Goal: Task Accomplishment & Management: Manage account settings

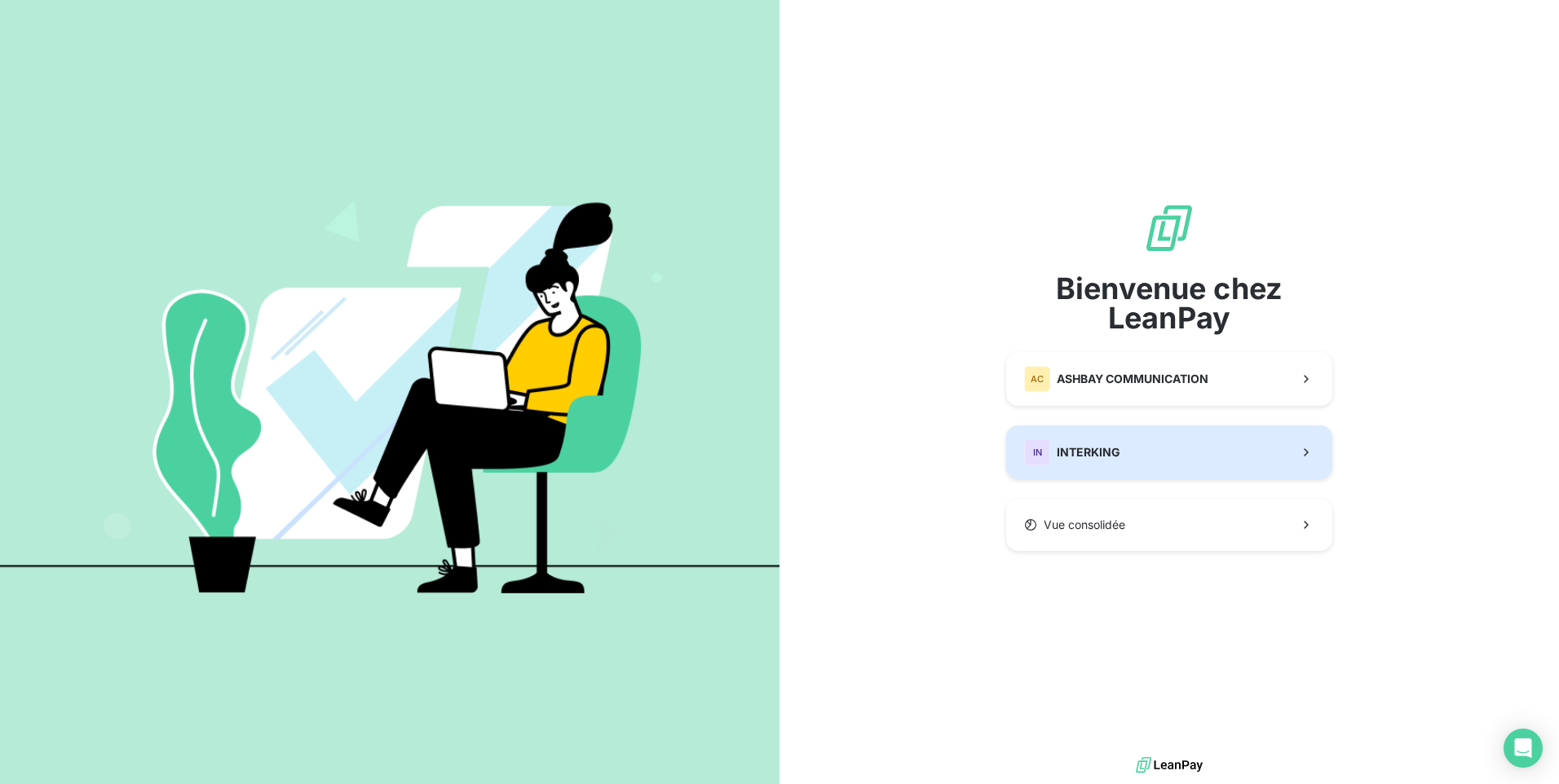
click at [1139, 456] on button "IN INTERKING" at bounding box center [1168, 452] width 326 height 54
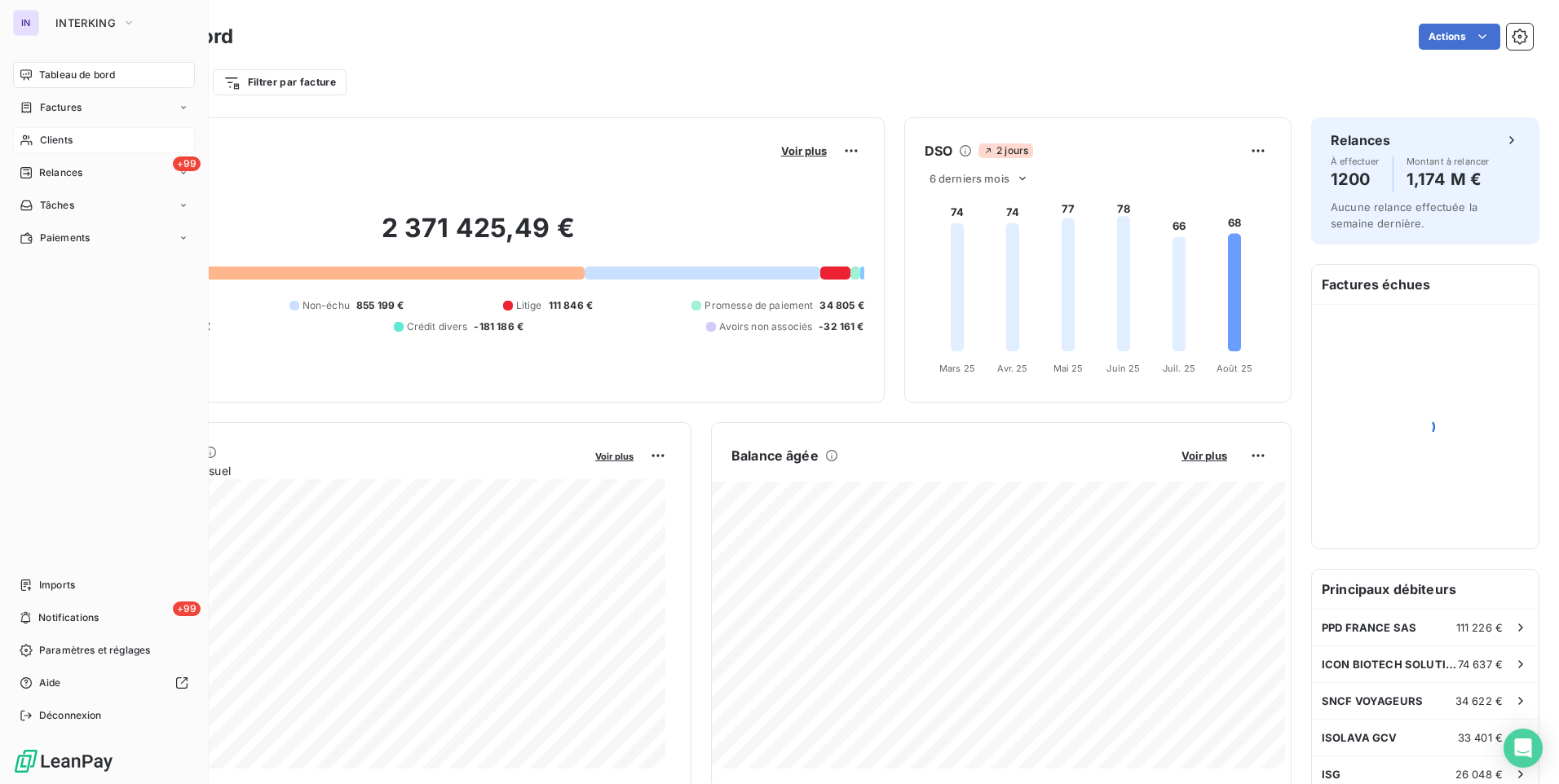
click at [54, 137] on span "Clients" at bounding box center [56, 140] width 33 height 15
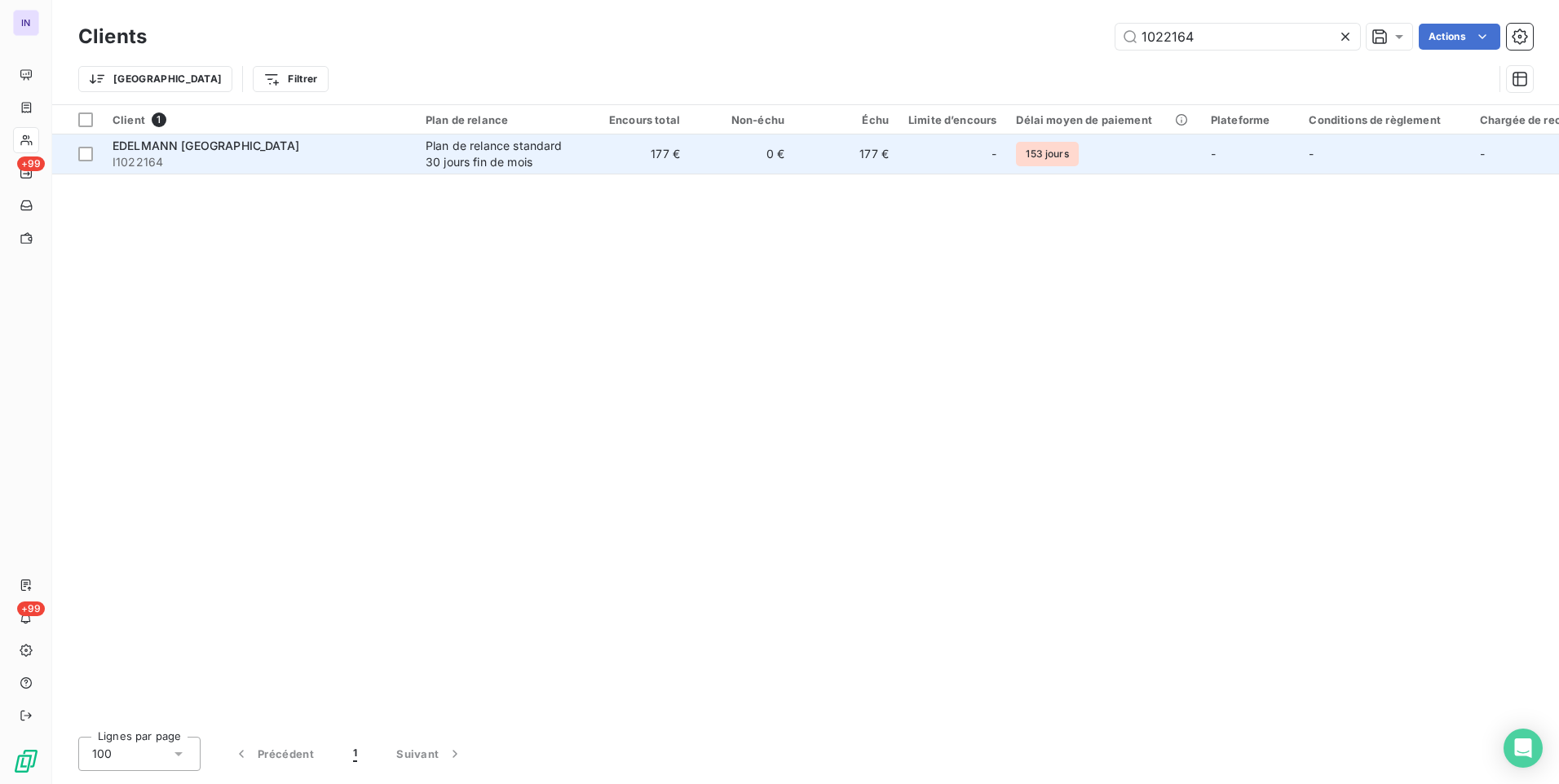
type input "1022164"
click at [546, 163] on div "Plan de relance standard 30 jours fin de mois" at bounding box center [500, 153] width 150 height 33
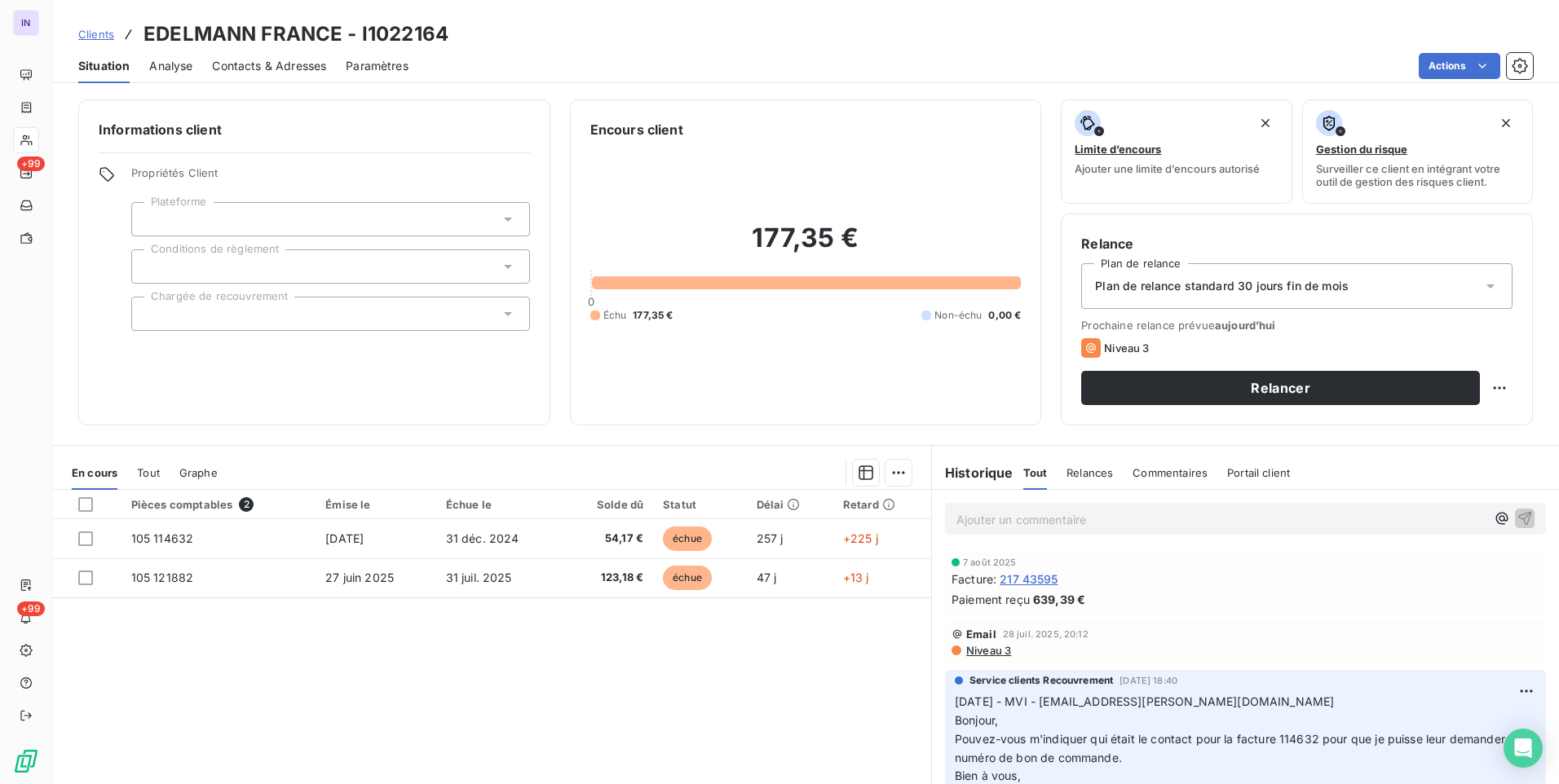
click at [287, 65] on span "Contacts & Adresses" at bounding box center [269, 65] width 114 height 16
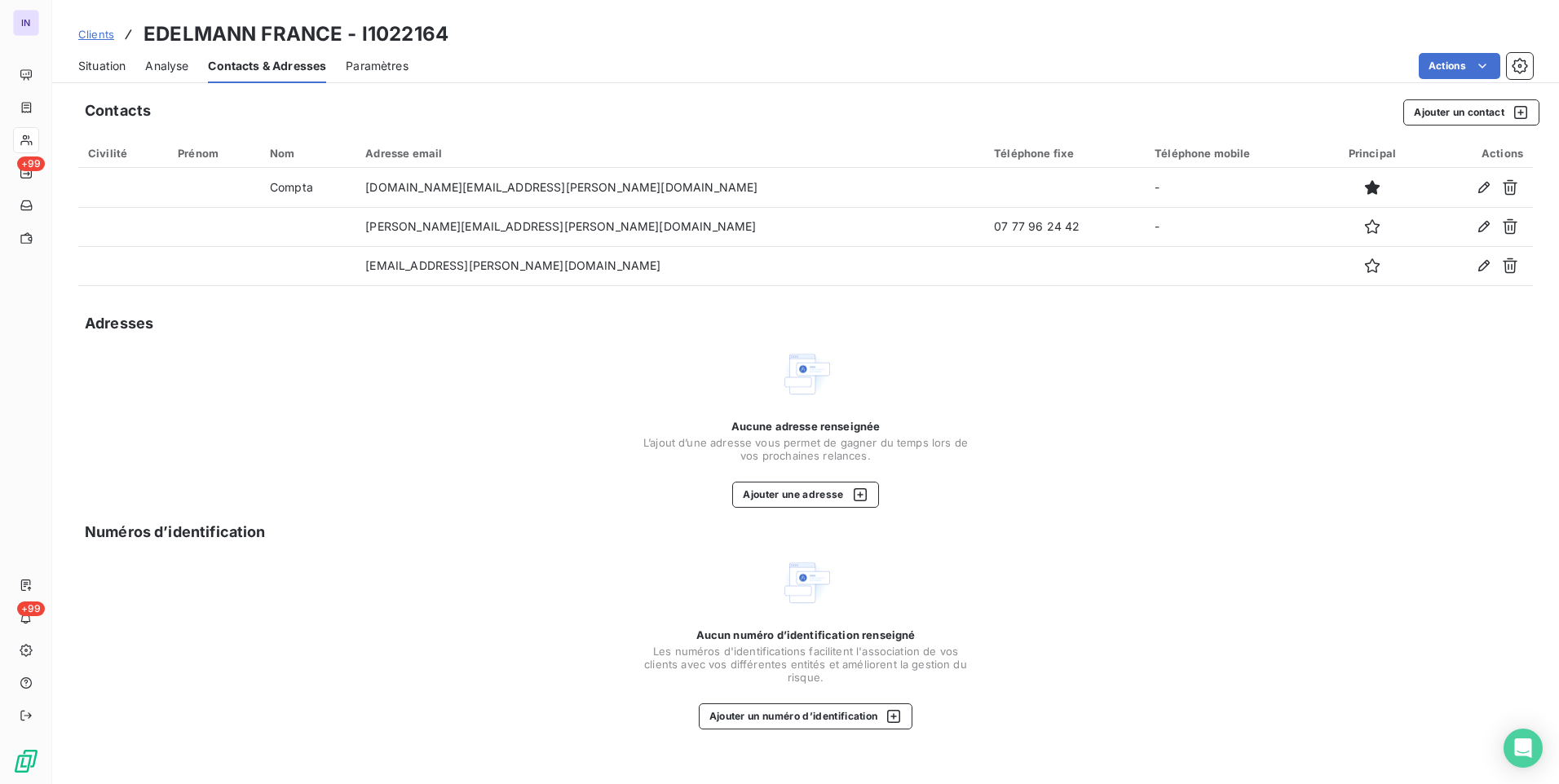
click at [106, 64] on span "Situation" at bounding box center [102, 65] width 48 height 16
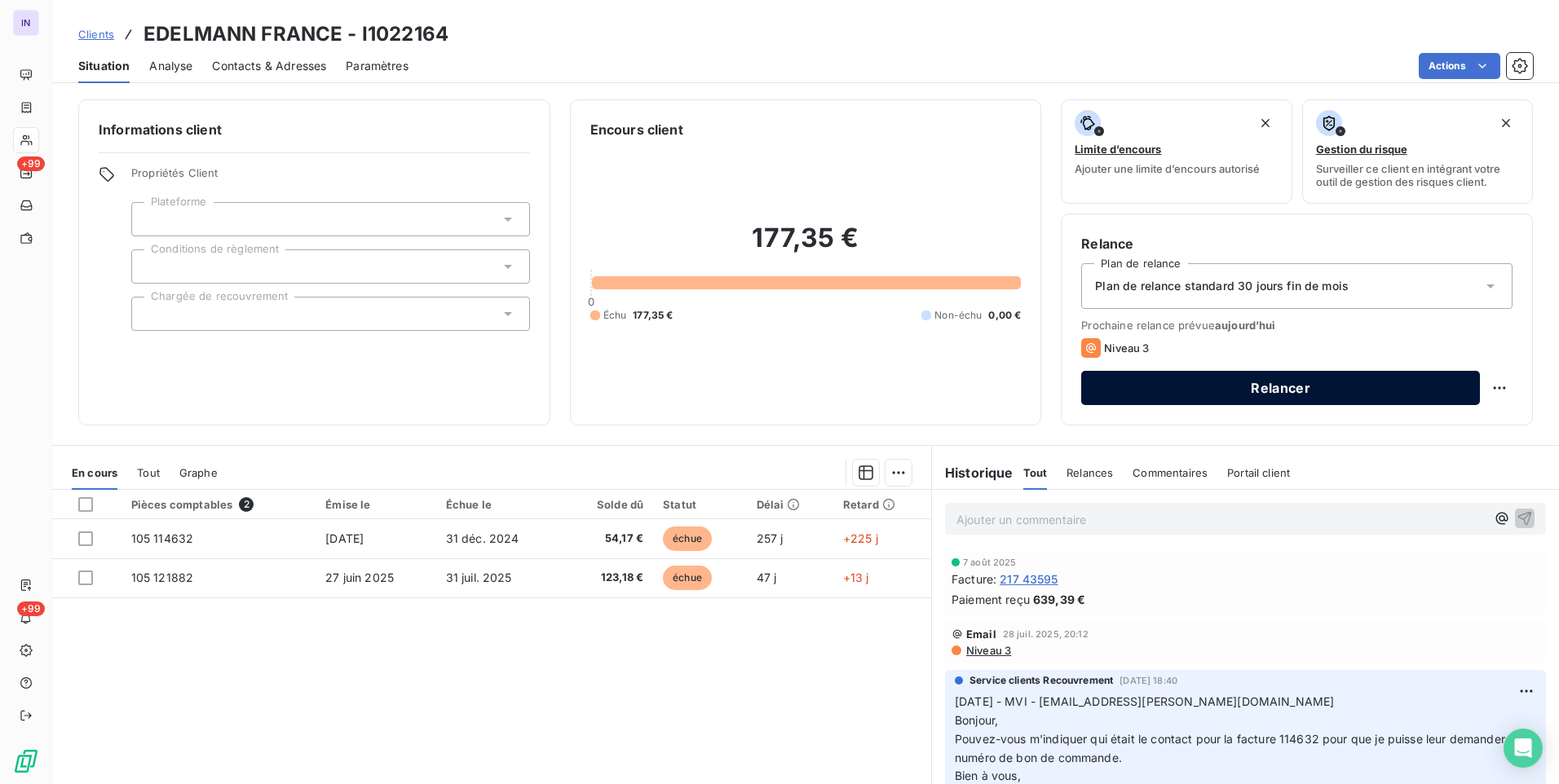
click at [1239, 392] on button "Relancer" at bounding box center [1280, 388] width 399 height 35
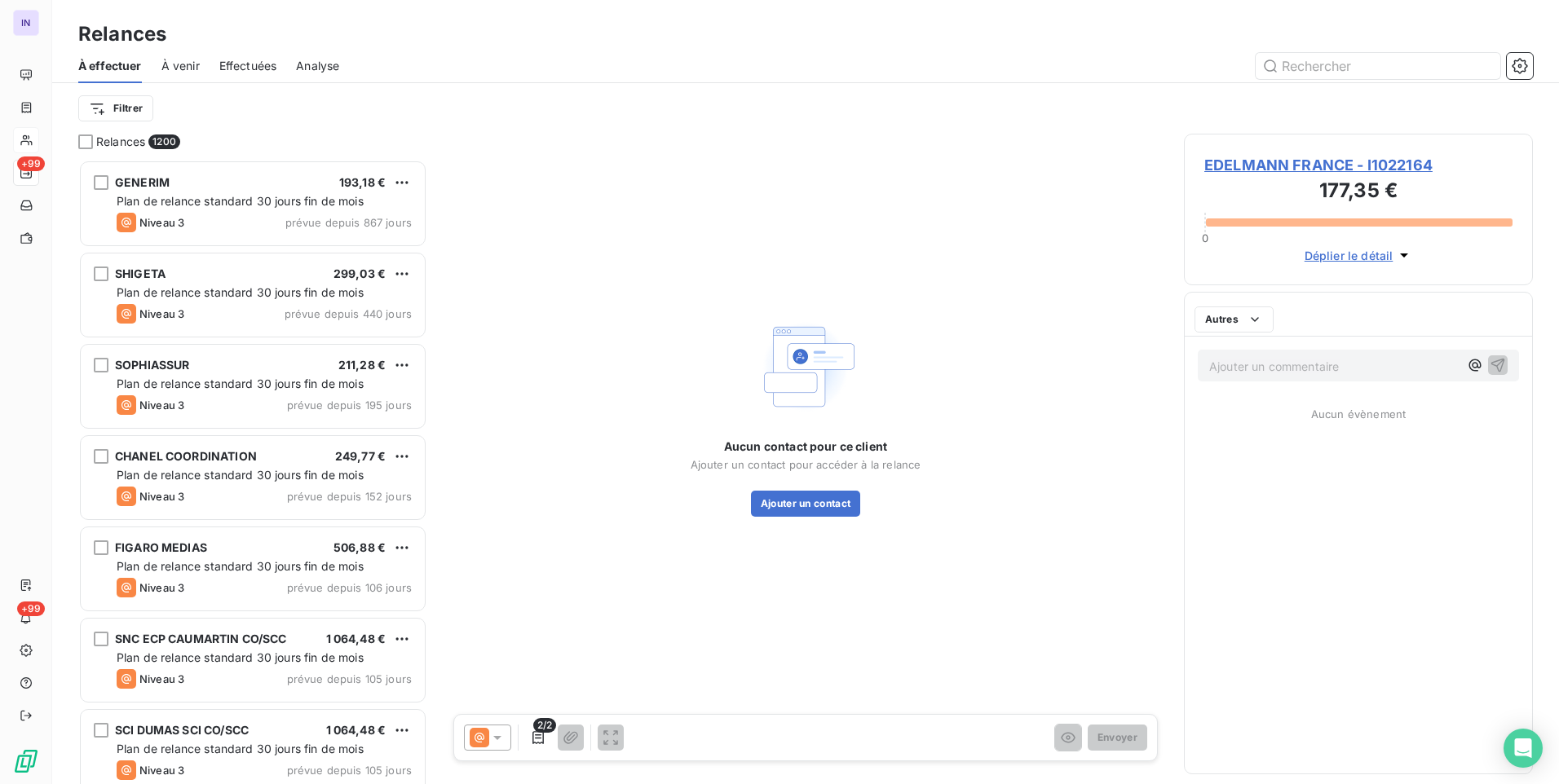
scroll to position [612, 336]
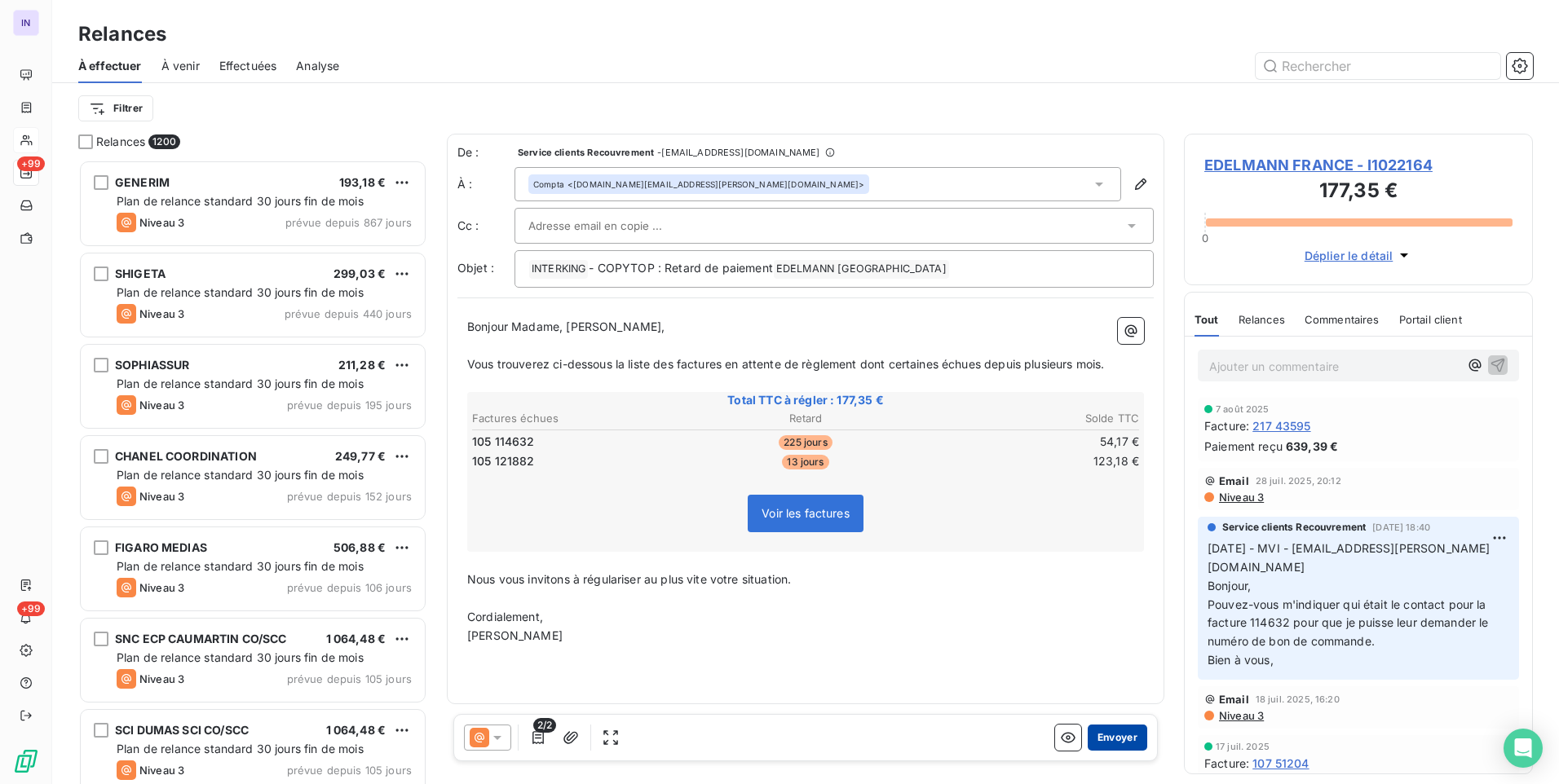
click at [1127, 744] on button "Envoyer" at bounding box center [1118, 737] width 60 height 26
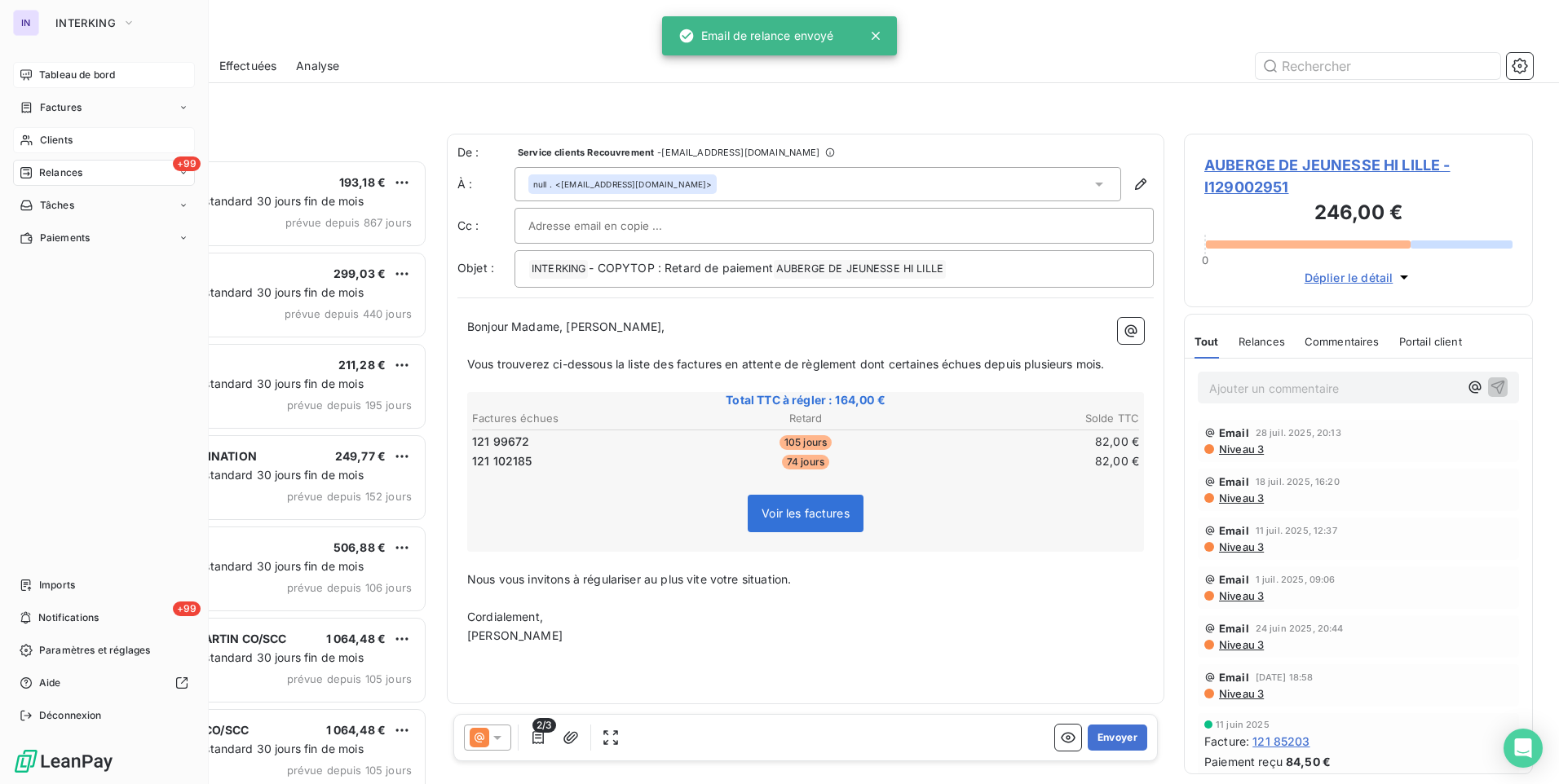
click at [58, 74] on span "Tableau de bord" at bounding box center [77, 75] width 76 height 15
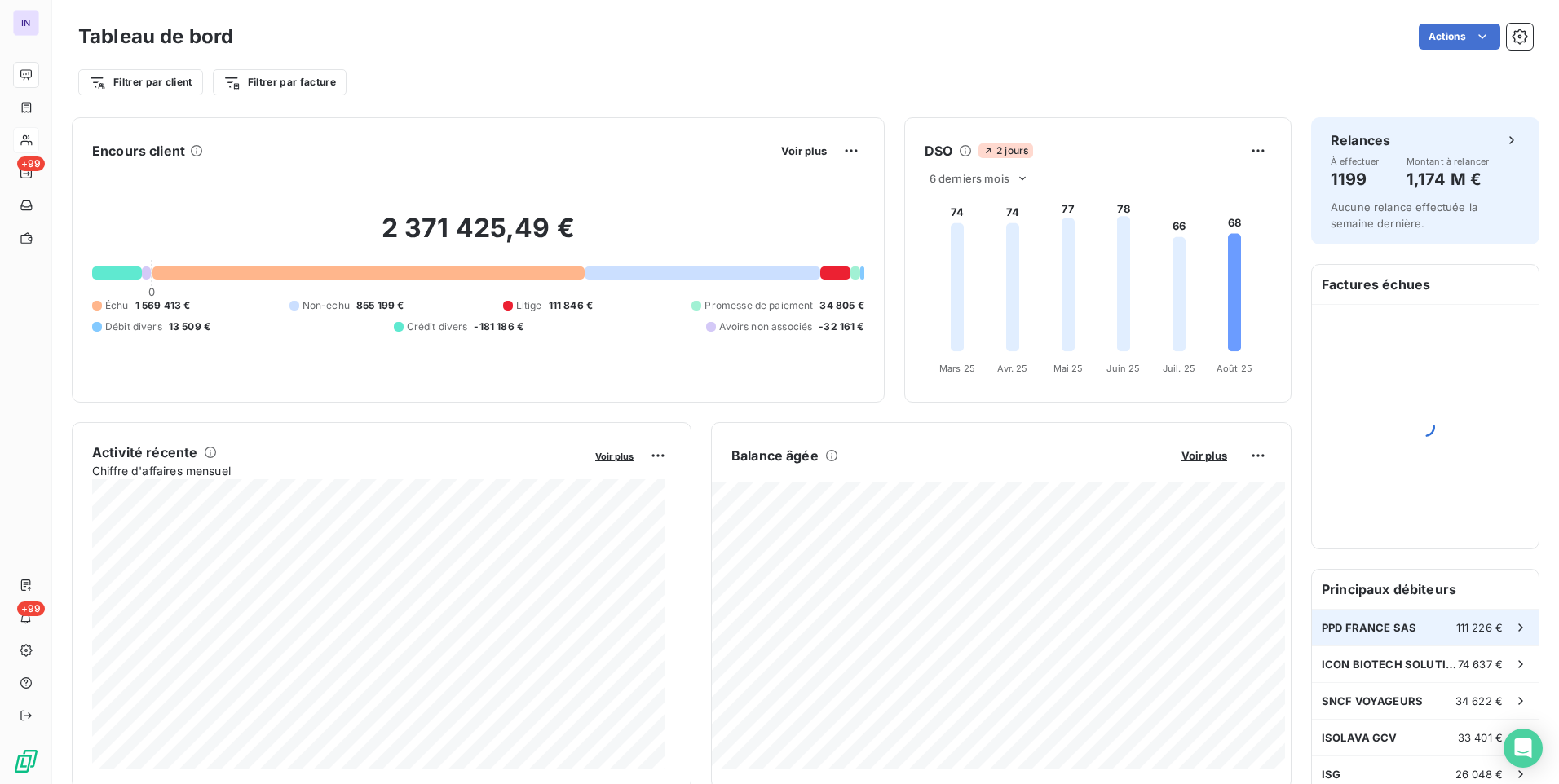
click at [1389, 629] on span "PPD FRANCE SAS" at bounding box center [1368, 628] width 94 height 13
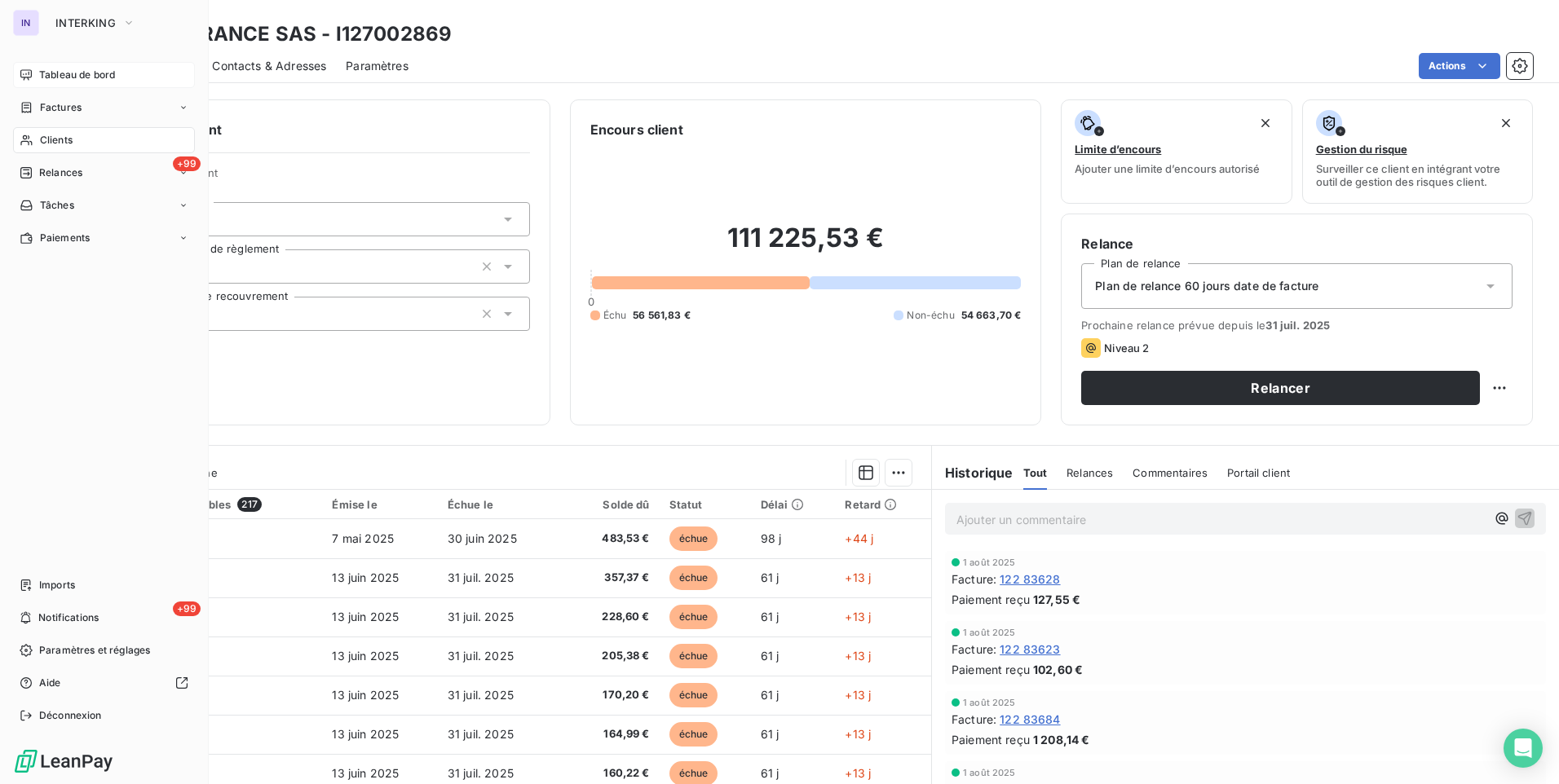
click at [94, 74] on span "Tableau de bord" at bounding box center [77, 75] width 76 height 15
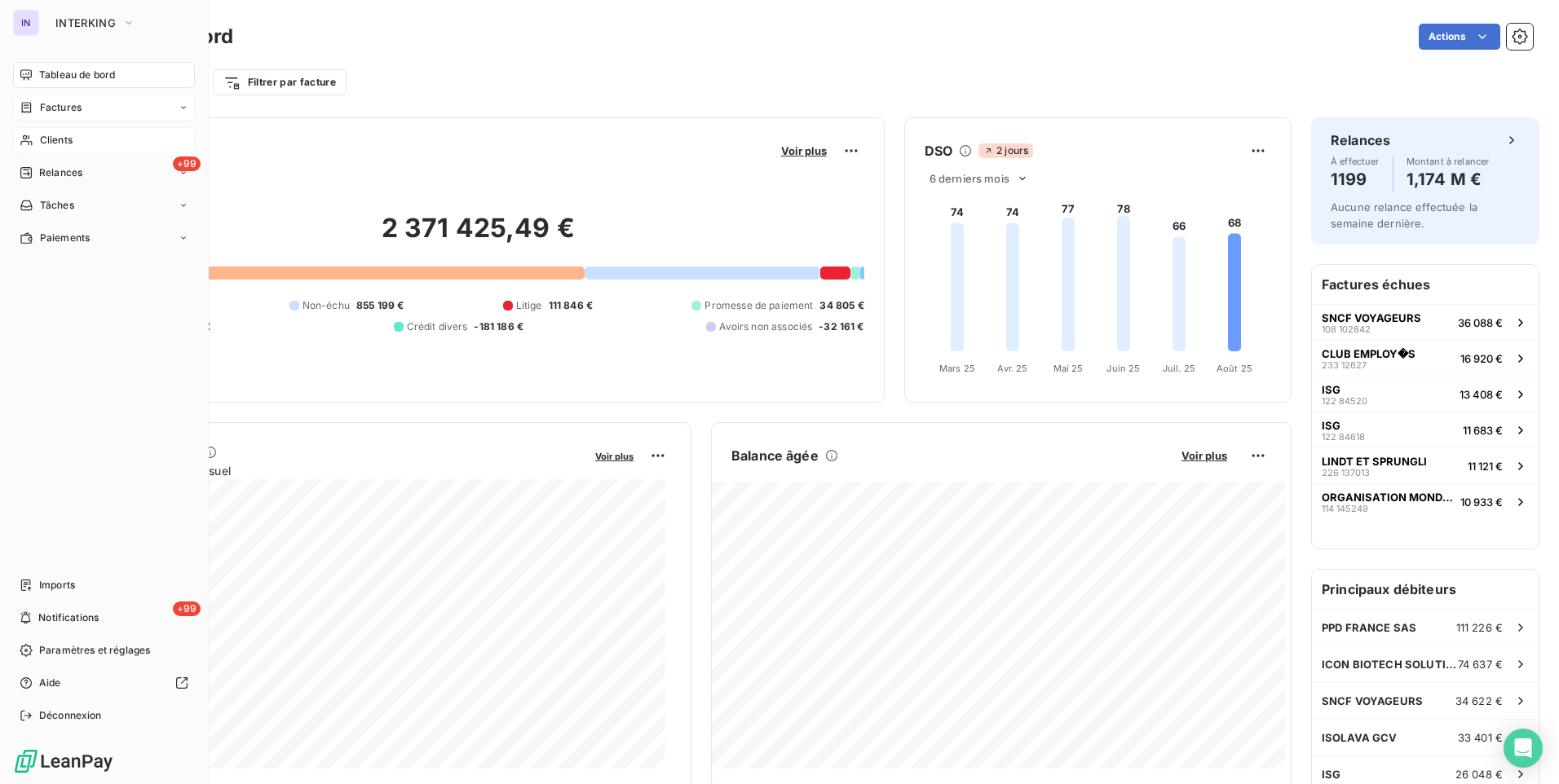
click at [50, 106] on span "Factures" at bounding box center [61, 107] width 41 height 15
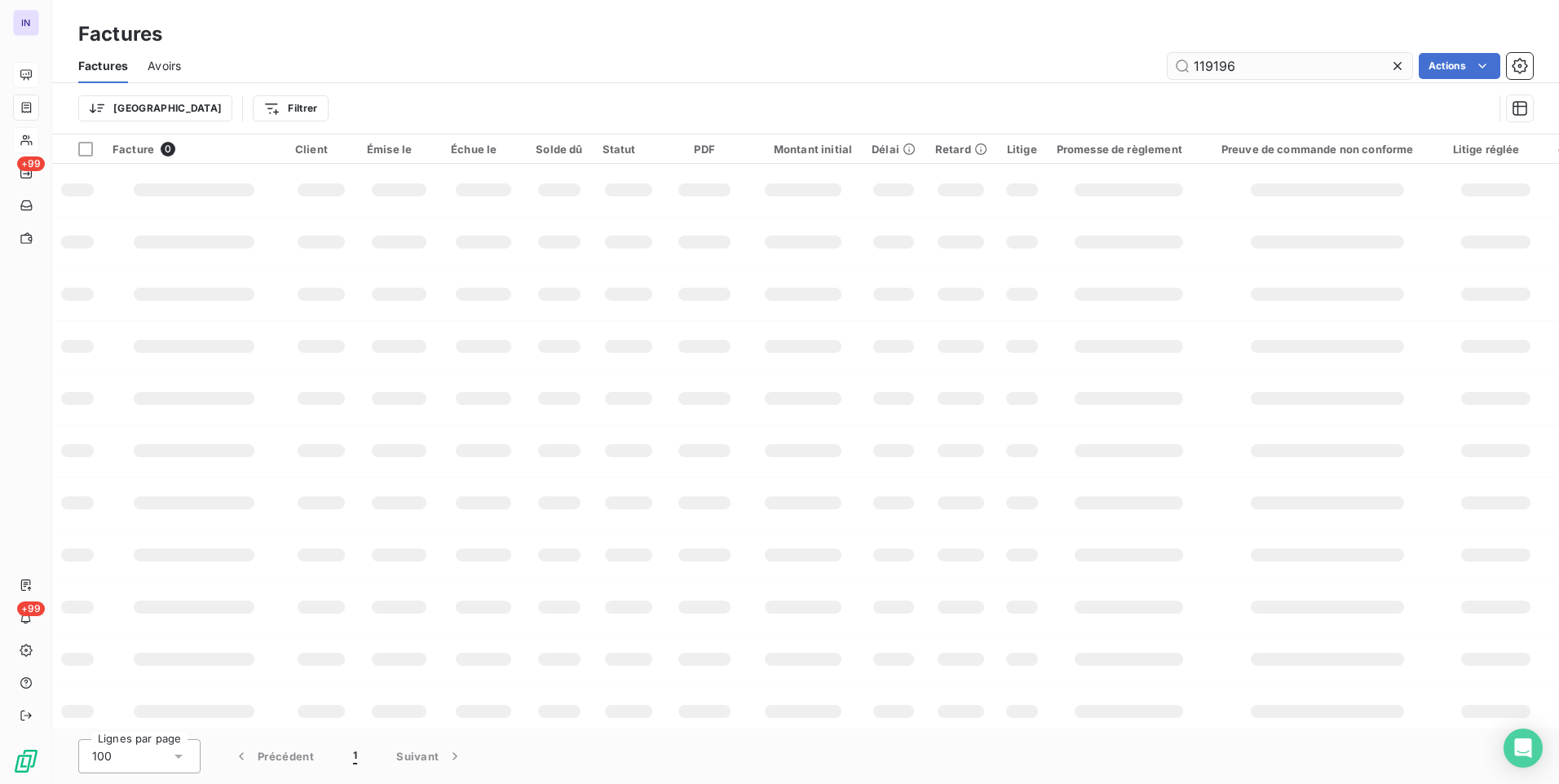
type input "119196"
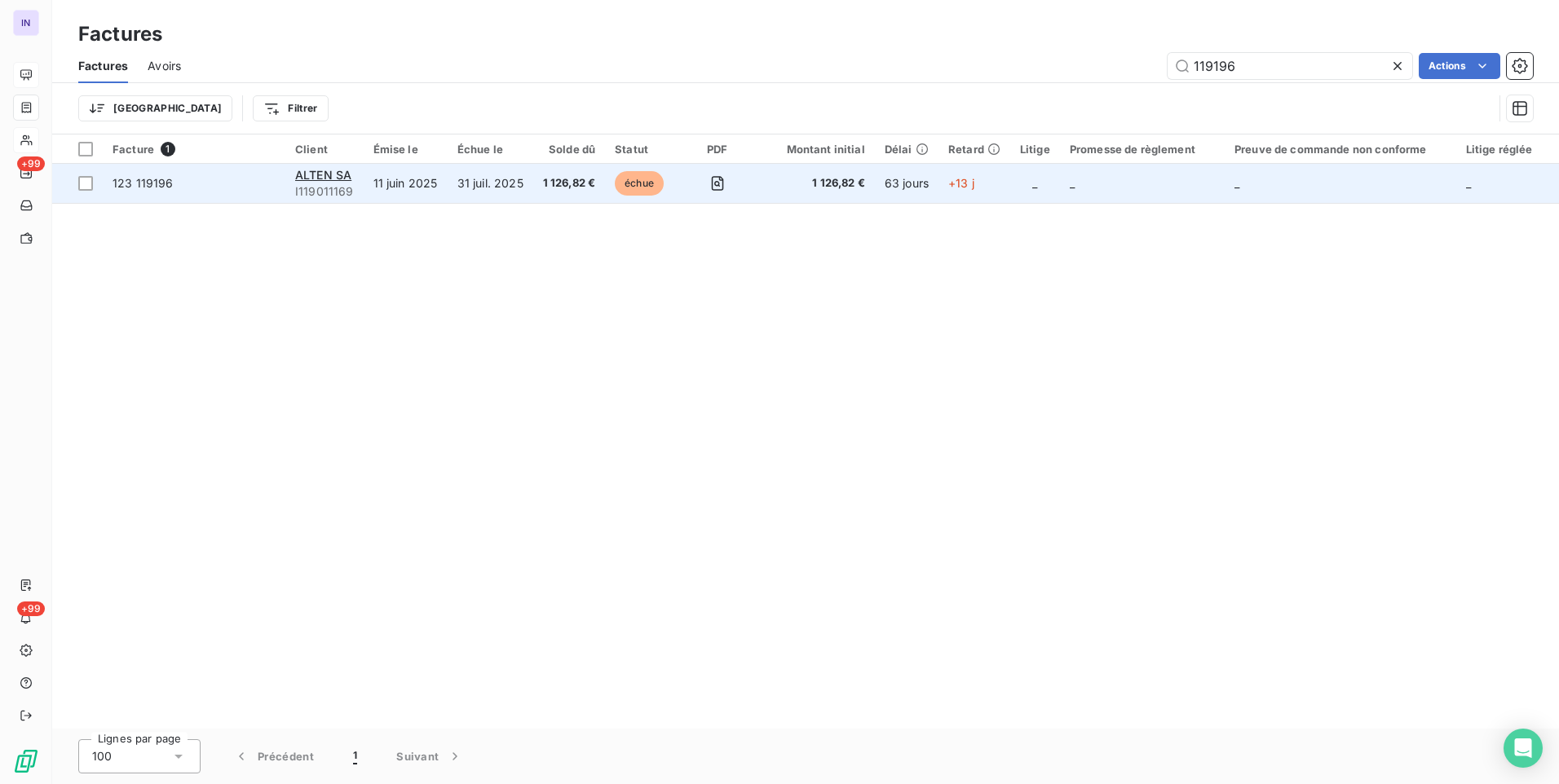
click at [492, 183] on td "31 juil. 2025" at bounding box center [491, 183] width 86 height 39
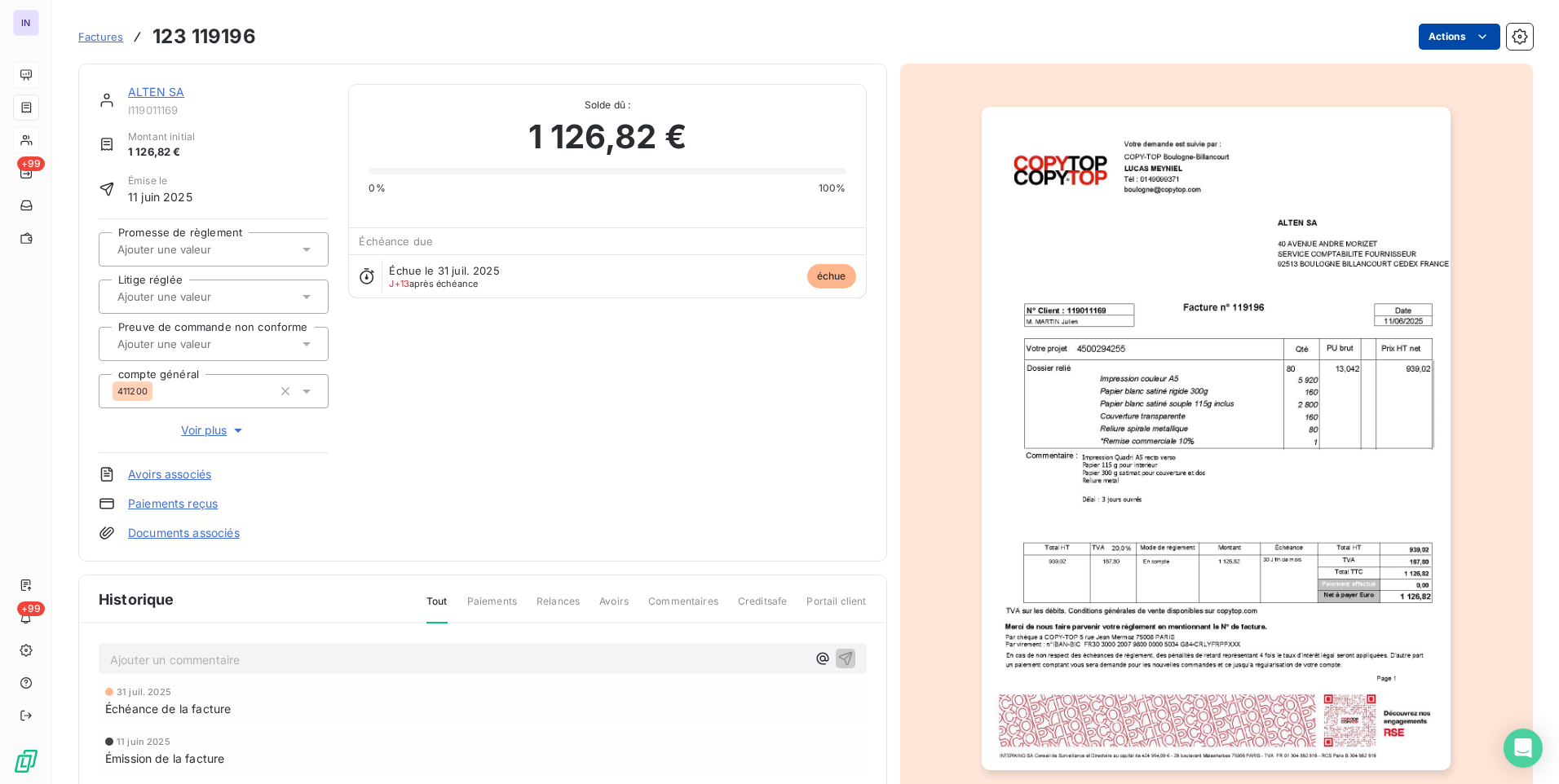
click at [1418, 40] on html "IN +99 +99 Factures 123 119196 Actions ALTEN SA I119011169 Montant initial 1 12…" at bounding box center [780, 392] width 1559 height 784
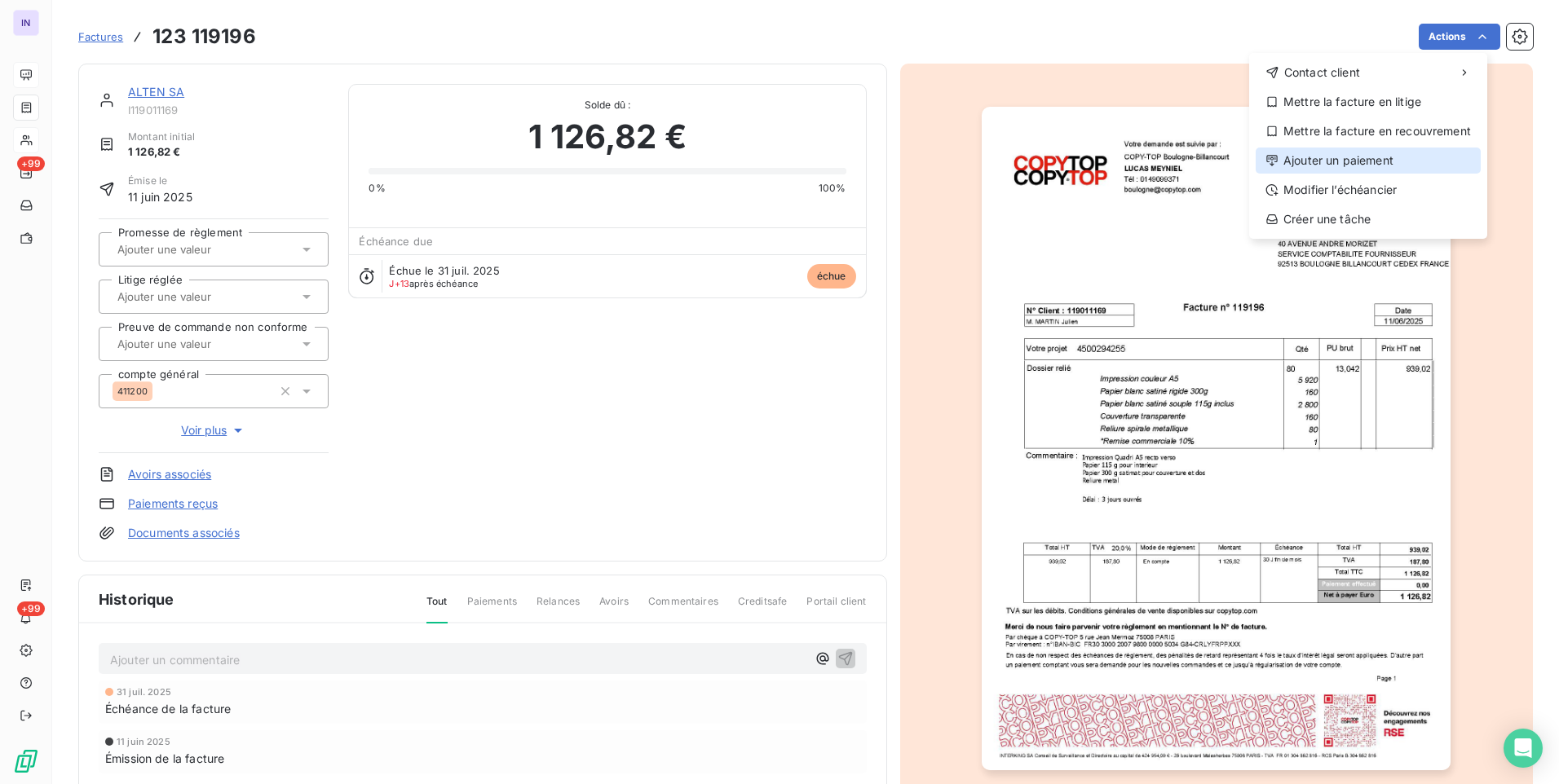
click at [1349, 155] on div "Ajouter un paiement" at bounding box center [1367, 161] width 225 height 26
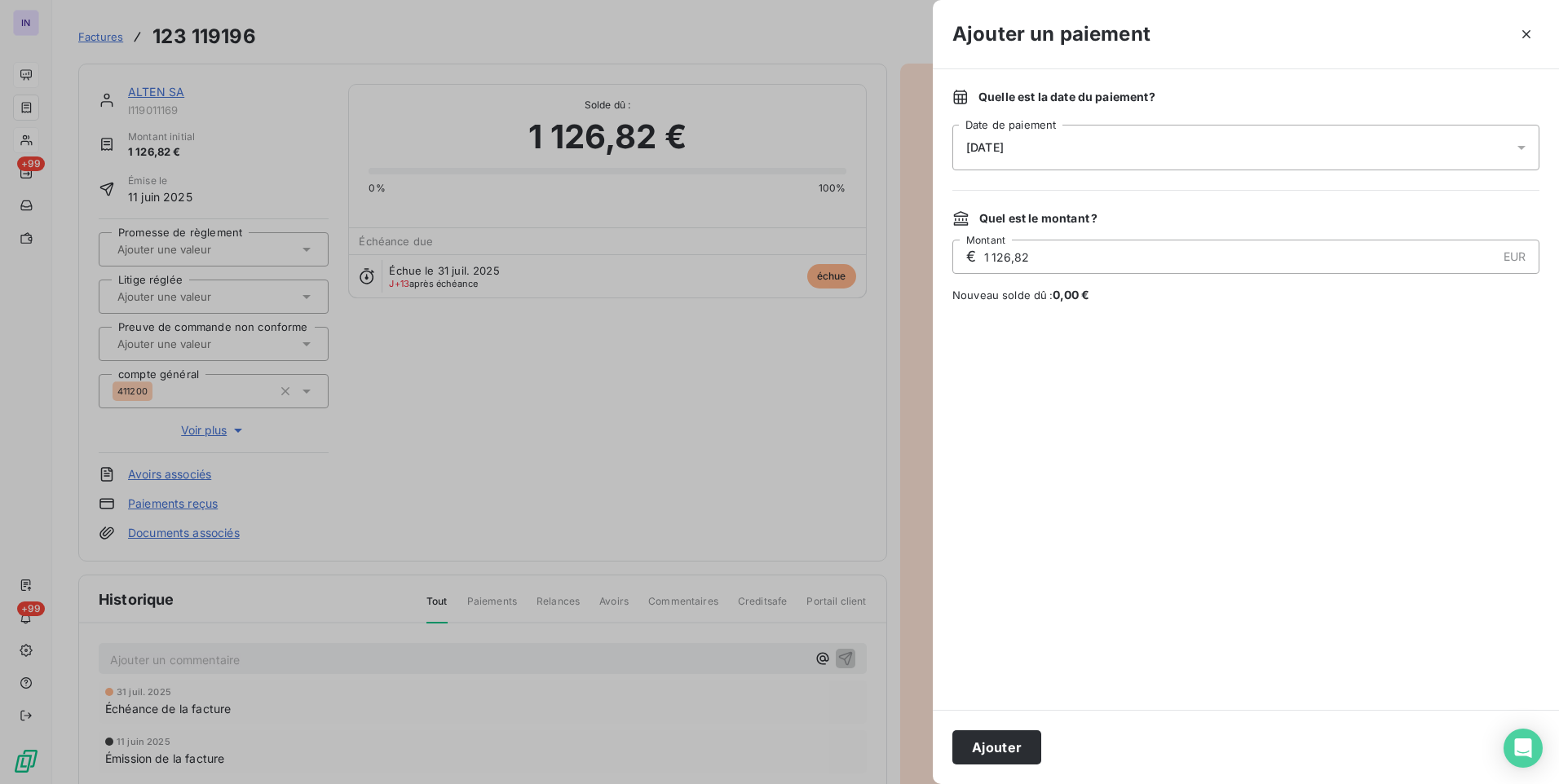
click at [1121, 152] on div "[DATE]" at bounding box center [1246, 147] width 587 height 46
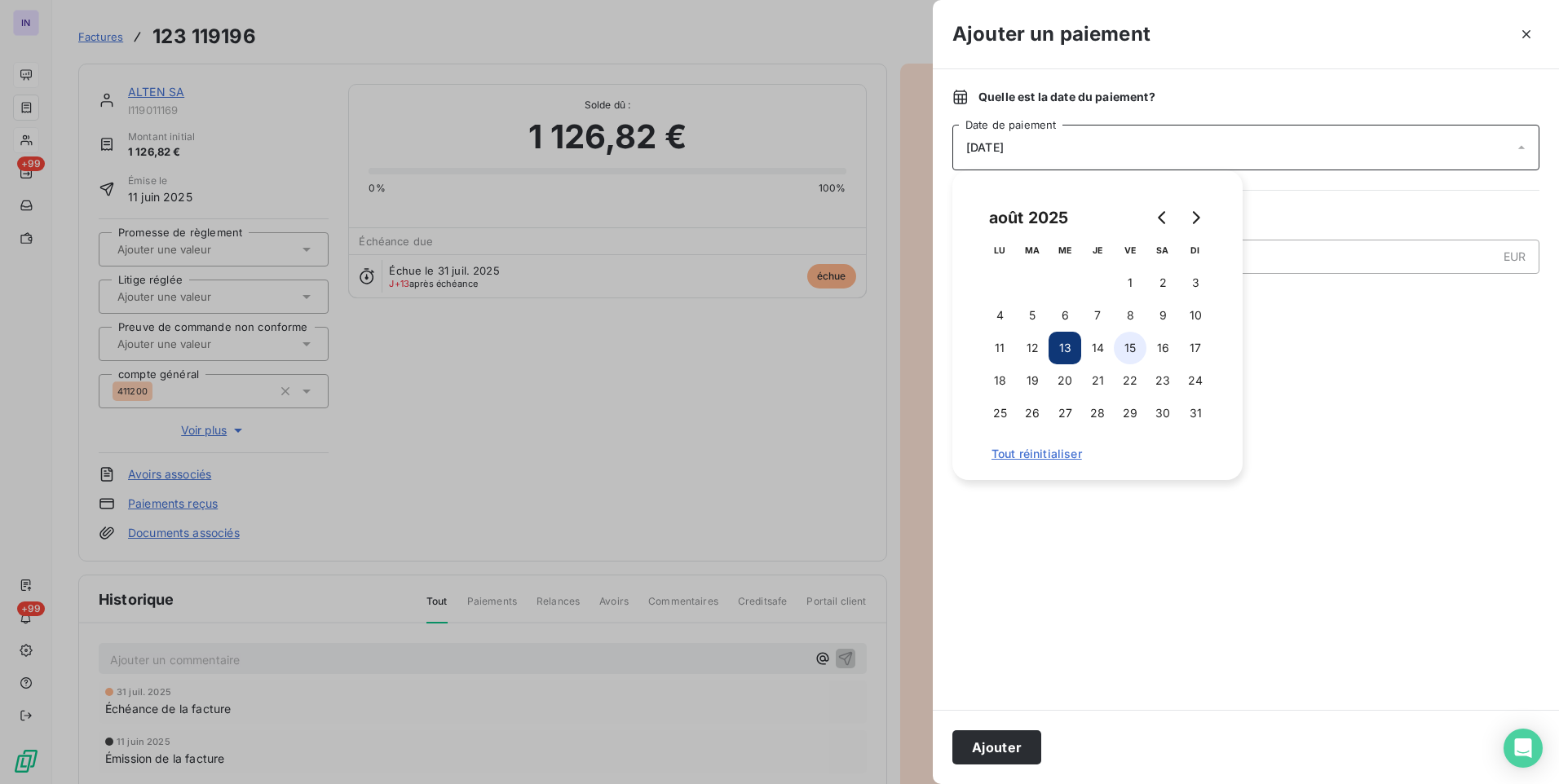
click at [1126, 346] on button "15" at bounding box center [1130, 348] width 33 height 33
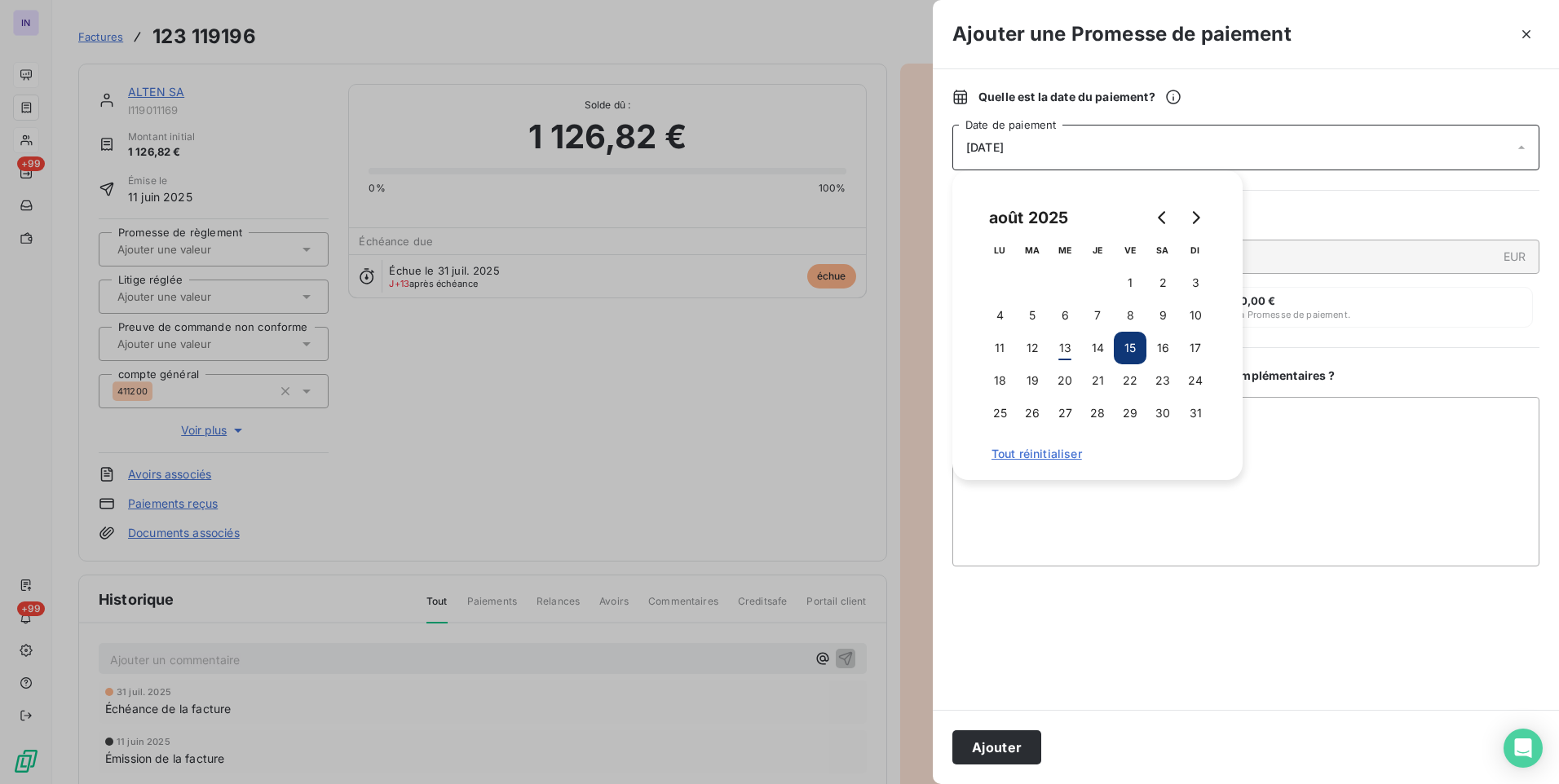
click at [1017, 746] on button "Ajouter" at bounding box center [996, 748] width 89 height 35
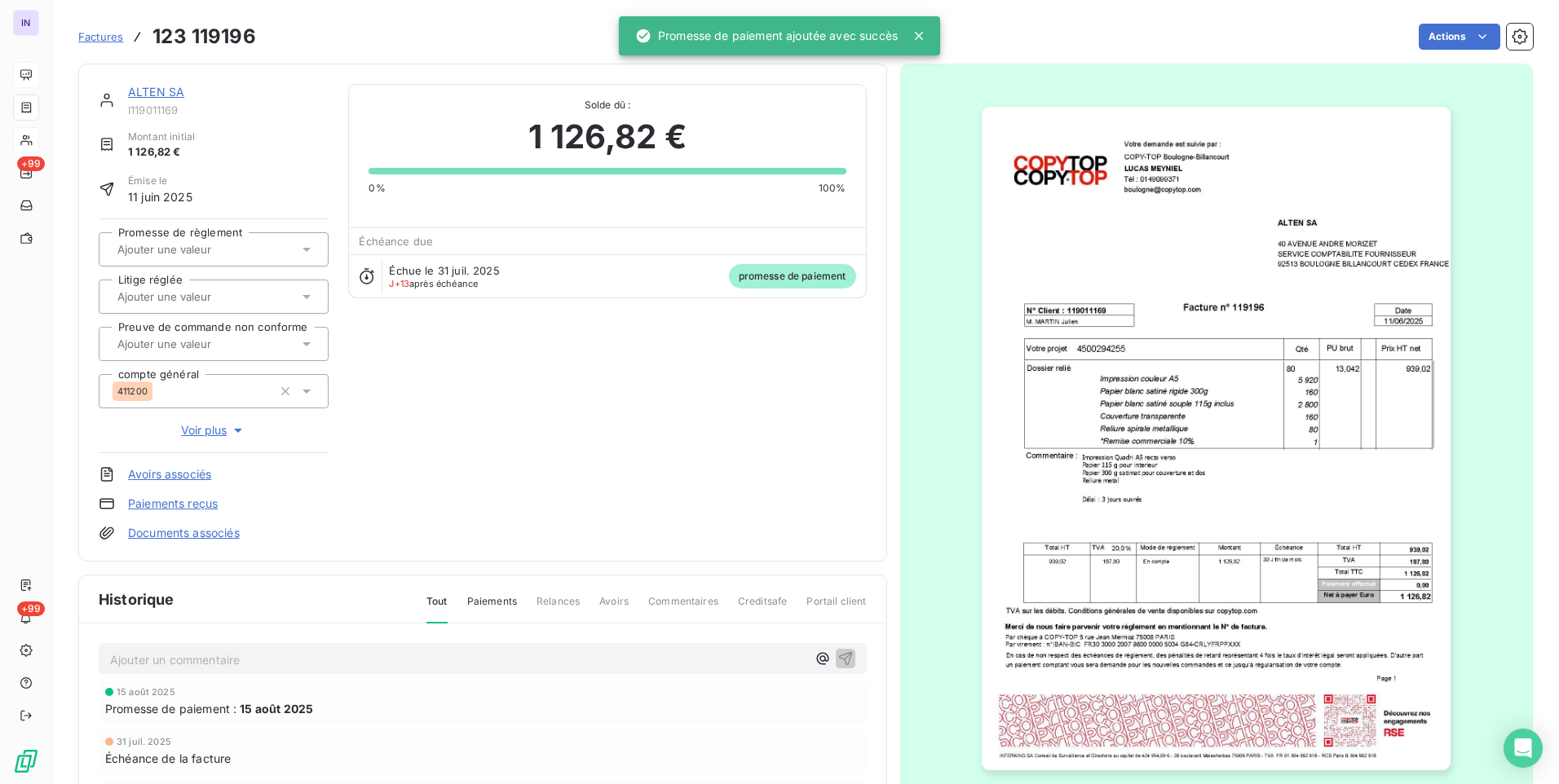
click at [191, 253] on input "text" at bounding box center [197, 249] width 164 height 15
click at [179, 309] on li "Oui" at bounding box center [214, 292] width 230 height 39
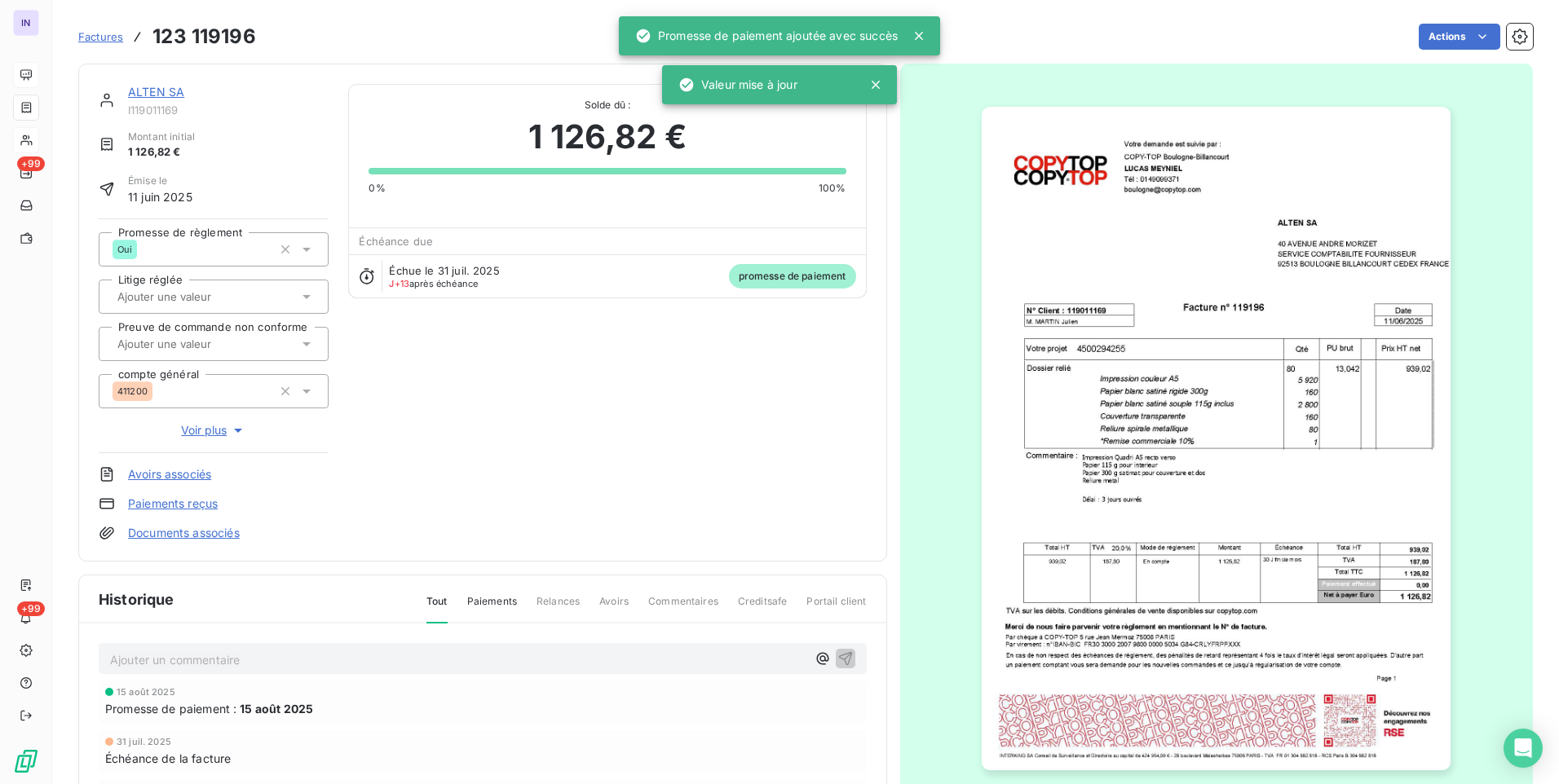
click at [145, 92] on link "ALTEN SA" at bounding box center [156, 92] width 56 height 14
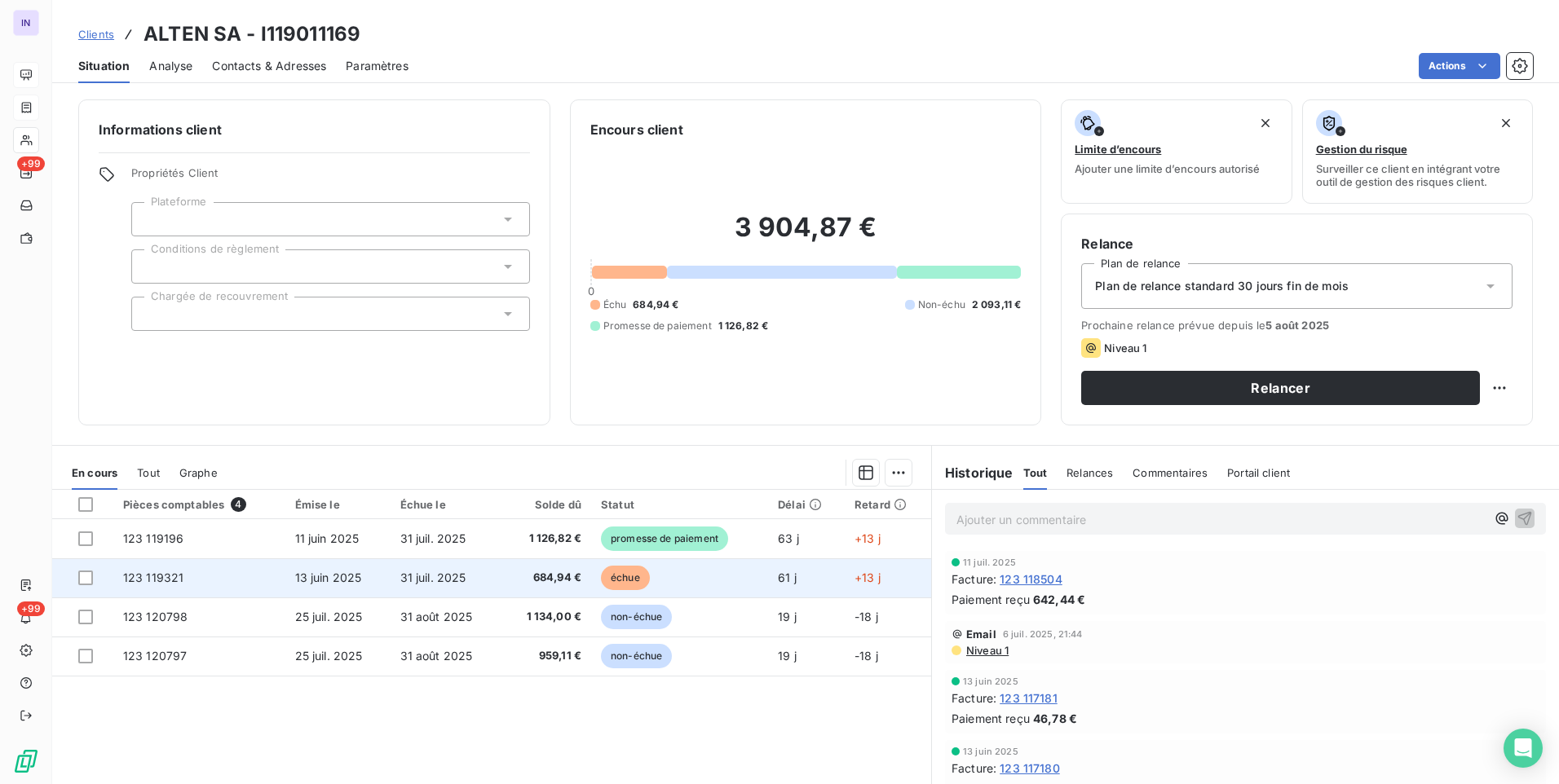
click at [444, 587] on td "31 juil. 2025" at bounding box center [446, 578] width 111 height 39
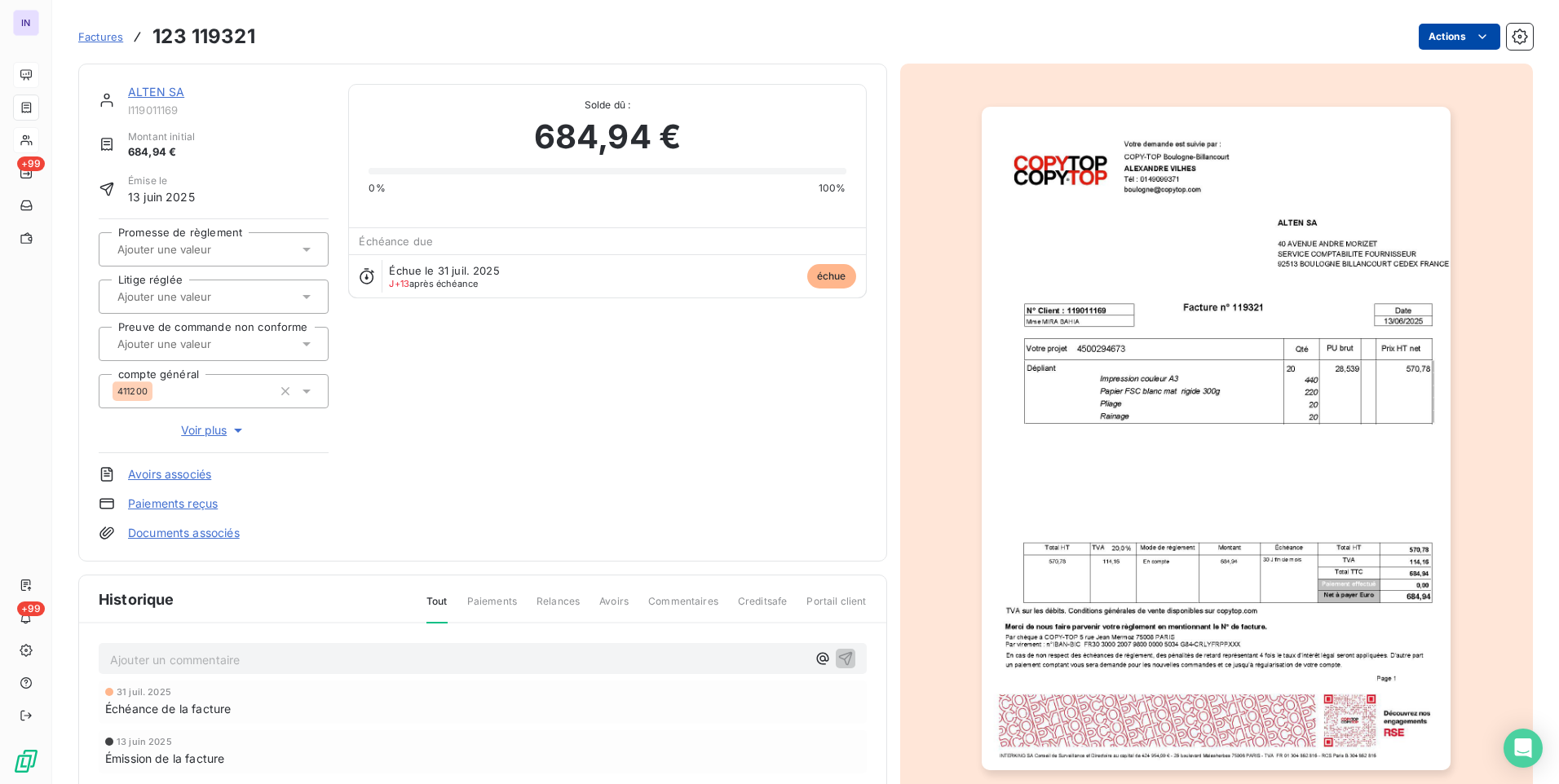
click at [1431, 42] on html "IN +99 +99 Factures 123 119321 Actions ALTEN SA I119011169 Montant initial 684,…" at bounding box center [780, 392] width 1559 height 784
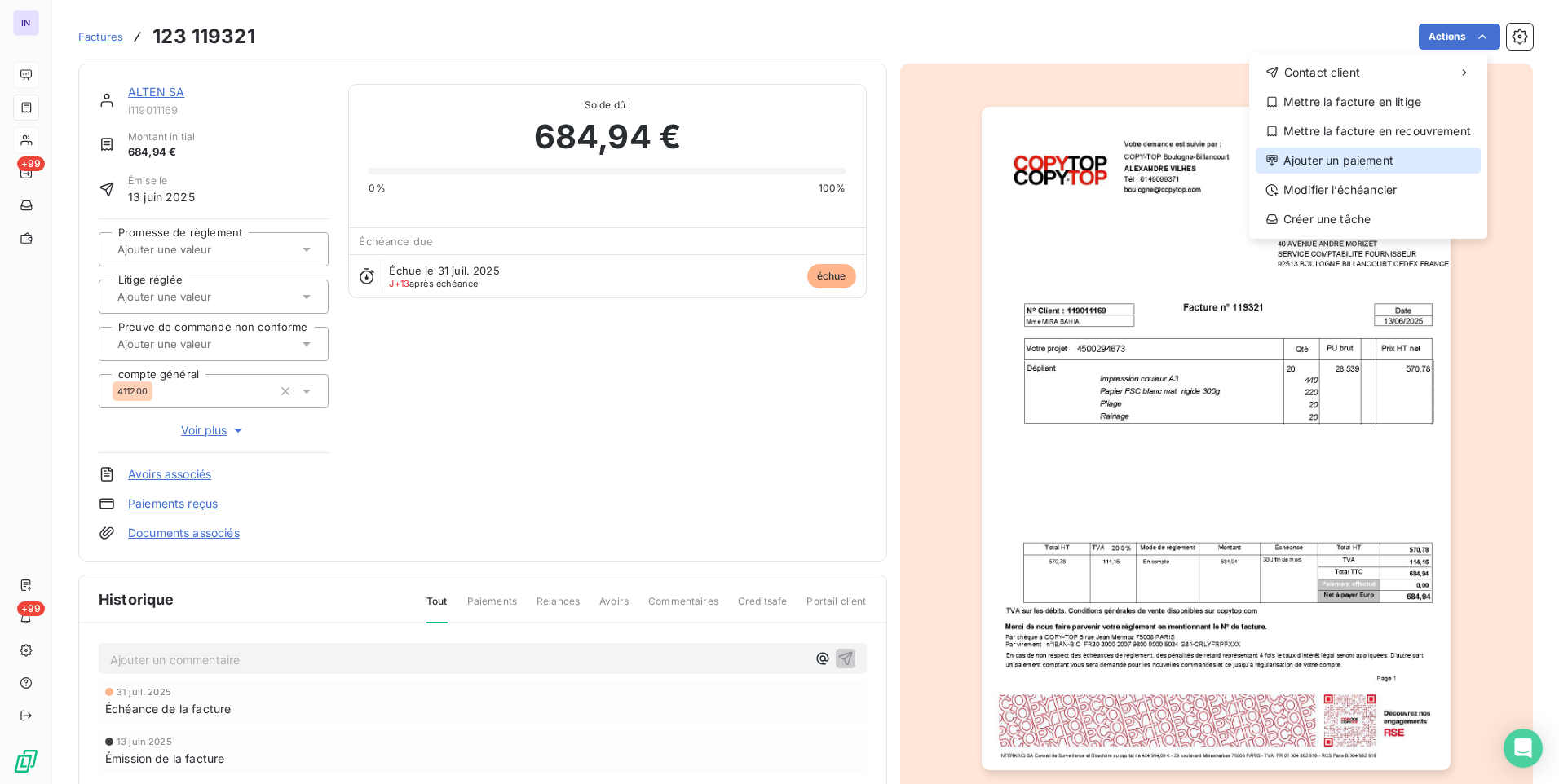
click at [1331, 155] on div "Ajouter un paiement" at bounding box center [1367, 161] width 225 height 26
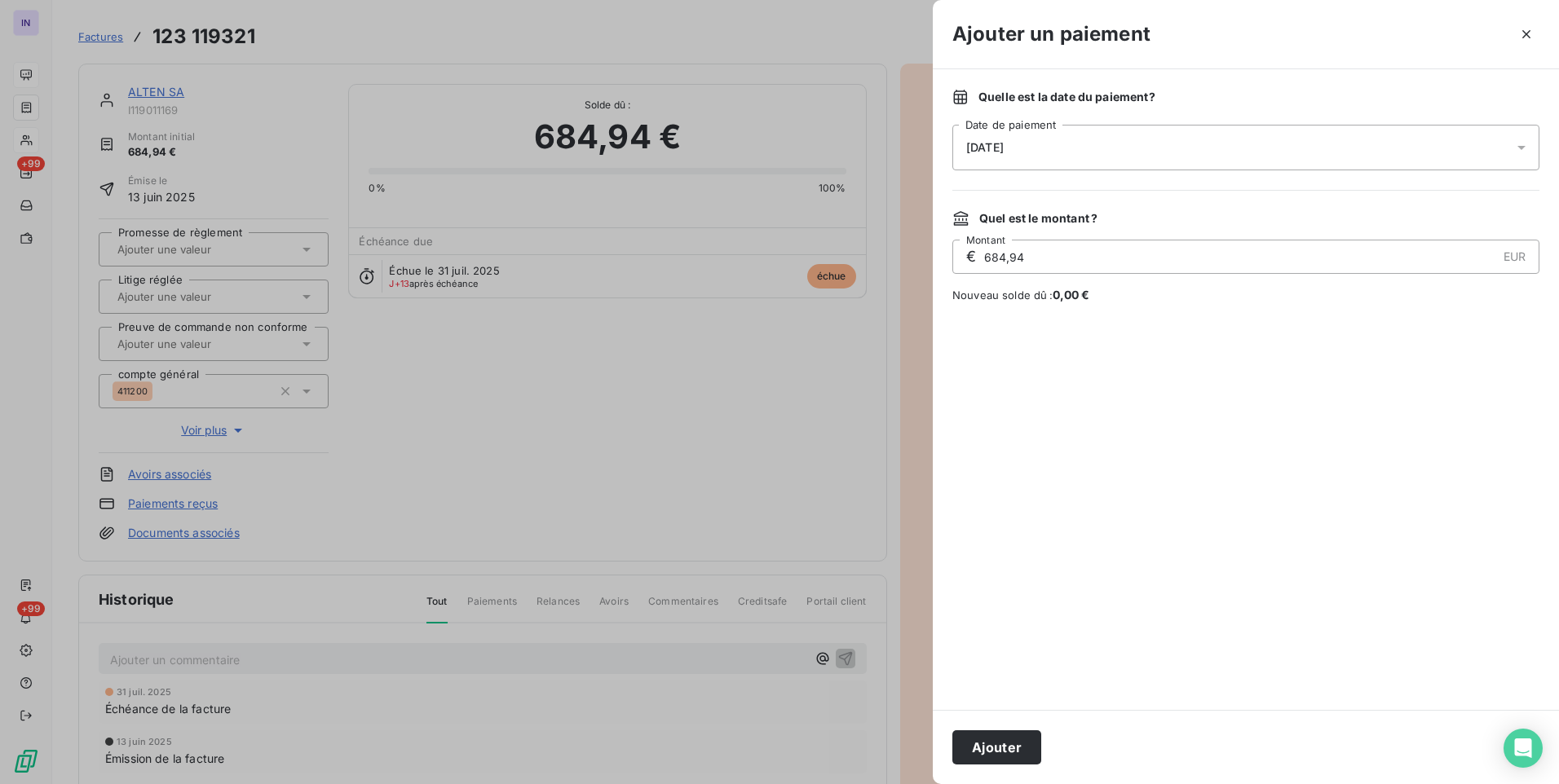
click at [1127, 143] on div "[DATE]" at bounding box center [1246, 147] width 587 height 46
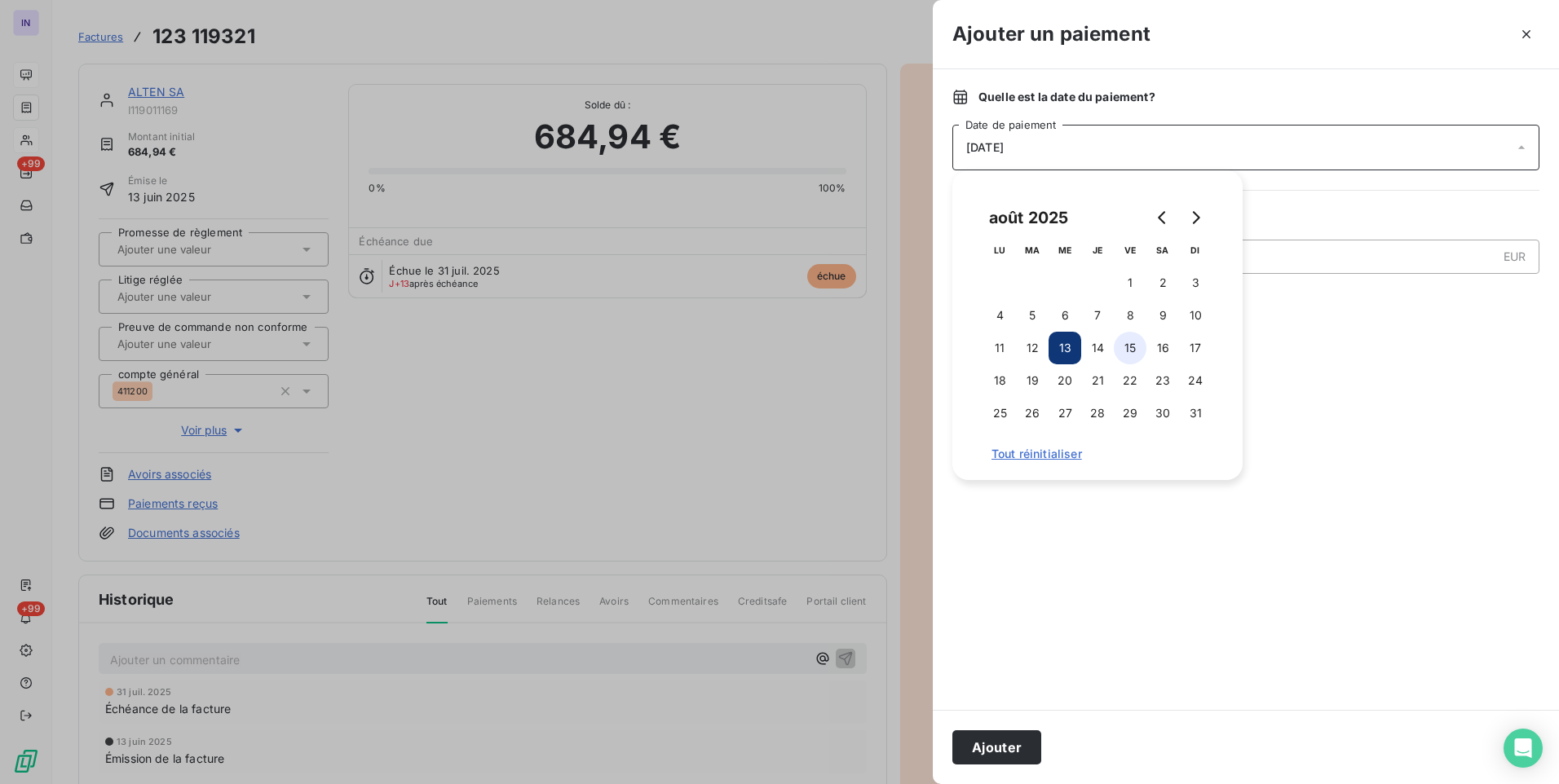
click at [1123, 346] on button "15" at bounding box center [1130, 348] width 33 height 33
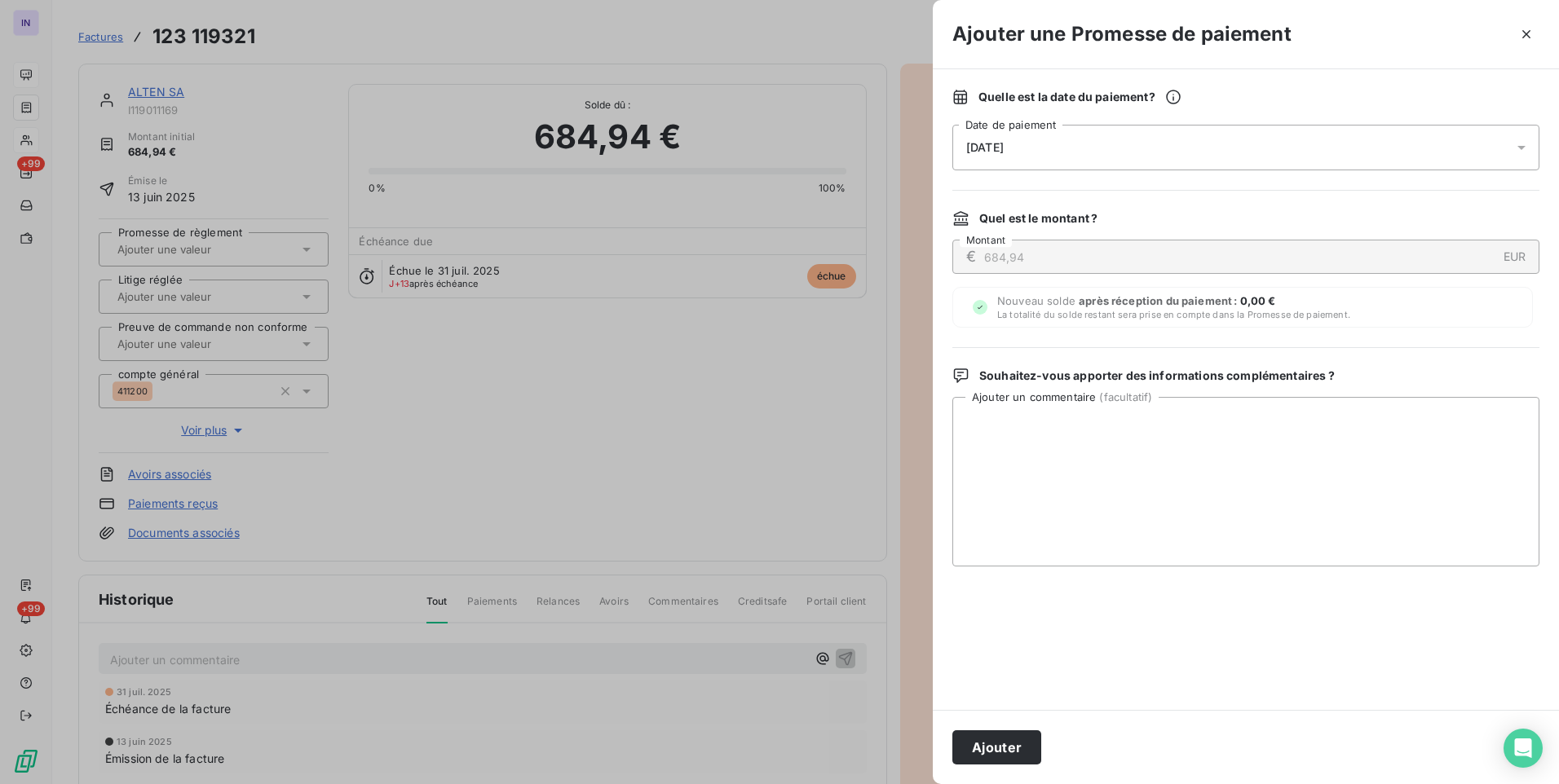
drag, startPoint x: 1007, startPoint y: 741, endPoint x: 590, endPoint y: 501, distance: 481.1
click at [1007, 742] on button "Ajouter" at bounding box center [996, 748] width 89 height 35
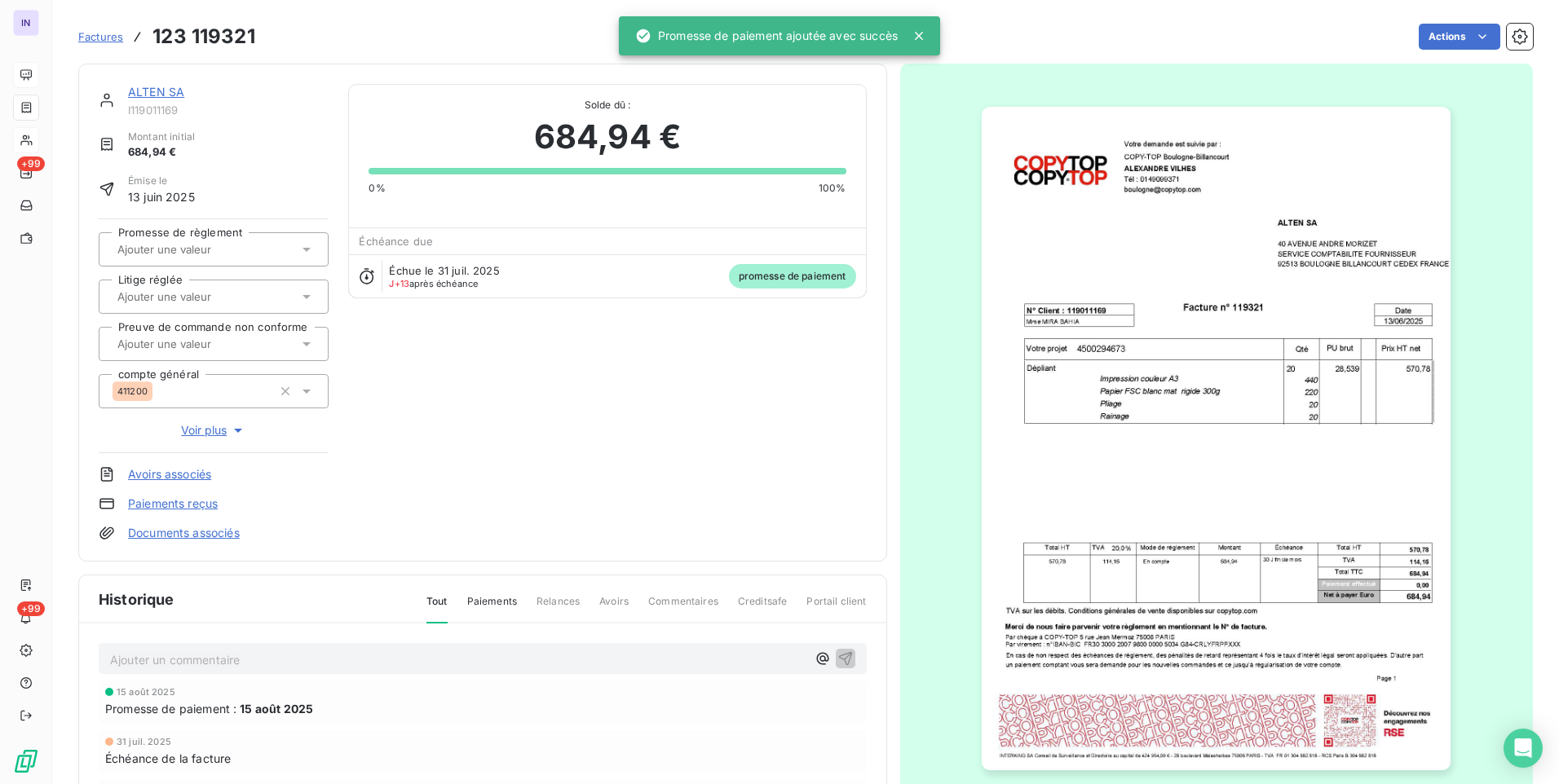
click at [259, 252] on div at bounding box center [205, 249] width 186 height 21
click at [246, 302] on div "Oui" at bounding box center [222, 292] width 184 height 26
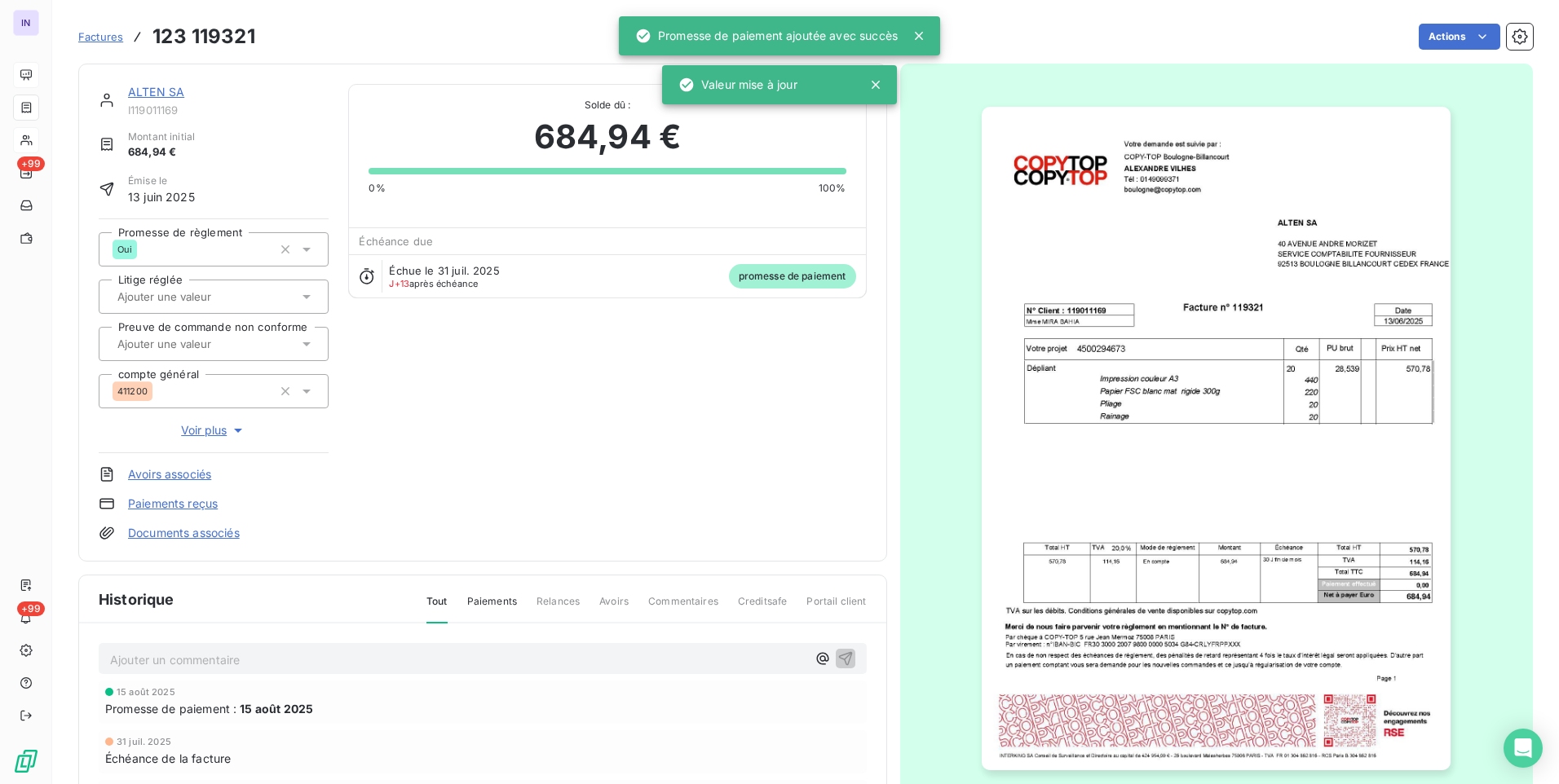
click at [169, 93] on link "ALTEN SA" at bounding box center [156, 92] width 56 height 14
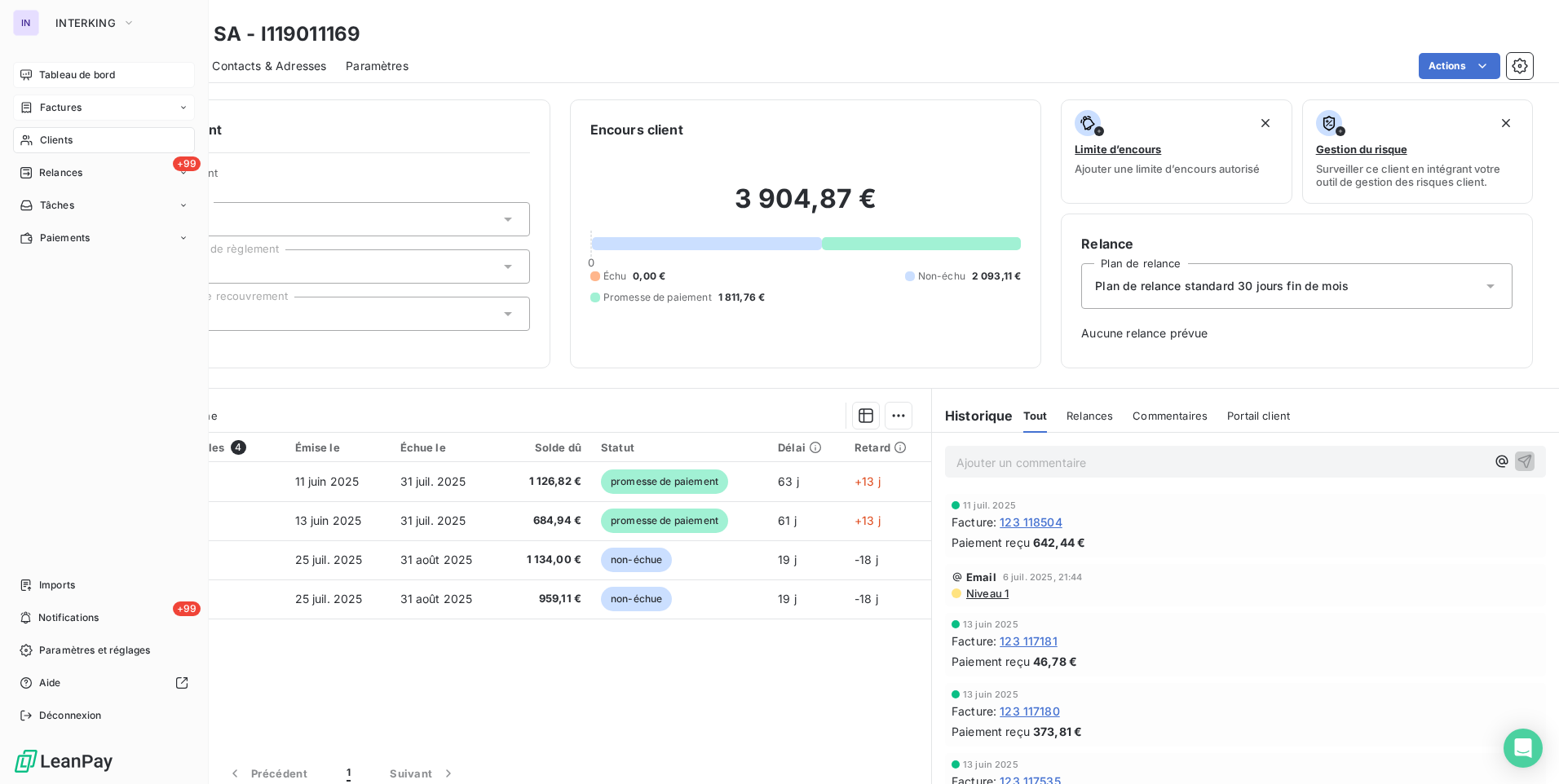
drag, startPoint x: 51, startPoint y: 107, endPoint x: 66, endPoint y: 106, distance: 15.0
click at [51, 107] on span "Factures" at bounding box center [61, 107] width 41 height 15
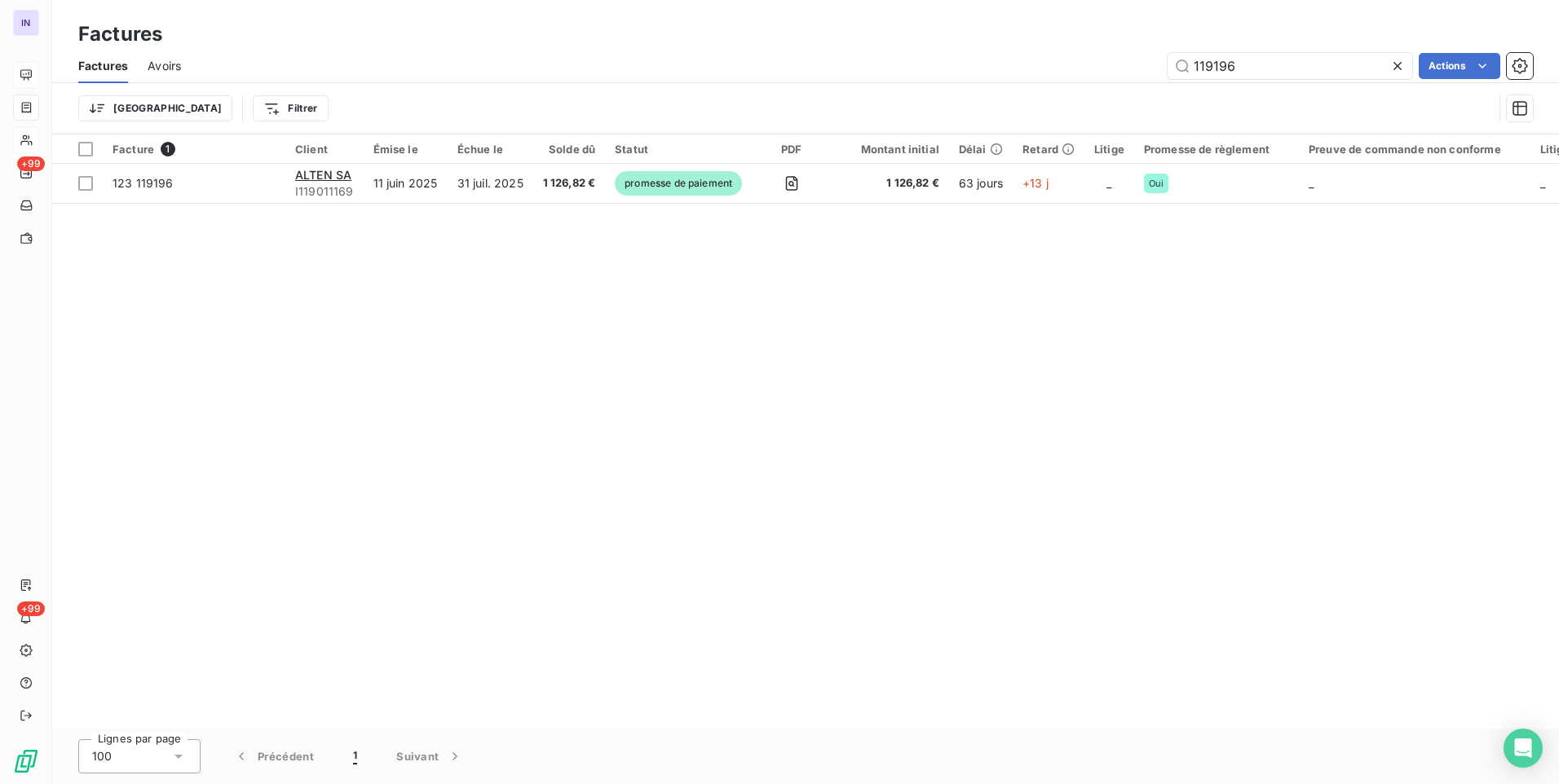
drag, startPoint x: 1183, startPoint y: 64, endPoint x: 1069, endPoint y: 74, distance: 114.4
click at [1073, 73] on div "119196 Actions" at bounding box center [866, 66] width 1332 height 26
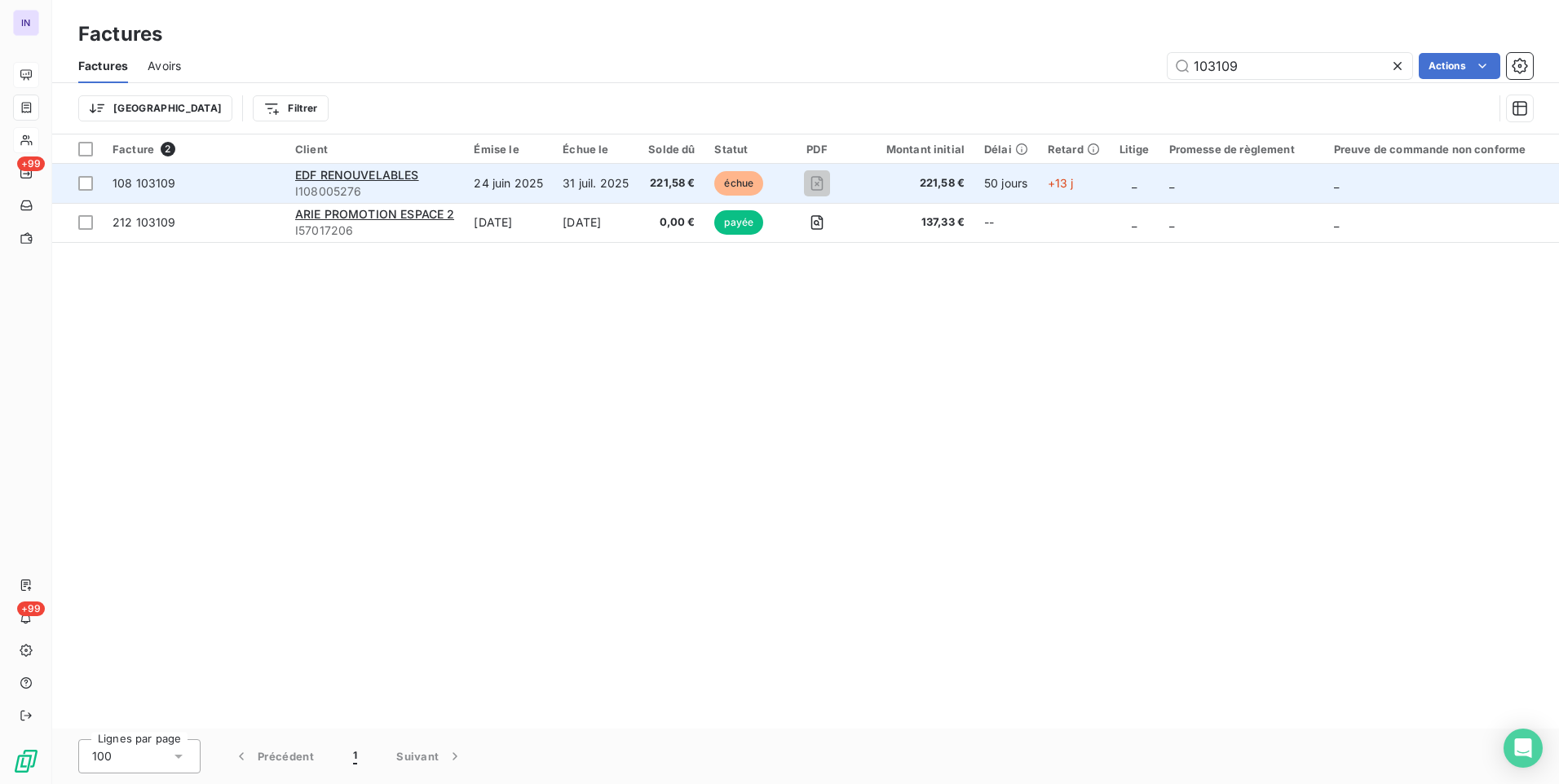
type input "103109"
click at [638, 189] on td "31 juil. 2025" at bounding box center [595, 183] width 86 height 39
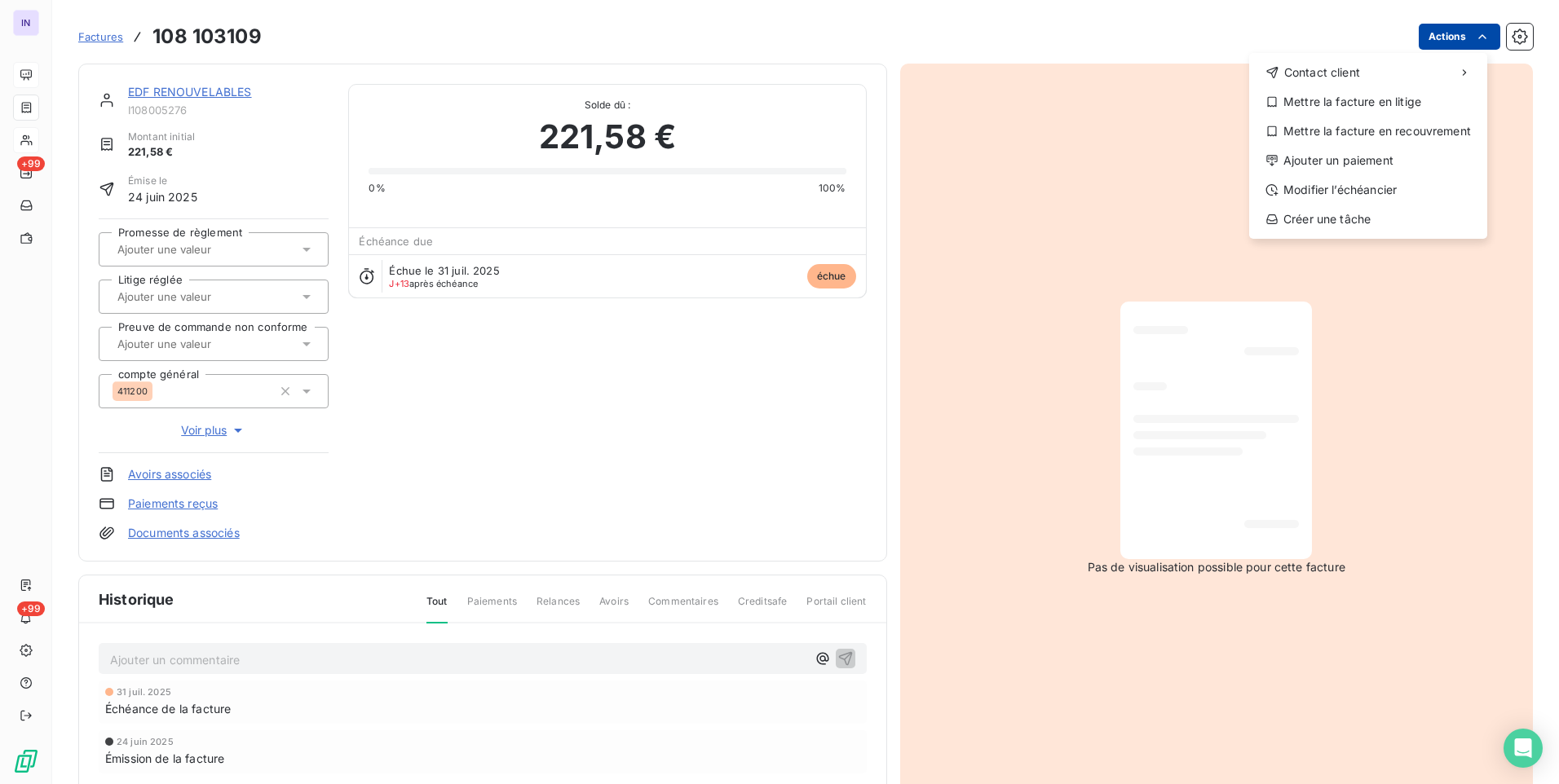
click at [1434, 36] on html "IN +99 +99 Factures [PHONE_NUMBER] Actions Contact client Mettre la facture en …" at bounding box center [780, 392] width 1559 height 784
click at [1340, 173] on div "Ajouter un paiement" at bounding box center [1367, 161] width 225 height 26
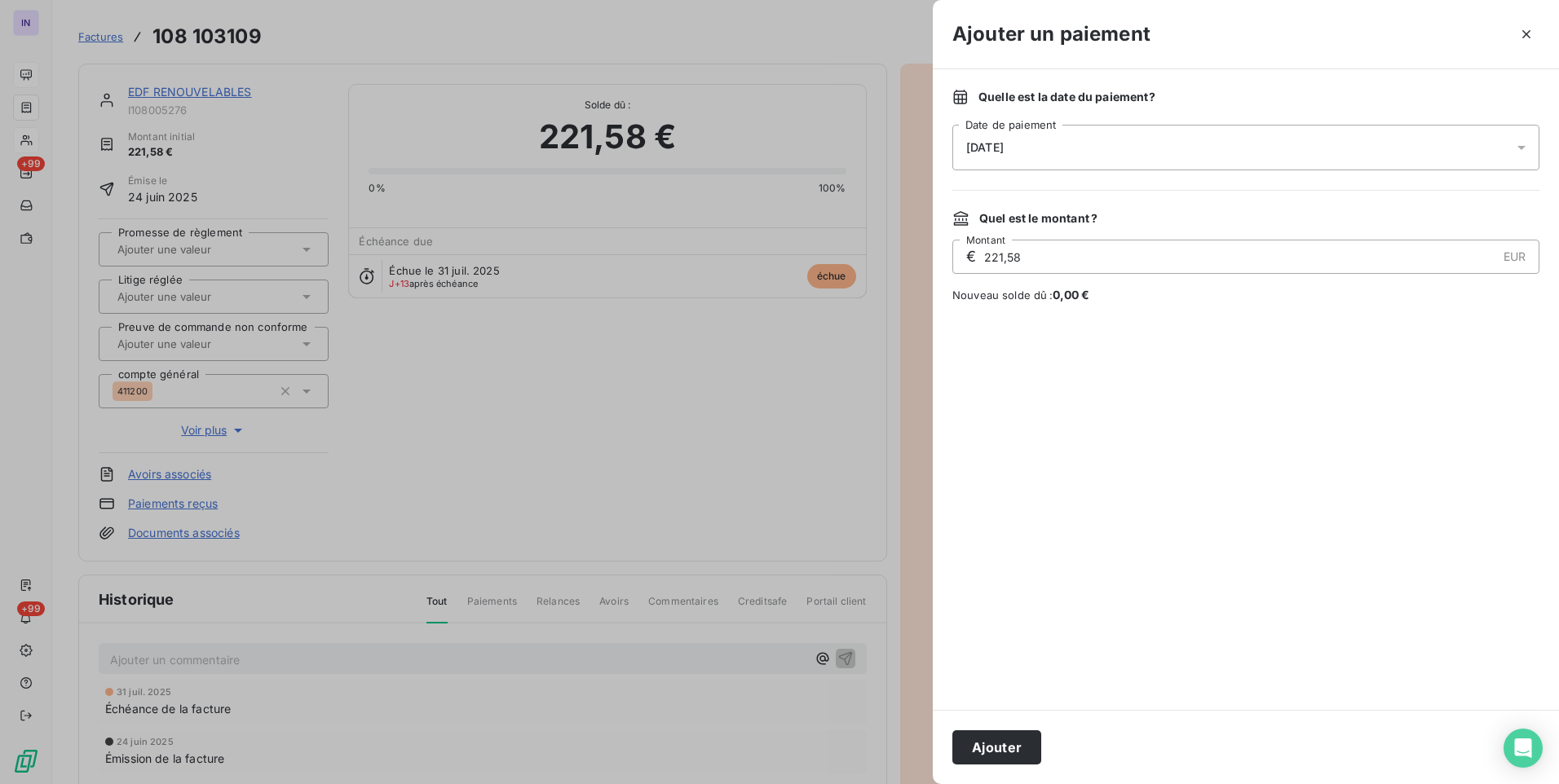
click at [1156, 145] on div "[DATE]" at bounding box center [1246, 147] width 587 height 46
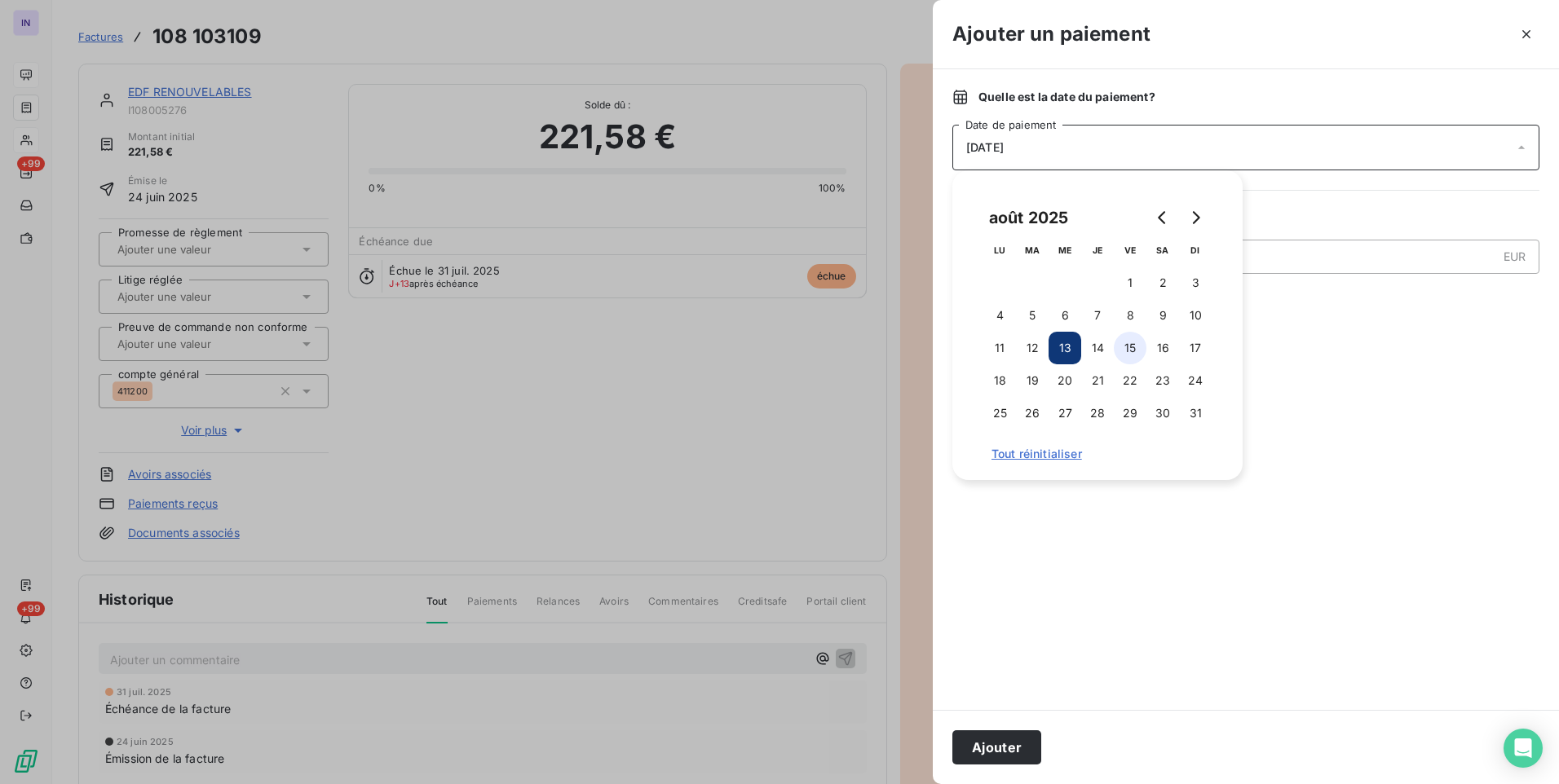
click at [1129, 350] on button "15" at bounding box center [1130, 348] width 33 height 33
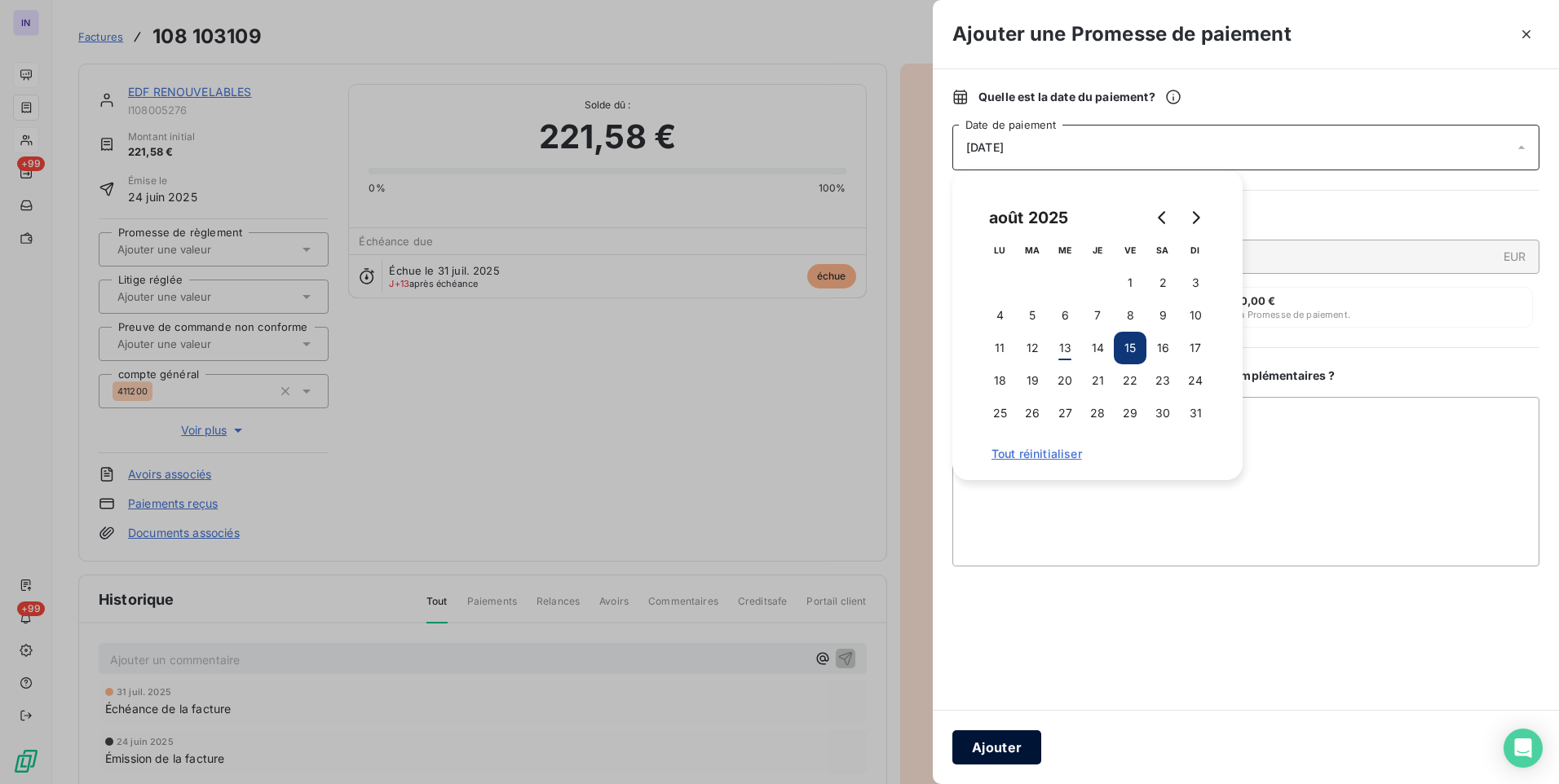
click at [1015, 745] on button "Ajouter" at bounding box center [996, 748] width 89 height 35
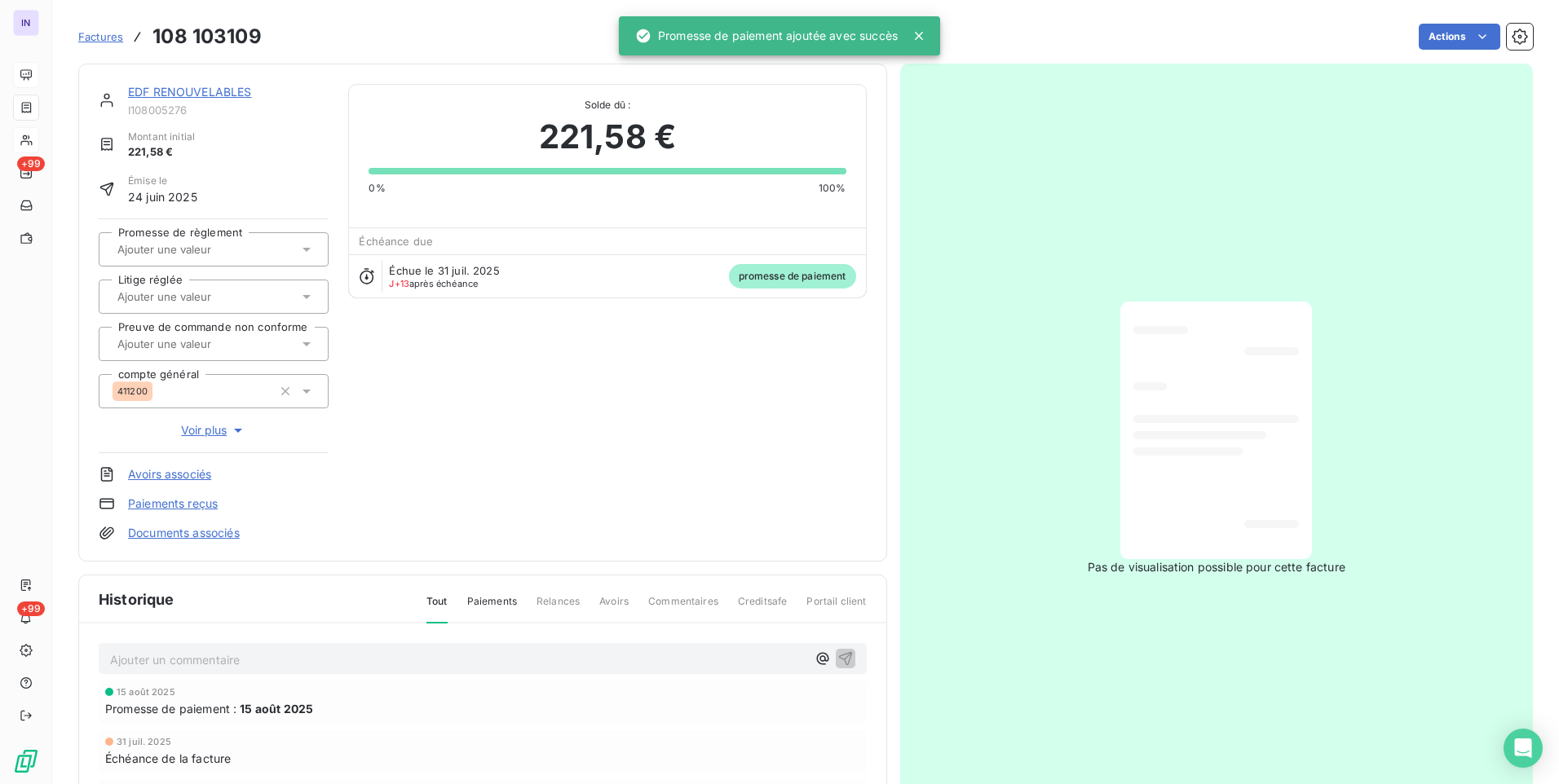
click at [247, 249] on input "text" at bounding box center [197, 249] width 164 height 15
click at [245, 309] on li "Oui" at bounding box center [214, 292] width 230 height 39
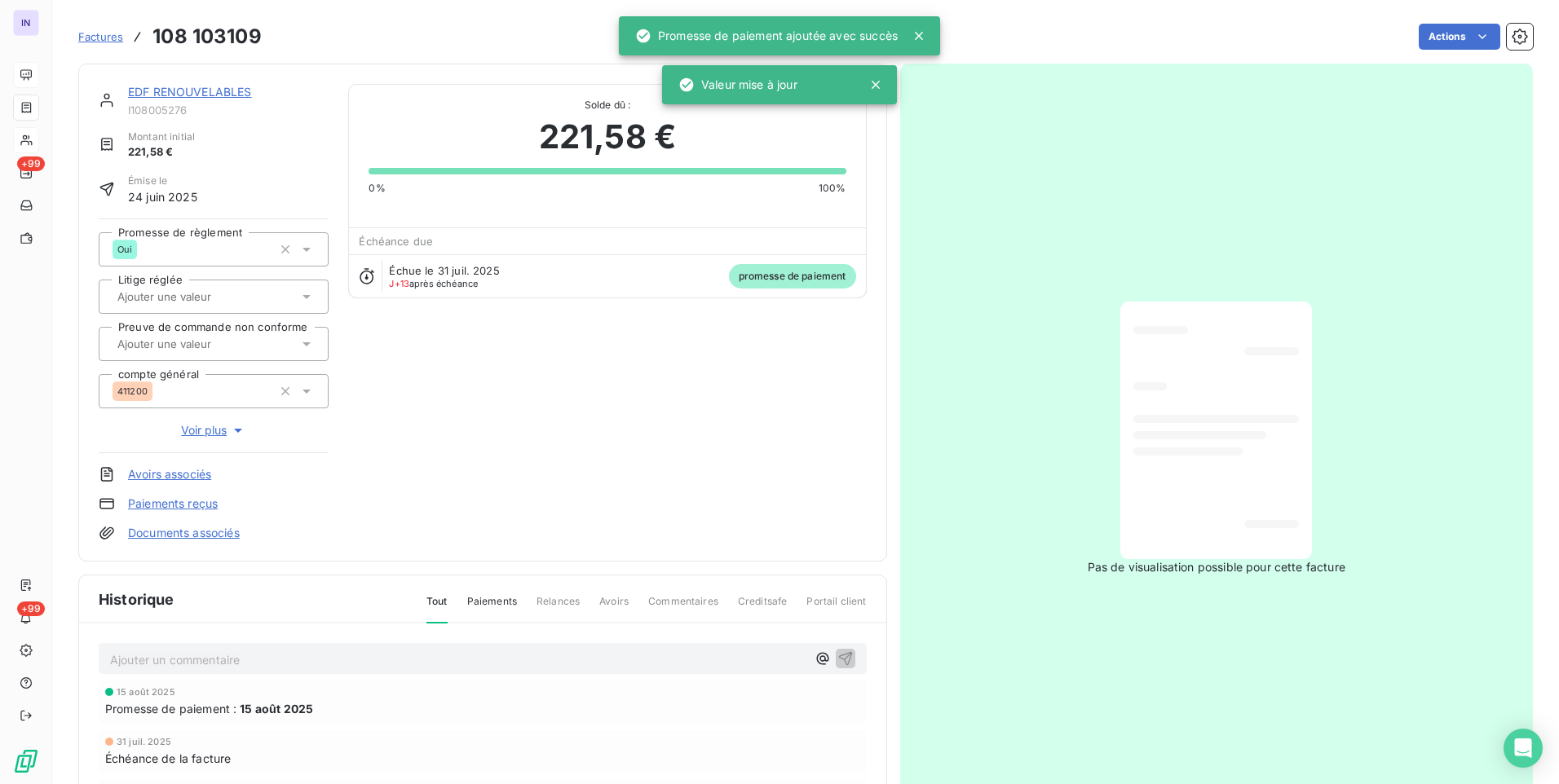
click at [210, 96] on link "EDF RENOUVELABLES" at bounding box center [190, 92] width 124 height 14
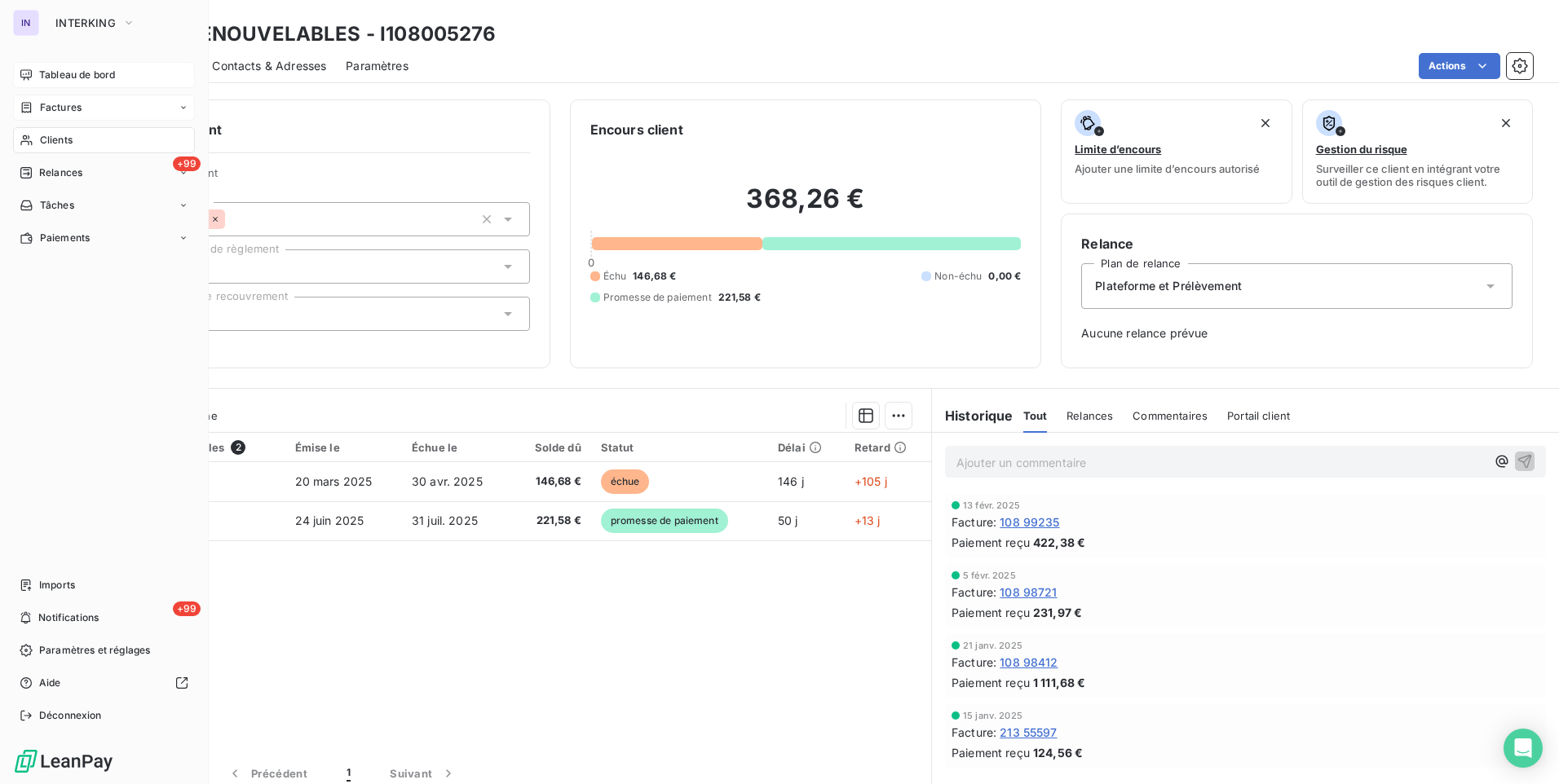
click at [38, 74] on div "Tableau de bord" at bounding box center [104, 75] width 182 height 26
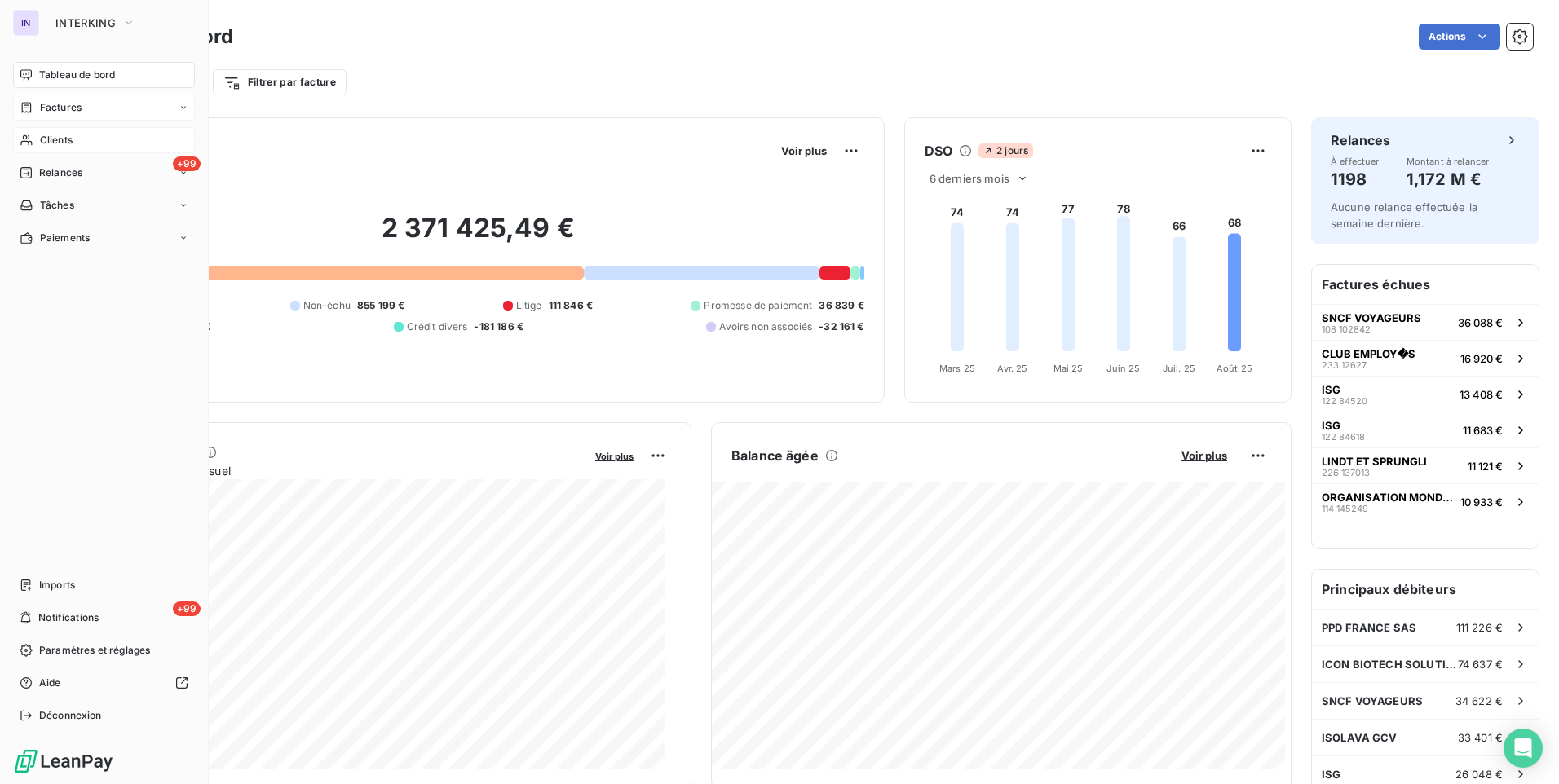
click at [57, 115] on div "Factures" at bounding box center [104, 107] width 182 height 26
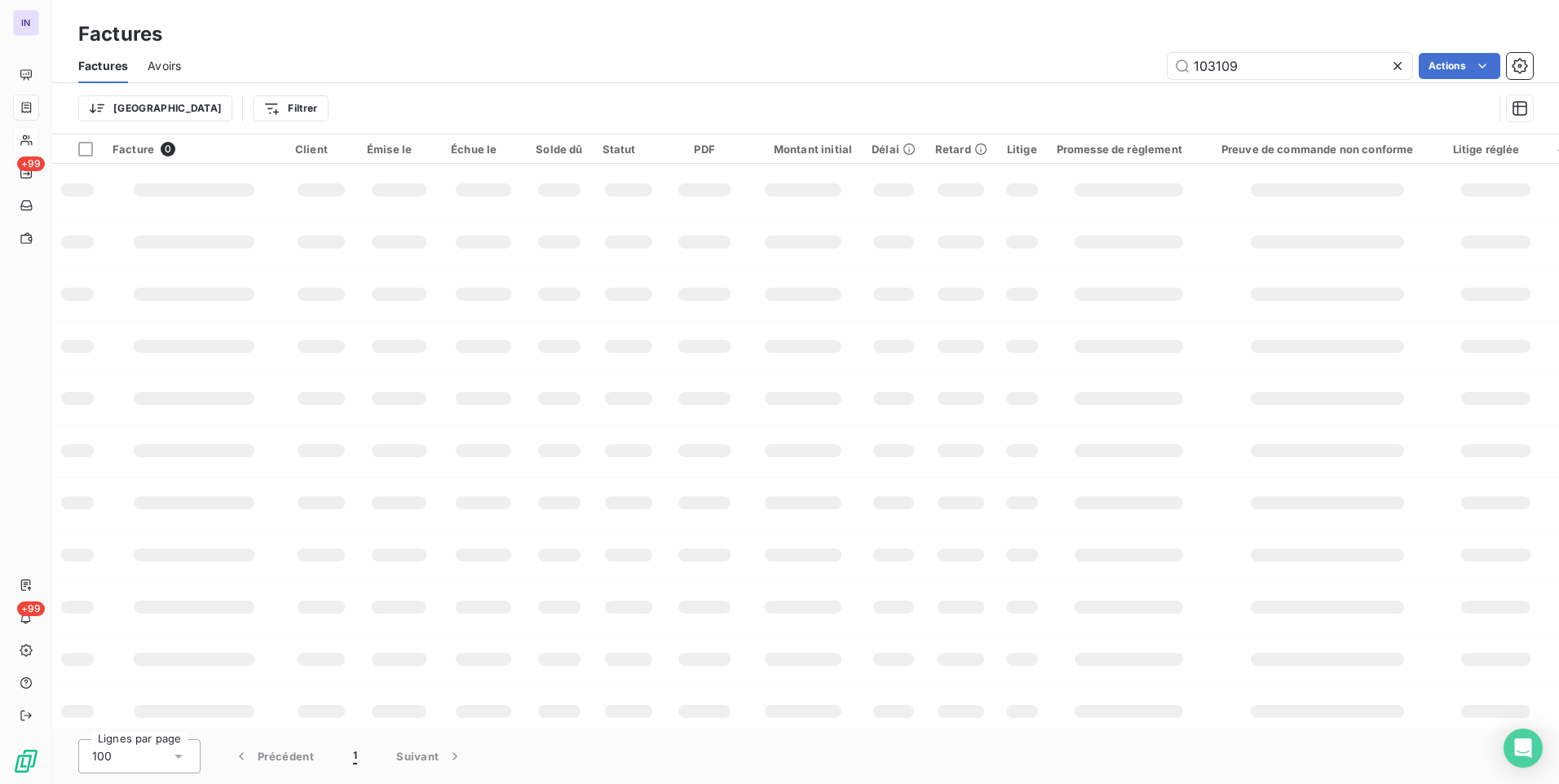
drag, startPoint x: 1272, startPoint y: 65, endPoint x: 1024, endPoint y: 75, distance: 248.2
click at [1004, 68] on div "103109 Actions" at bounding box center [866, 66] width 1332 height 26
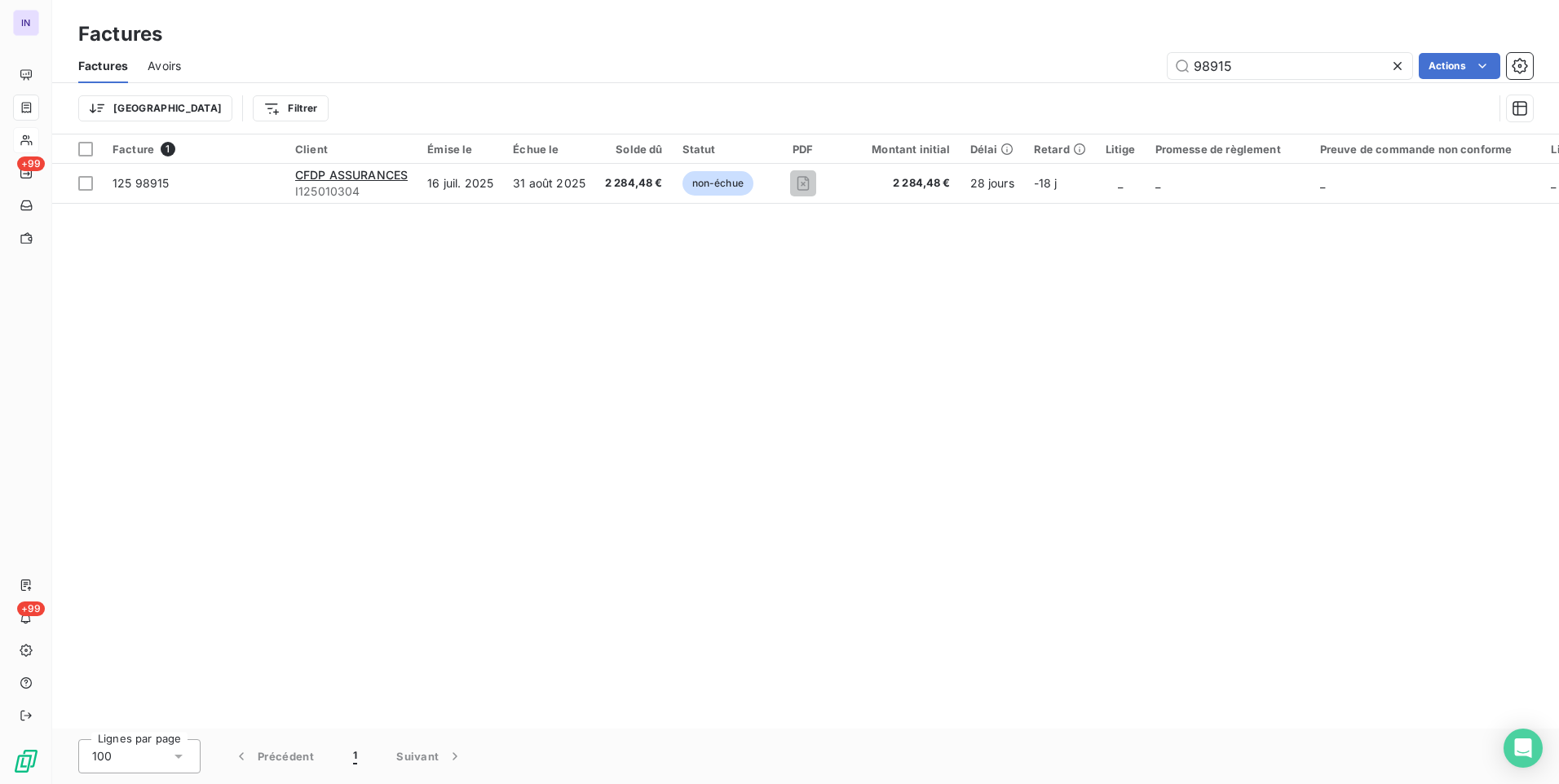
type input "98915"
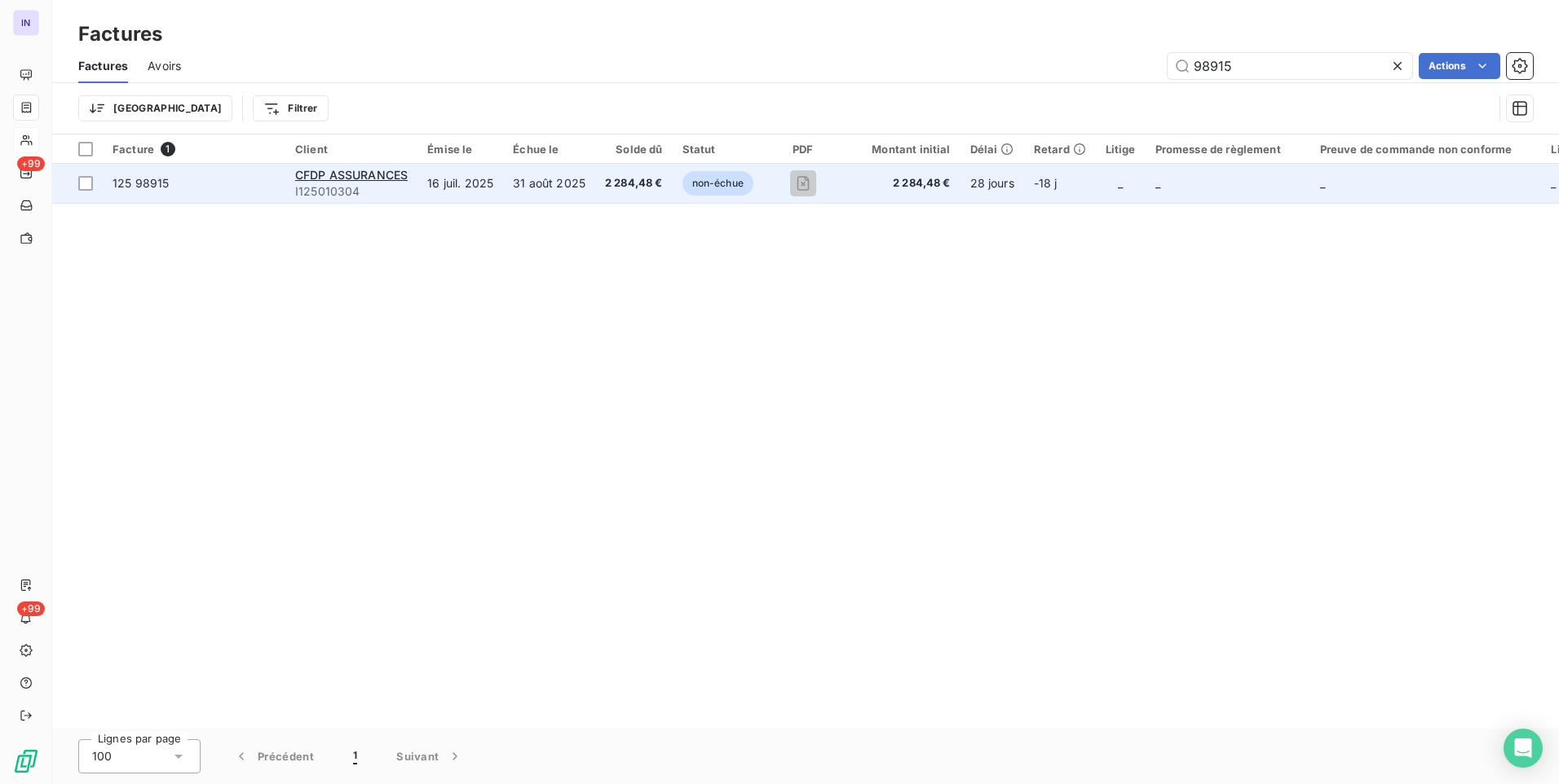
click at [566, 200] on td "31 août 2025" at bounding box center [549, 183] width 93 height 39
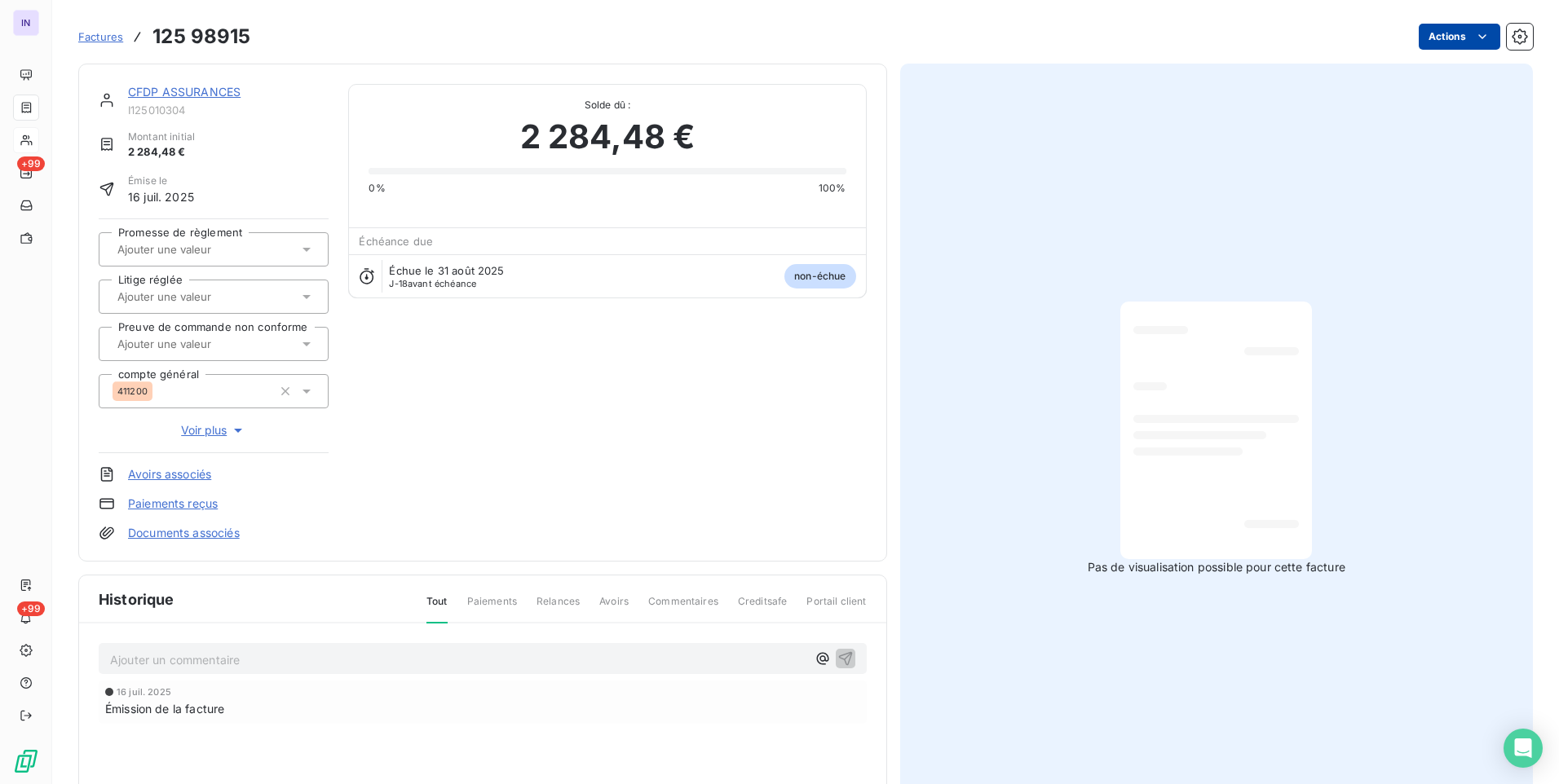
click at [1432, 38] on html "IN +99 +99 Factures 125 98915 Actions CFDP ASSURANCES I125010304 Montant initia…" at bounding box center [780, 392] width 1559 height 784
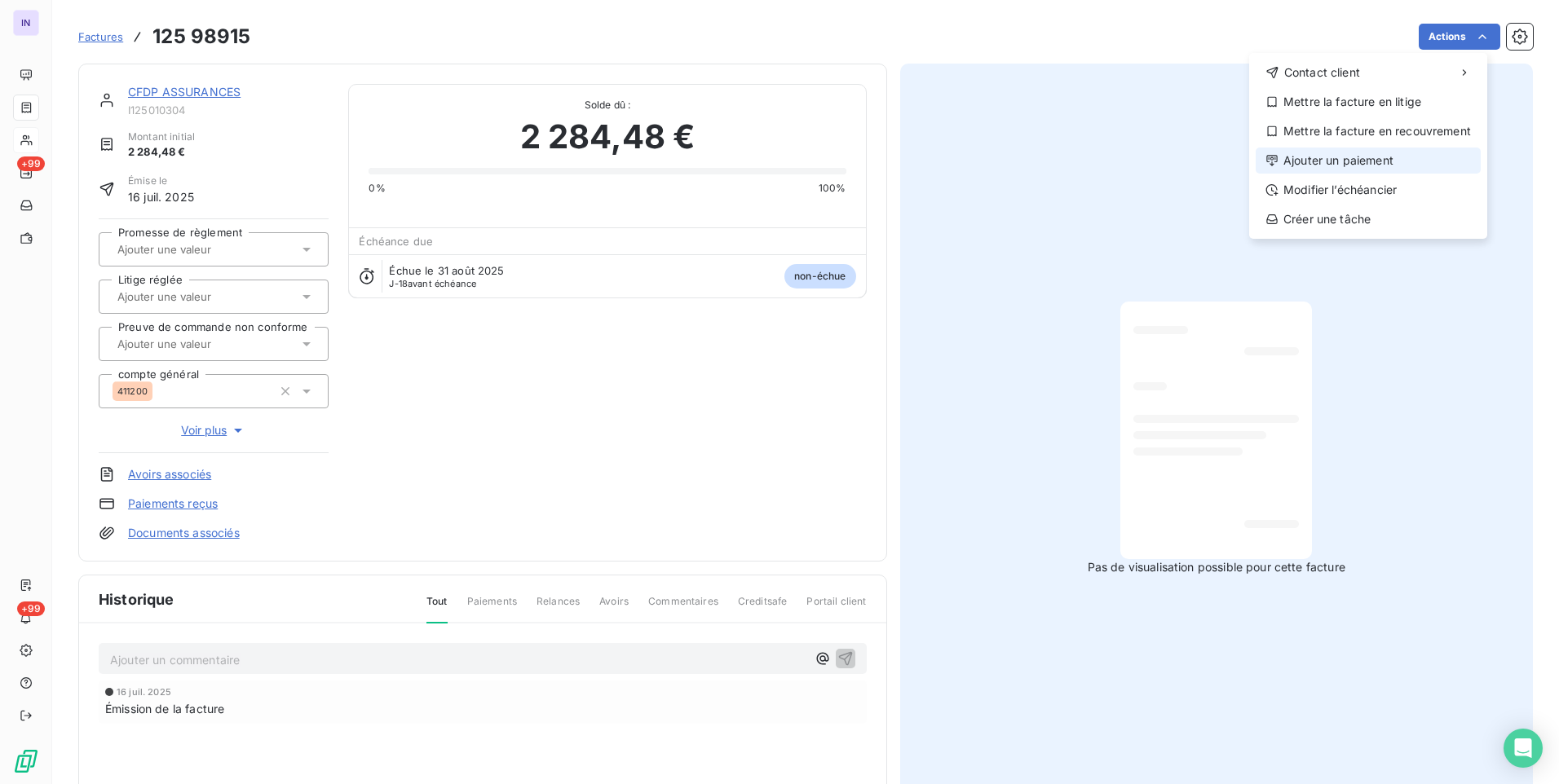
click at [1388, 156] on div "Ajouter un paiement" at bounding box center [1367, 161] width 225 height 26
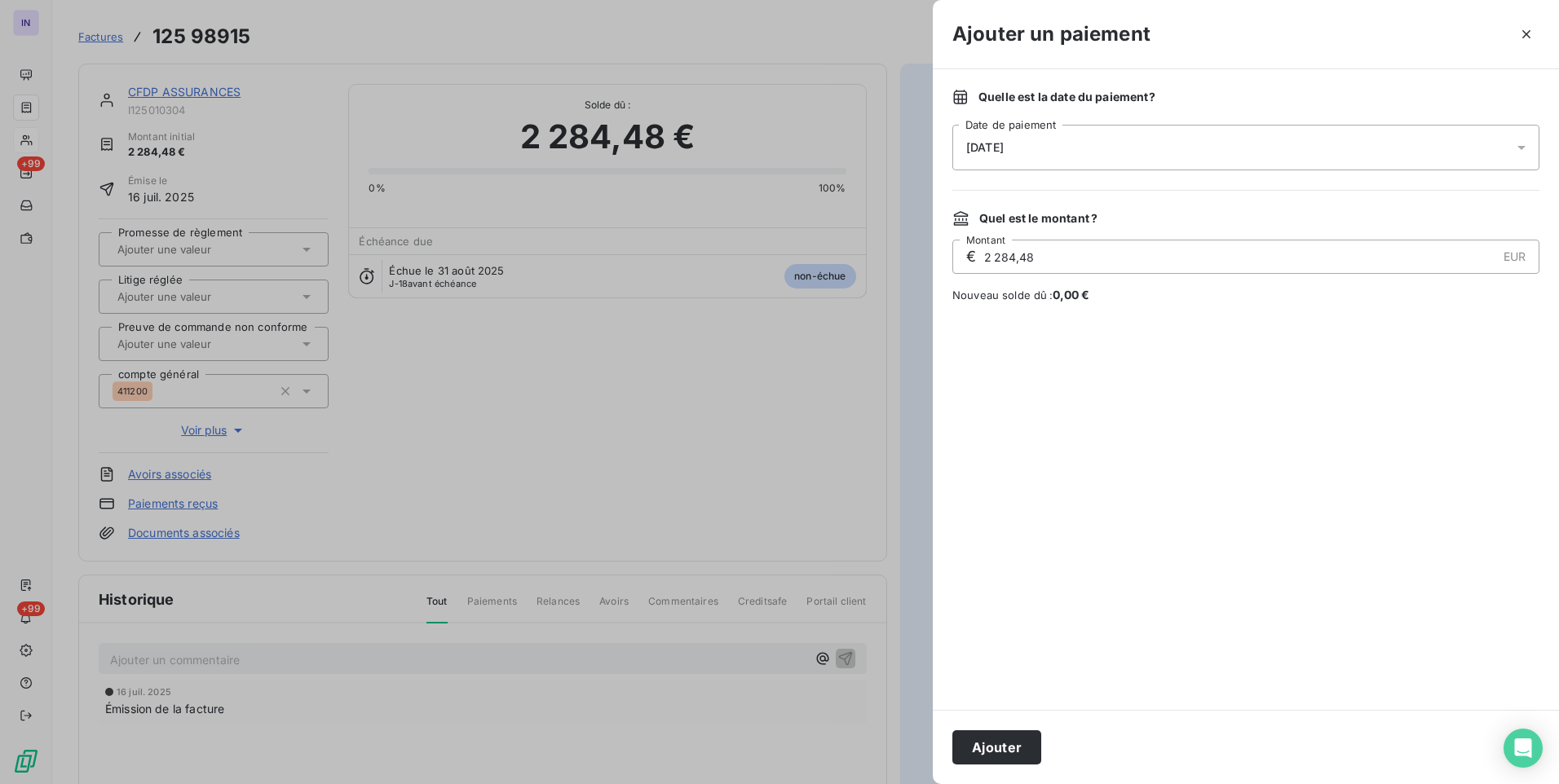
click at [1181, 151] on div "[DATE]" at bounding box center [1246, 147] width 587 height 46
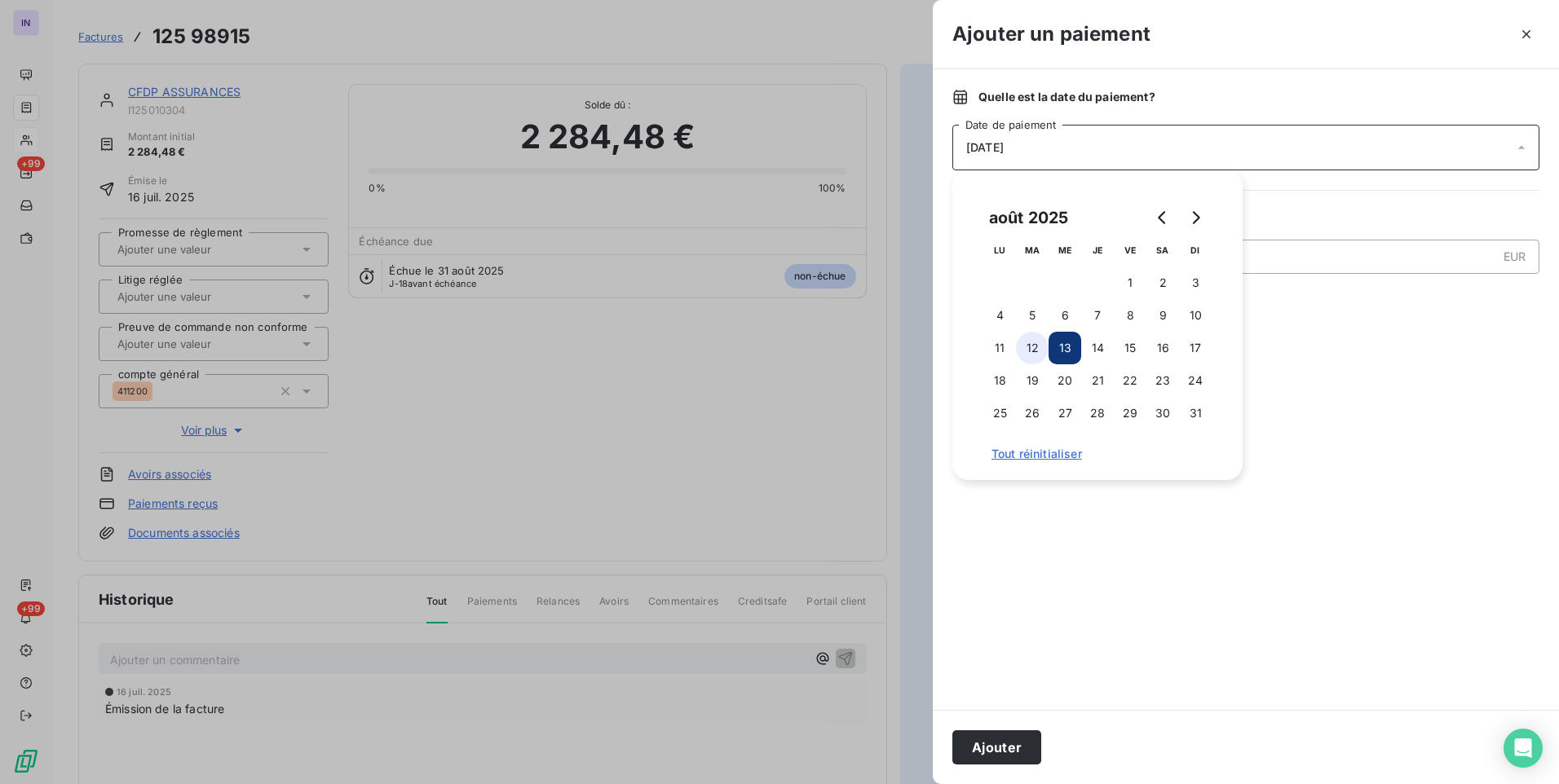
click at [1035, 345] on button "12" at bounding box center [1032, 348] width 33 height 33
click at [999, 754] on button "Ajouter" at bounding box center [996, 748] width 89 height 35
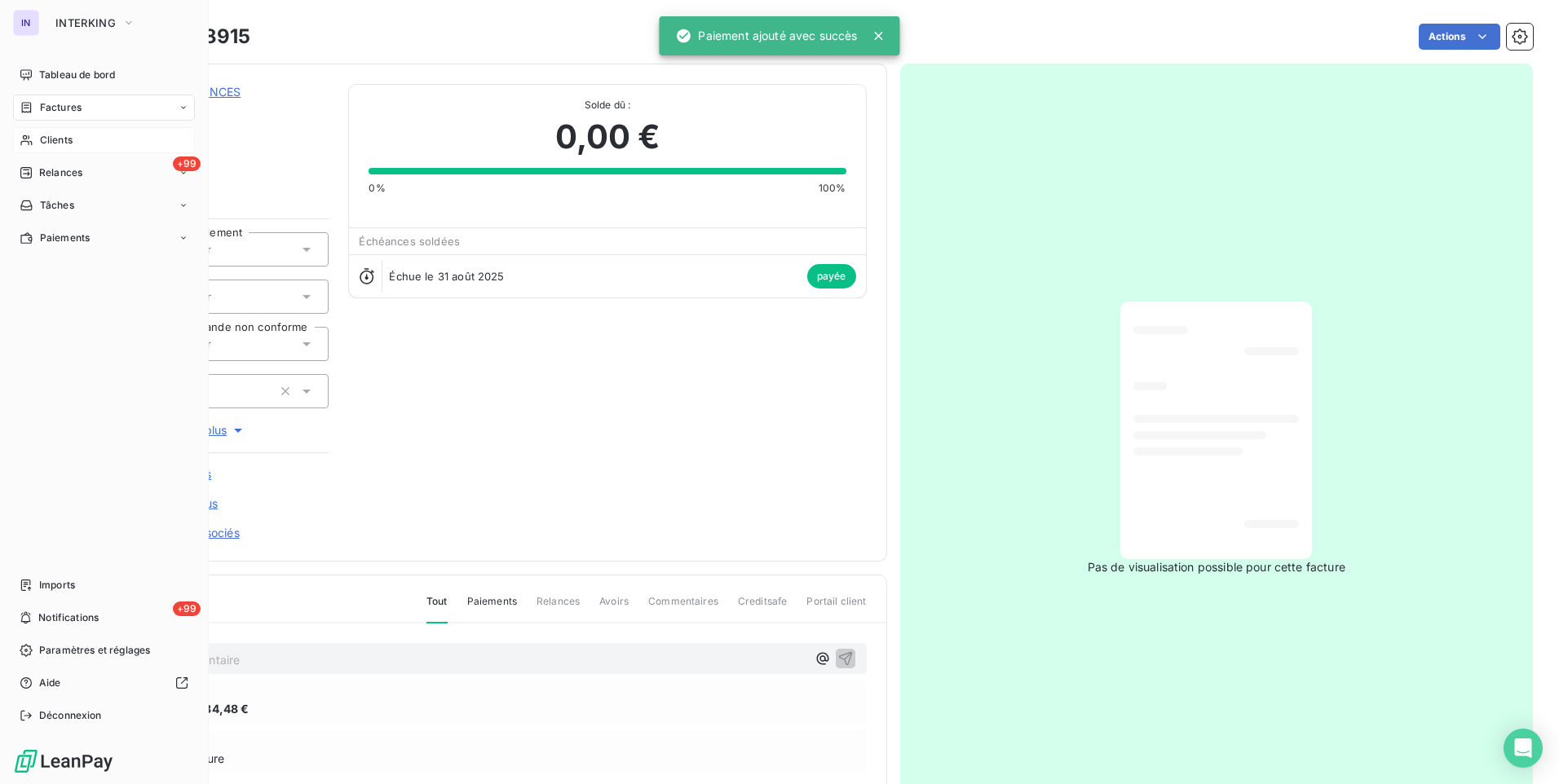
click at [70, 136] on span "Clients" at bounding box center [56, 140] width 33 height 15
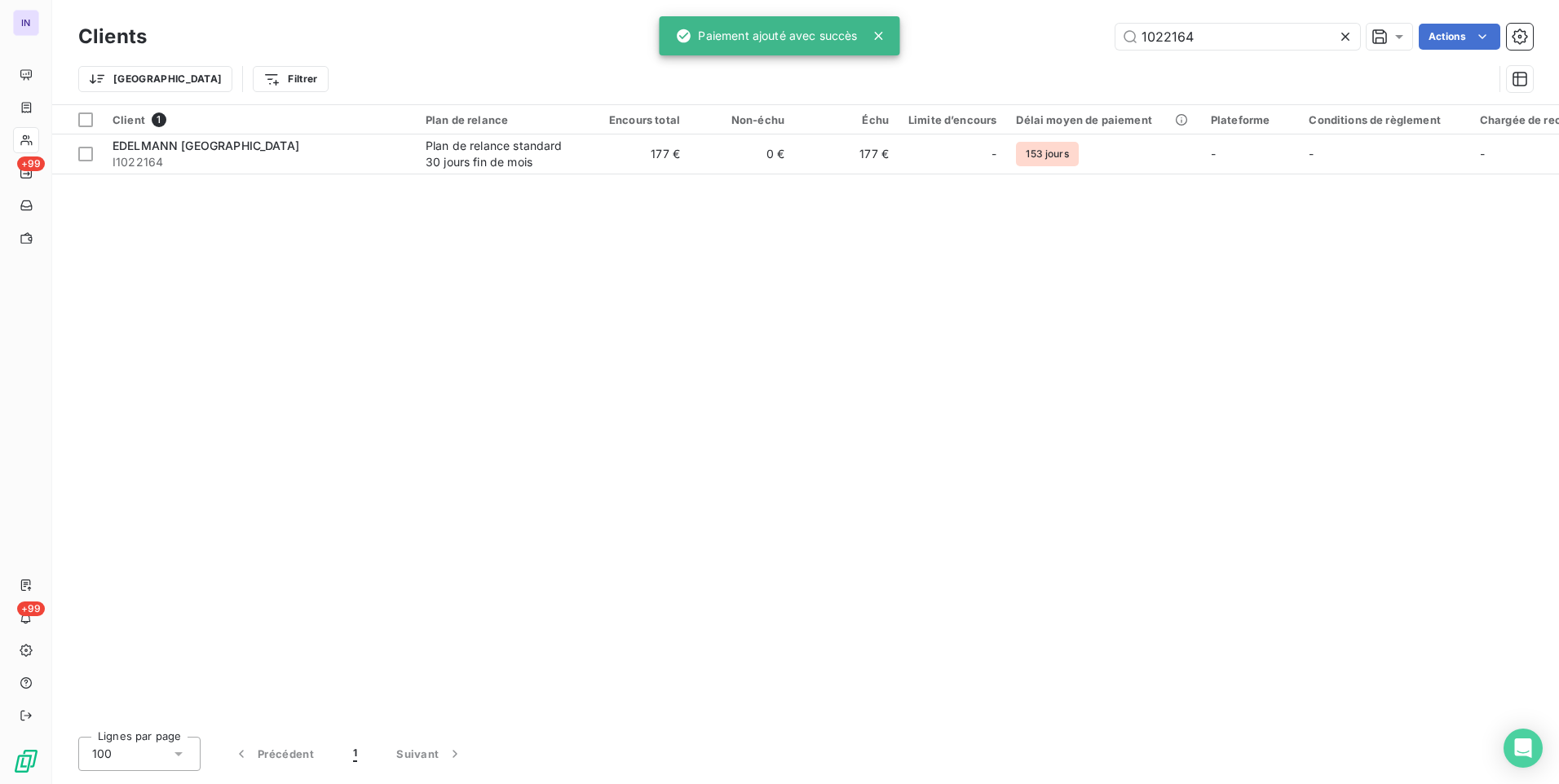
drag, startPoint x: 1242, startPoint y: 38, endPoint x: 1068, endPoint y: 48, distance: 174.3
click at [1071, 46] on div "1022164 Actions" at bounding box center [850, 36] width 1366 height 26
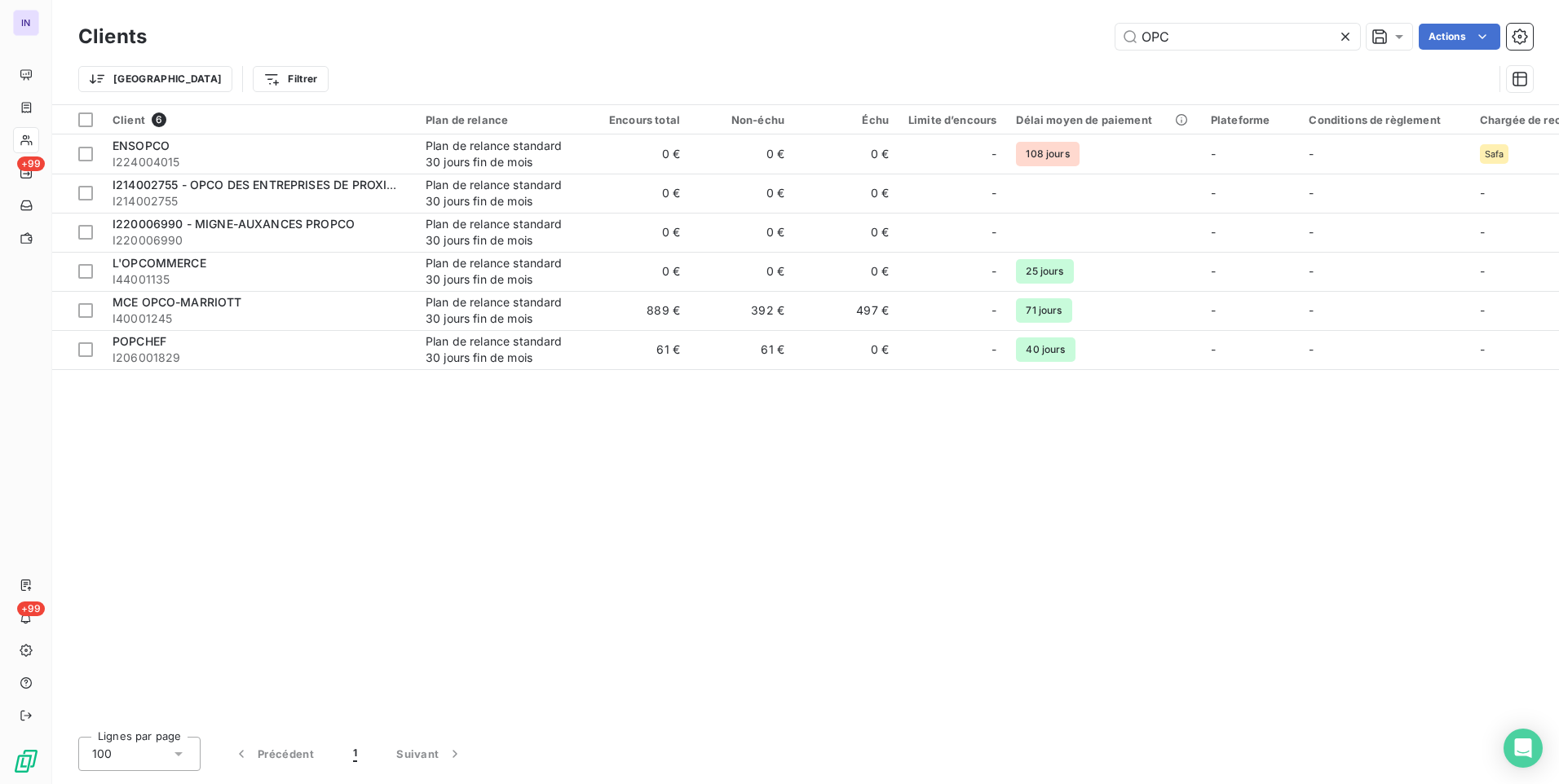
type input "OPC"
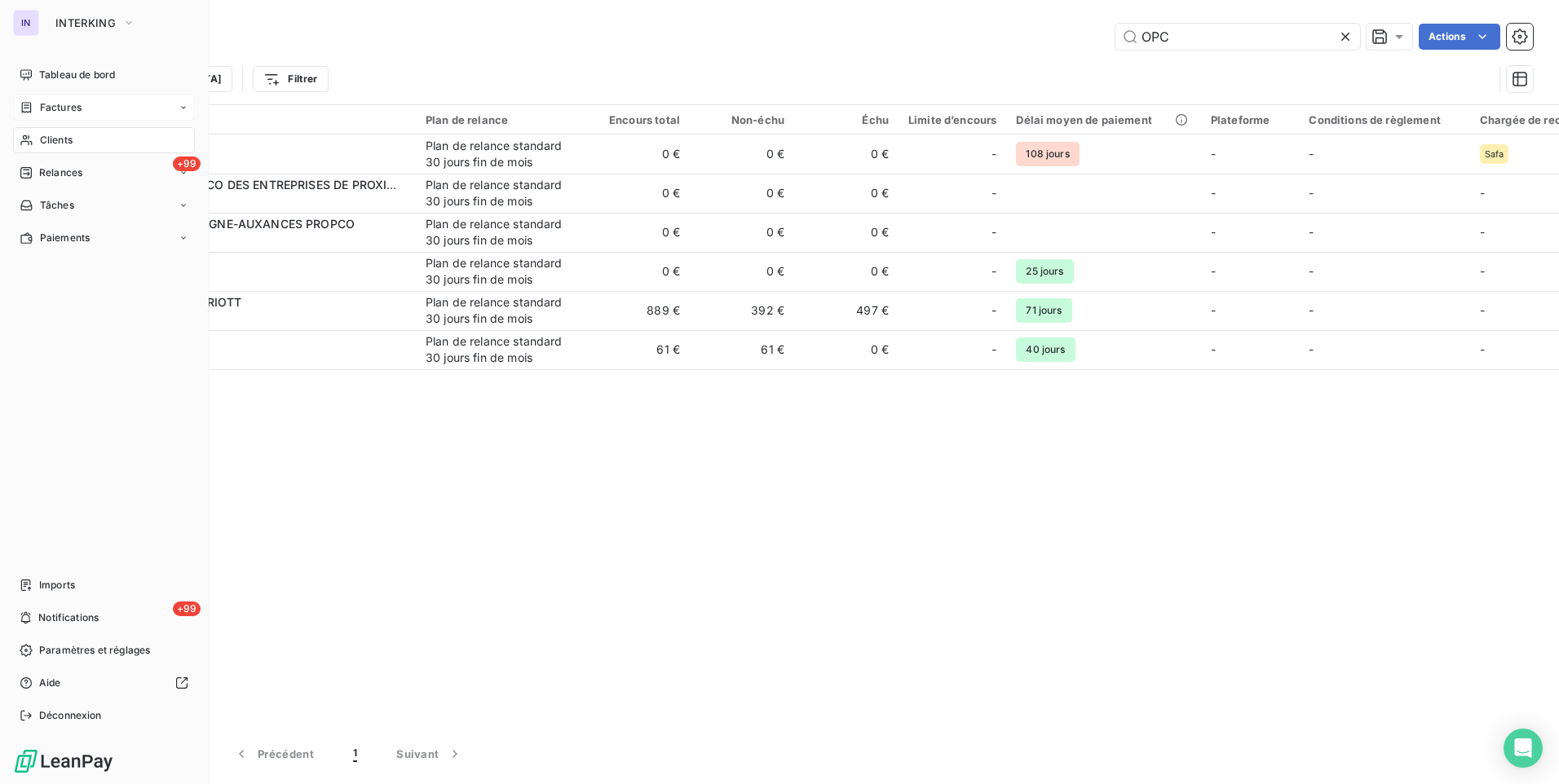
drag, startPoint x: 64, startPoint y: 115, endPoint x: 119, endPoint y: 110, distance: 55.2
click at [64, 114] on div "Factures" at bounding box center [104, 107] width 182 height 26
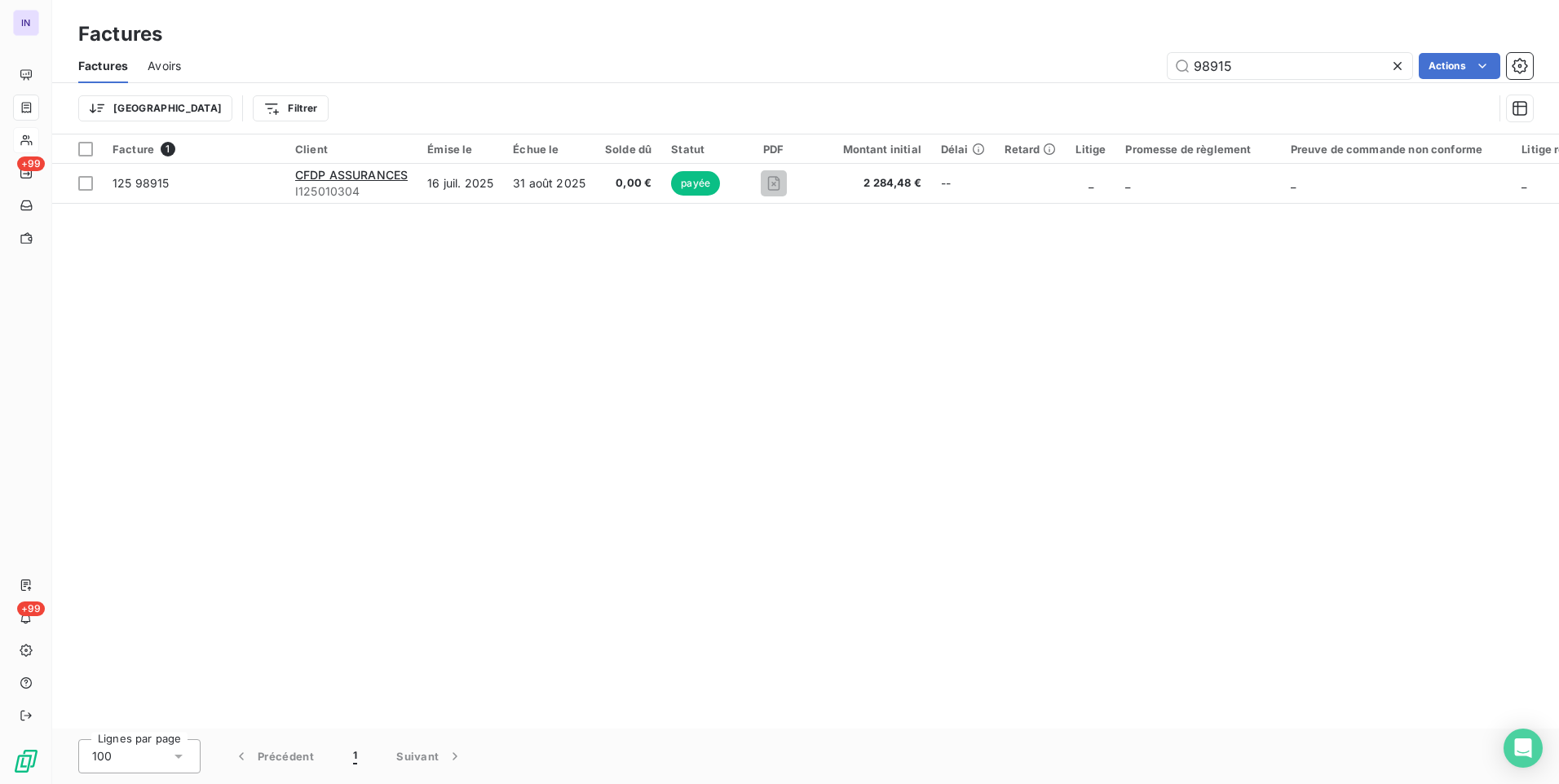
drag, startPoint x: 1243, startPoint y: 64, endPoint x: 1016, endPoint y: 56, distance: 227.1
click at [1016, 56] on div "98915 Actions" at bounding box center [866, 66] width 1332 height 26
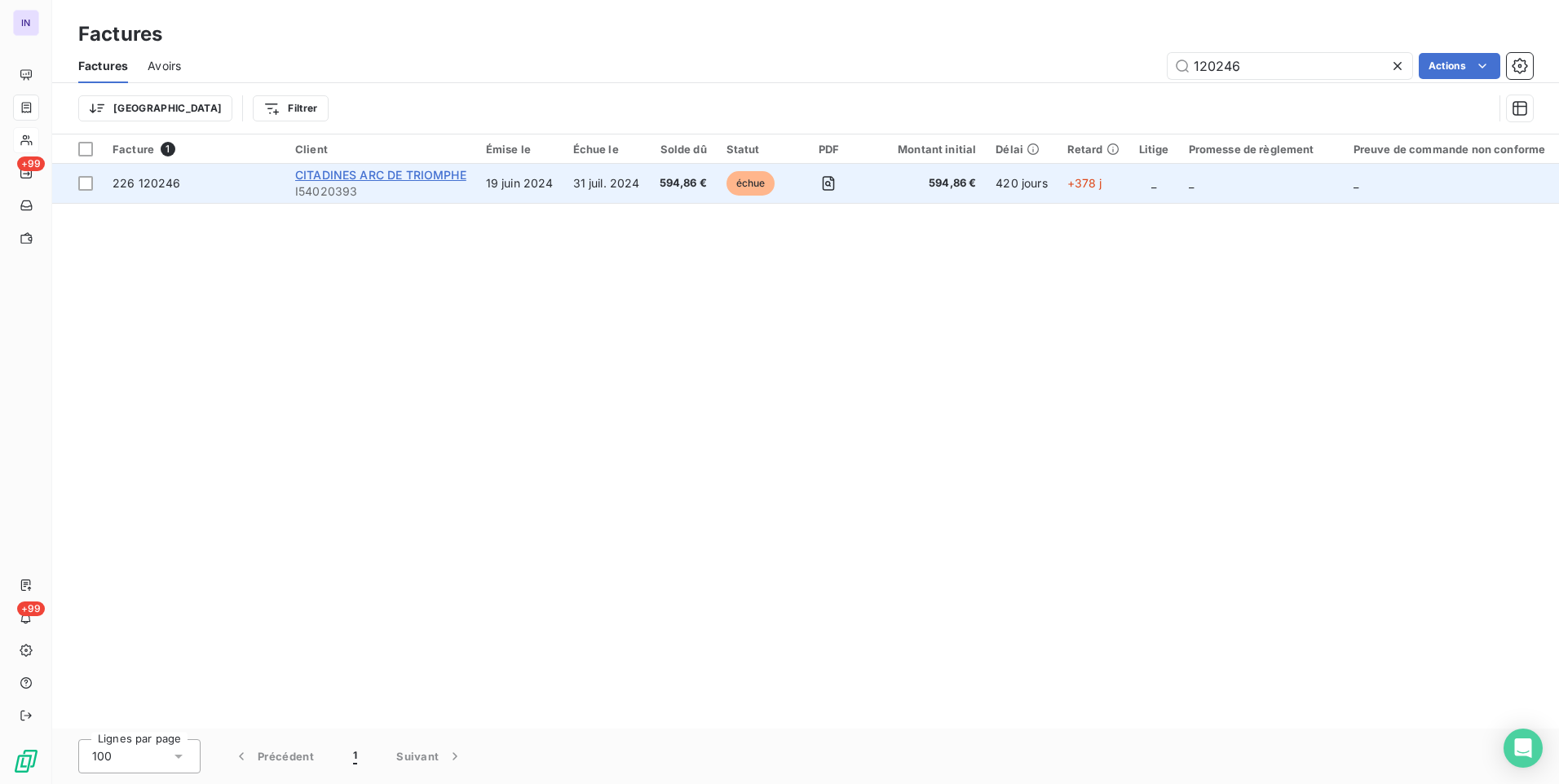
type input "120246"
click at [449, 177] on span "CITADINES ARC DE TRIOMPHE" at bounding box center [380, 175] width 171 height 14
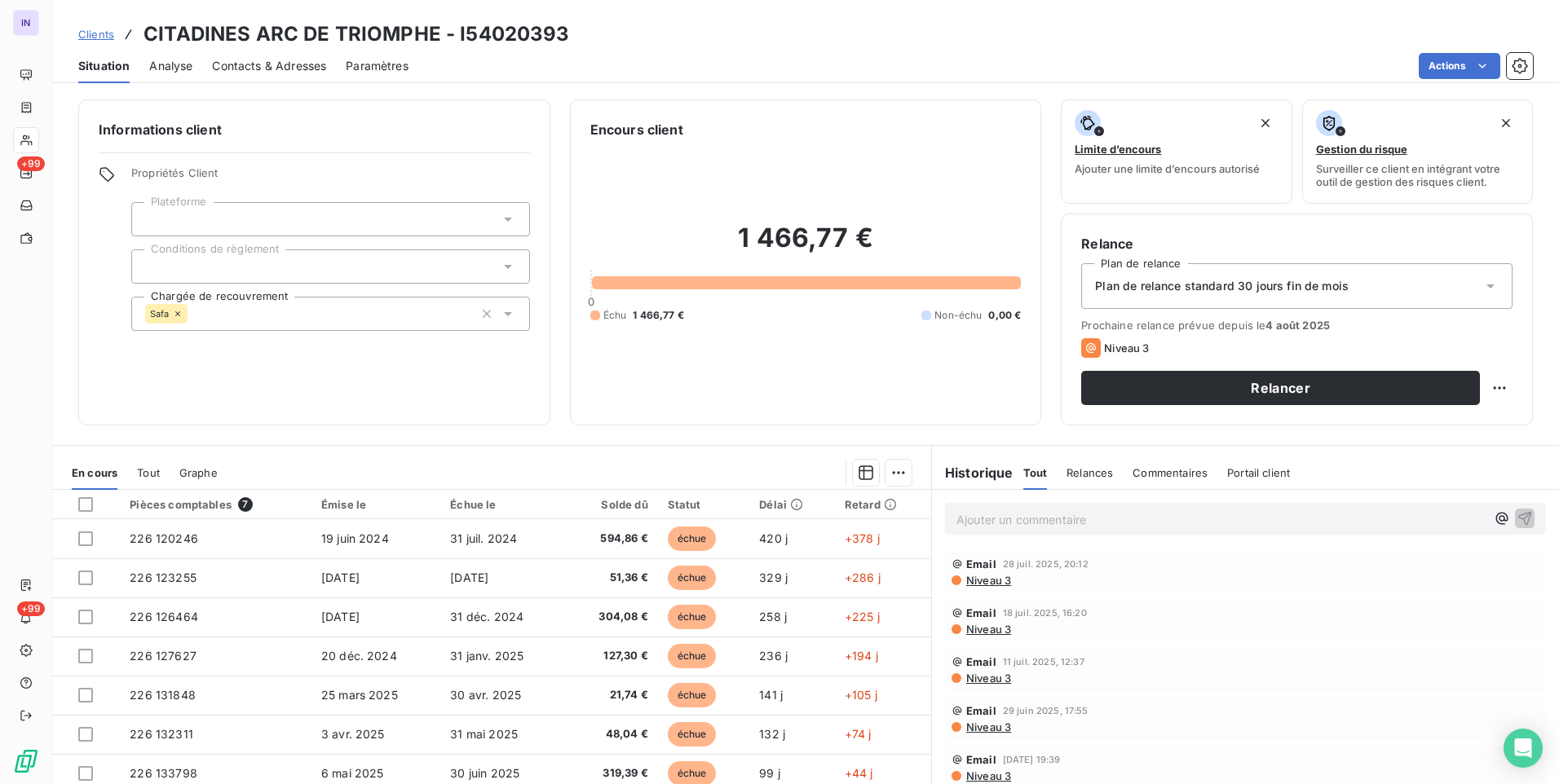
click at [176, 310] on icon at bounding box center [178, 314] width 9 height 9
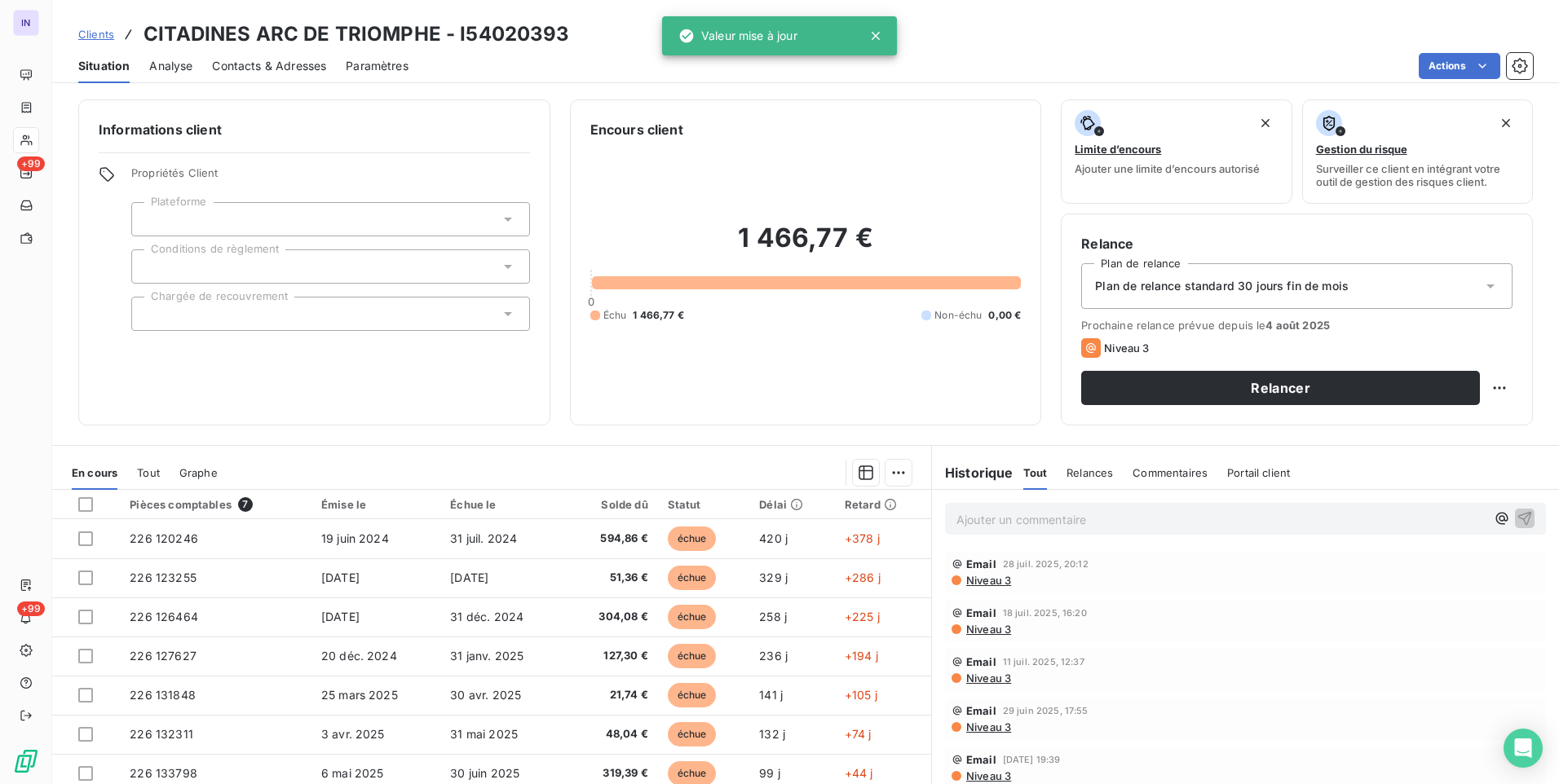
click at [697, 449] on section "En cours Tout Graphe Pièces comptables 7 Émise le Échue le Solde dû Statut Déla…" at bounding box center [492, 649] width 879 height 406
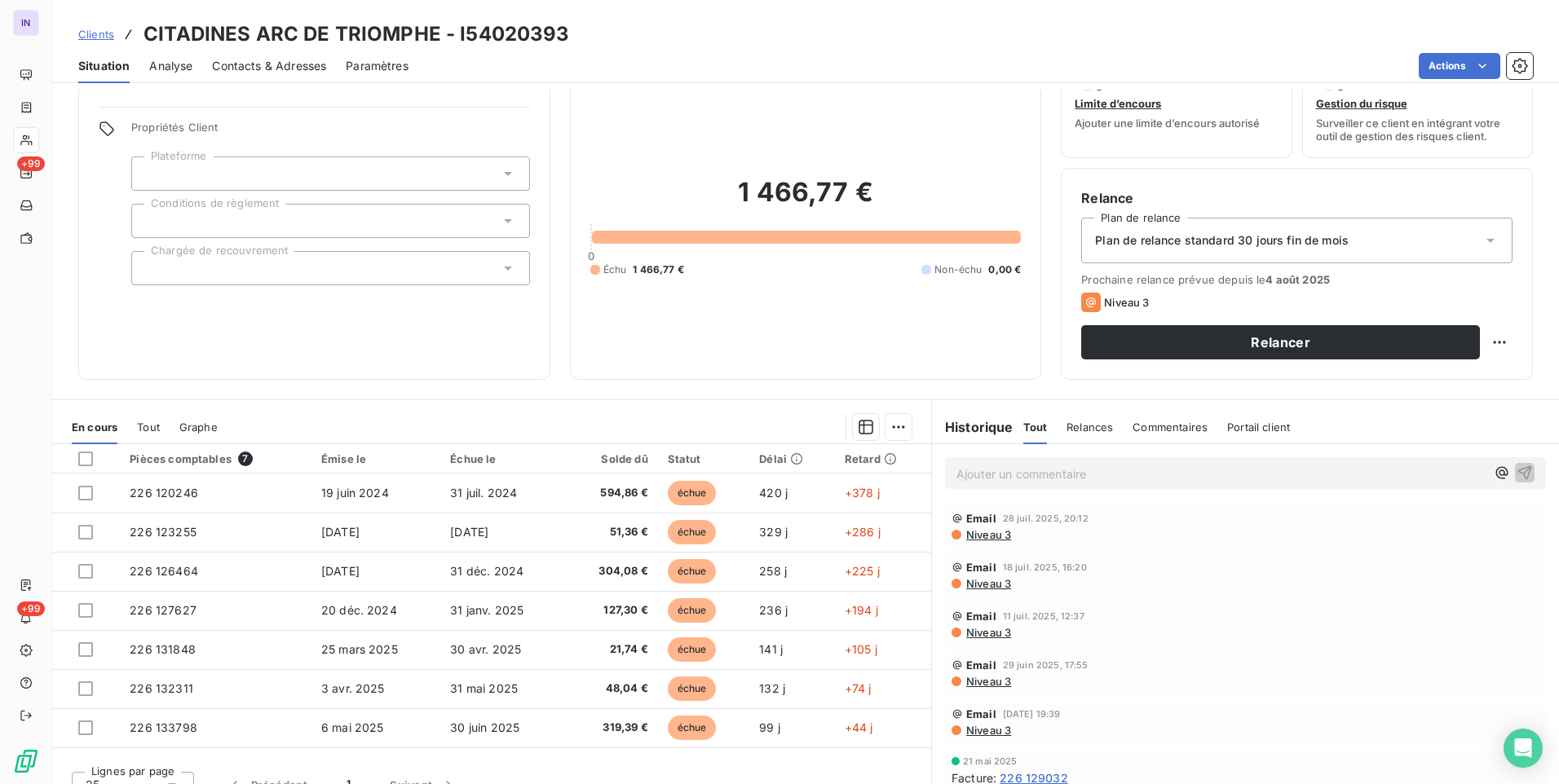
scroll to position [68, 0]
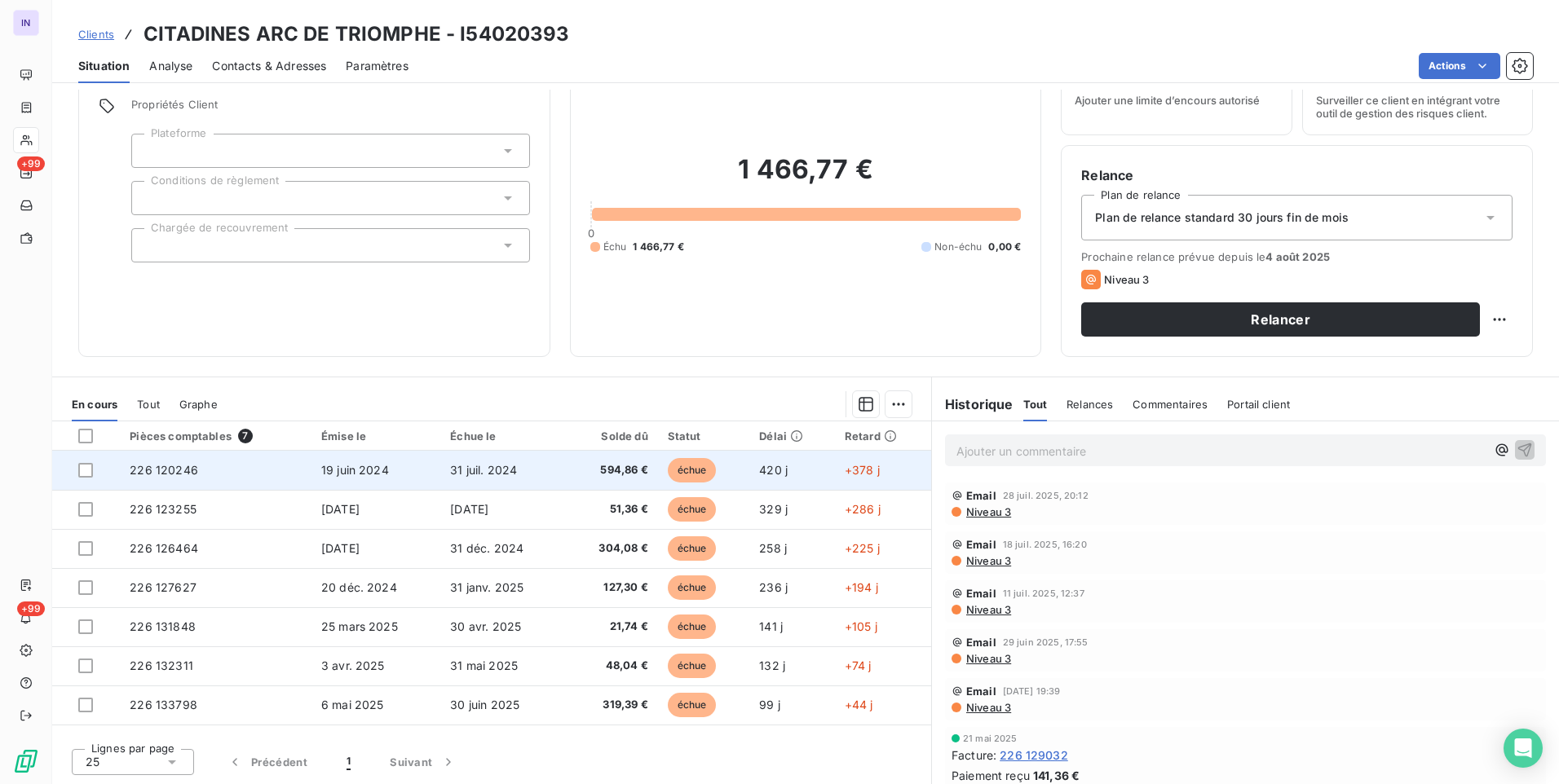
click at [338, 476] on span "19 juin 2024" at bounding box center [355, 469] width 67 height 14
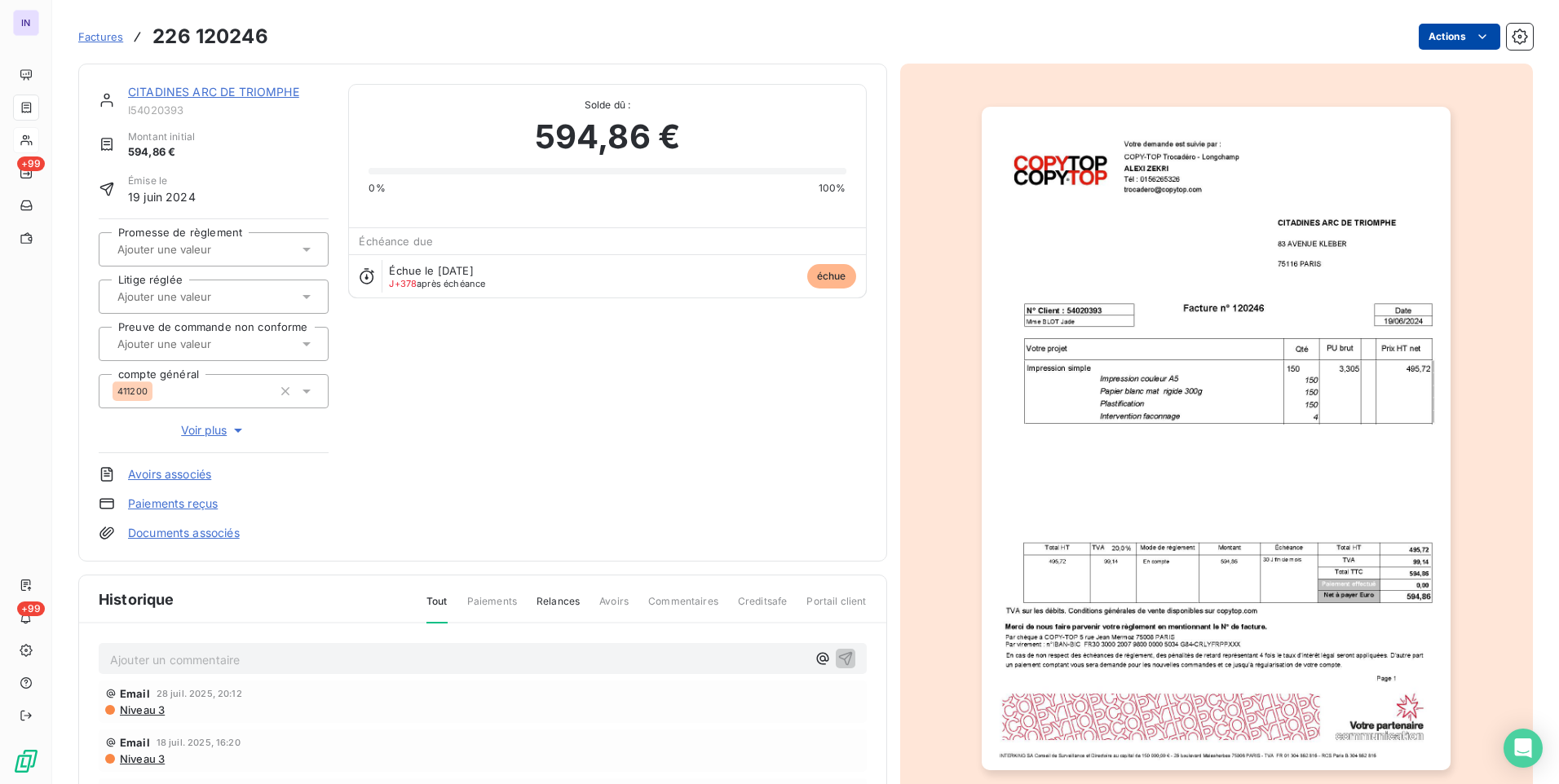
click at [1425, 36] on html "IN +99 +99 Factures 226 120246 Actions CITADINES ARC DE TRIOMPHE I54020393 Mont…" at bounding box center [780, 392] width 1559 height 784
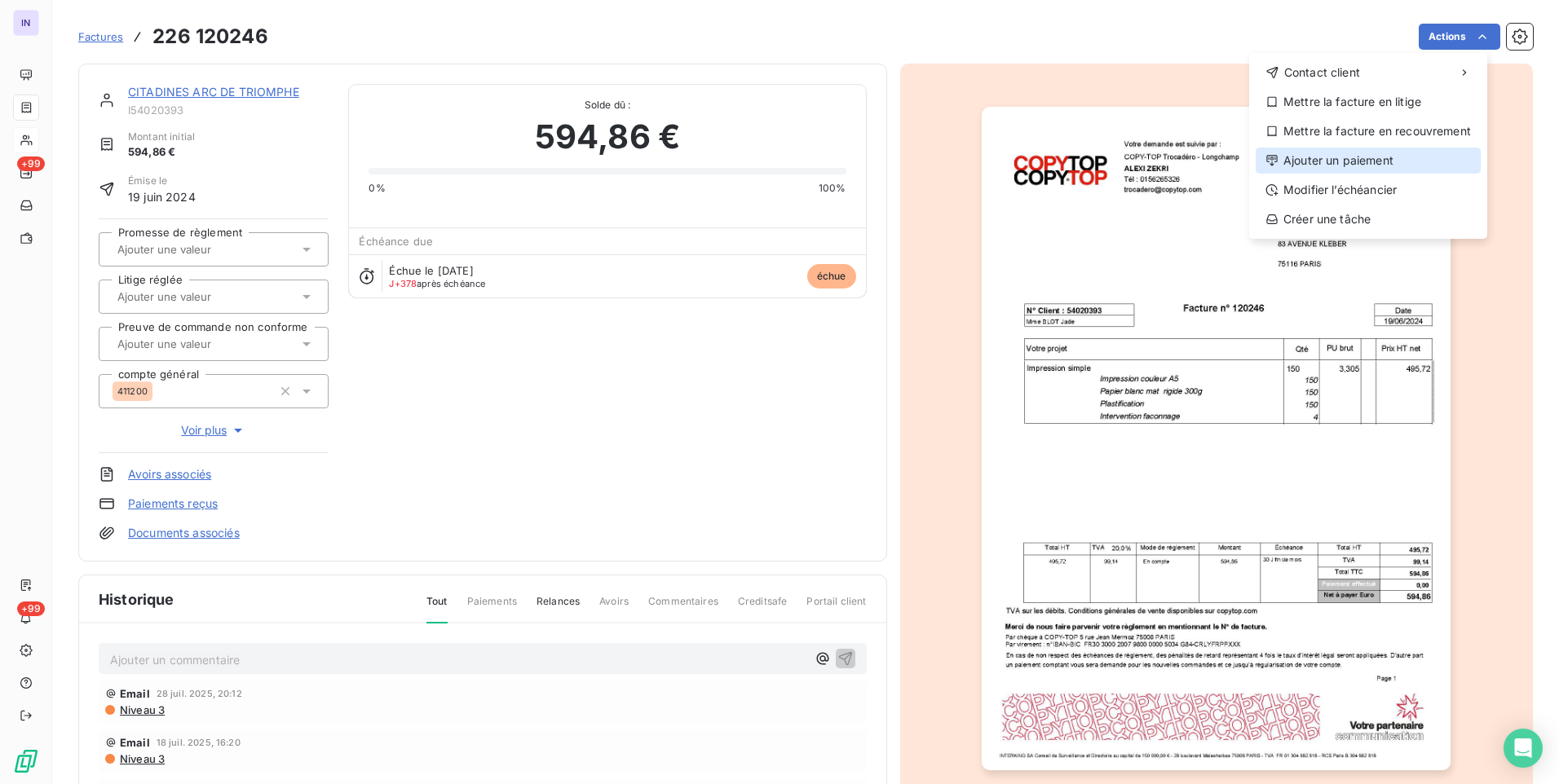
click at [1339, 156] on div "Ajouter un paiement" at bounding box center [1367, 161] width 225 height 26
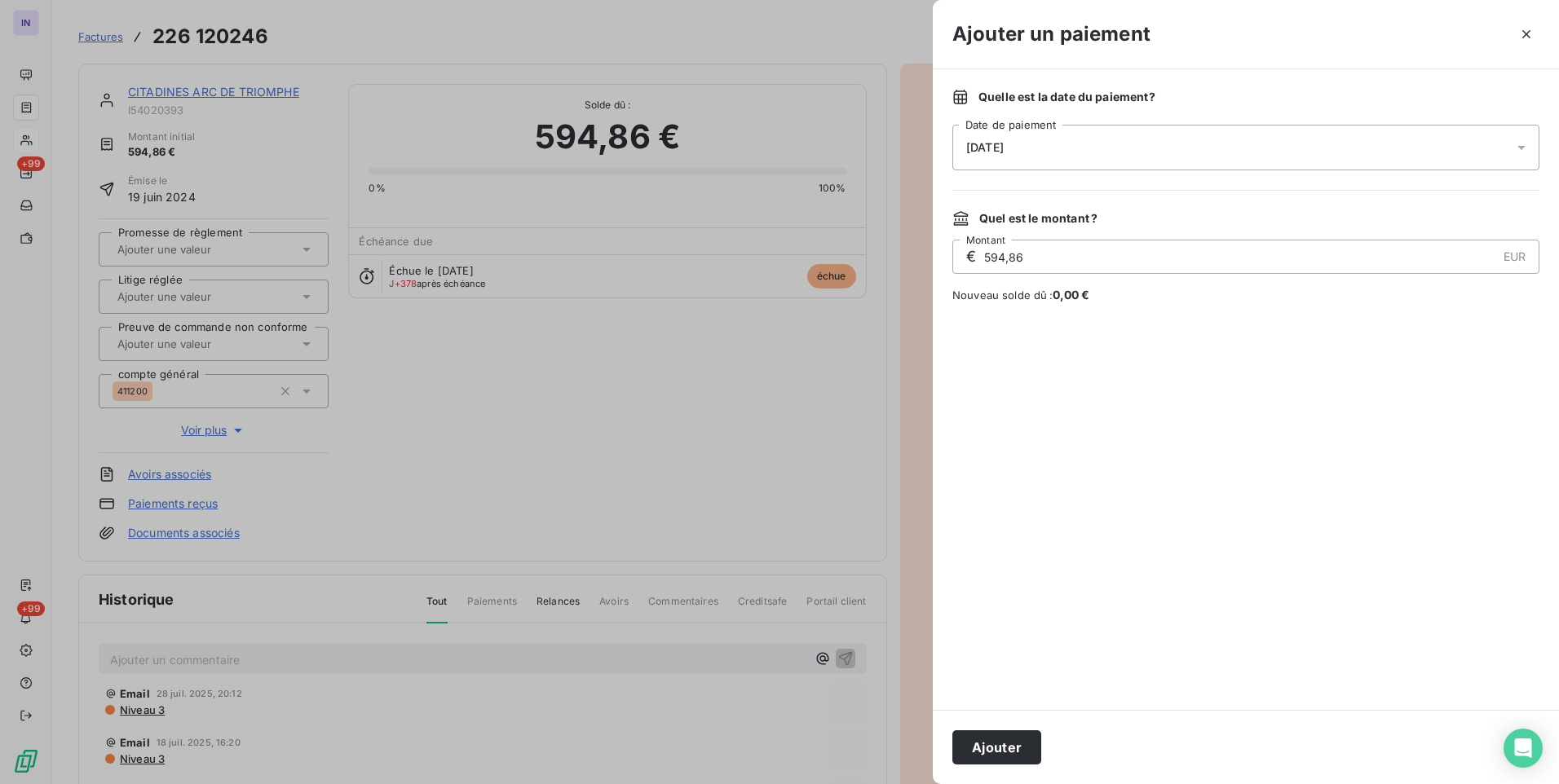
click at [1157, 156] on div "[DATE]" at bounding box center [1246, 147] width 587 height 46
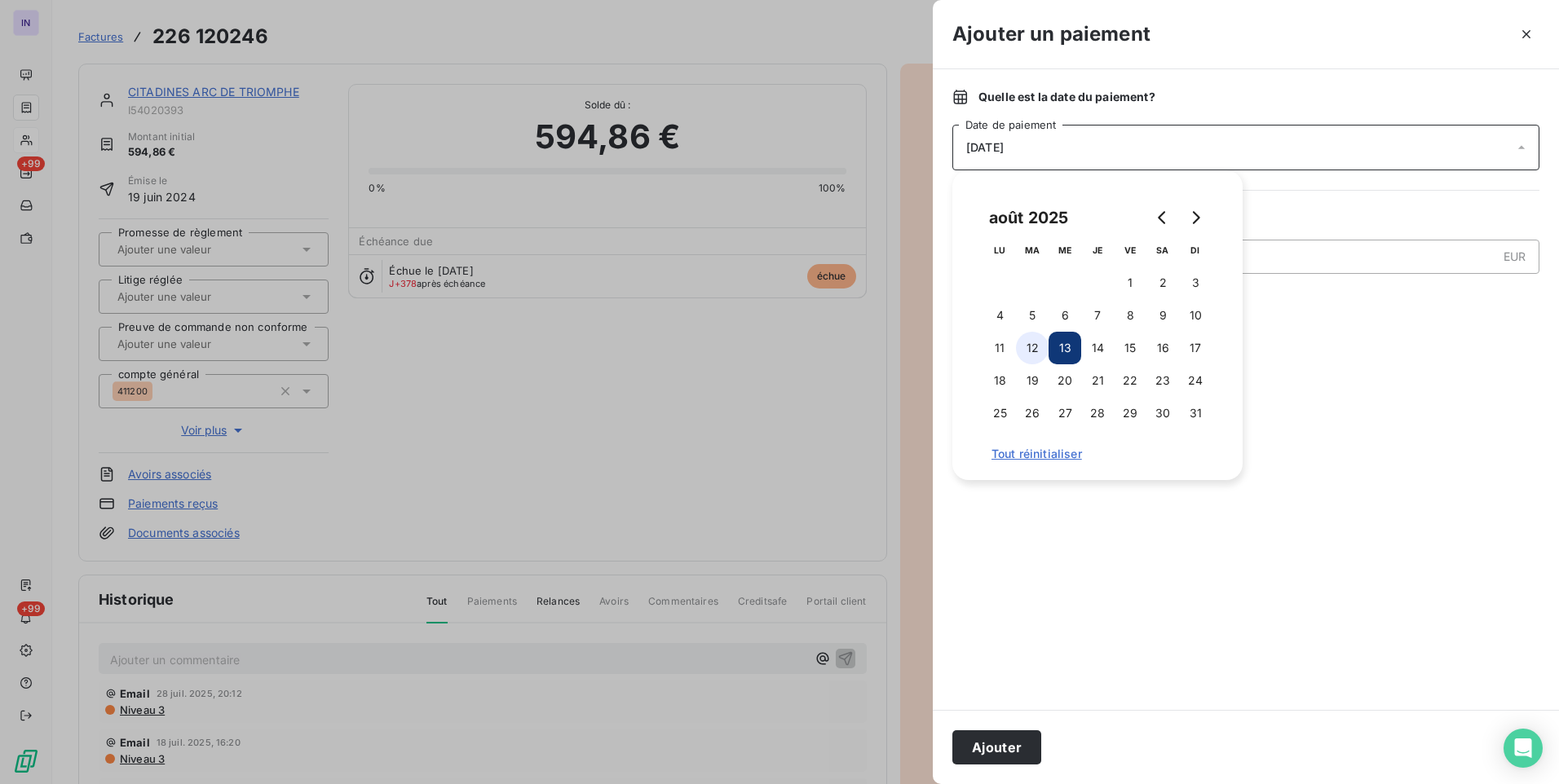
drag, startPoint x: 1023, startPoint y: 349, endPoint x: 1045, endPoint y: 438, distance: 91.7
click at [1024, 349] on button "12" at bounding box center [1032, 348] width 33 height 33
click at [1007, 740] on button "Ajouter" at bounding box center [996, 748] width 89 height 35
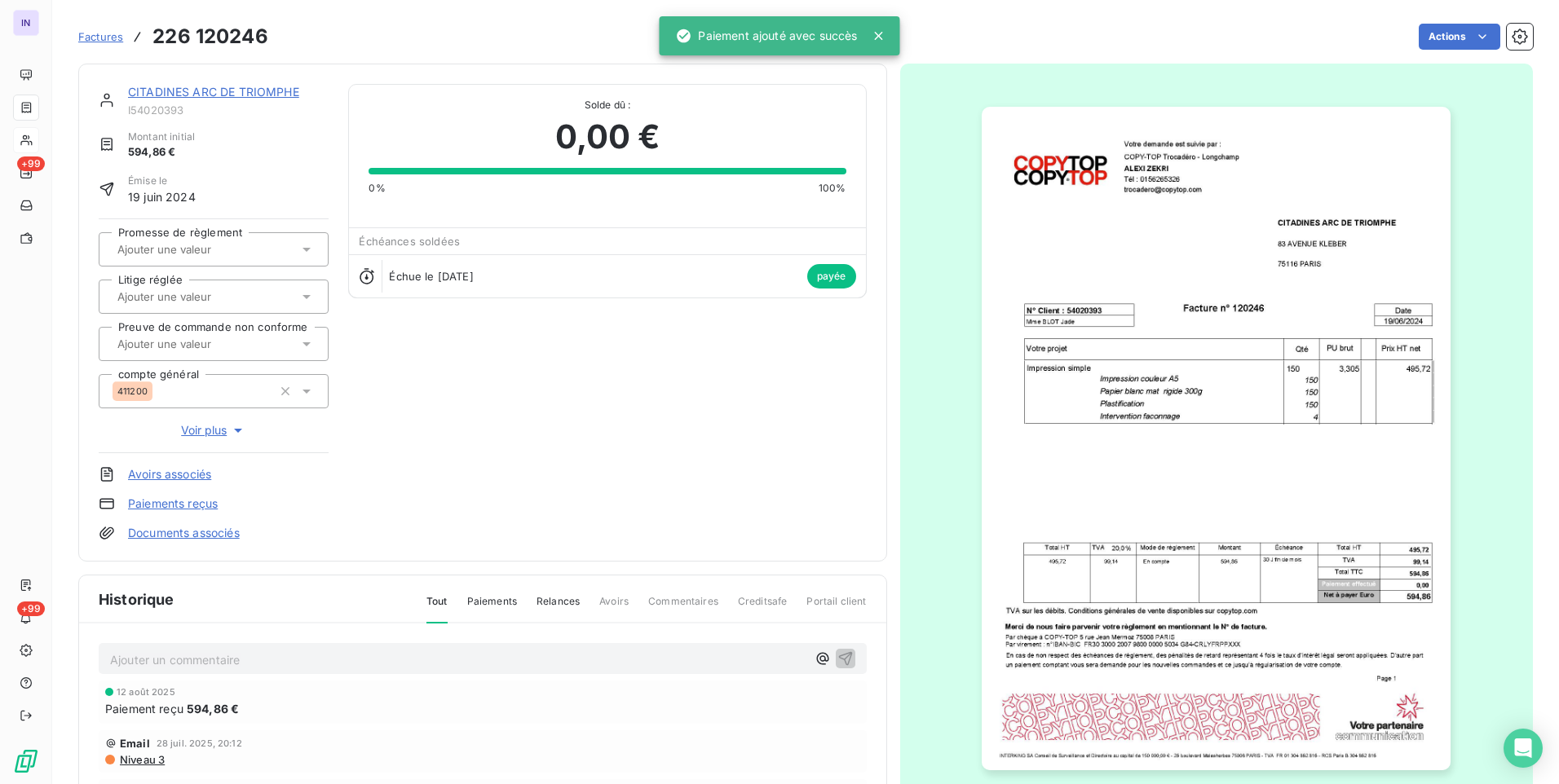
click at [254, 86] on link "CITADINES ARC DE TRIOMPHE" at bounding box center [213, 92] width 171 height 14
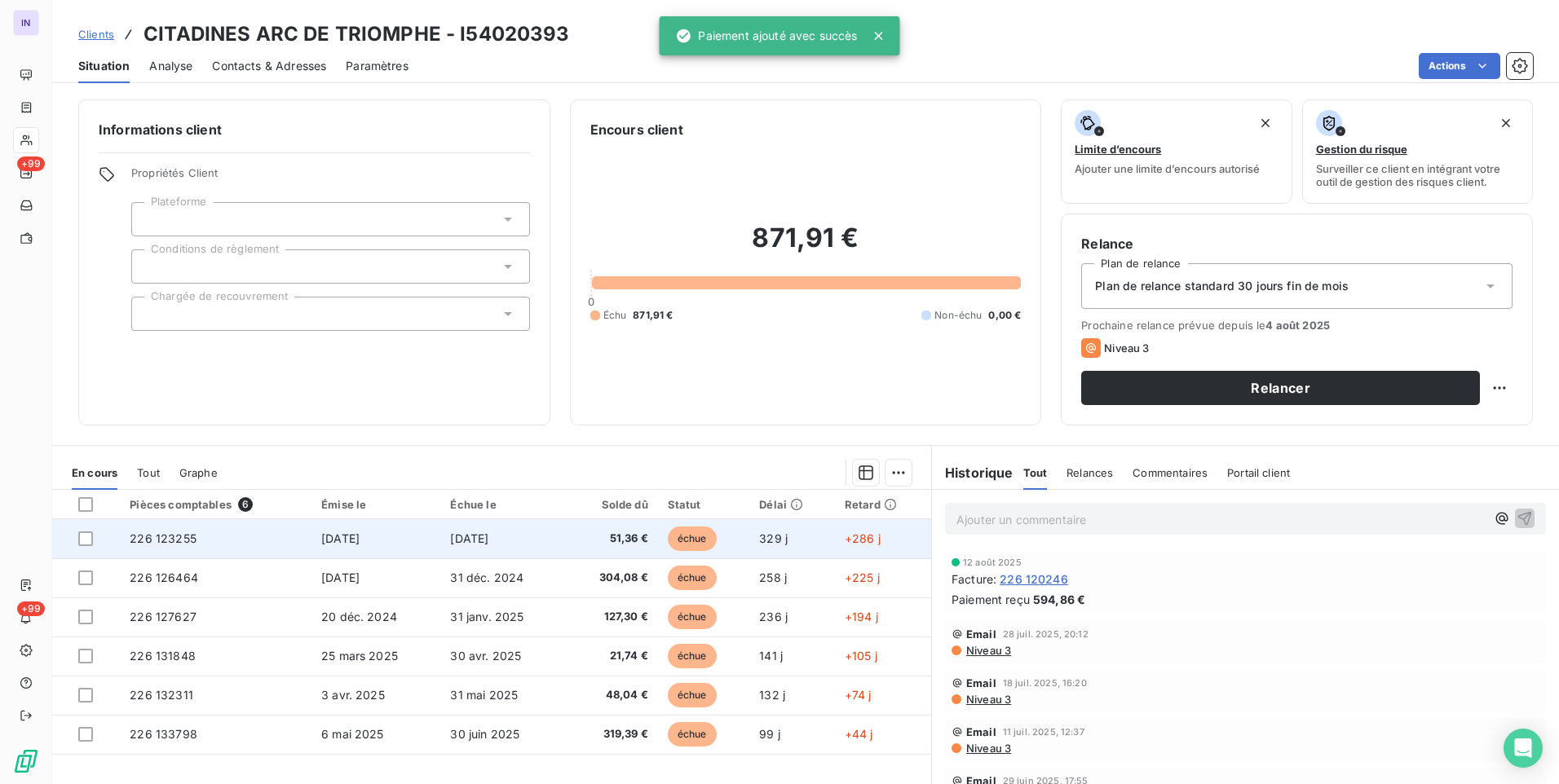
click at [441, 539] on td "[DATE]" at bounding box center [502, 539] width 124 height 39
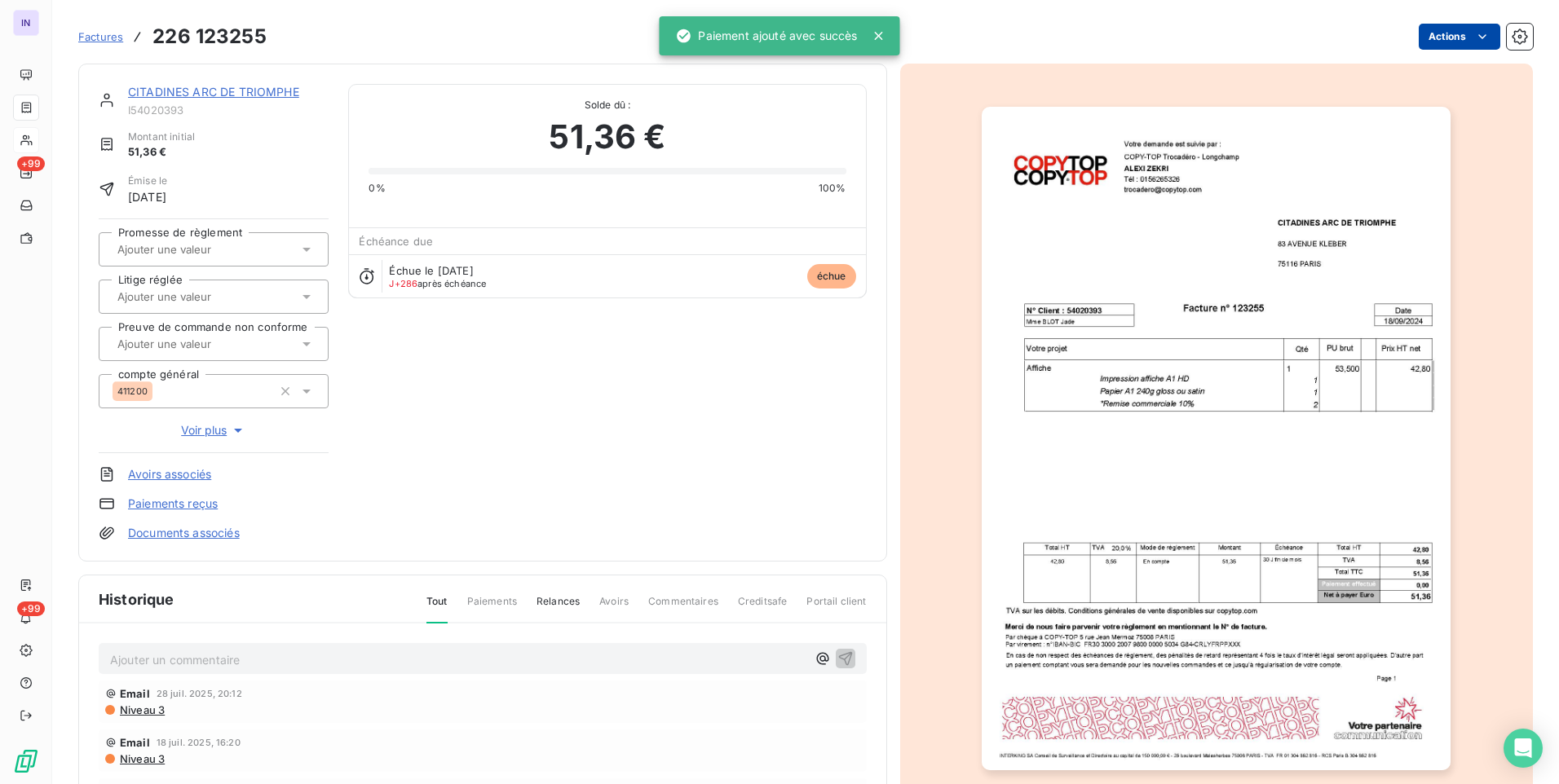
click at [1429, 44] on html "IN +99 +99 Factures 226 123255 Actions CITADINES ARC DE TRIOMPHE I54020393 Mont…" at bounding box center [780, 392] width 1559 height 784
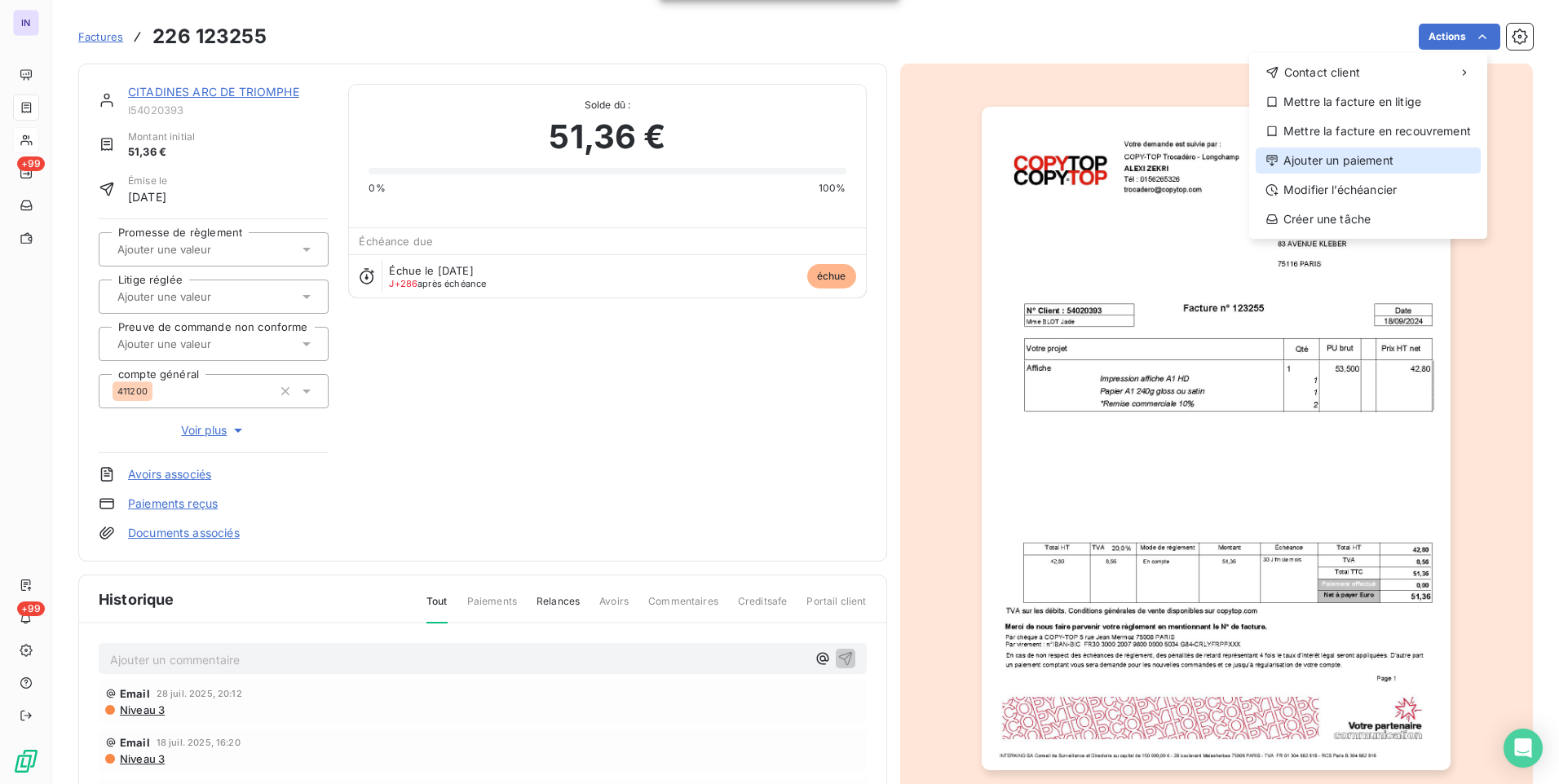
click at [1329, 164] on div "Ajouter un paiement" at bounding box center [1367, 161] width 225 height 26
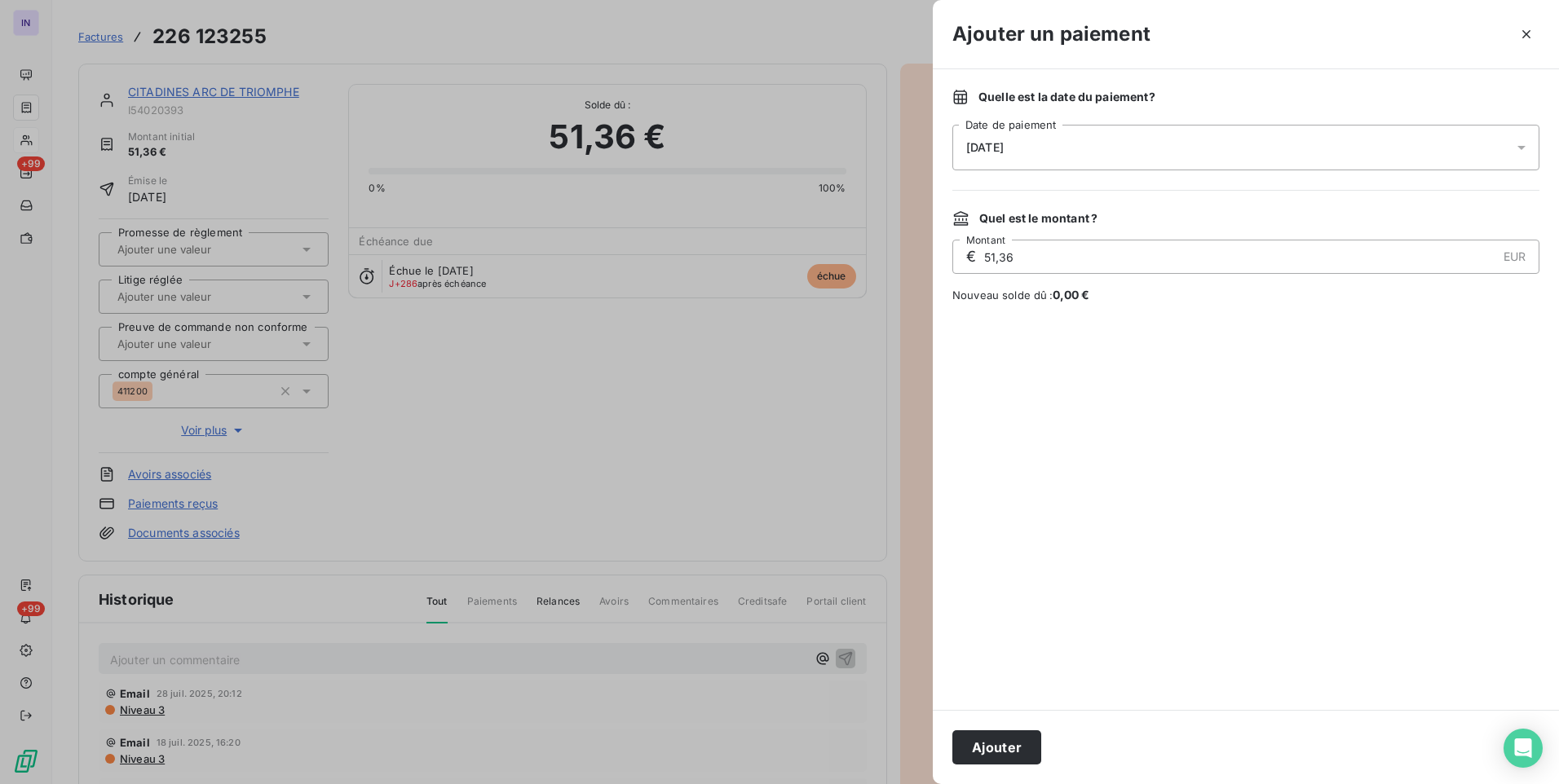
click at [1119, 171] on div "Quelle est la date du paiement ? [DATE] Date de paiement Quel est le montant ? …" at bounding box center [1246, 390] width 626 height 641
click at [1110, 150] on div "[DATE]" at bounding box center [1246, 147] width 587 height 46
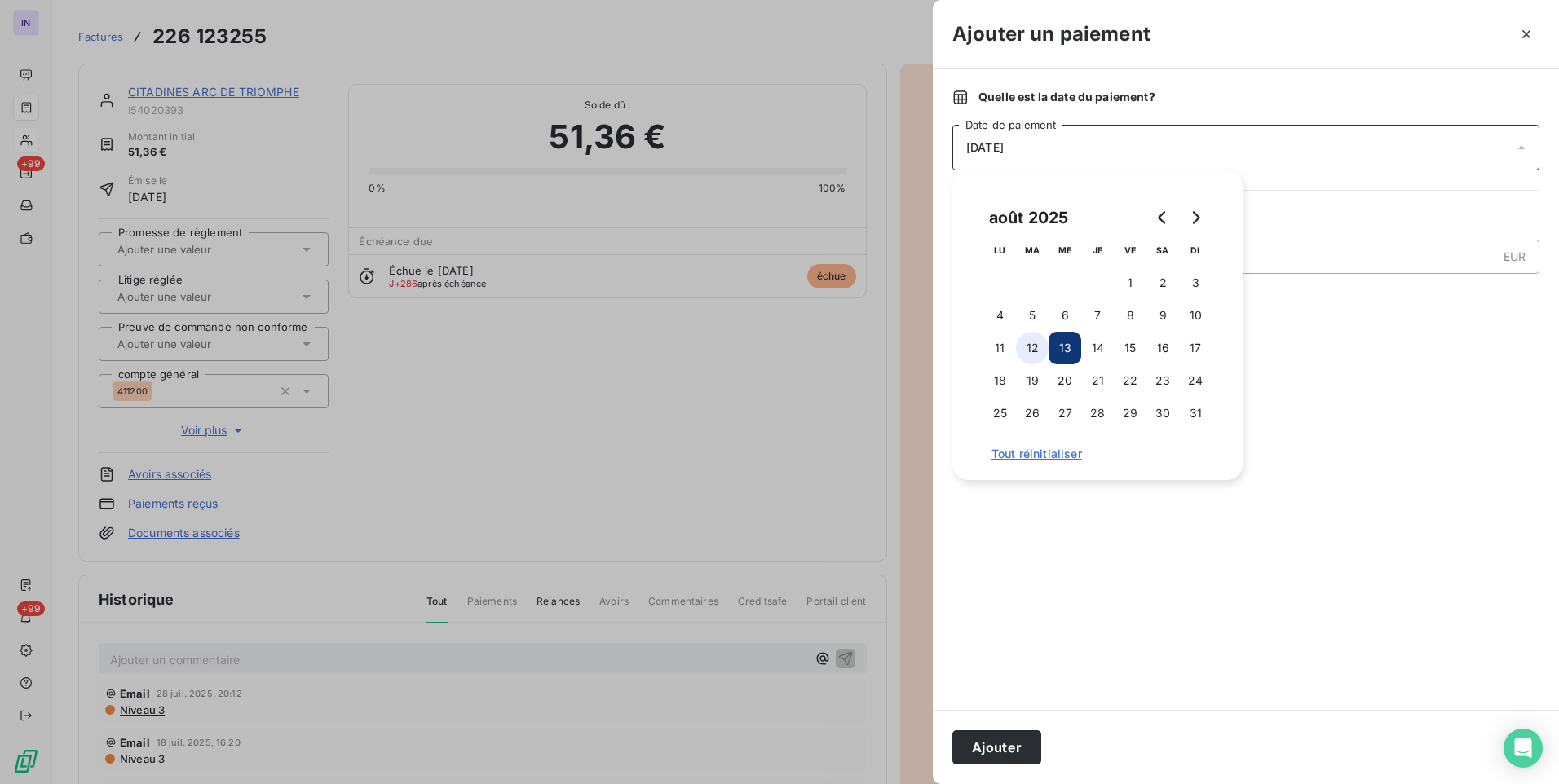
click at [1030, 337] on button "12" at bounding box center [1032, 348] width 33 height 33
drag, startPoint x: 999, startPoint y: 740, endPoint x: 1039, endPoint y: 705, distance: 53.2
click at [1005, 726] on div "Ajouter" at bounding box center [1246, 747] width 626 height 74
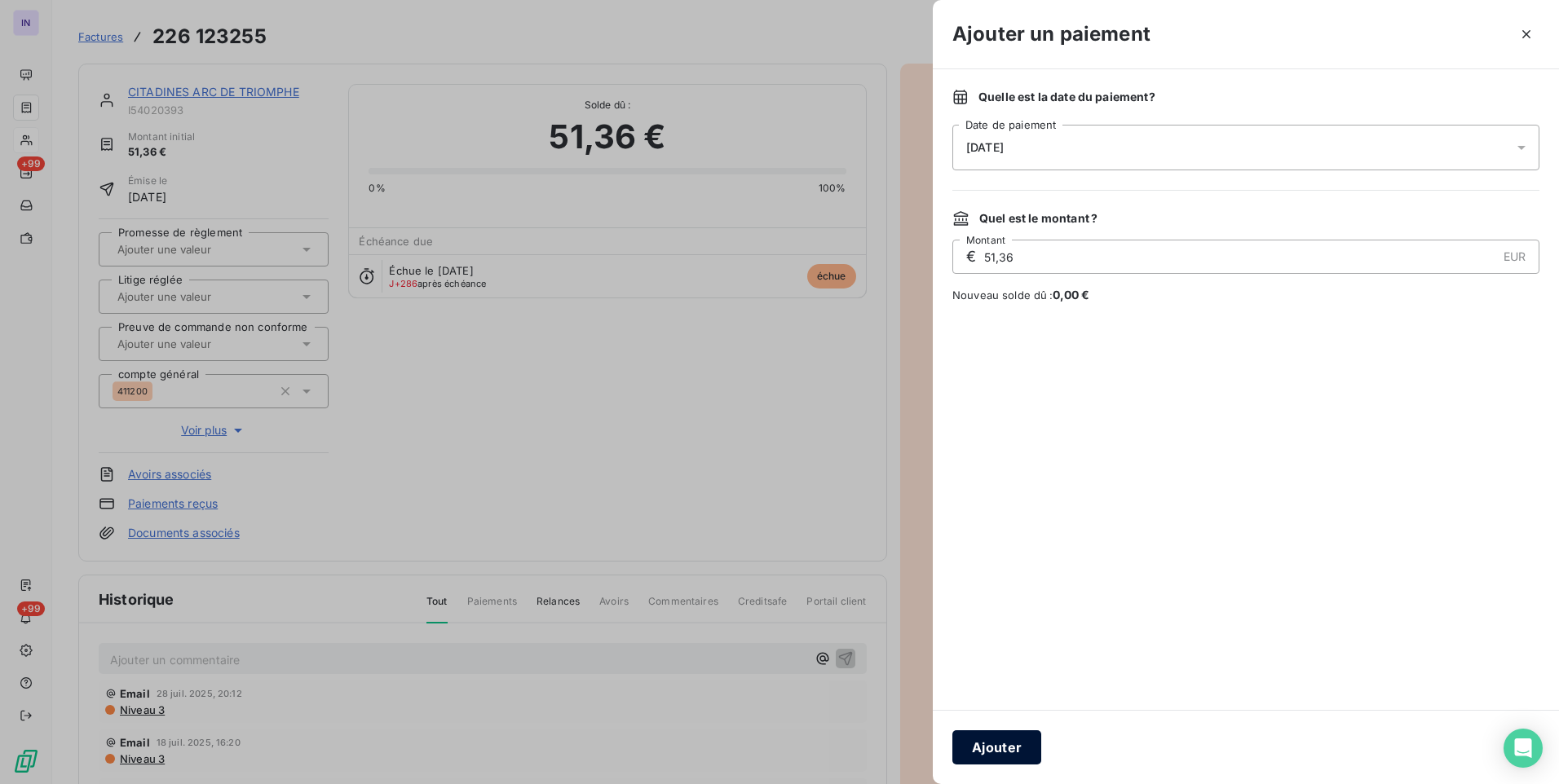
click at [993, 750] on button "Ajouter" at bounding box center [996, 748] width 89 height 35
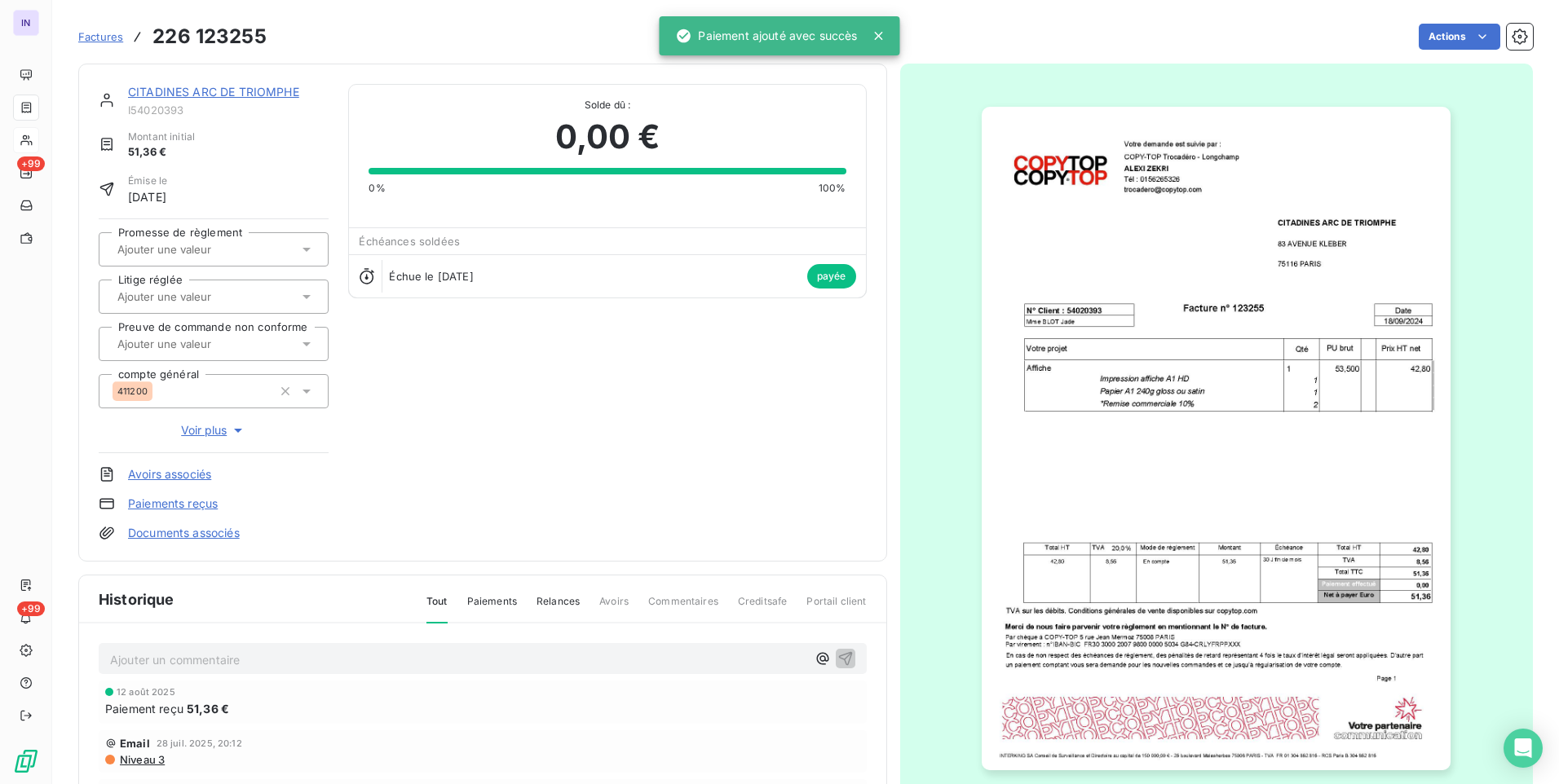
click at [271, 92] on link "CITADINES ARC DE TRIOMPHE" at bounding box center [213, 92] width 171 height 14
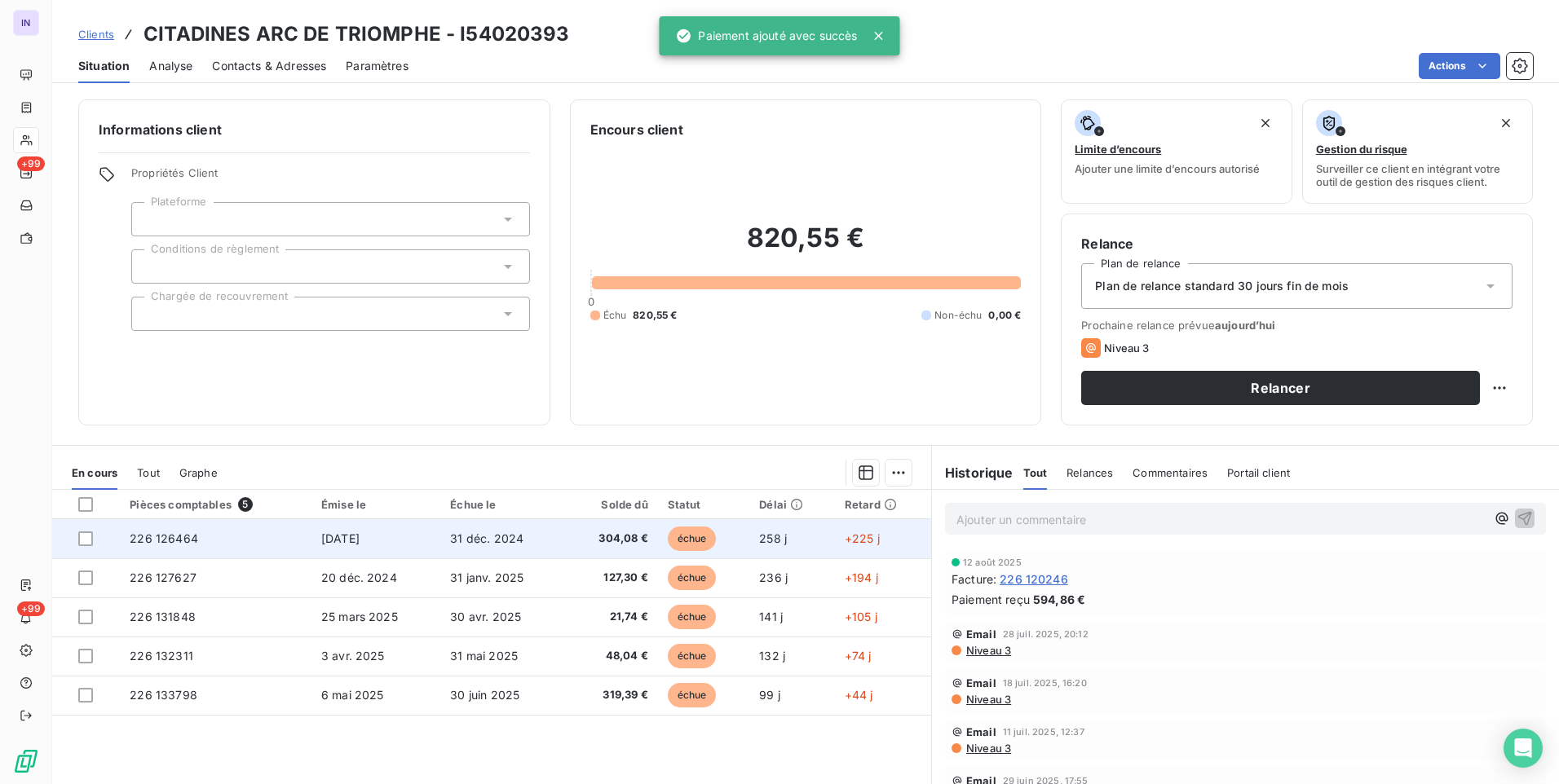
click at [597, 532] on span "304,08 €" at bounding box center [612, 538] width 73 height 16
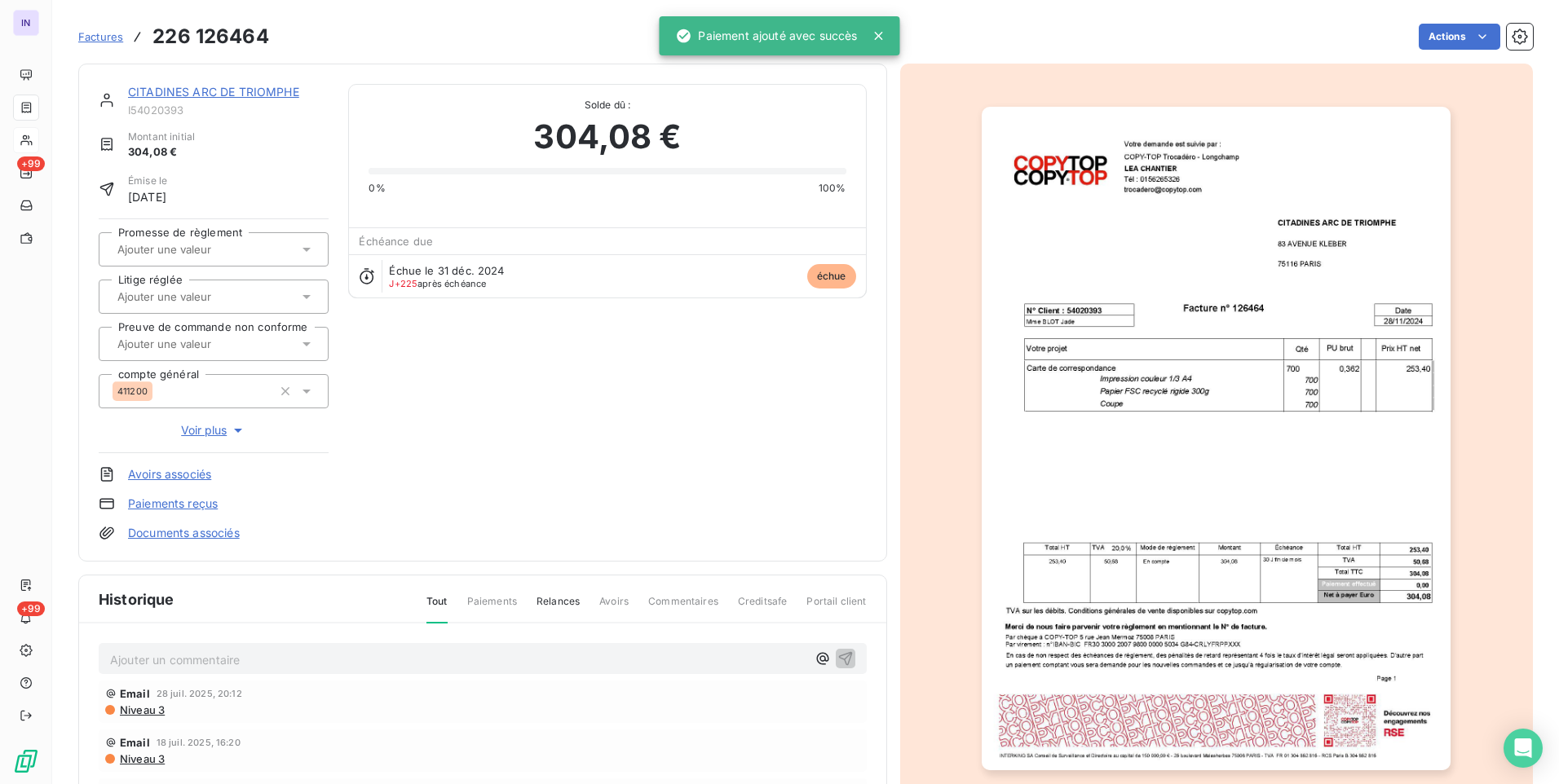
click at [1448, 29] on html "IN +99 +99 Factures 226 126464 Actions CITADINES ARC DE TRIOMPHE I54020393 Mont…" at bounding box center [780, 392] width 1559 height 784
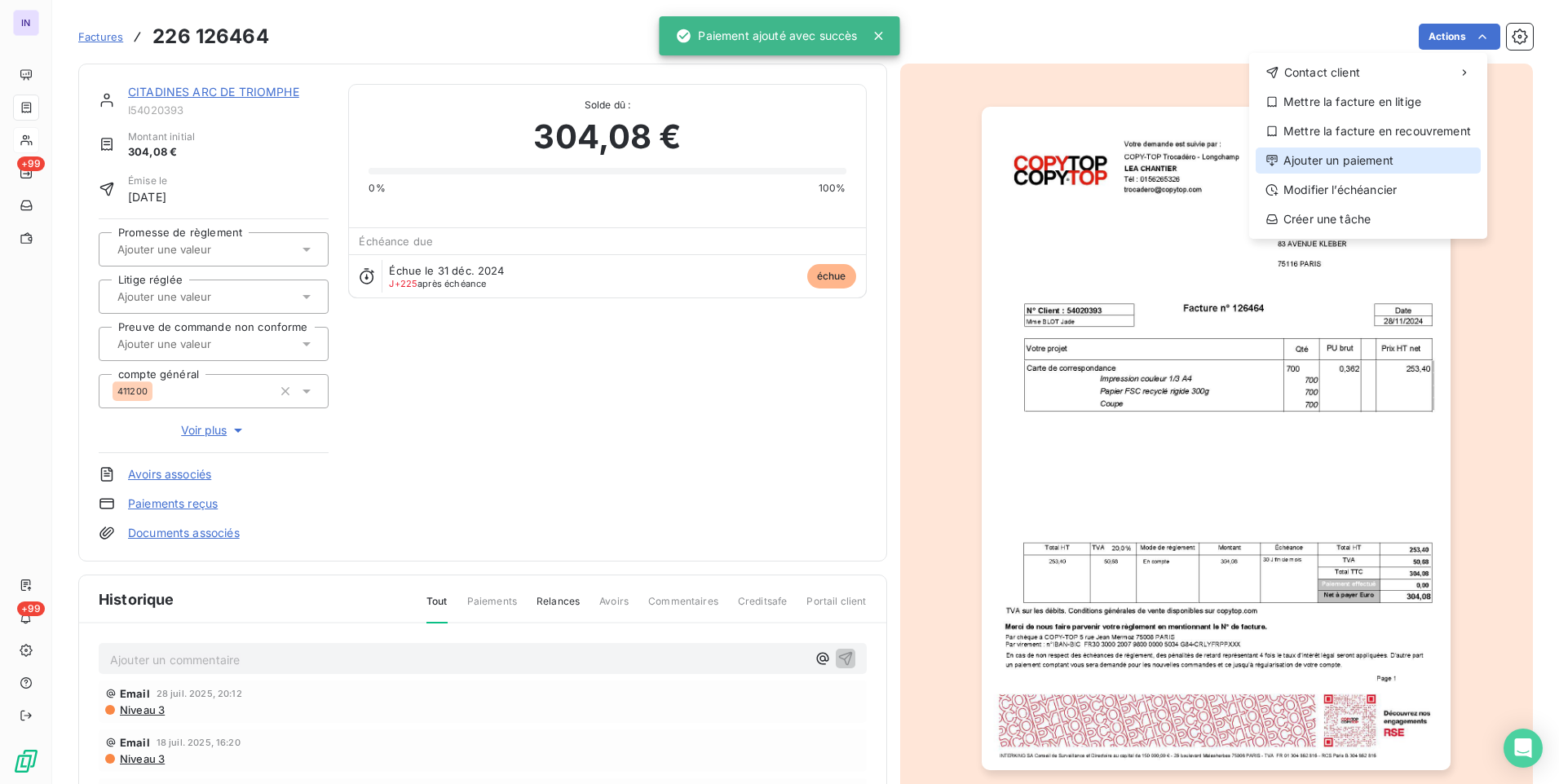
click at [1369, 158] on div "Ajouter un paiement" at bounding box center [1367, 161] width 225 height 26
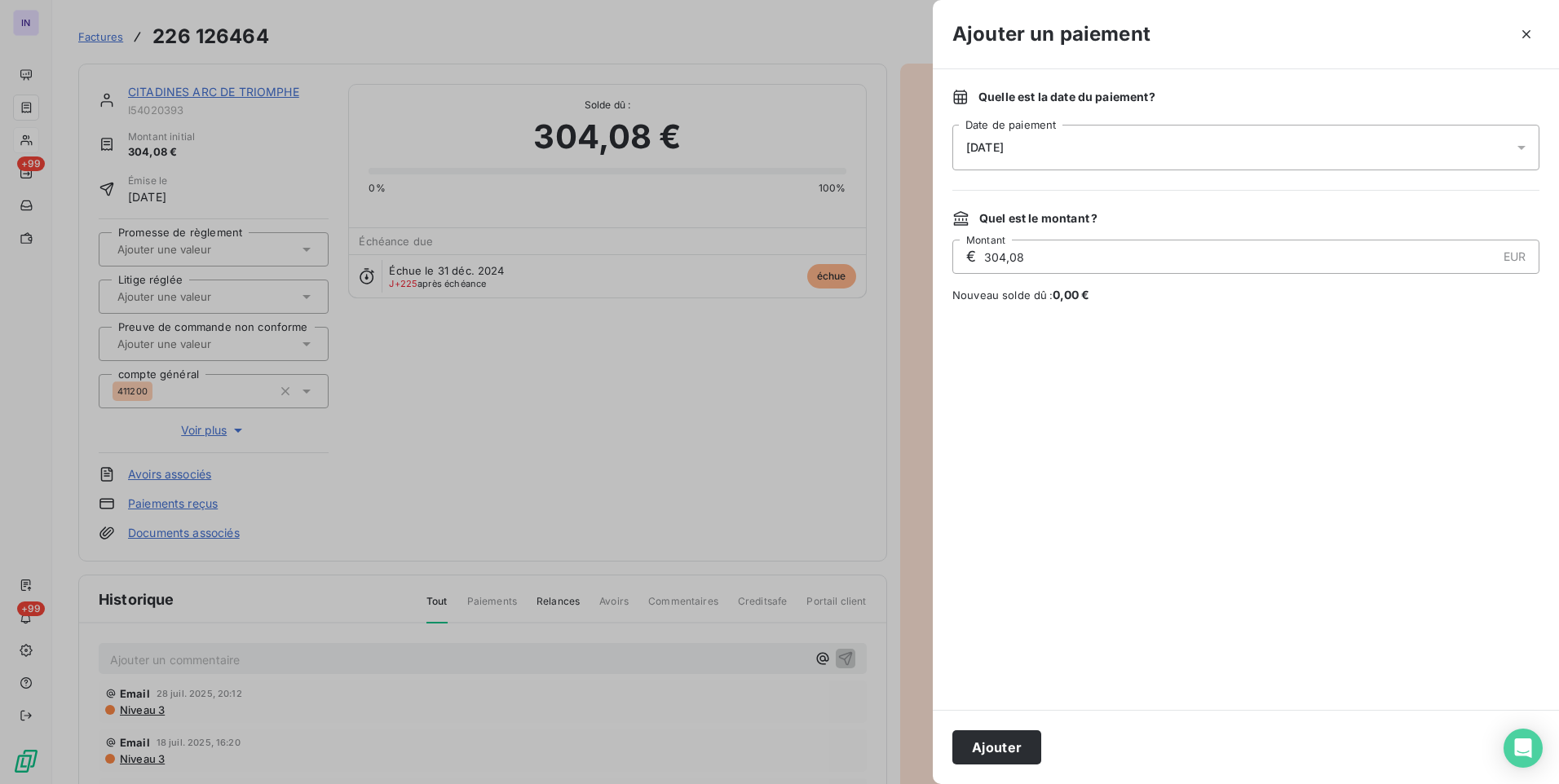
click at [1150, 139] on div "[DATE]" at bounding box center [1246, 147] width 587 height 46
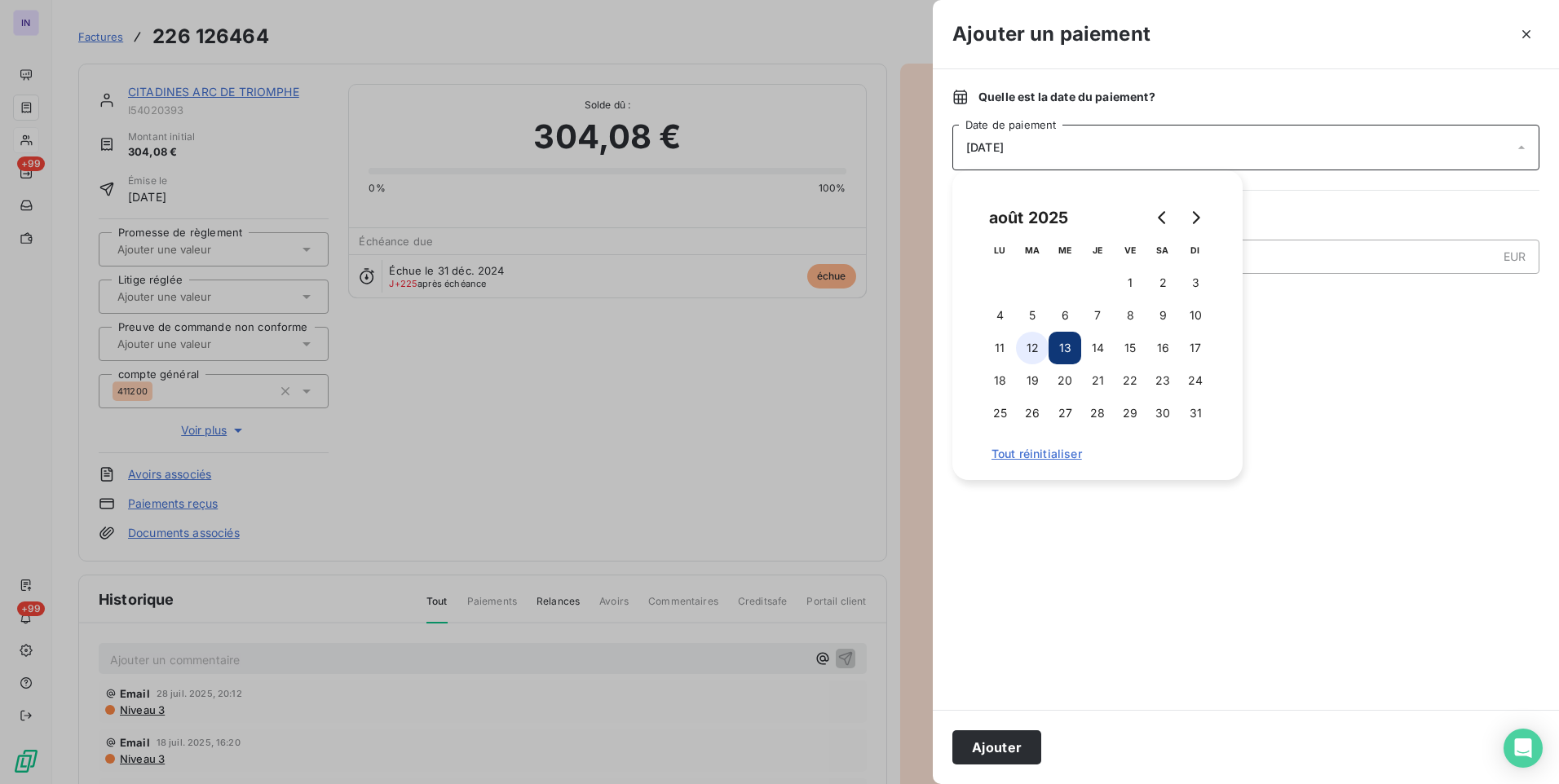
click at [1034, 344] on button "12" at bounding box center [1032, 348] width 33 height 33
click at [1000, 745] on button "Ajouter" at bounding box center [996, 748] width 89 height 35
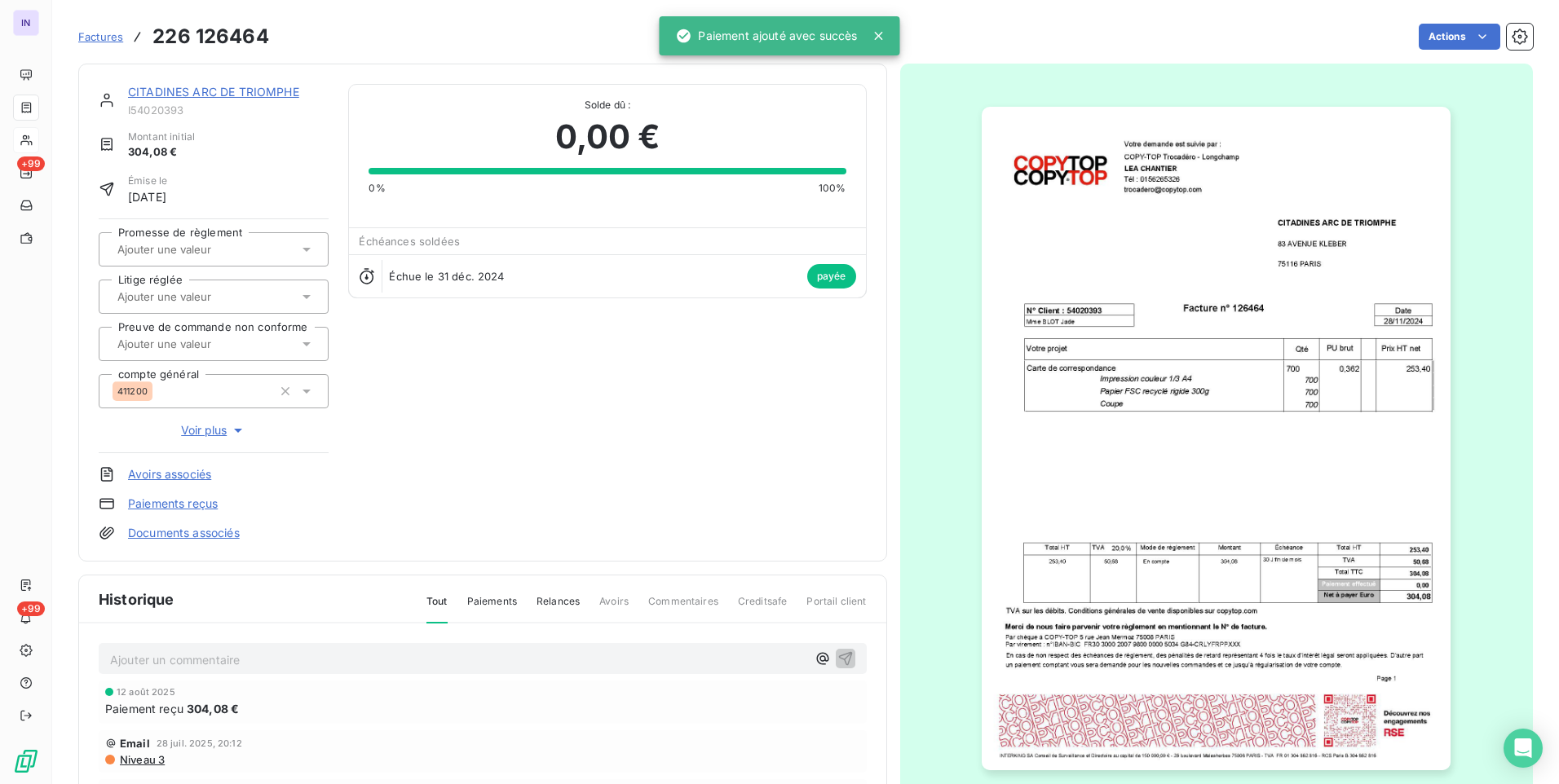
click at [265, 89] on link "CITADINES ARC DE TRIOMPHE" at bounding box center [213, 92] width 171 height 14
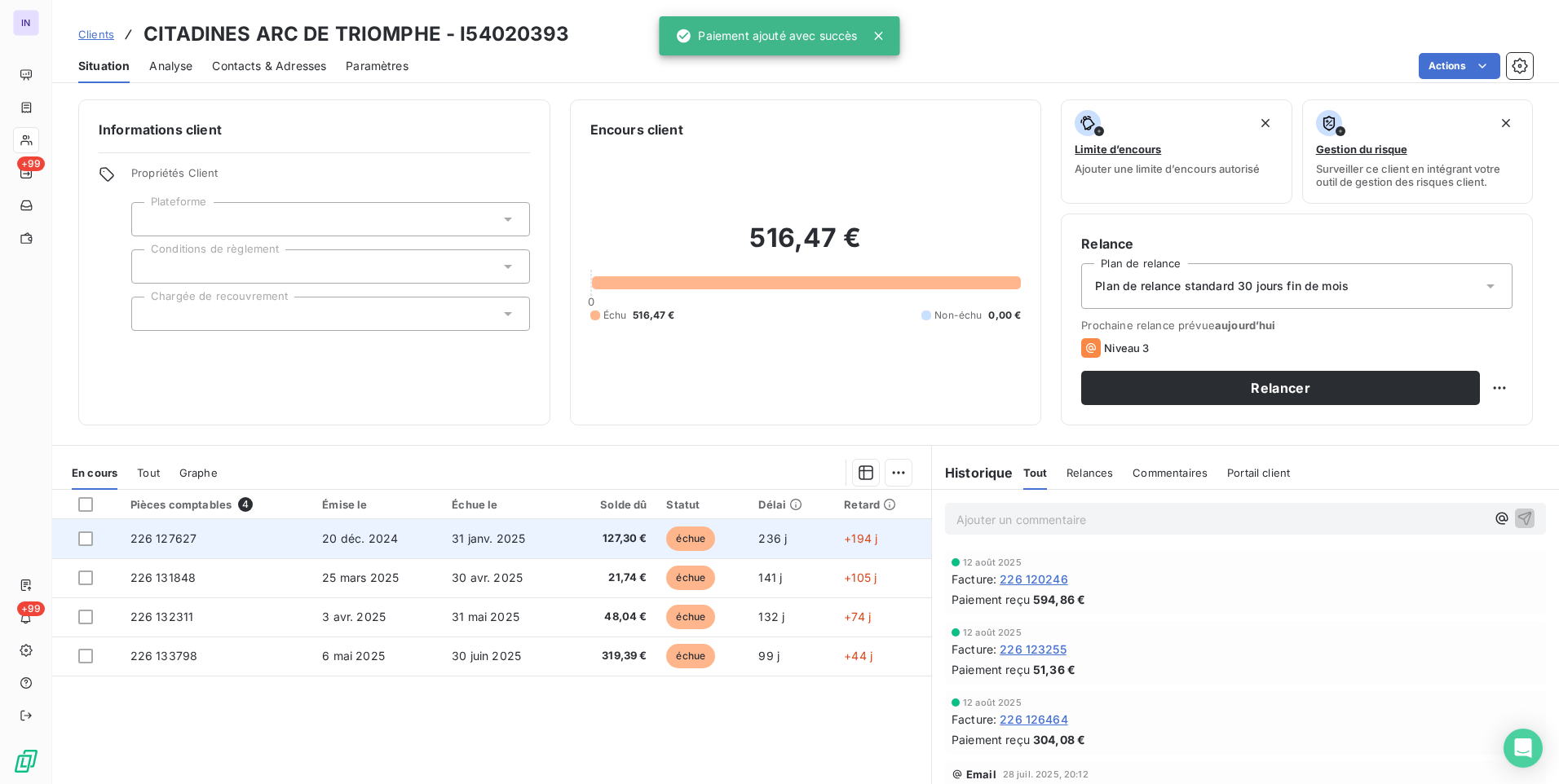
click at [501, 538] on span "31 janv. 2025" at bounding box center [488, 538] width 74 height 14
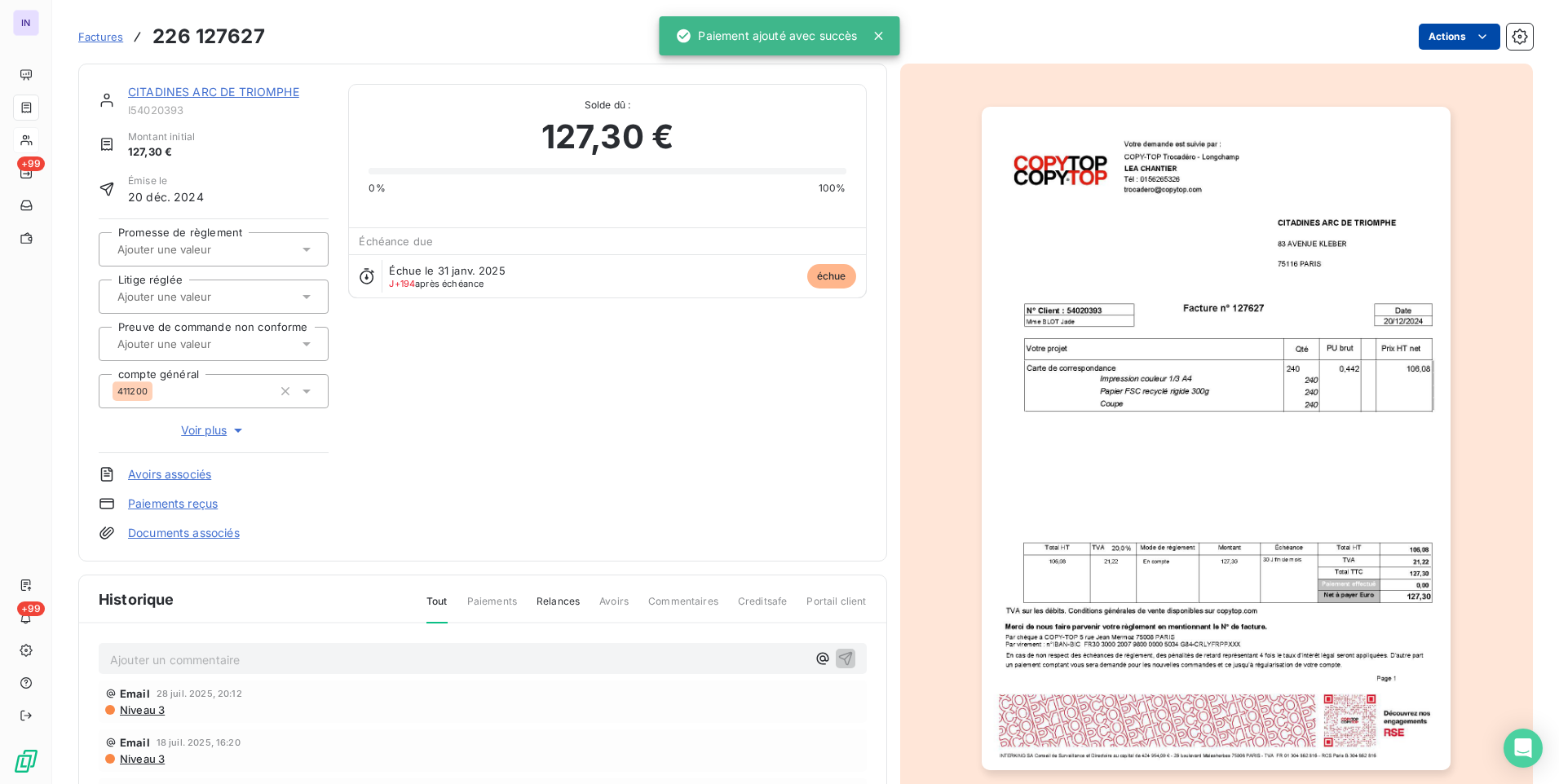
click at [1440, 37] on html "IN +99 +99 Factures 226 127627 Actions CITADINES ARC DE TRIOMPHE I54020393 Mont…" at bounding box center [780, 392] width 1559 height 784
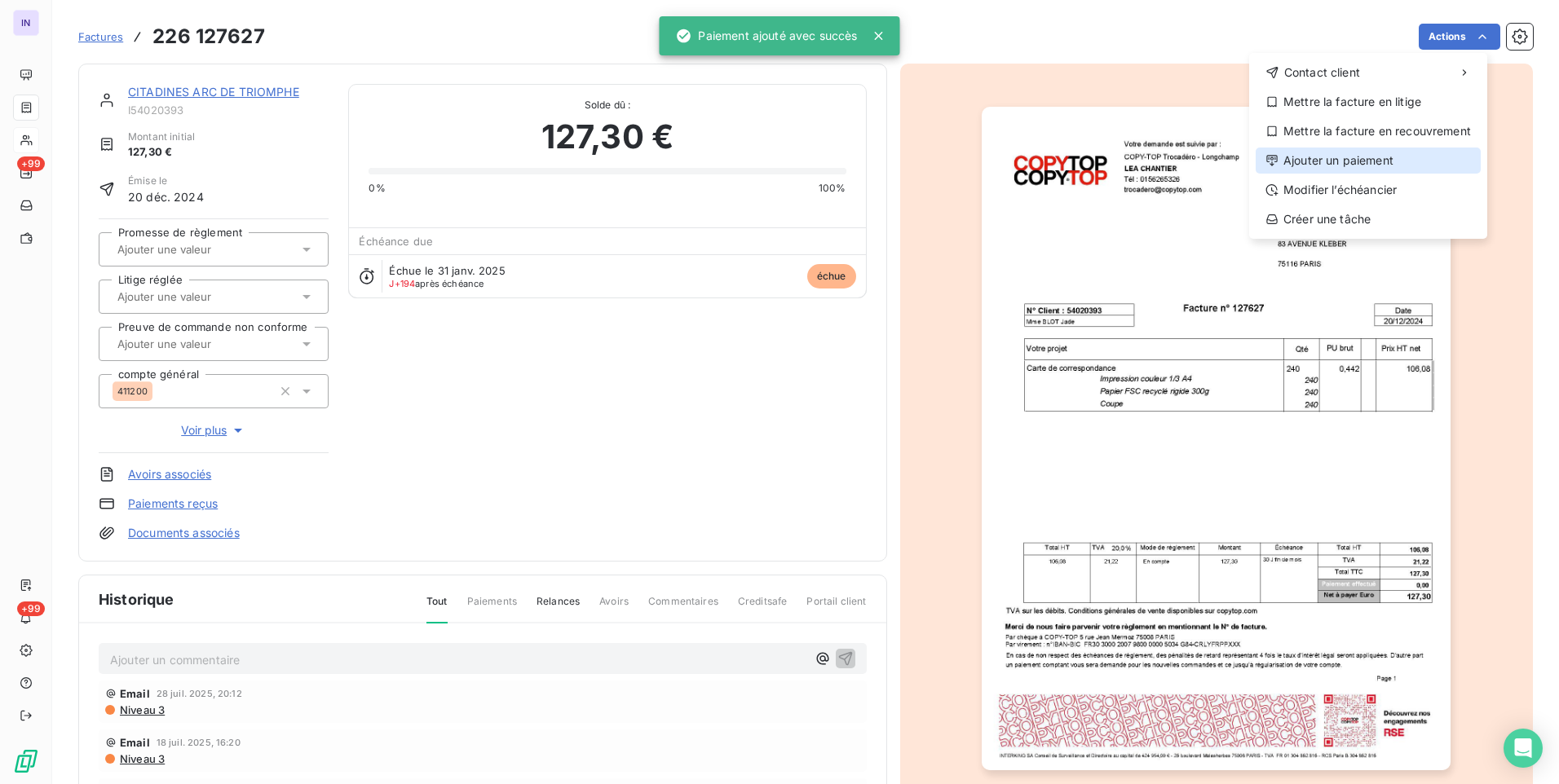
click at [1339, 164] on div "Ajouter un paiement" at bounding box center [1367, 161] width 225 height 26
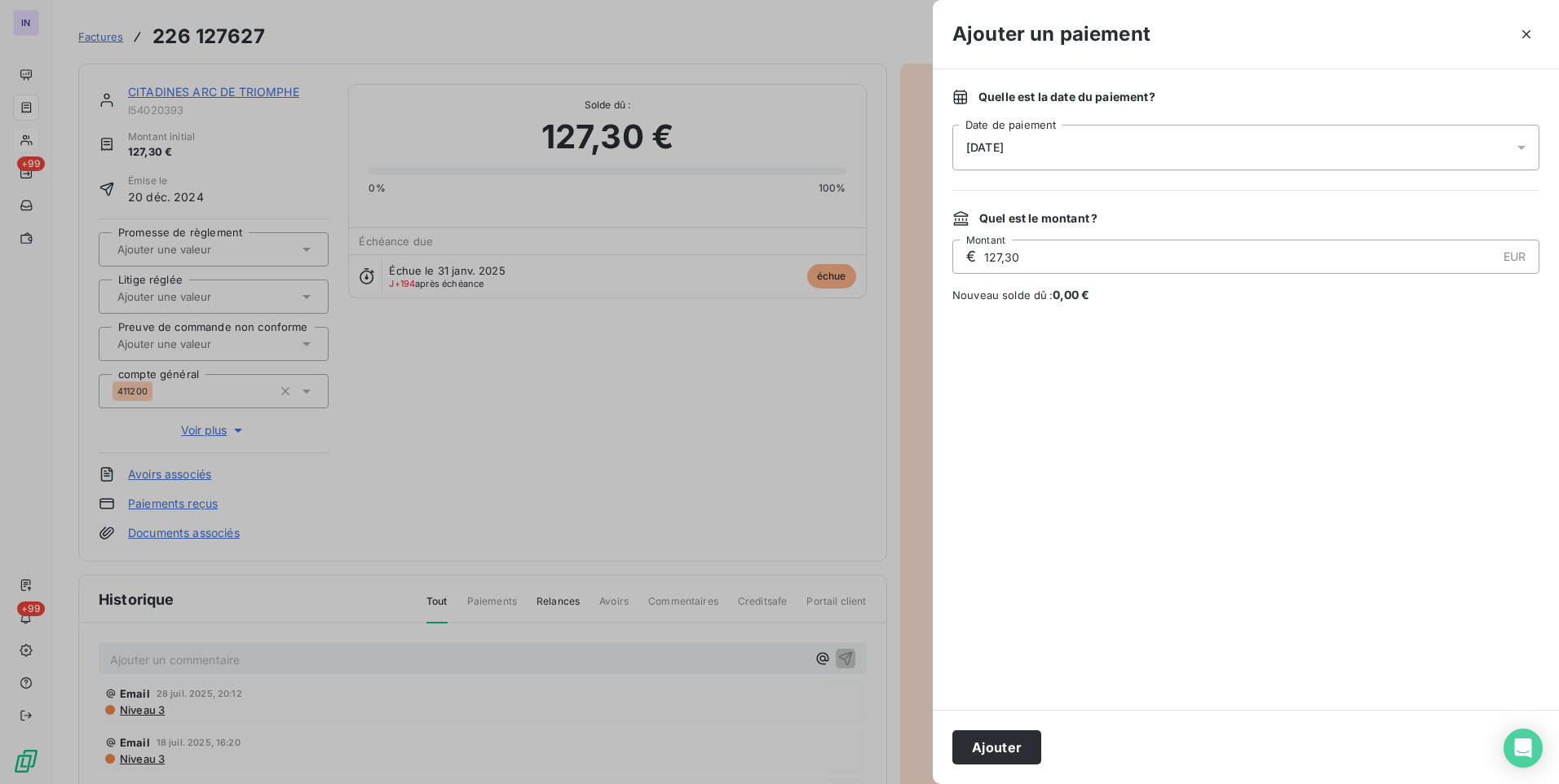
click at [1019, 156] on div "[DATE]" at bounding box center [1246, 147] width 587 height 46
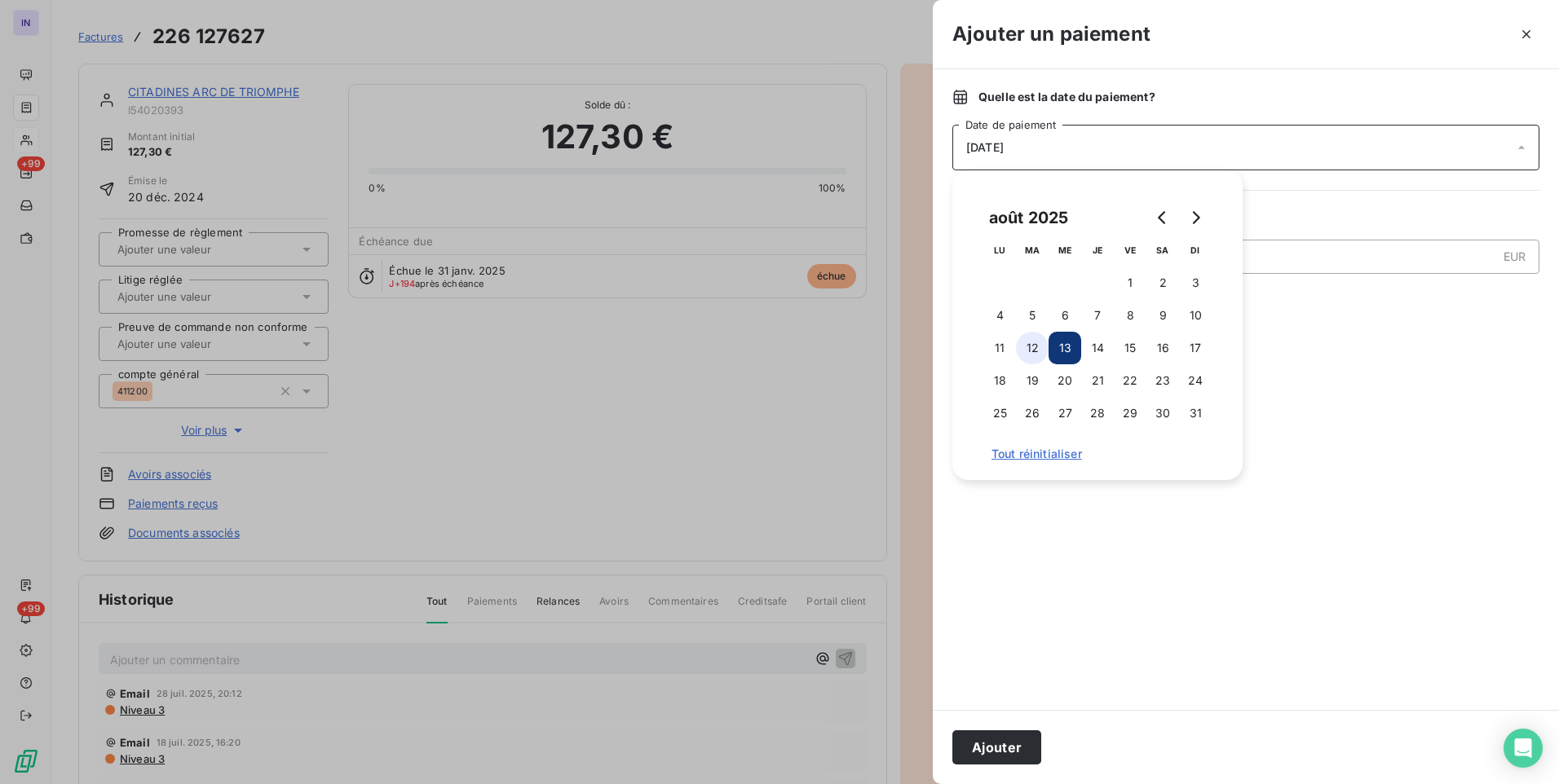
click at [1040, 344] on button "12" at bounding box center [1032, 348] width 33 height 33
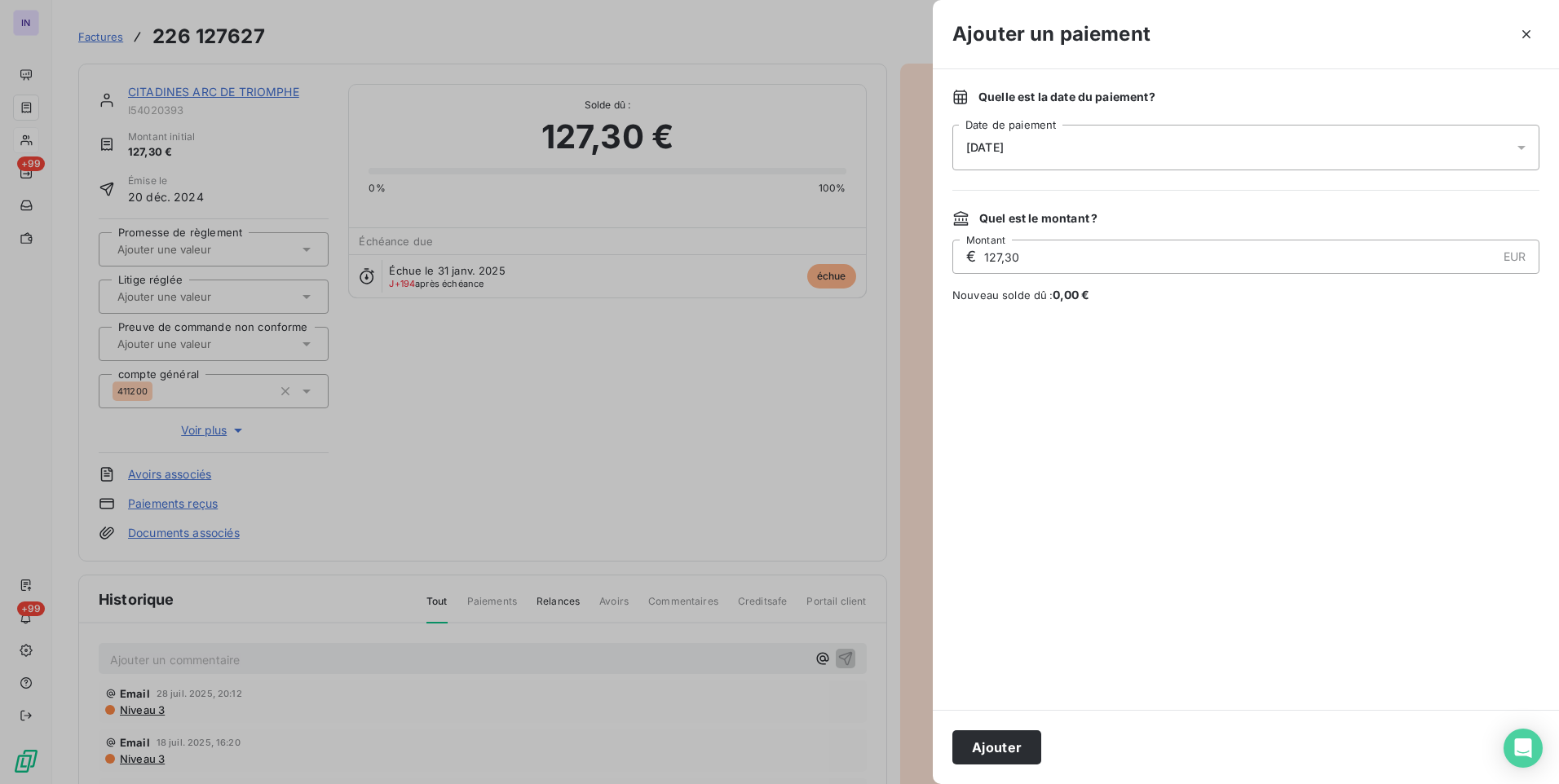
click at [1020, 727] on div "Ajouter" at bounding box center [1246, 747] width 626 height 74
click at [1013, 746] on button "Ajouter" at bounding box center [996, 748] width 89 height 35
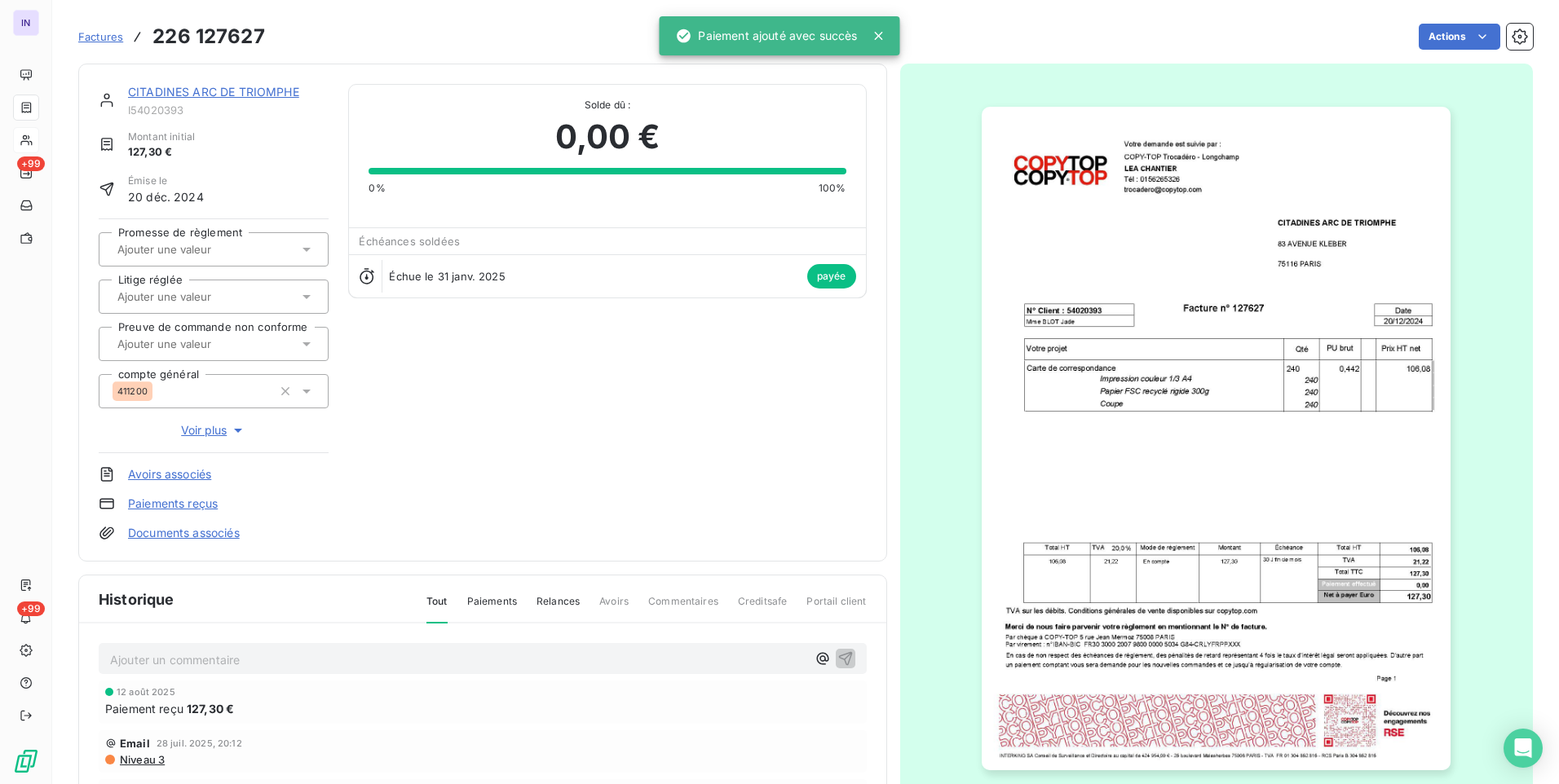
click at [201, 83] on div "CITADINES ARC DE TRIOMPHE I54020393 Montant initial 127,30 € Émise le [DATE] Pr…" at bounding box center [482, 312] width 808 height 498
click at [235, 95] on link "CITADINES ARC DE TRIOMPHE" at bounding box center [213, 92] width 171 height 14
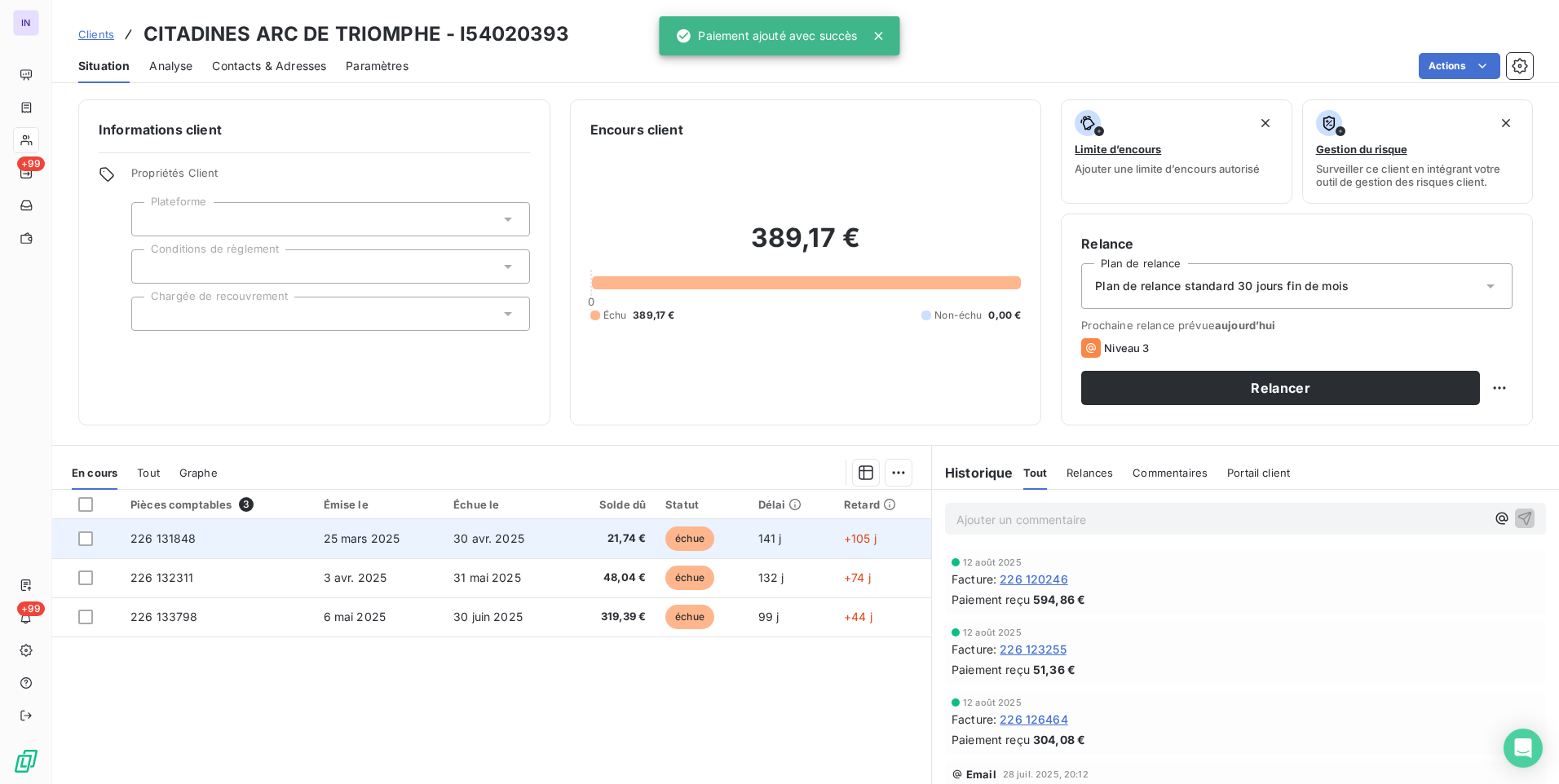
click at [526, 544] on td "30 avr. 2025" at bounding box center [505, 539] width 122 height 39
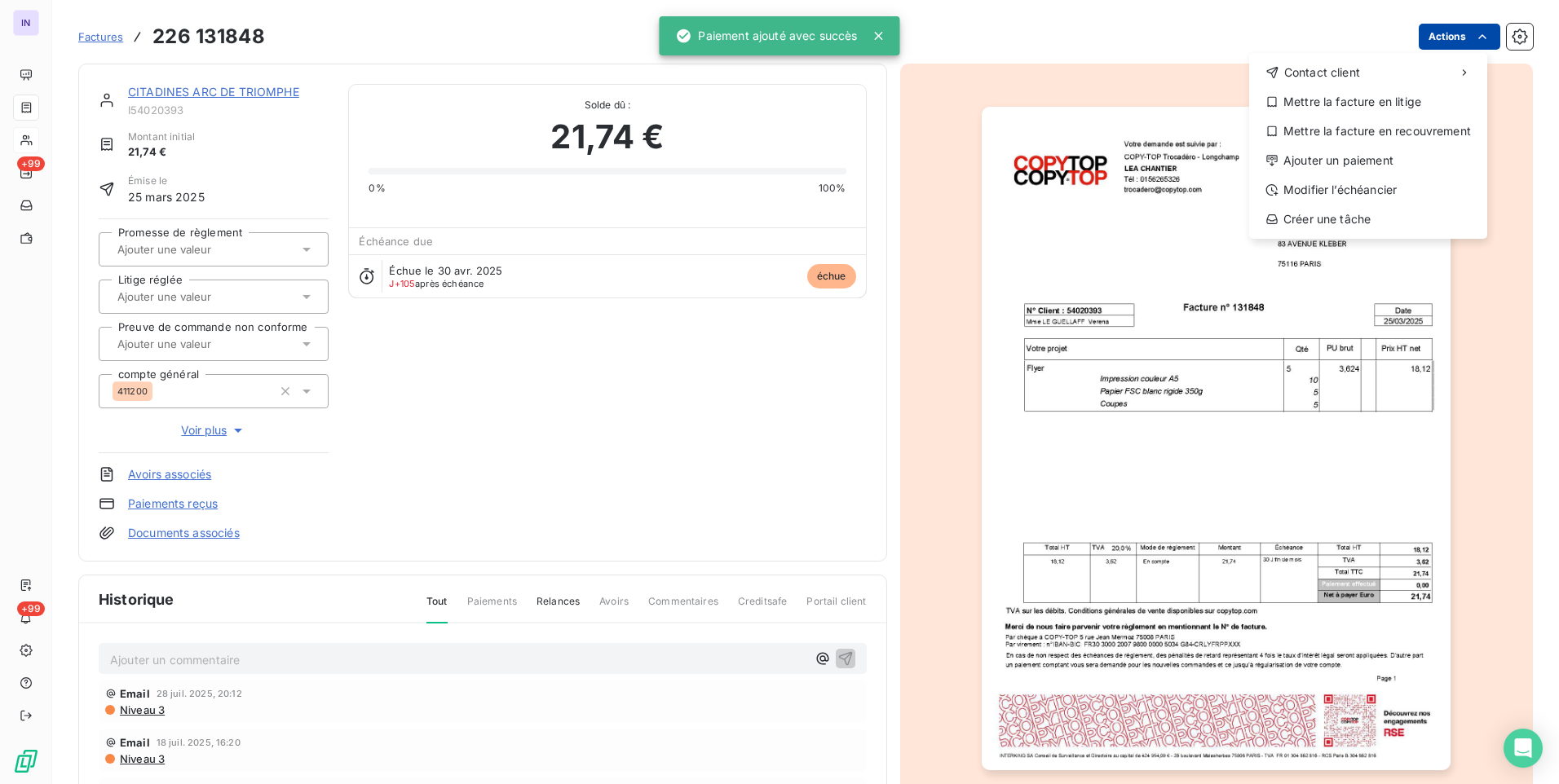
click at [1436, 29] on html "IN +99 +99 Factures [PHONE_NUMBER] Actions Contact client Mettre la facture en …" at bounding box center [780, 392] width 1559 height 784
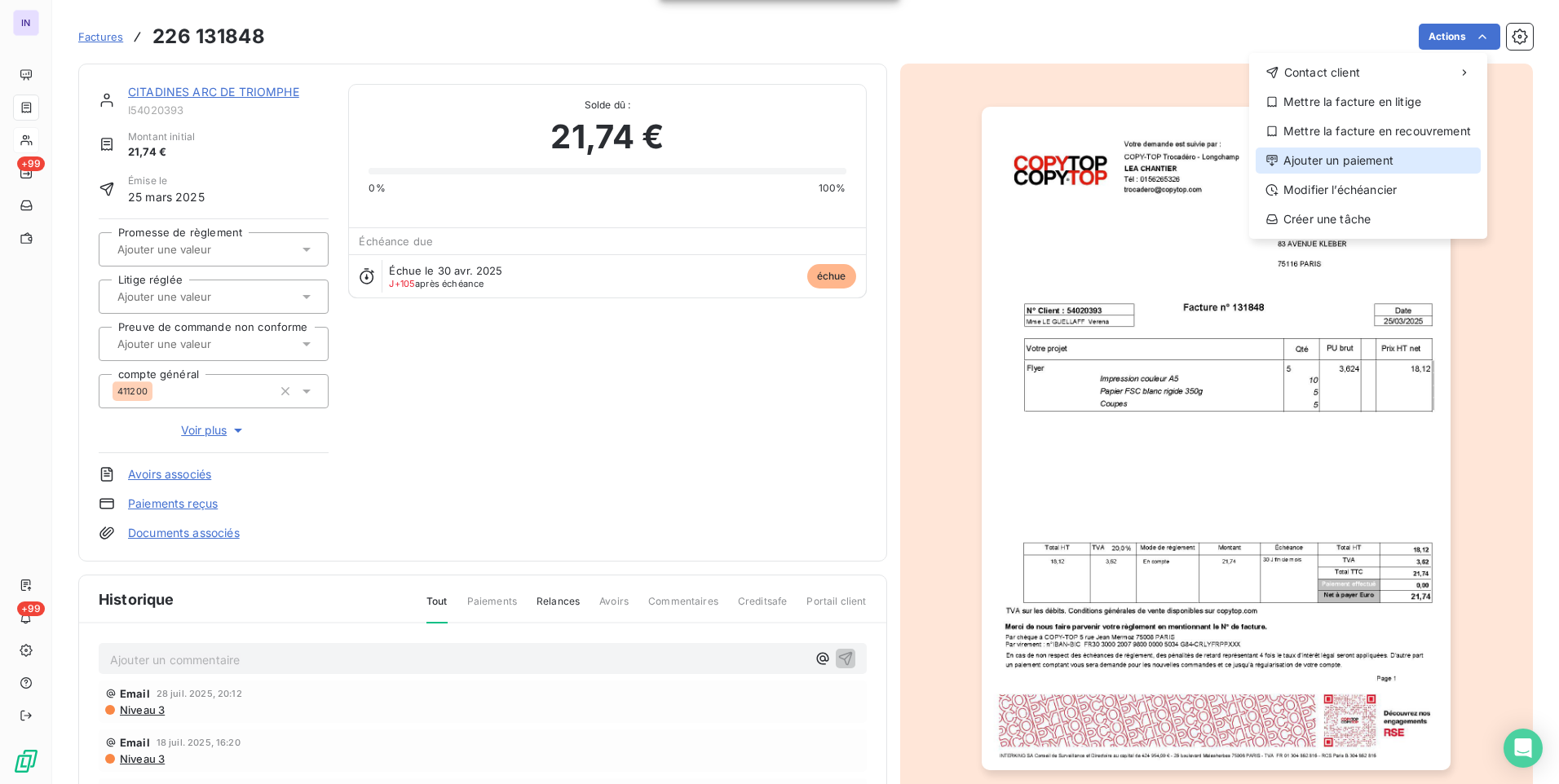
click at [1377, 157] on div "Ajouter un paiement" at bounding box center [1367, 161] width 225 height 26
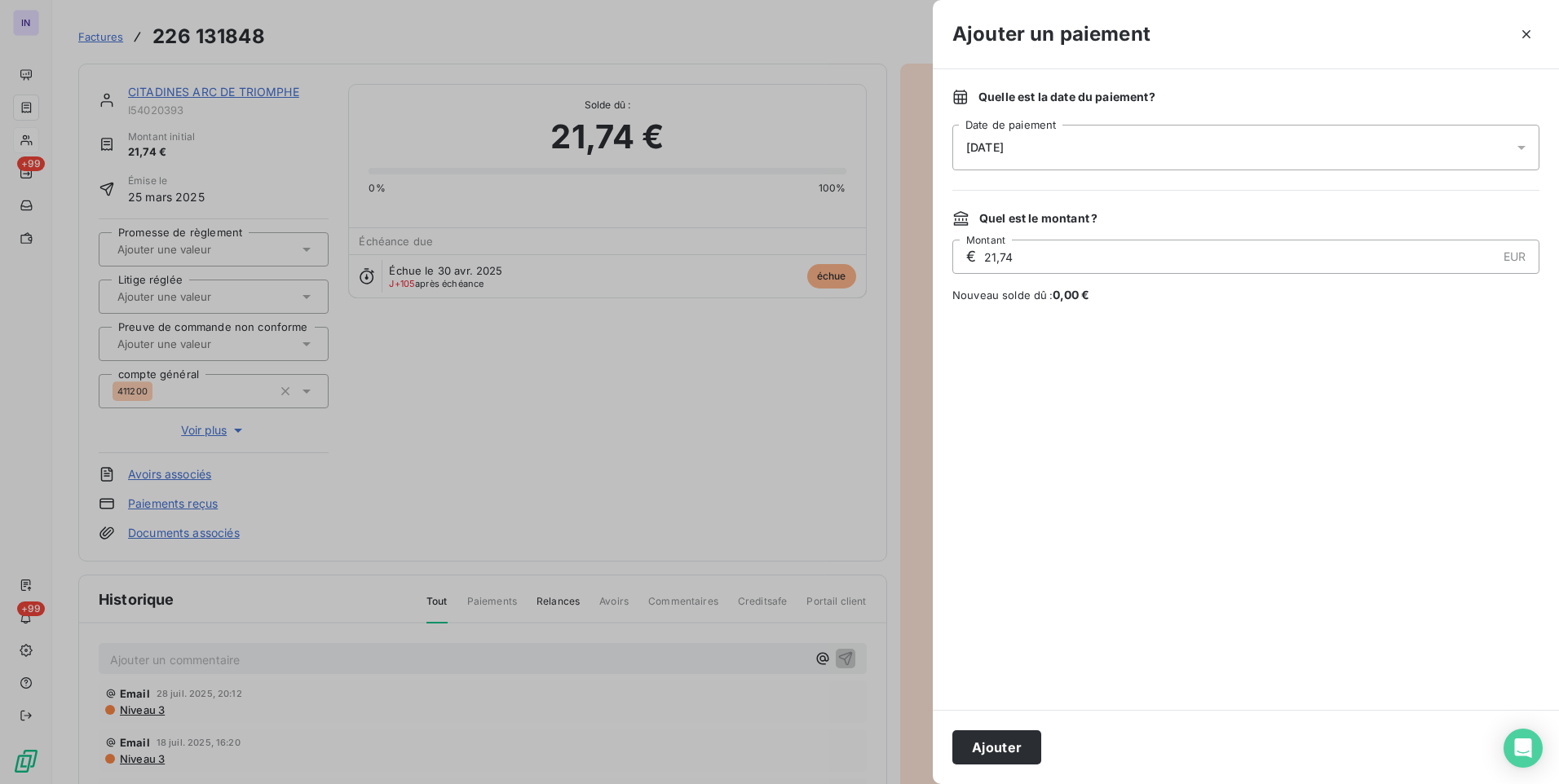
drag, startPoint x: 1136, startPoint y: 149, endPoint x: 1125, endPoint y: 164, distance: 18.6
click at [1135, 149] on div "[DATE]" at bounding box center [1246, 147] width 587 height 46
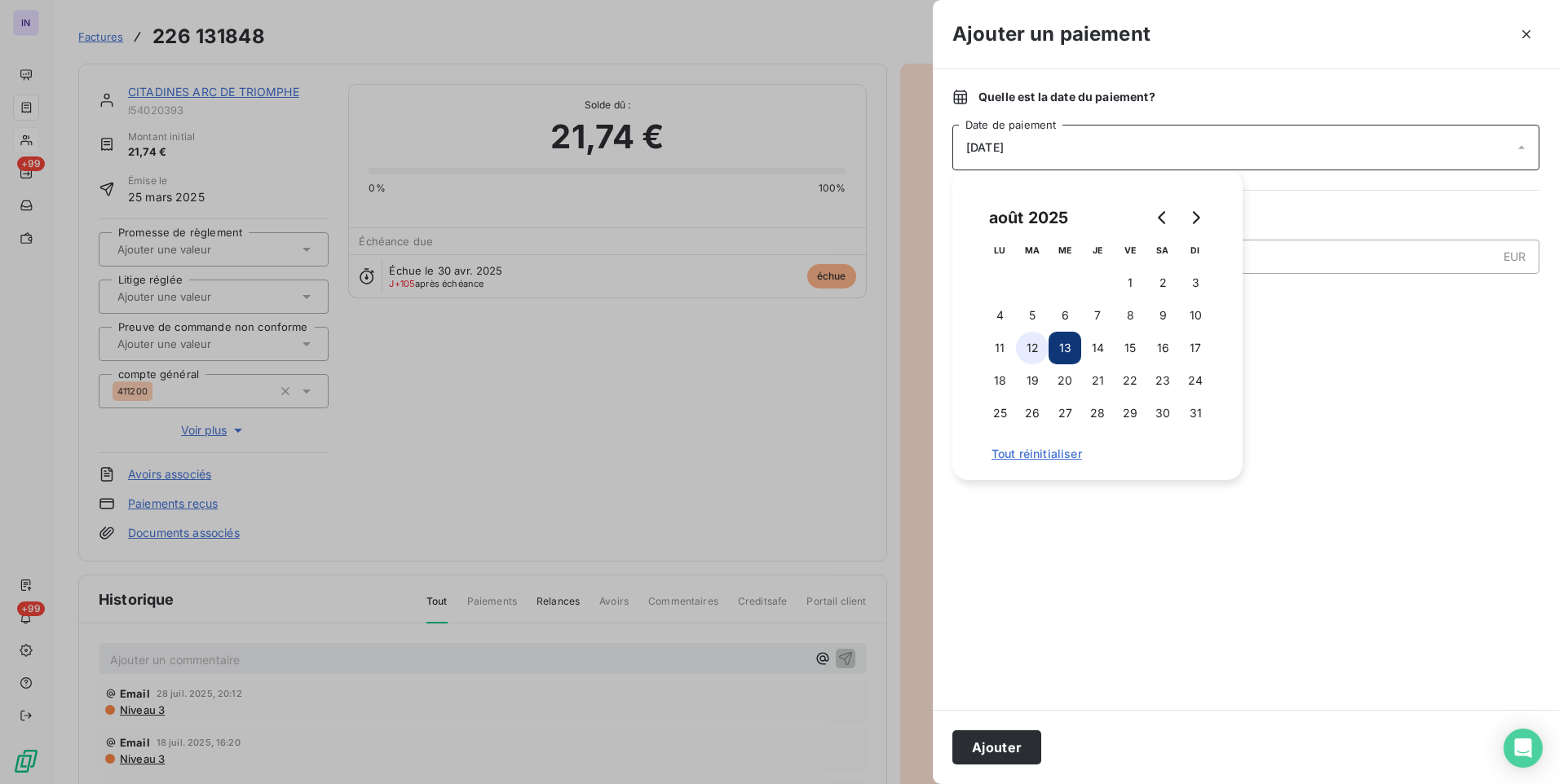
click at [1029, 348] on button "12" at bounding box center [1032, 348] width 33 height 33
click at [1002, 733] on button "Ajouter" at bounding box center [996, 748] width 89 height 35
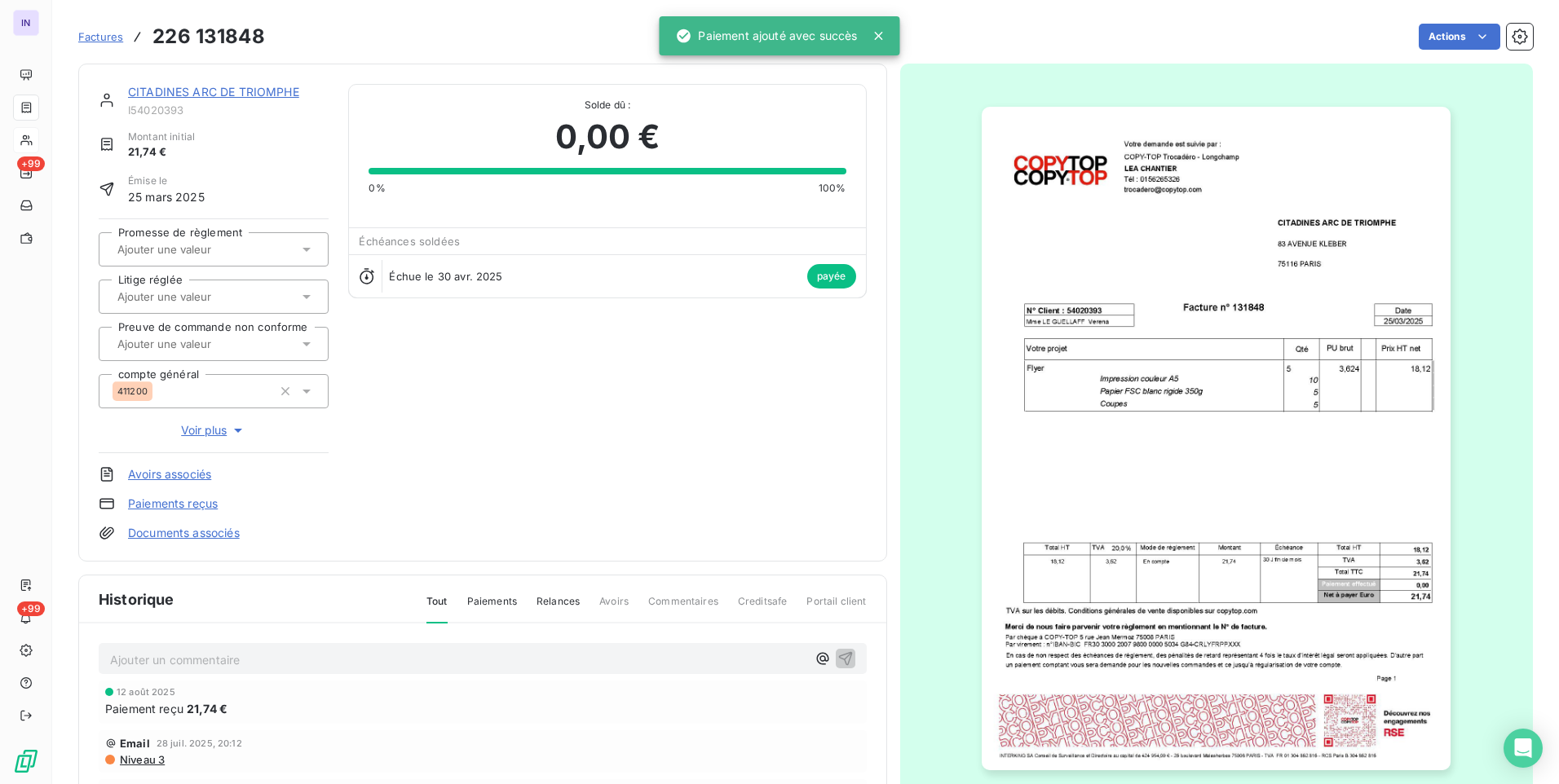
click at [281, 86] on link "CITADINES ARC DE TRIOMPHE" at bounding box center [213, 92] width 171 height 14
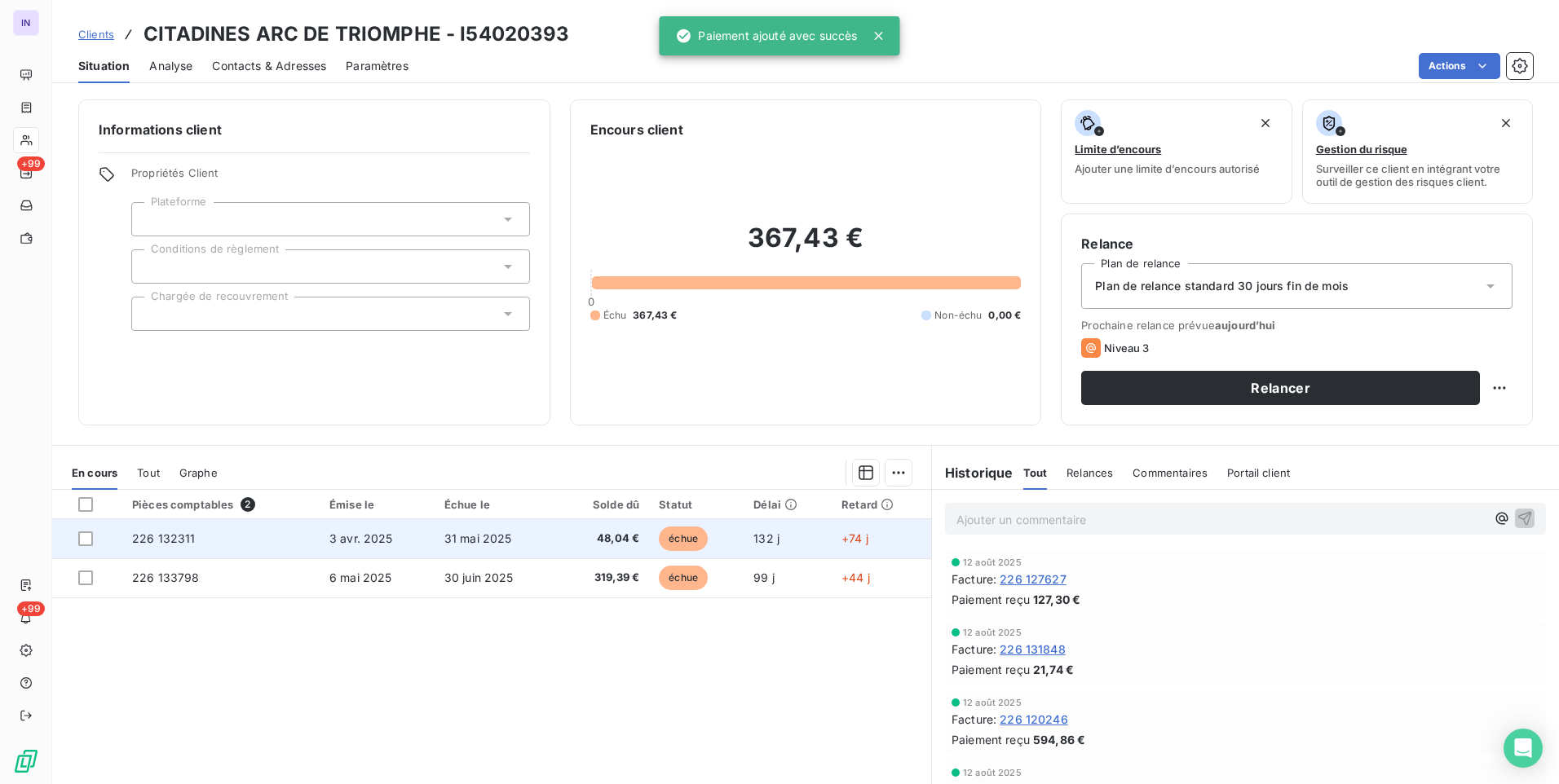
click at [547, 535] on td "31 mai 2025" at bounding box center [496, 539] width 123 height 39
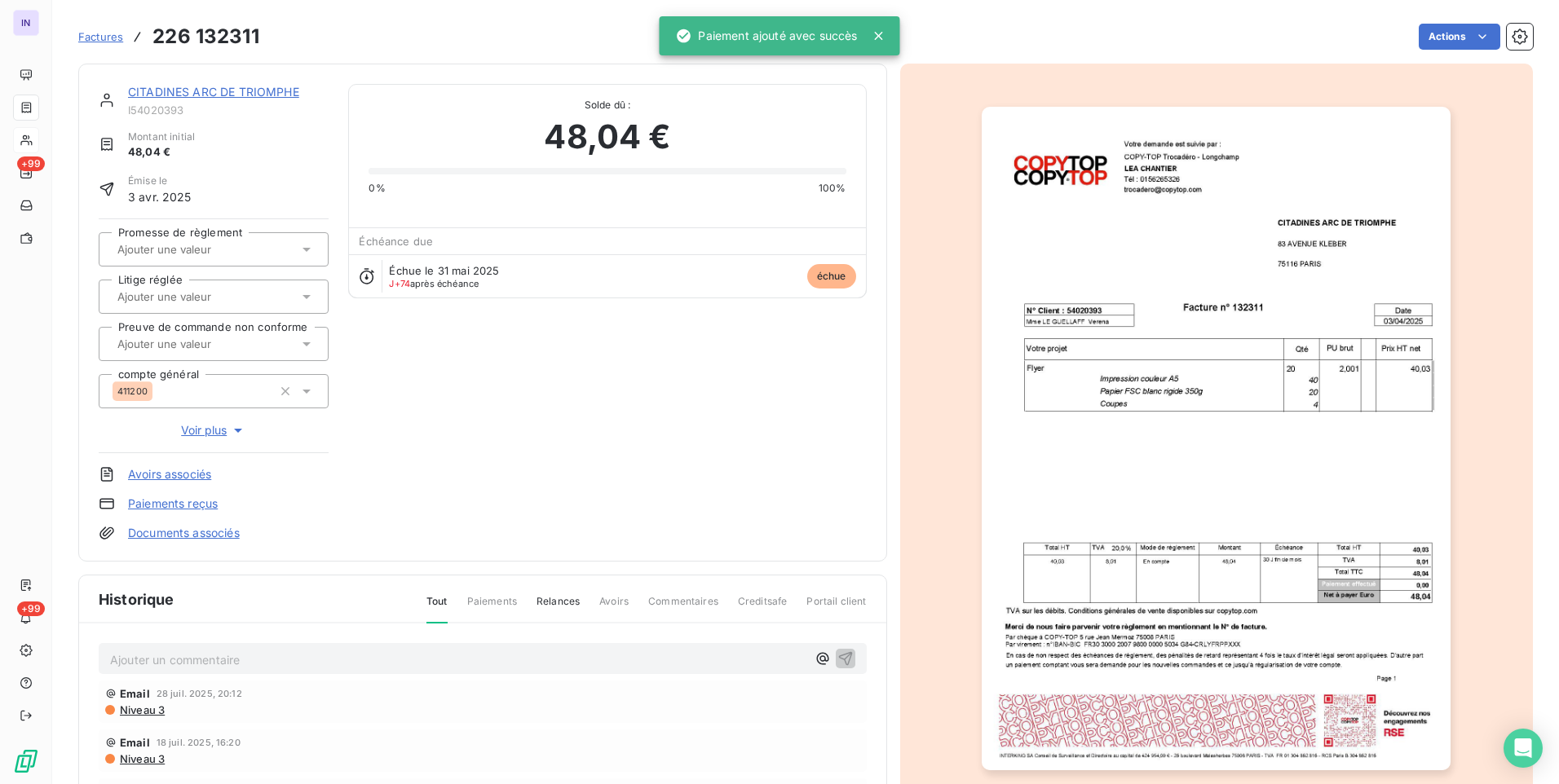
click at [1434, 50] on div "Factures 226 132311 Actions" at bounding box center [806, 36] width 1454 height 35
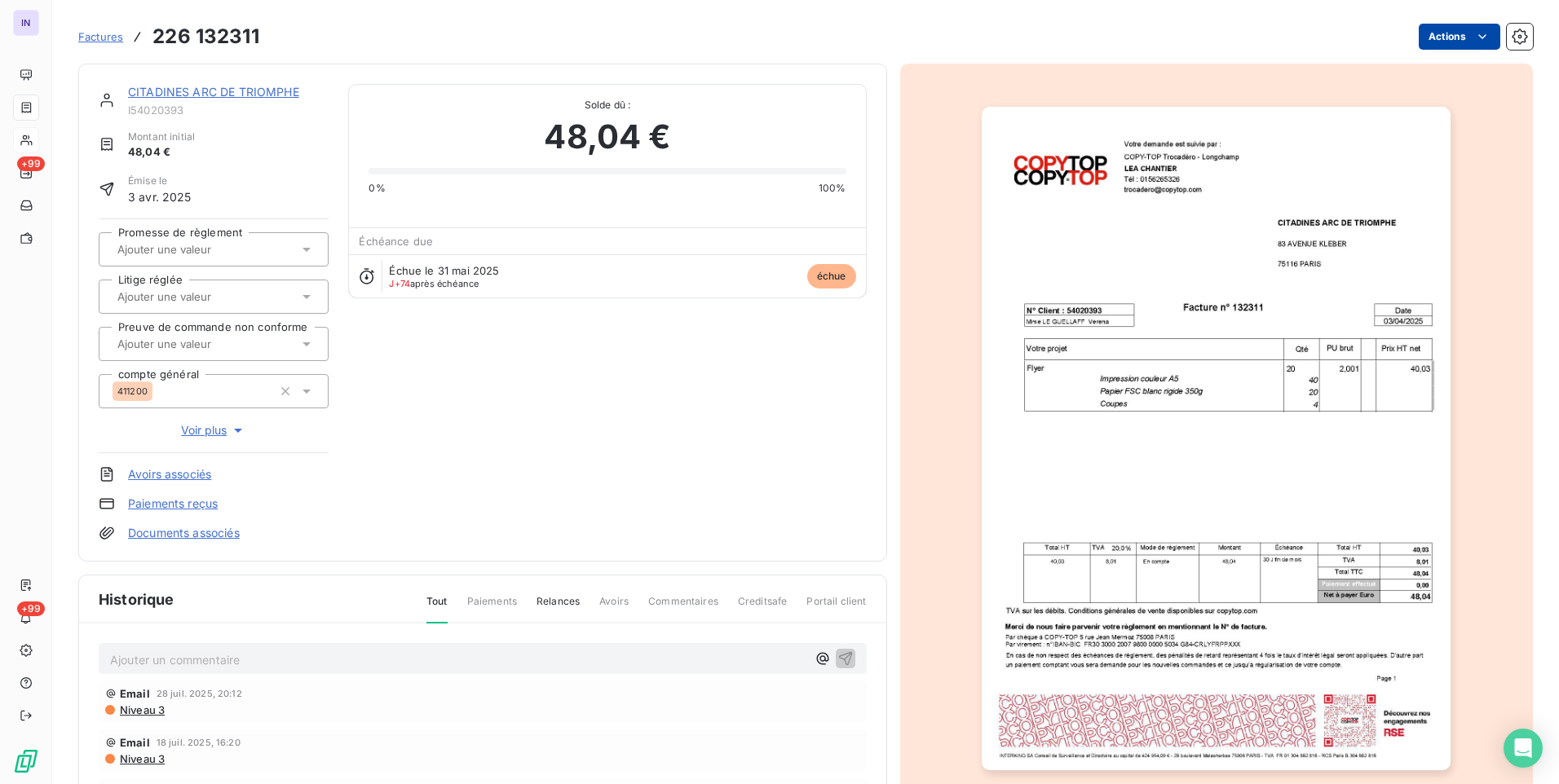
click at [1434, 39] on html "IN +99 +99 Factures 226 132311 Actions CITADINES ARC DE TRIOMPHE I54020393 Mont…" at bounding box center [780, 392] width 1559 height 784
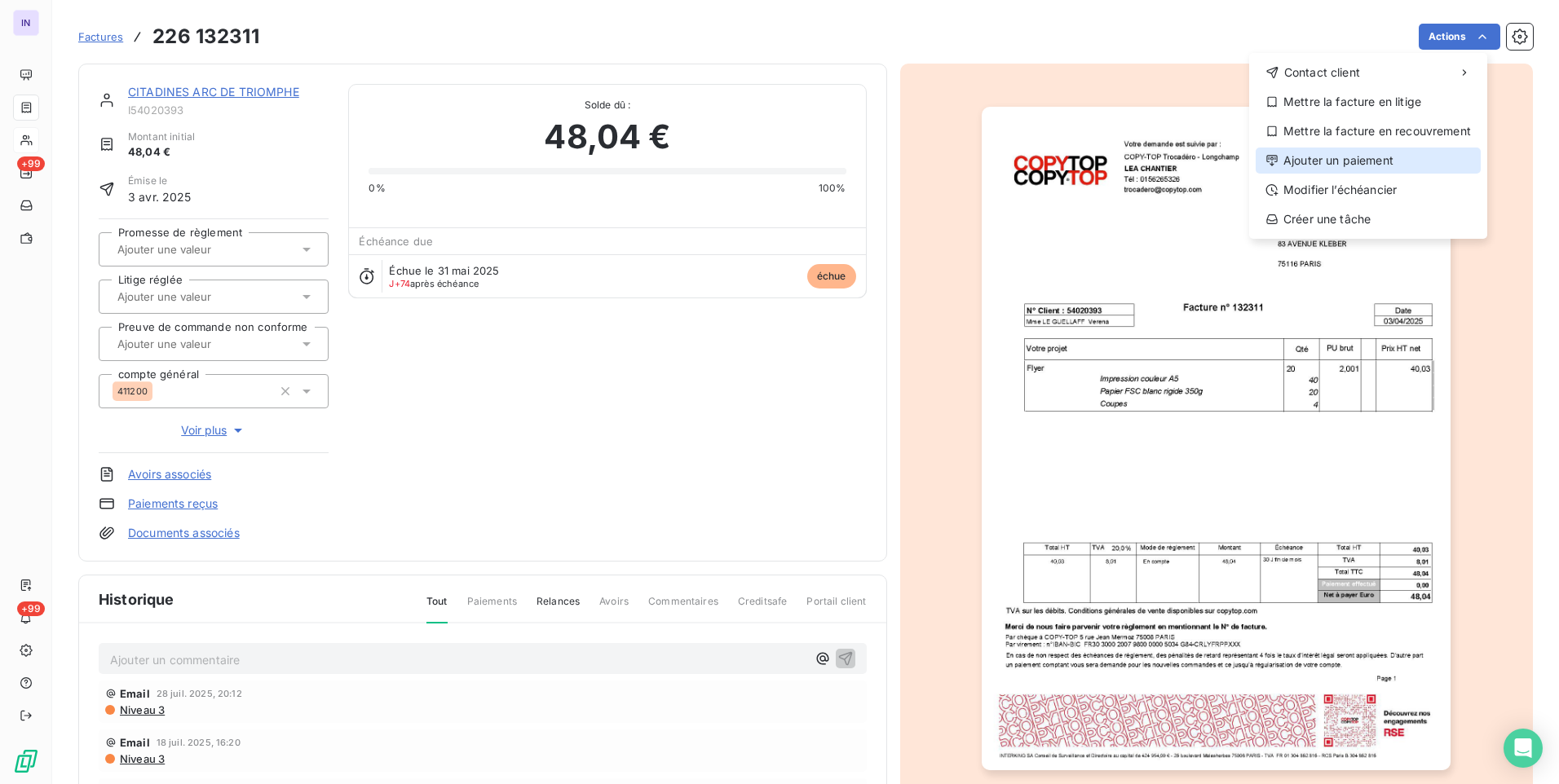
click at [1343, 170] on div "Ajouter un paiement" at bounding box center [1367, 161] width 225 height 26
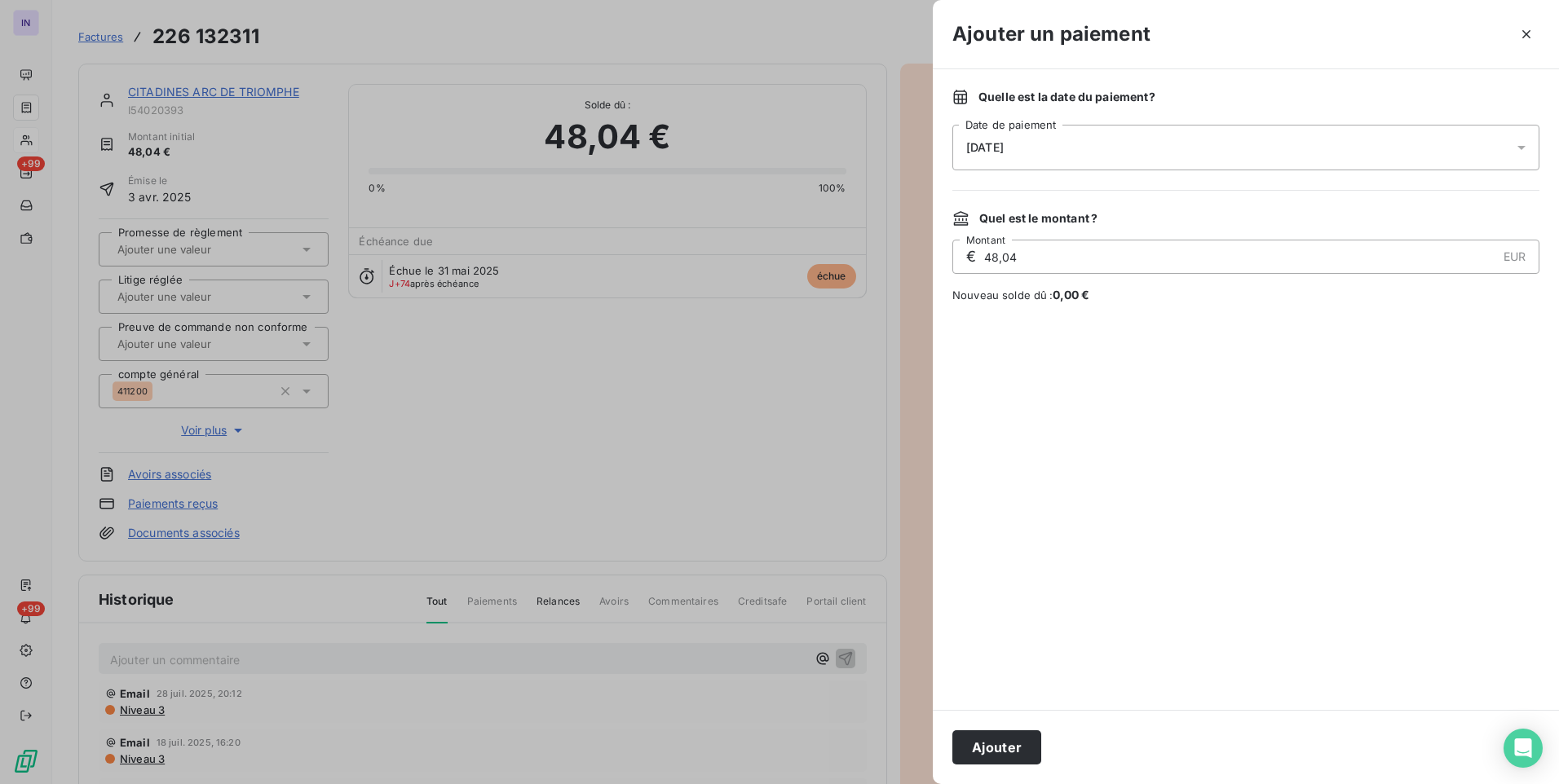
click at [1043, 145] on div "[DATE]" at bounding box center [1246, 147] width 587 height 46
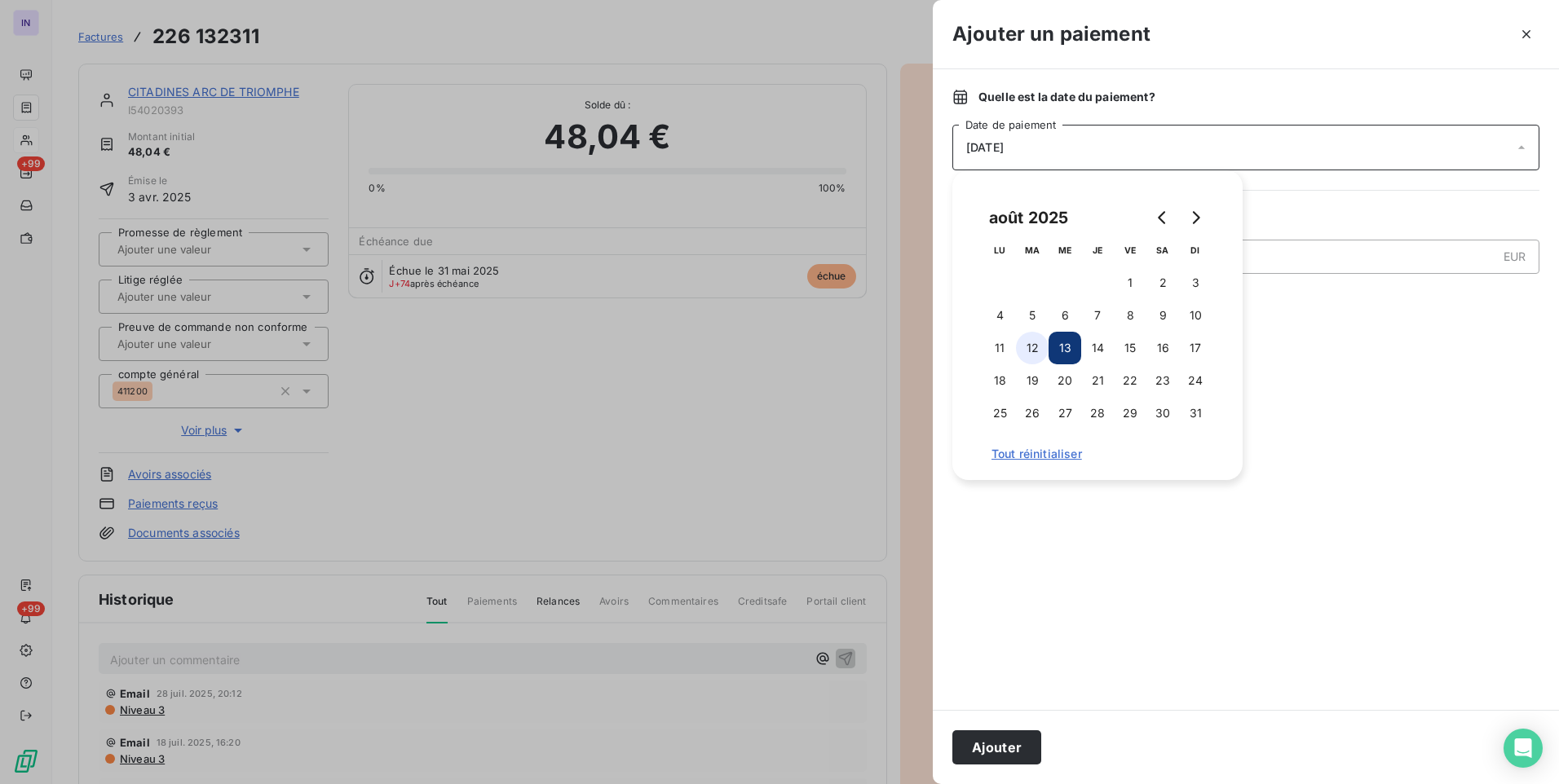
click at [1023, 354] on button "12" at bounding box center [1032, 348] width 33 height 33
click at [994, 757] on button "Ajouter" at bounding box center [996, 748] width 89 height 35
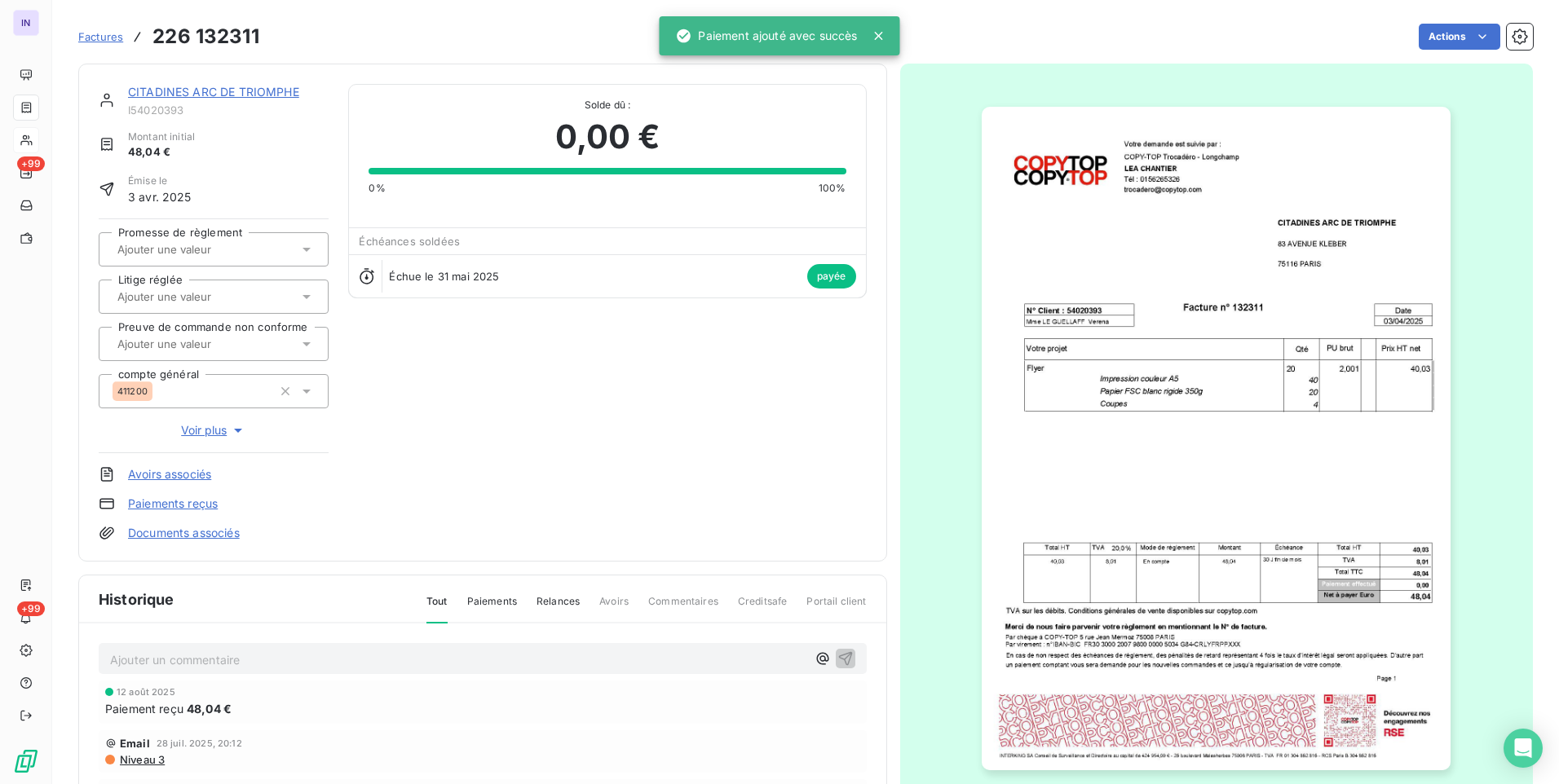
click at [229, 94] on link "CITADINES ARC DE TRIOMPHE" at bounding box center [213, 92] width 171 height 14
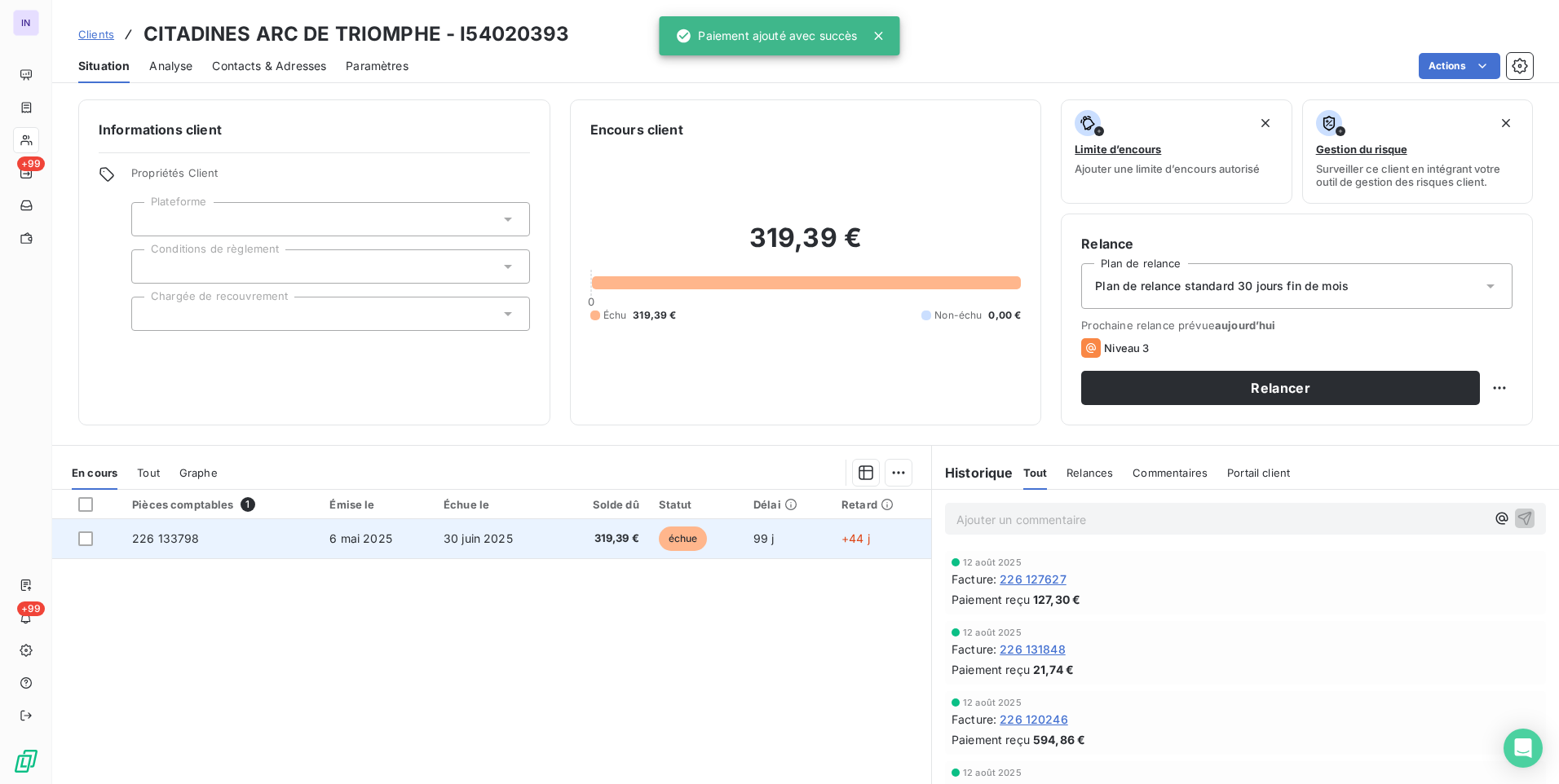
click at [545, 533] on td "30 juin 2025" at bounding box center [495, 539] width 123 height 39
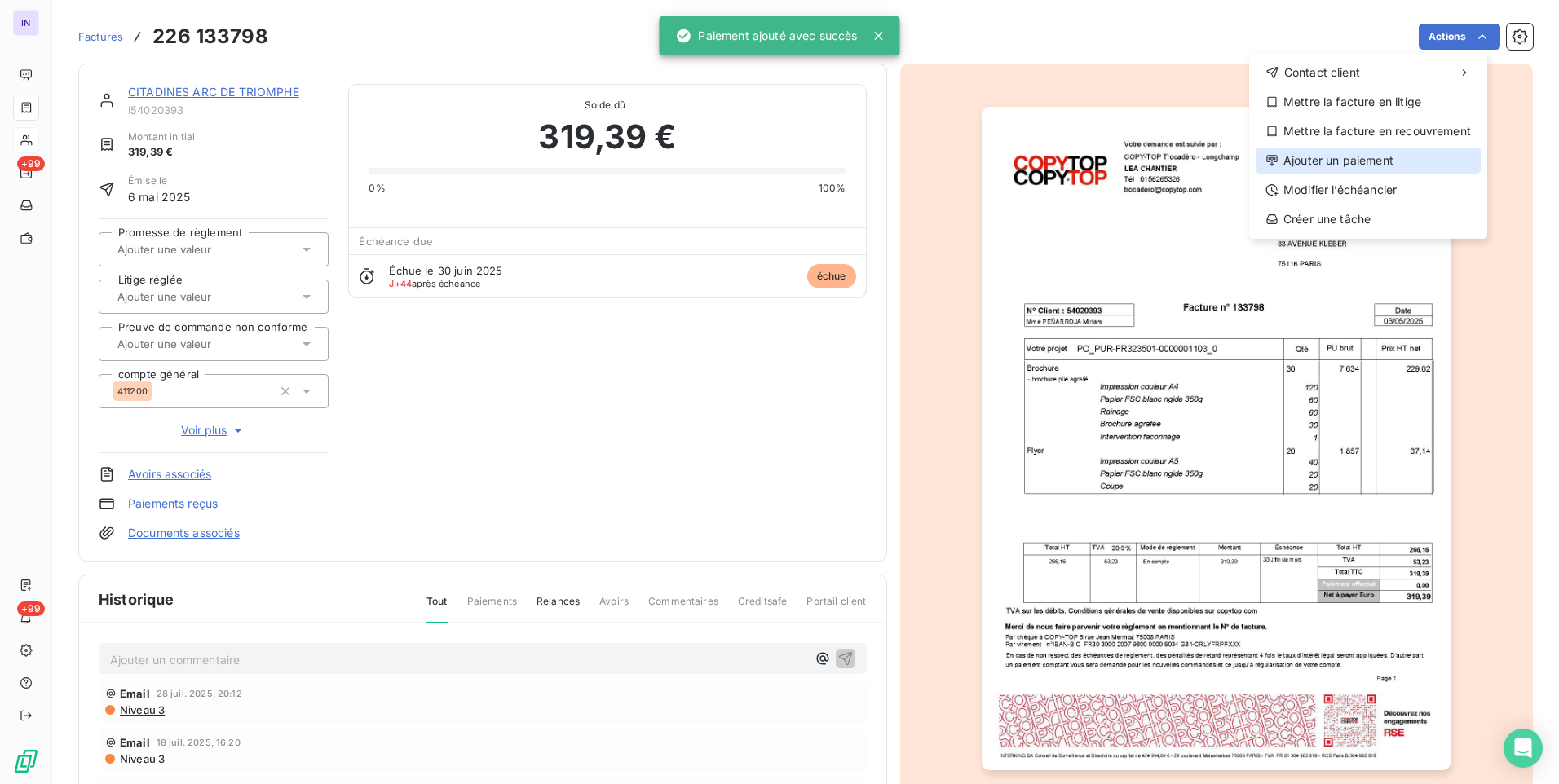
click at [1372, 159] on div "Ajouter un paiement" at bounding box center [1367, 161] width 225 height 26
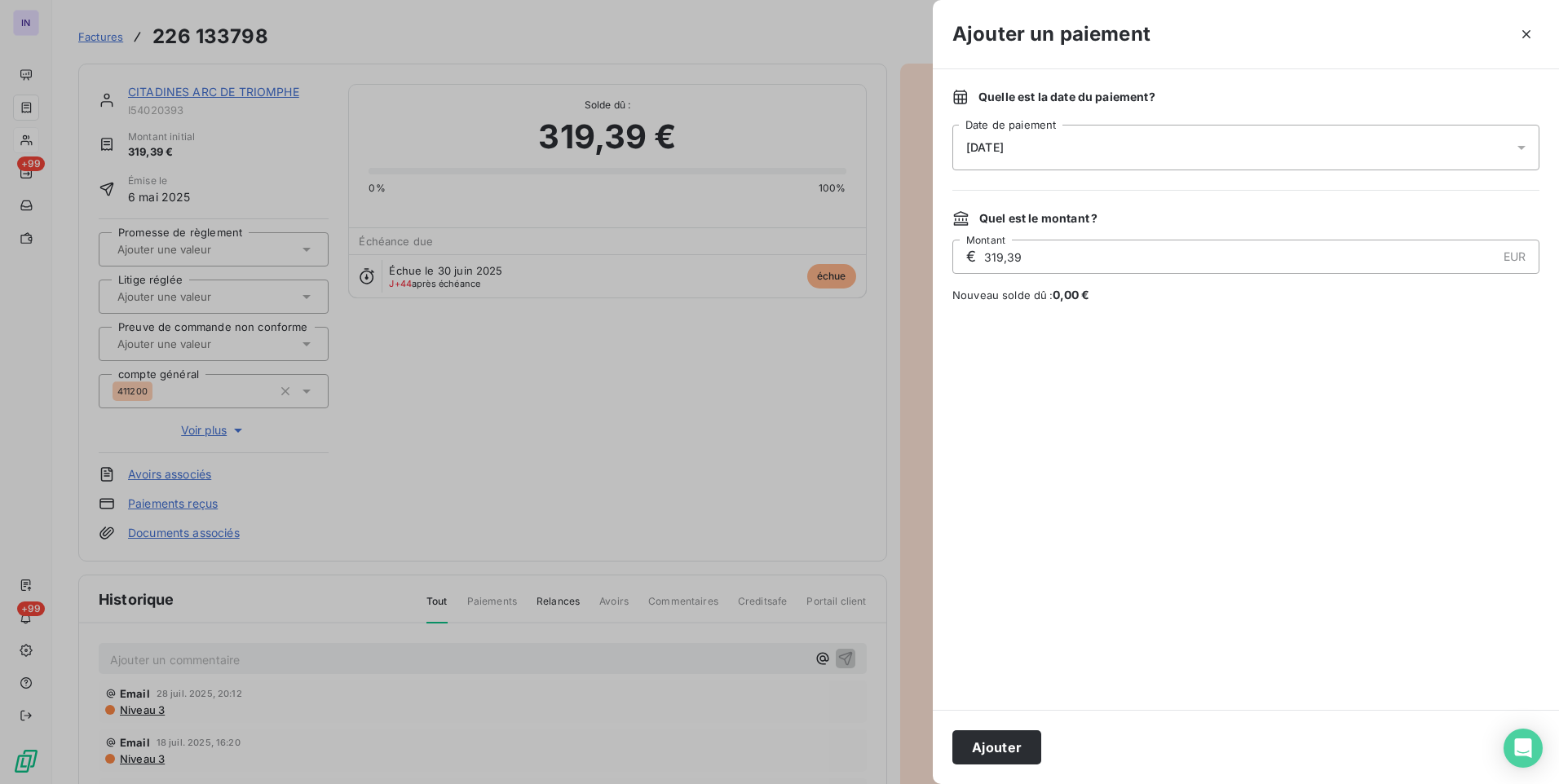
click at [1056, 137] on div "[DATE]" at bounding box center [1246, 147] width 587 height 46
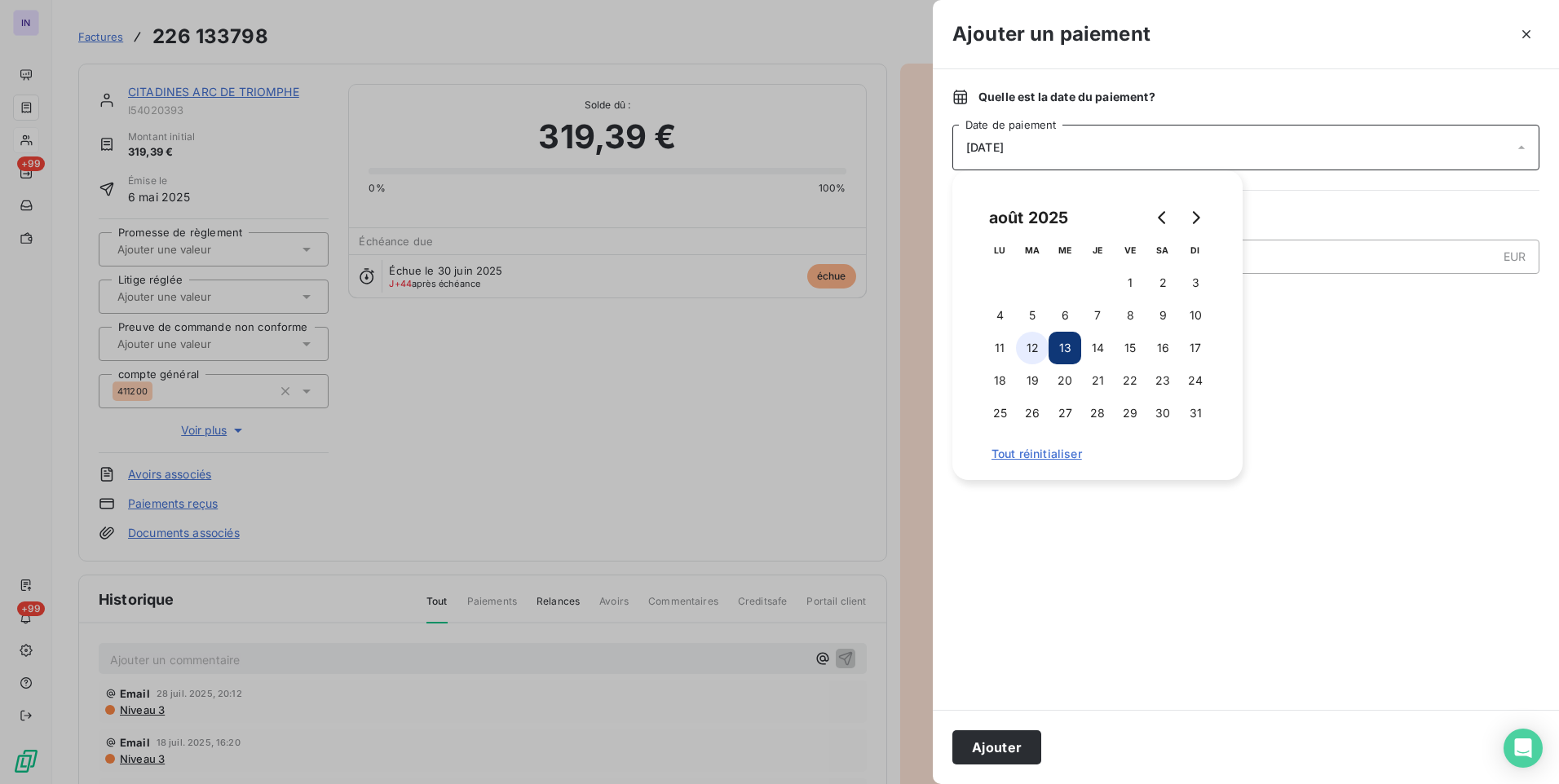
click at [1023, 342] on button "12" at bounding box center [1032, 348] width 33 height 33
click at [991, 752] on button "Ajouter" at bounding box center [996, 748] width 89 height 35
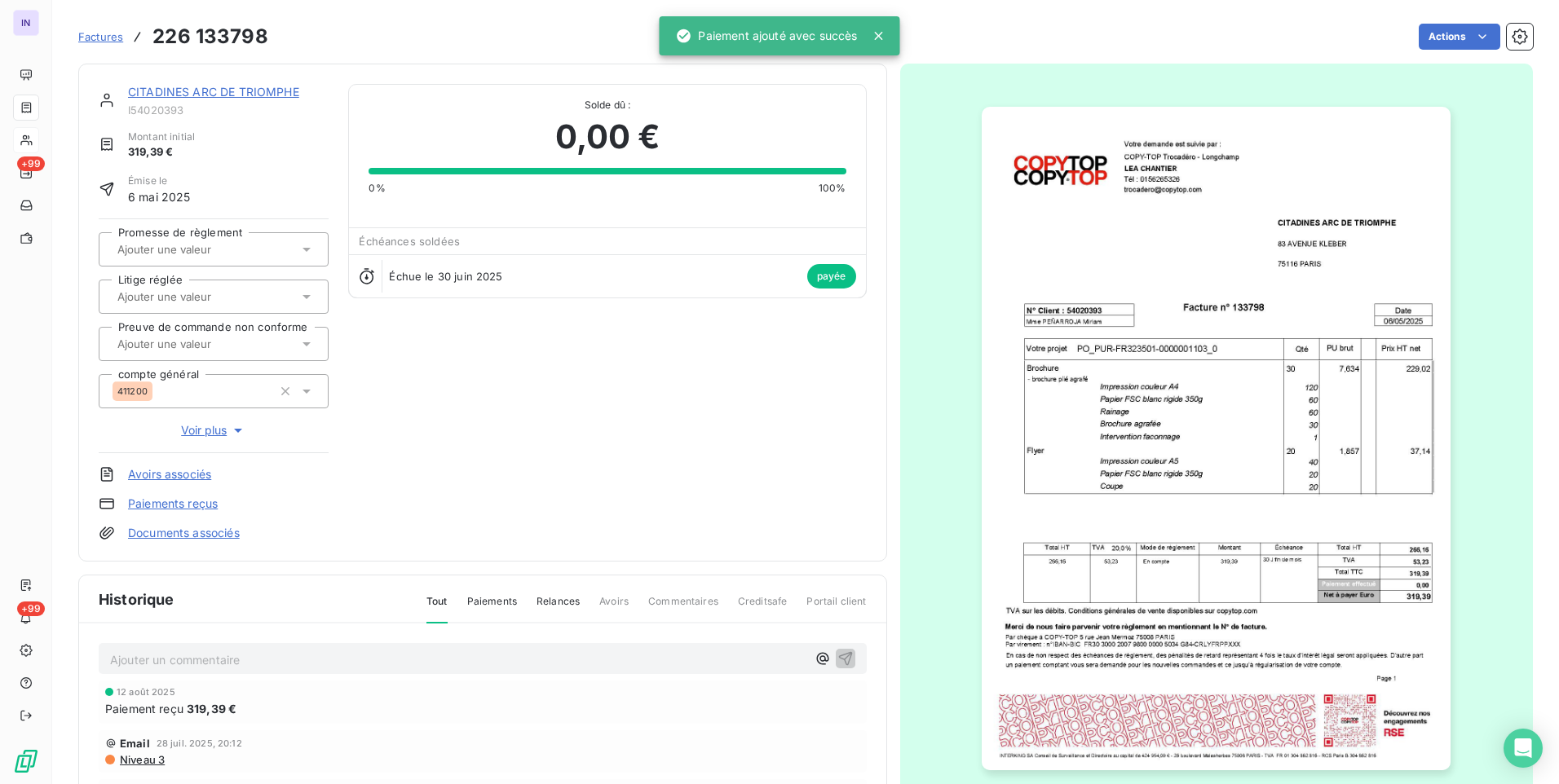
click at [277, 92] on link "CITADINES ARC DE TRIOMPHE" at bounding box center [213, 92] width 171 height 14
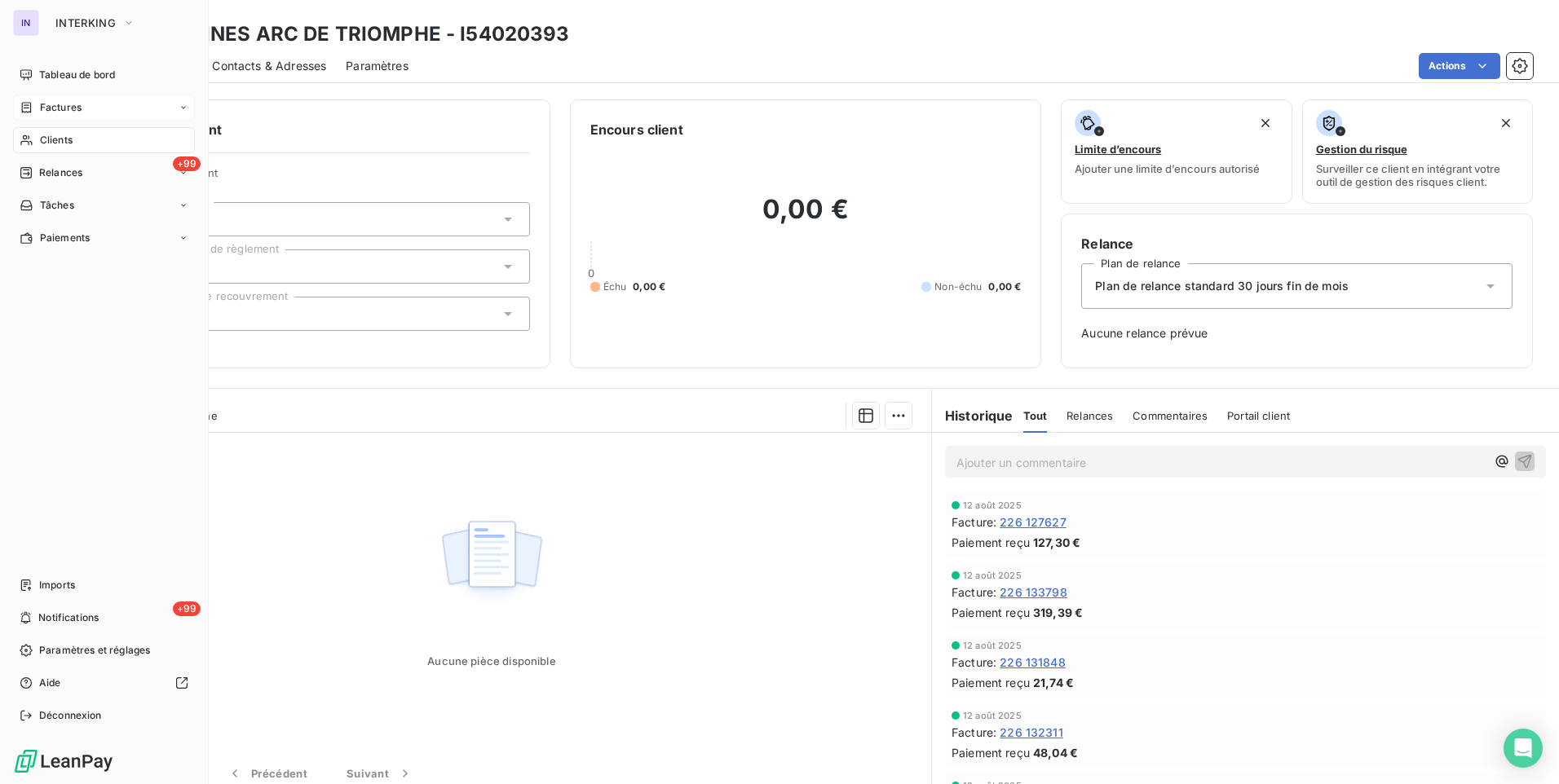
click at [88, 110] on div "Factures" at bounding box center [104, 107] width 182 height 26
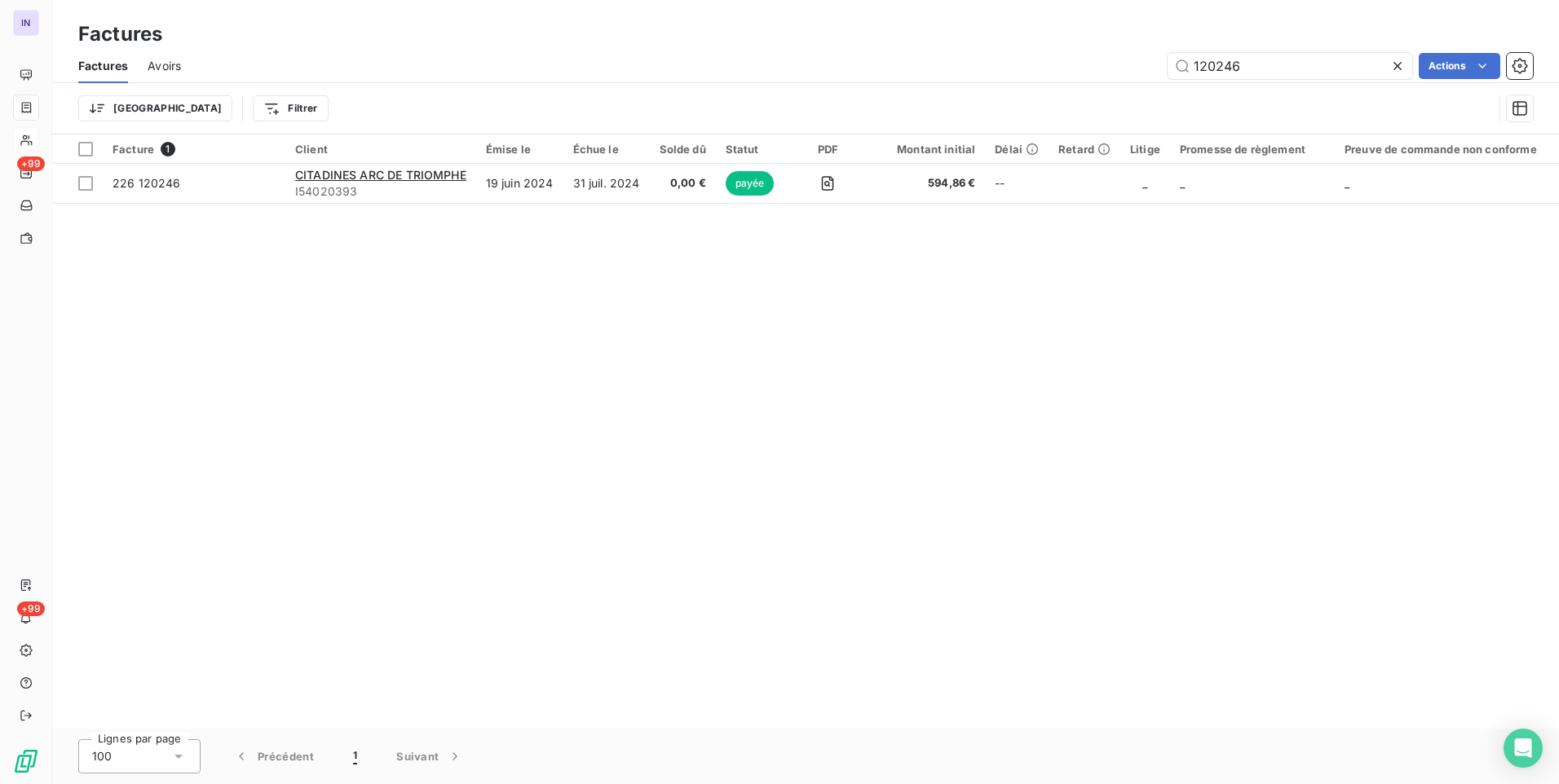
drag, startPoint x: 1243, startPoint y: 73, endPoint x: 961, endPoint y: 69, distance: 282.0
click at [979, 63] on div "120246 Actions" at bounding box center [866, 66] width 1332 height 26
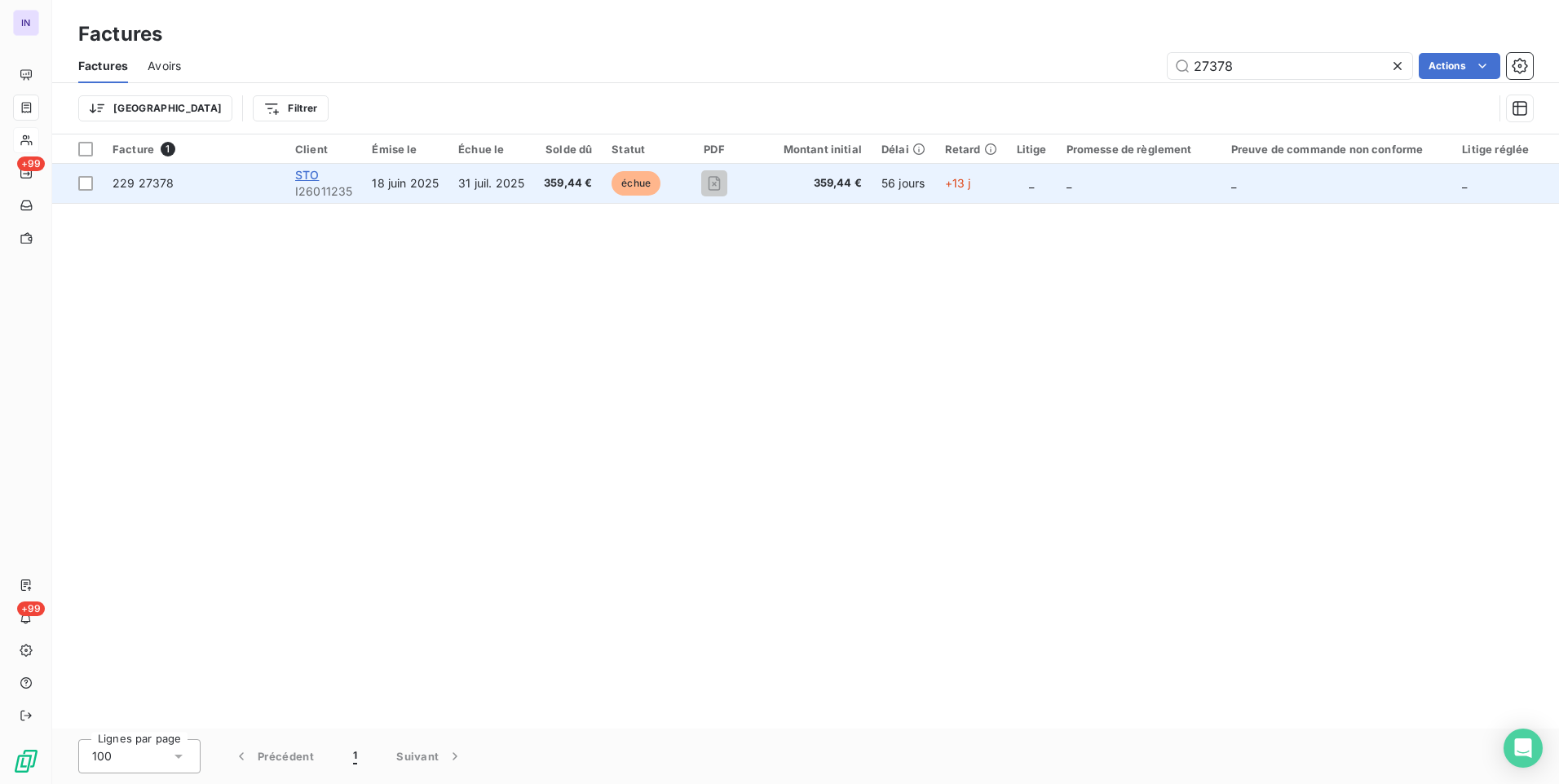
type input "27378"
click at [304, 170] on span "STO" at bounding box center [307, 175] width 23 height 14
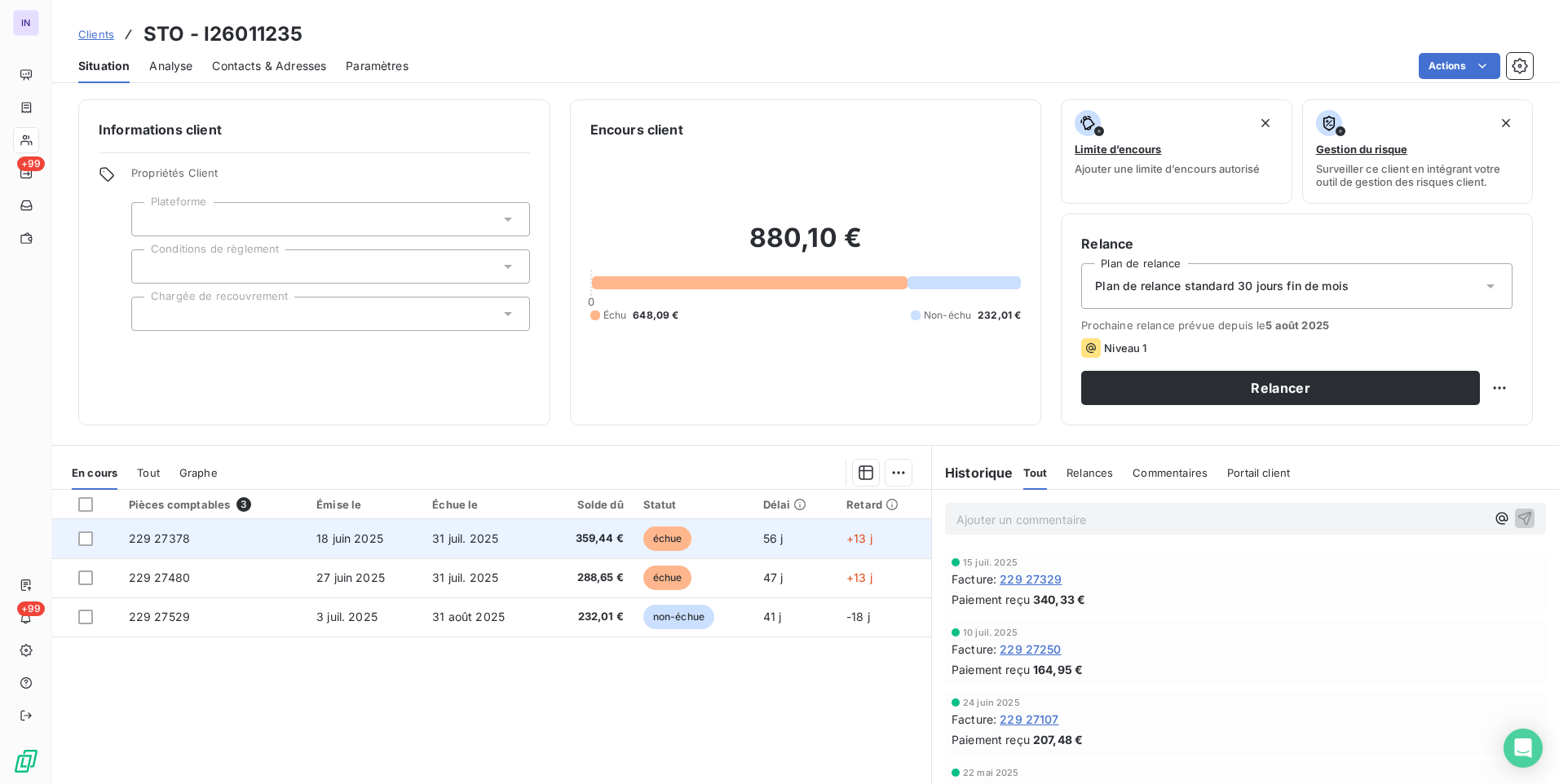
click at [474, 537] on span "31 juil. 2025" at bounding box center [465, 538] width 66 height 14
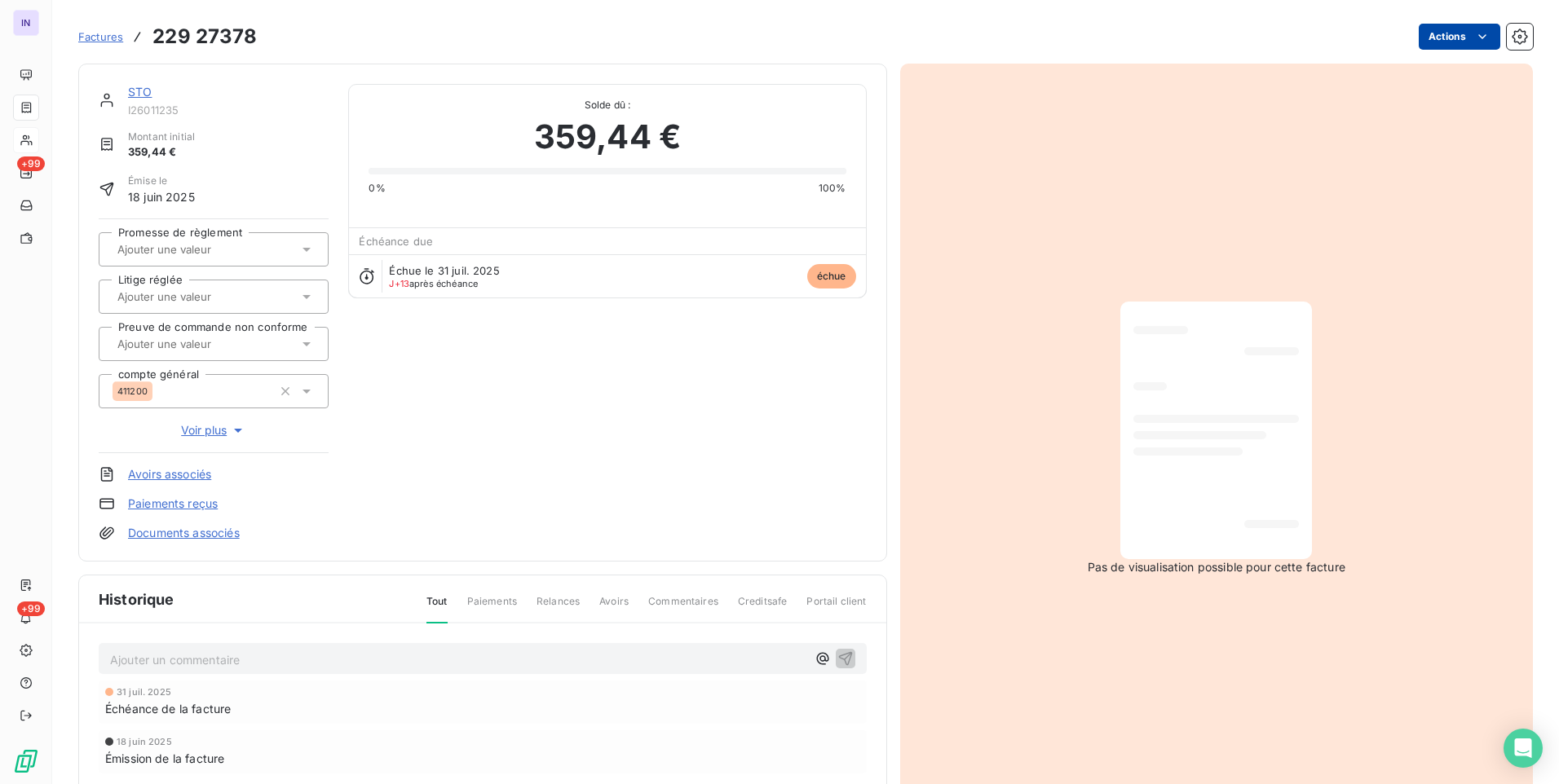
click at [1444, 43] on html "IN +99 +99 Factures 229 27378 Actions STO I26011235 Montant initial 359,44 € Ém…" at bounding box center [780, 392] width 1559 height 784
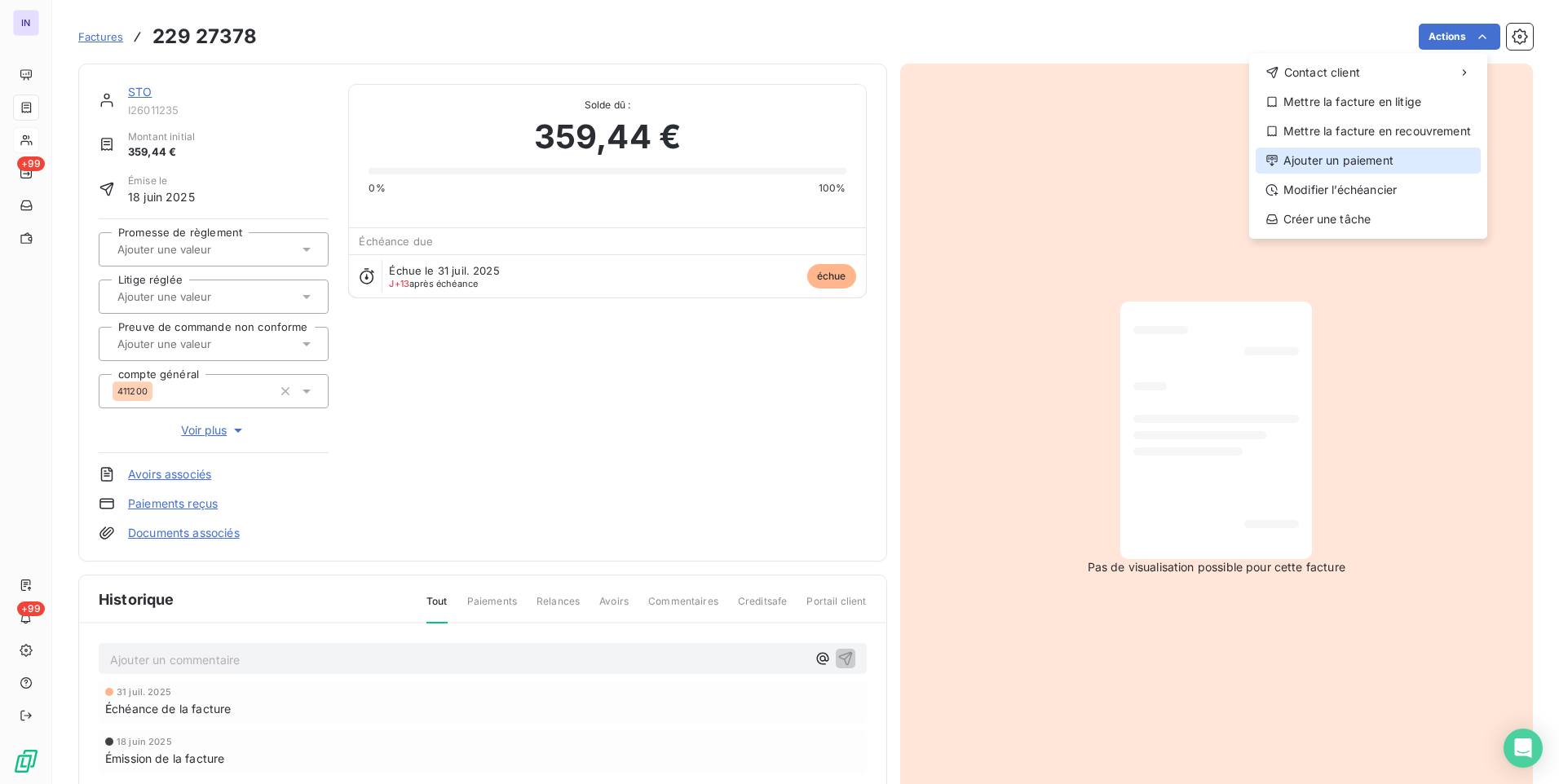
click at [1350, 155] on div "Ajouter un paiement" at bounding box center [1367, 161] width 225 height 26
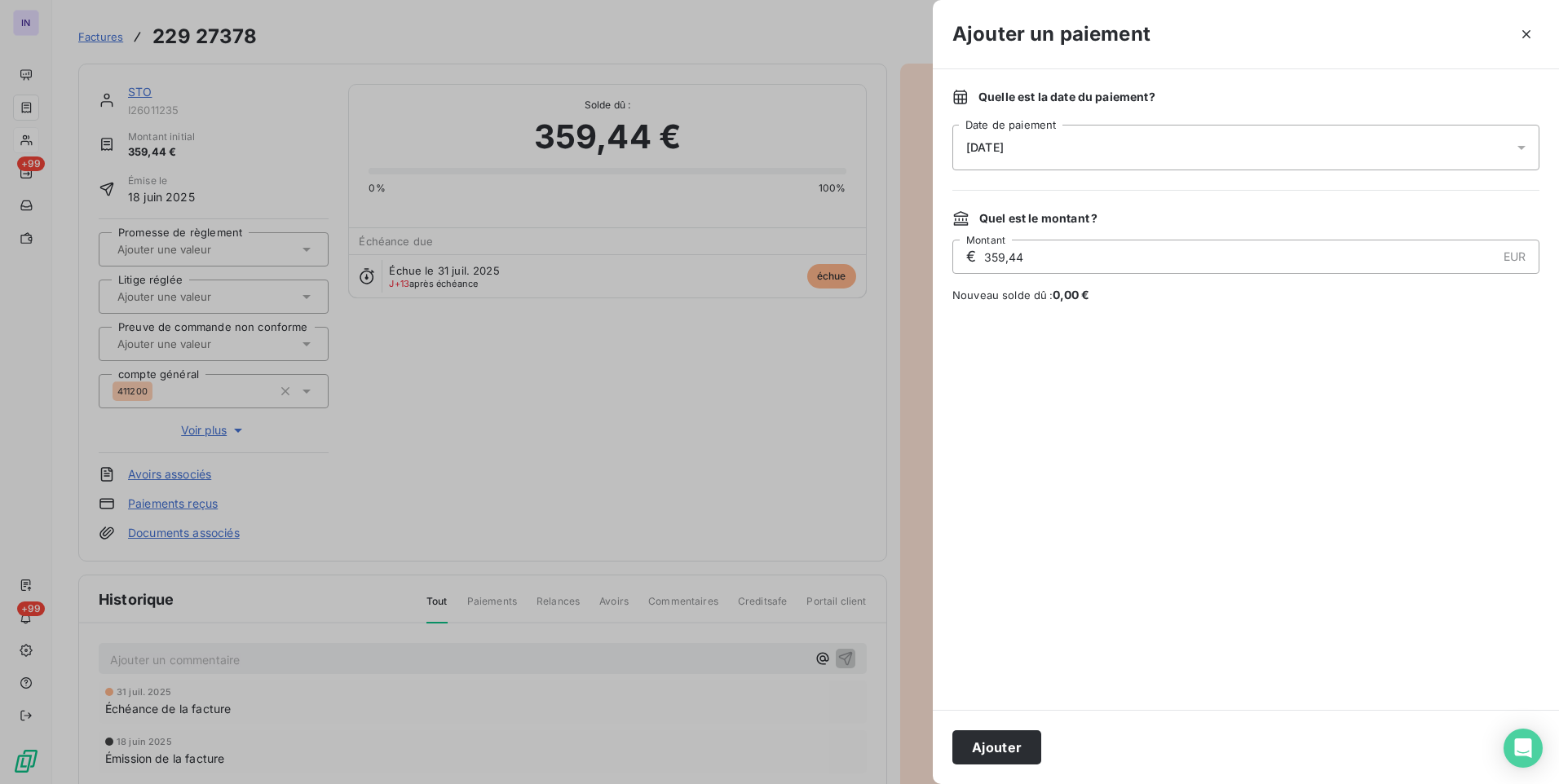
click at [1131, 122] on div "Quelle est la date du paiement ? [DATE] Date de paiement" at bounding box center [1246, 129] width 587 height 81
click at [1125, 134] on div "[DATE]" at bounding box center [1246, 147] width 587 height 46
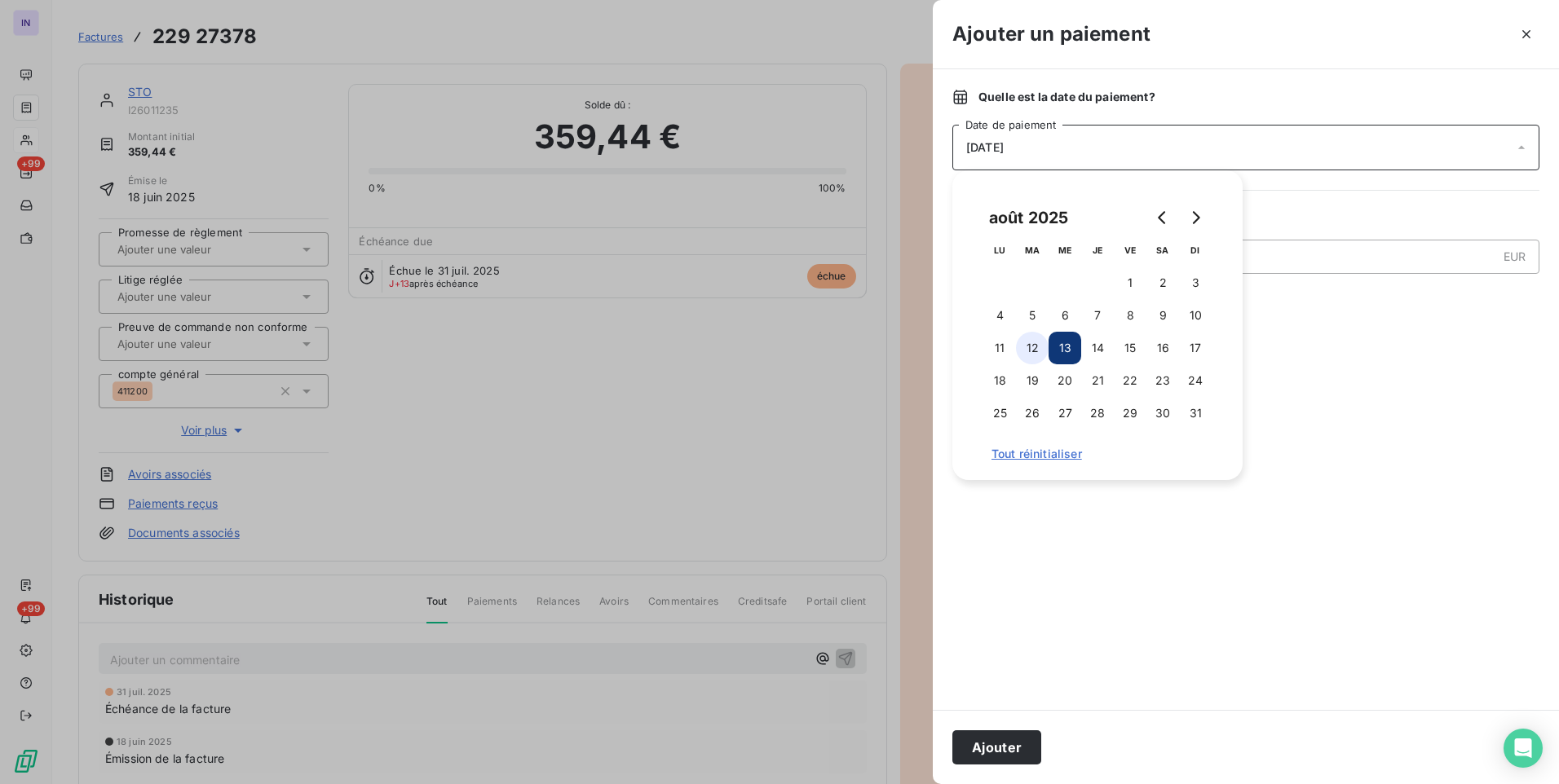
click at [1038, 347] on button "12" at bounding box center [1032, 348] width 33 height 33
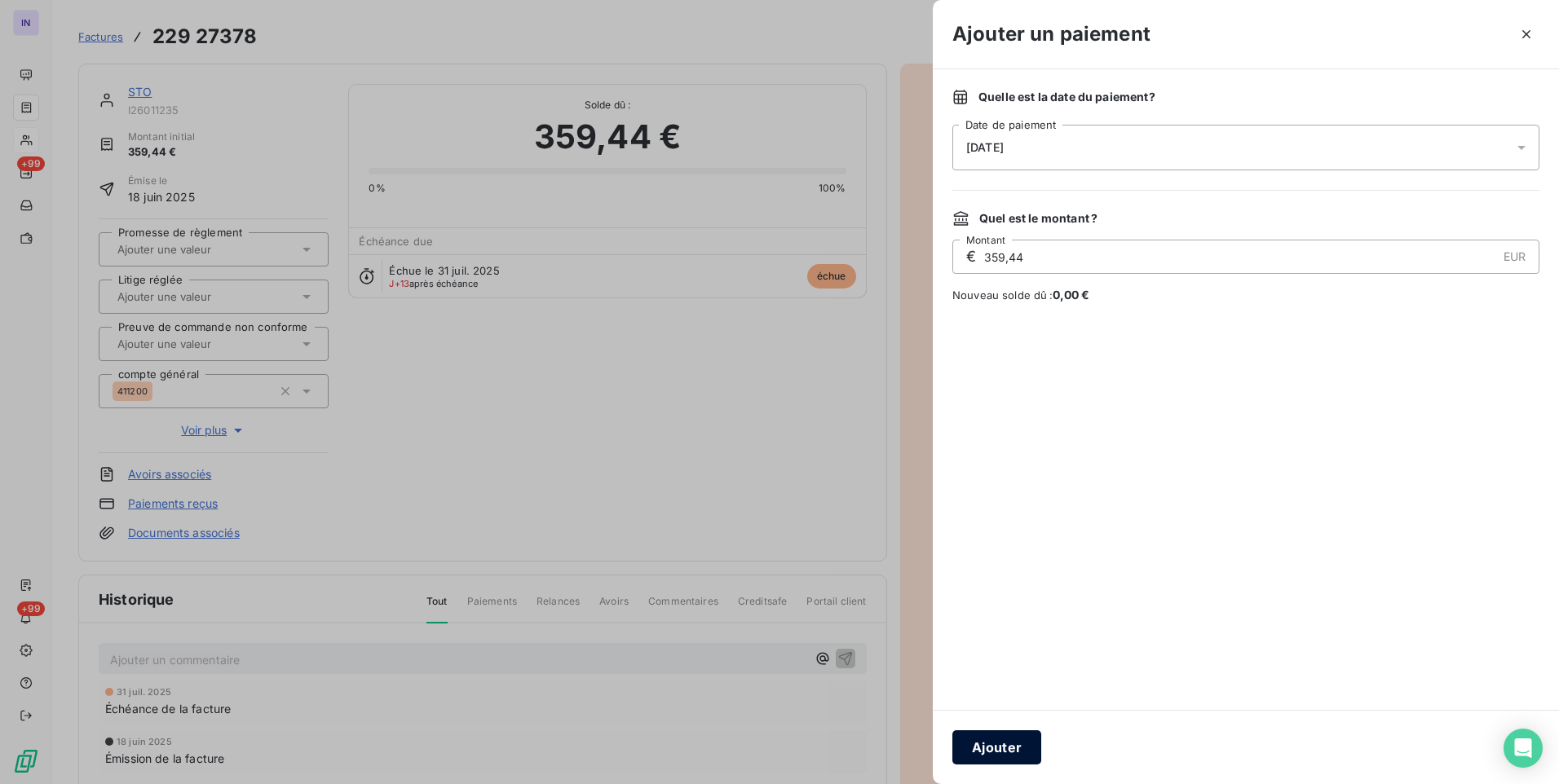
click at [1025, 748] on button "Ajouter" at bounding box center [996, 748] width 89 height 35
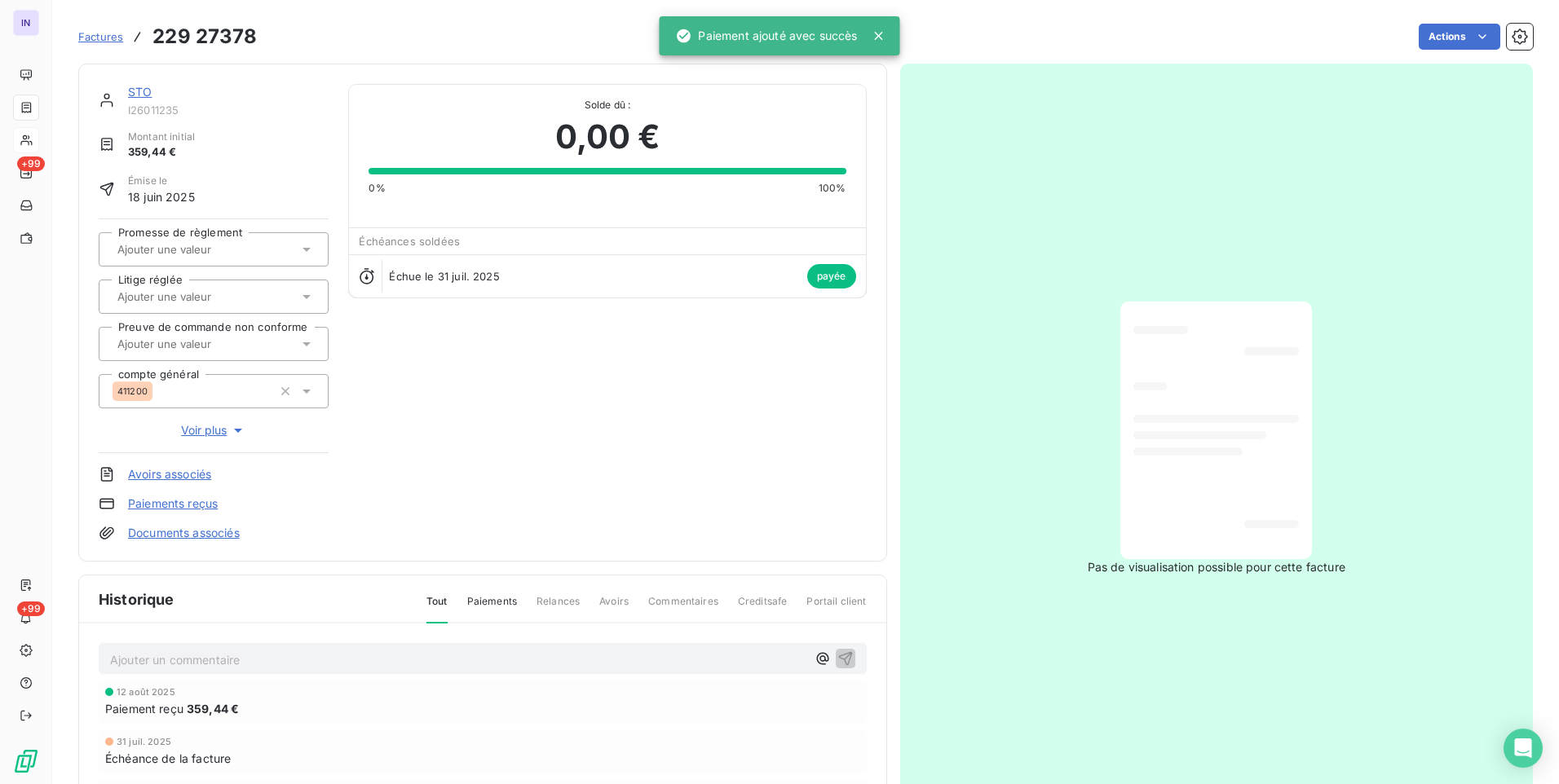
click at [137, 91] on link "STO" at bounding box center [139, 92] width 23 height 14
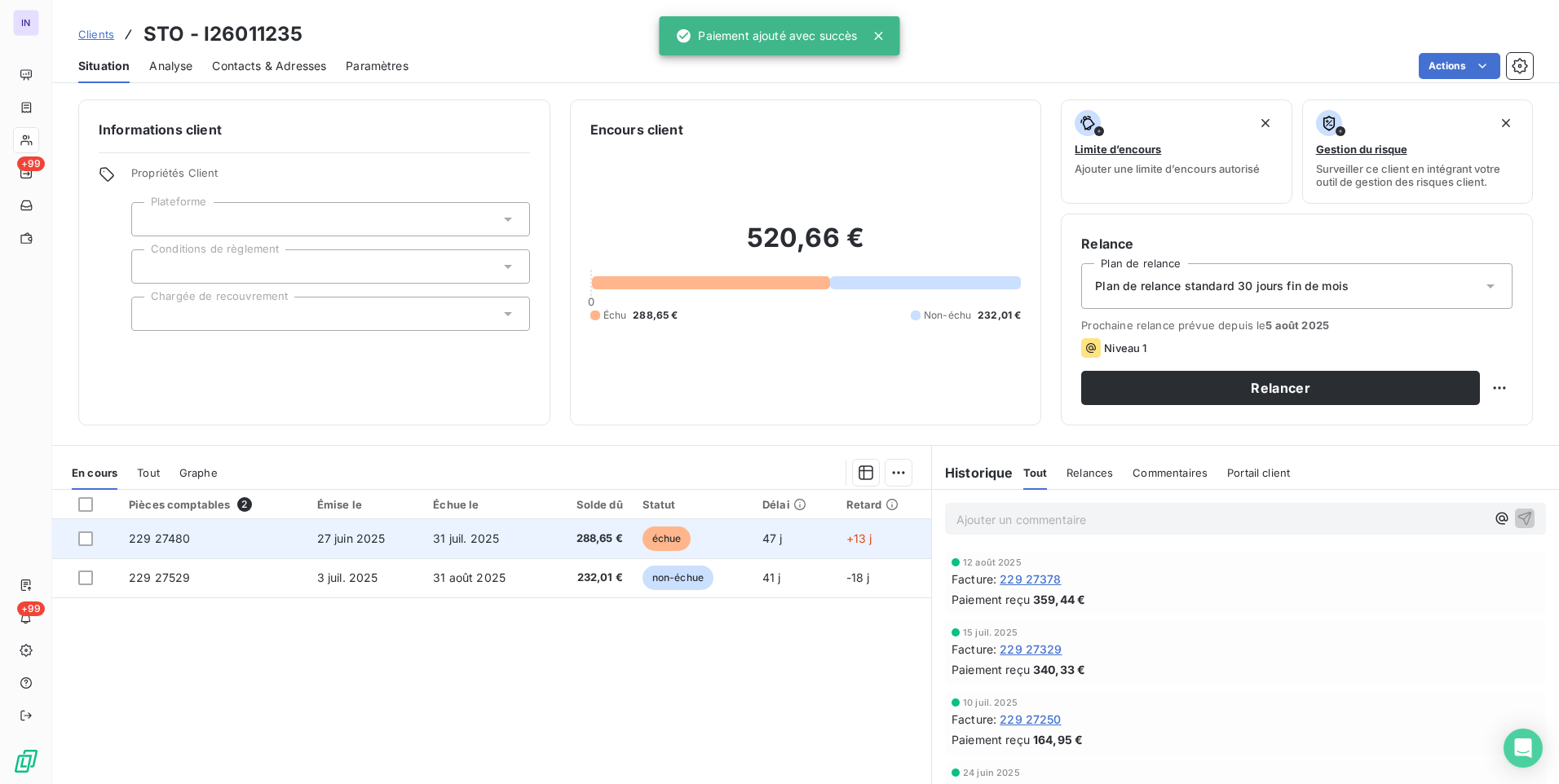
click at [516, 530] on td "31 juil. 2025" at bounding box center [484, 539] width 122 height 39
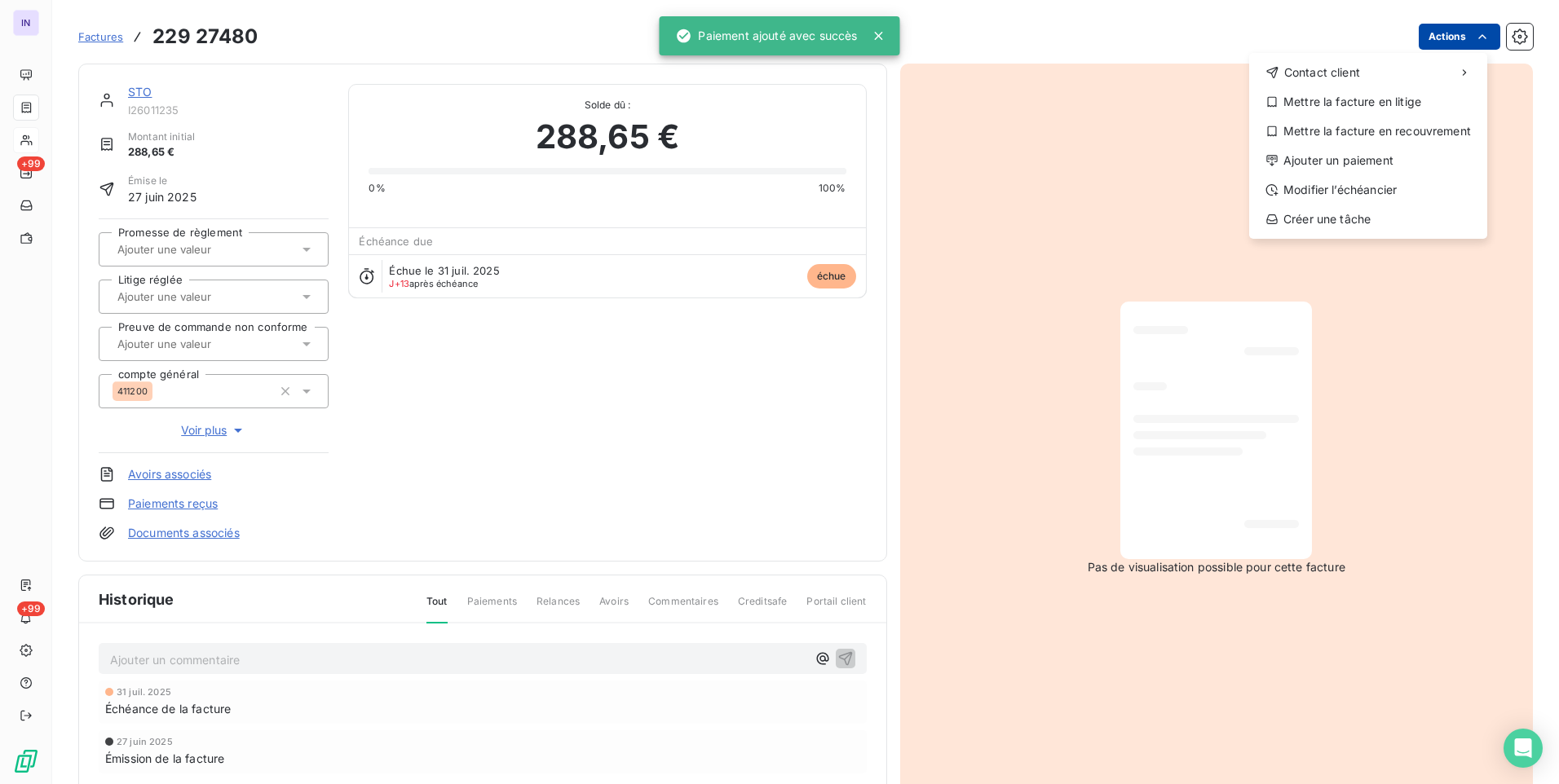
click at [1437, 40] on html "IN +99 +99 Factures [PHONE_NUMBER] Actions Contact client Mettre la facture en …" at bounding box center [780, 392] width 1559 height 784
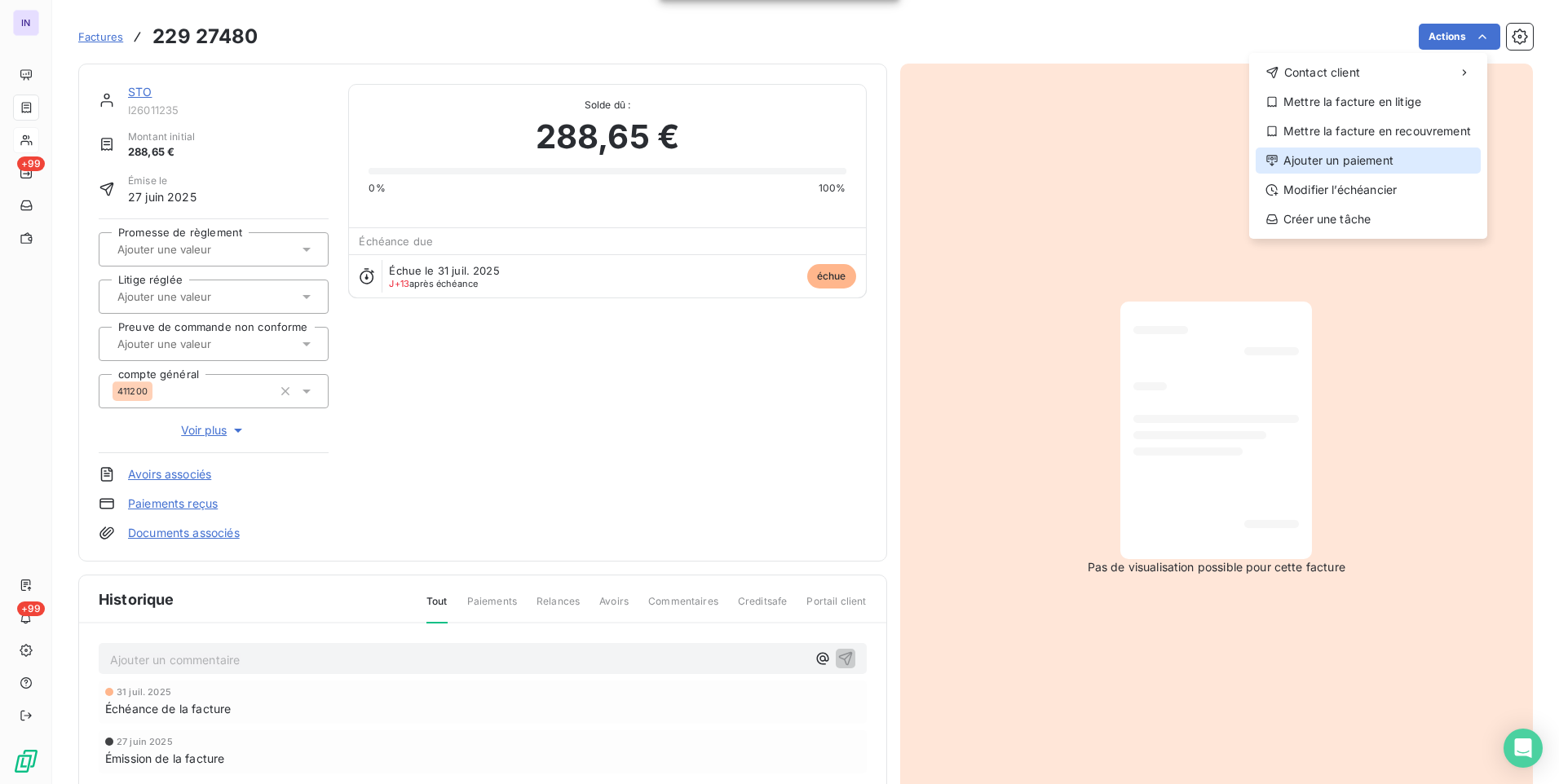
click at [1364, 161] on div "Ajouter un paiement" at bounding box center [1367, 161] width 225 height 26
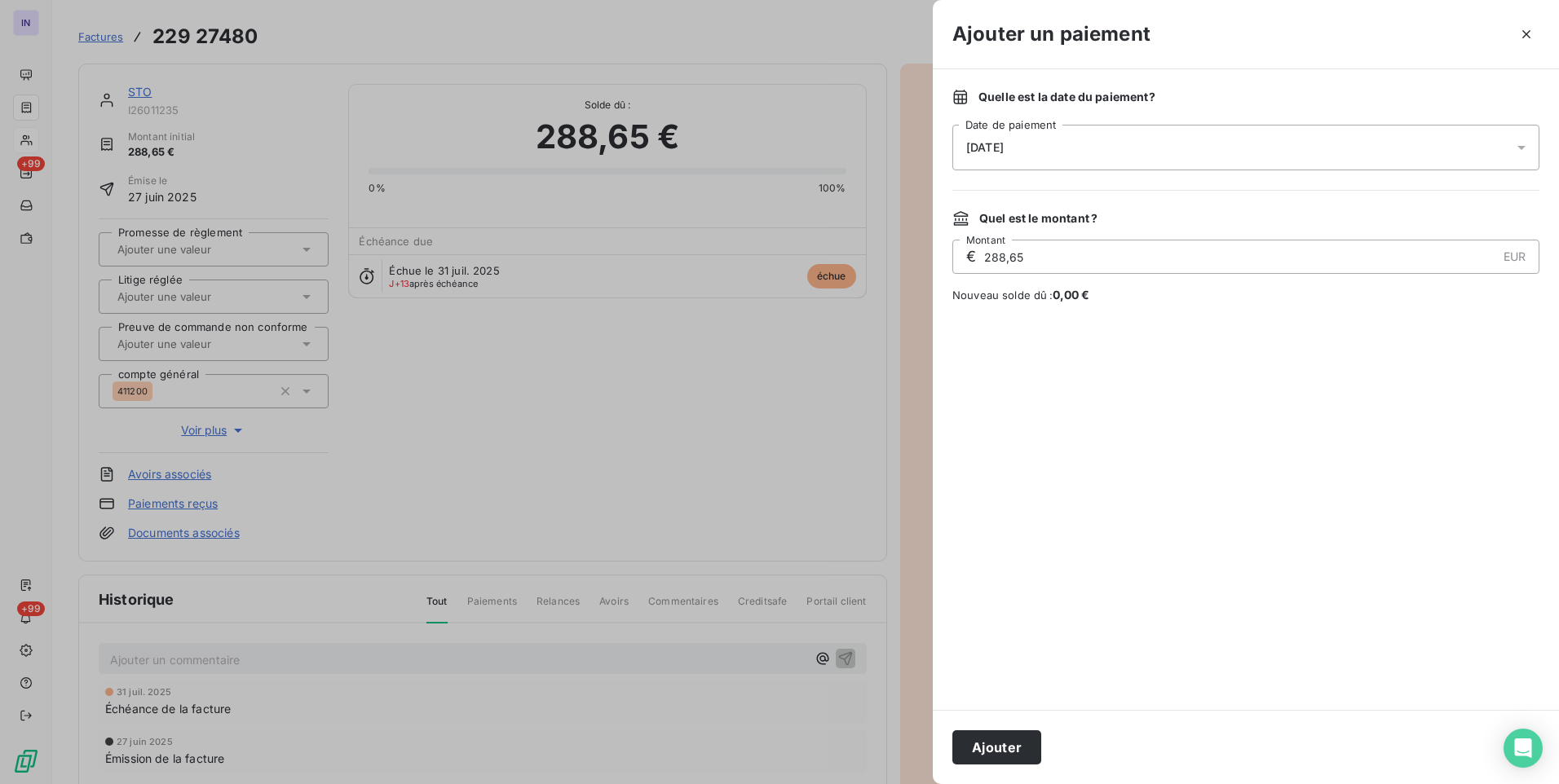
click at [1103, 142] on div "[DATE]" at bounding box center [1246, 147] width 587 height 46
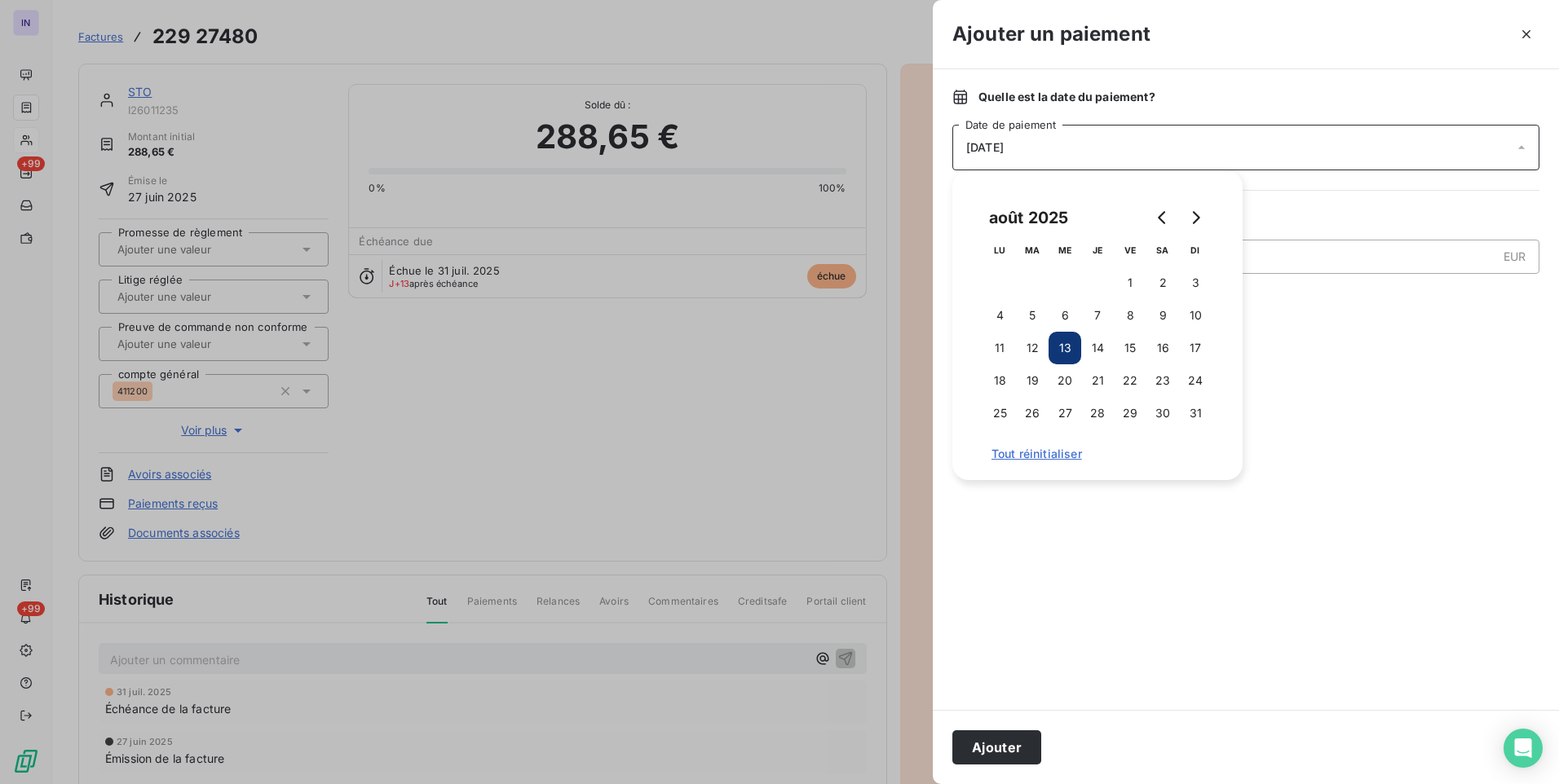
drag, startPoint x: 1038, startPoint y: 346, endPoint x: 1040, endPoint y: 569, distance: 223.0
click at [1038, 352] on button "12" at bounding box center [1032, 348] width 33 height 33
click at [1018, 741] on button "Ajouter" at bounding box center [996, 748] width 89 height 35
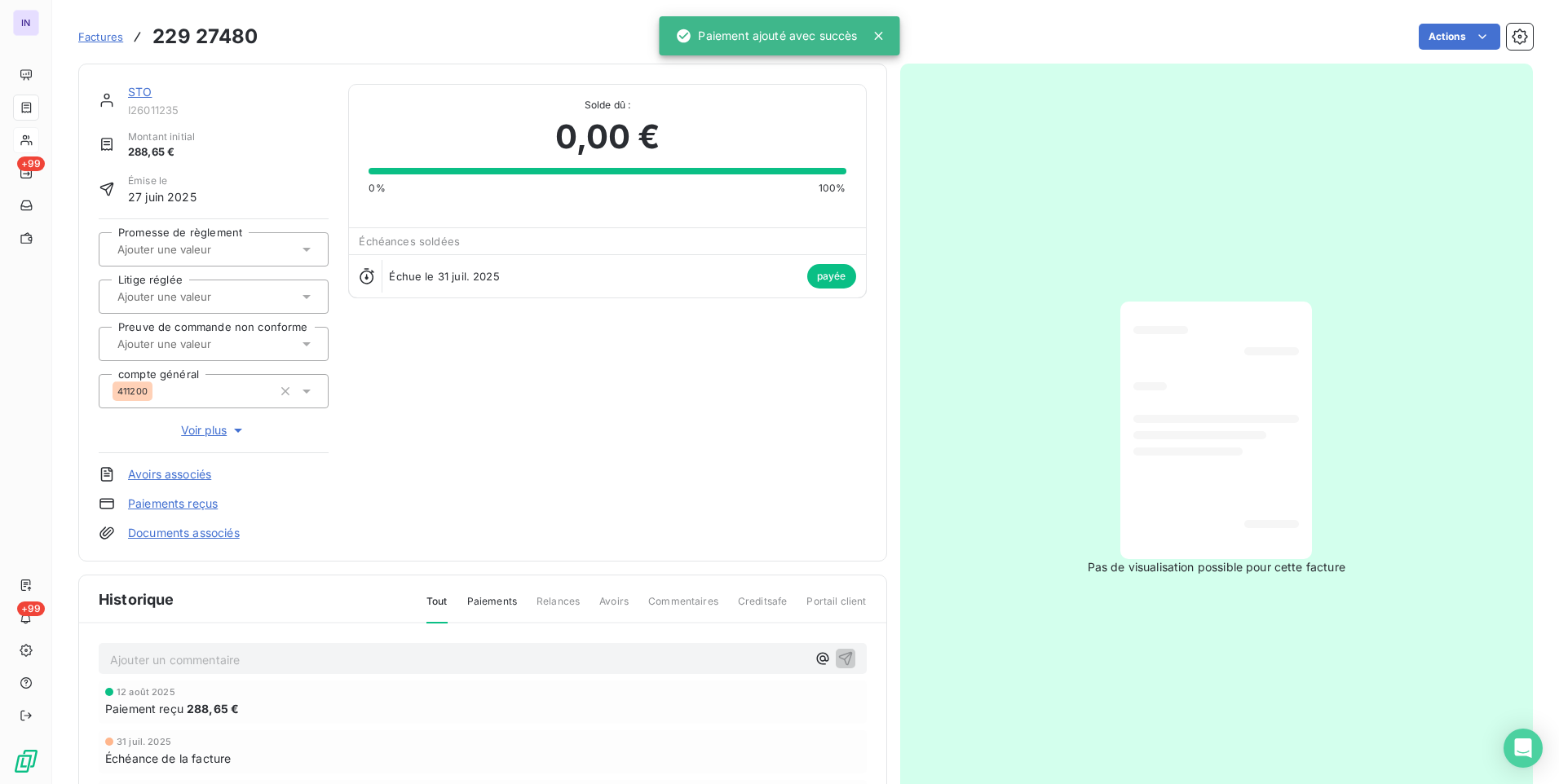
click at [140, 90] on link "STO" at bounding box center [139, 92] width 23 height 14
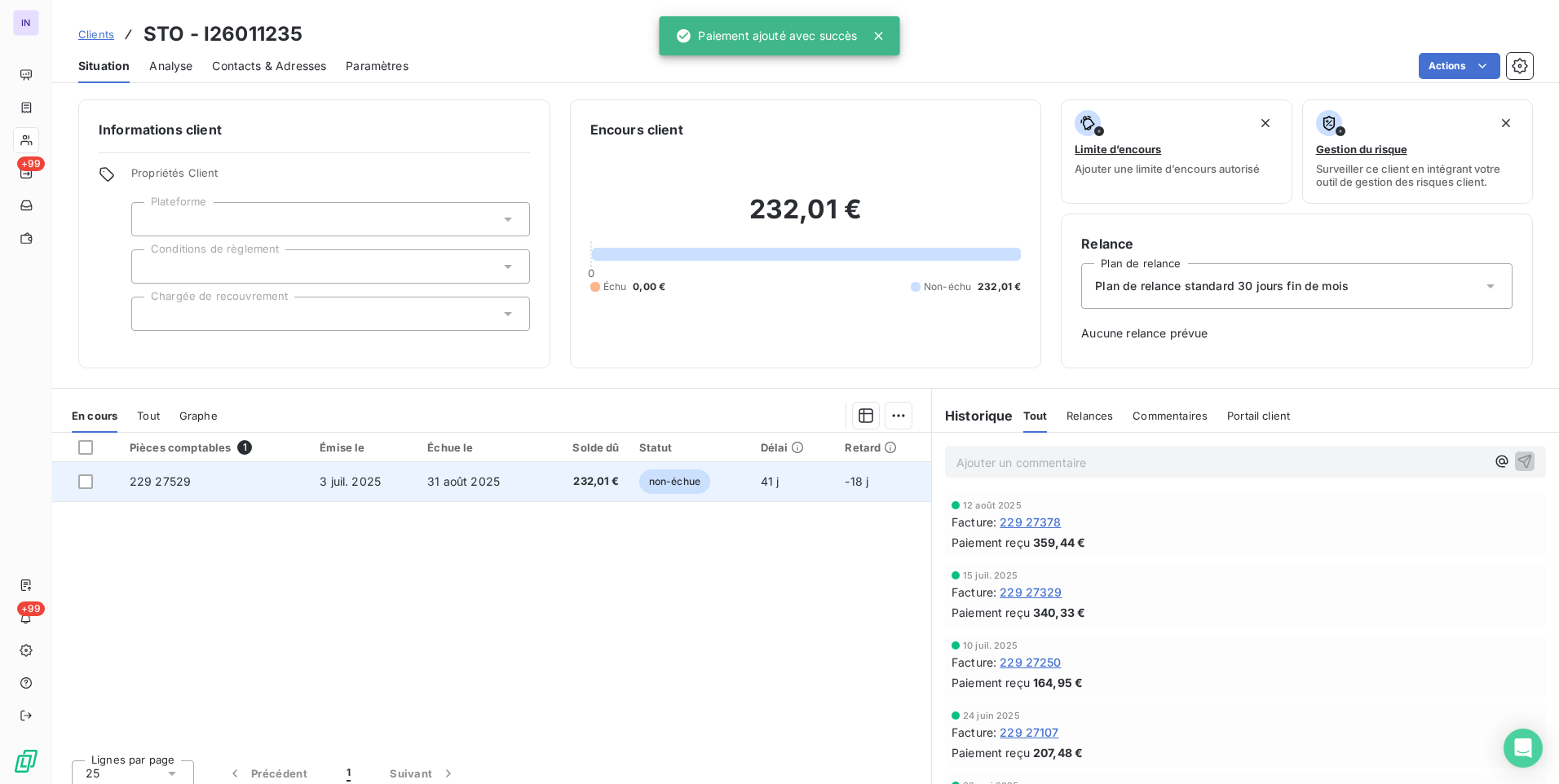
click at [432, 482] on span "31 août 2025" at bounding box center [464, 481] width 73 height 14
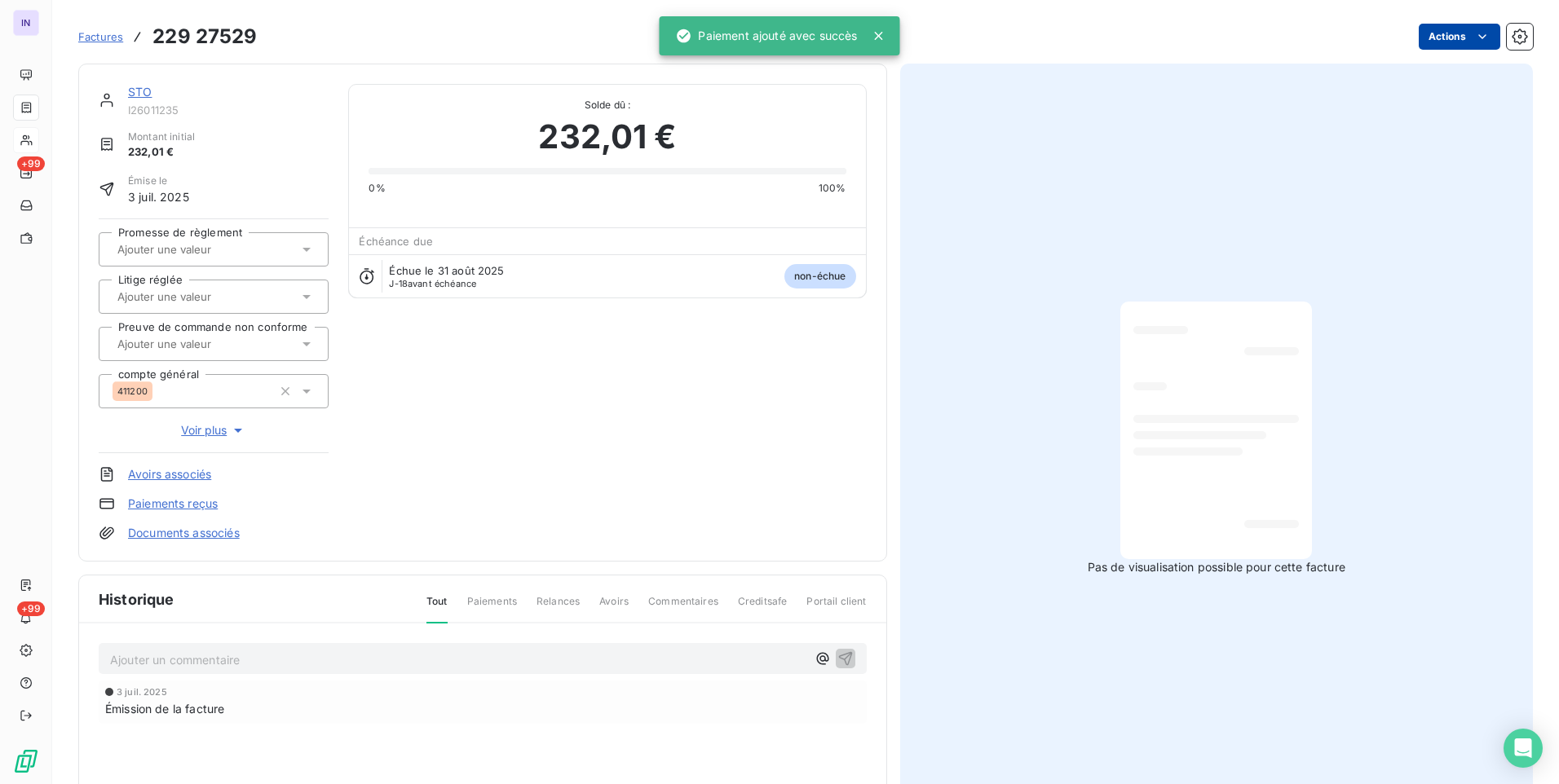
click at [1441, 30] on html "IN +99 +99 Factures 229 27529 Actions STO I26011235 Montant initial 232,01 € Ém…" at bounding box center [780, 392] width 1559 height 784
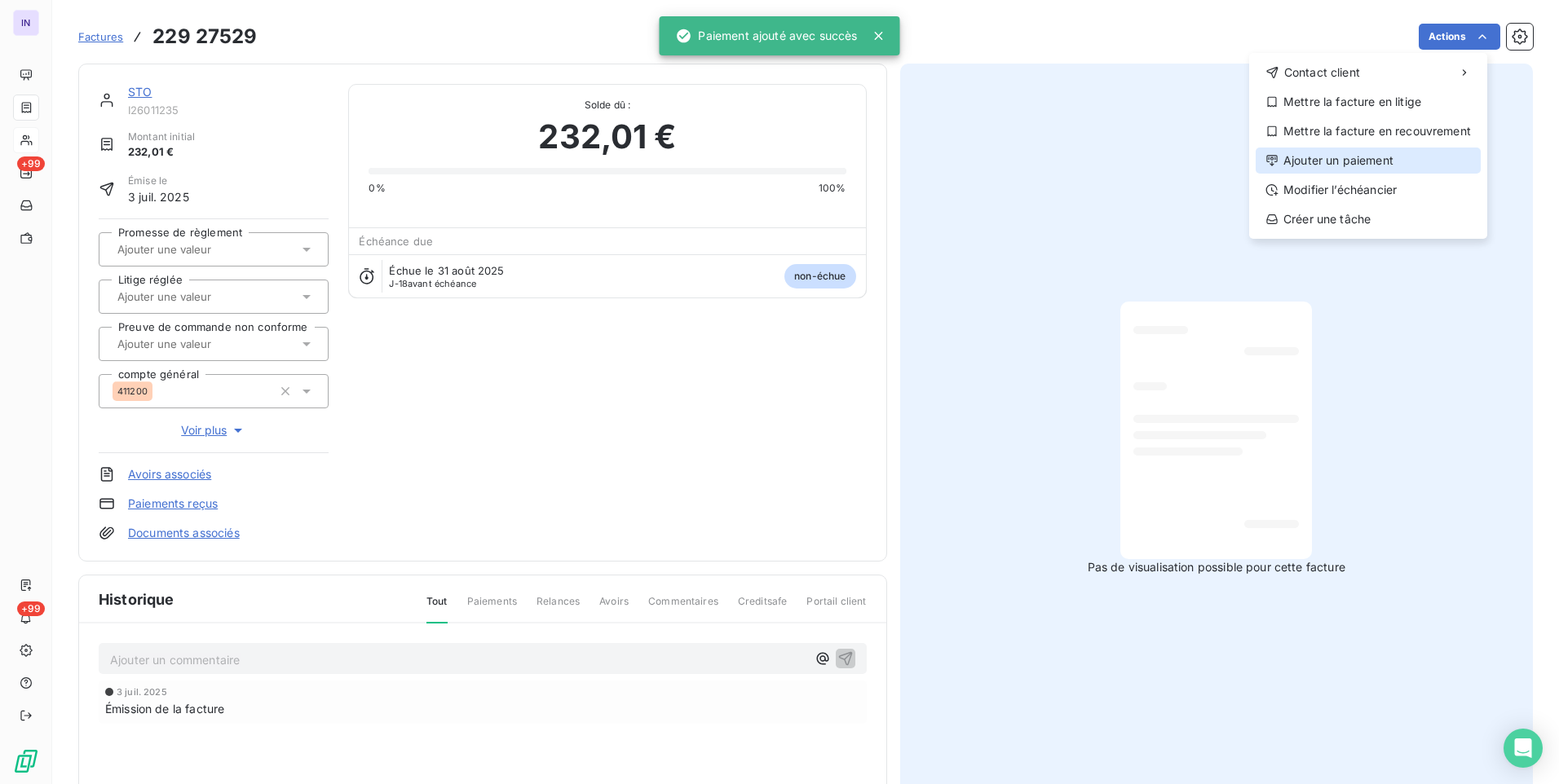
click at [1336, 160] on div "Ajouter un paiement" at bounding box center [1367, 161] width 225 height 26
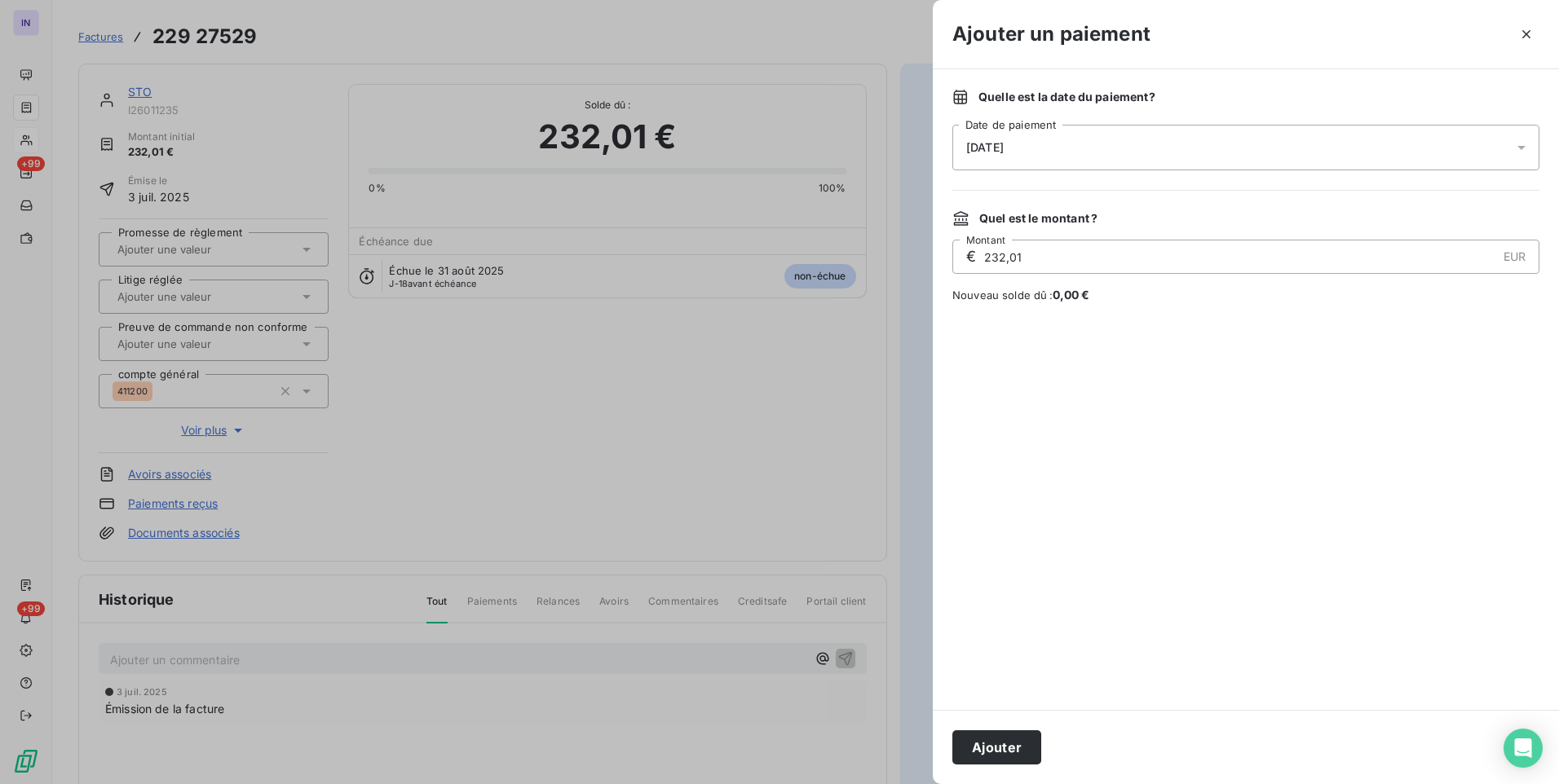
click at [1174, 162] on div "[DATE]" at bounding box center [1246, 147] width 587 height 46
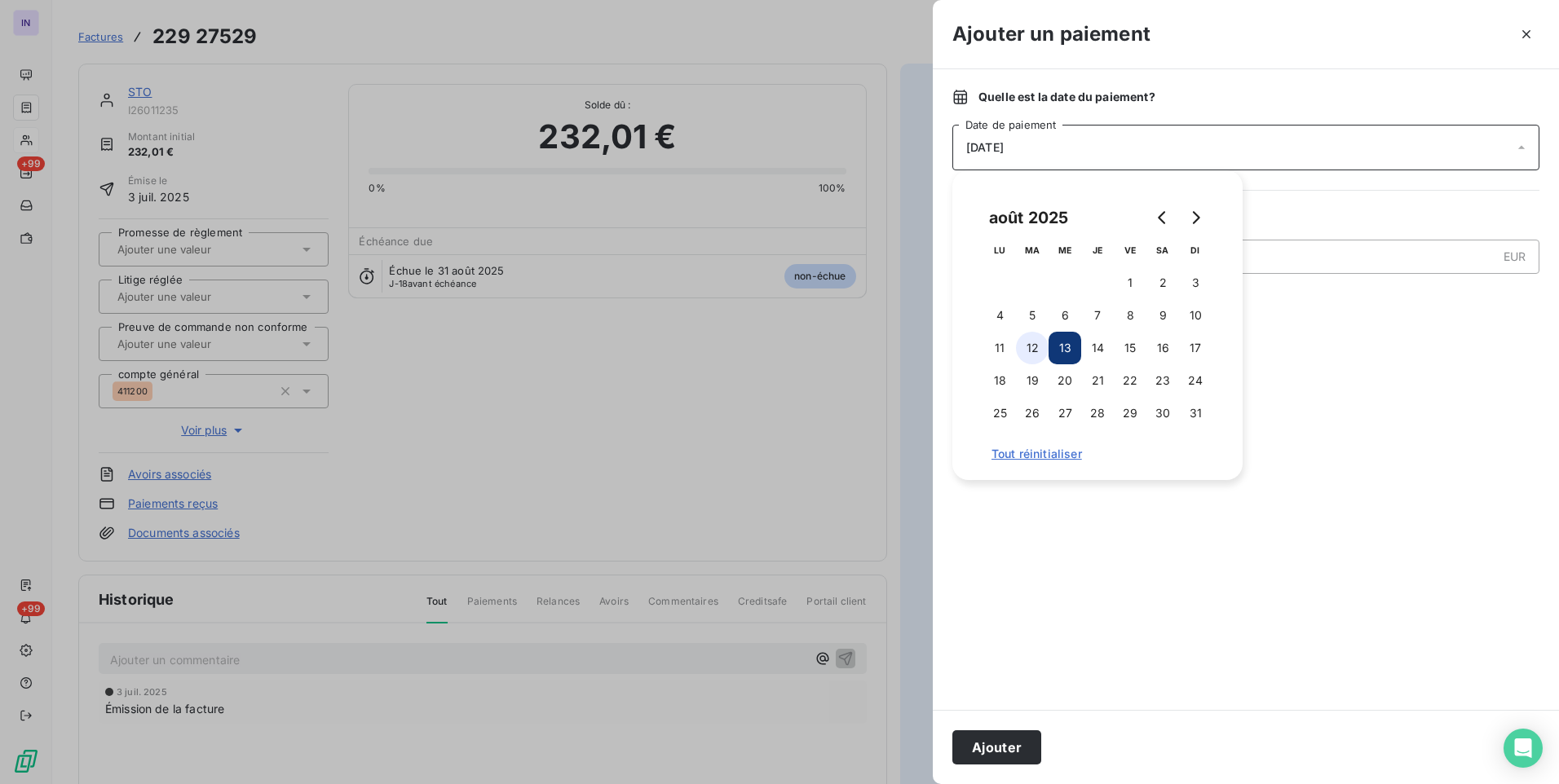
click at [1031, 350] on button "12" at bounding box center [1032, 348] width 33 height 33
click at [1020, 748] on button "Ajouter" at bounding box center [996, 748] width 89 height 35
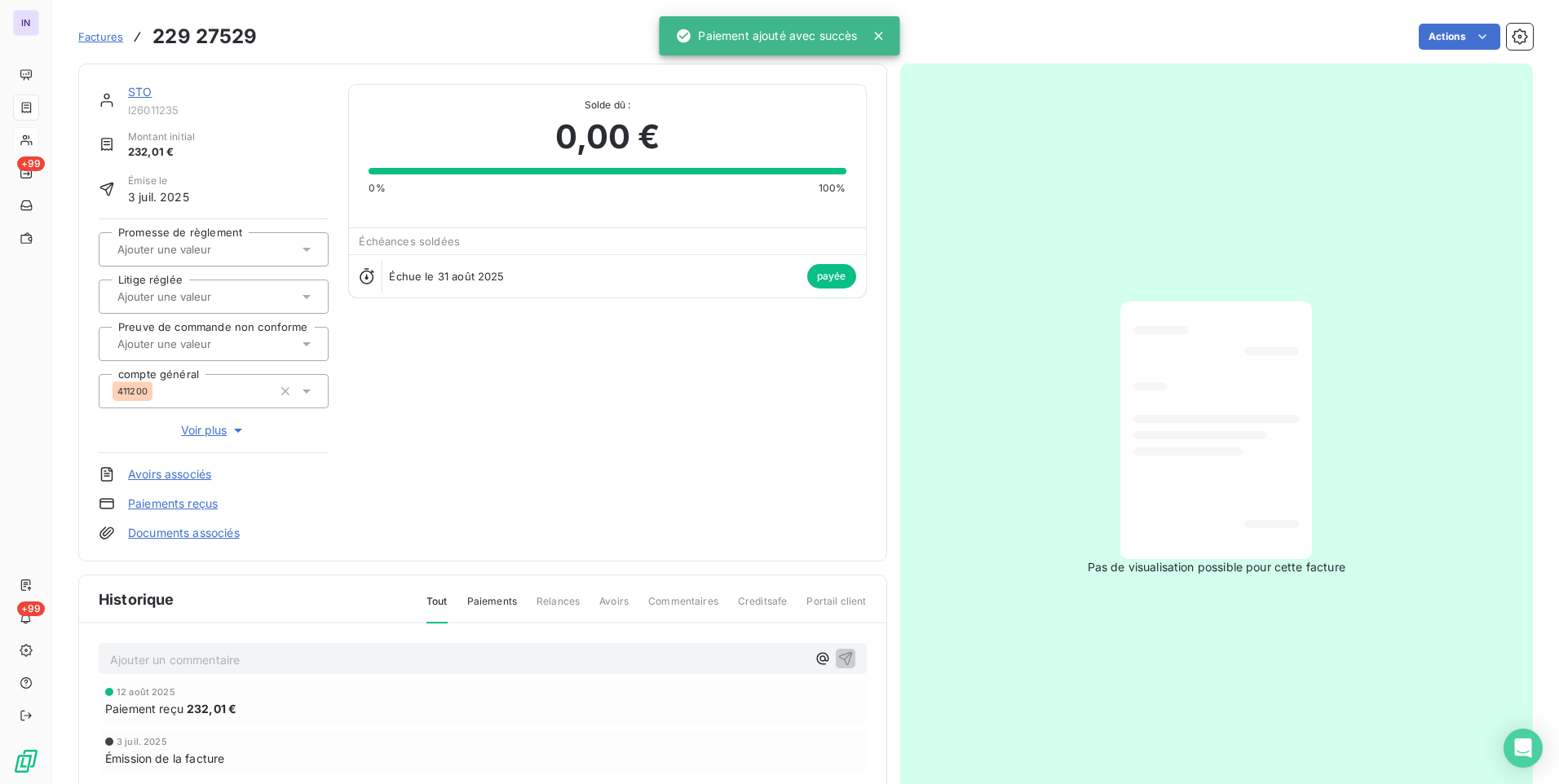
click at [144, 91] on link "STO" at bounding box center [139, 92] width 23 height 14
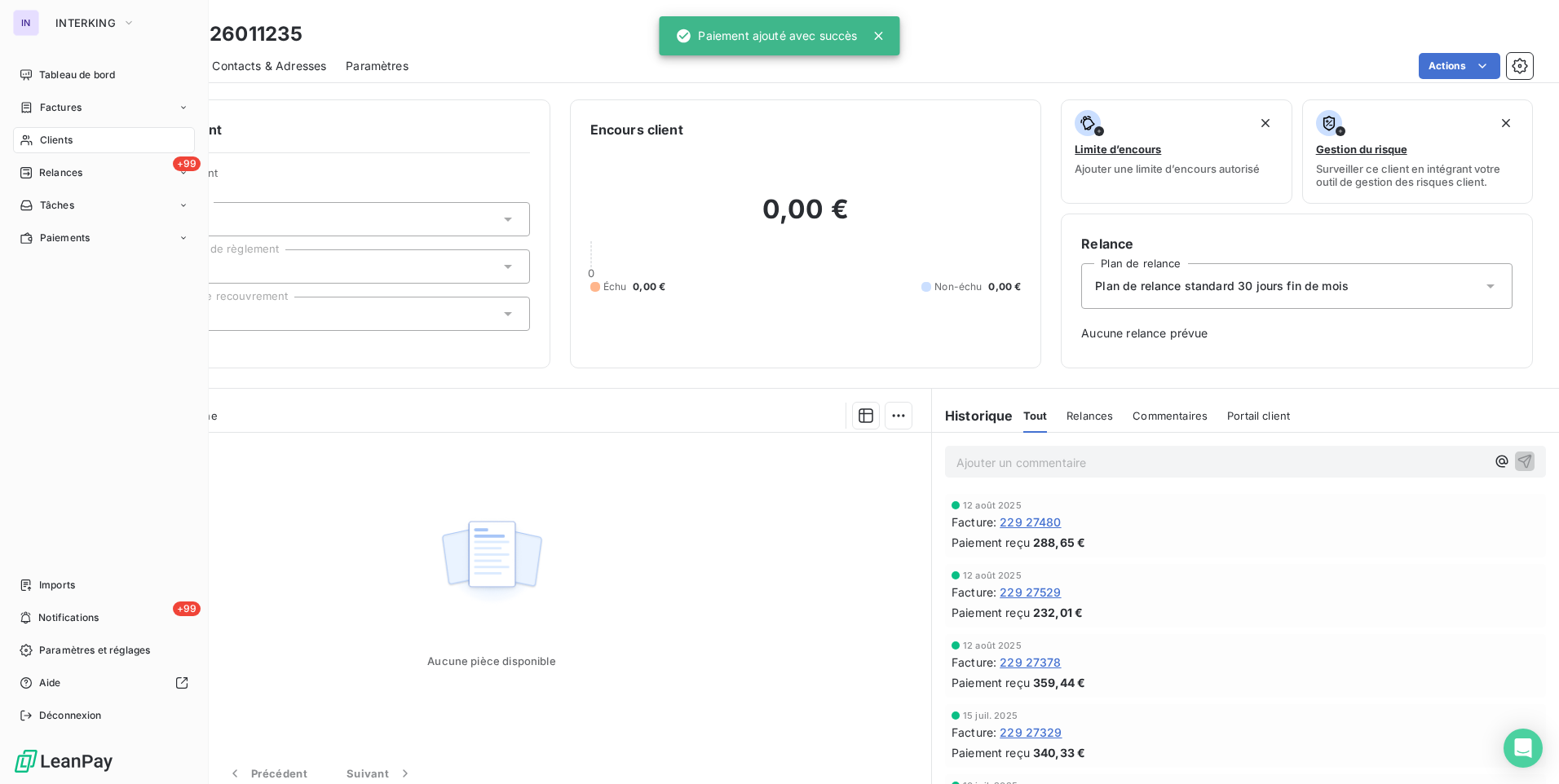
drag, startPoint x: 74, startPoint y: 107, endPoint x: 193, endPoint y: 118, distance: 119.5
click at [74, 107] on span "Factures" at bounding box center [61, 107] width 41 height 15
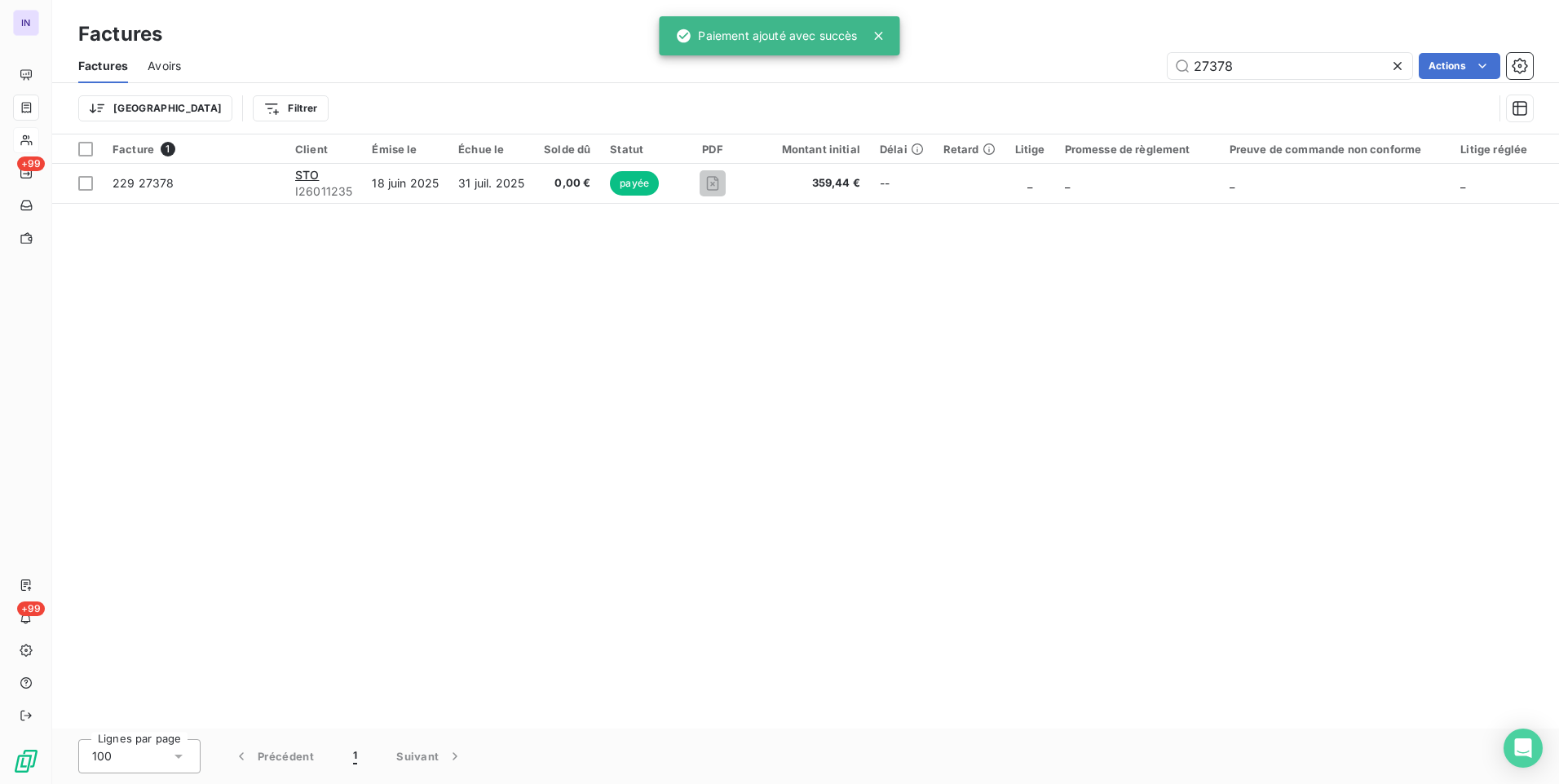
drag, startPoint x: 1225, startPoint y: 65, endPoint x: 980, endPoint y: 66, distance: 245.0
click at [992, 63] on div "27378 Actions" at bounding box center [866, 66] width 1332 height 26
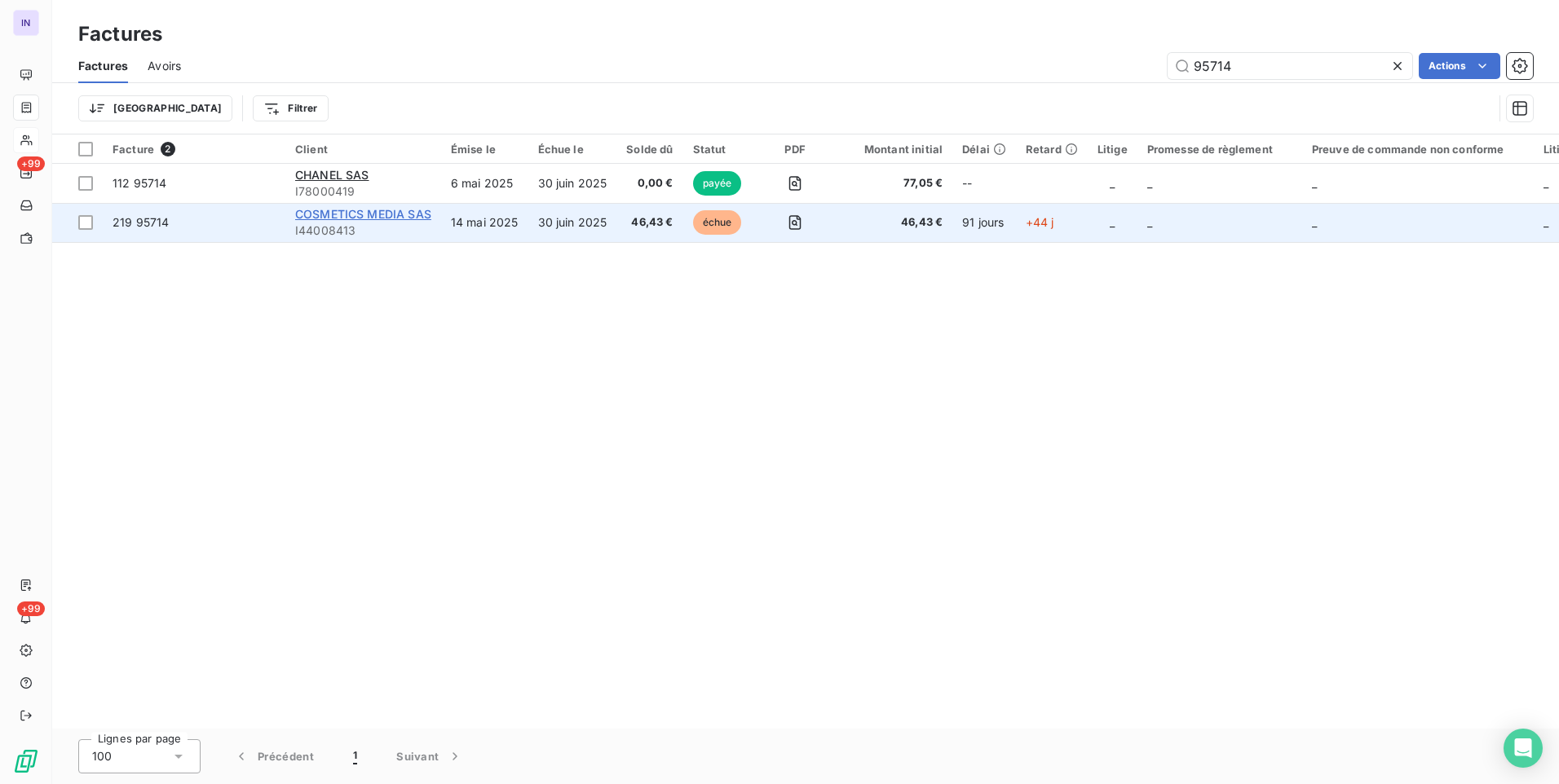
type input "95714"
click at [390, 217] on span "COSMETICS MEDIA SAS" at bounding box center [364, 214] width 136 height 14
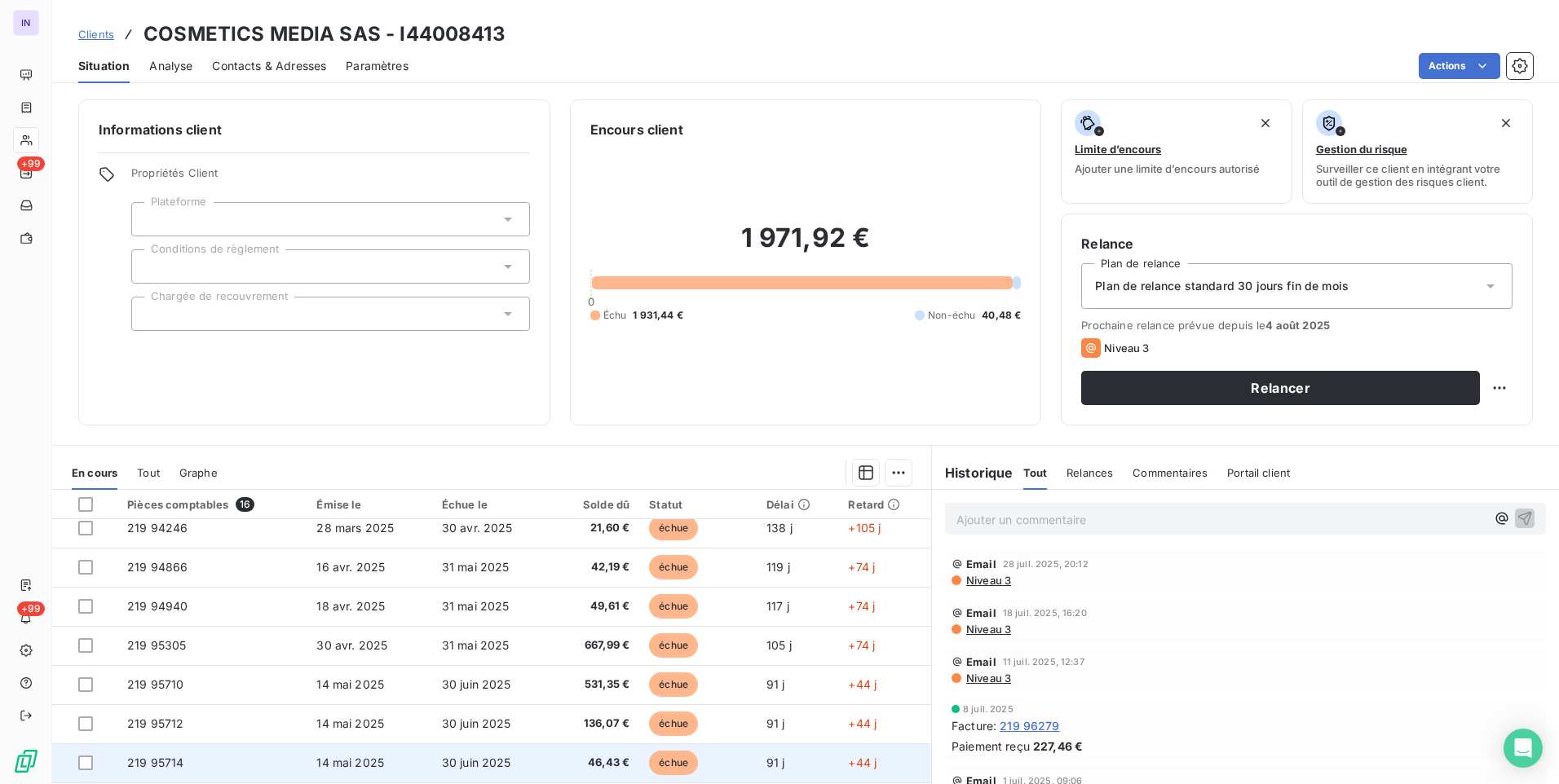
scroll to position [326, 0]
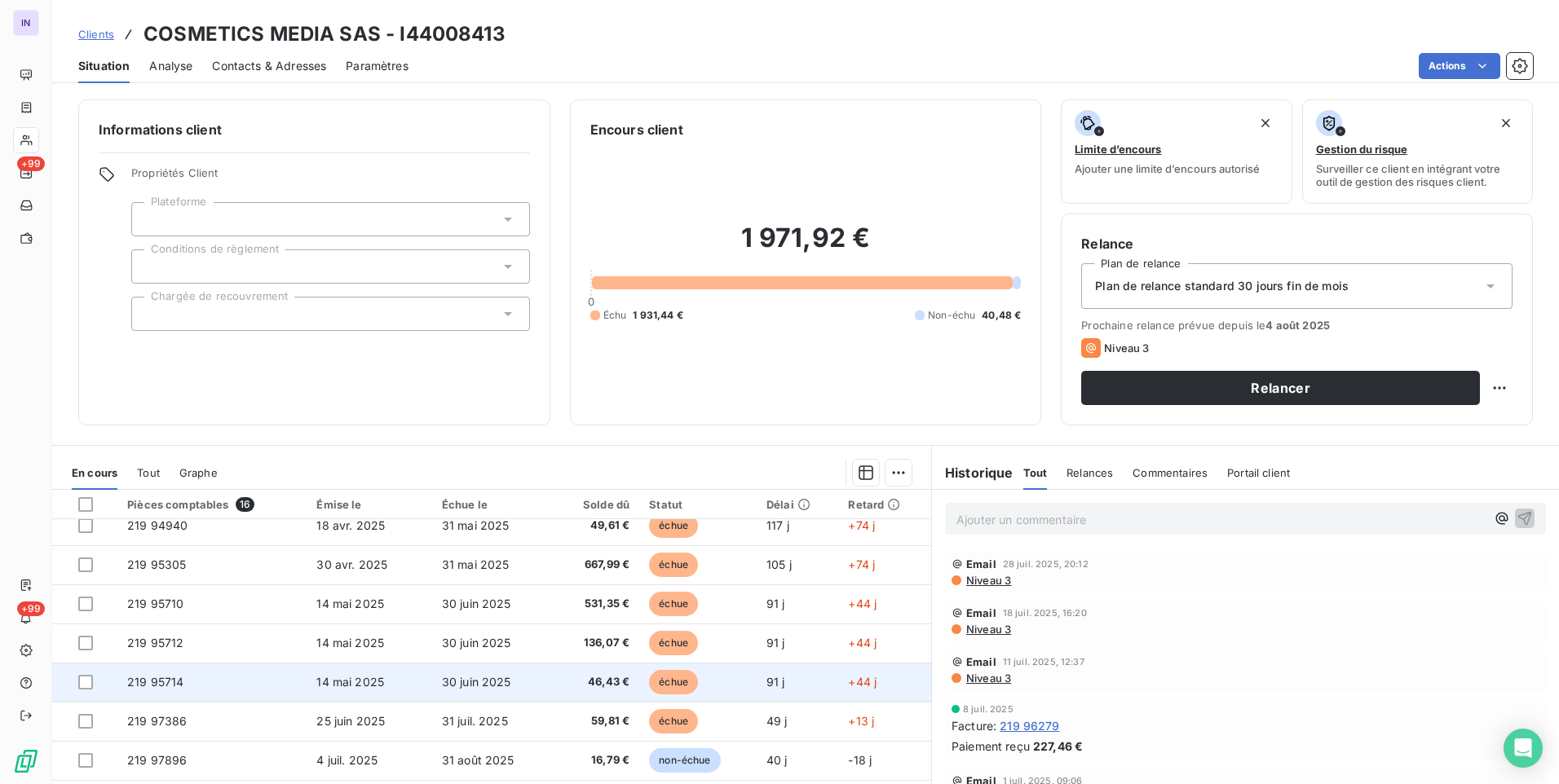
click at [365, 677] on span "14 mai 2025" at bounding box center [350, 681] width 67 height 14
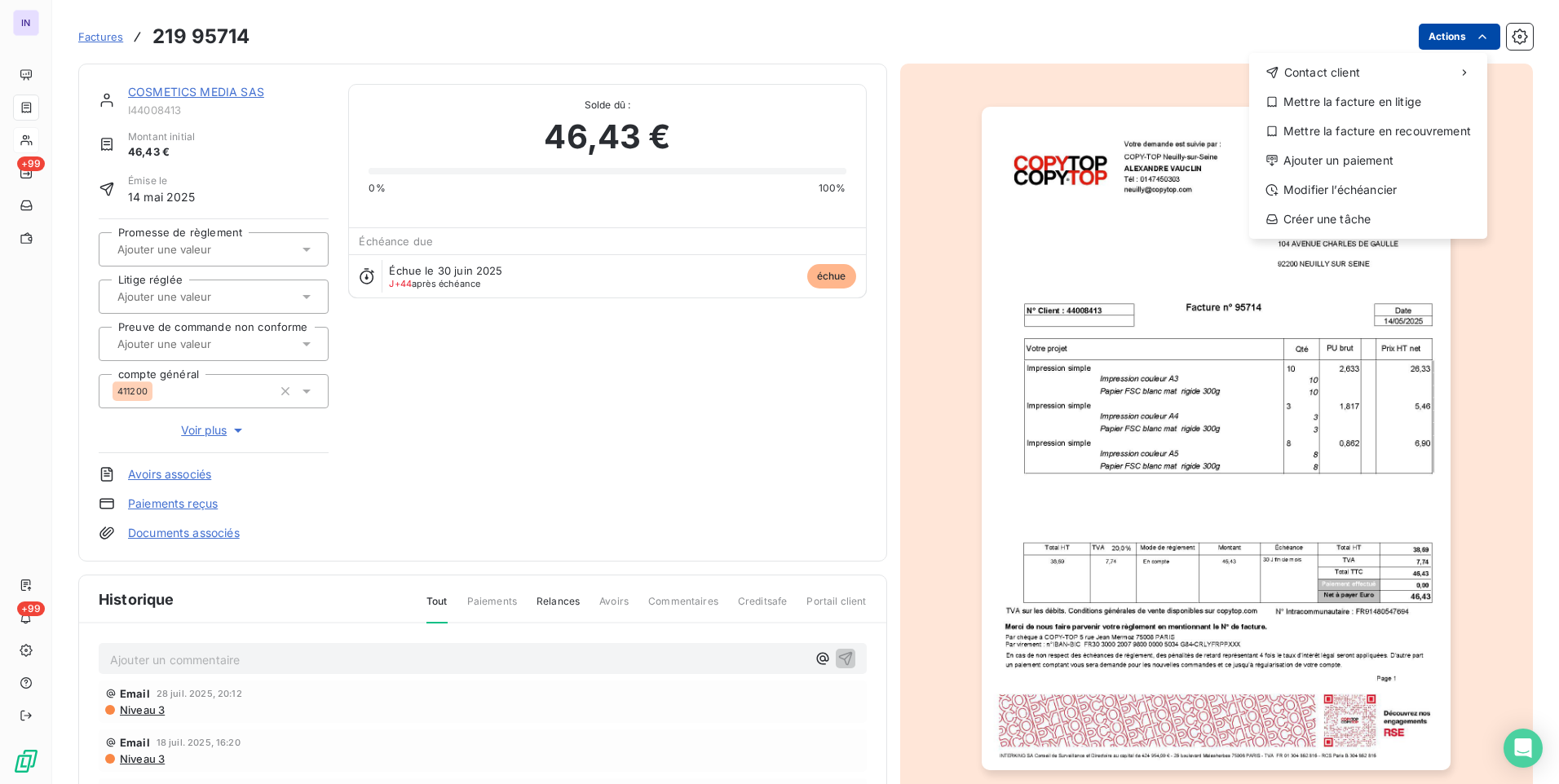
click at [1416, 43] on html "IN +99 +99 Factures [PHONE_NUMBER] Actions Contact client Mettre la facture en …" at bounding box center [780, 392] width 1559 height 784
click at [1349, 160] on div "Ajouter un paiement" at bounding box center [1367, 161] width 225 height 26
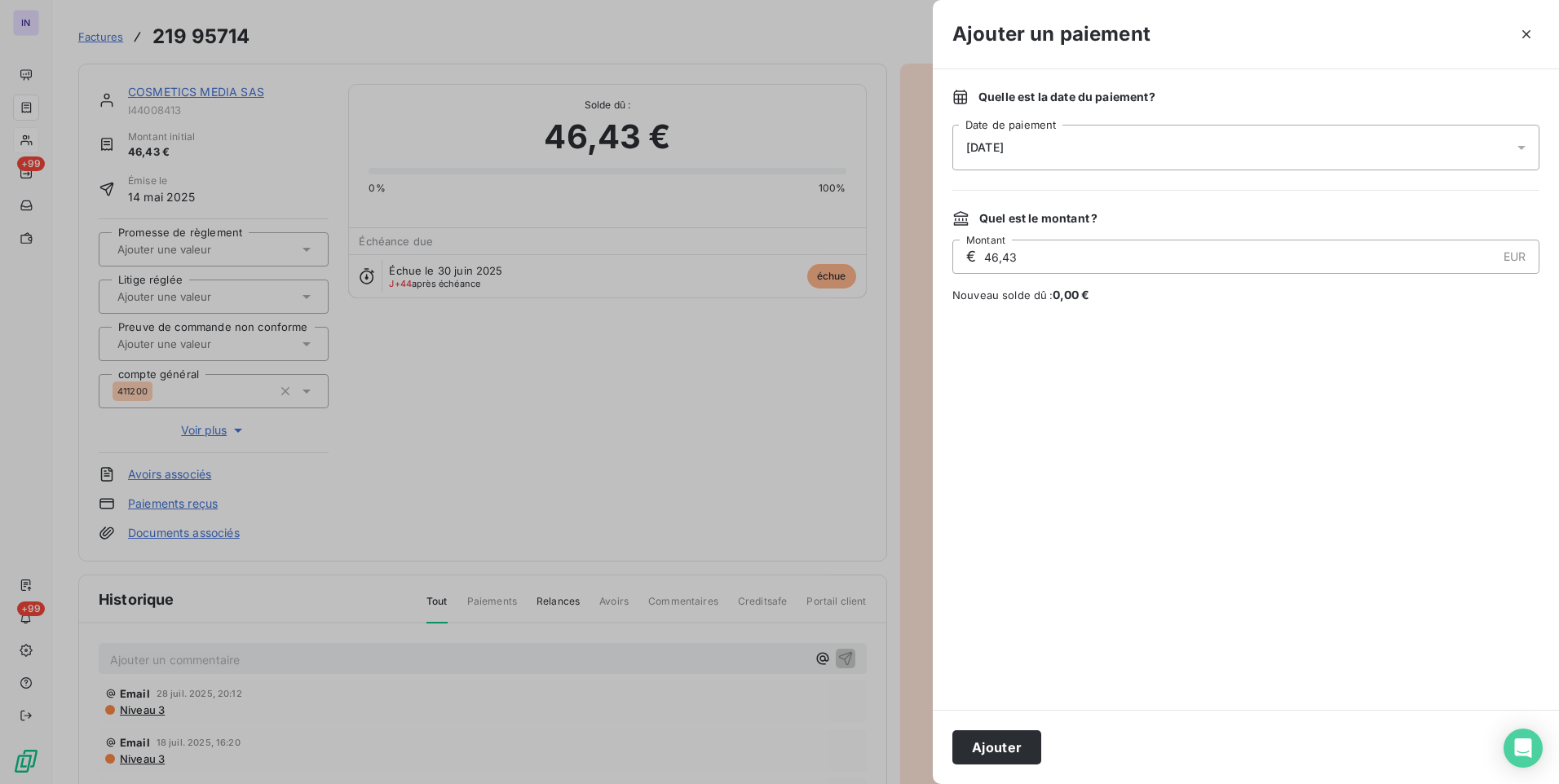
click at [1213, 151] on div "[DATE]" at bounding box center [1246, 147] width 587 height 46
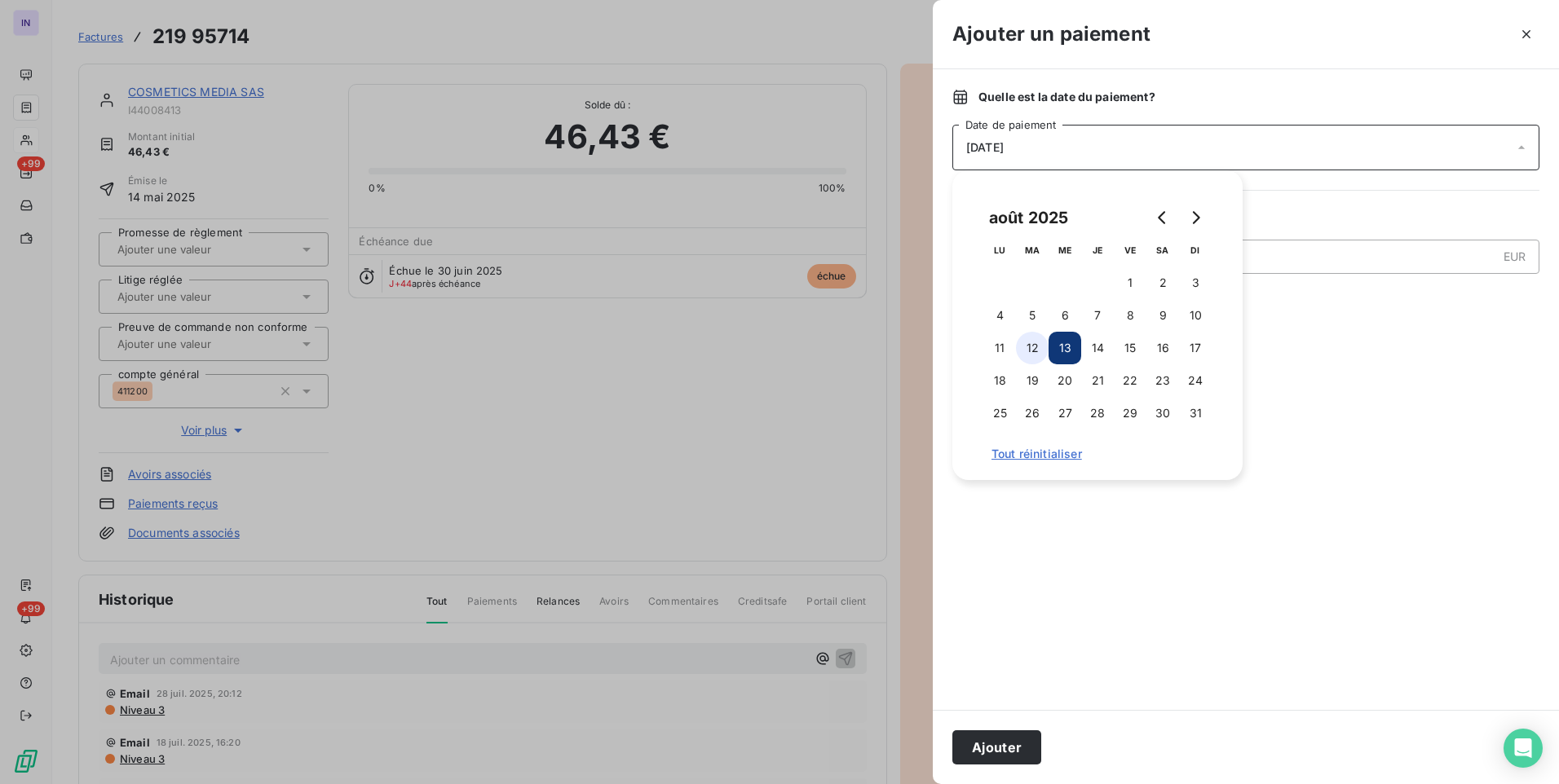
click at [1038, 342] on button "12" at bounding box center [1032, 348] width 33 height 33
click at [1019, 740] on button "Ajouter" at bounding box center [996, 748] width 89 height 35
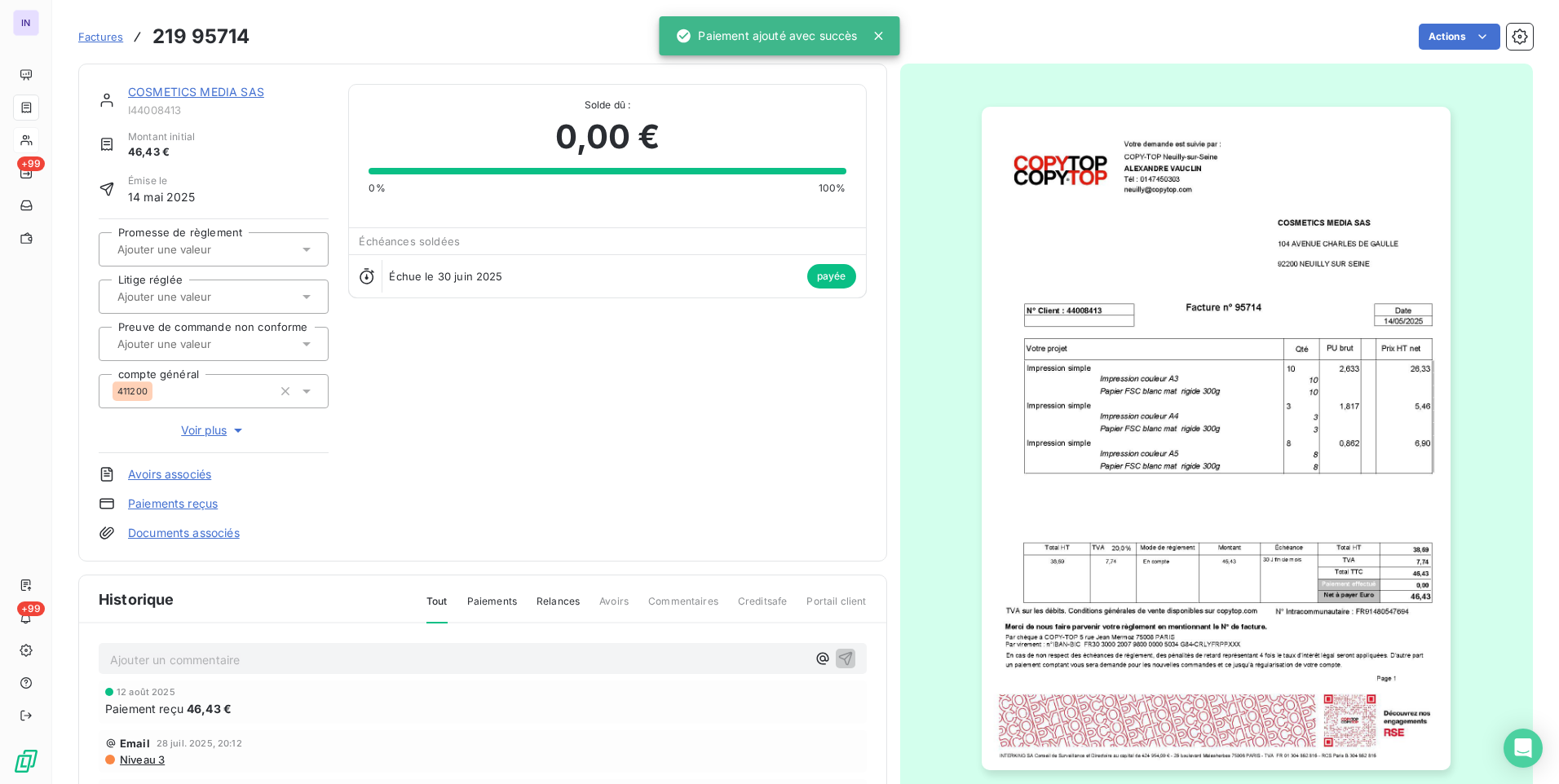
click at [237, 90] on link "COSMETICS MEDIA SAS" at bounding box center [196, 92] width 136 height 14
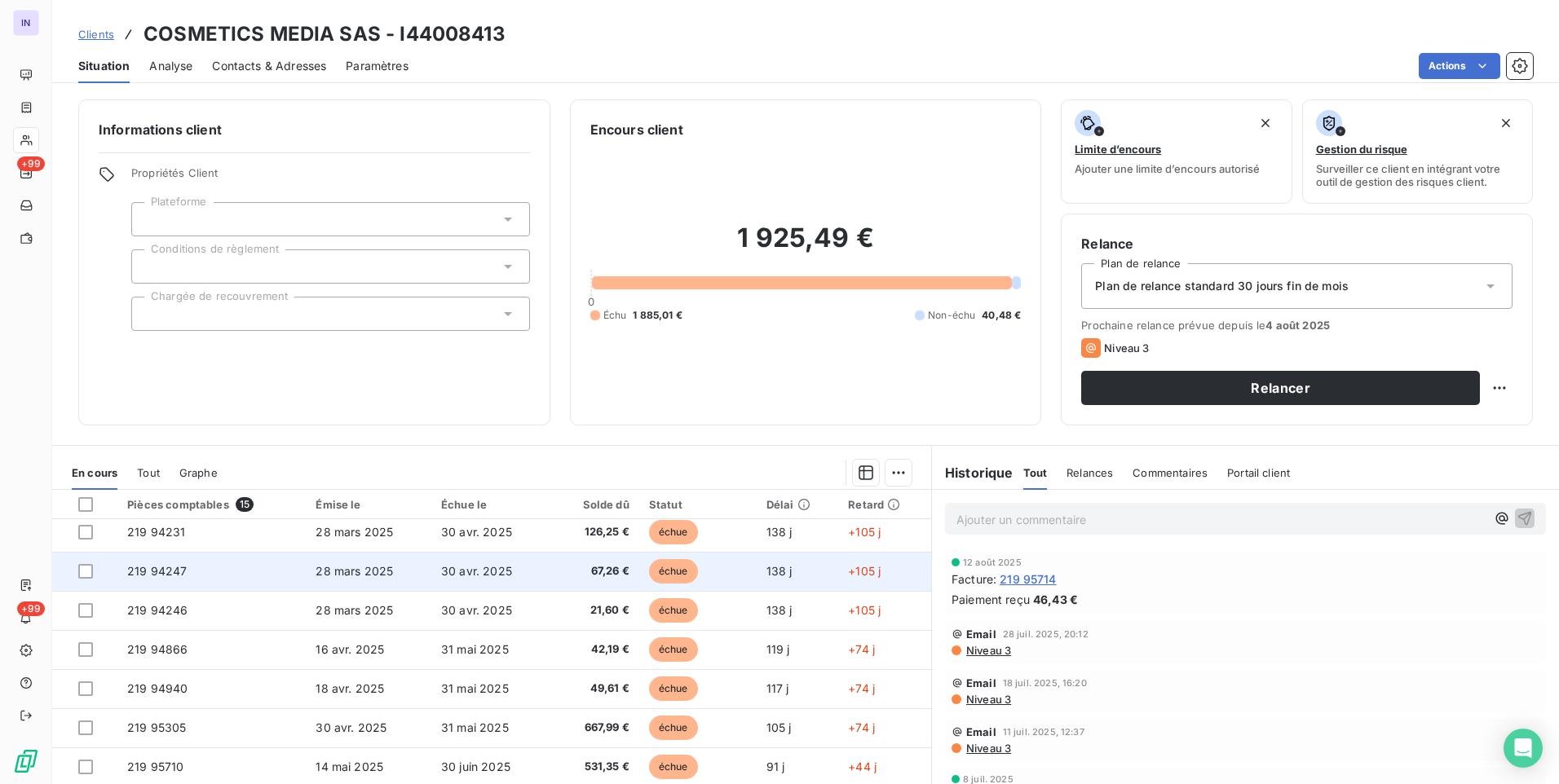
scroll to position [304, 0]
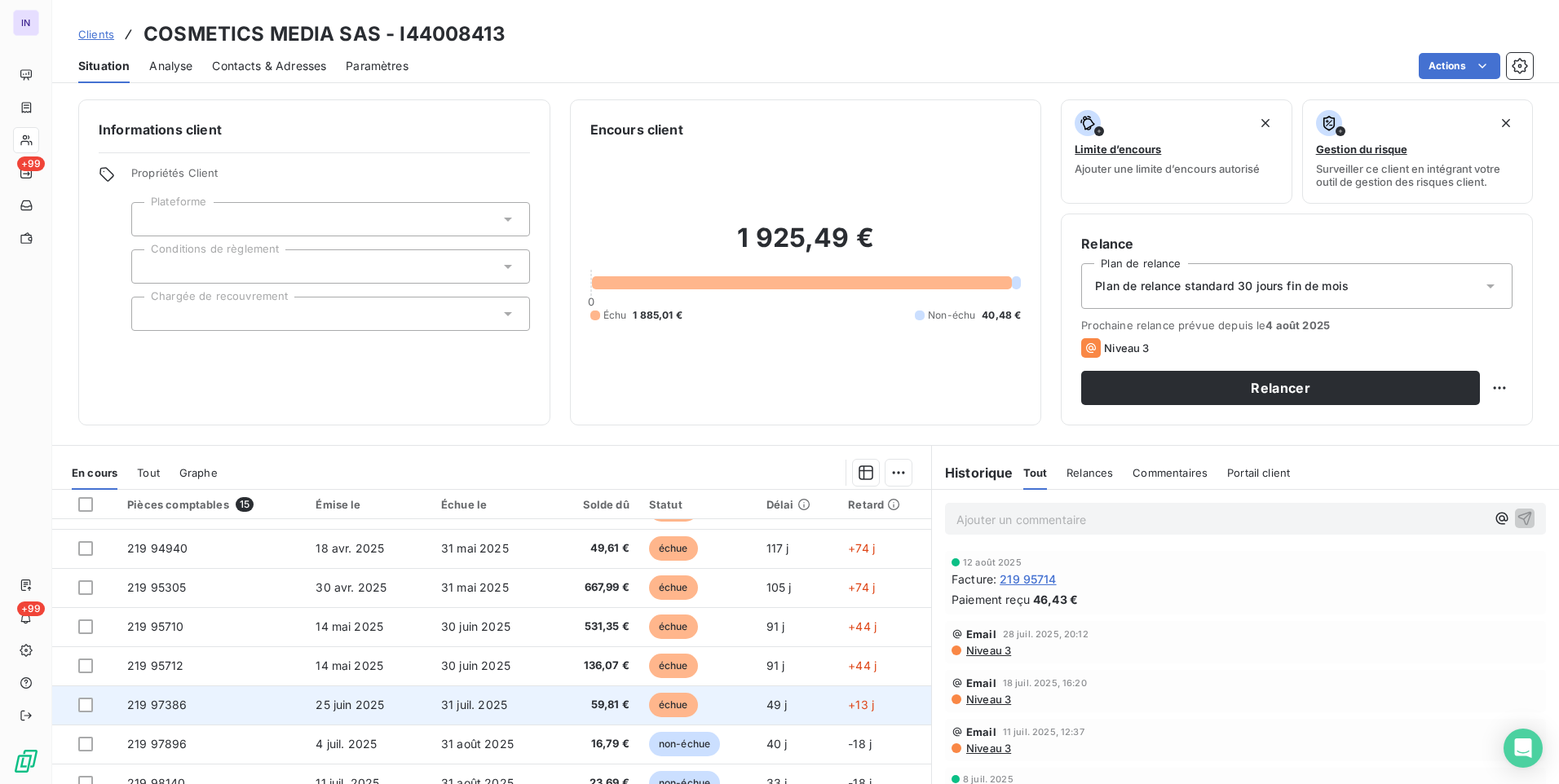
click at [275, 703] on td "219 97386" at bounding box center [212, 706] width 189 height 39
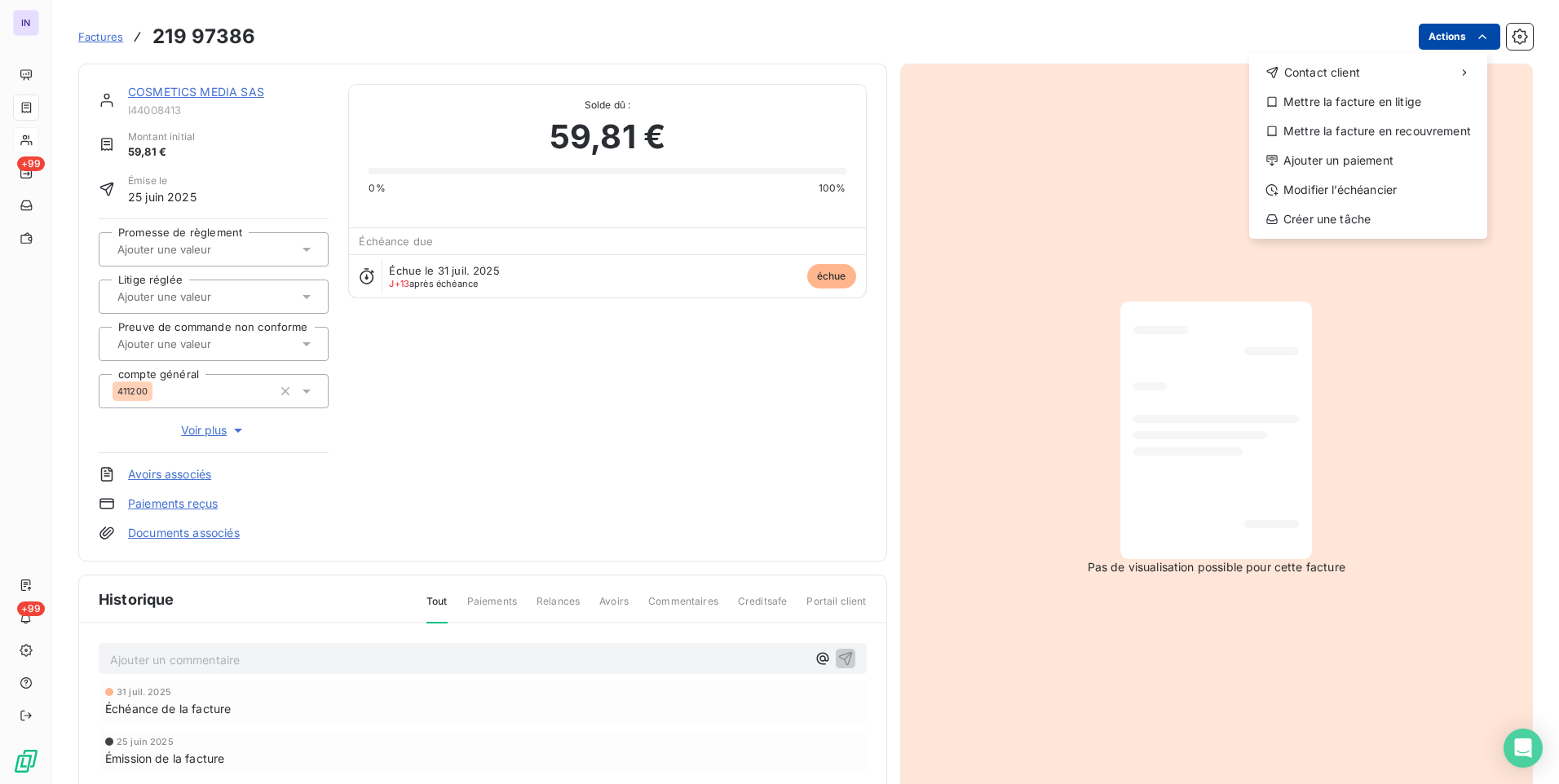
click at [1439, 37] on html "IN +99 +99 Factures [PHONE_NUMBER] Actions Contact client Mettre la facture en …" at bounding box center [780, 392] width 1559 height 784
click at [1370, 149] on div "Ajouter un paiement" at bounding box center [1367, 161] width 225 height 26
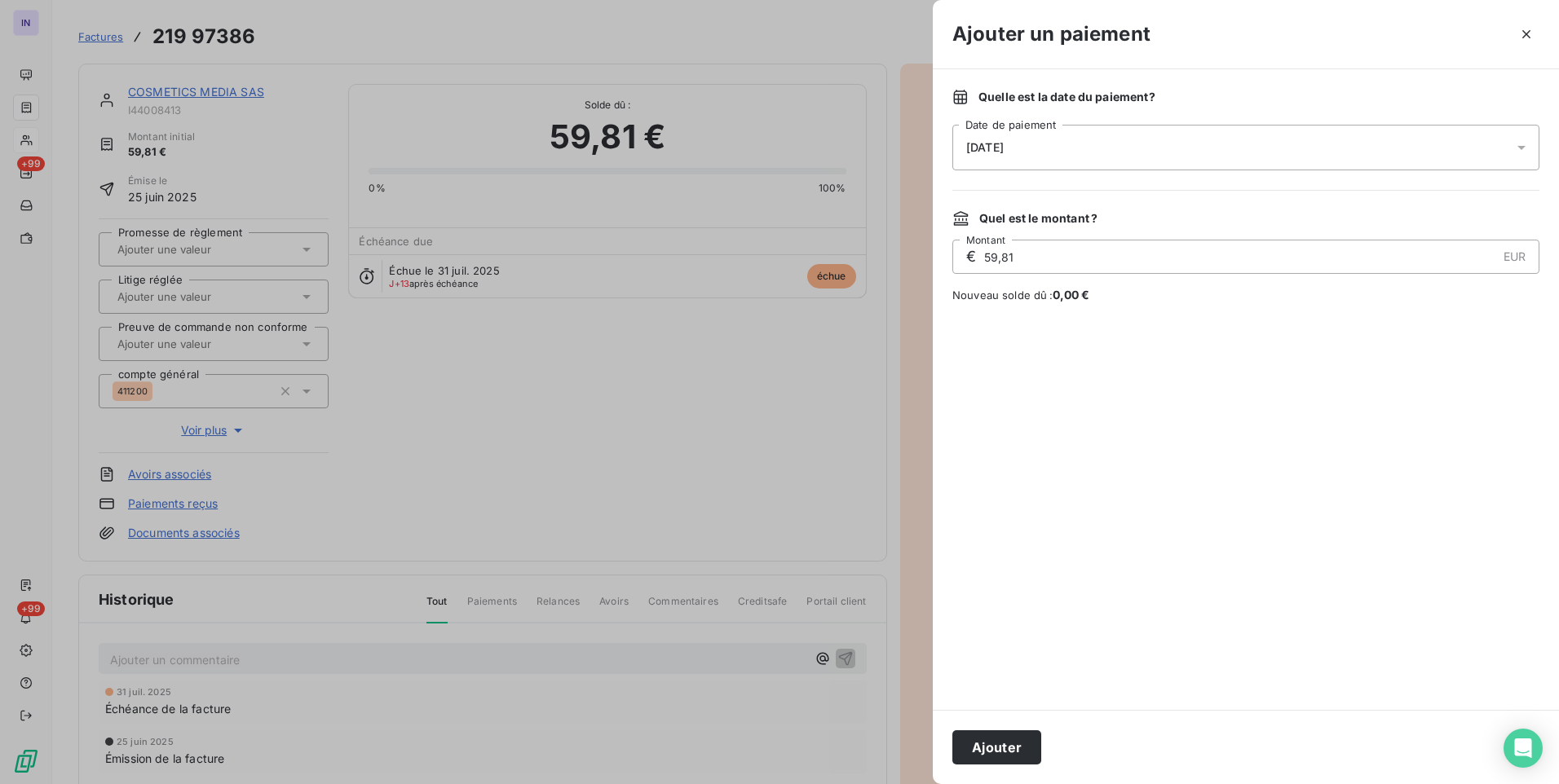
click at [1120, 164] on div "[DATE]" at bounding box center [1246, 147] width 587 height 46
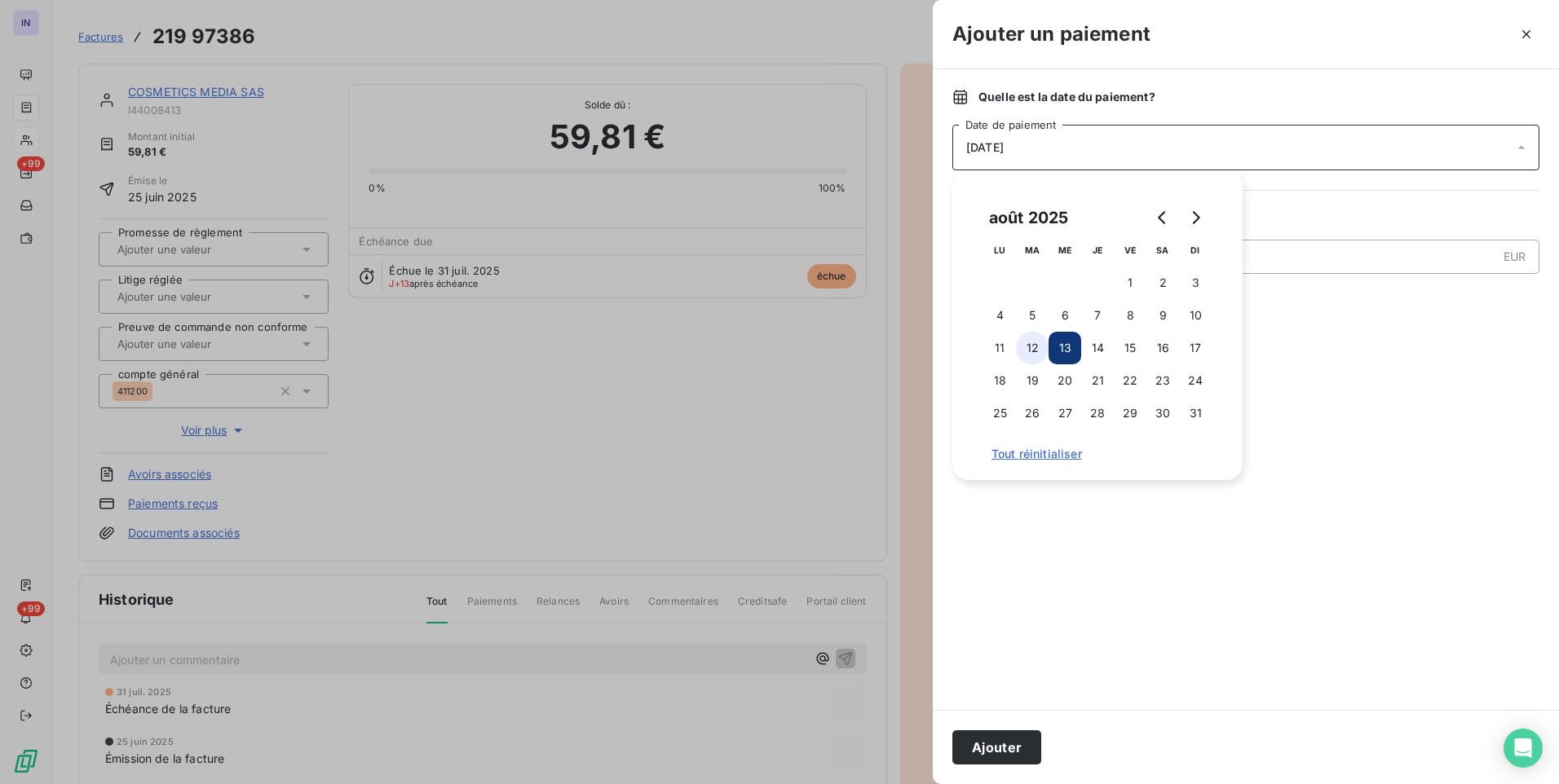
click at [1038, 344] on button "12" at bounding box center [1032, 348] width 33 height 33
click at [1005, 758] on button "Ajouter" at bounding box center [996, 748] width 89 height 35
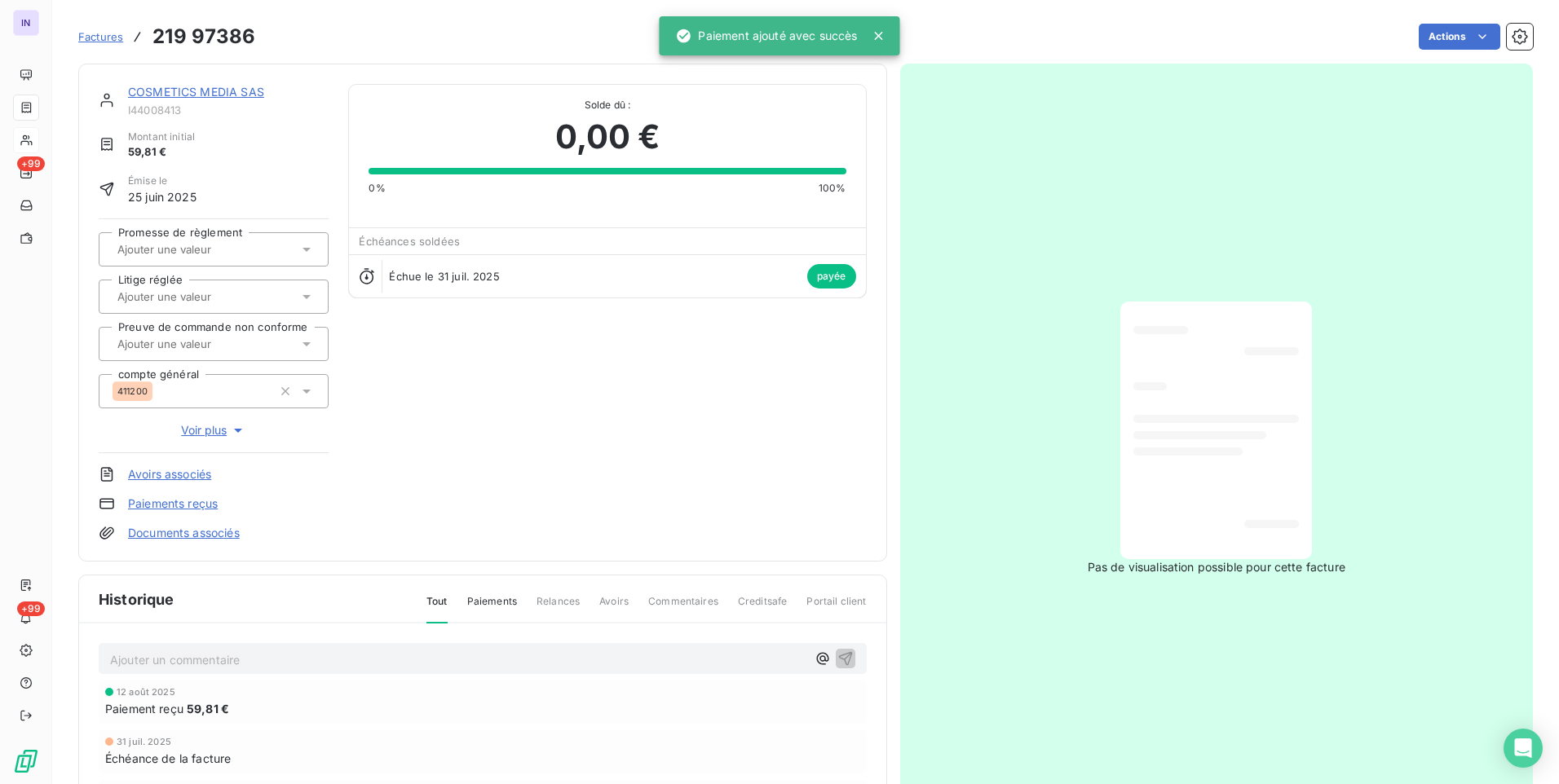
click at [234, 94] on link "COSMETICS MEDIA SAS" at bounding box center [196, 92] width 136 height 14
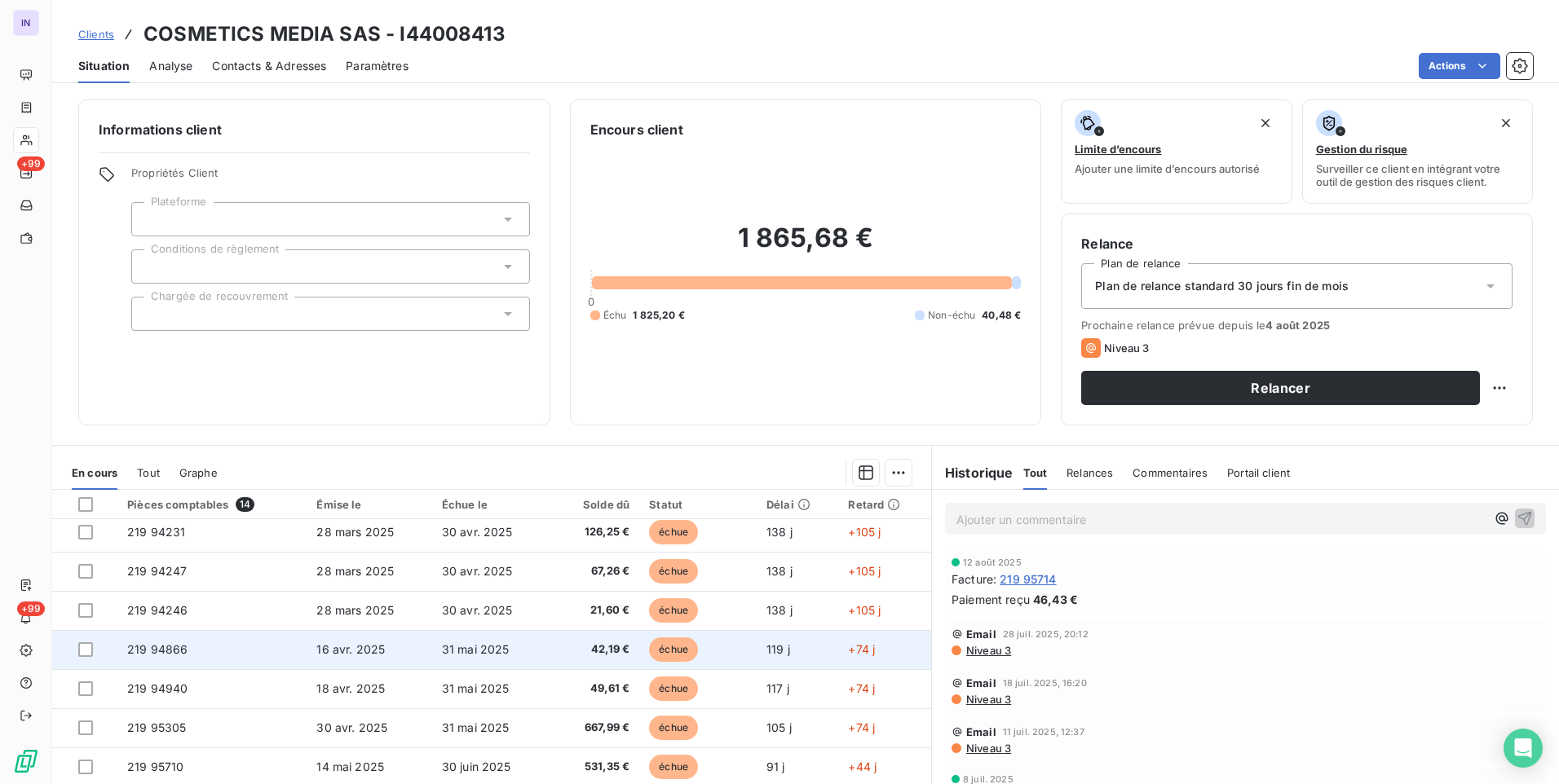
scroll to position [245, 0]
click at [278, 648] on td "219 95305" at bounding box center [212, 647] width 189 height 39
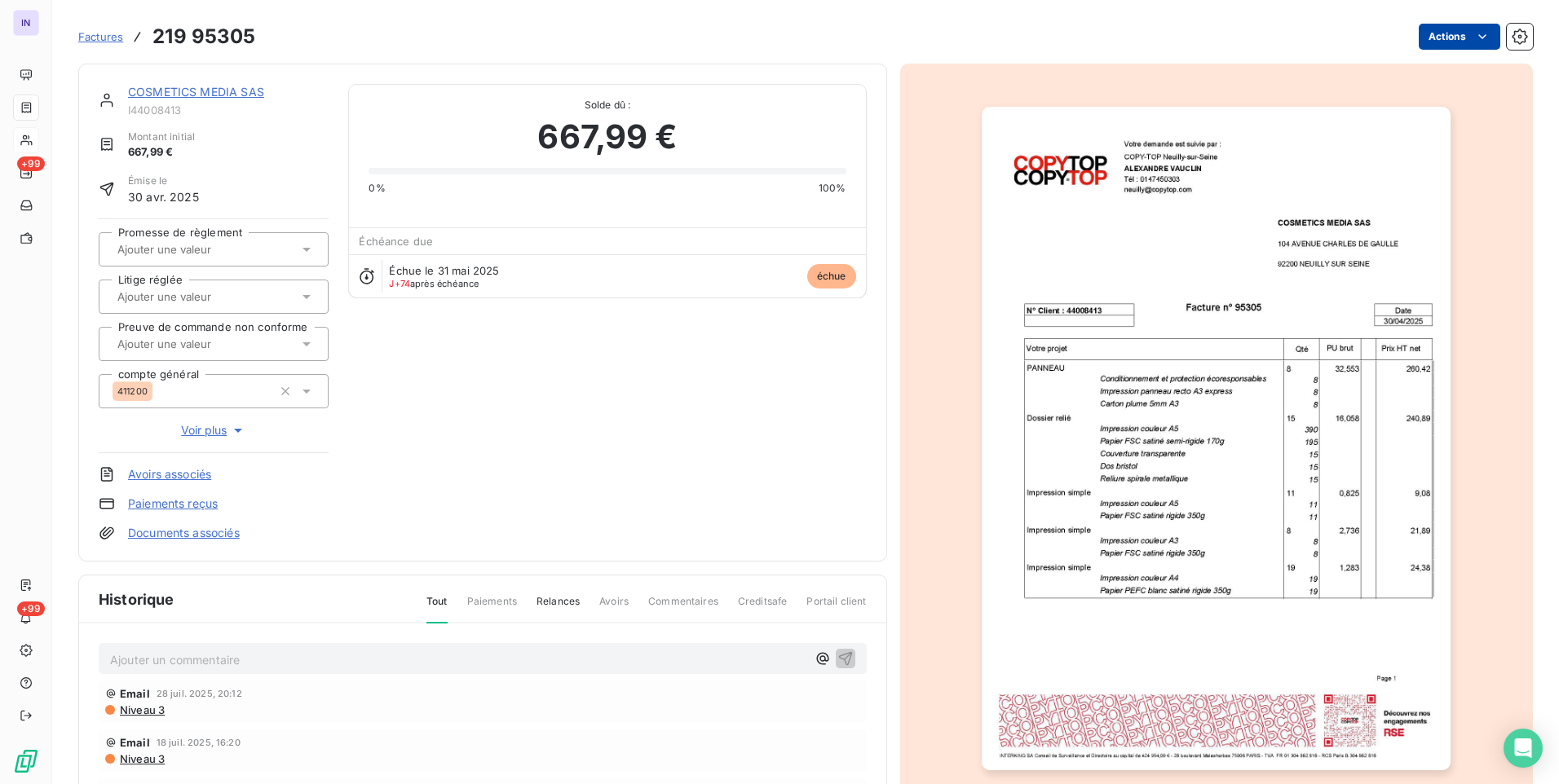
click at [1444, 43] on html "IN +99 +99 Factures 219 95305 Actions COSMETICS MEDIA SAS I44008413 Montant ini…" at bounding box center [780, 392] width 1559 height 784
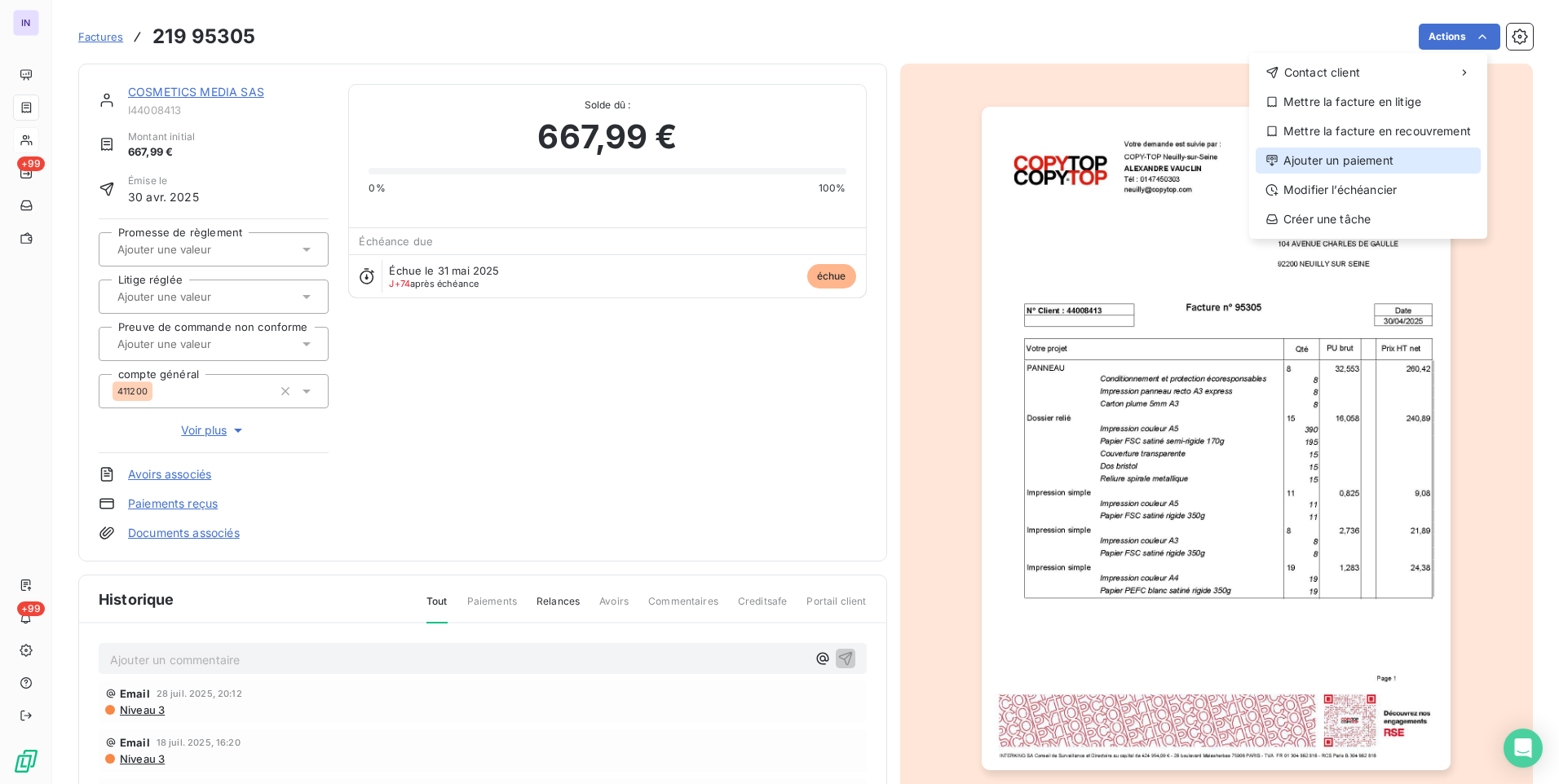
click at [1294, 156] on div "Ajouter un paiement" at bounding box center [1367, 161] width 225 height 26
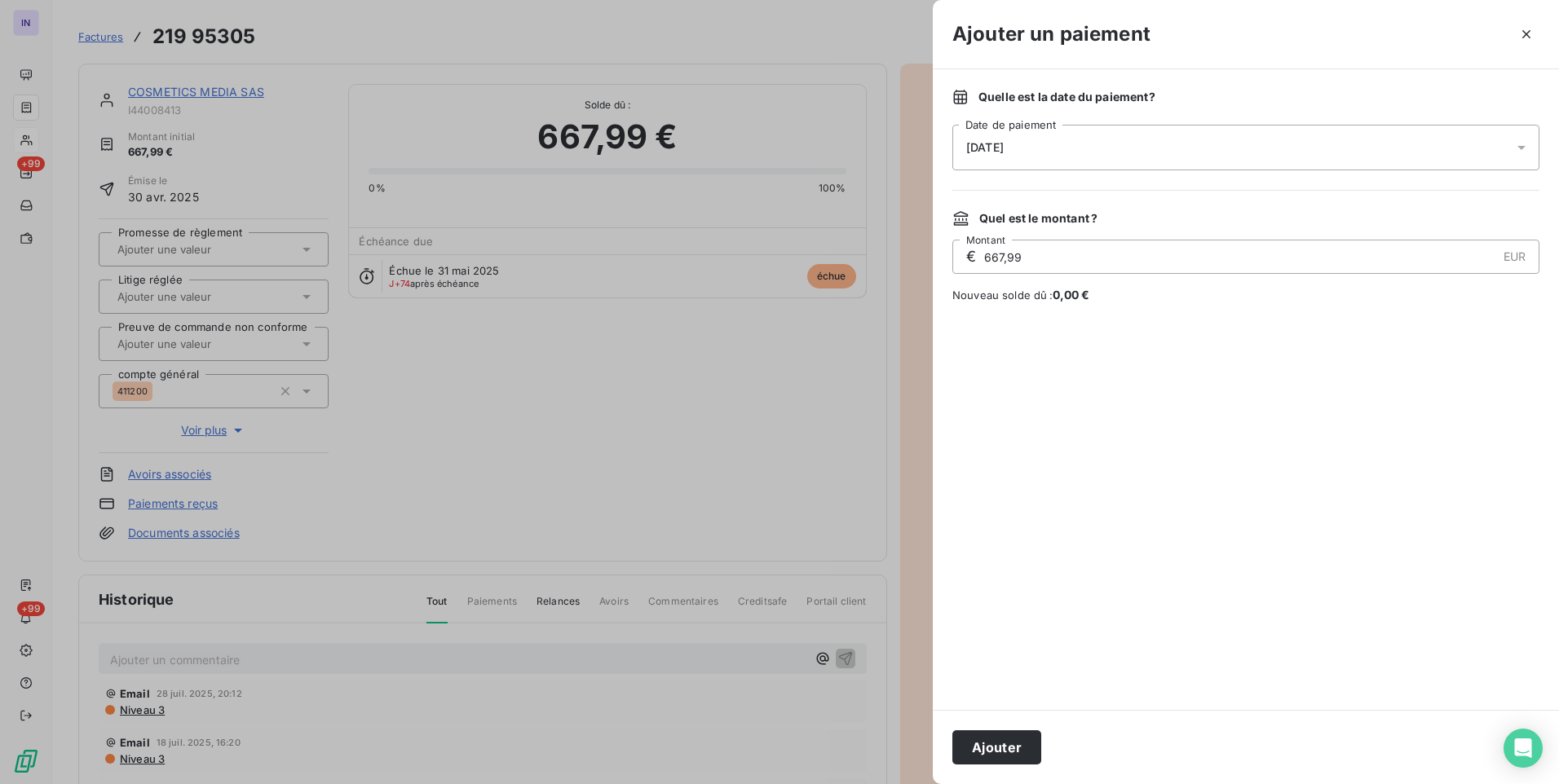
click at [1004, 148] on span "[DATE]" at bounding box center [985, 148] width 37 height 13
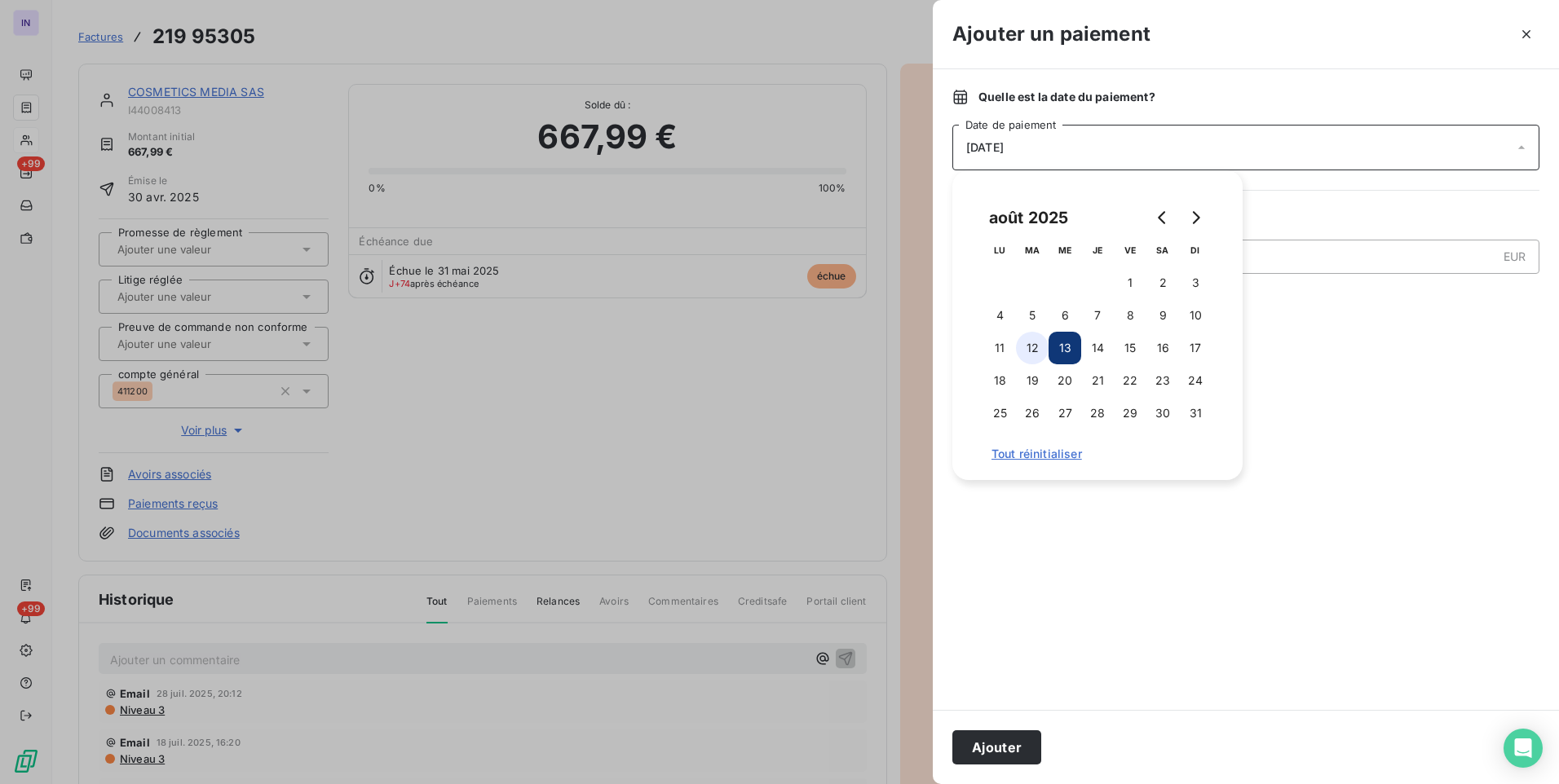
click at [1026, 349] on button "12" at bounding box center [1032, 348] width 33 height 33
click at [1024, 734] on button "Ajouter" at bounding box center [996, 748] width 89 height 35
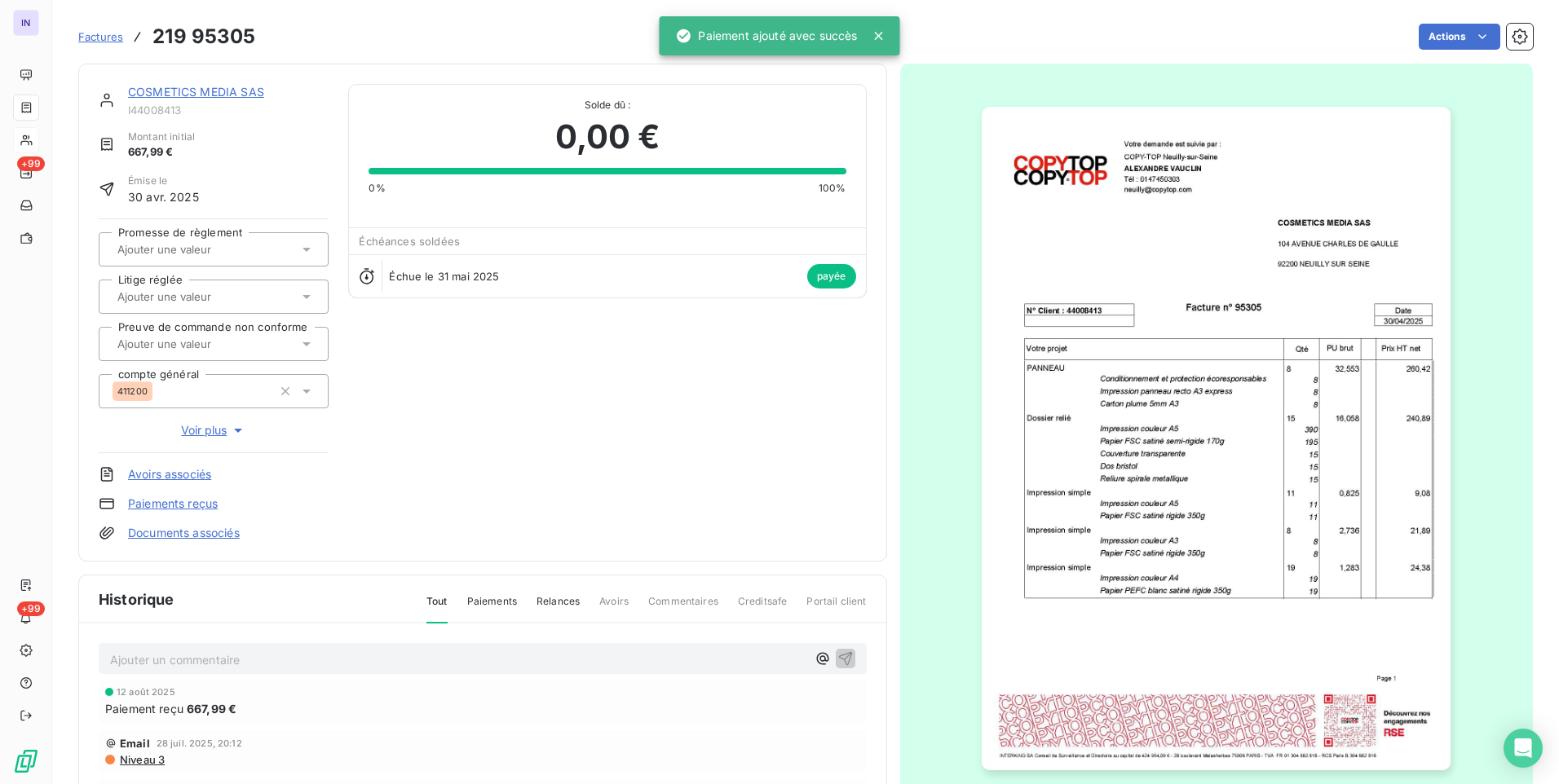
click at [227, 91] on link "COSMETICS MEDIA SAS" at bounding box center [196, 92] width 136 height 14
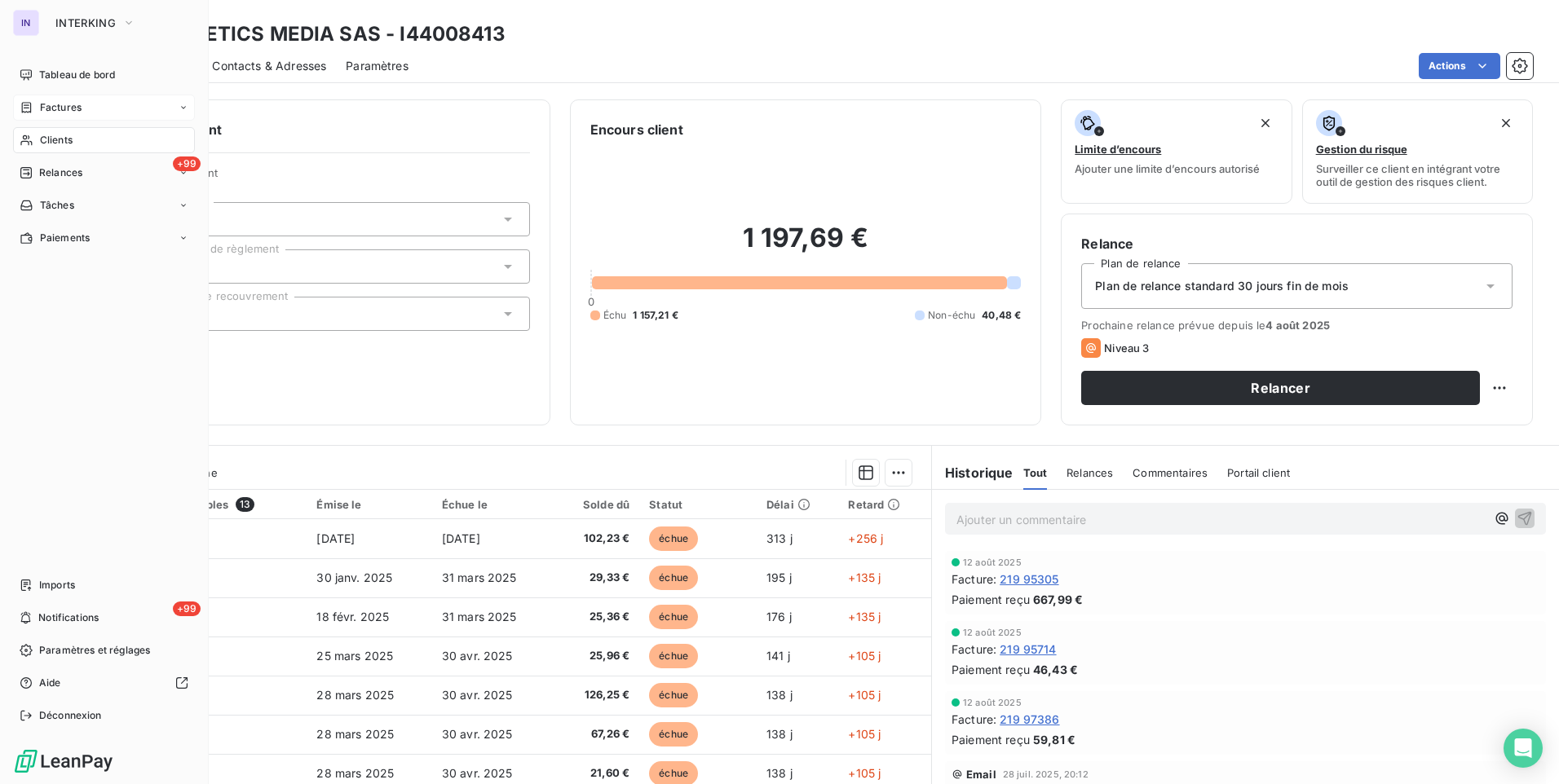
click at [64, 106] on span "Factures" at bounding box center [61, 107] width 41 height 15
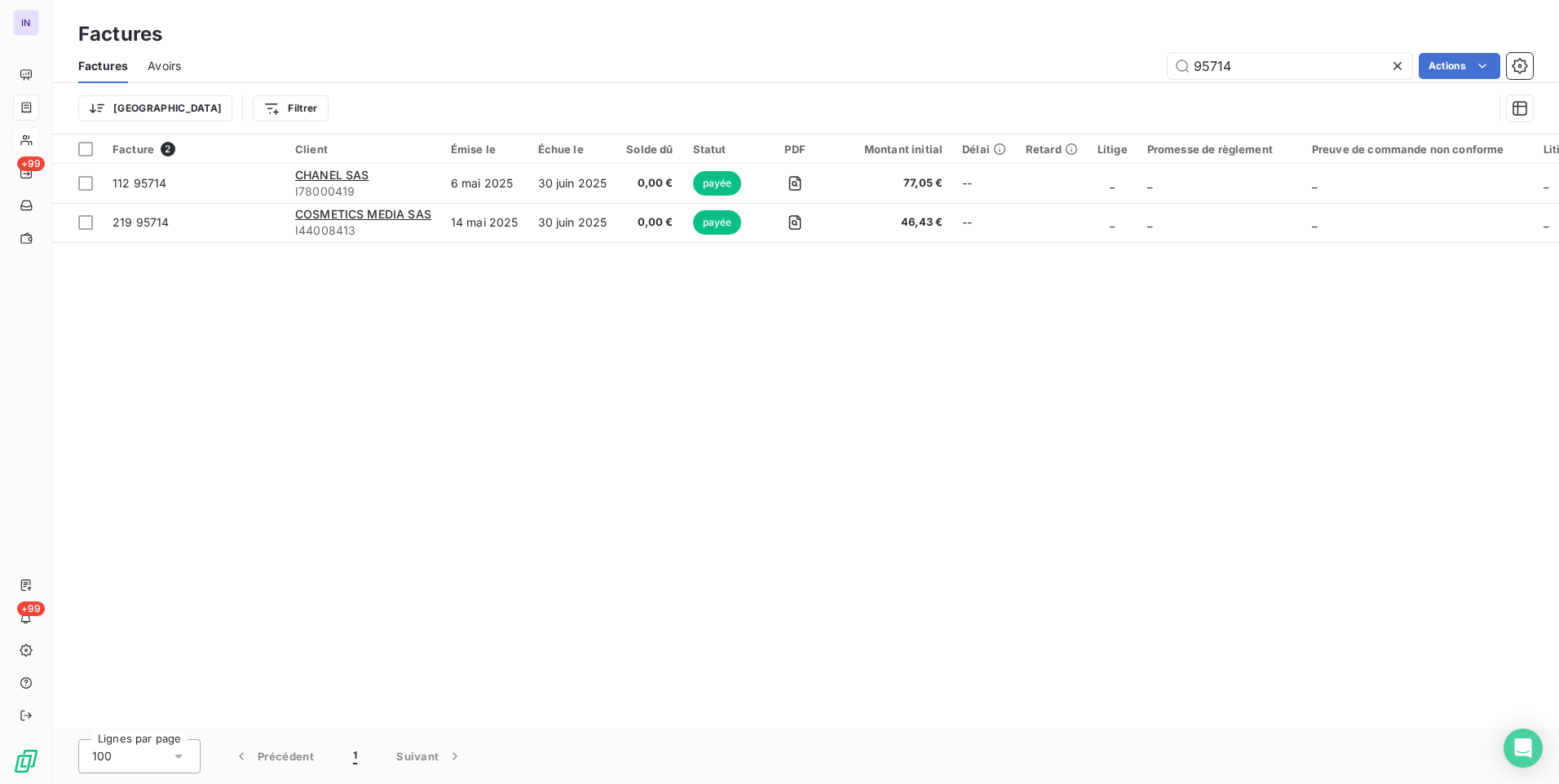
drag, startPoint x: 1148, startPoint y: 46, endPoint x: 961, endPoint y: 32, distance: 187.5
click at [962, 34] on div "Factures Factures Avoirs 95714 Actions Trier Filtrer" at bounding box center [806, 67] width 1507 height 135
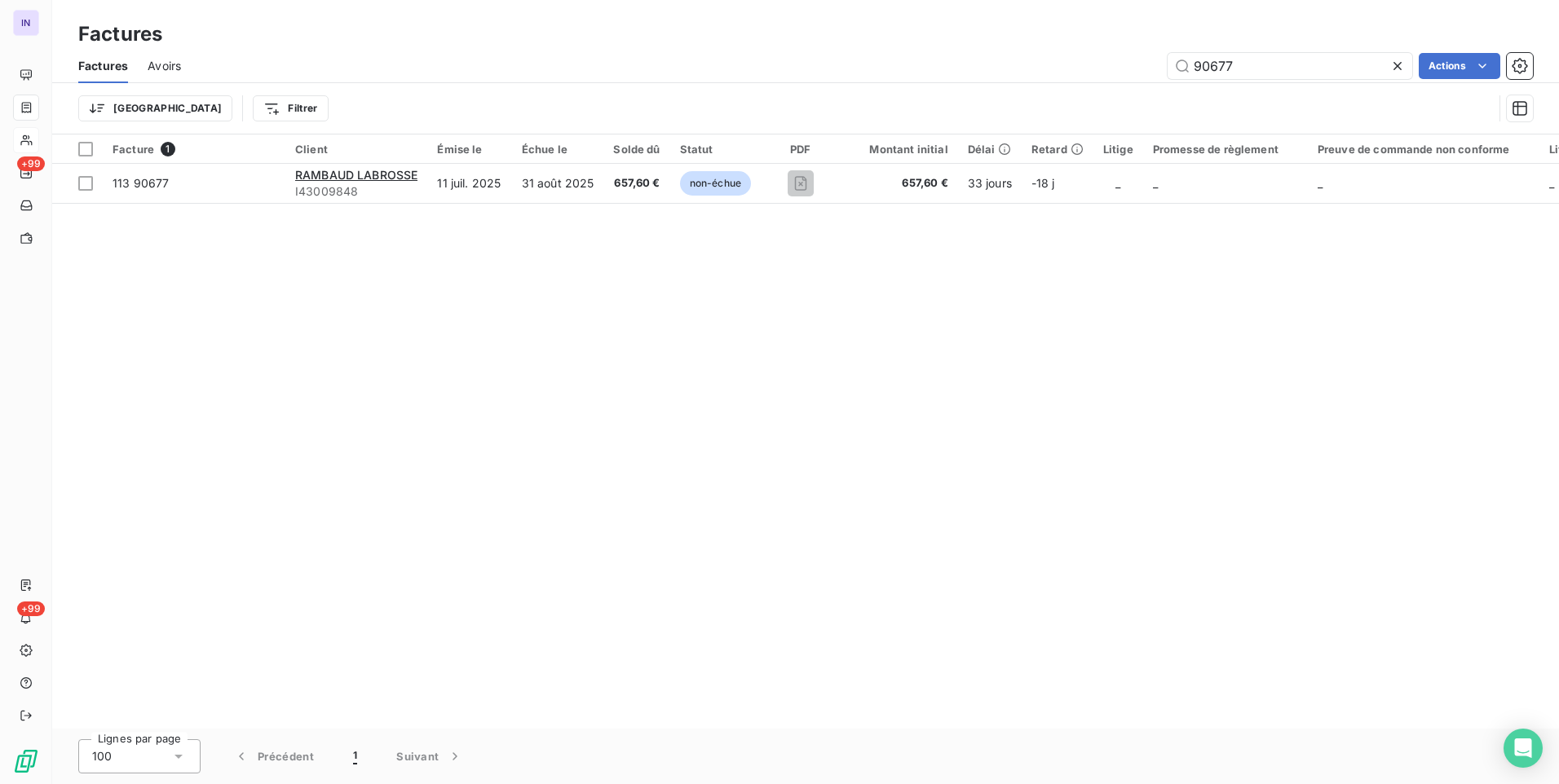
type input "90677"
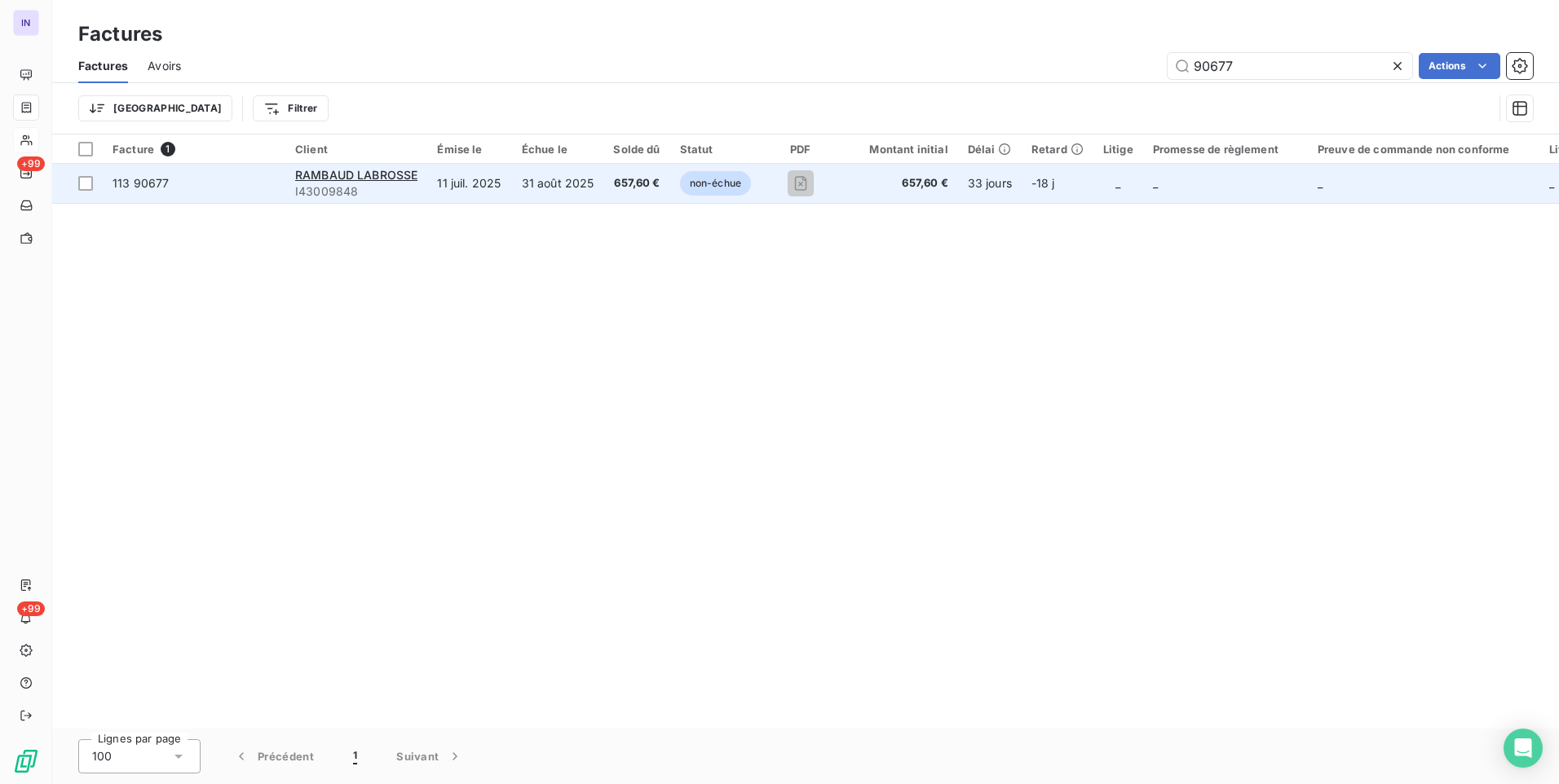
click at [472, 178] on td "11 juil. 2025" at bounding box center [469, 183] width 84 height 39
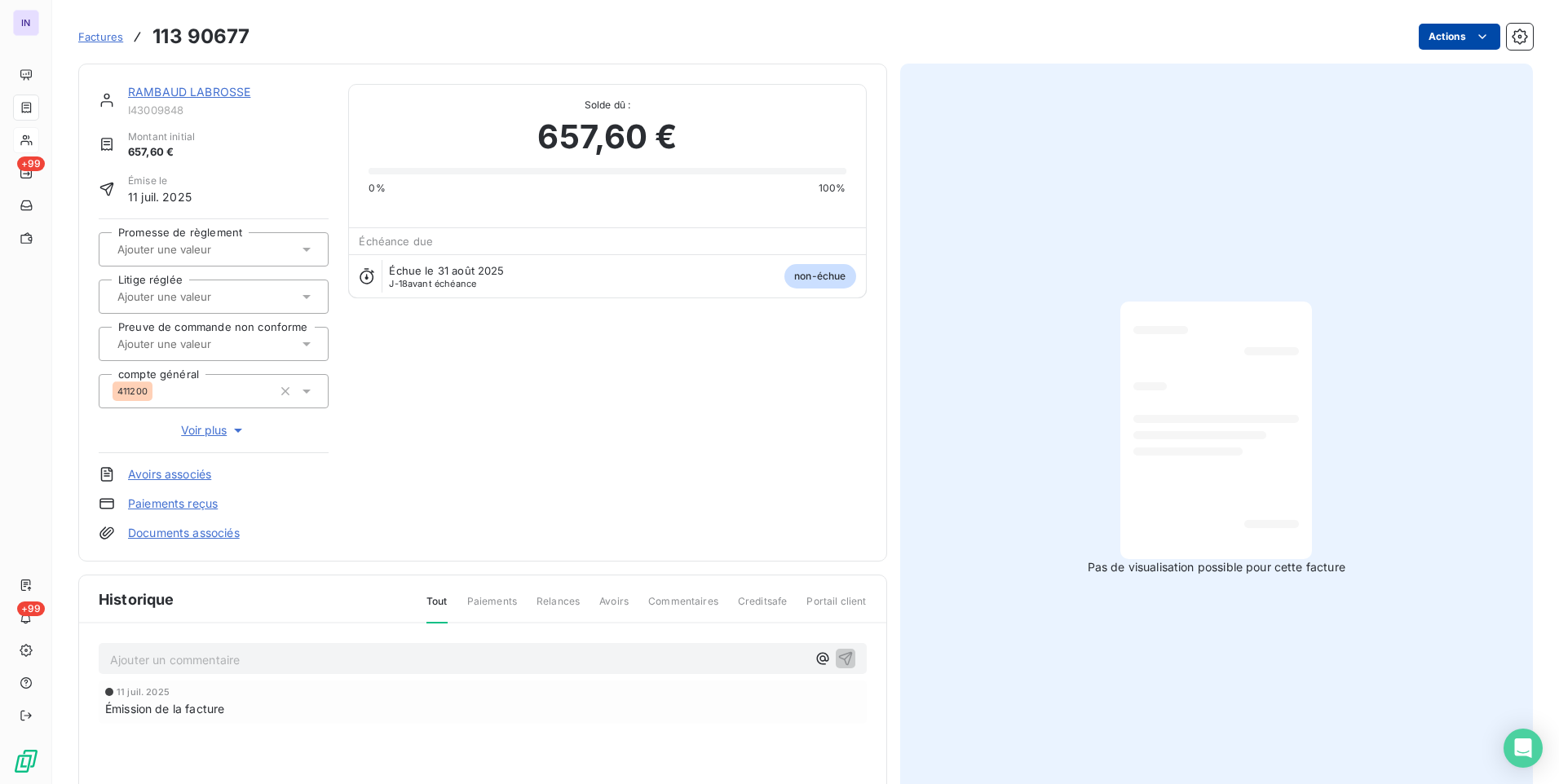
click at [1454, 42] on html "IN +99 +99 Factures 113 90677 Actions RAMBAUD LABROSSE I43009848 Montant initia…" at bounding box center [780, 392] width 1559 height 784
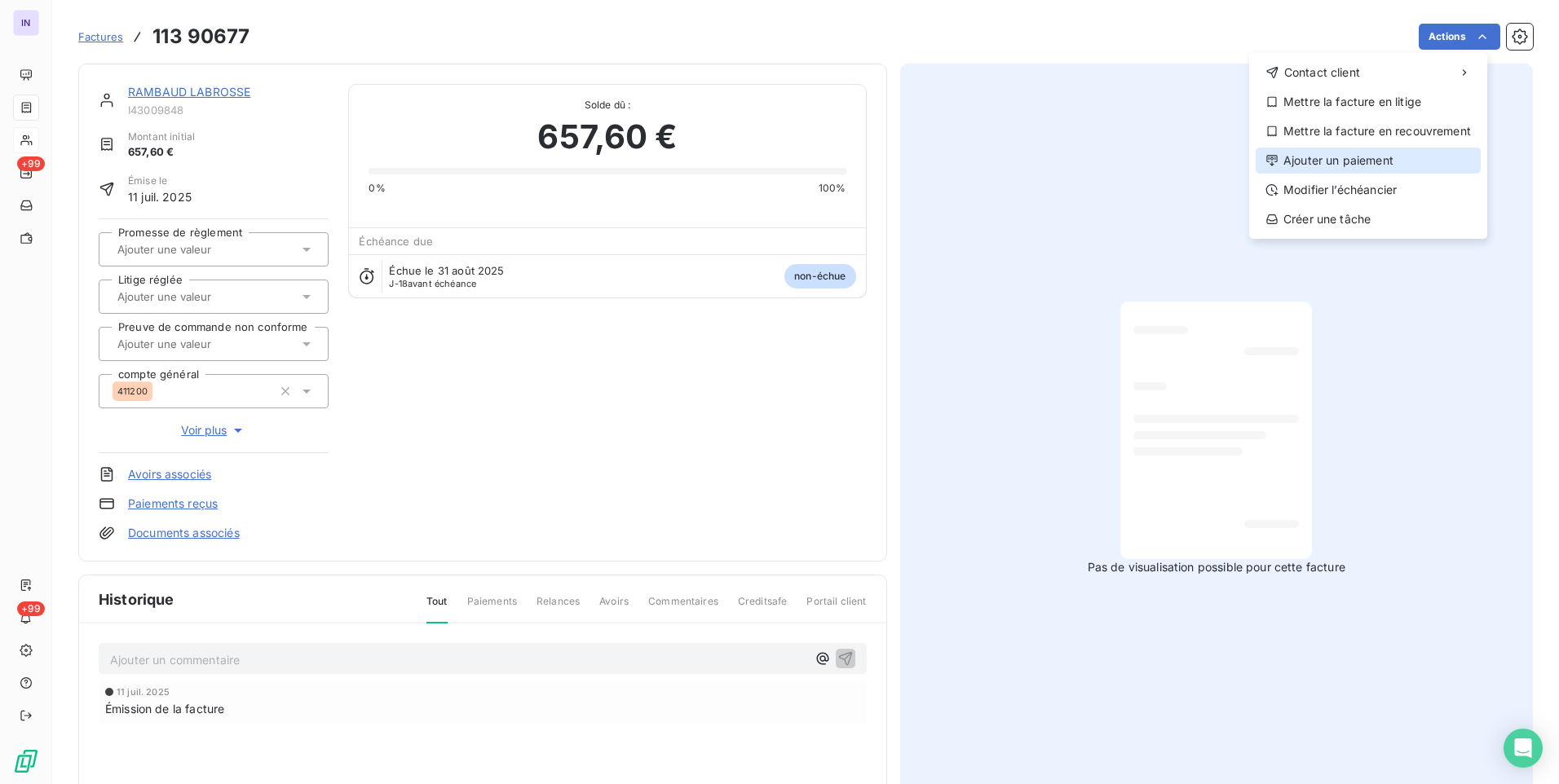
click at [1357, 163] on div "Ajouter un paiement" at bounding box center [1367, 161] width 225 height 26
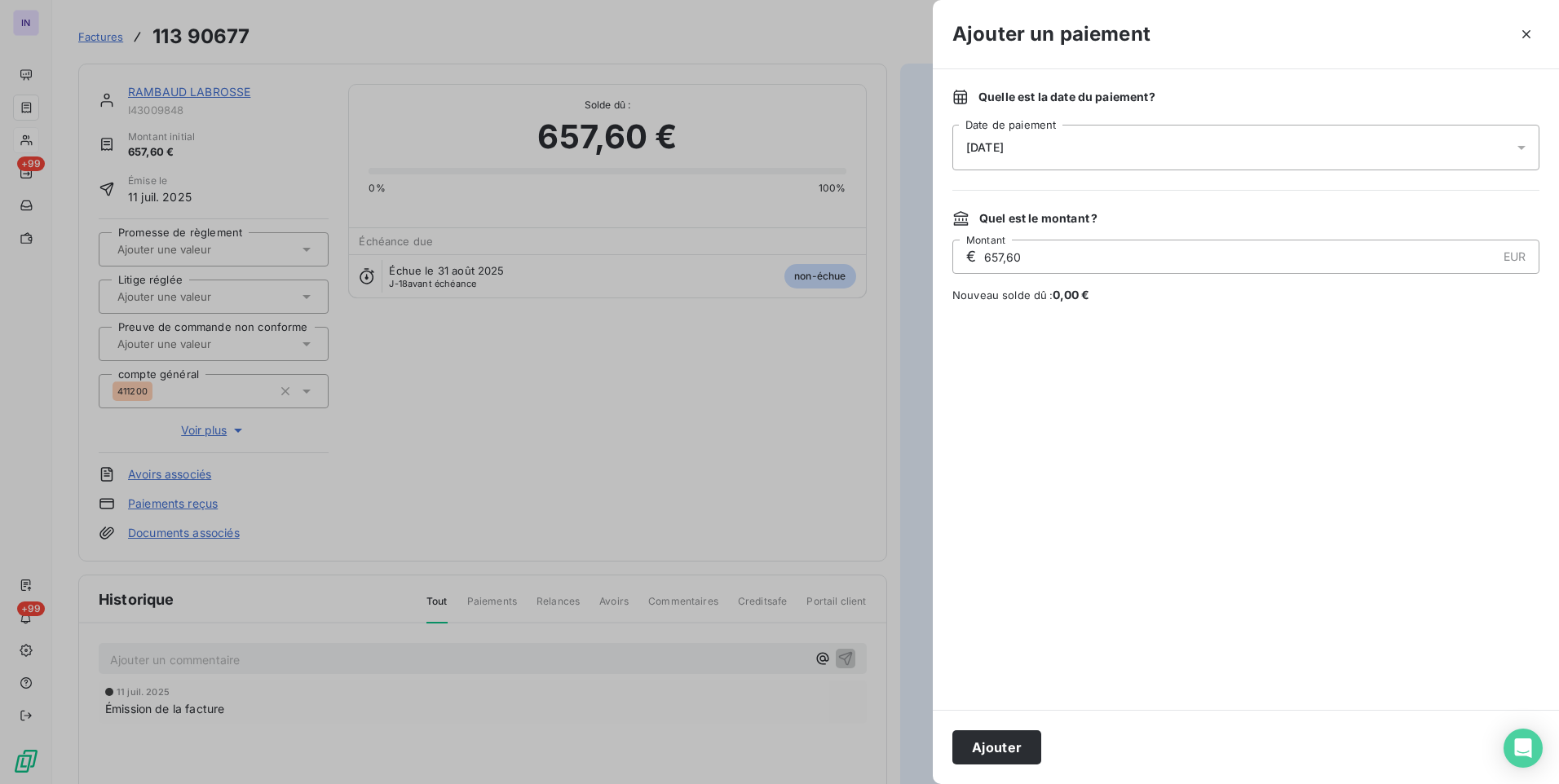
click at [1148, 154] on div "[DATE]" at bounding box center [1246, 147] width 587 height 46
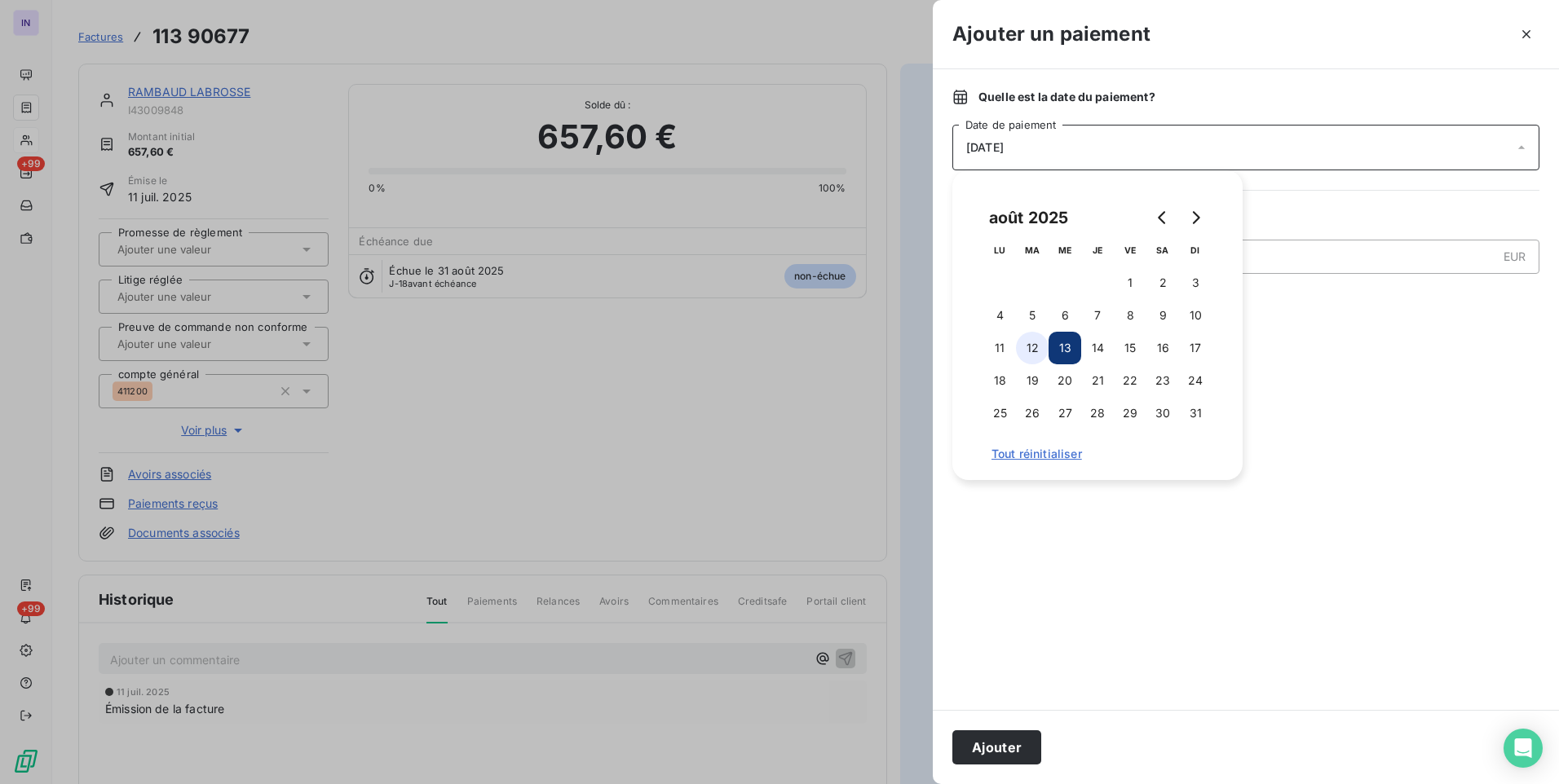
click at [1033, 349] on button "12" at bounding box center [1032, 348] width 33 height 33
drag, startPoint x: 1004, startPoint y: 736, endPoint x: 1019, endPoint y: 721, distance: 21.2
click at [1006, 736] on button "Ajouter" at bounding box center [996, 748] width 89 height 35
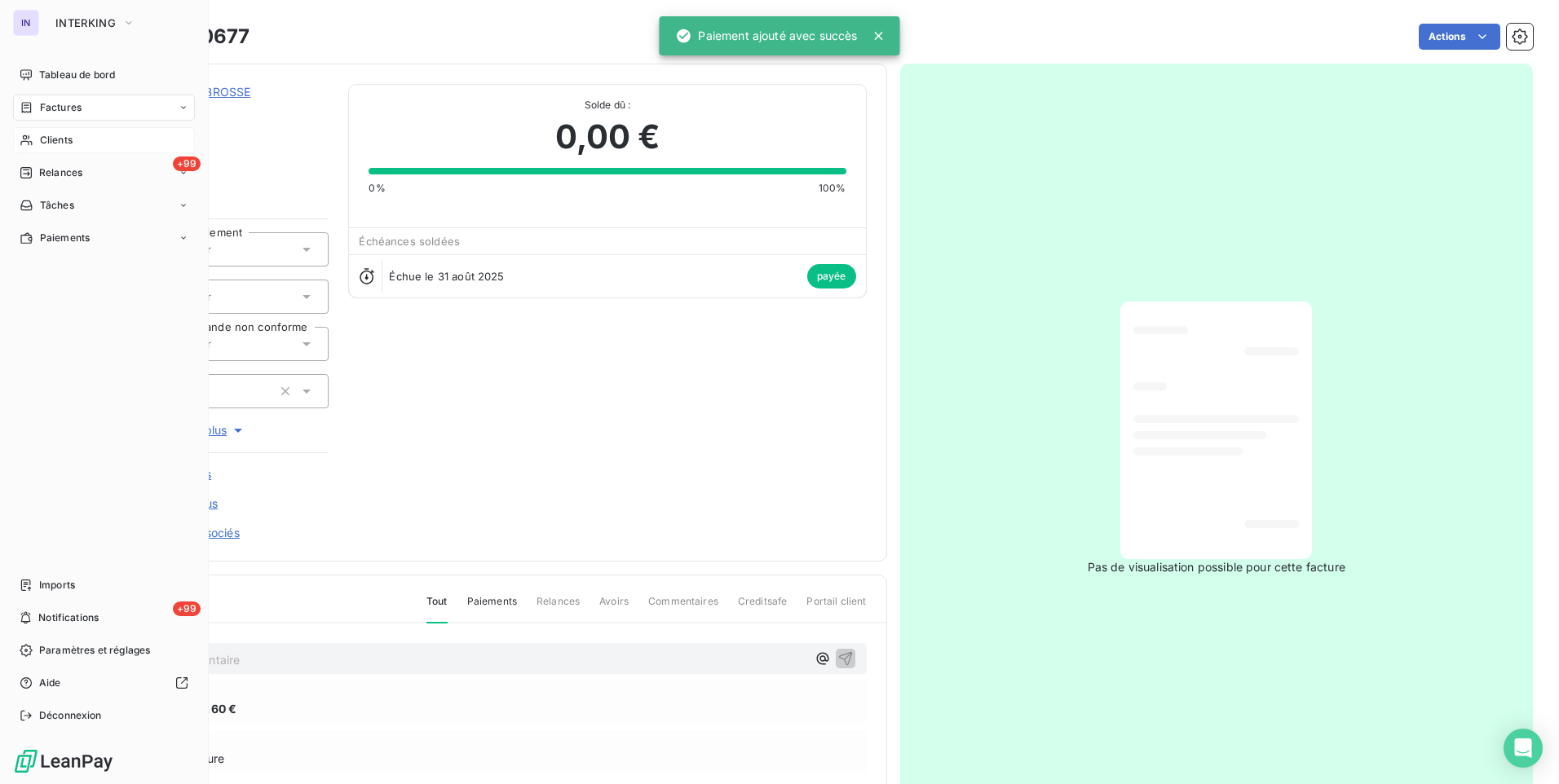
drag, startPoint x: 93, startPoint y: 106, endPoint x: 108, endPoint y: 106, distance: 15.0
click at [93, 106] on div "Factures" at bounding box center [104, 107] width 182 height 26
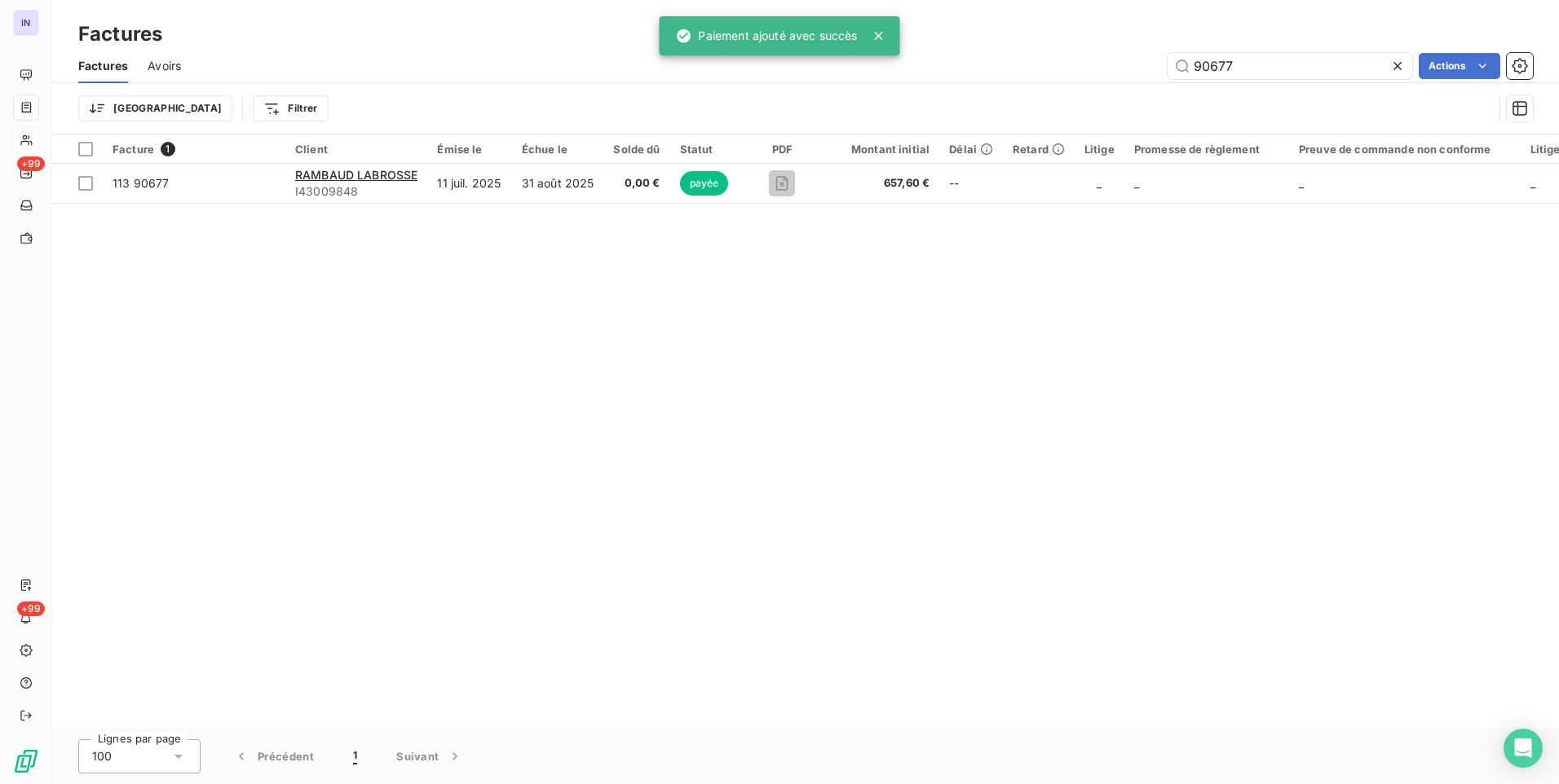
drag, startPoint x: 1266, startPoint y: 67, endPoint x: 1082, endPoint y: 64, distance: 184.0
click at [1082, 64] on div "90677 Actions" at bounding box center [866, 66] width 1332 height 26
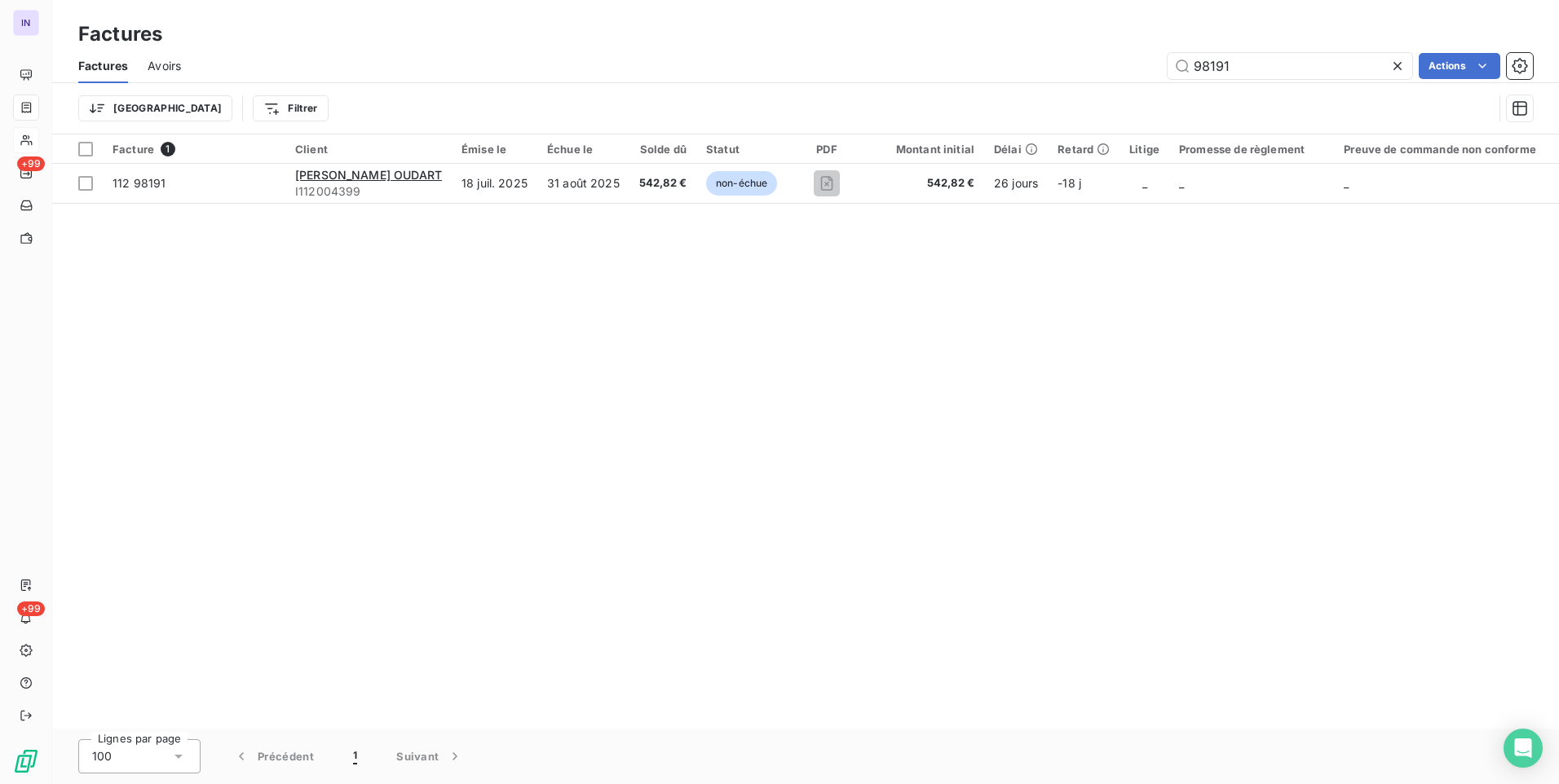
type input "98191"
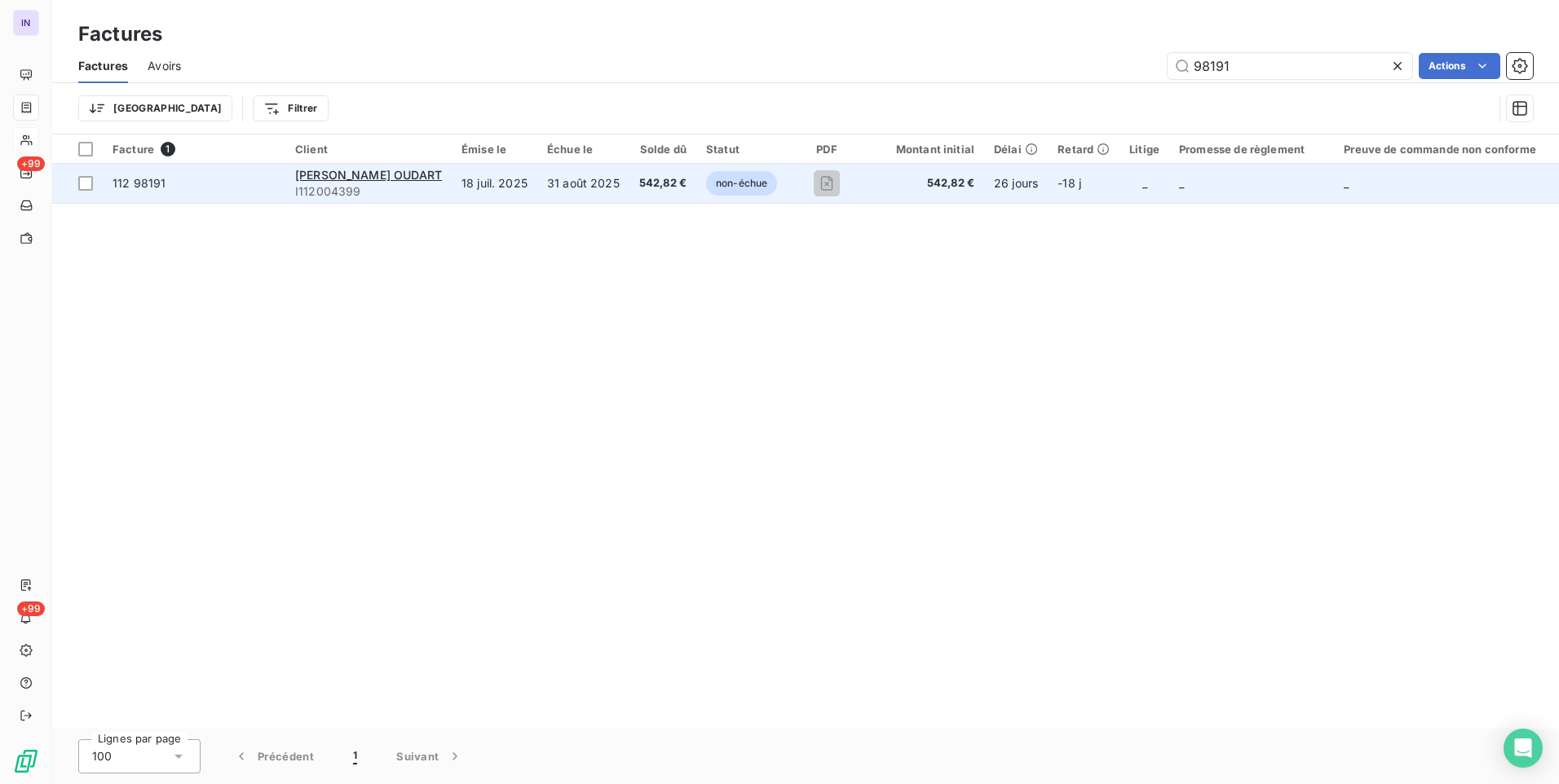
click at [599, 189] on td "31 août 2025" at bounding box center [583, 183] width 93 height 39
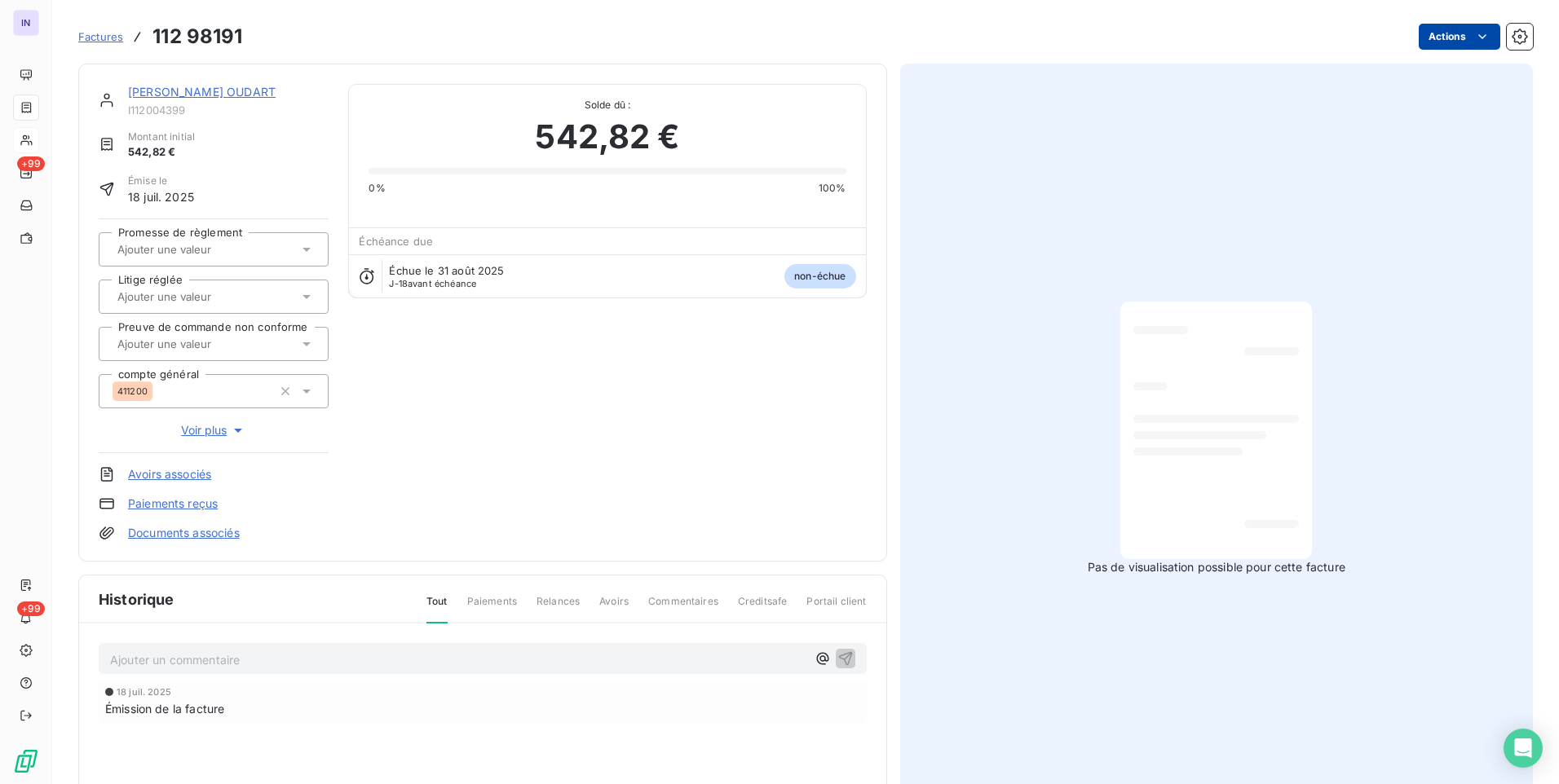
click at [1441, 43] on html "IN +99 +99 Factures 112 98191 Actions [PERSON_NAME] OUDART I112004399 Montant i…" at bounding box center [780, 392] width 1559 height 784
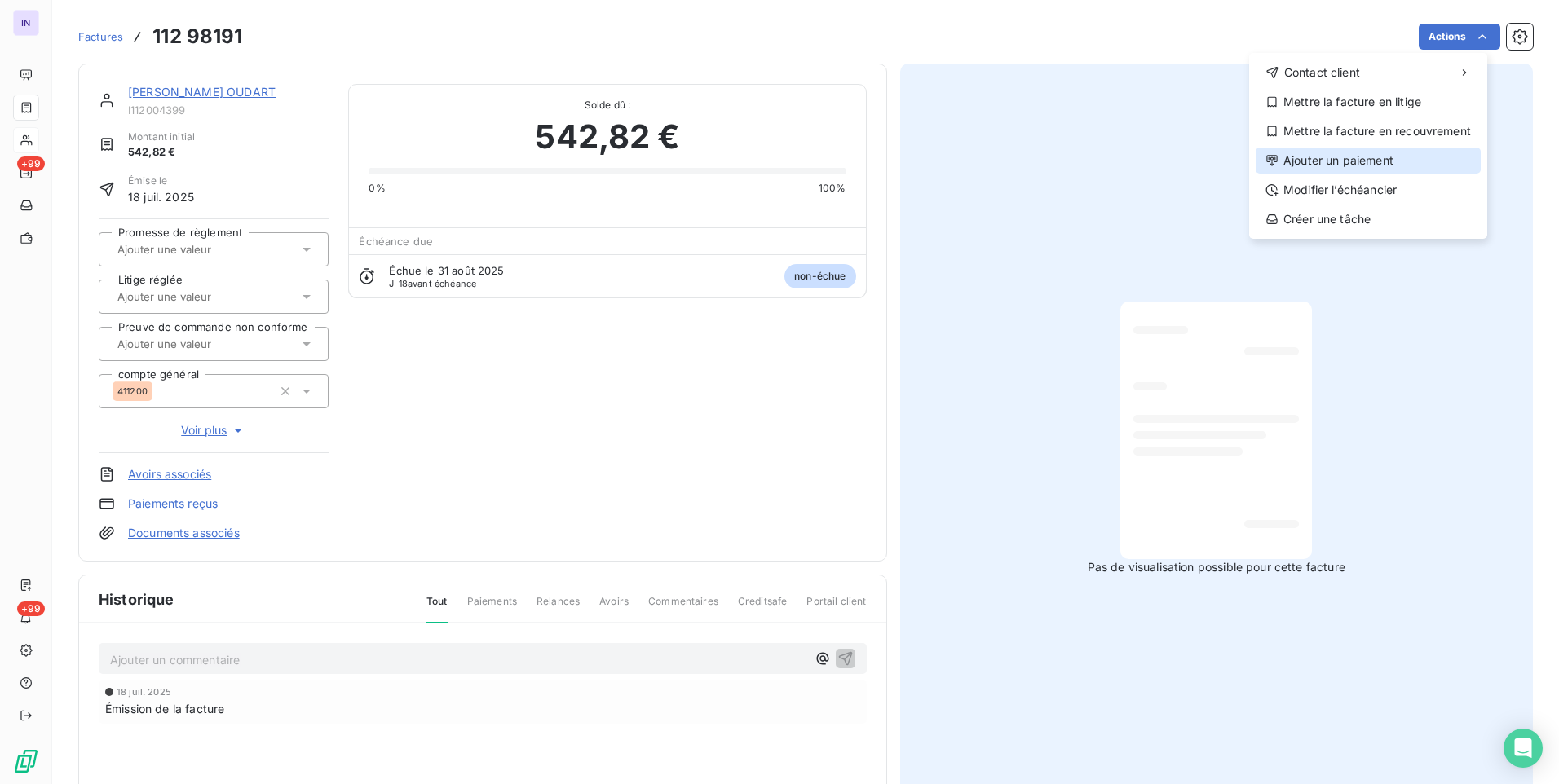
click at [1364, 164] on div "Ajouter un paiement" at bounding box center [1367, 161] width 225 height 26
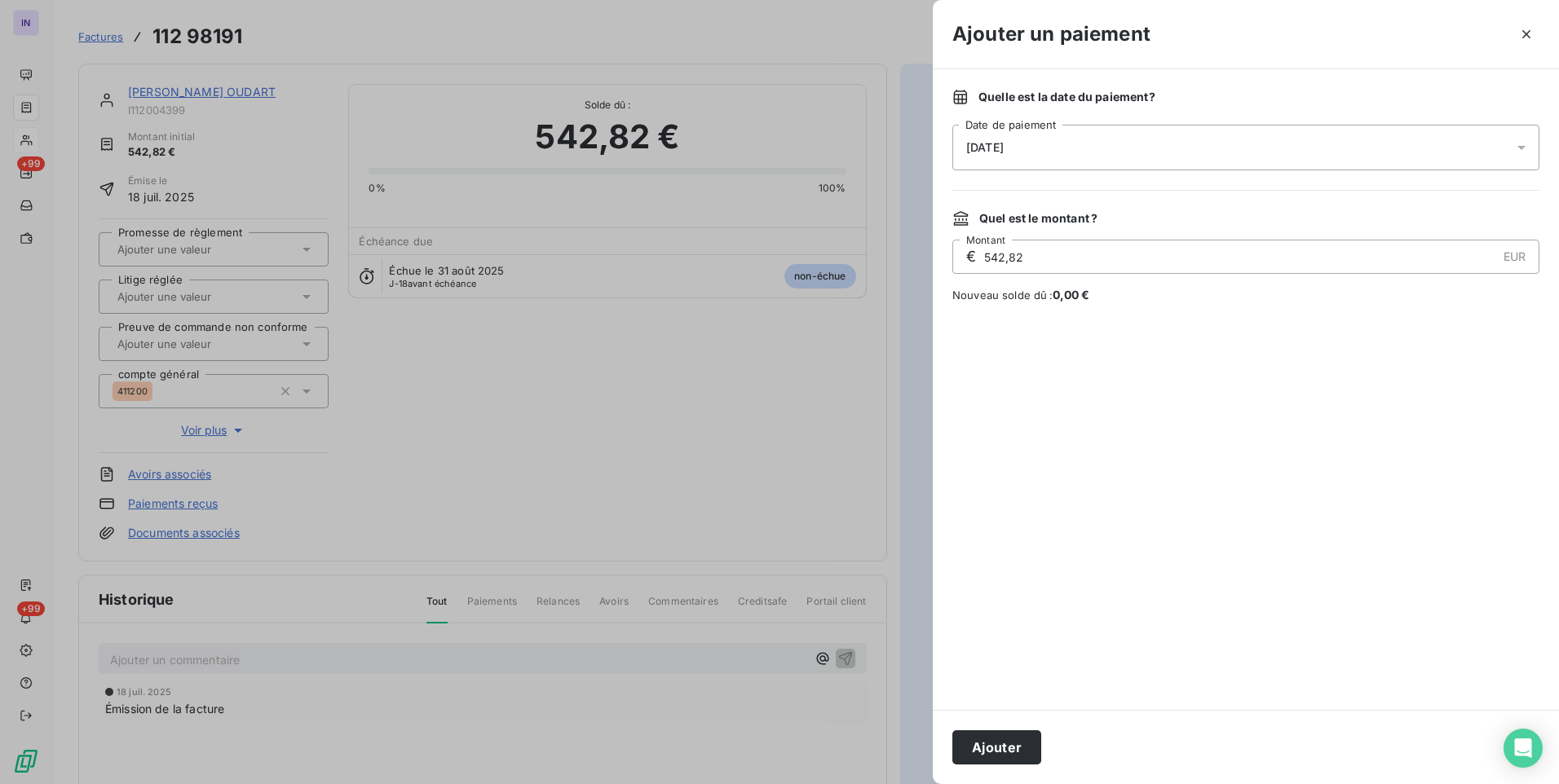
click at [1122, 163] on div "[DATE]" at bounding box center [1246, 147] width 587 height 46
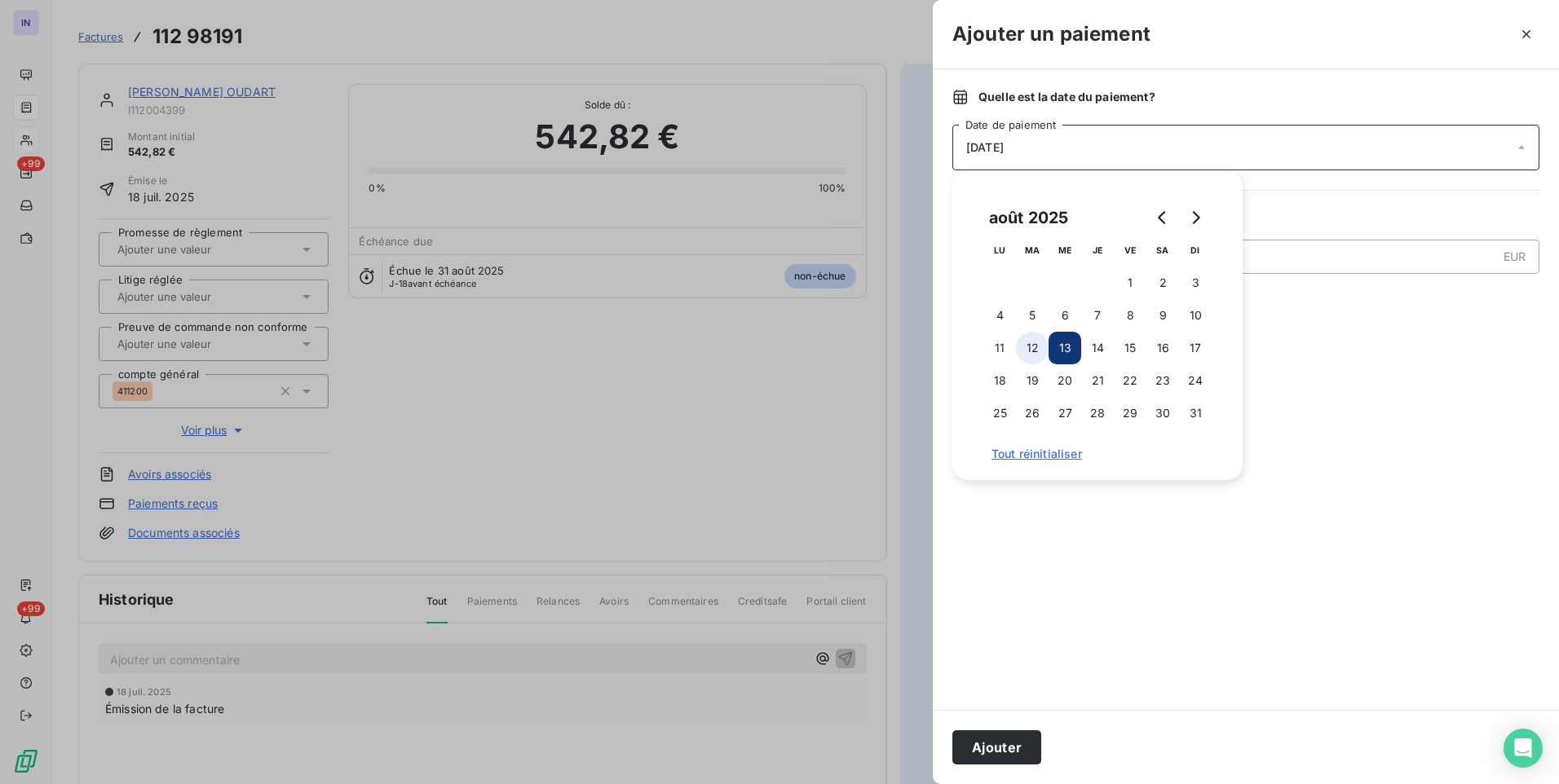
click at [1028, 350] on button "12" at bounding box center [1032, 348] width 33 height 33
click at [986, 755] on button "Ajouter" at bounding box center [996, 748] width 89 height 35
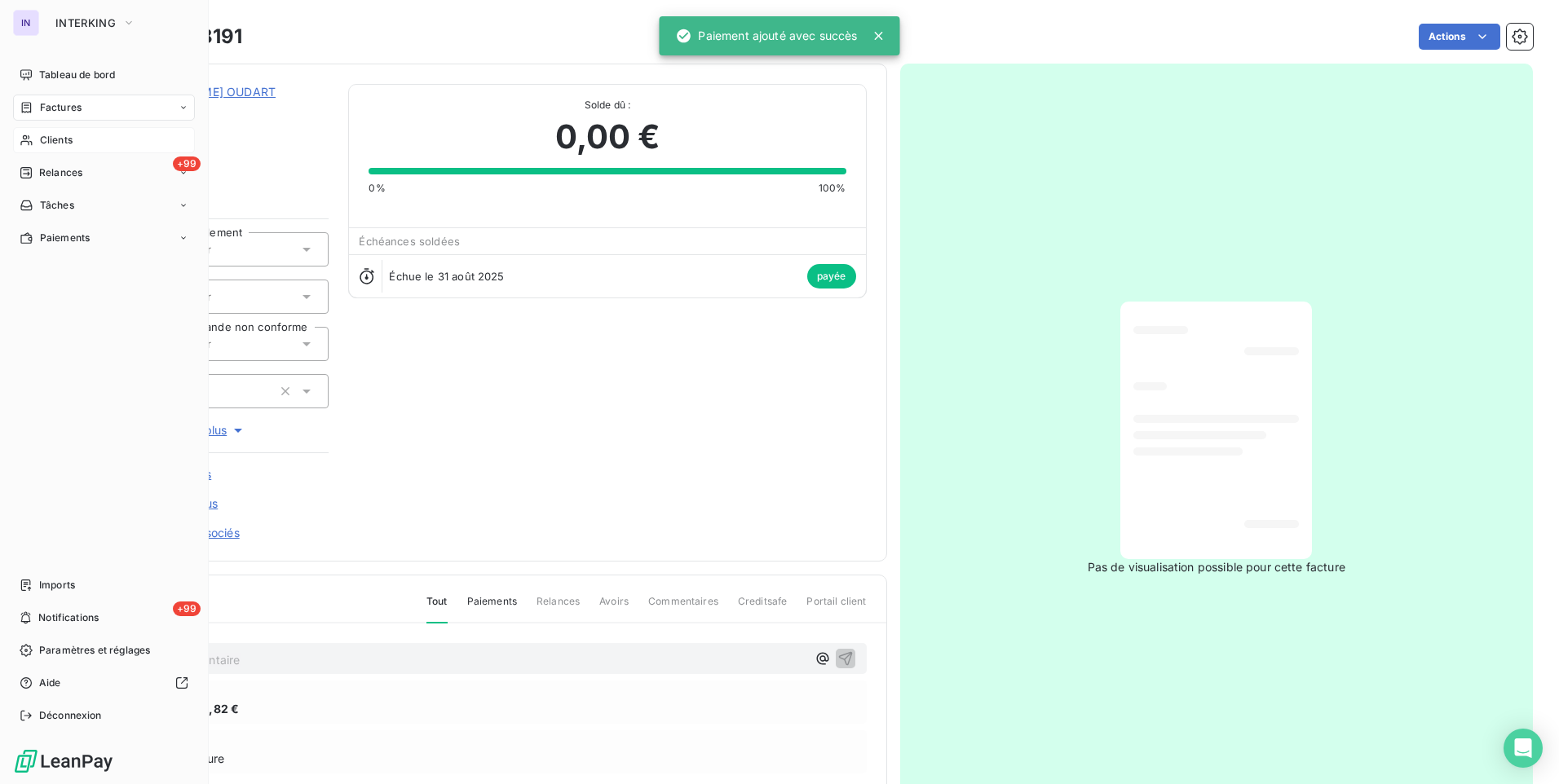
click at [67, 111] on span "Factures" at bounding box center [61, 107] width 41 height 15
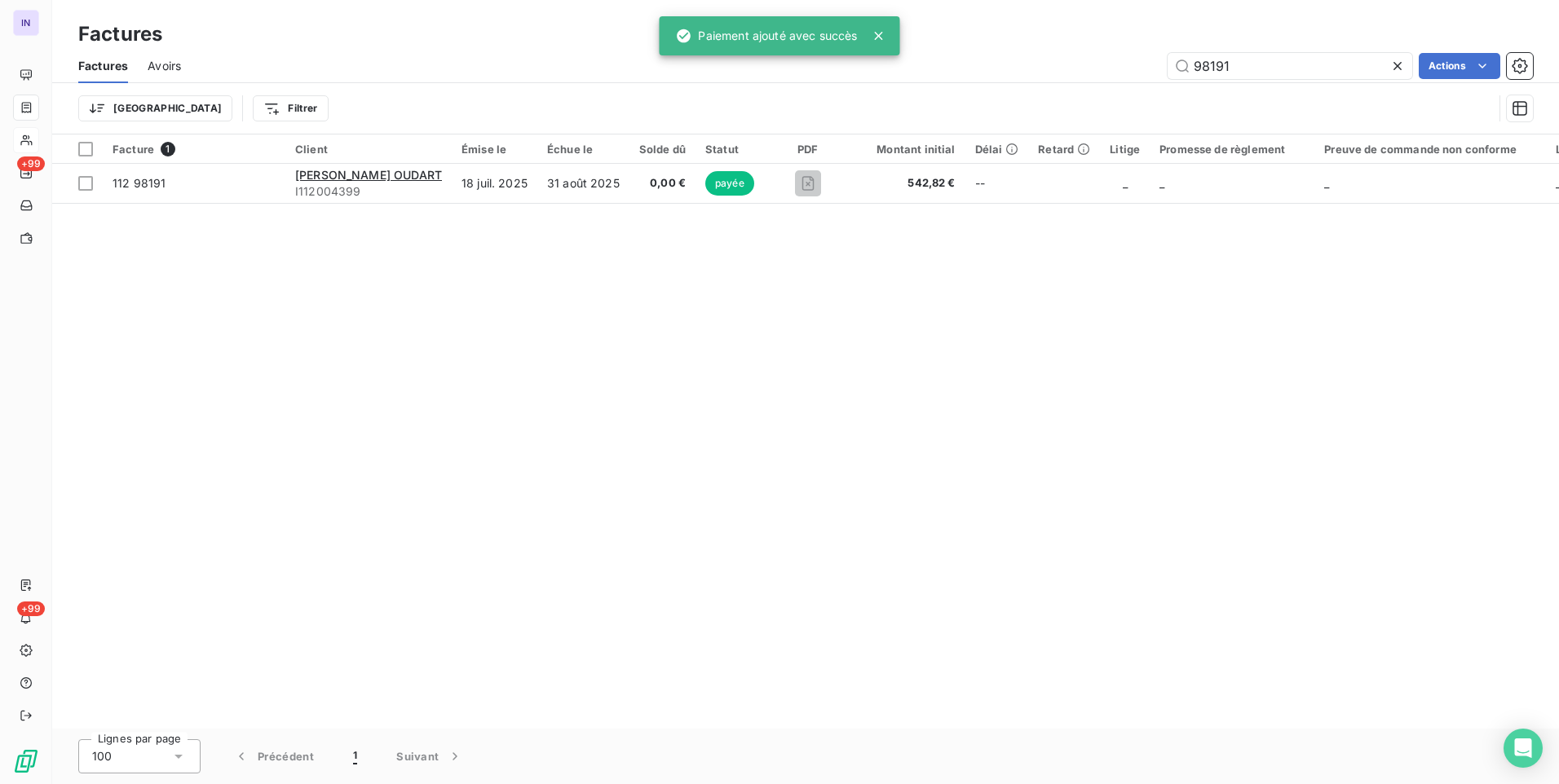
drag, startPoint x: 1161, startPoint y: 65, endPoint x: 1012, endPoint y: 76, distance: 149.4
click at [1014, 74] on div "98191 Actions" at bounding box center [866, 66] width 1332 height 26
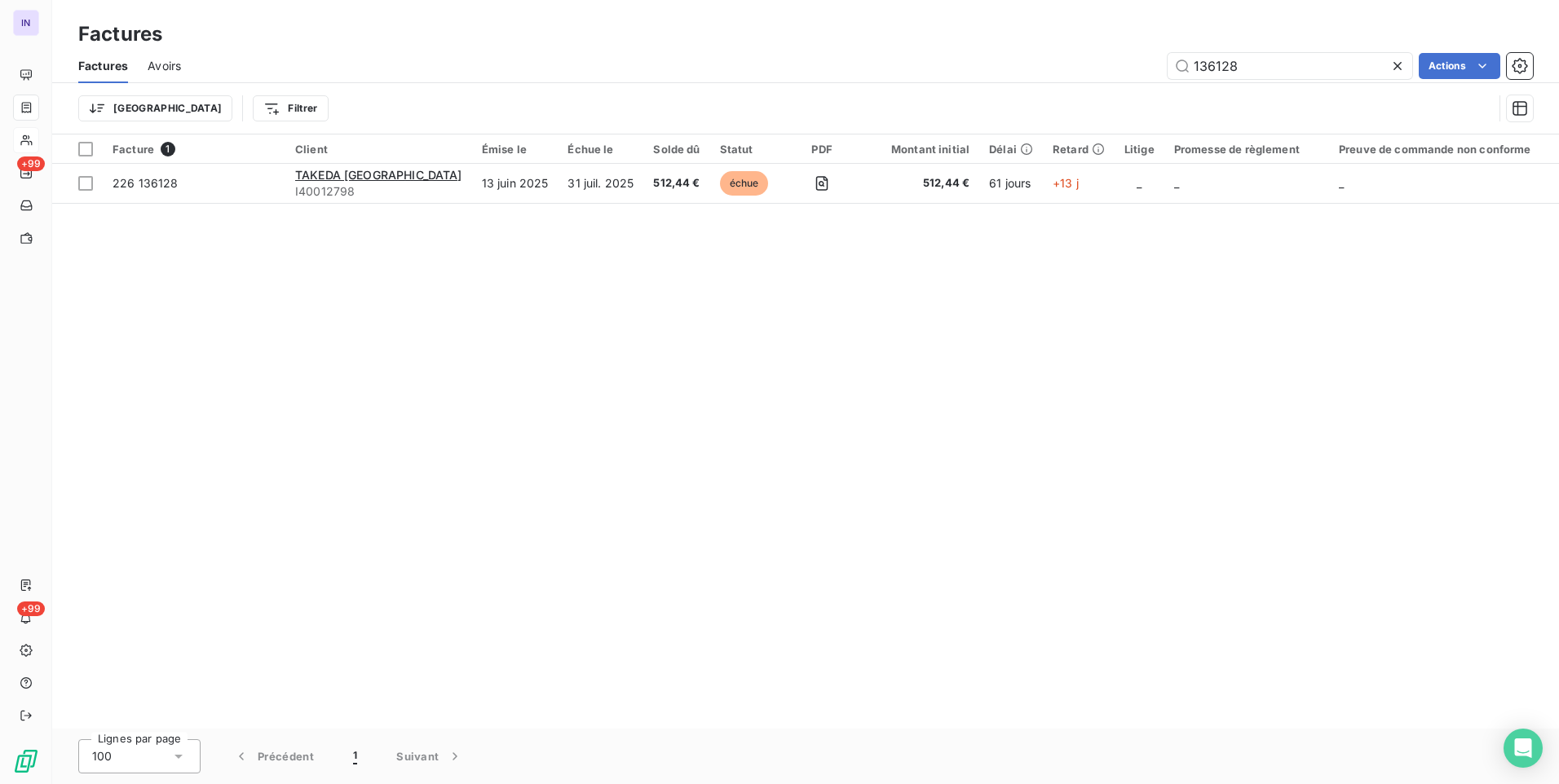
type input "136128"
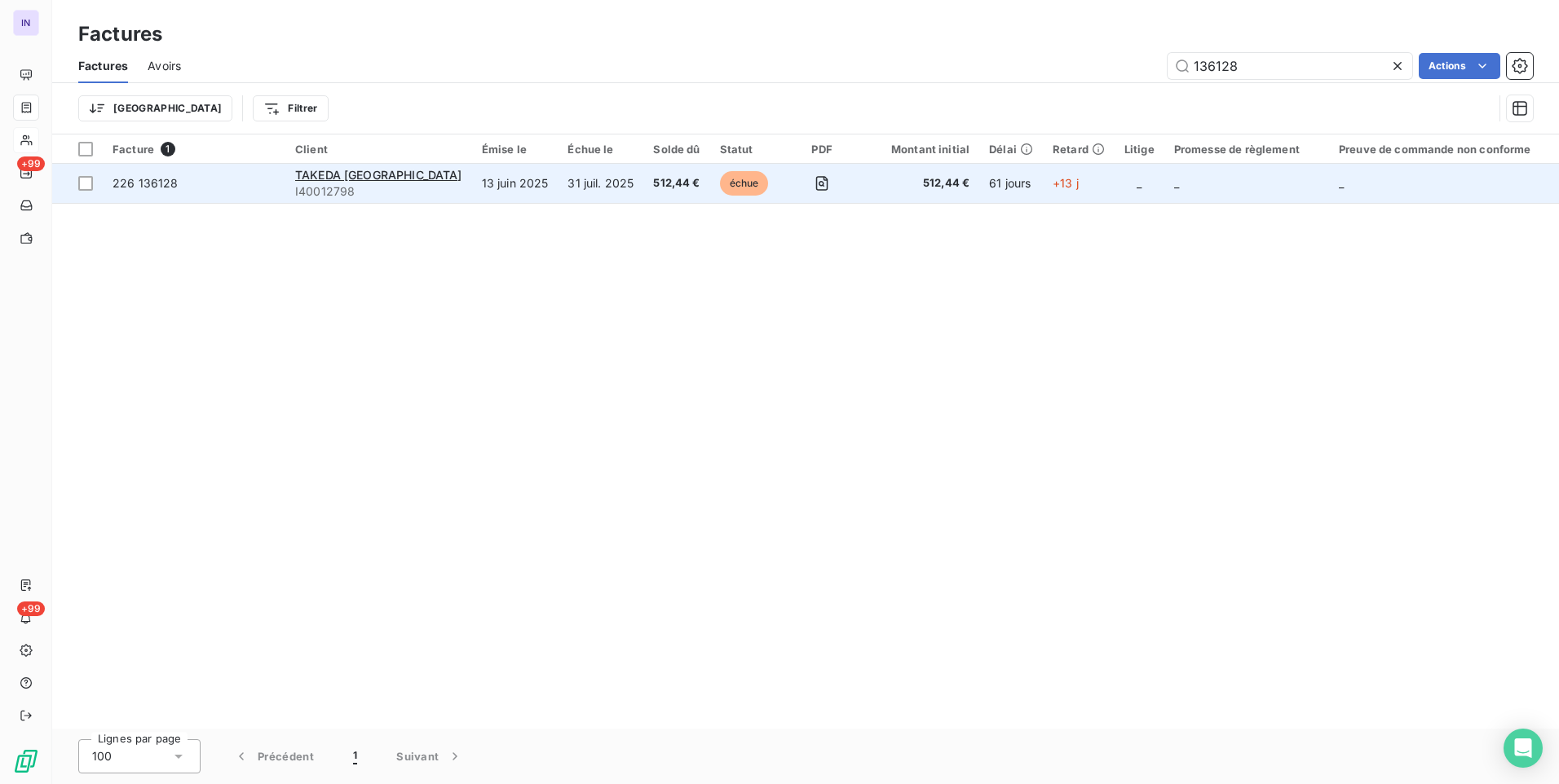
click at [558, 189] on td "31 juil. 2025" at bounding box center [601, 183] width 86 height 39
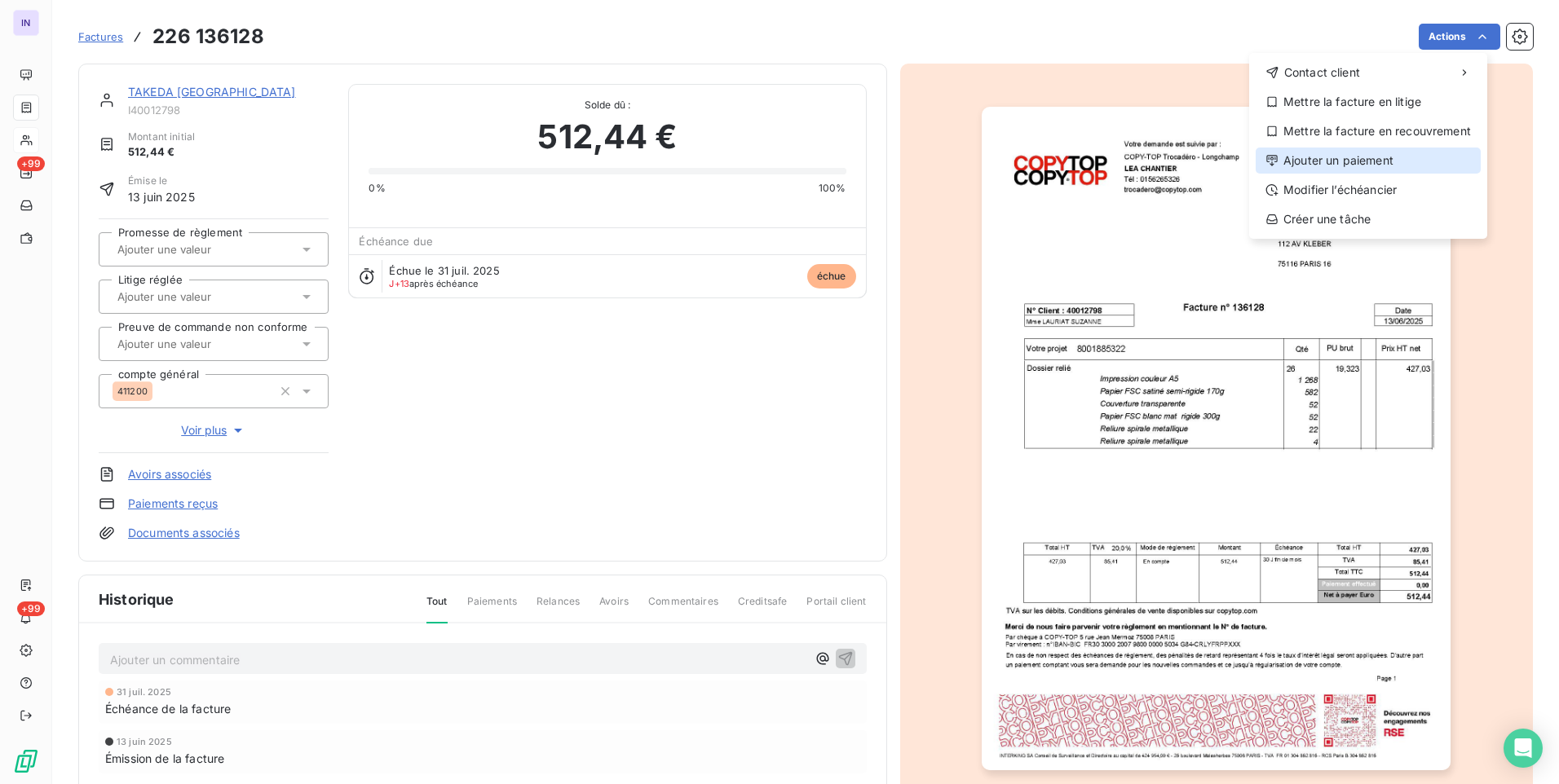
click at [1348, 167] on div "Ajouter un paiement" at bounding box center [1367, 161] width 225 height 26
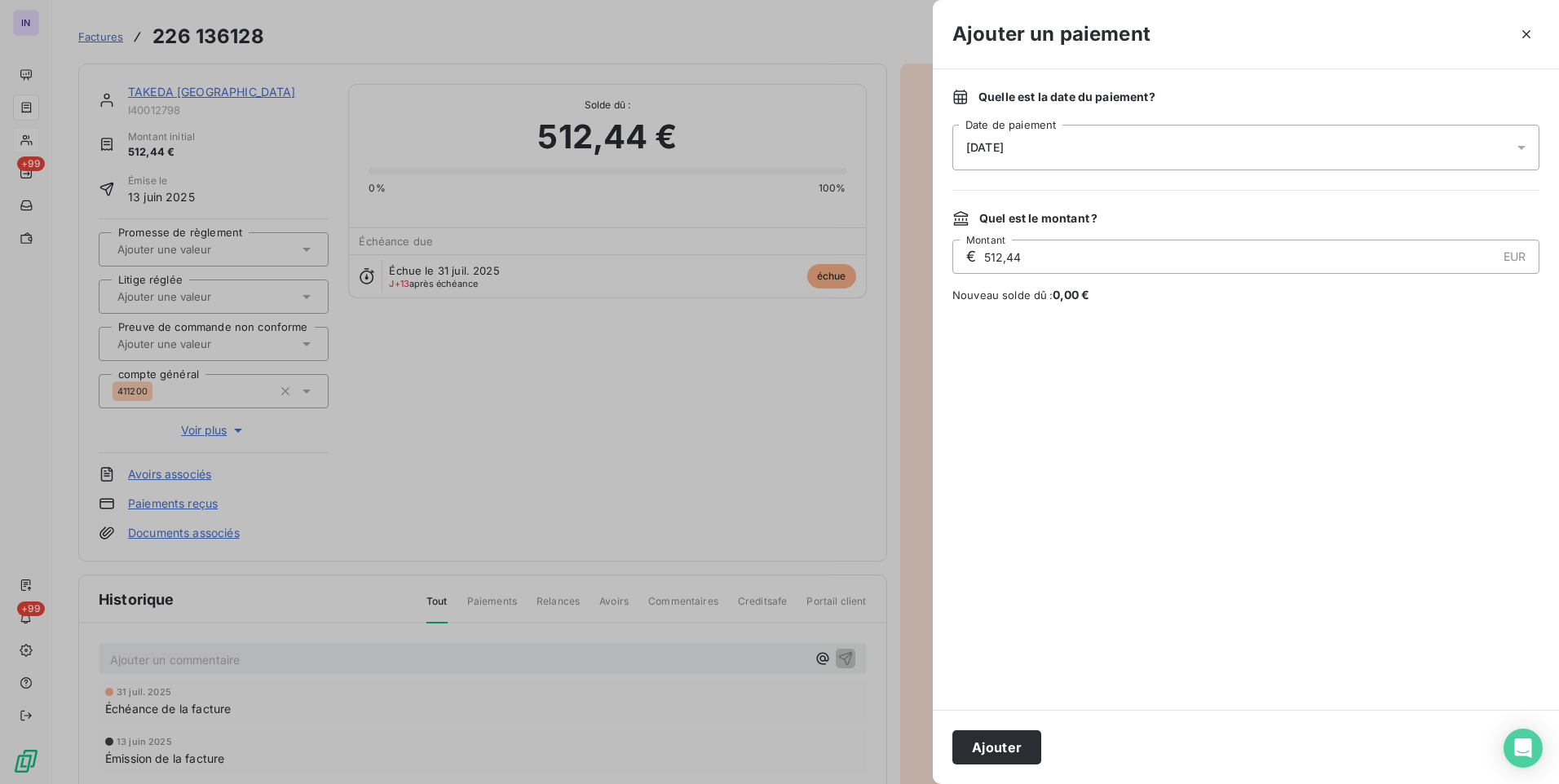
click at [1108, 143] on div "[DATE]" at bounding box center [1246, 147] width 587 height 46
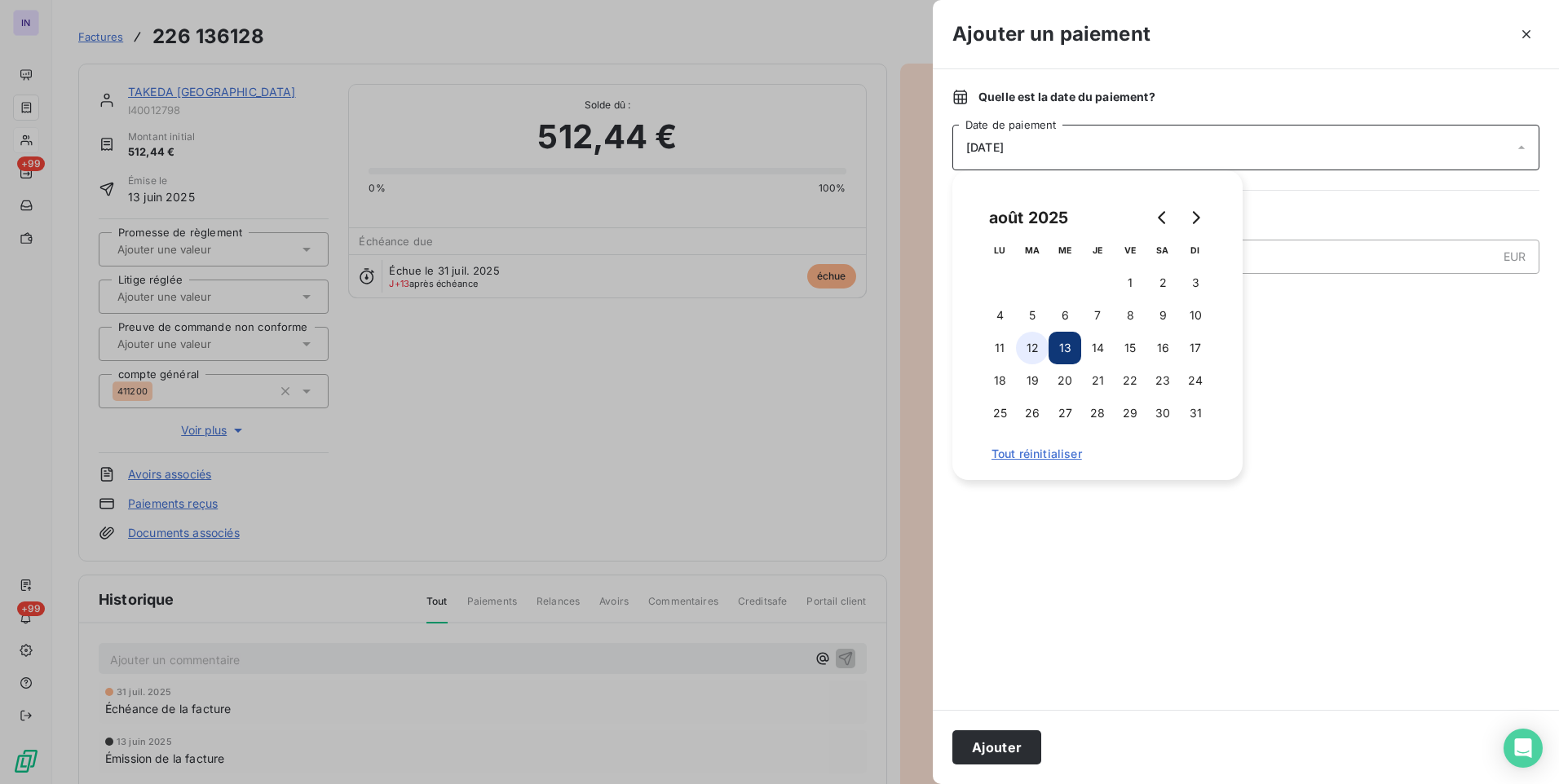
click at [1037, 343] on button "12" at bounding box center [1032, 348] width 33 height 33
click at [1012, 744] on button "Ajouter" at bounding box center [996, 748] width 89 height 35
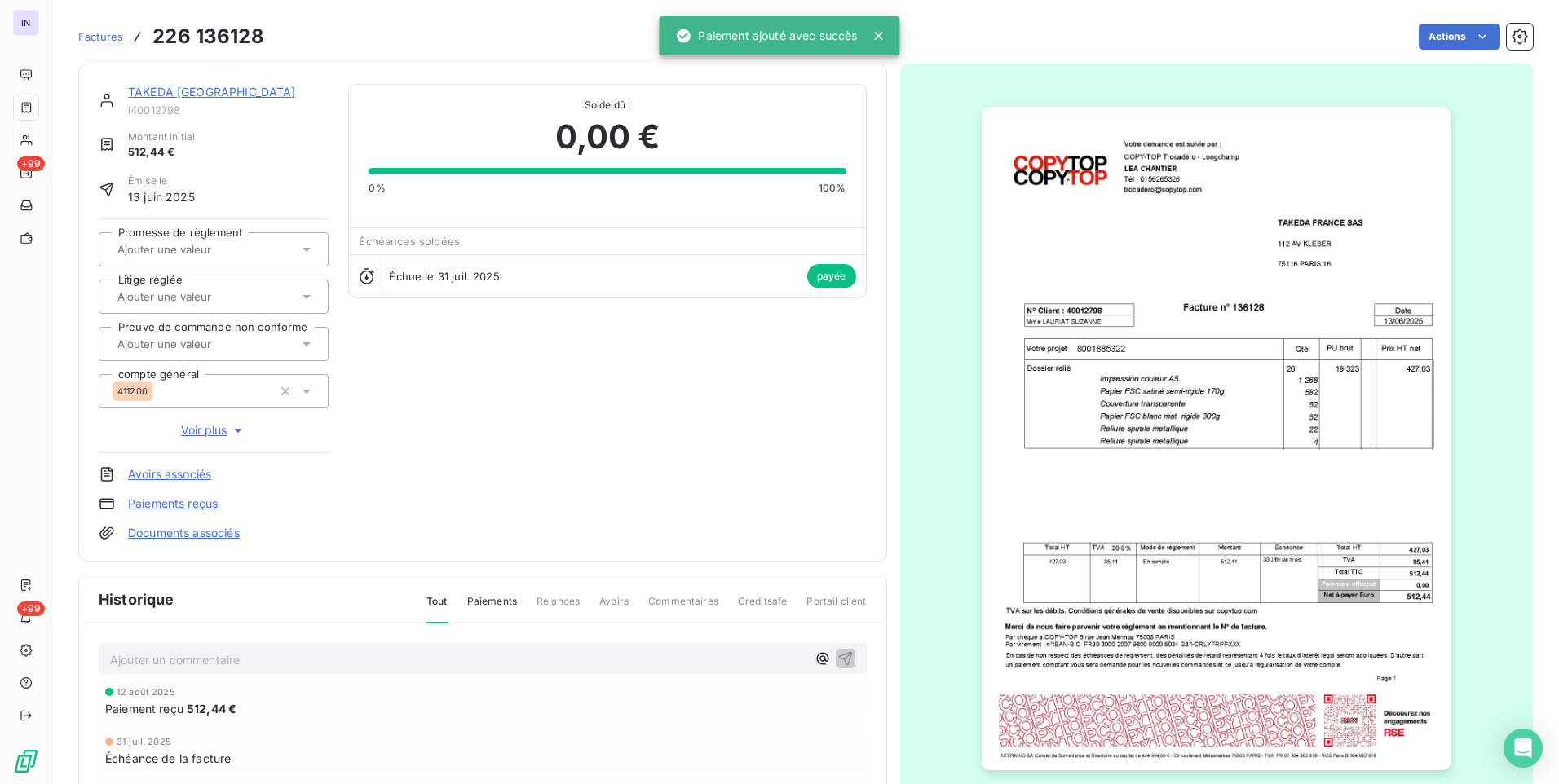
click at [187, 86] on link "TAKEDA [GEOGRAPHIC_DATA]" at bounding box center [212, 92] width 168 height 14
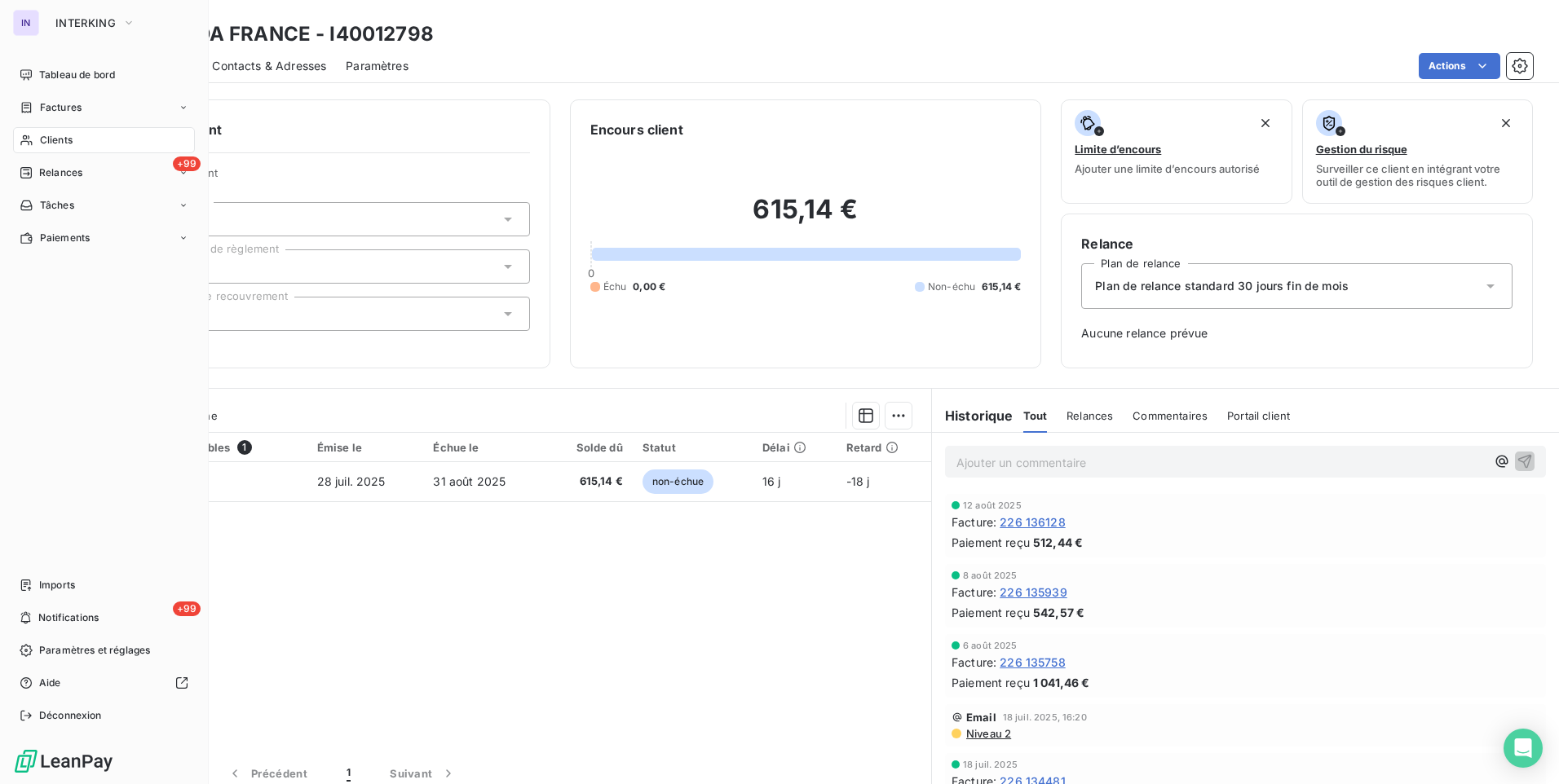
drag, startPoint x: 74, startPoint y: 104, endPoint x: 176, endPoint y: 115, distance: 102.6
click at [74, 104] on span "Factures" at bounding box center [61, 107] width 41 height 15
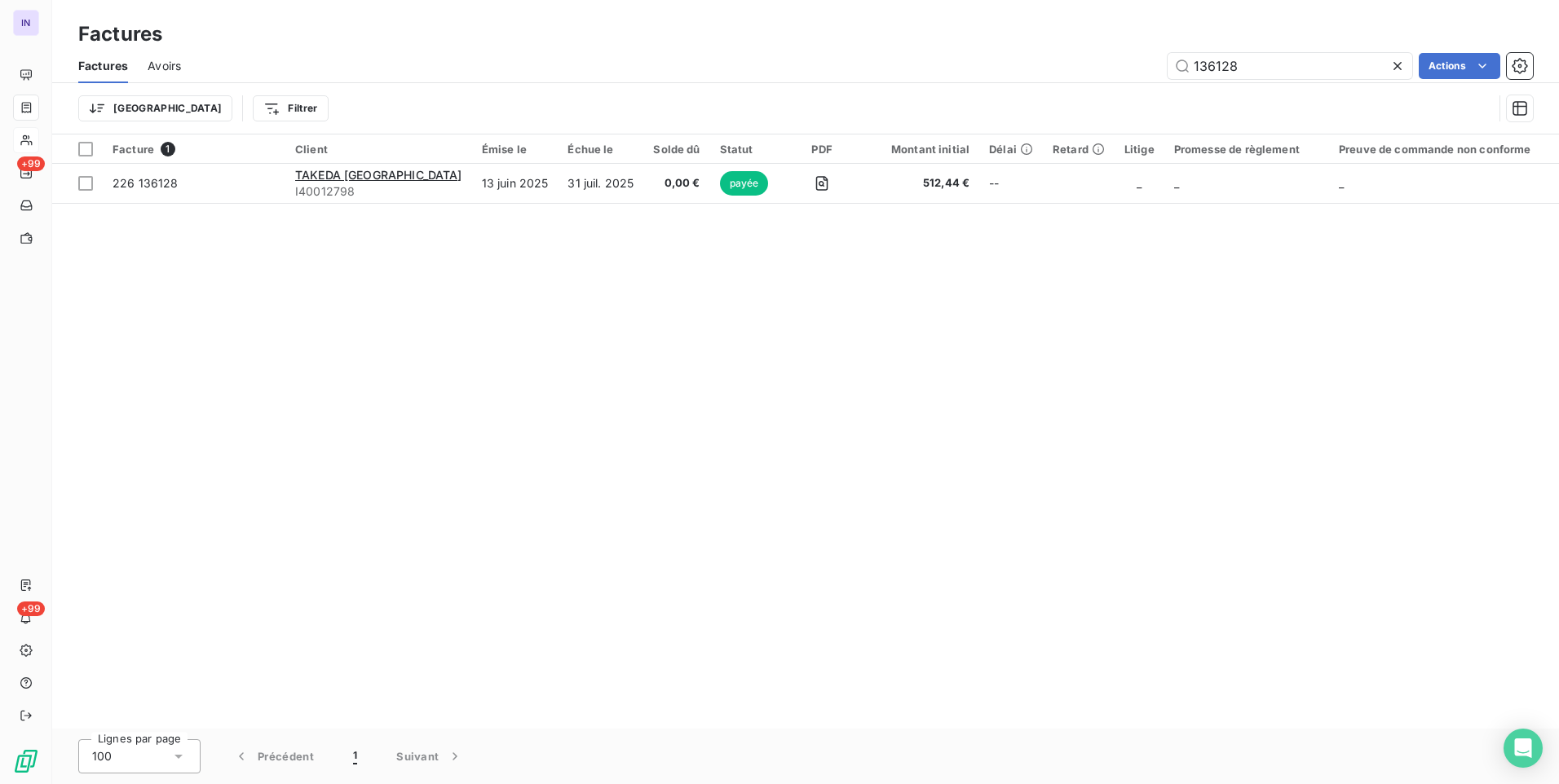
drag, startPoint x: 1191, startPoint y: 65, endPoint x: 1063, endPoint y: 58, distance: 128.2
click at [1078, 63] on div "136128 Actions" at bounding box center [866, 66] width 1332 height 26
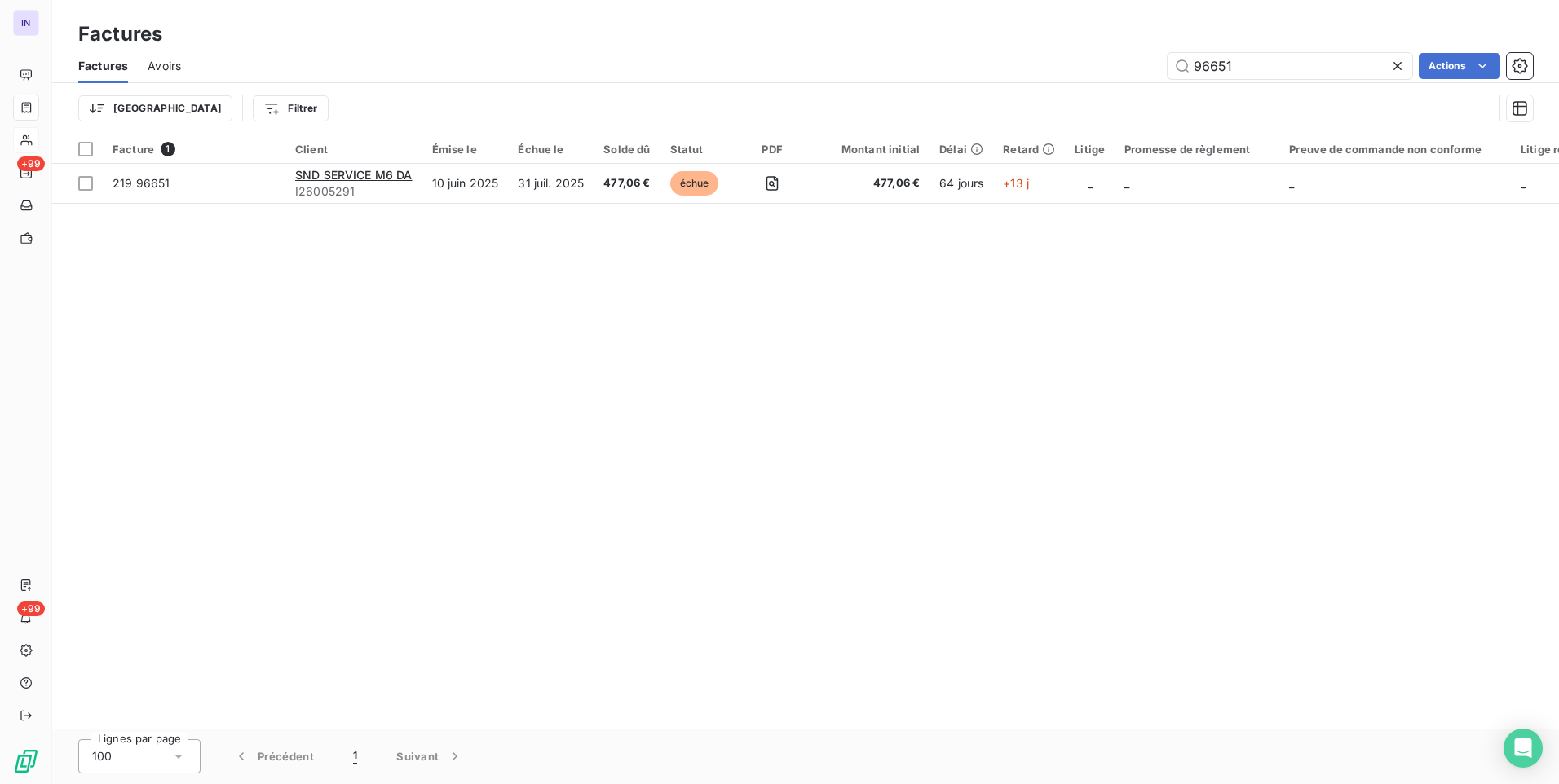
type input "96651"
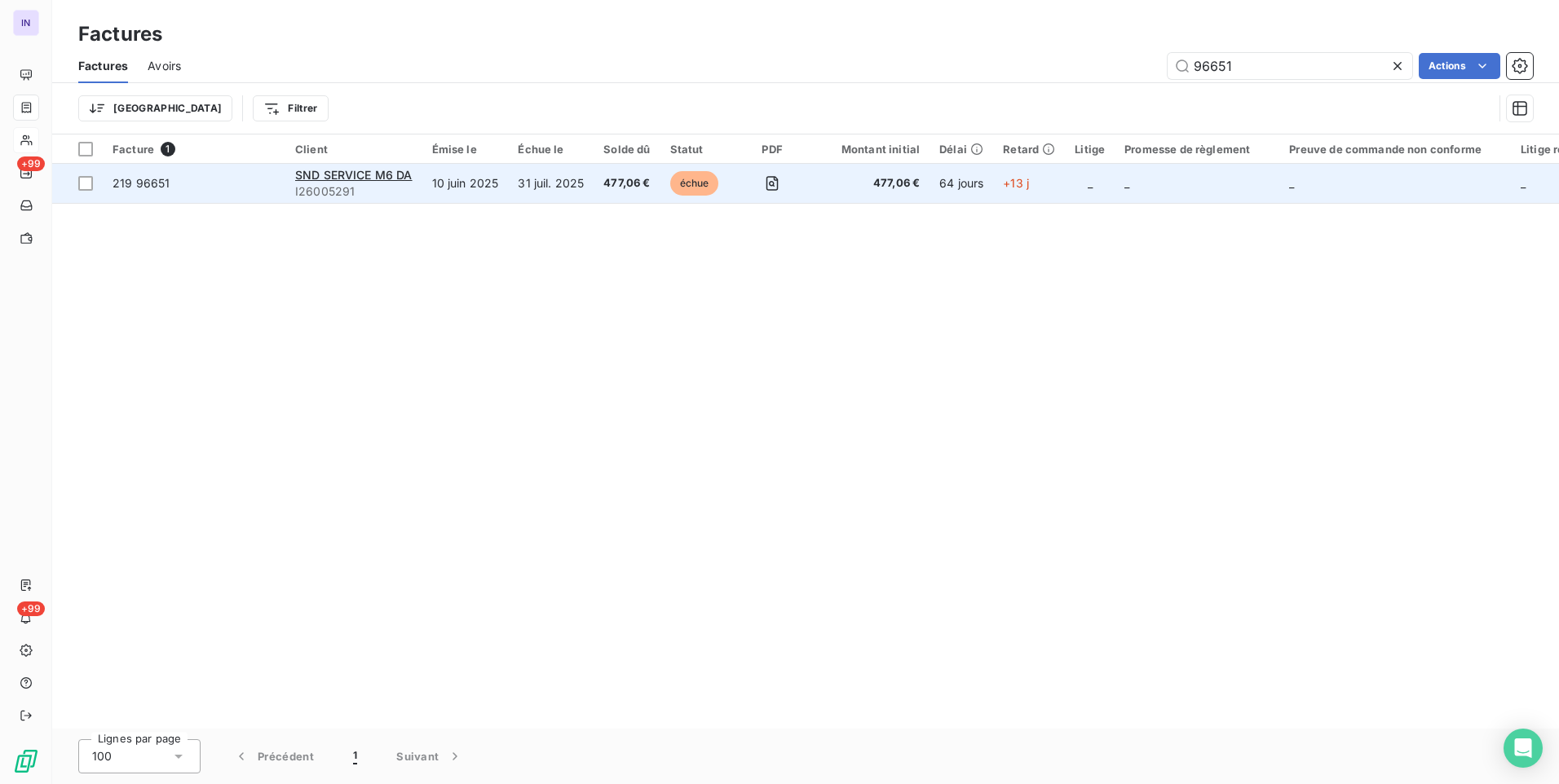
click at [591, 191] on td "31 juil. 2025" at bounding box center [551, 183] width 86 height 39
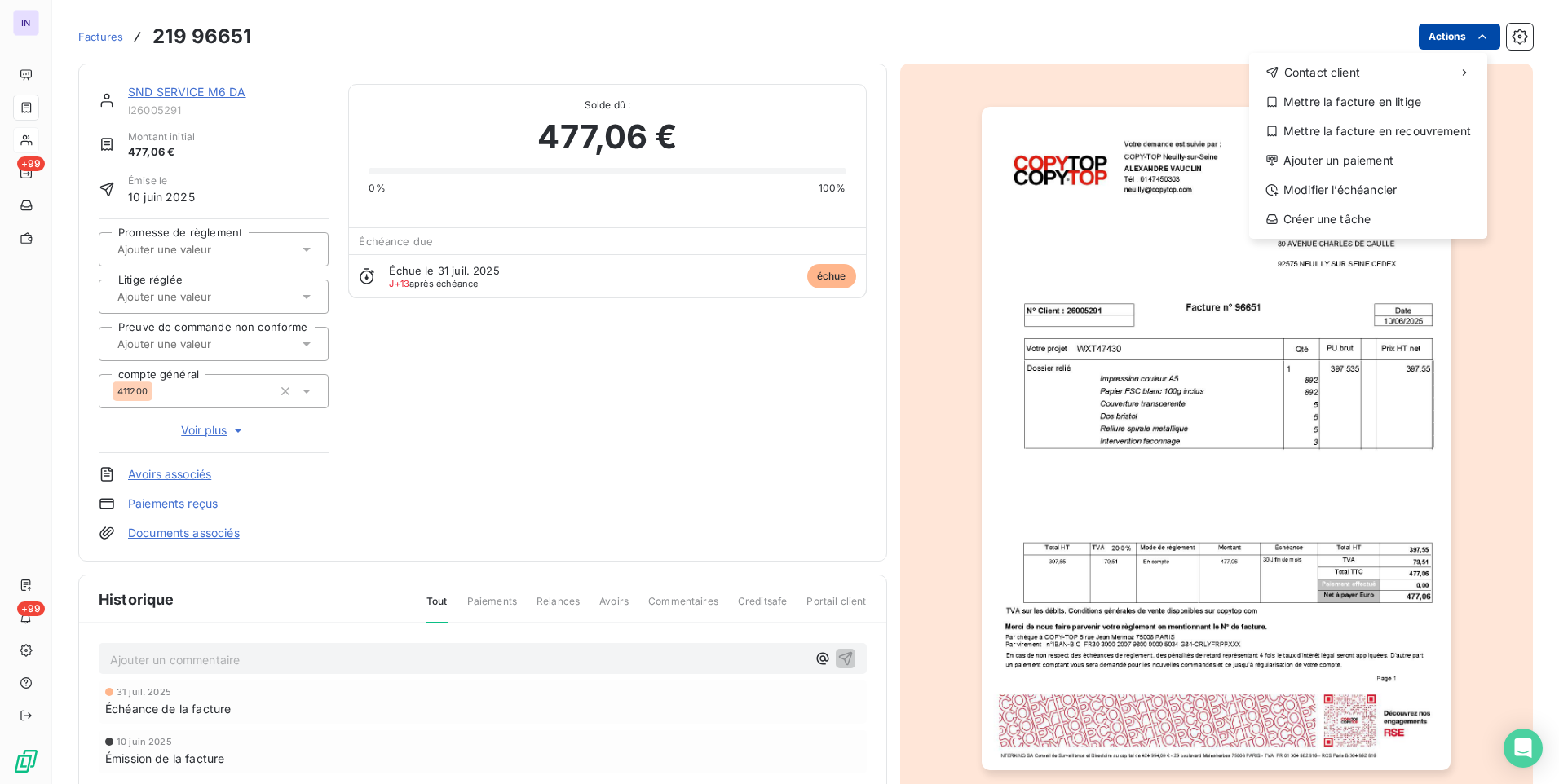
click at [1457, 40] on html "IN +99 +99 Factures [PHONE_NUMBER] Actions Contact client Mettre la facture en …" at bounding box center [780, 392] width 1559 height 784
click at [1369, 151] on div "Ajouter un paiement" at bounding box center [1367, 161] width 225 height 26
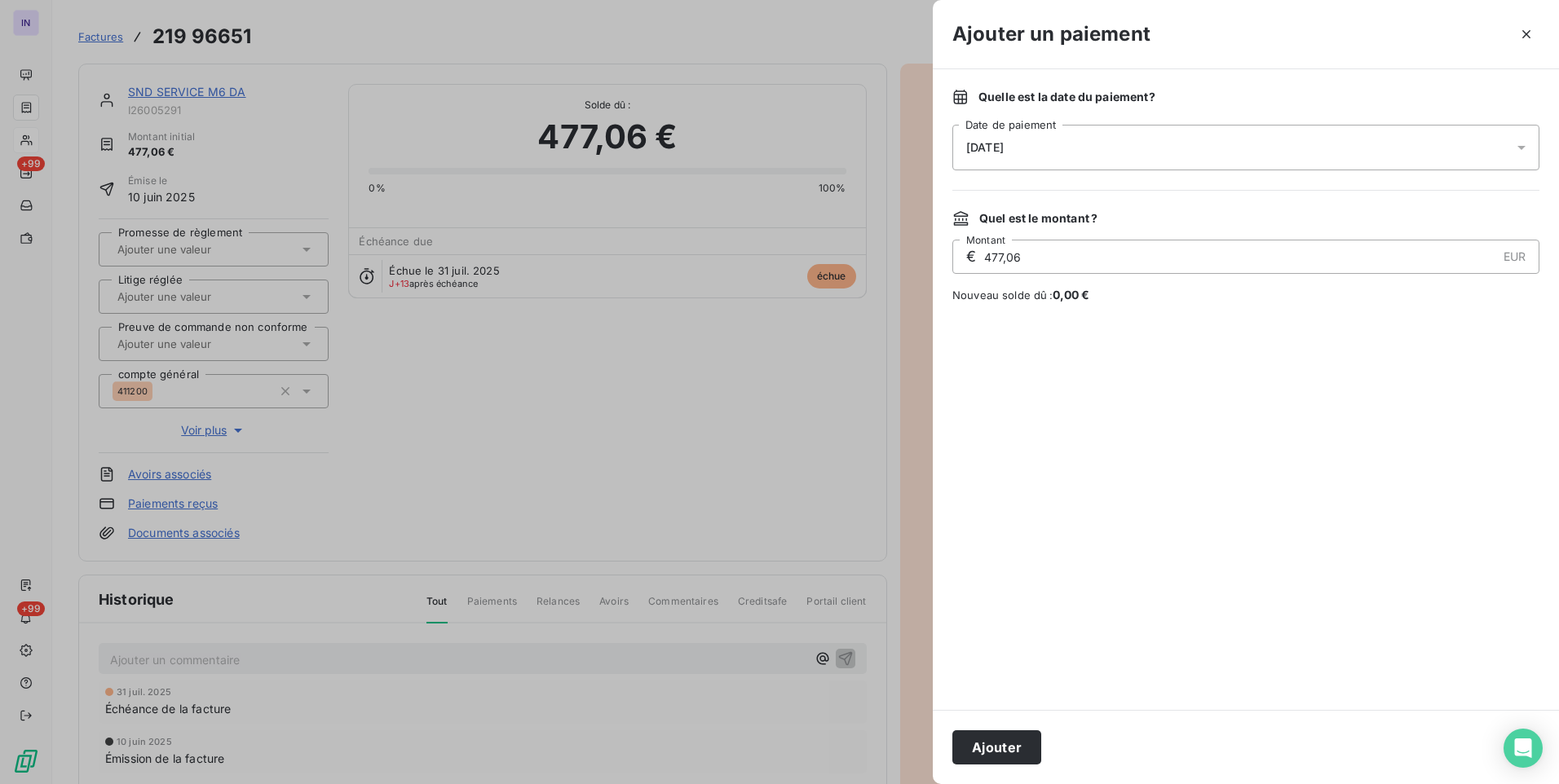
click at [1166, 149] on div "[DATE]" at bounding box center [1246, 147] width 587 height 46
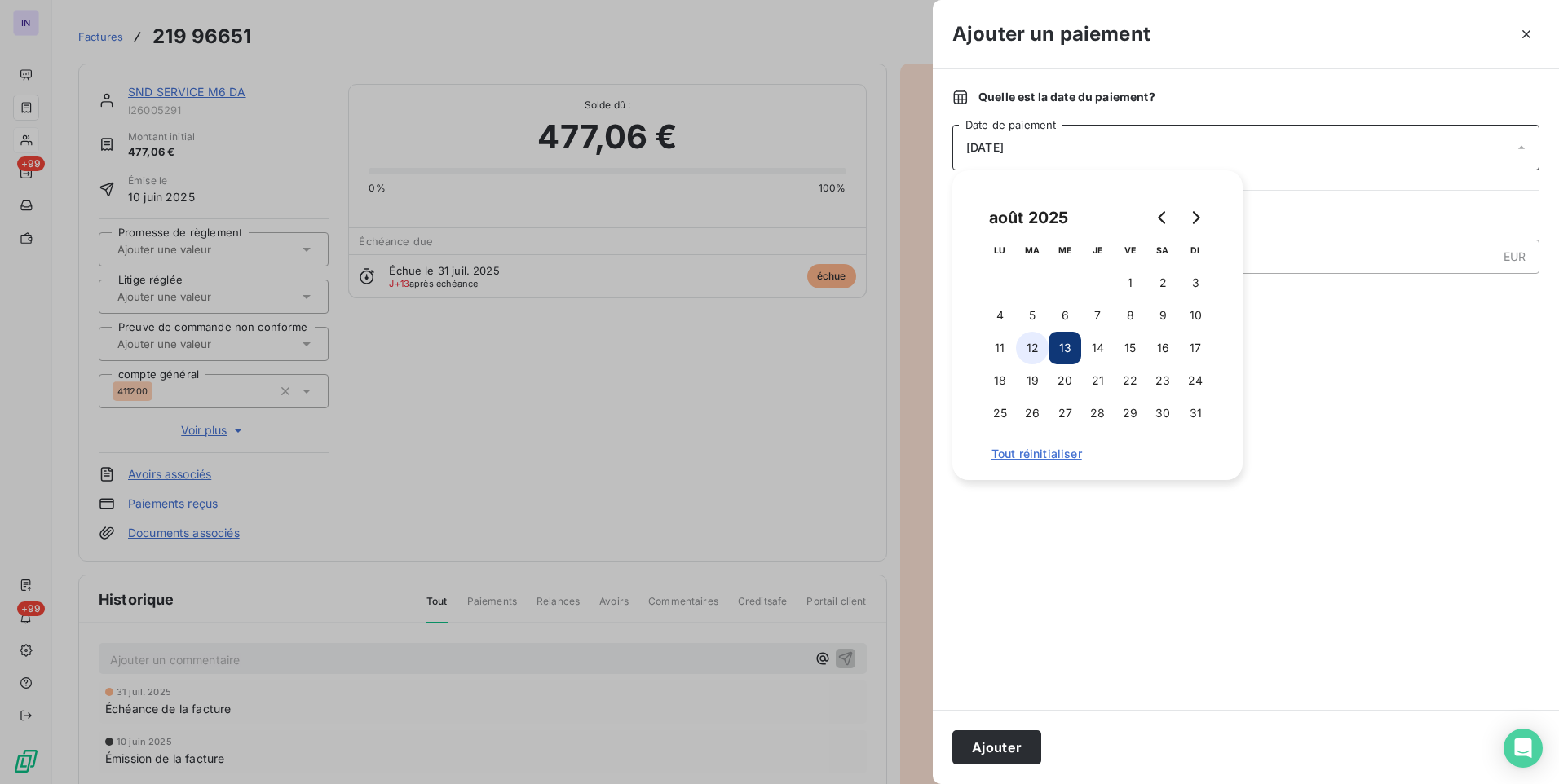
click at [1024, 341] on button "12" at bounding box center [1032, 348] width 33 height 33
click at [1016, 747] on button "Ajouter" at bounding box center [996, 748] width 89 height 35
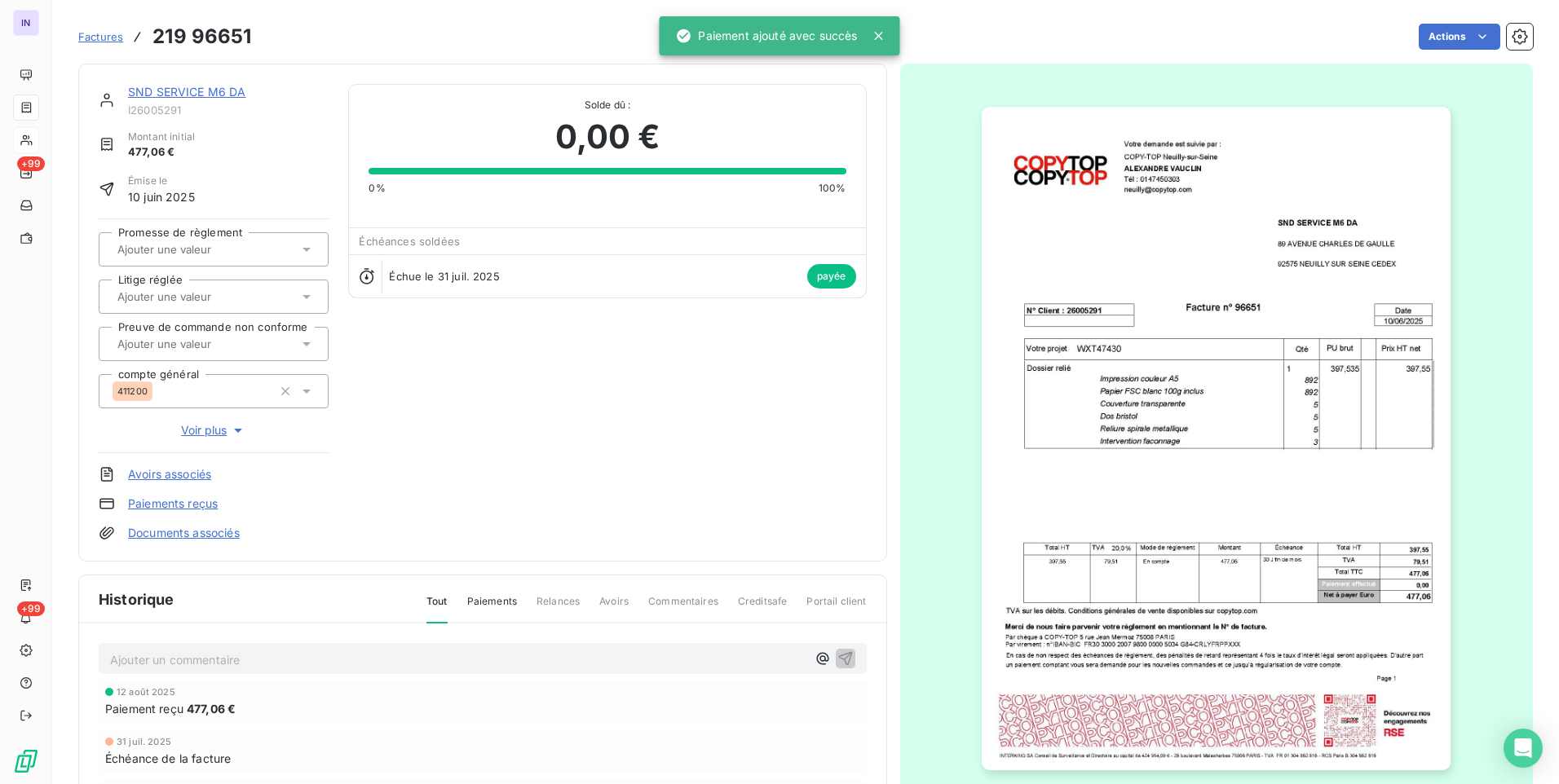
click at [198, 91] on link "SND SERVICE M6 DA" at bounding box center [187, 92] width 118 height 14
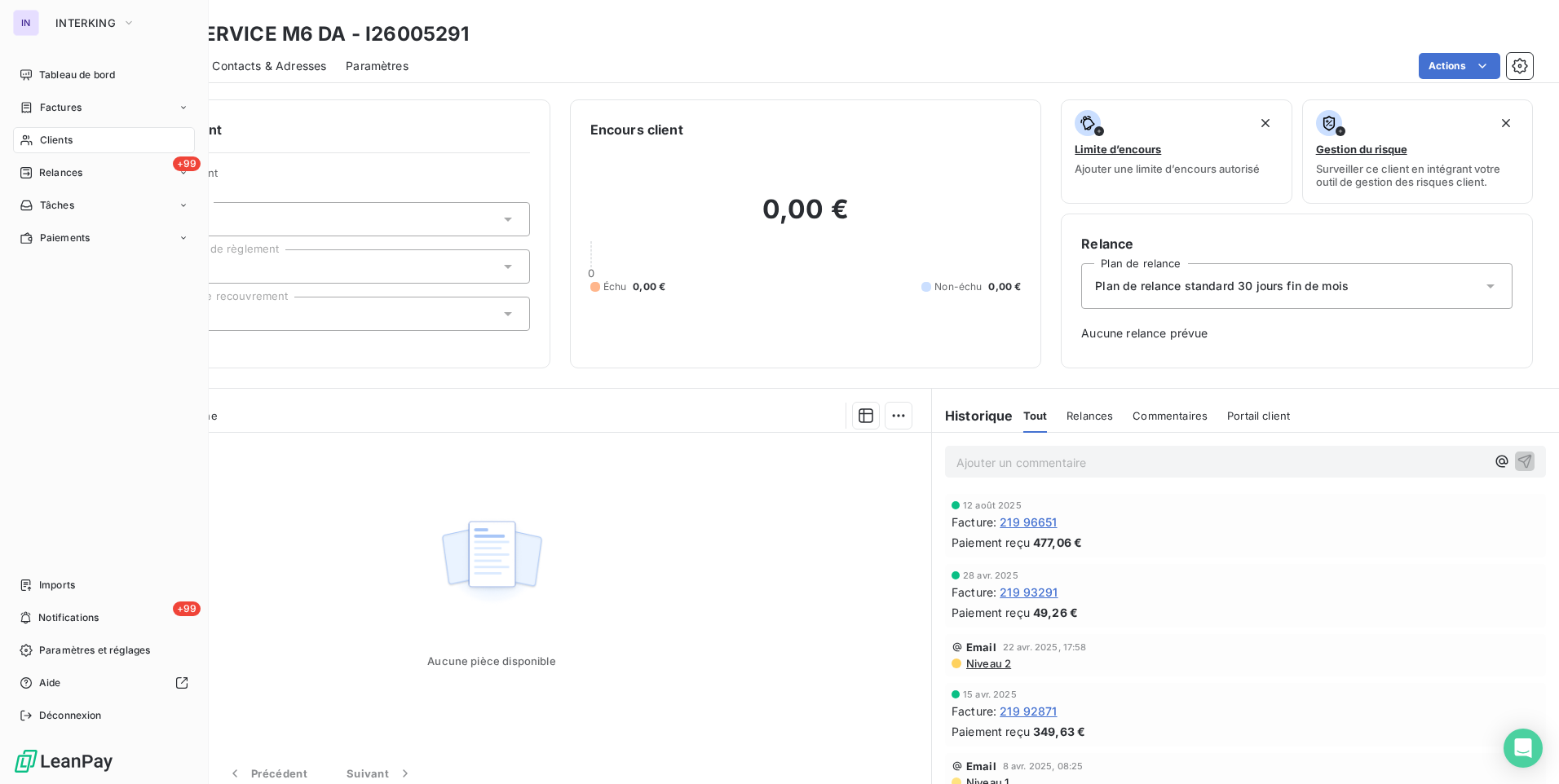
drag, startPoint x: 56, startPoint y: 106, endPoint x: 207, endPoint y: 114, distance: 151.2
click at [56, 106] on span "Factures" at bounding box center [61, 107] width 41 height 15
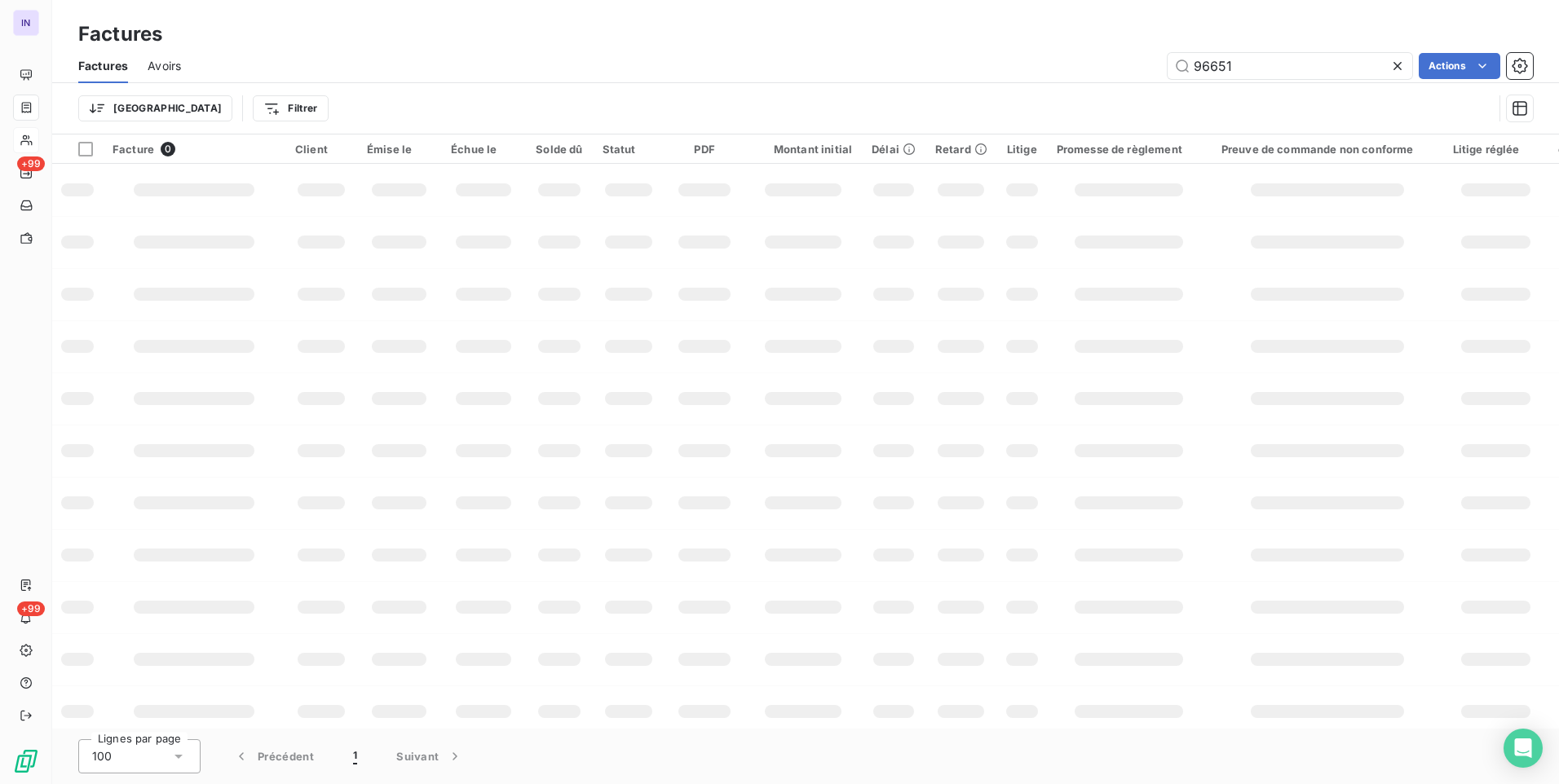
drag, startPoint x: 1232, startPoint y: 72, endPoint x: 1048, endPoint y: 61, distance: 184.3
click at [1049, 61] on div "96651 Actions" at bounding box center [866, 66] width 1332 height 26
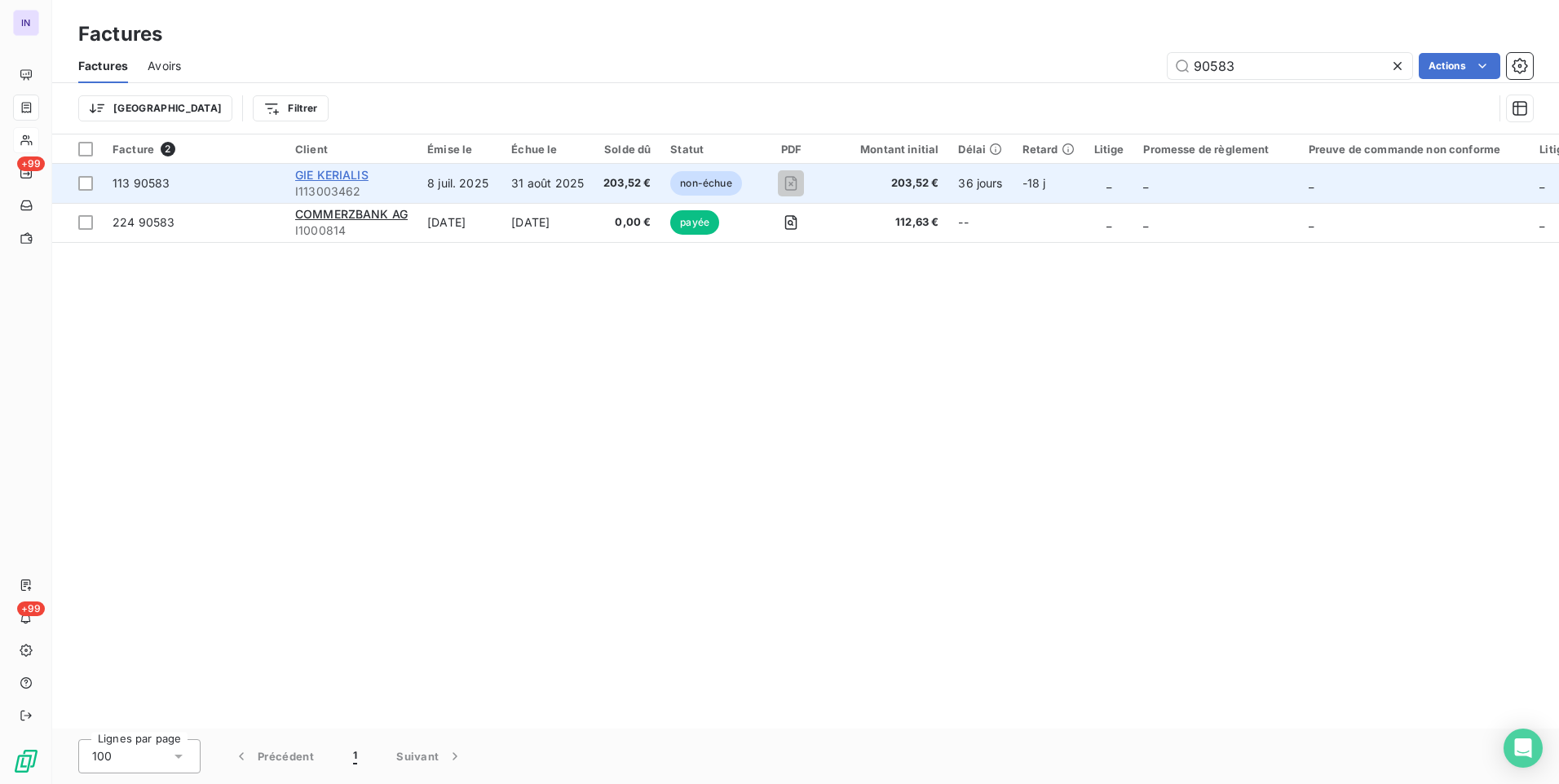
type input "90583"
click at [337, 173] on span "GIE KERIALIS" at bounding box center [332, 175] width 74 height 14
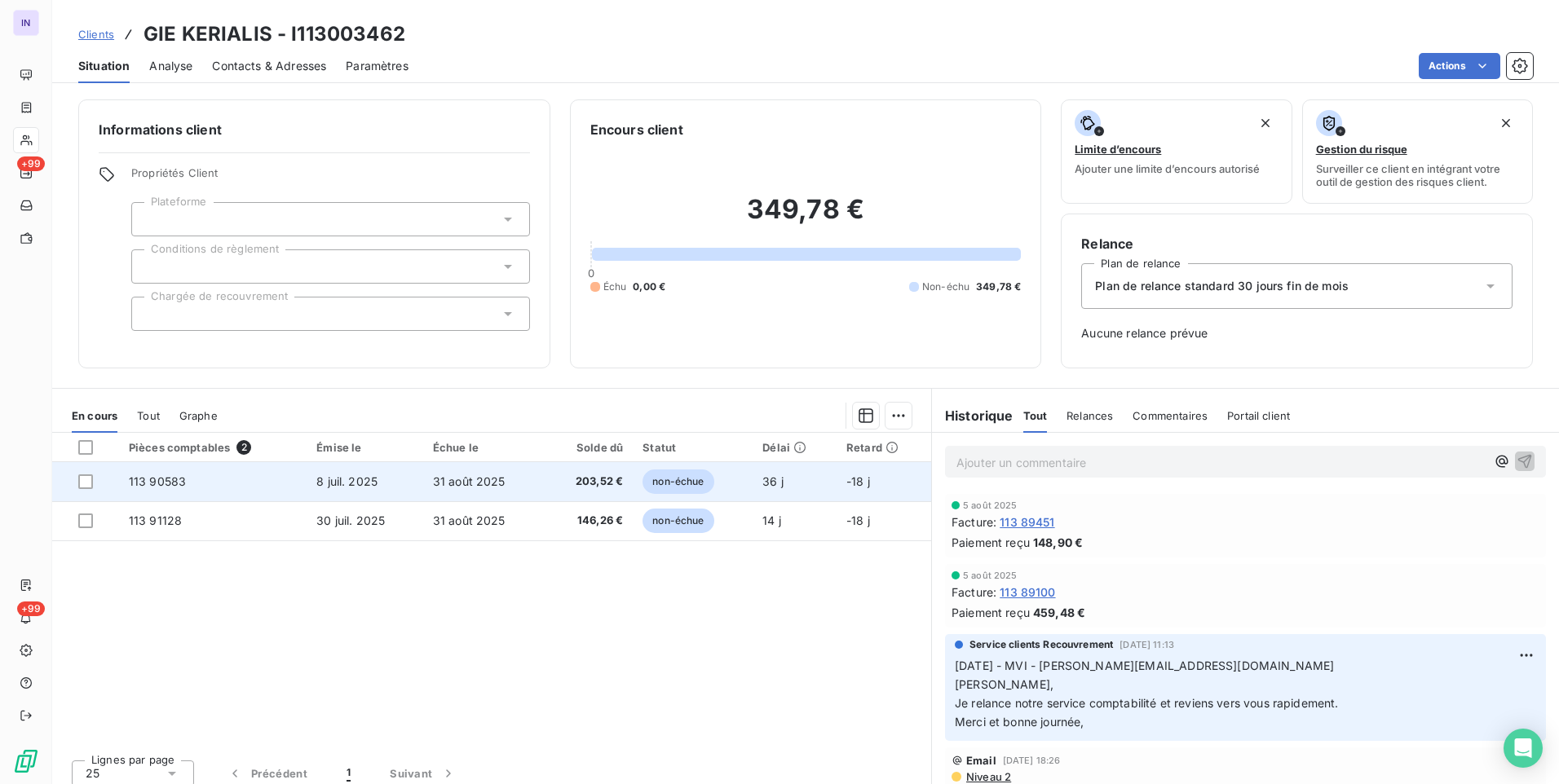
click at [463, 487] on span "31 août 2025" at bounding box center [469, 481] width 73 height 14
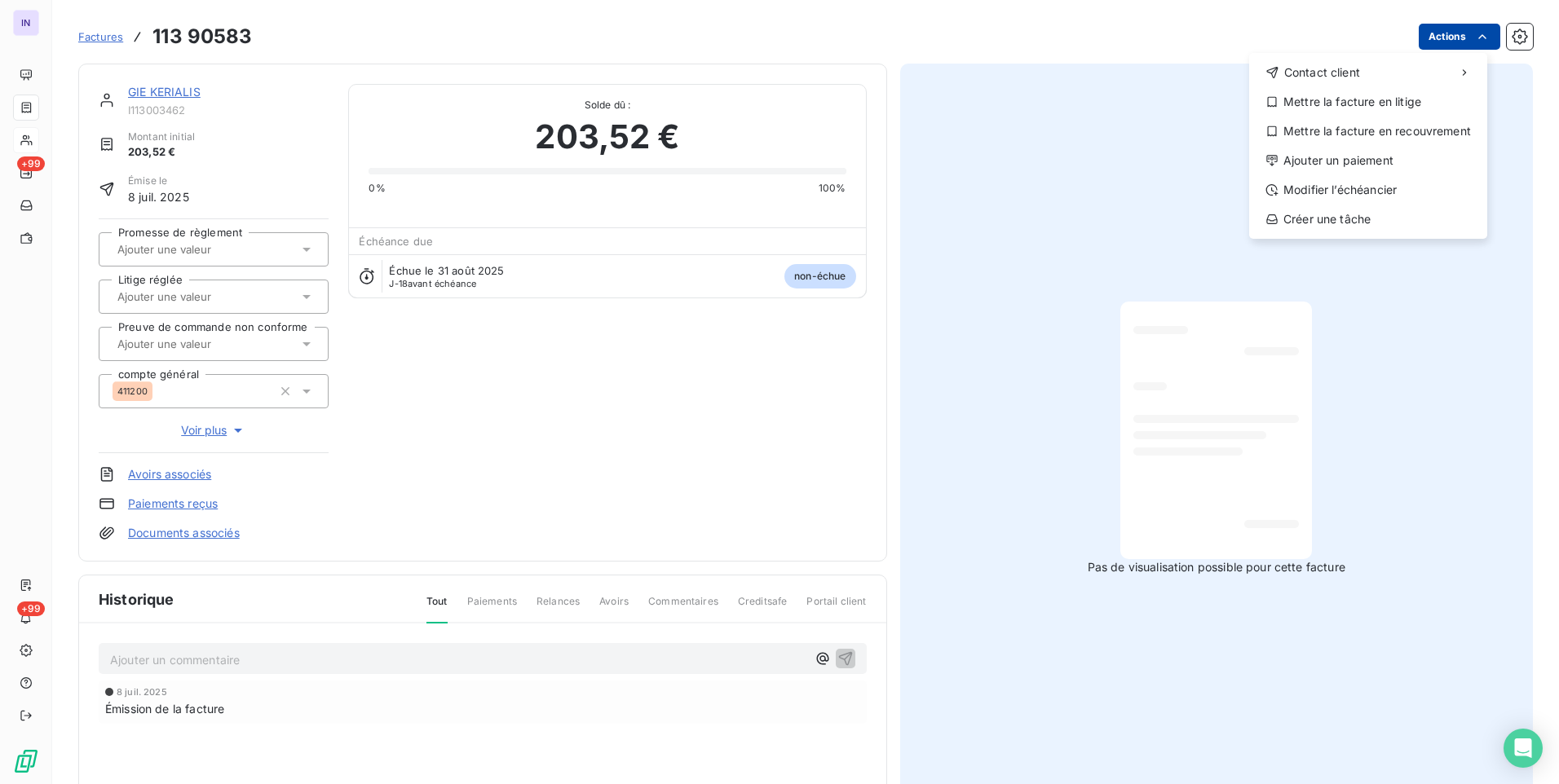
click at [1449, 35] on html "IN +99 +99 Factures [PHONE_NUMBER] Actions Contact client Mettre la facture en …" at bounding box center [780, 392] width 1559 height 784
click at [1359, 156] on div "Ajouter un paiement" at bounding box center [1367, 161] width 225 height 26
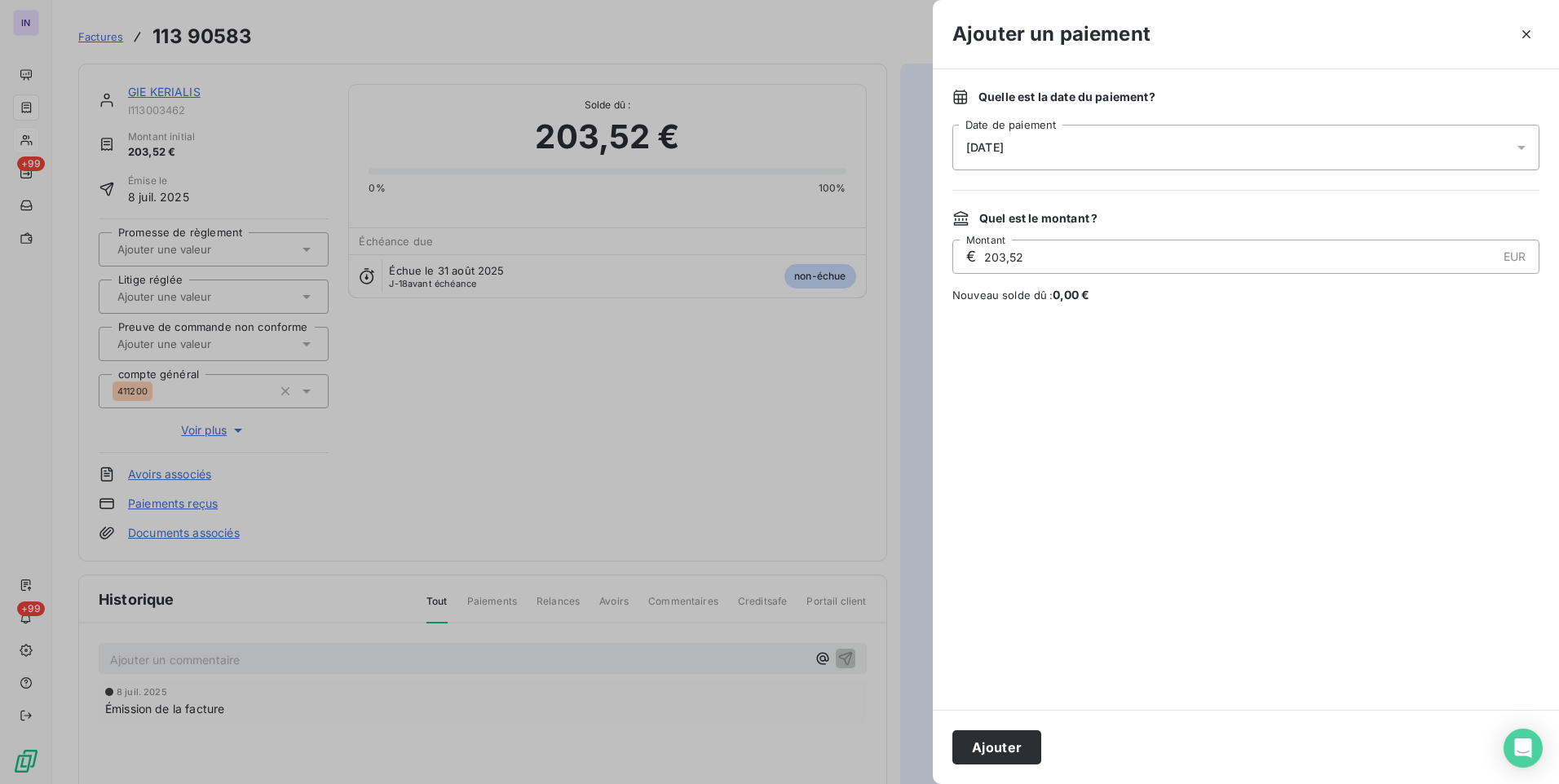
click at [1079, 147] on div "[DATE]" at bounding box center [1246, 147] width 587 height 46
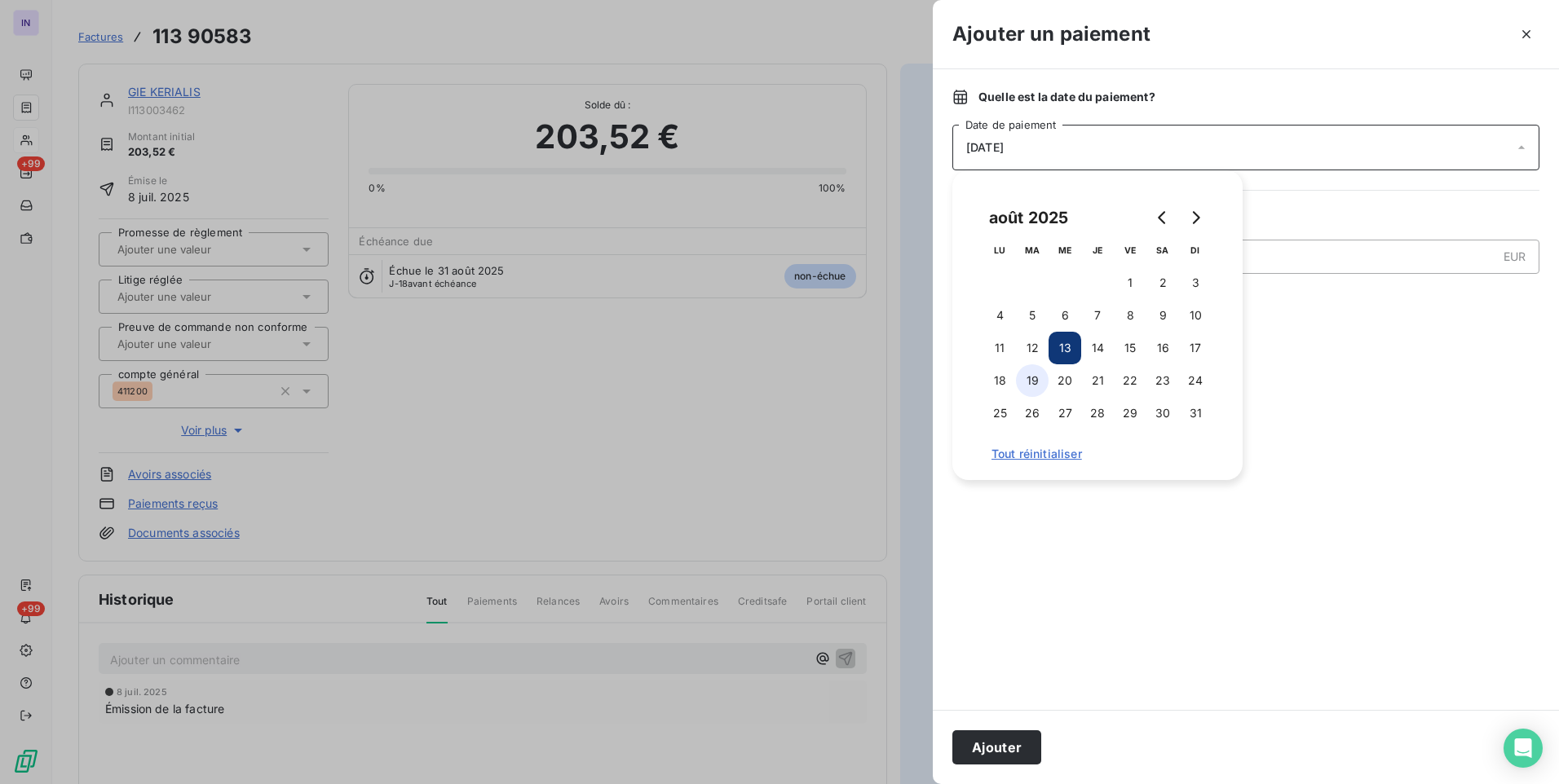
drag, startPoint x: 1037, startPoint y: 355, endPoint x: 1033, endPoint y: 382, distance: 27.3
click at [1037, 354] on button "12" at bounding box center [1032, 348] width 33 height 33
click at [1022, 743] on button "Ajouter" at bounding box center [996, 748] width 89 height 35
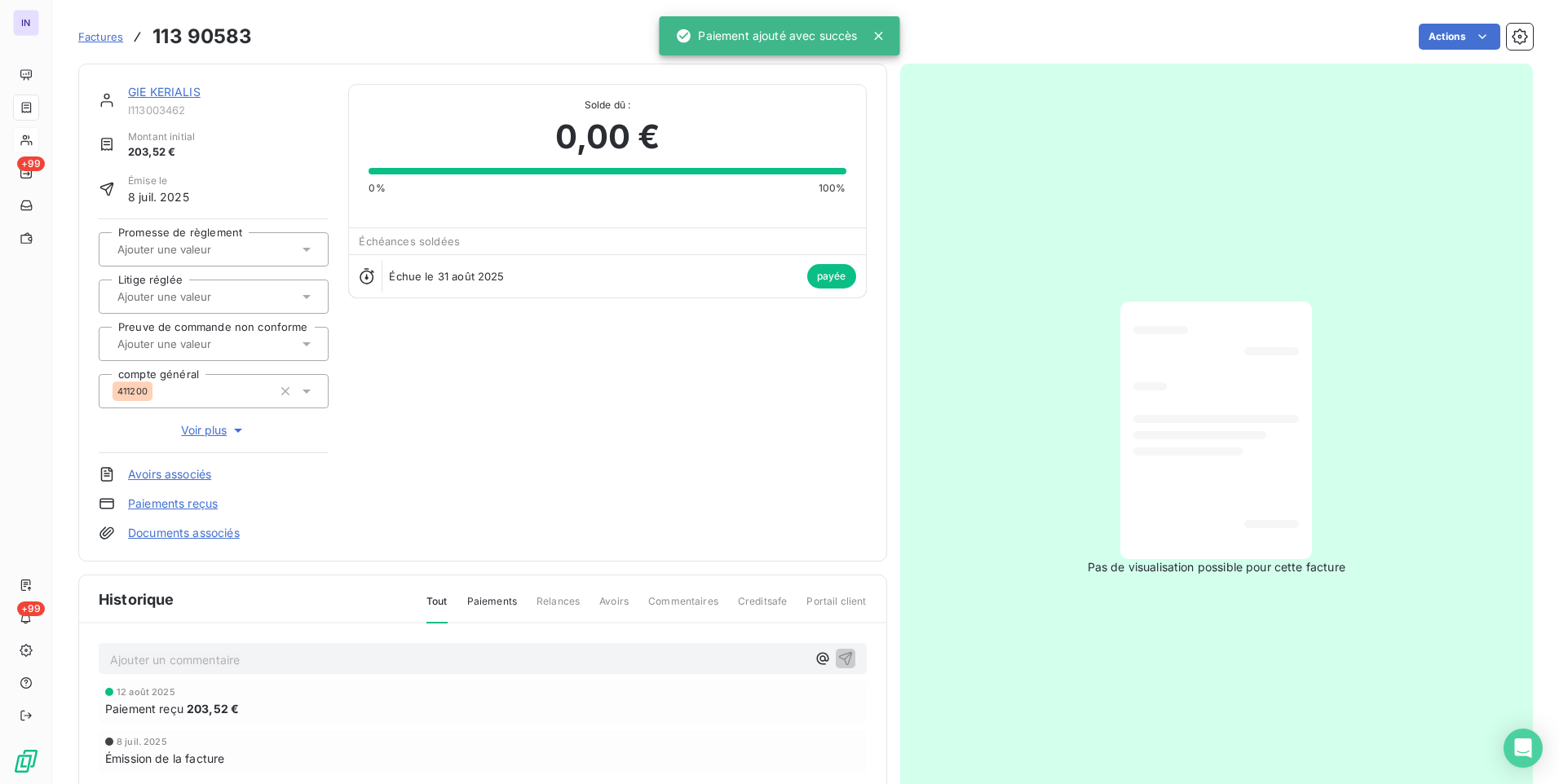
click at [176, 90] on link "GIE KERIALIS" at bounding box center [164, 92] width 73 height 14
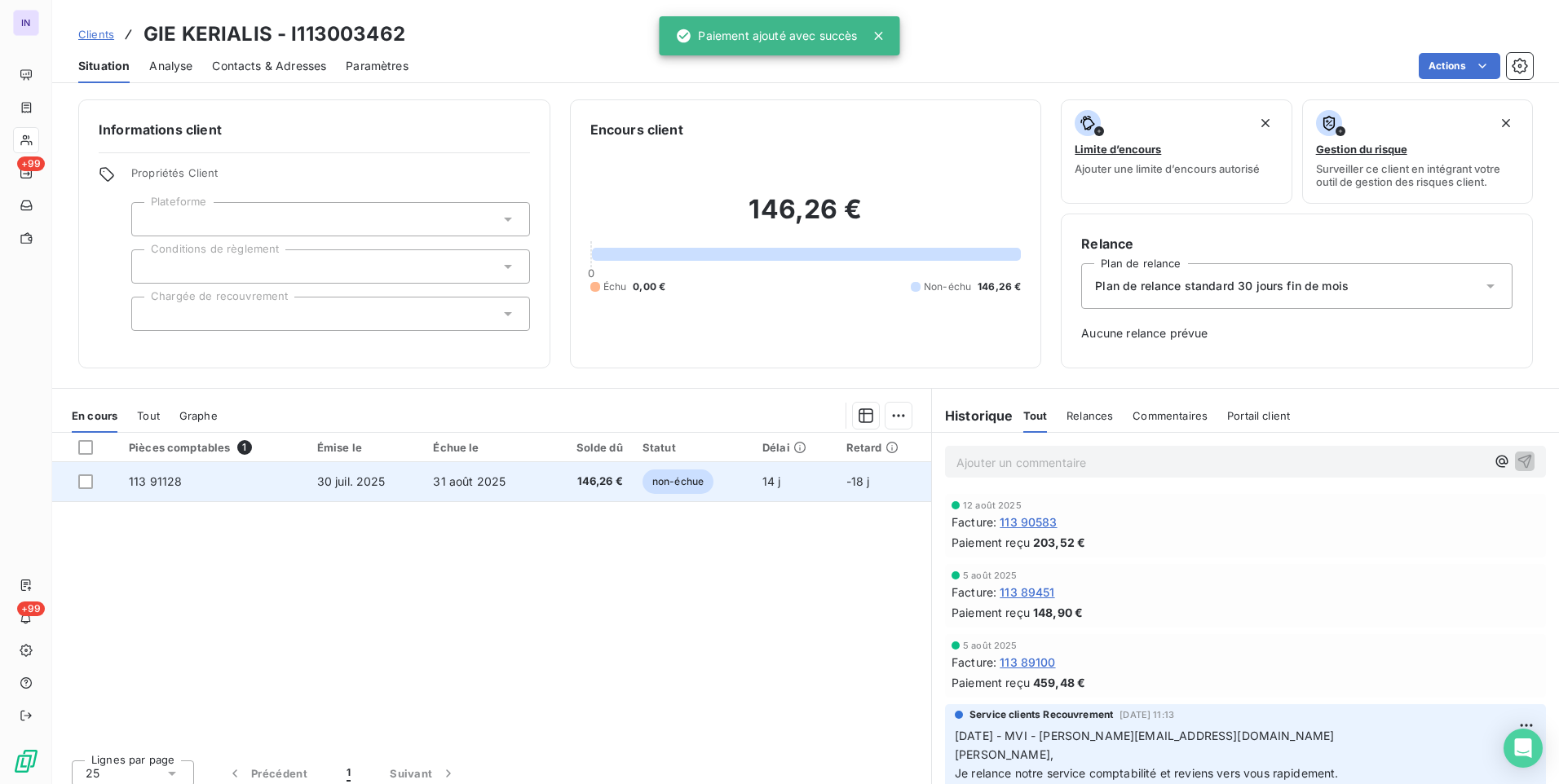
click at [560, 485] on span "146,26 €" at bounding box center [588, 481] width 67 height 16
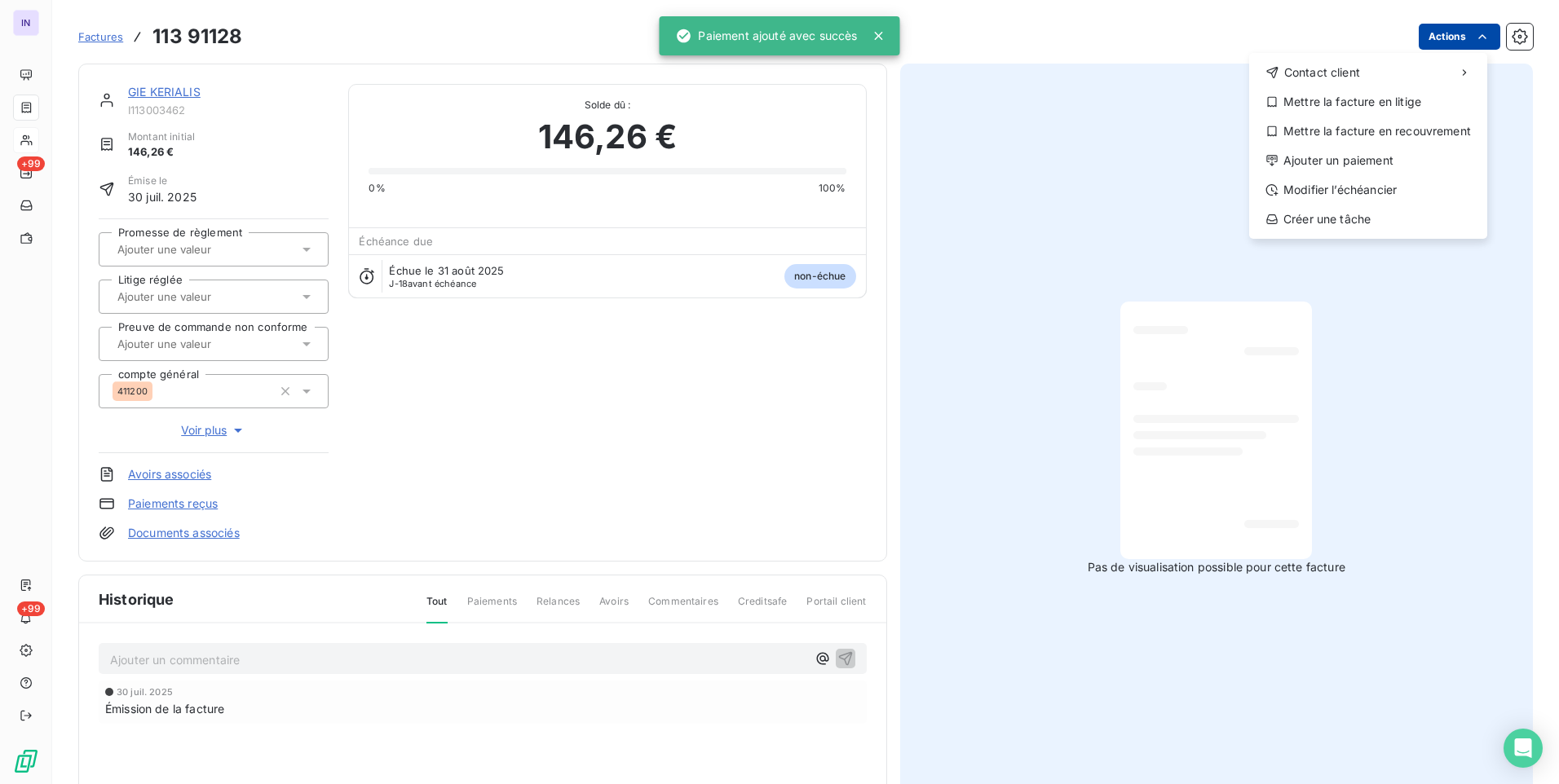
click at [1434, 30] on html "IN +99 +99 Factures [PHONE_NUMBER] Actions Contact client Mettre la facture en …" at bounding box center [780, 392] width 1559 height 784
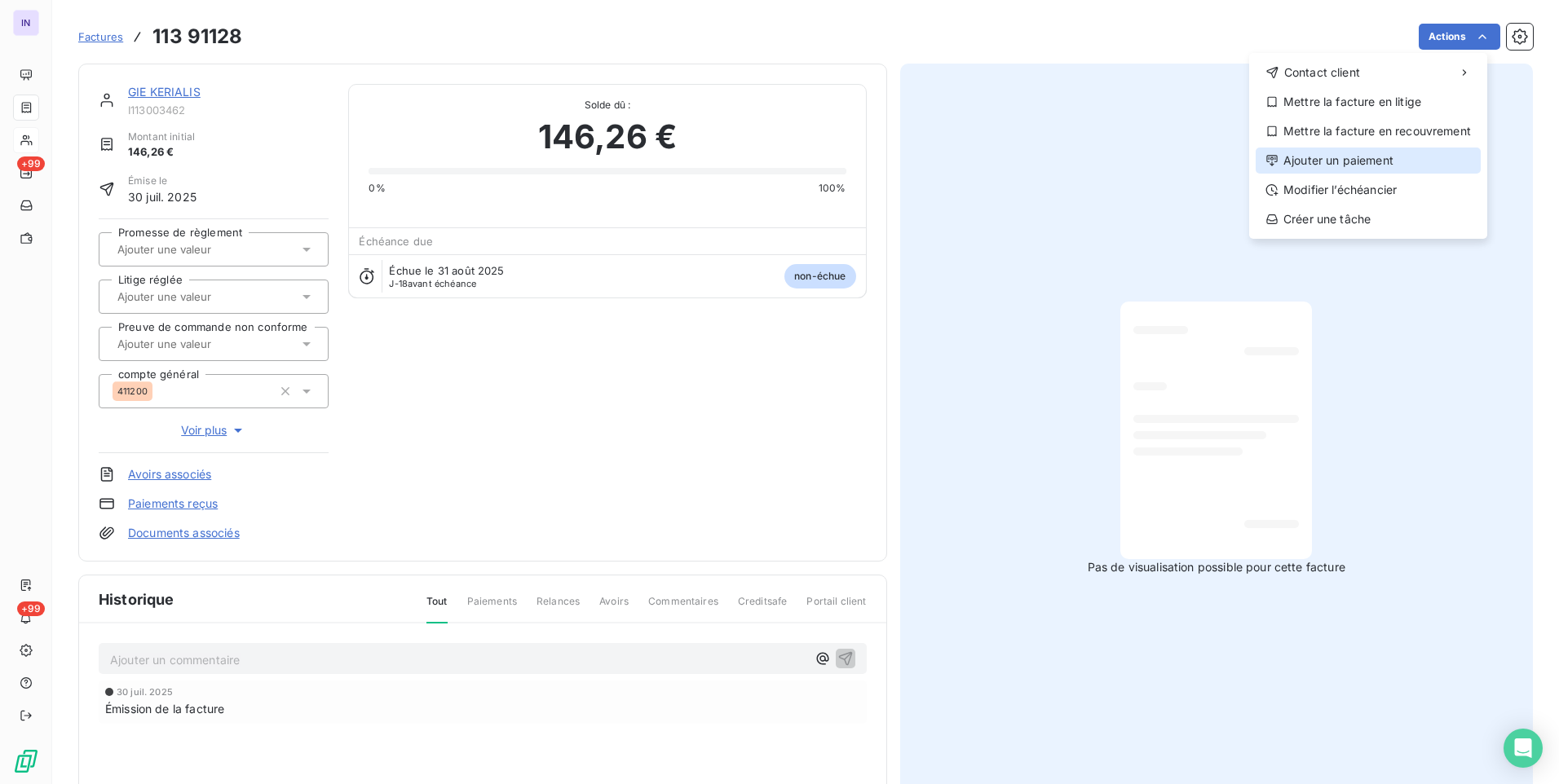
click at [1339, 157] on div "Ajouter un paiement" at bounding box center [1367, 161] width 225 height 26
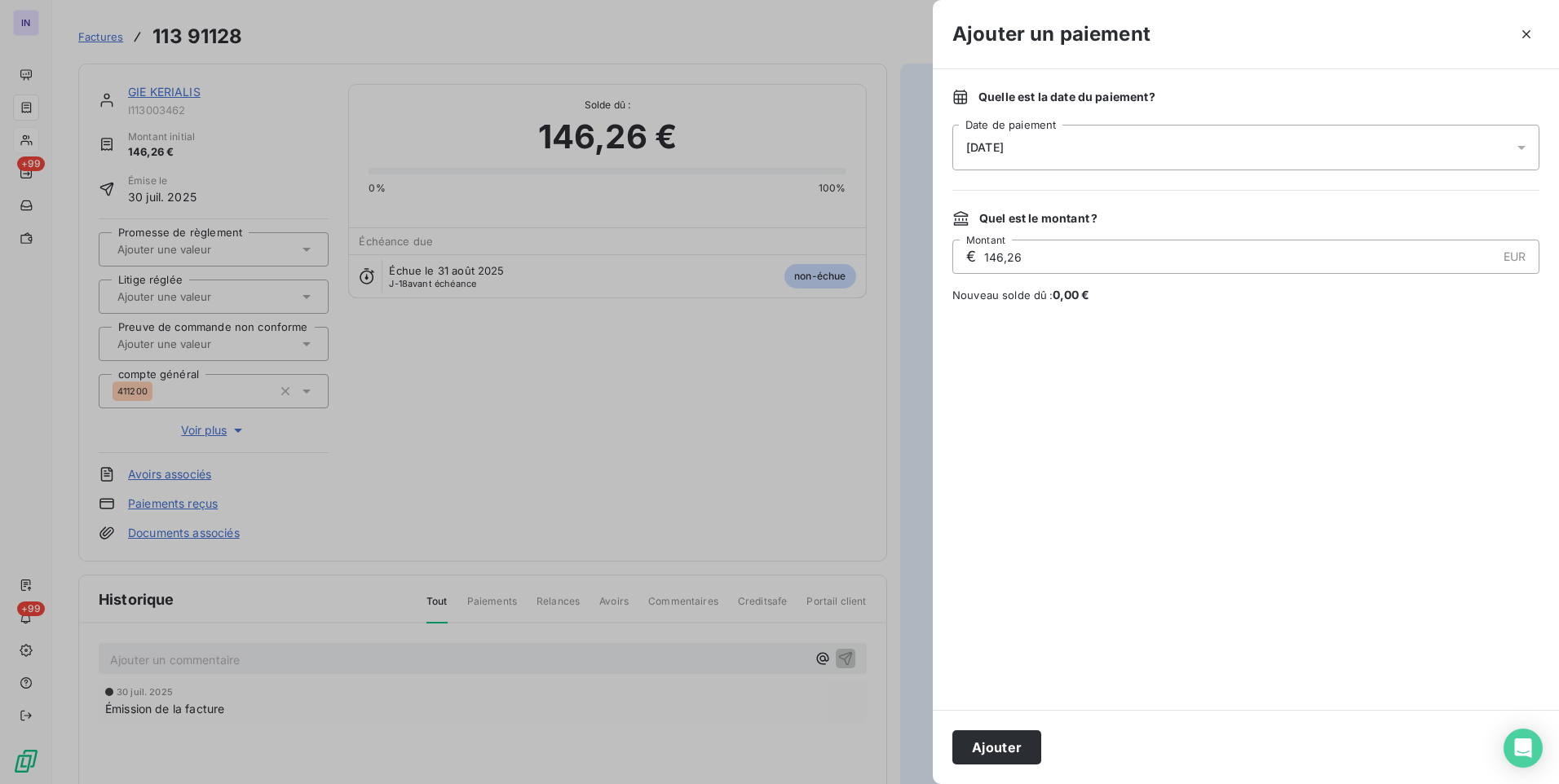
click at [1168, 154] on div "[DATE]" at bounding box center [1246, 147] width 587 height 46
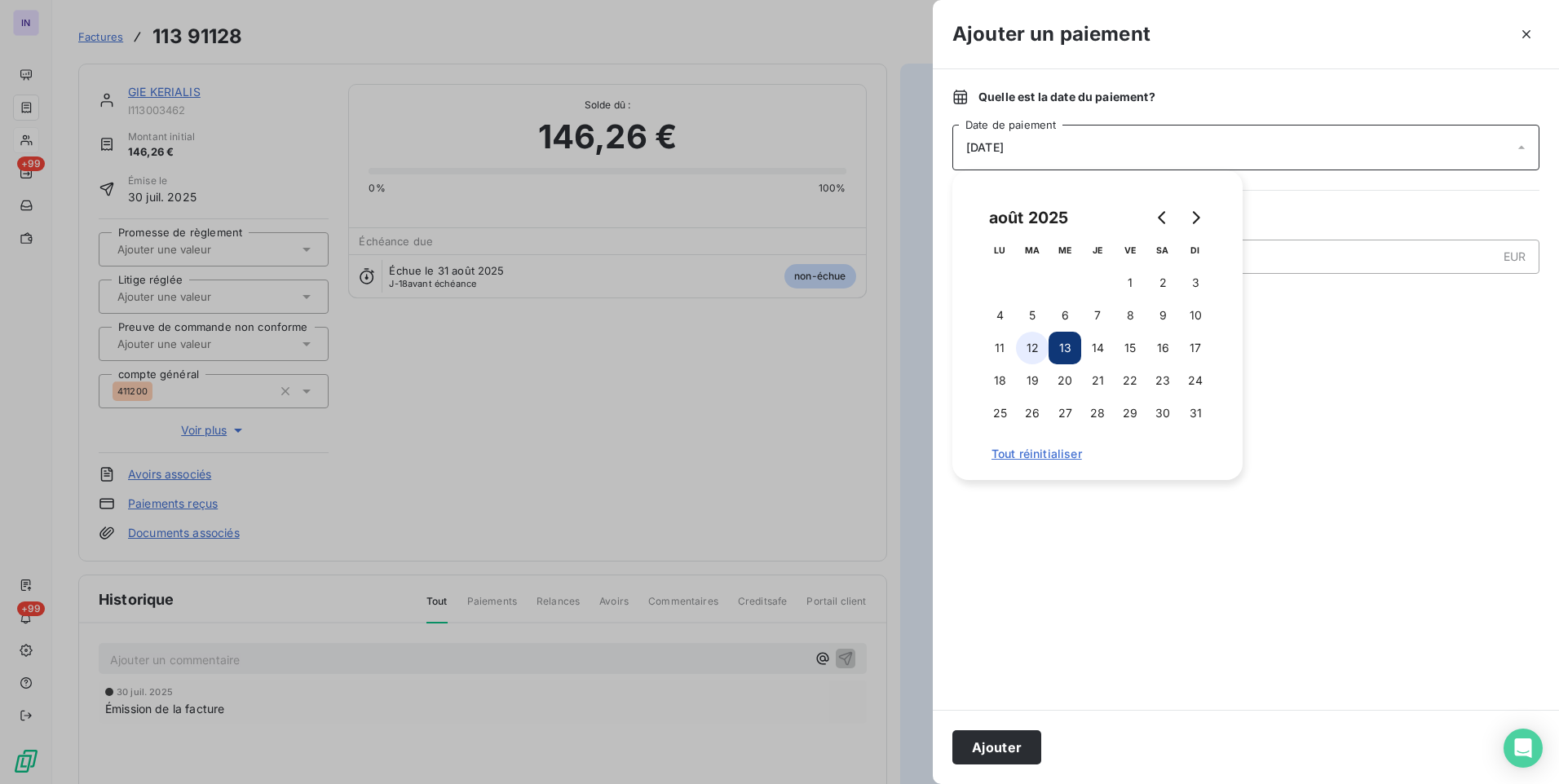
click at [1031, 344] on button "12" at bounding box center [1032, 348] width 33 height 33
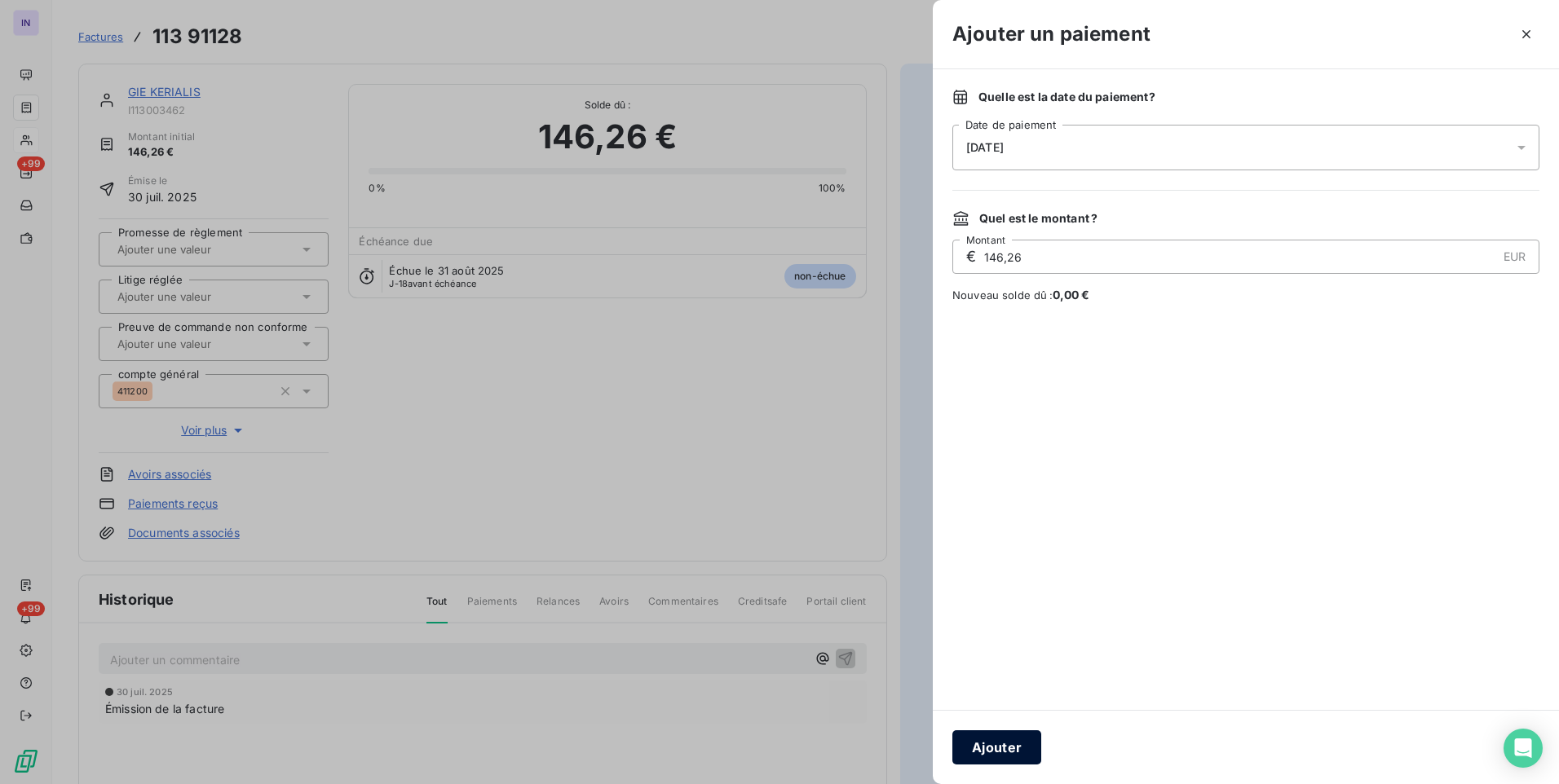
click at [990, 756] on button "Ajouter" at bounding box center [996, 748] width 89 height 35
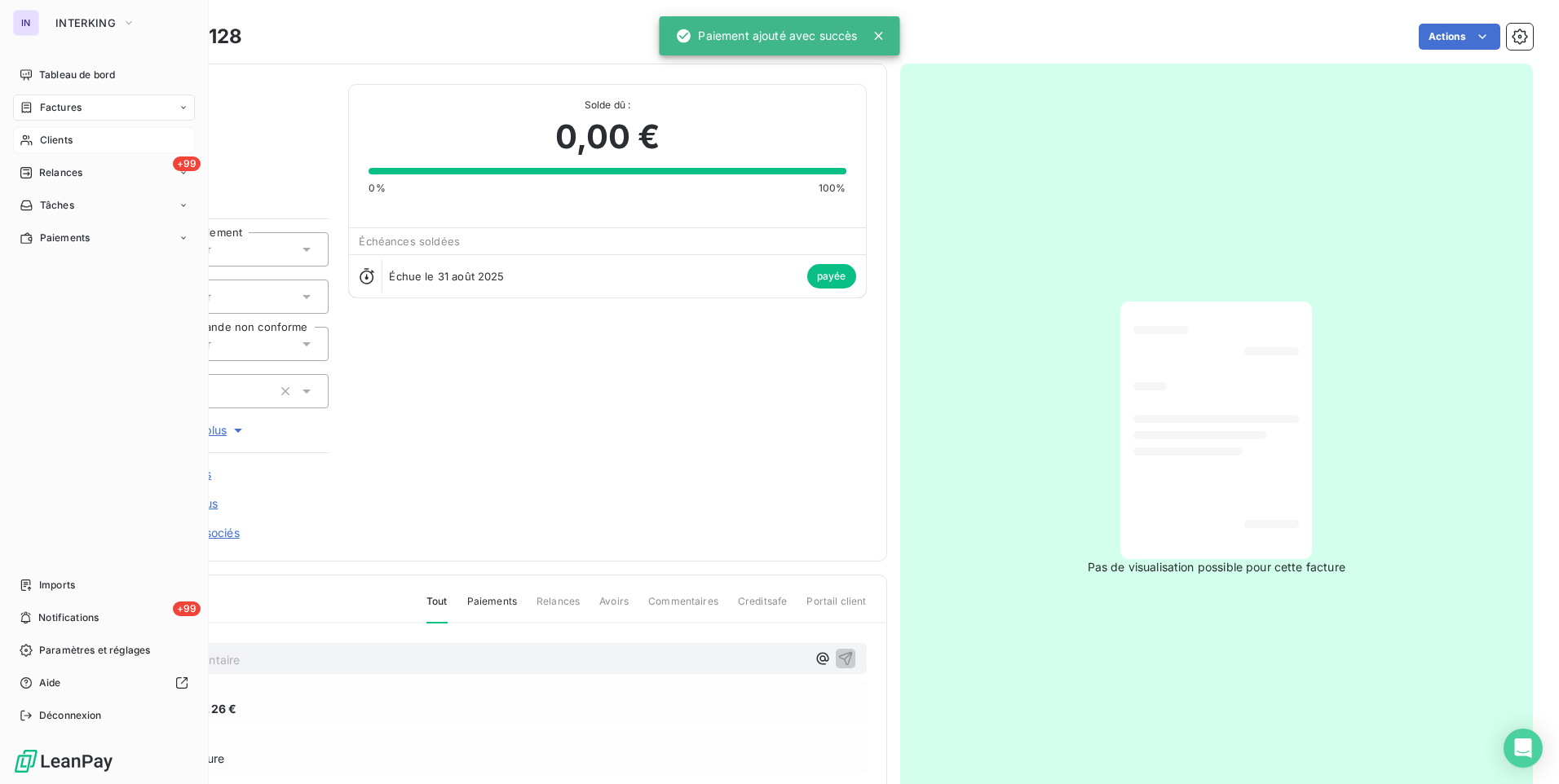
drag, startPoint x: 62, startPoint y: 110, endPoint x: 162, endPoint y: 112, distance: 100.0
click at [62, 109] on span "Factures" at bounding box center [61, 107] width 41 height 15
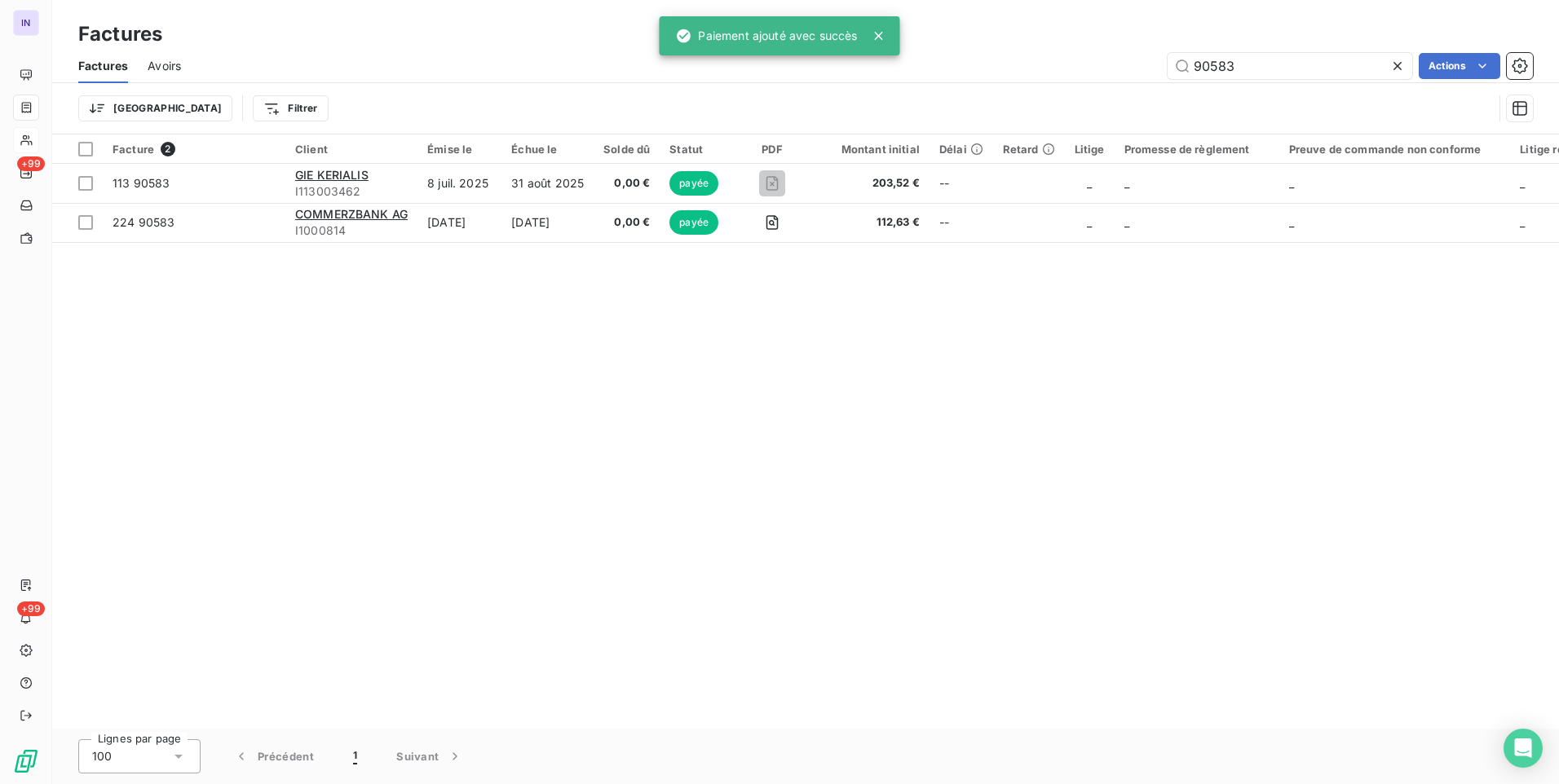
drag, startPoint x: 1236, startPoint y: 64, endPoint x: 1025, endPoint y: 89, distance: 212.5
click at [1040, 86] on div "Factures Avoirs 90583 Actions Trier Filtrer" at bounding box center [806, 91] width 1507 height 85
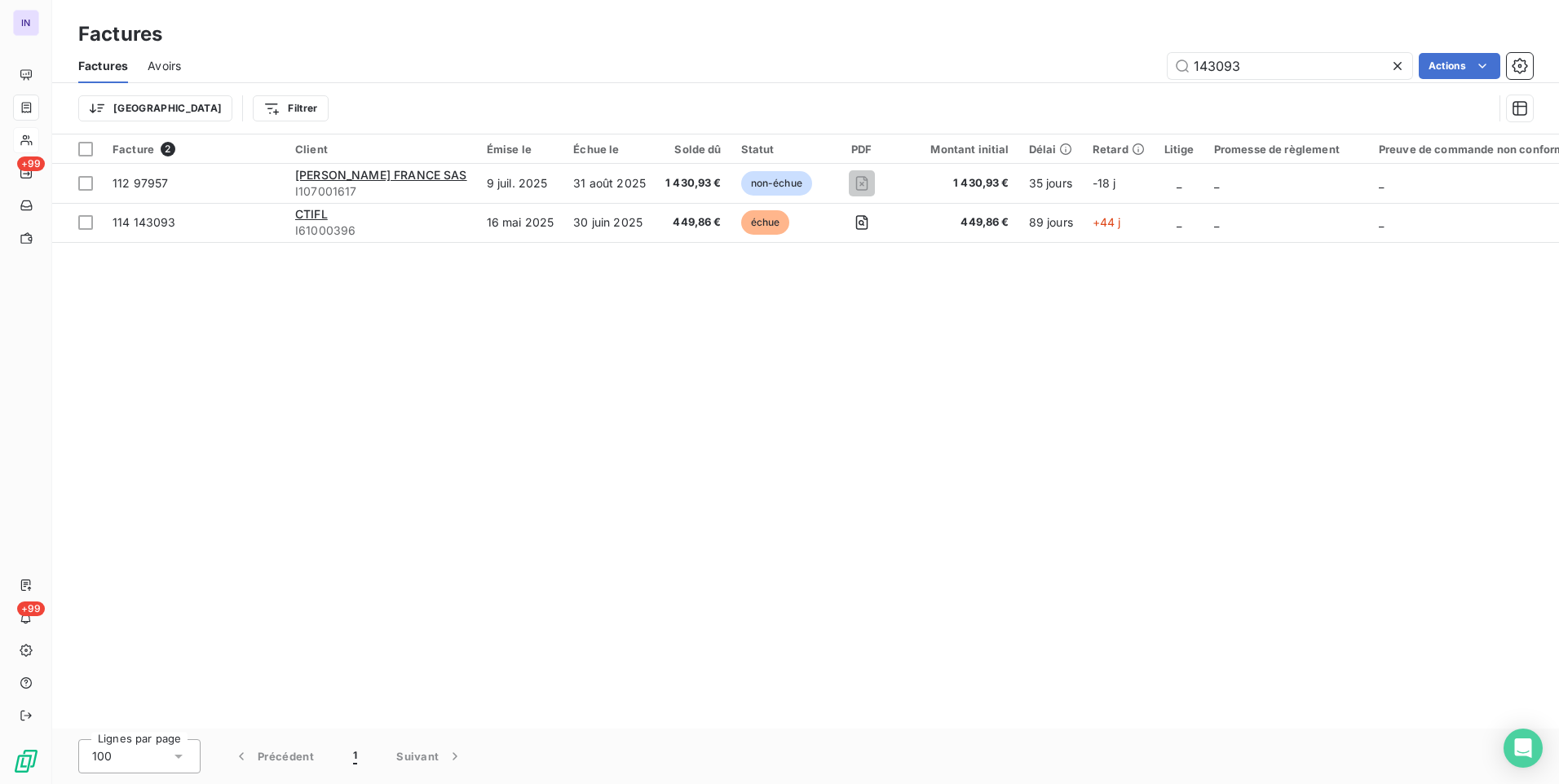
type input "143093"
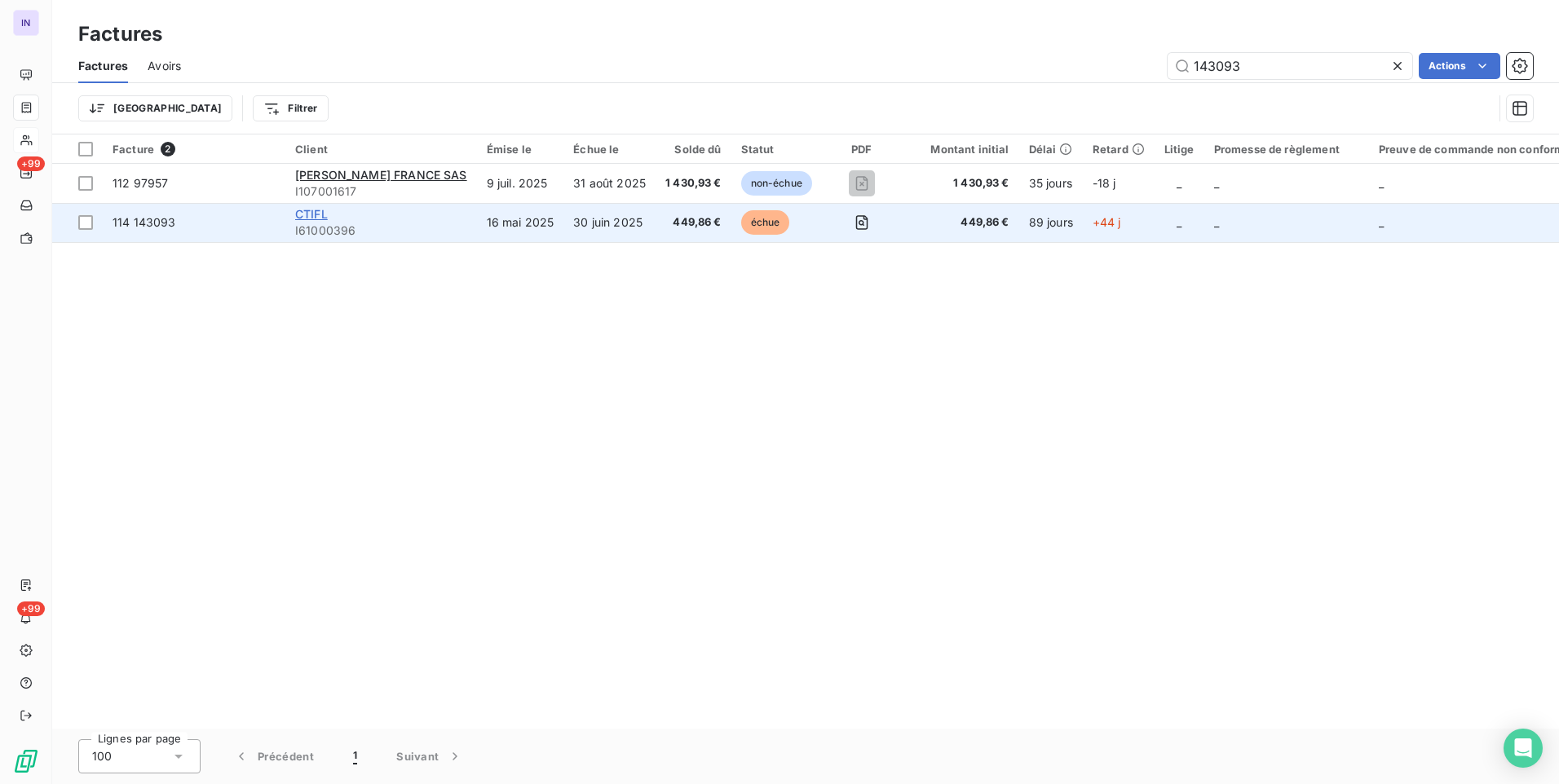
click at [309, 214] on span "CTIFL" at bounding box center [311, 214] width 33 height 14
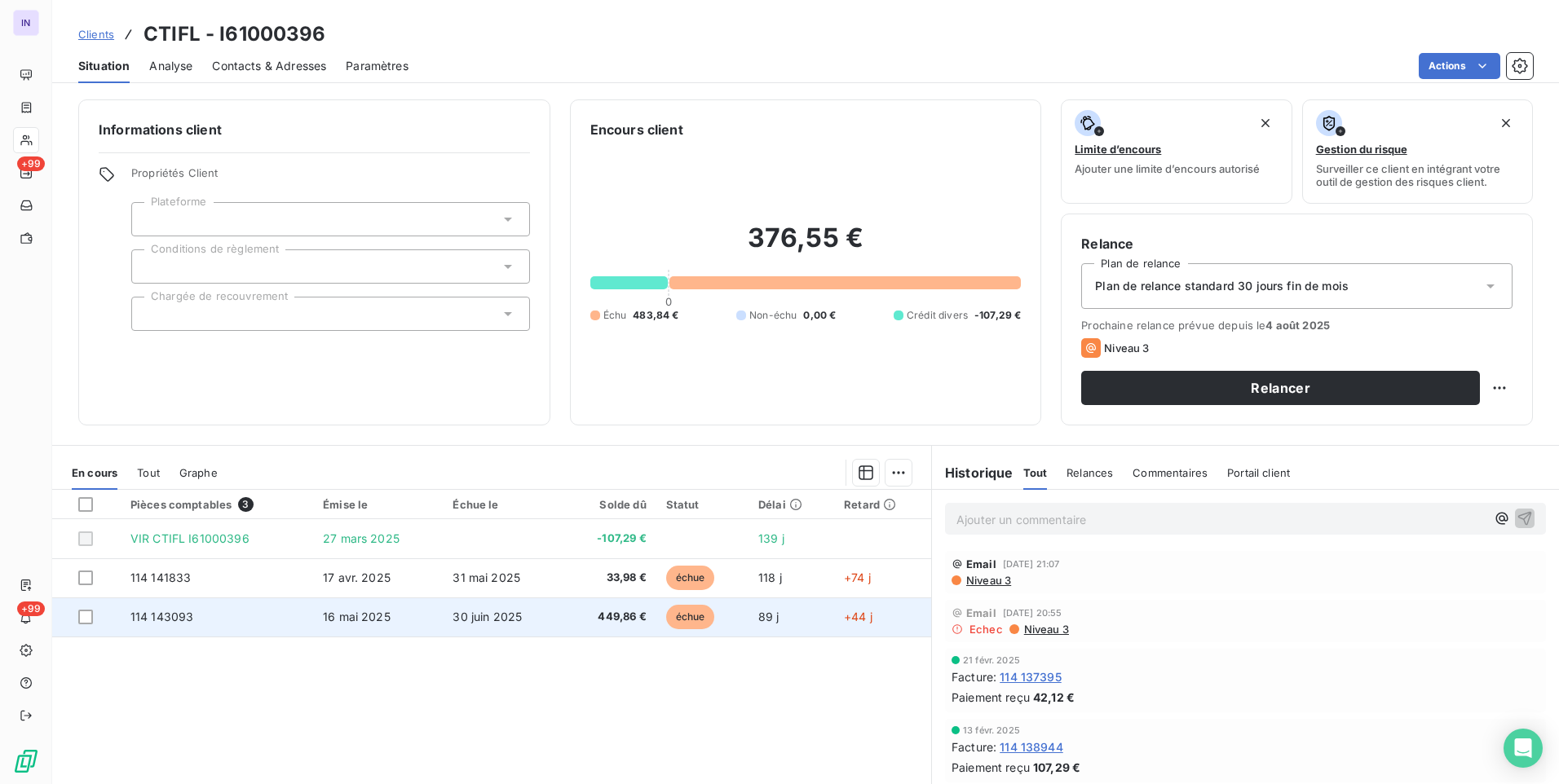
click at [554, 620] on td "30 juin 2025" at bounding box center [503, 617] width 120 height 39
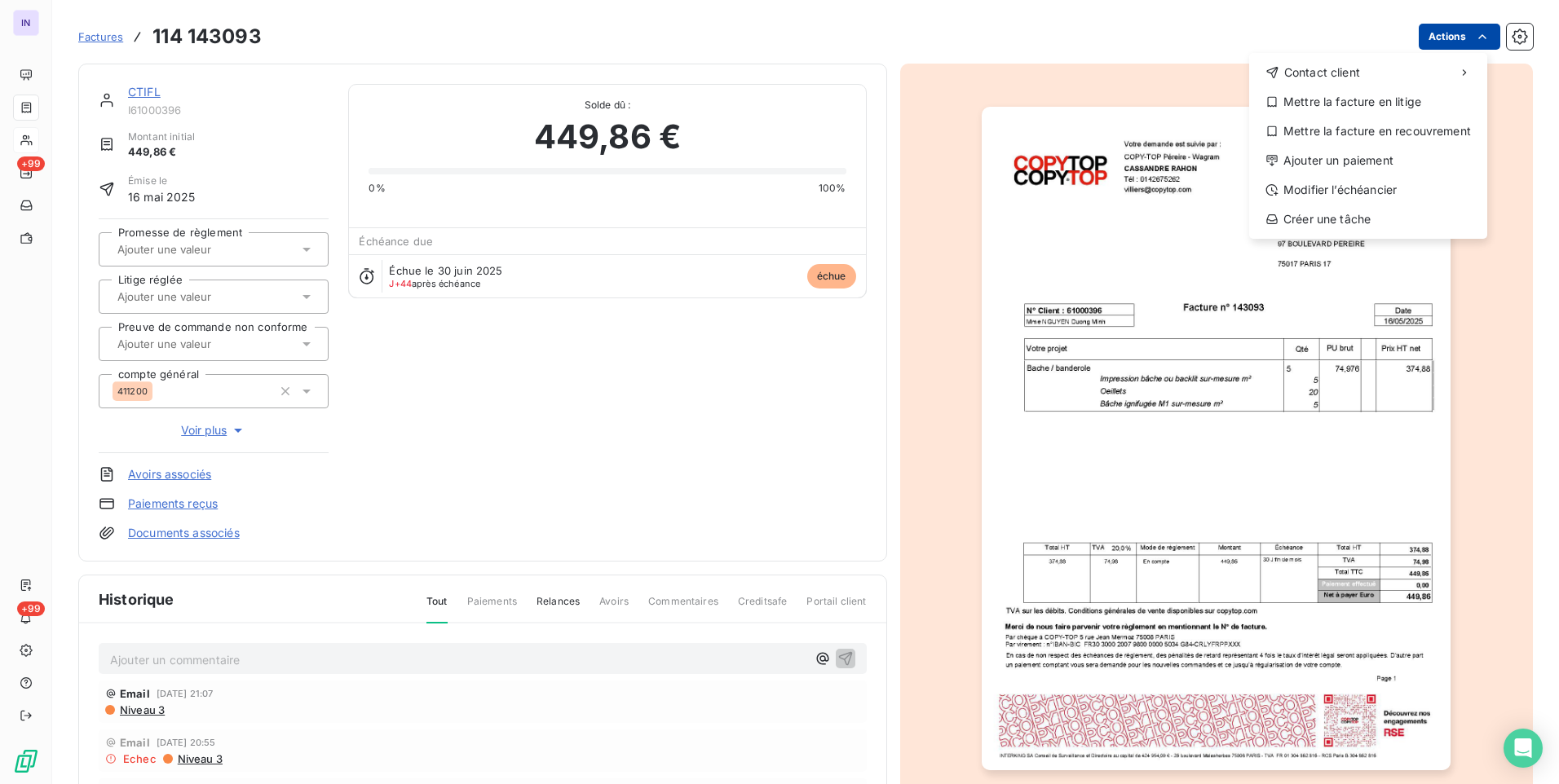
click at [1436, 40] on html "IN +99 +99 Factures [PHONE_NUMBER] Actions Contact client Mettre la facture en …" at bounding box center [780, 392] width 1559 height 784
click at [1334, 160] on div "Ajouter un paiement" at bounding box center [1367, 161] width 225 height 26
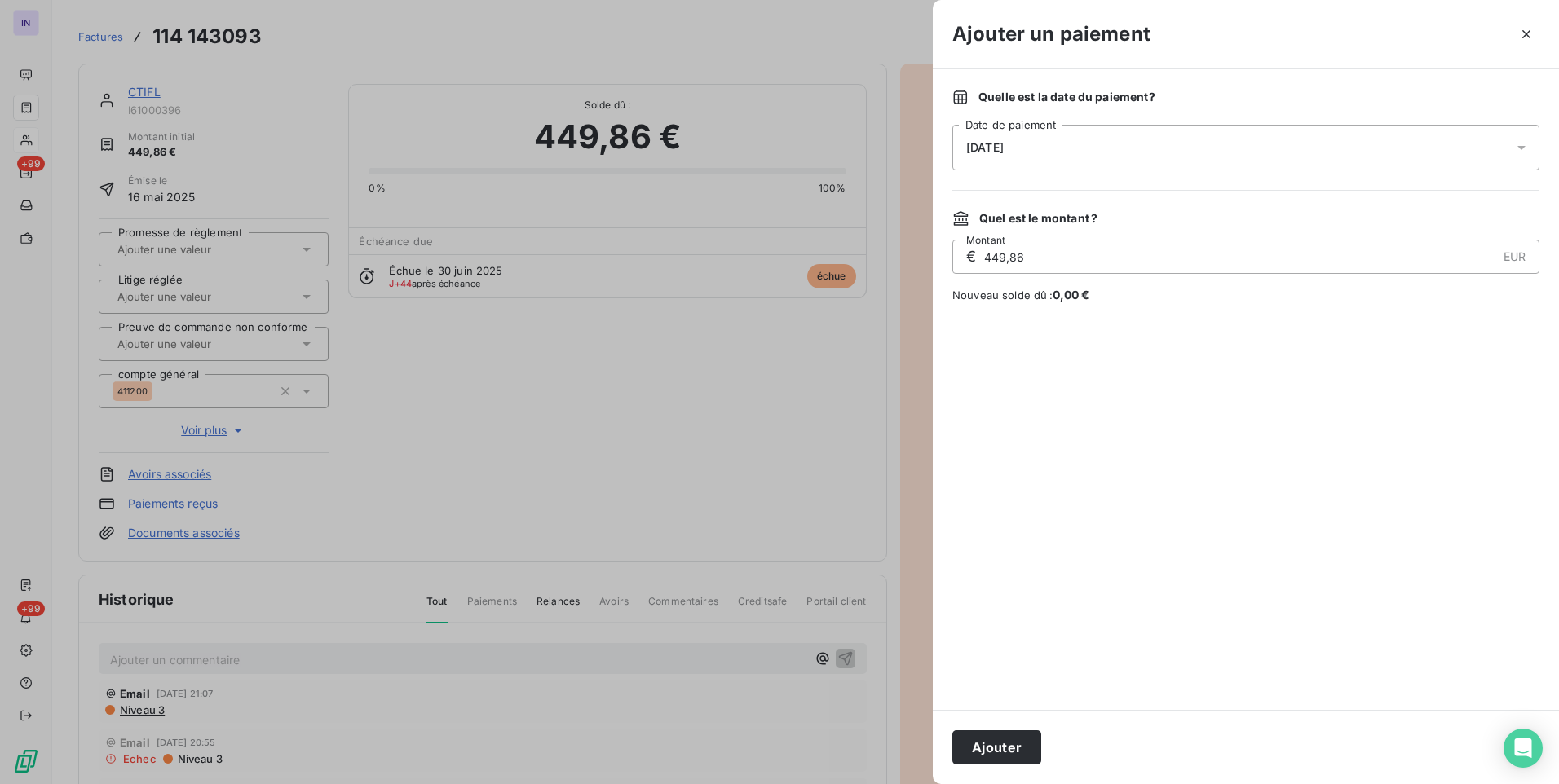
click at [1069, 154] on div "[DATE]" at bounding box center [1246, 147] width 587 height 46
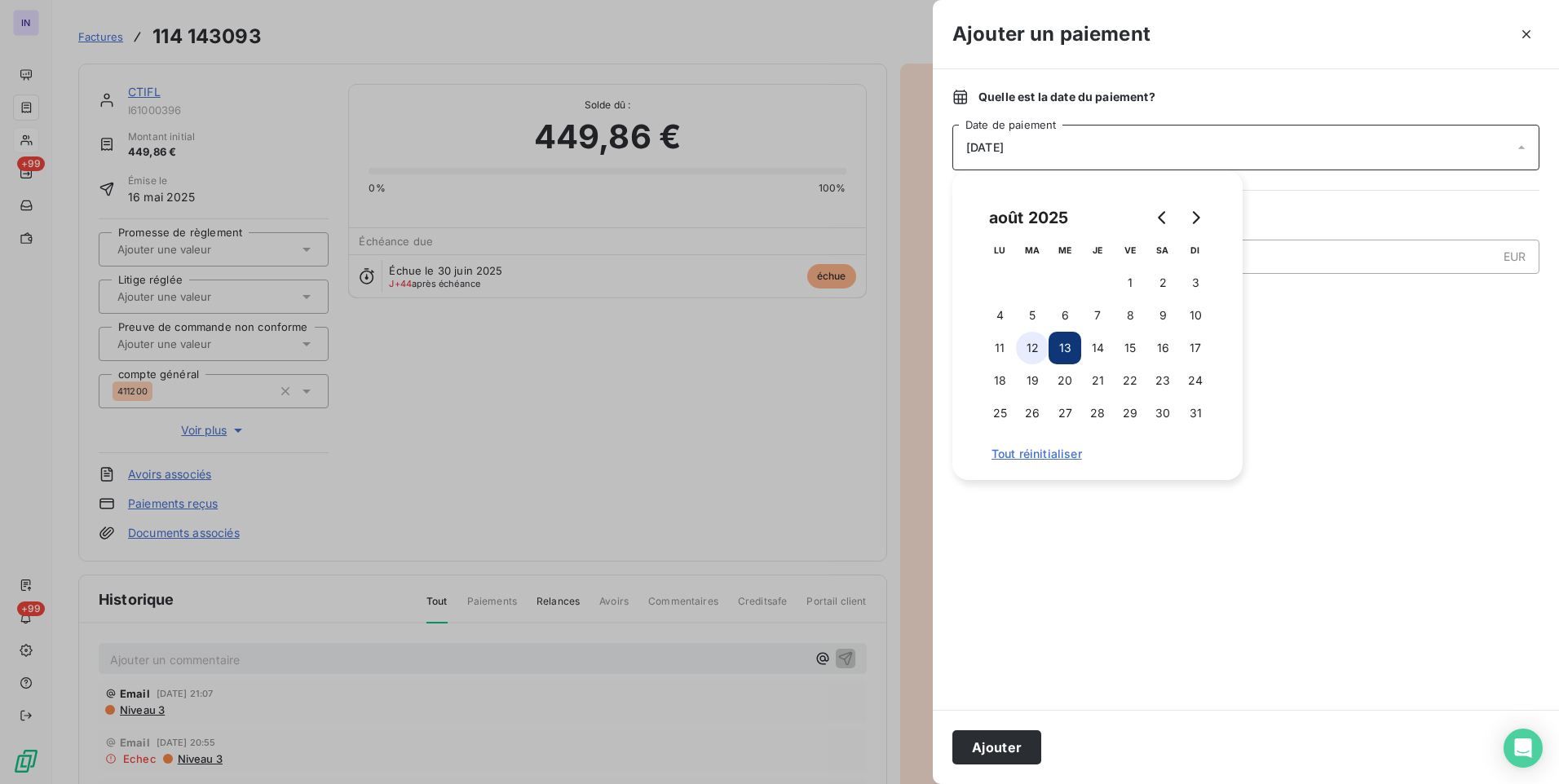
click at [1027, 354] on button "12" at bounding box center [1032, 348] width 33 height 33
click at [1008, 747] on button "Ajouter" at bounding box center [996, 748] width 89 height 35
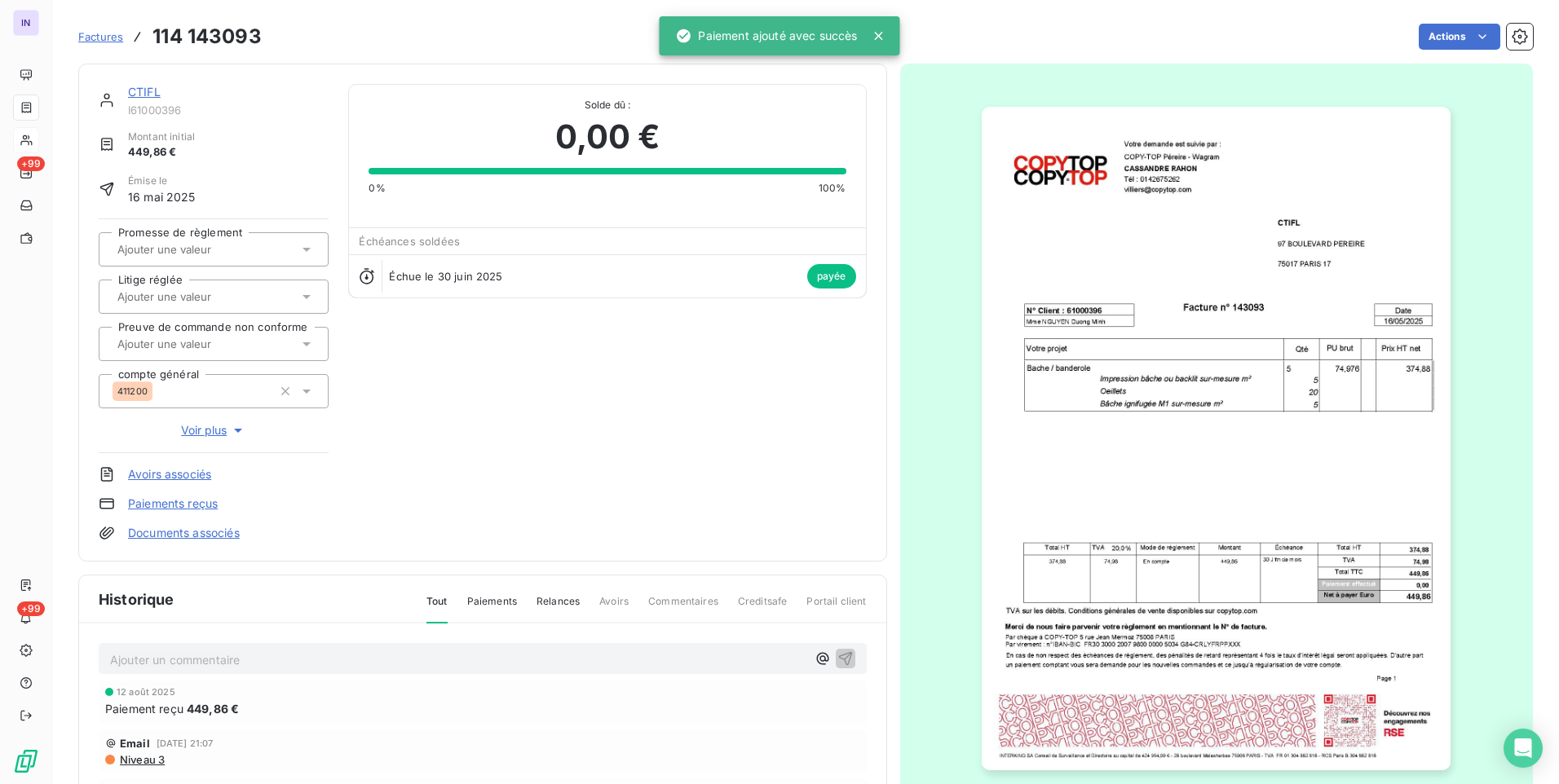
click at [141, 93] on link "CTIFL" at bounding box center [144, 92] width 33 height 14
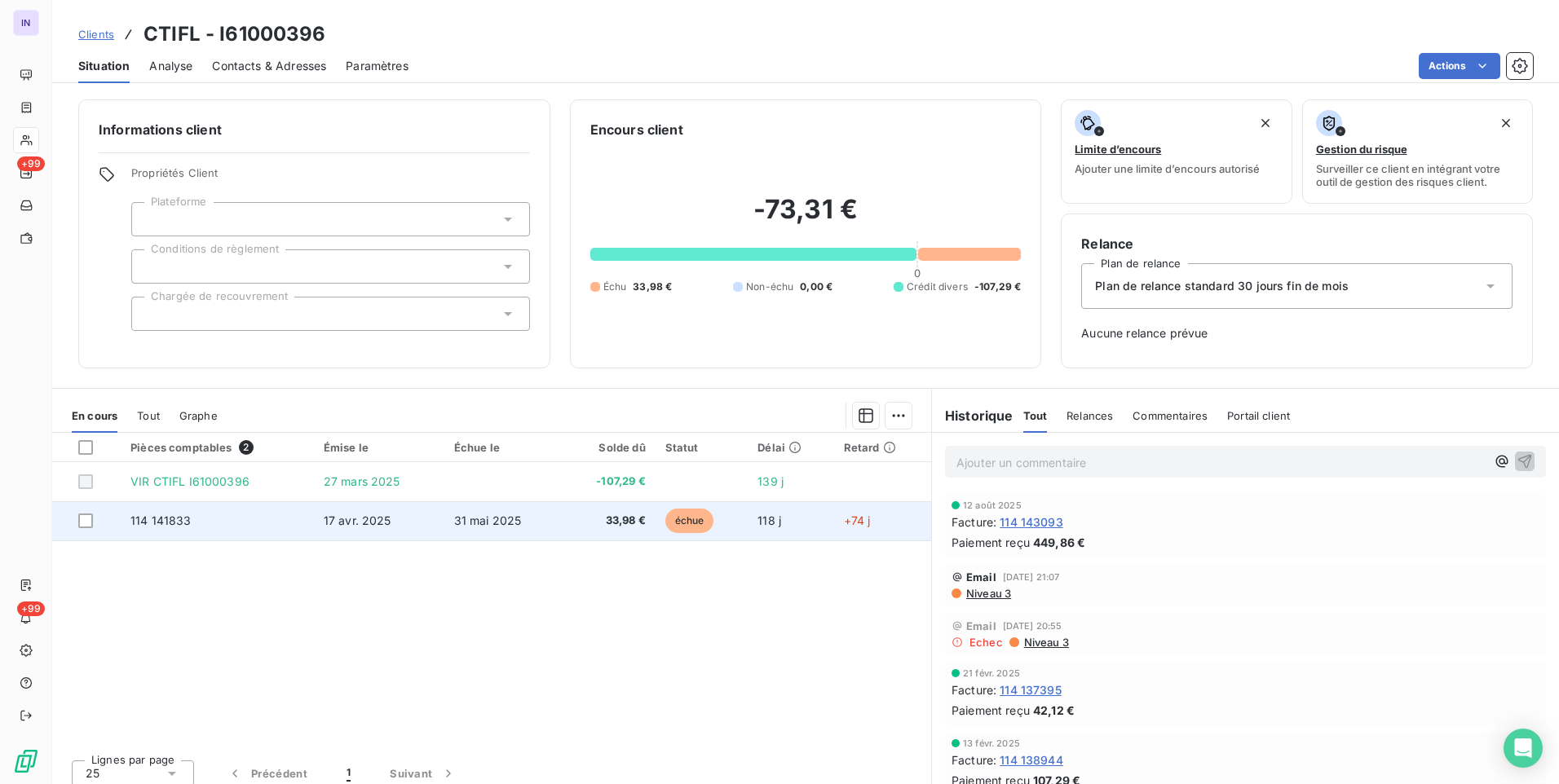
click at [449, 513] on td "31 mai 2025" at bounding box center [503, 520] width 118 height 39
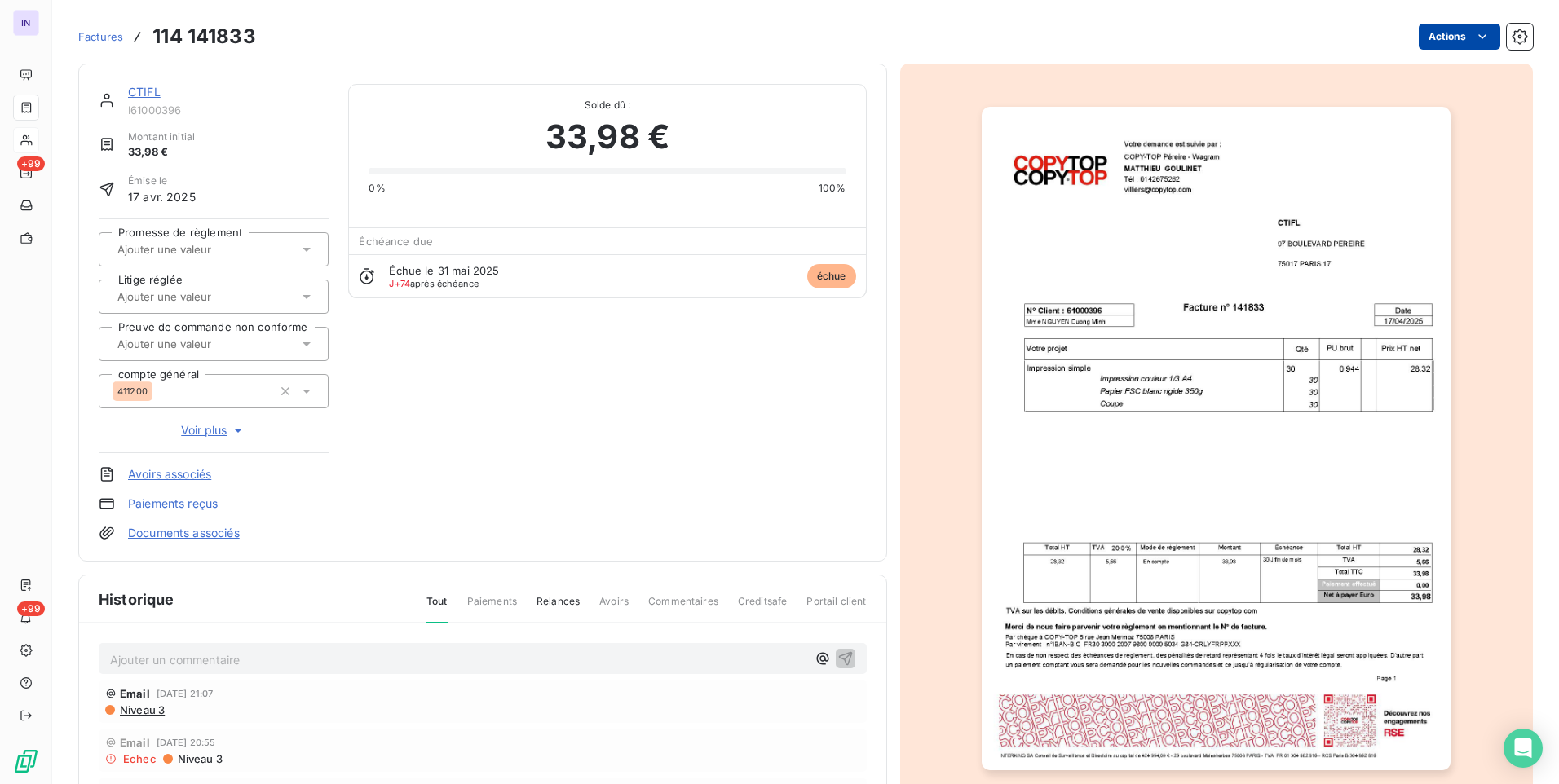
click at [1414, 49] on html "IN +99 +99 Factures 114 141833 Actions CTIFL I61000396 Montant initial 33,98 € …" at bounding box center [780, 392] width 1559 height 784
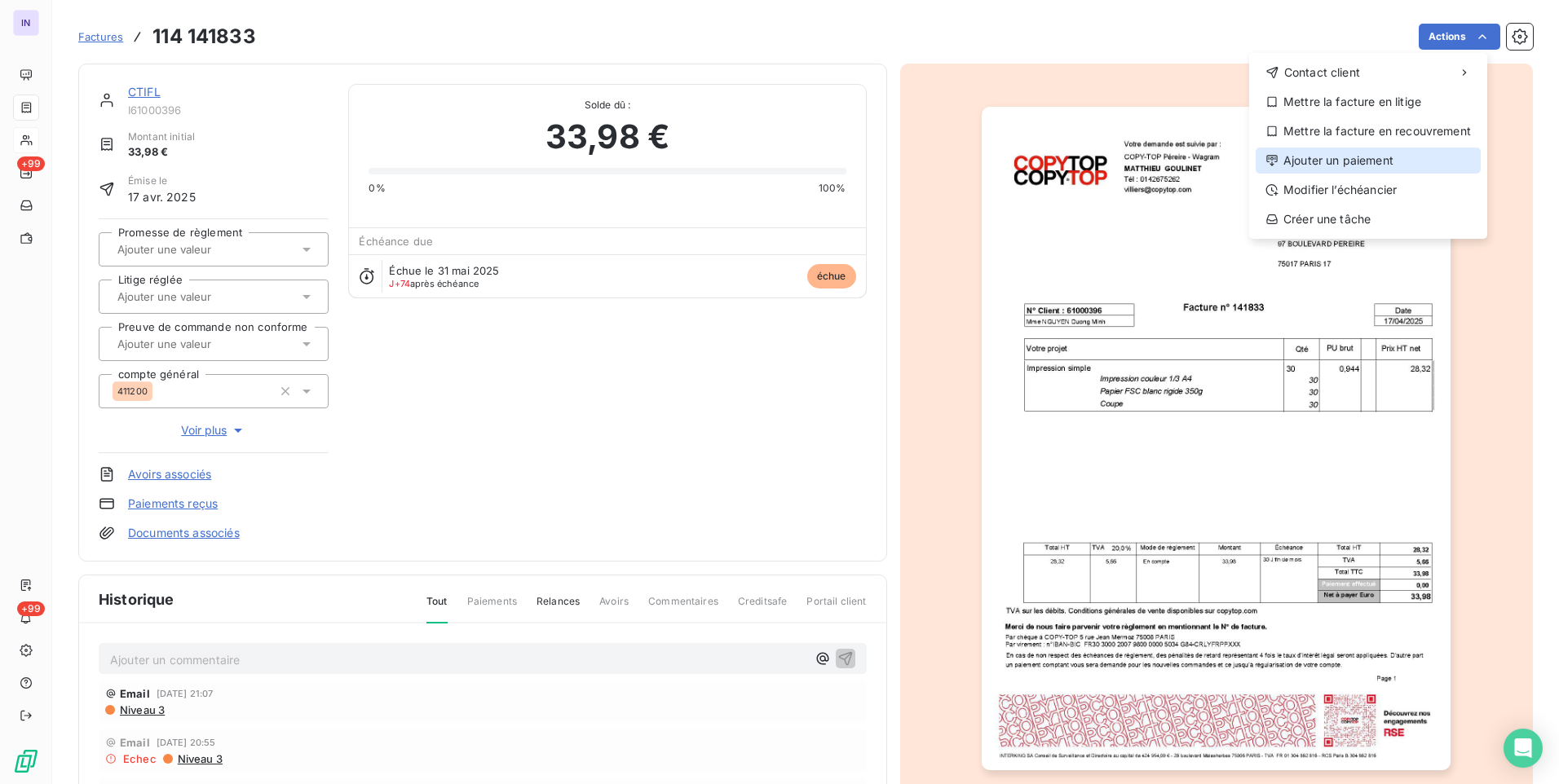
click at [1286, 170] on div "Ajouter un paiement" at bounding box center [1367, 161] width 225 height 26
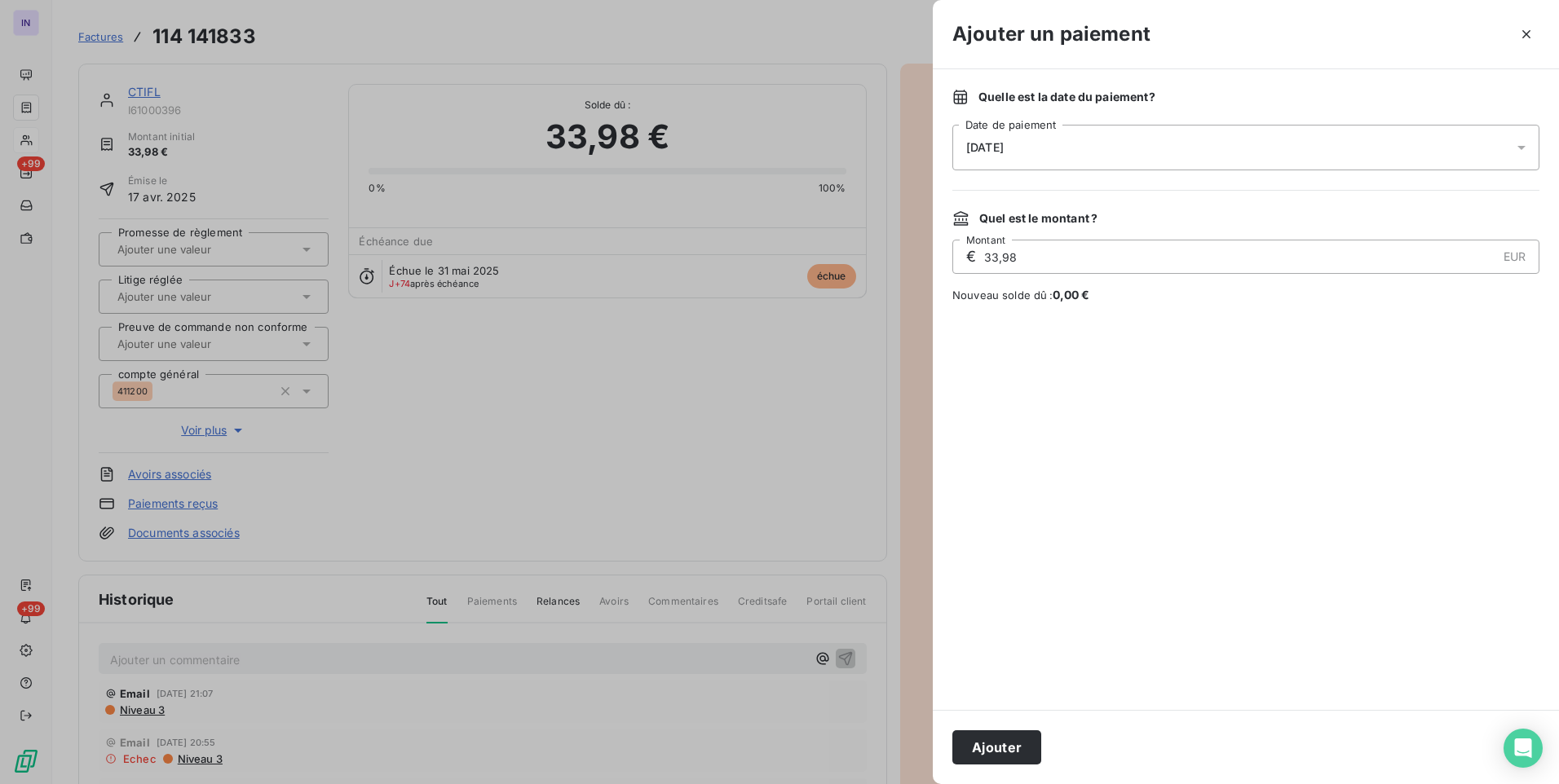
click at [1137, 146] on div "[DATE]" at bounding box center [1246, 147] width 587 height 46
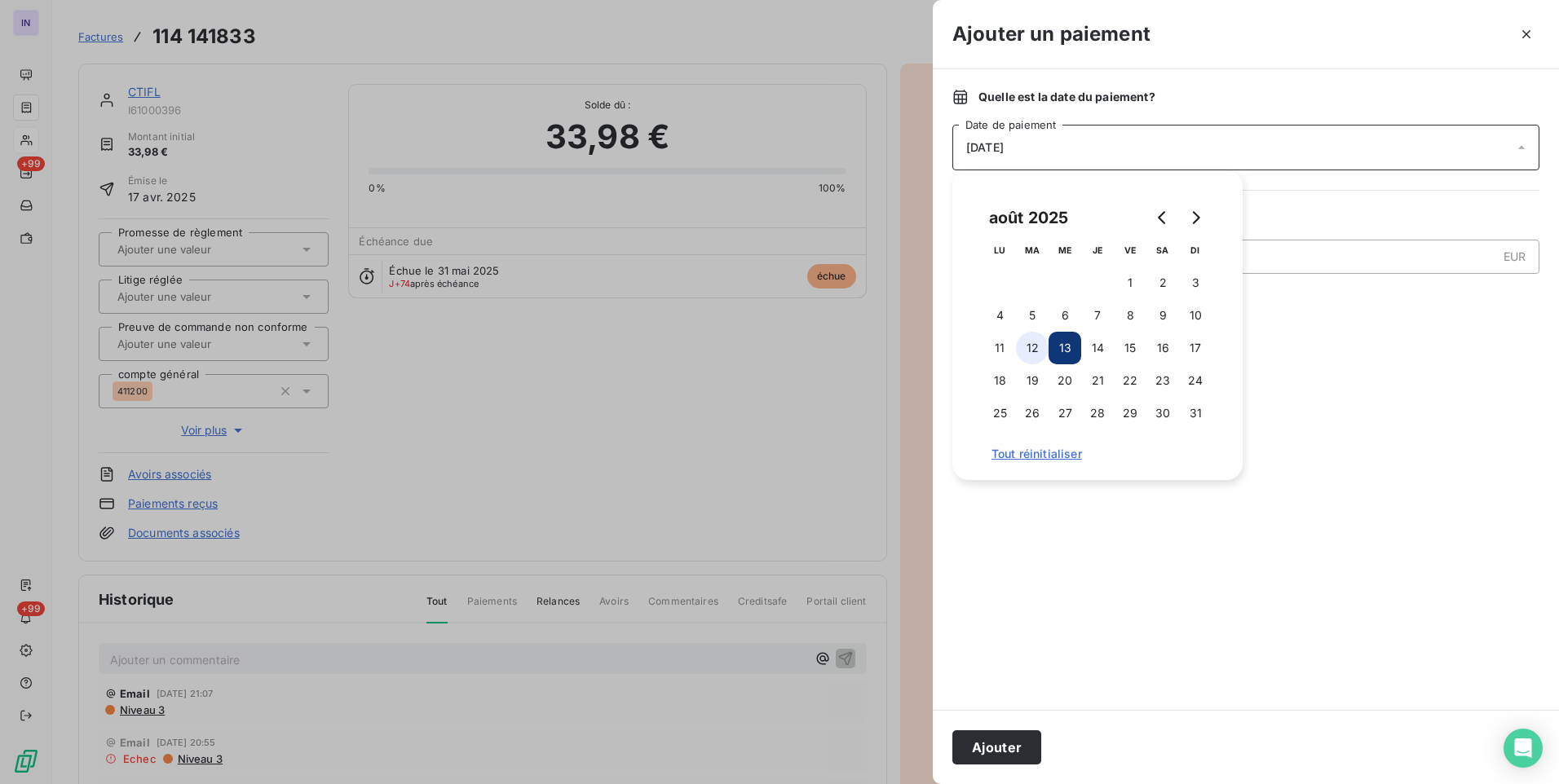
click at [1036, 337] on button "12" at bounding box center [1032, 348] width 33 height 33
click at [1007, 737] on button "Ajouter" at bounding box center [996, 748] width 89 height 35
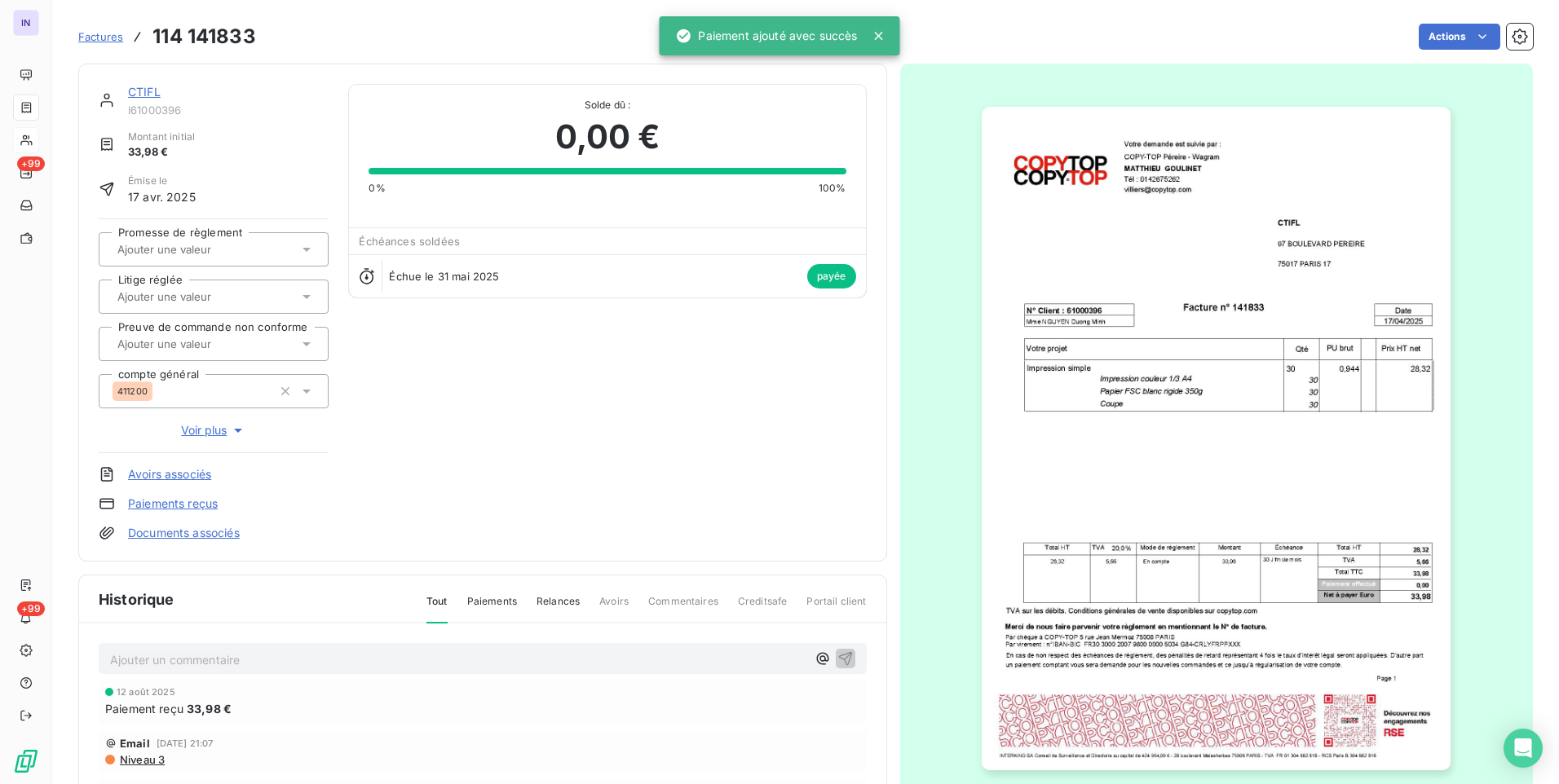
click at [138, 88] on link "CTIFL" at bounding box center [144, 92] width 33 height 14
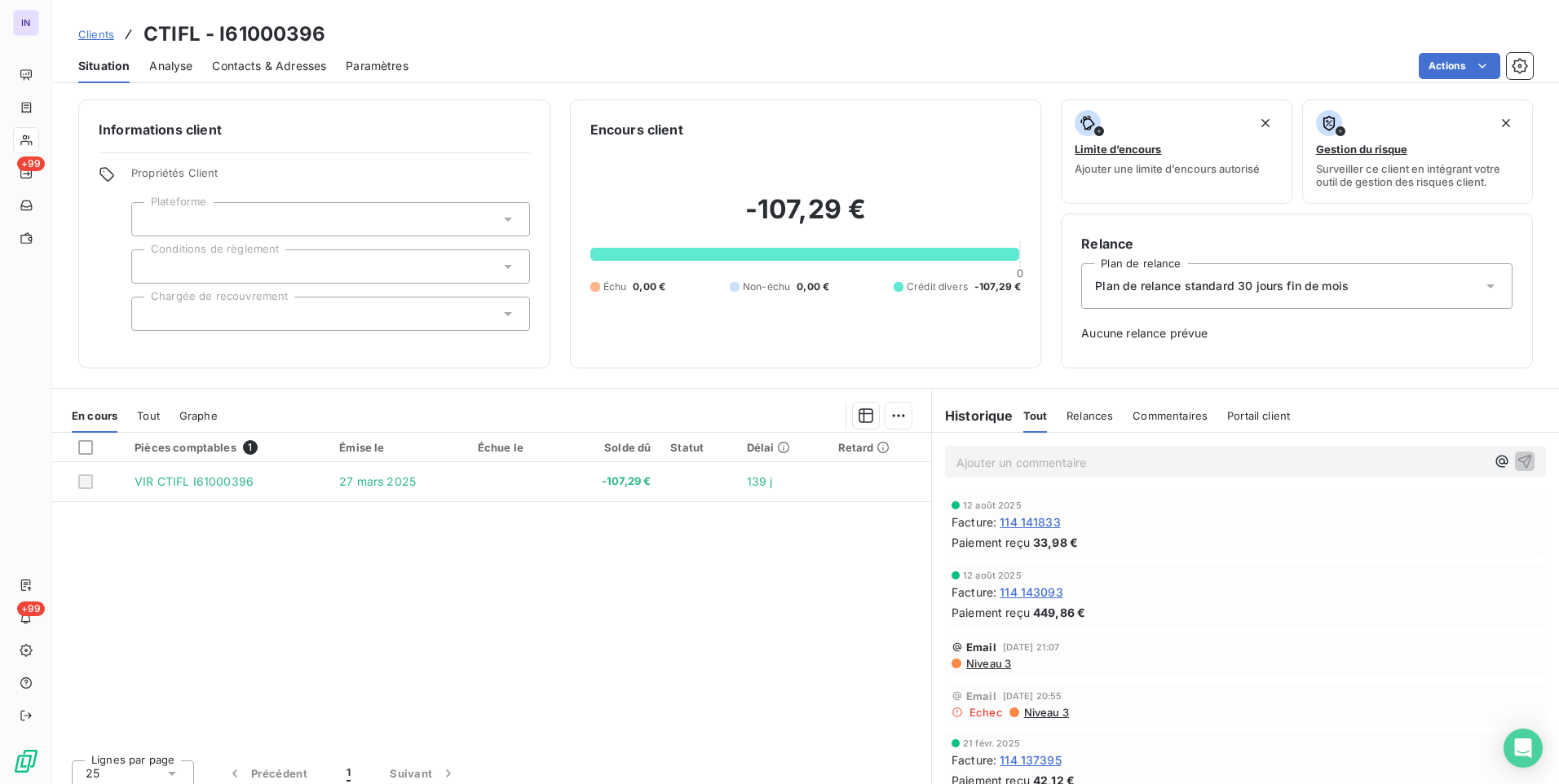
click at [158, 412] on span "Tout" at bounding box center [149, 416] width 22 height 13
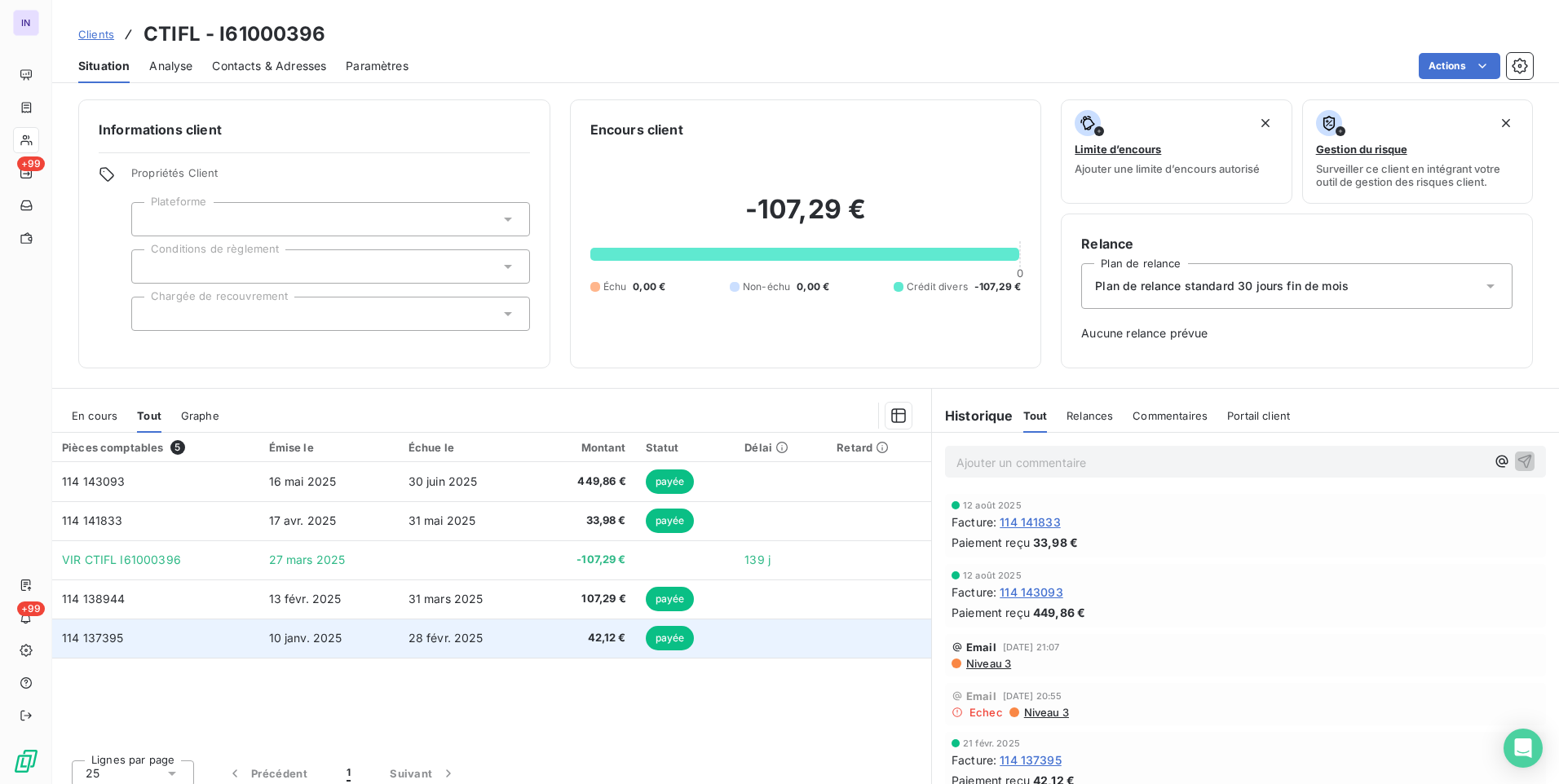
click at [239, 626] on td "114 137395" at bounding box center [156, 638] width 207 height 39
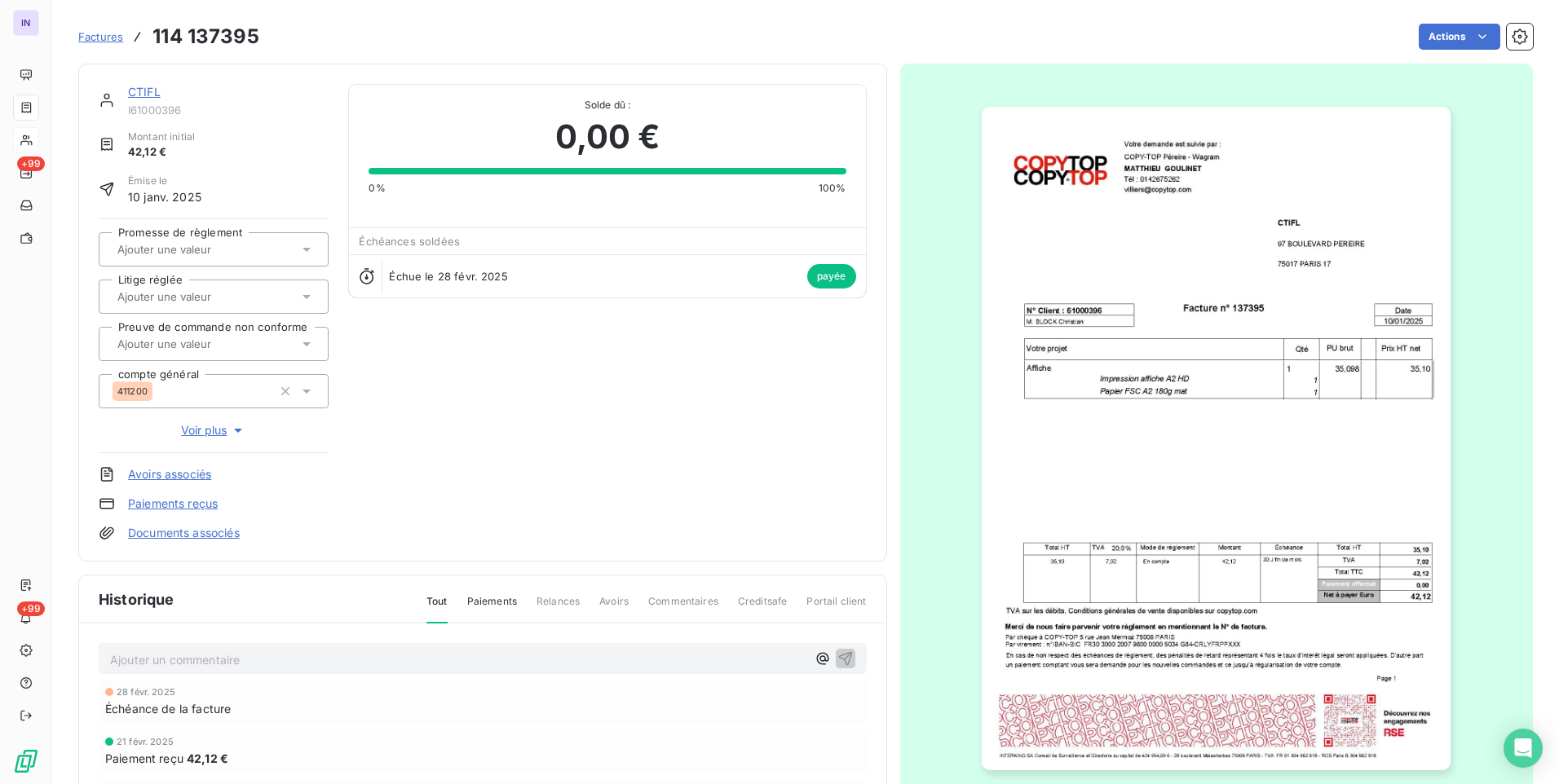
click at [196, 506] on link "Paiements reçus" at bounding box center [173, 503] width 90 height 16
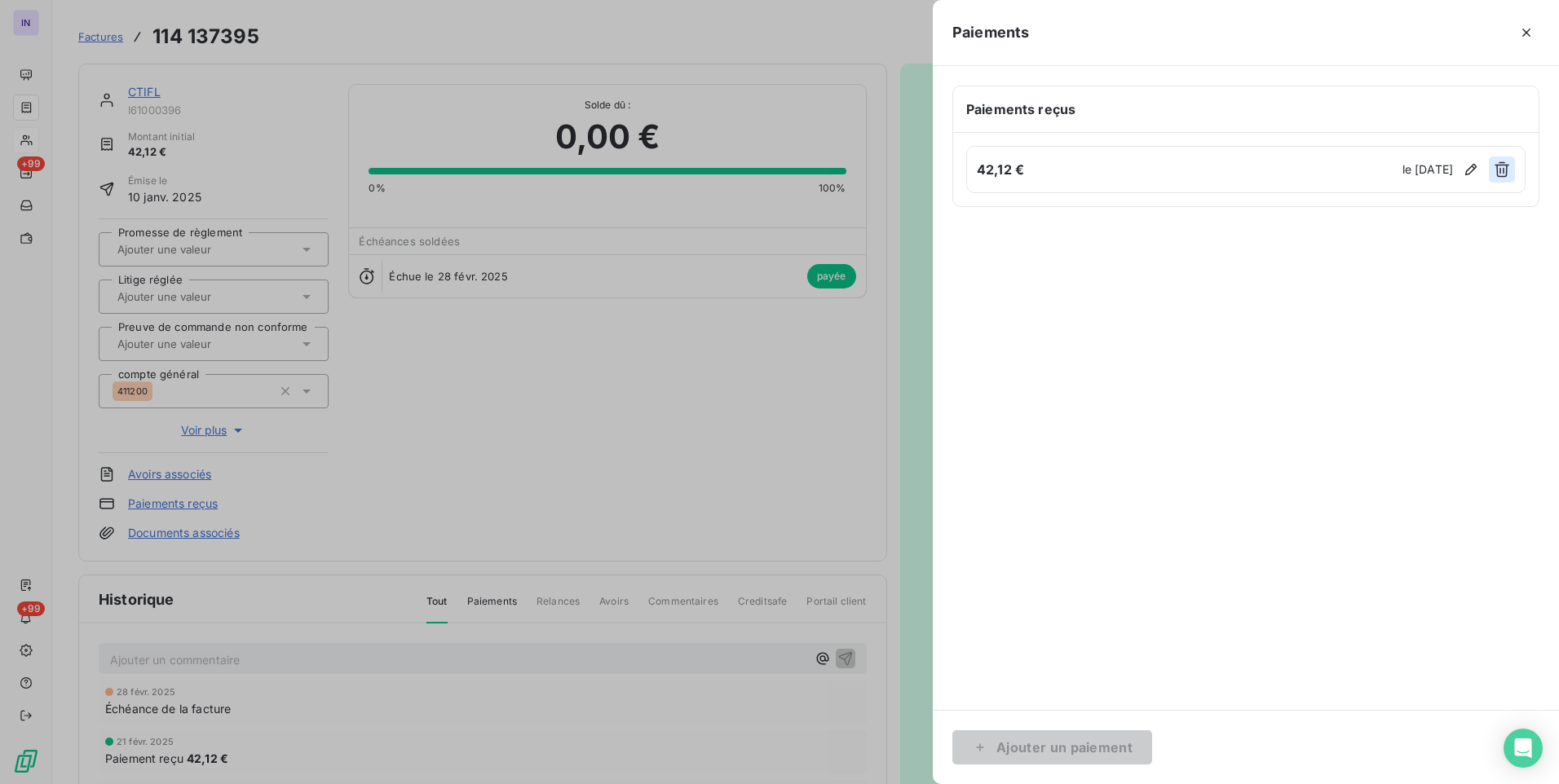
click at [1502, 170] on icon "button" at bounding box center [1501, 169] width 16 height 16
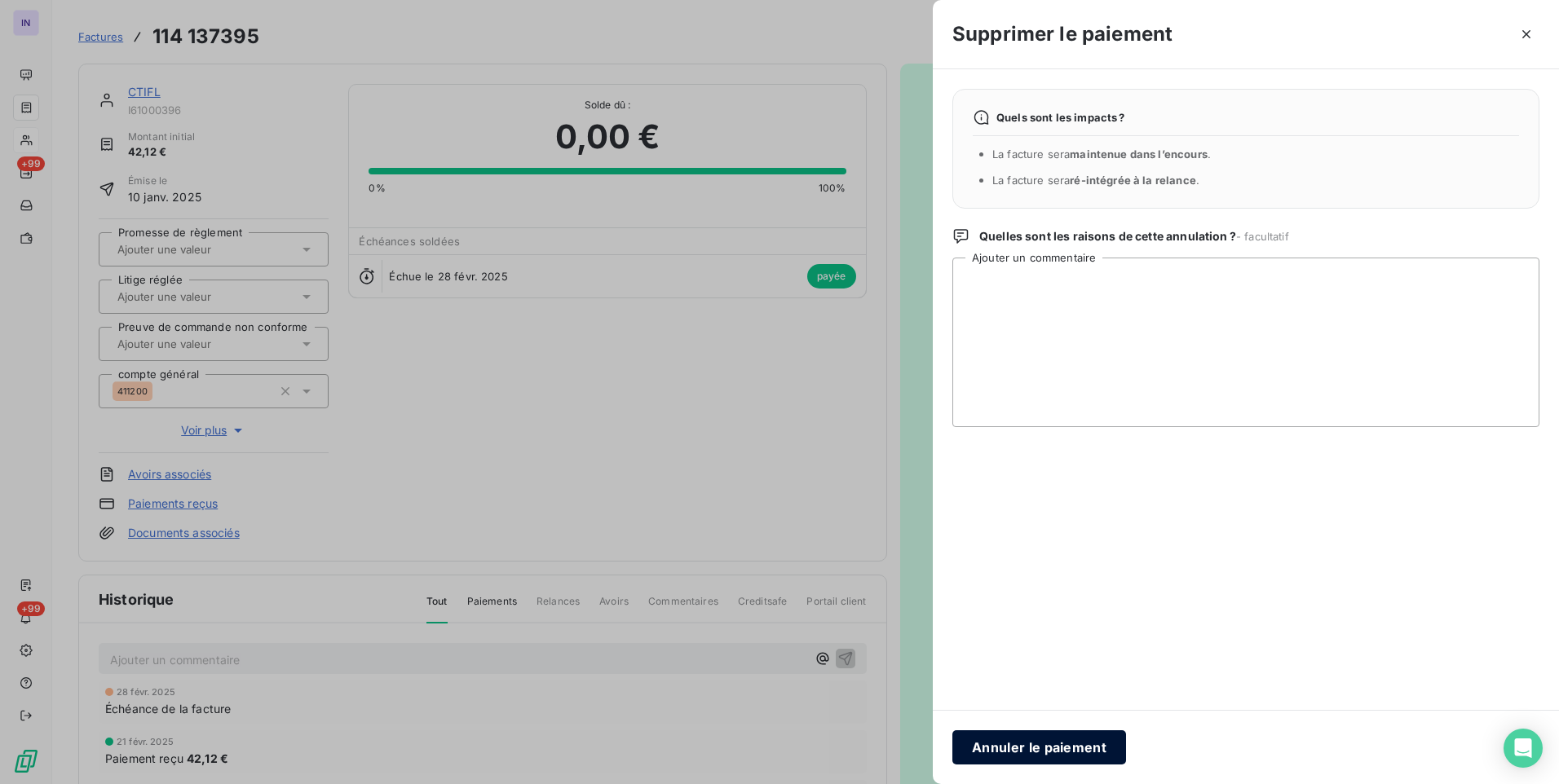
click at [1051, 748] on button "Annuler le paiement" at bounding box center [1039, 748] width 174 height 35
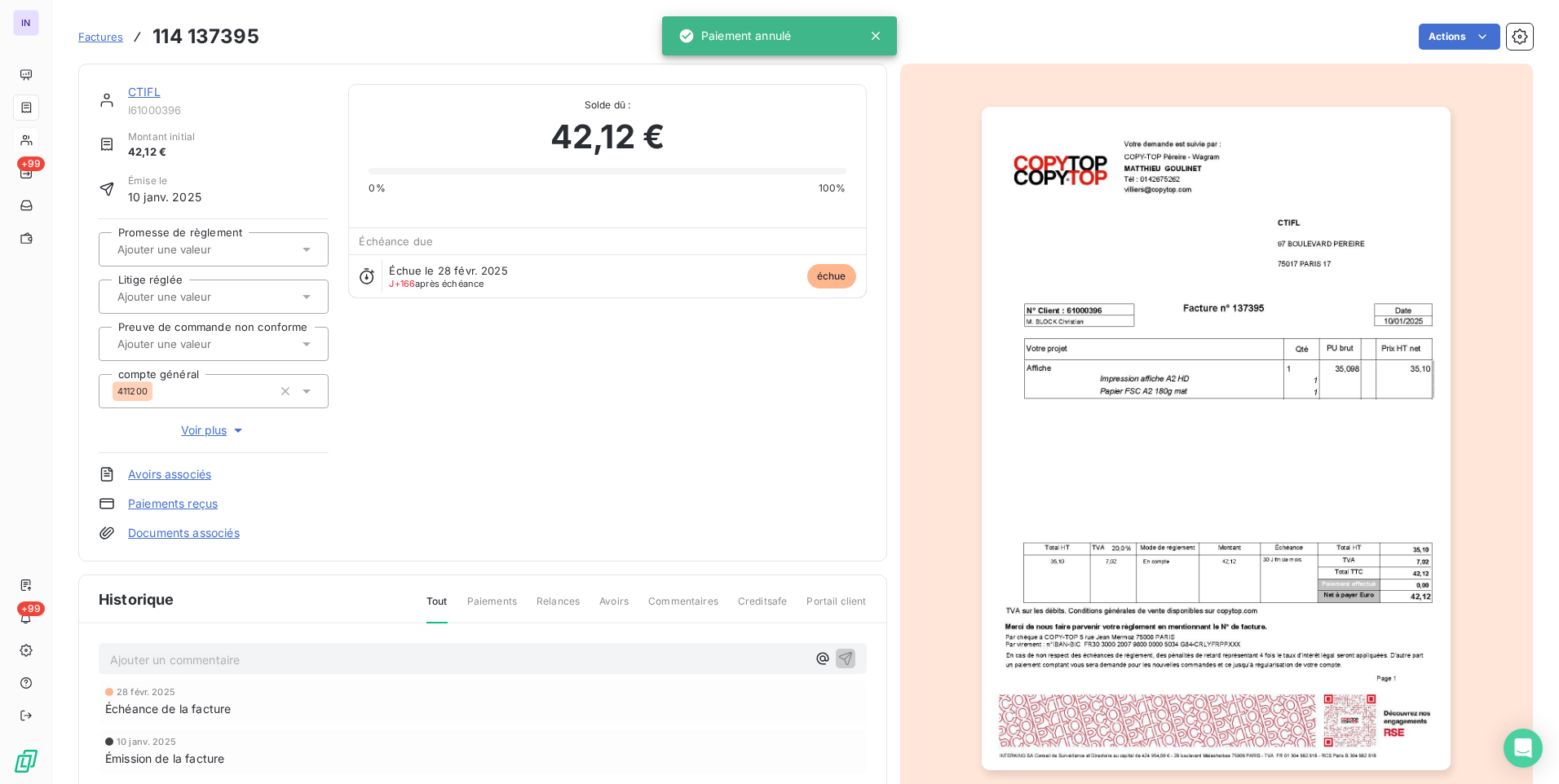
click at [137, 91] on link "CTIFL" at bounding box center [144, 92] width 33 height 14
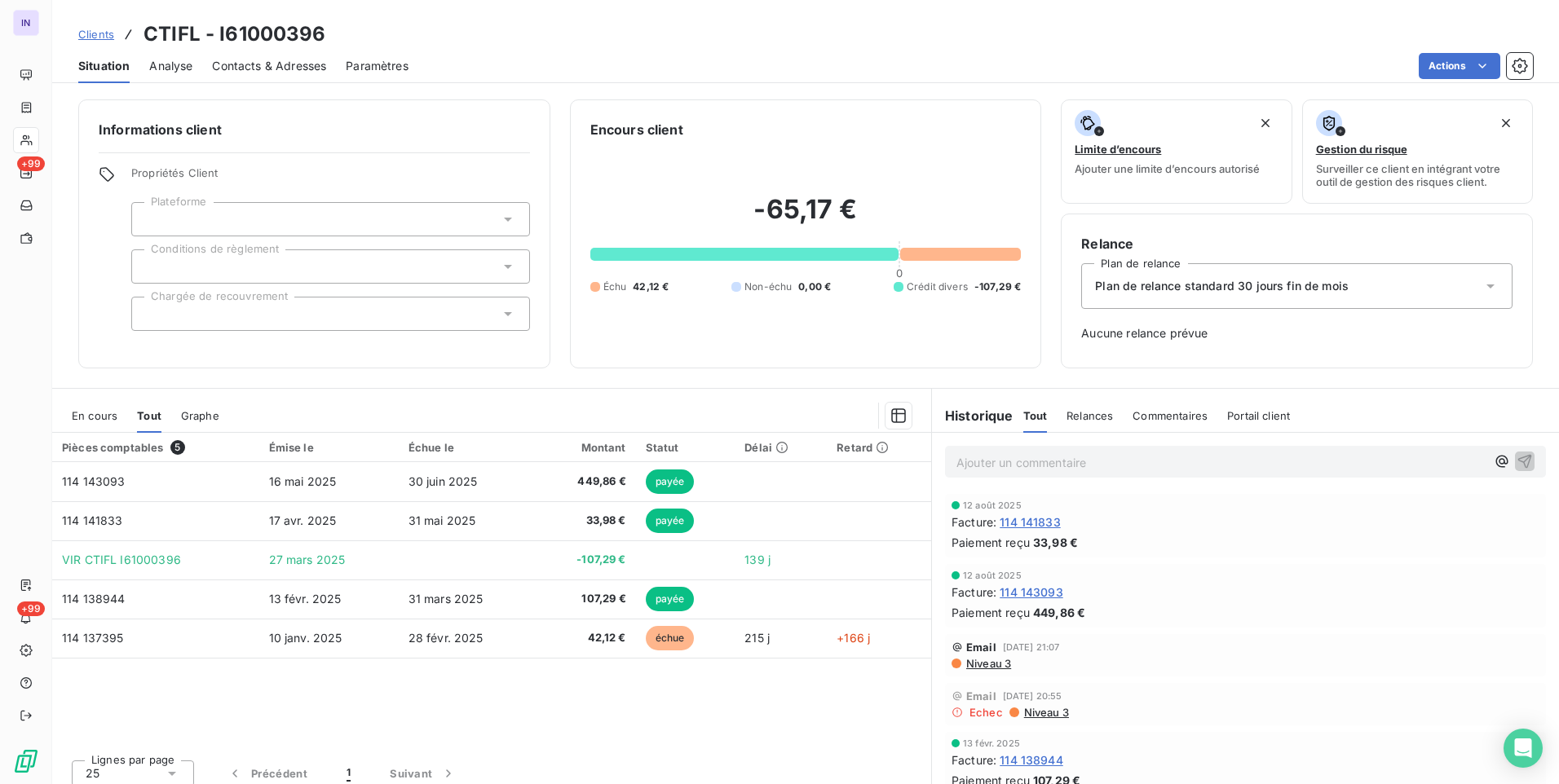
click at [108, 412] on span "En cours" at bounding box center [94, 416] width 46 height 13
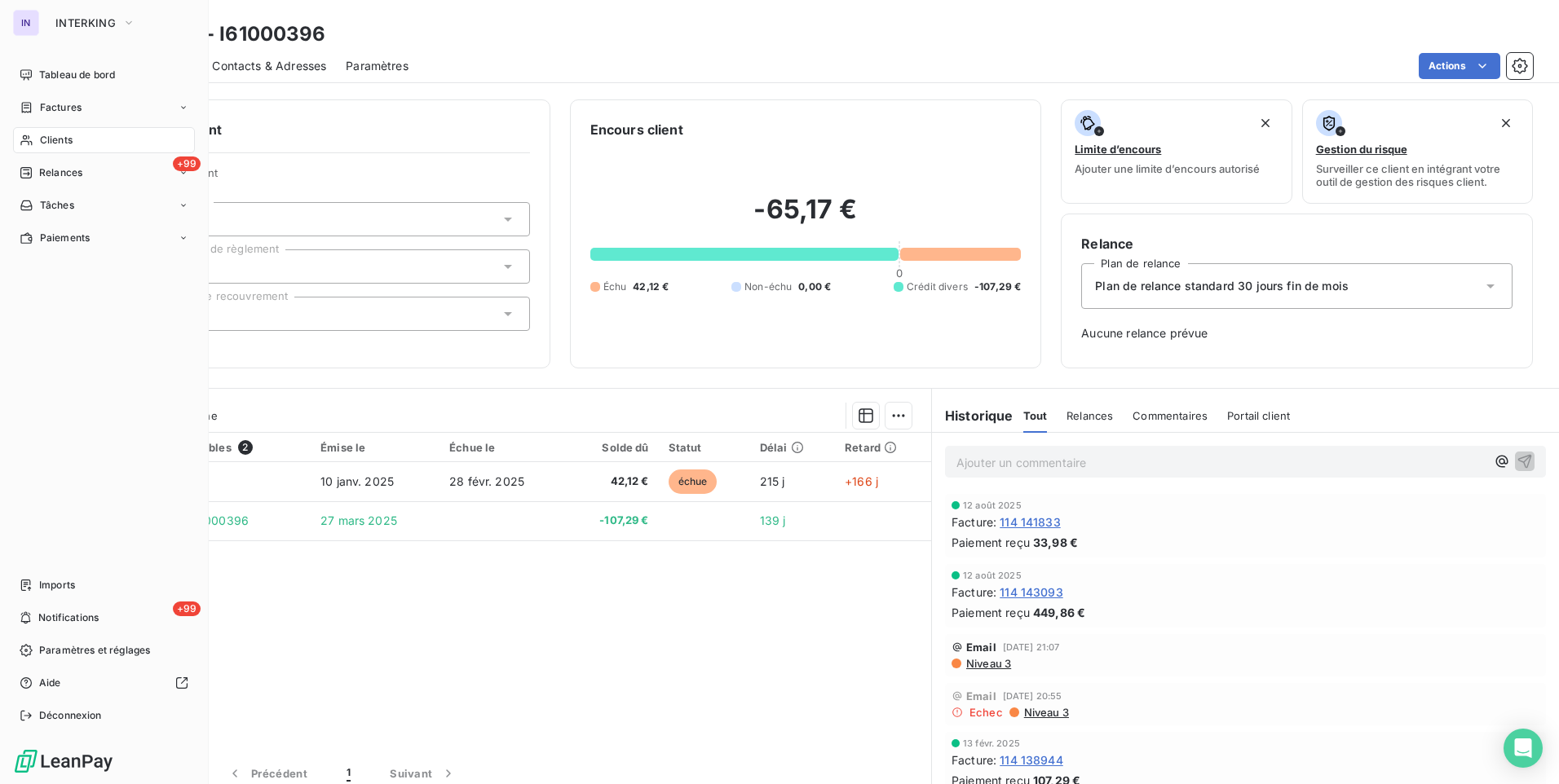
drag, startPoint x: 54, startPoint y: 137, endPoint x: 113, endPoint y: 138, distance: 59.0
click at [54, 137] on span "Clients" at bounding box center [56, 140] width 33 height 15
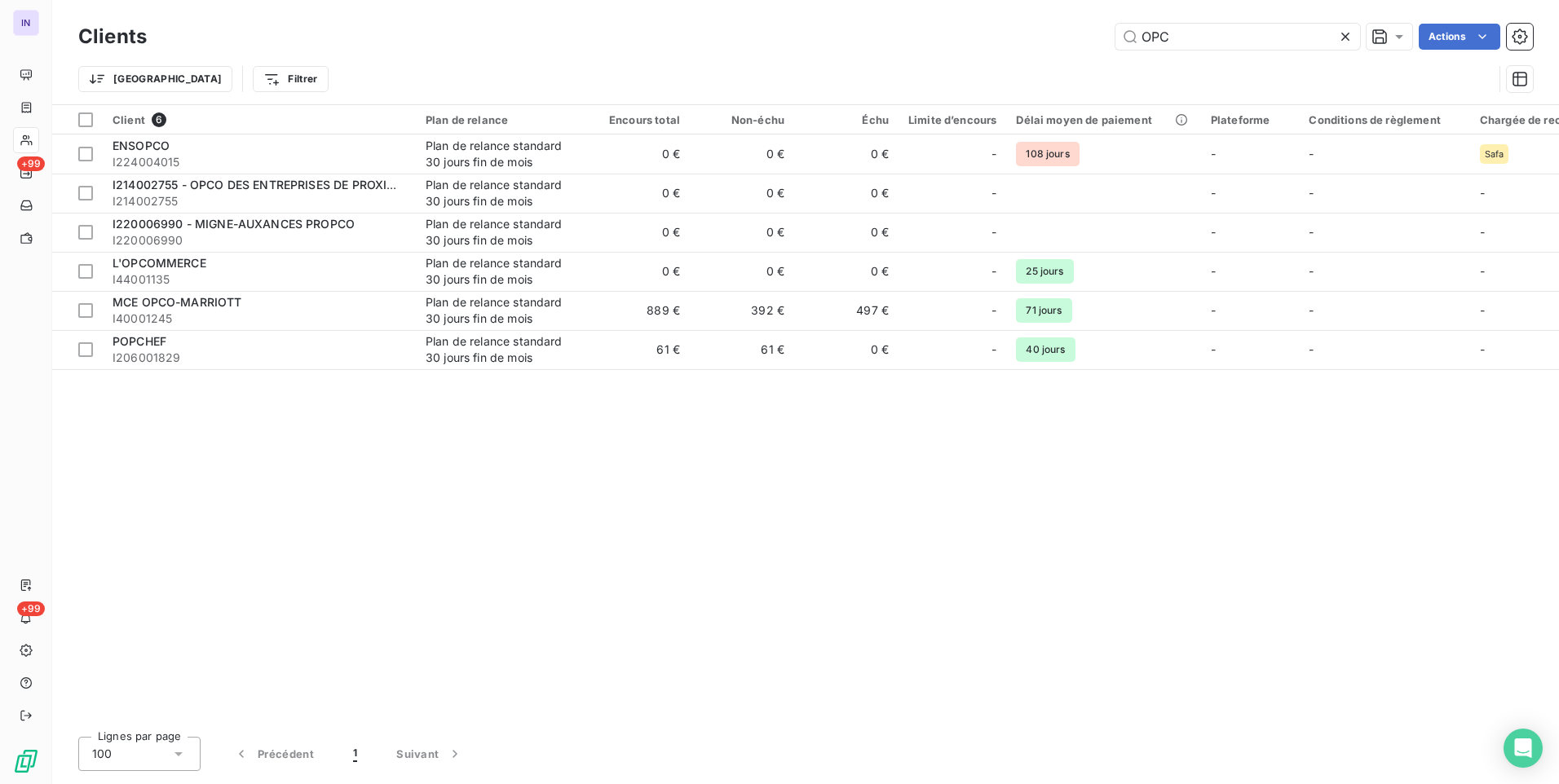
drag, startPoint x: 1228, startPoint y: 40, endPoint x: 1057, endPoint y: 42, distance: 171.0
click at [1060, 41] on div "OPC Actions" at bounding box center [850, 36] width 1366 height 26
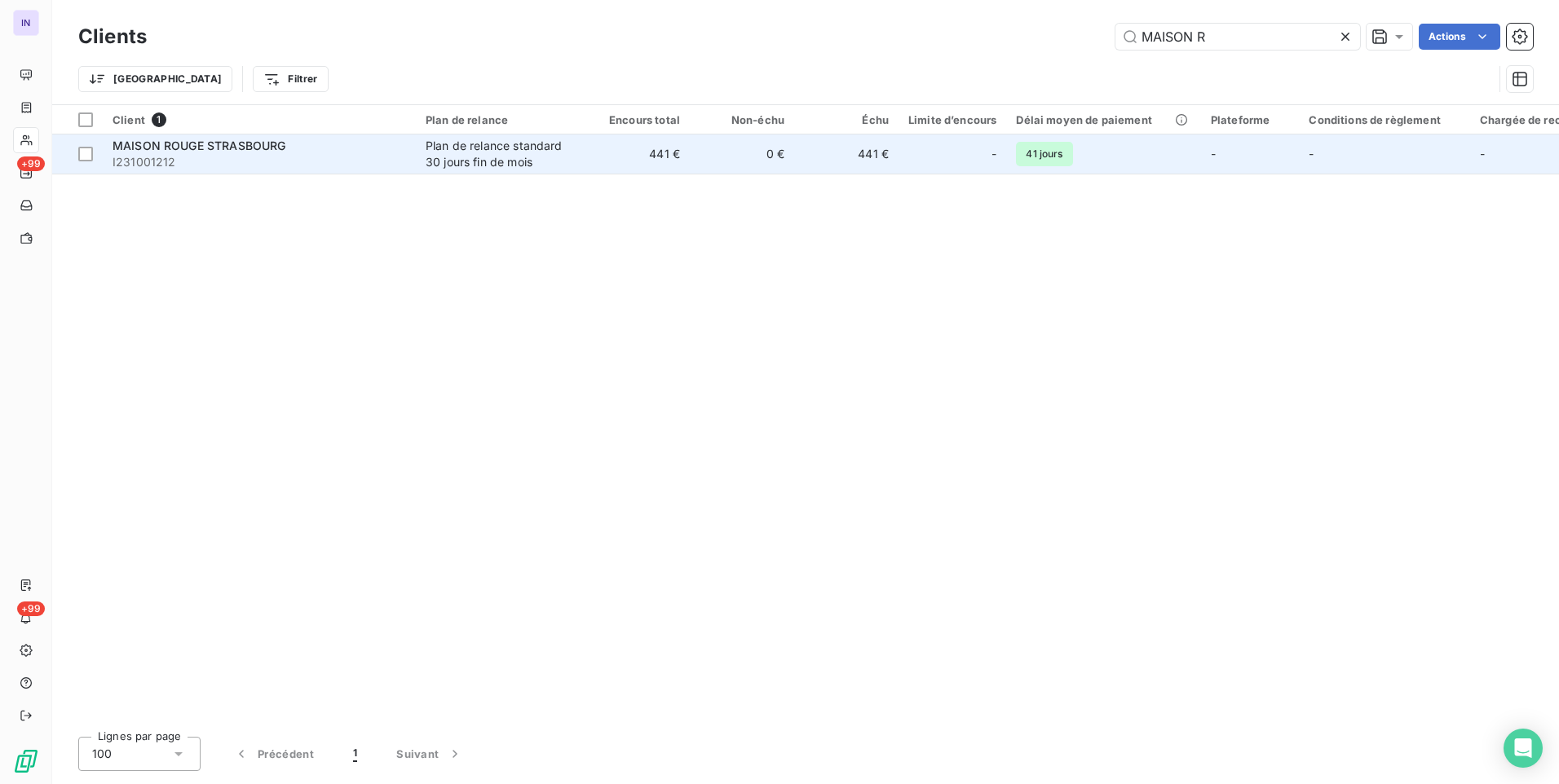
type input "MAISON R"
click at [285, 152] on div "MAISON ROUGE STRASBOURG" at bounding box center [259, 145] width 293 height 16
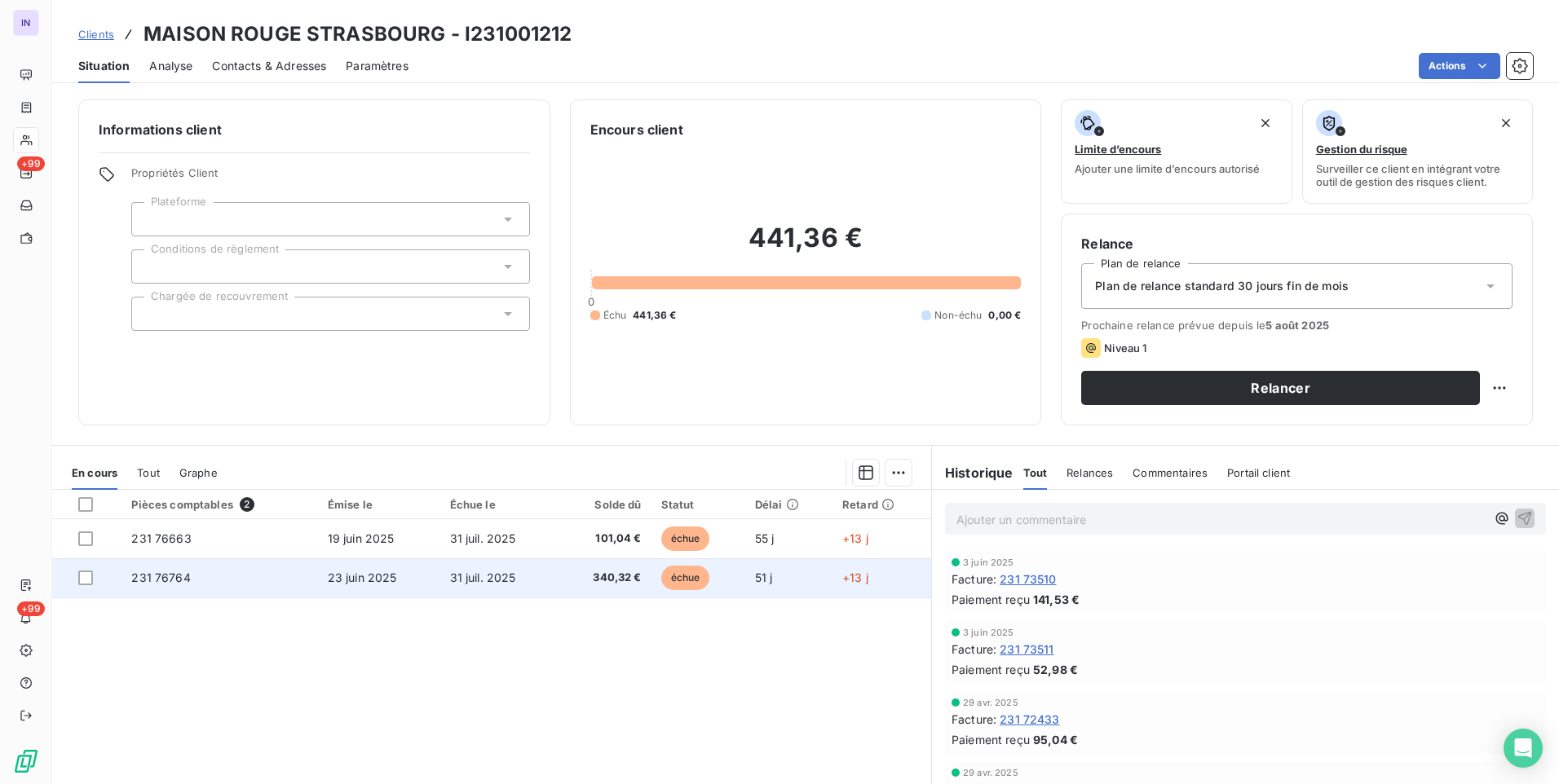
click at [473, 582] on span "31 juil. 2025" at bounding box center [483, 577] width 66 height 14
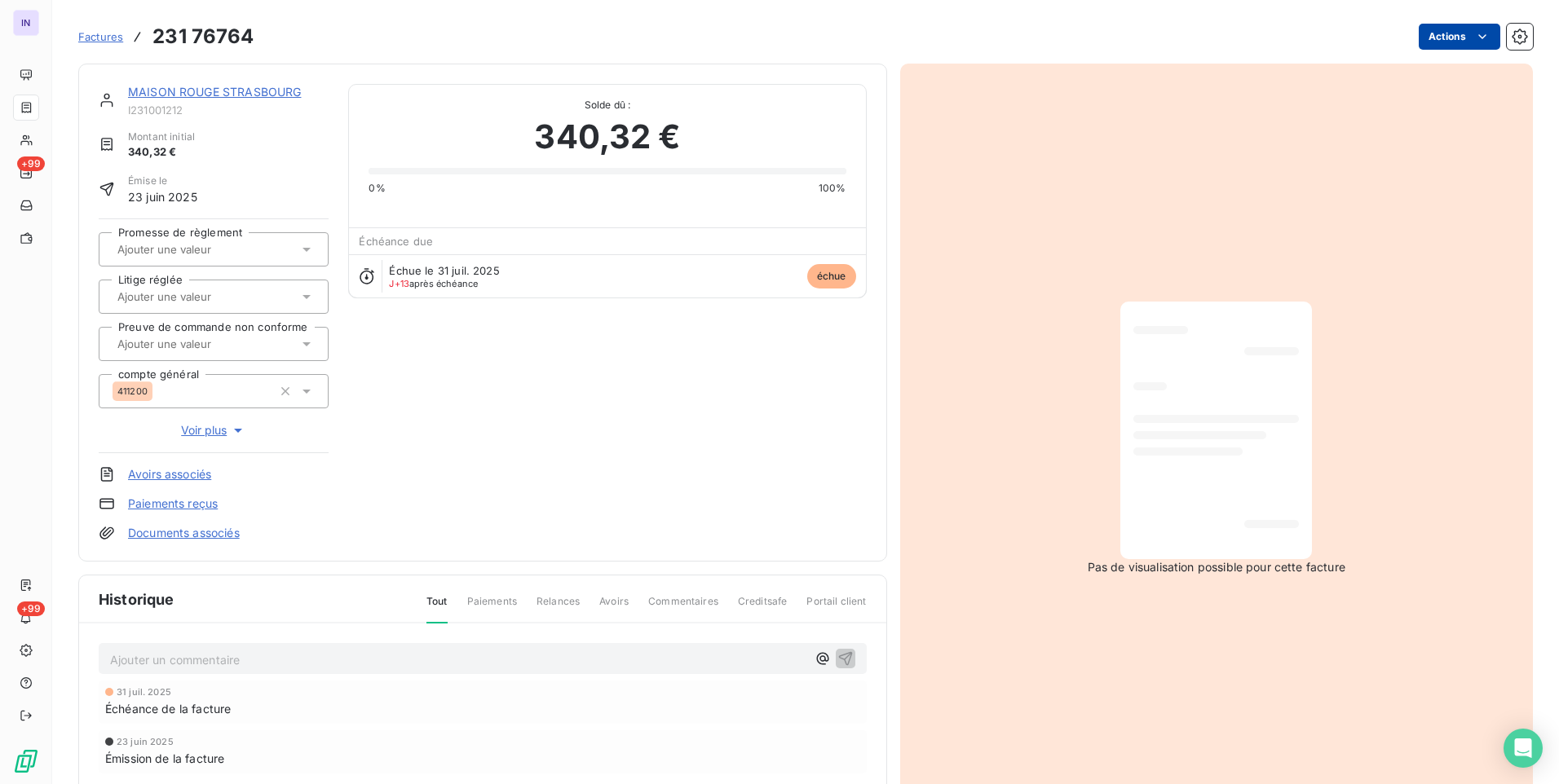
click at [1422, 43] on html "IN +99 +99 Factures 231 76764 Actions [GEOGRAPHIC_DATA] I231001212 Montant init…" at bounding box center [780, 392] width 1559 height 784
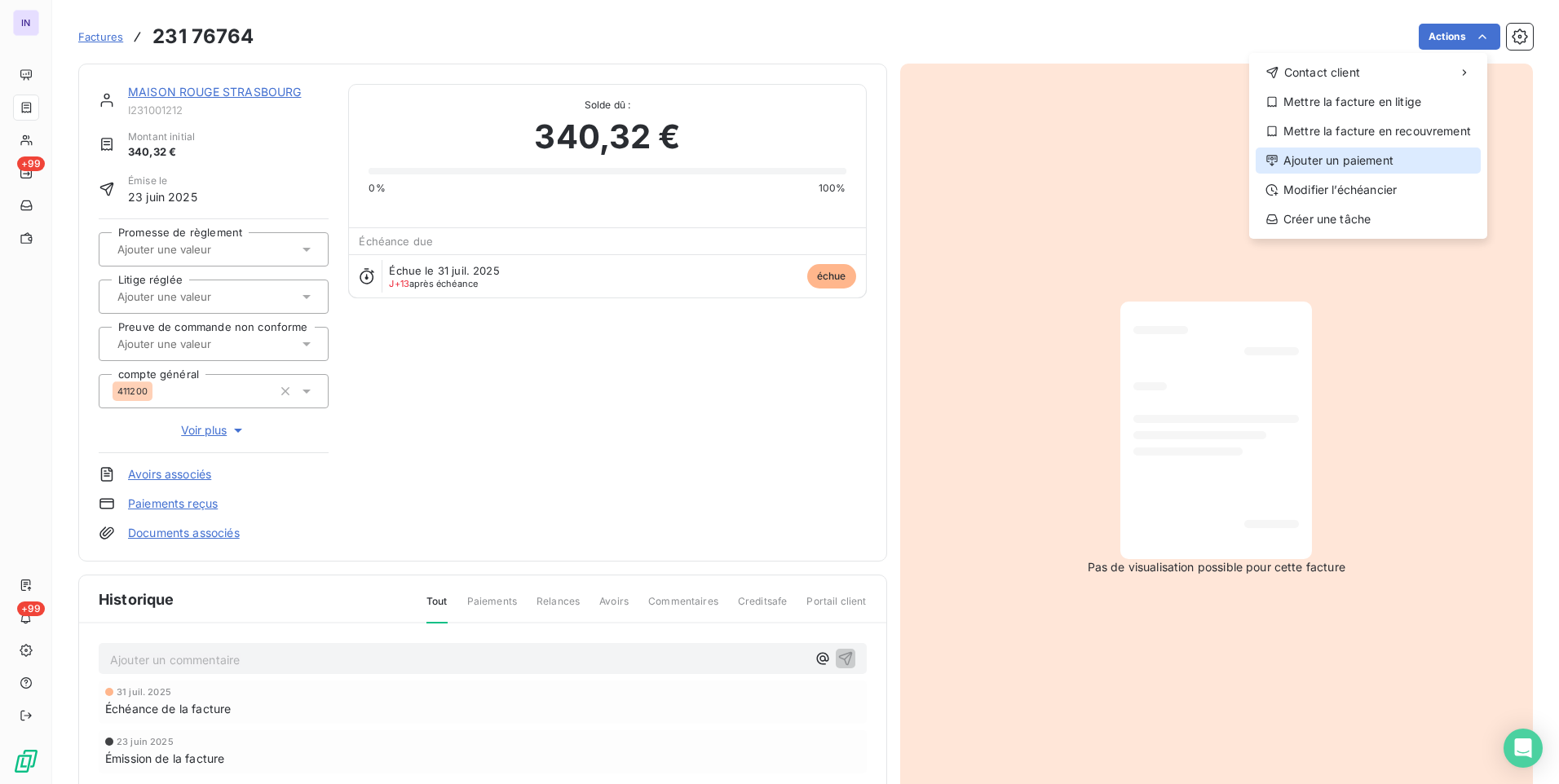
click at [1314, 164] on div "Ajouter un paiement" at bounding box center [1367, 161] width 225 height 26
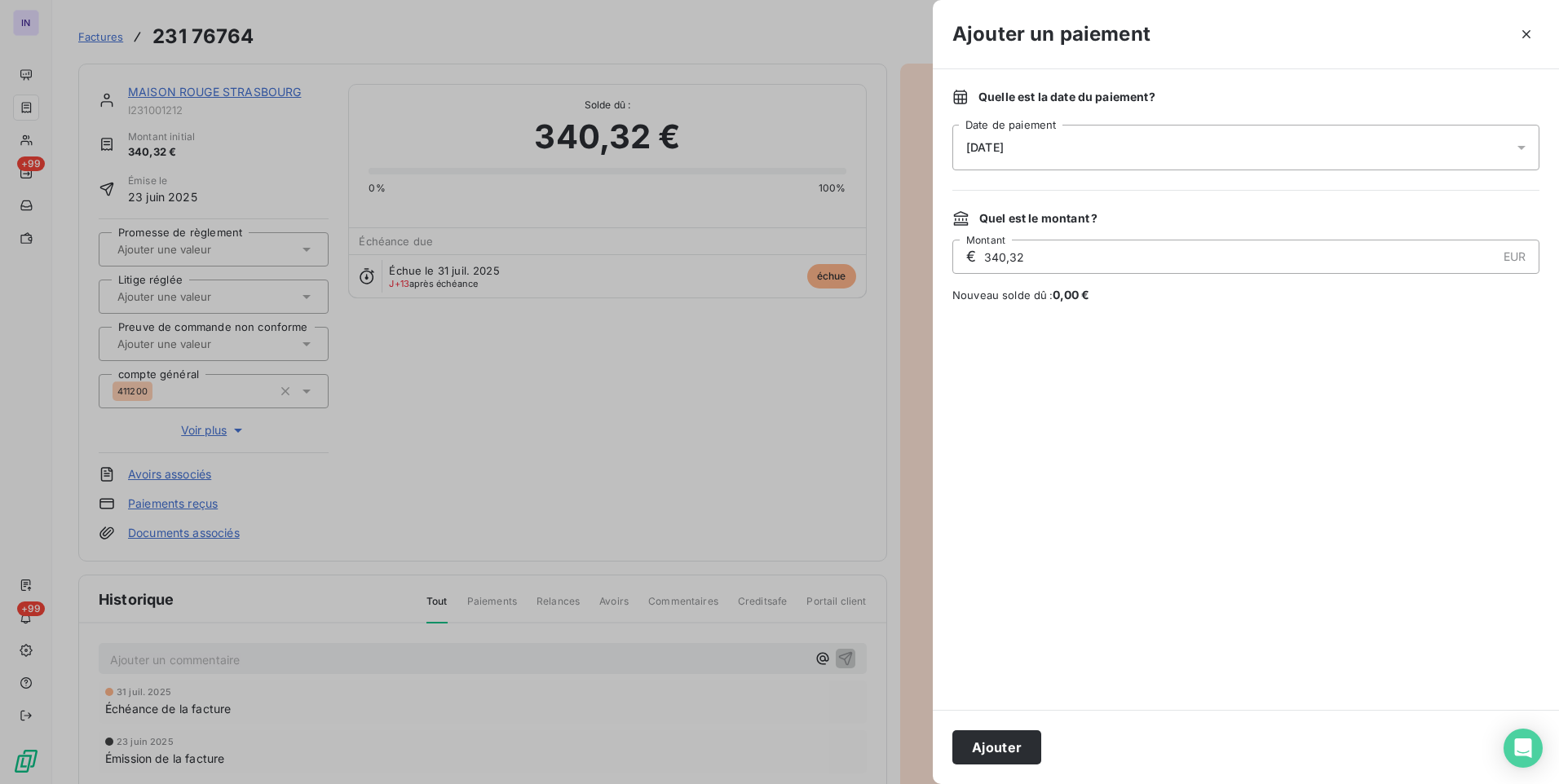
click at [1124, 150] on div "[DATE]" at bounding box center [1246, 147] width 587 height 46
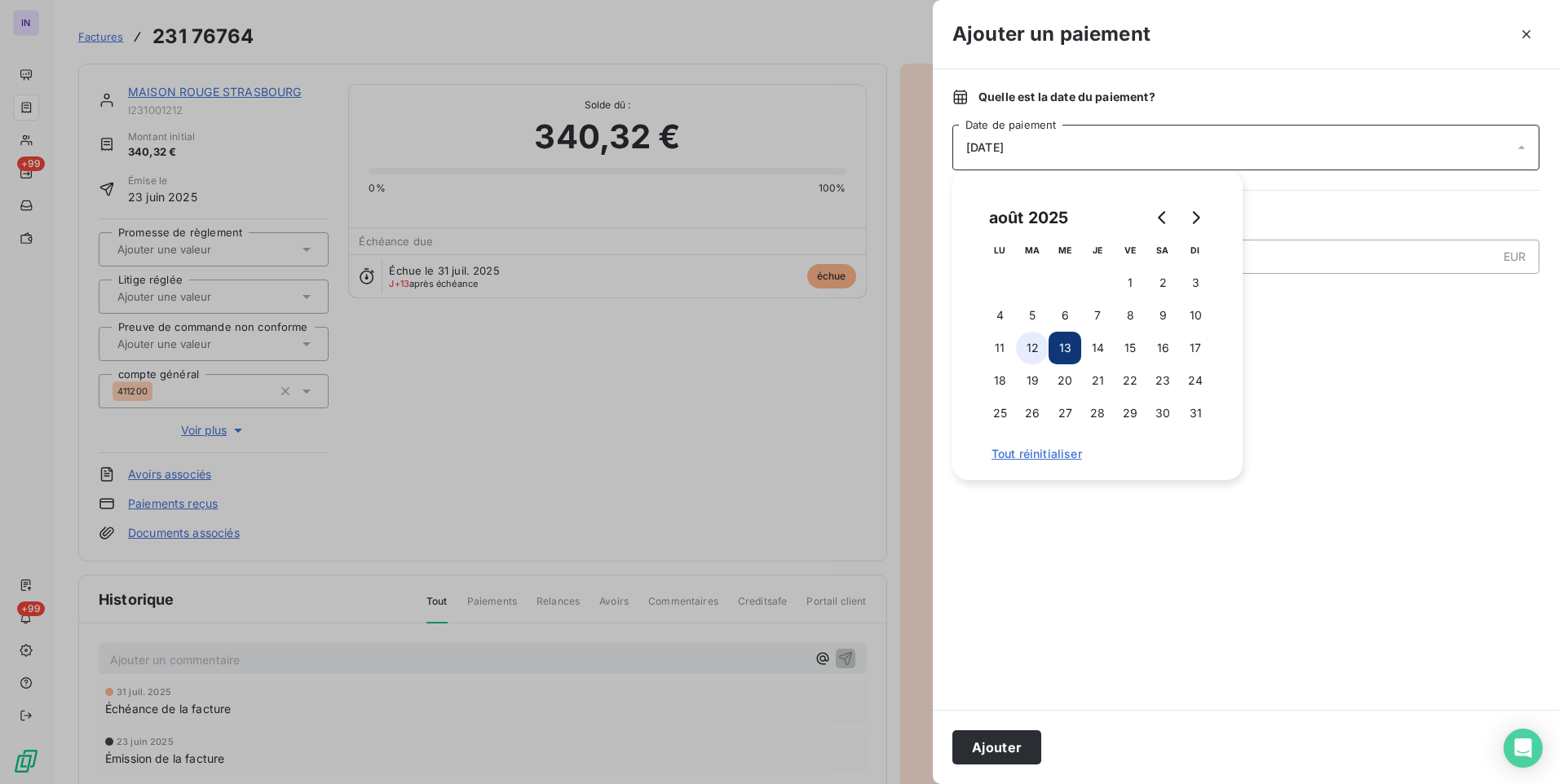
click at [1037, 355] on button "12" at bounding box center [1032, 348] width 33 height 33
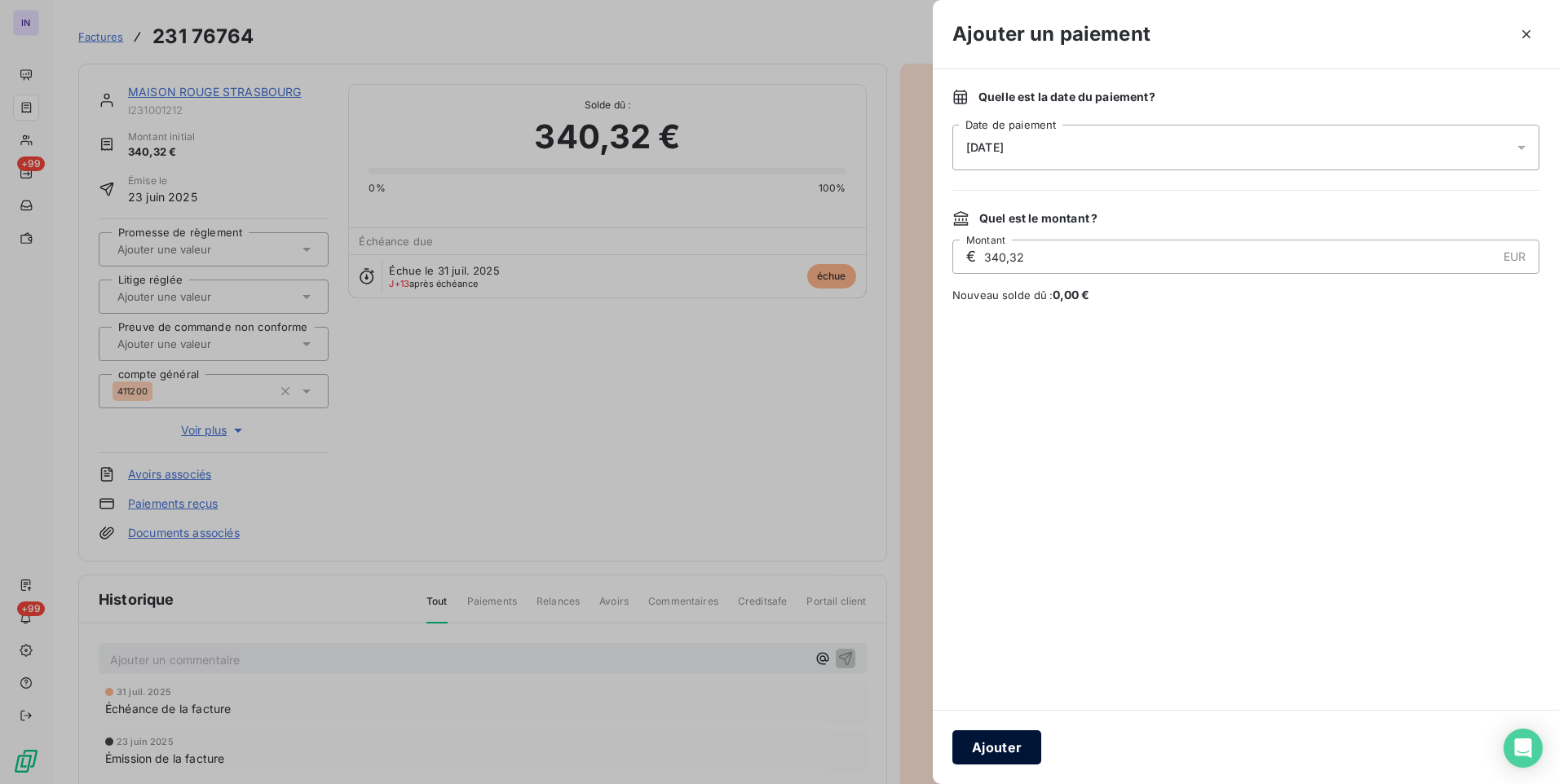
click at [999, 741] on button "Ajouter" at bounding box center [996, 748] width 89 height 35
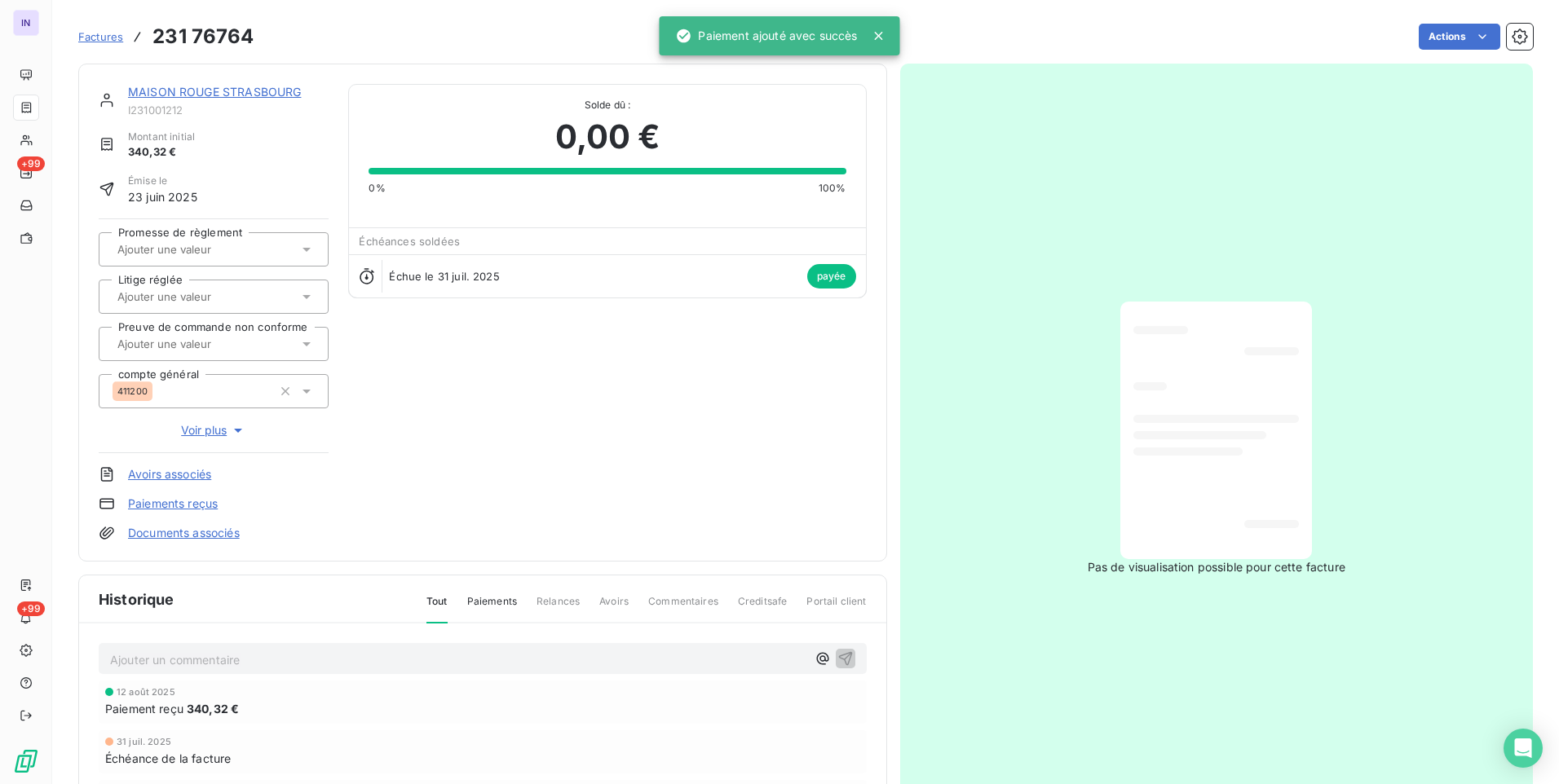
click at [277, 87] on link "MAISON ROUGE STRASBOURG" at bounding box center [214, 92] width 173 height 14
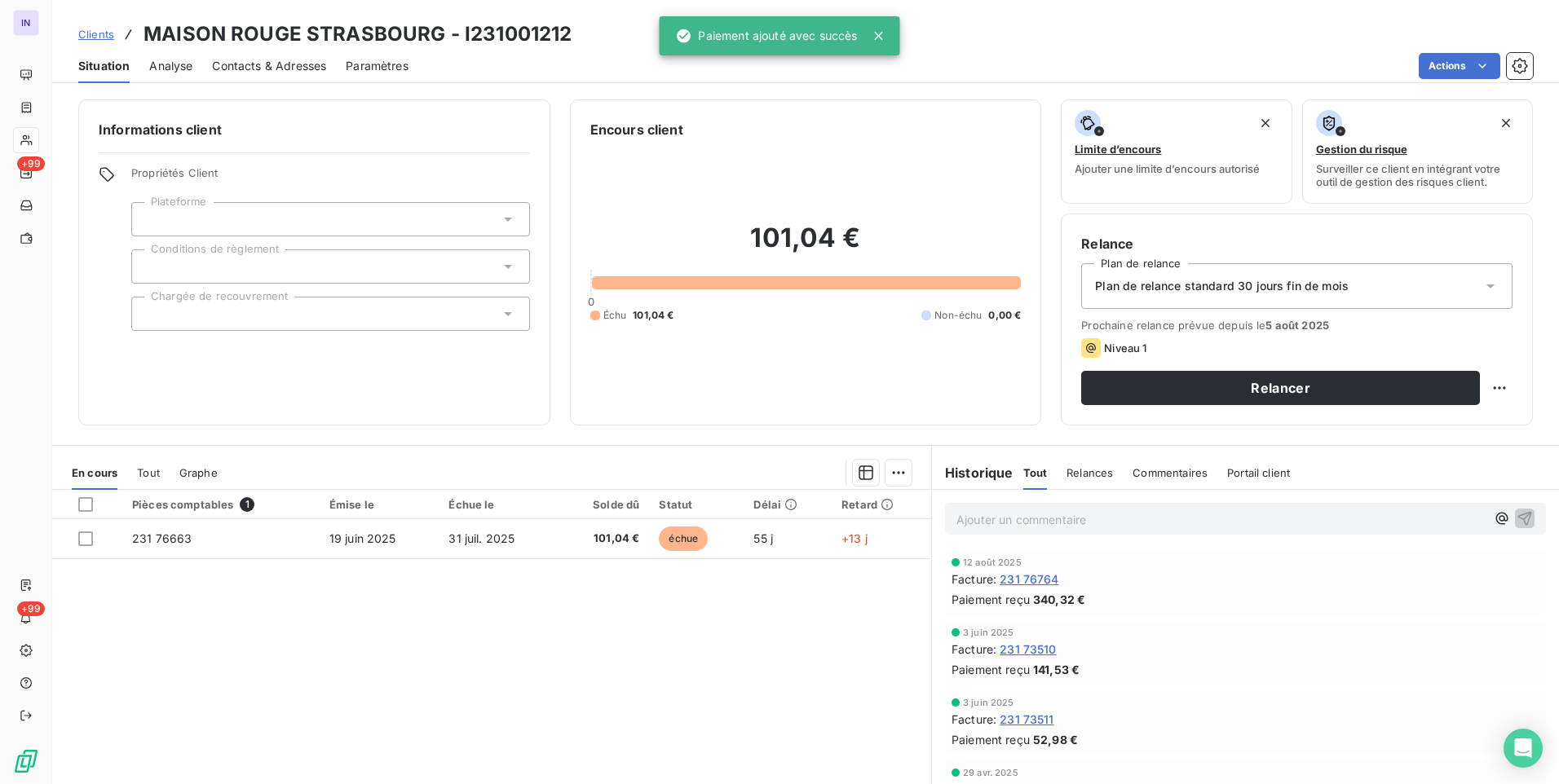
click at [285, 67] on span "Contacts & Adresses" at bounding box center [269, 65] width 114 height 16
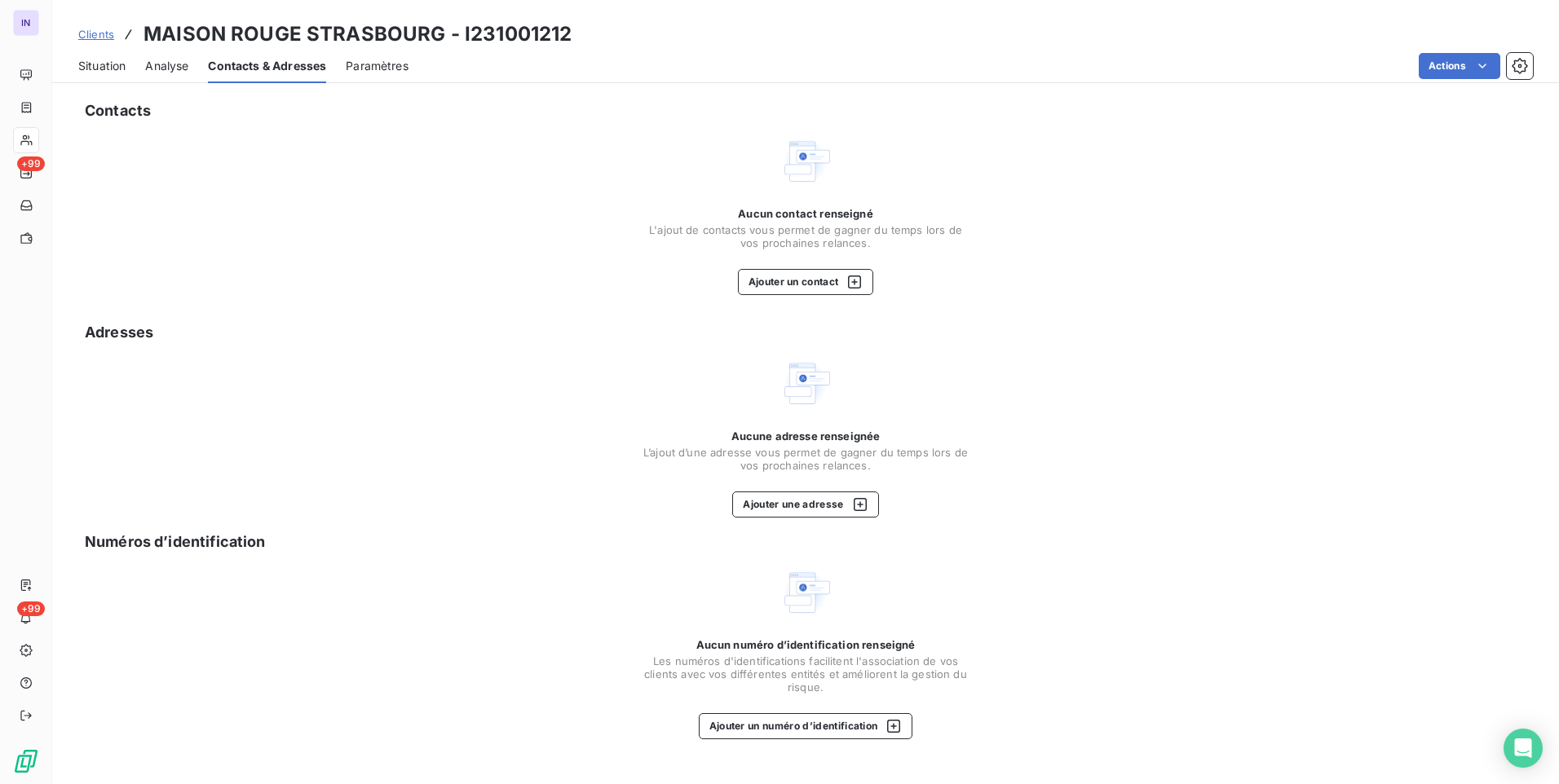
click at [124, 63] on span "Situation" at bounding box center [102, 65] width 48 height 16
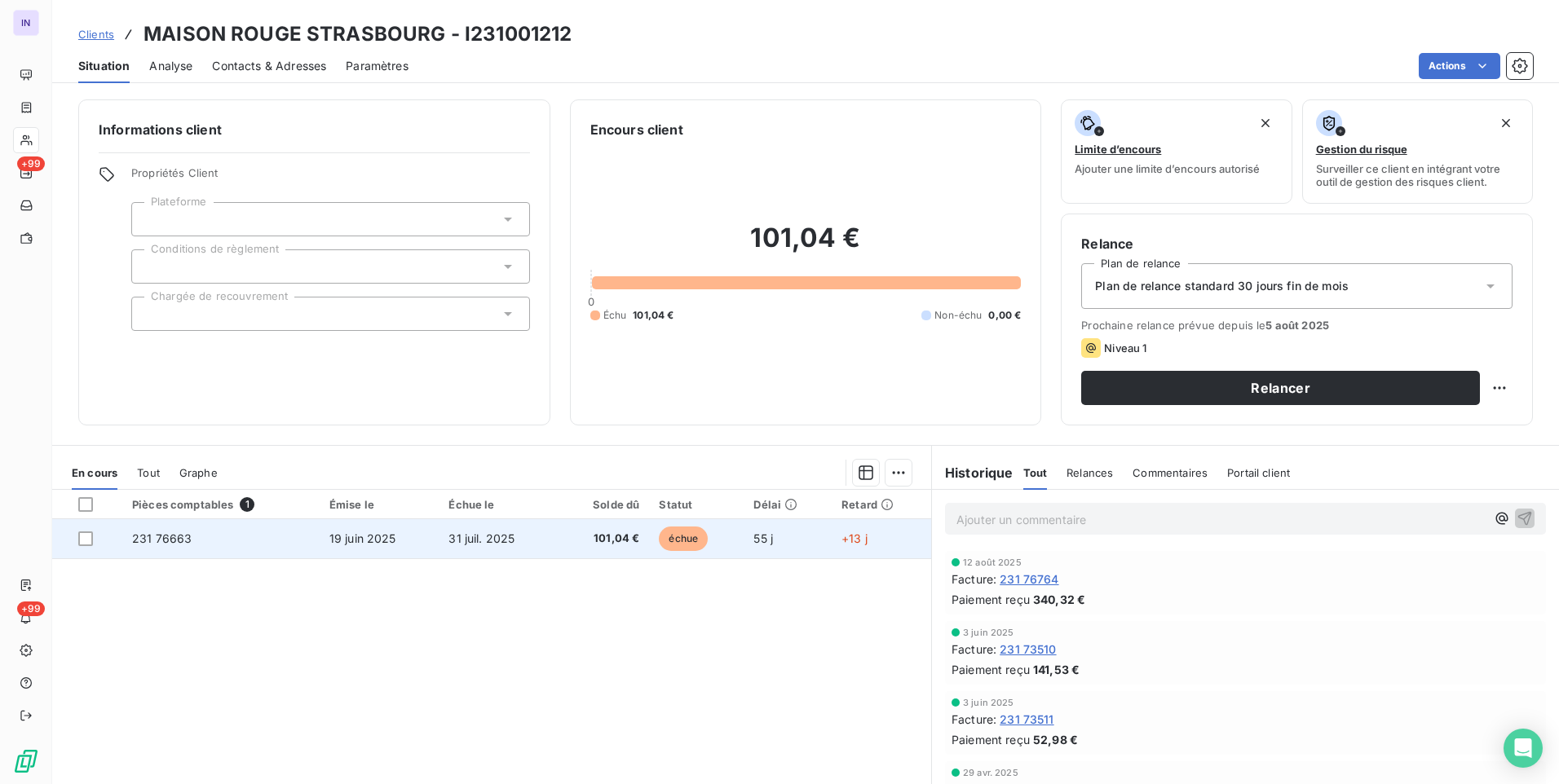
click at [449, 544] on span "31 juil. 2025" at bounding box center [481, 538] width 66 height 14
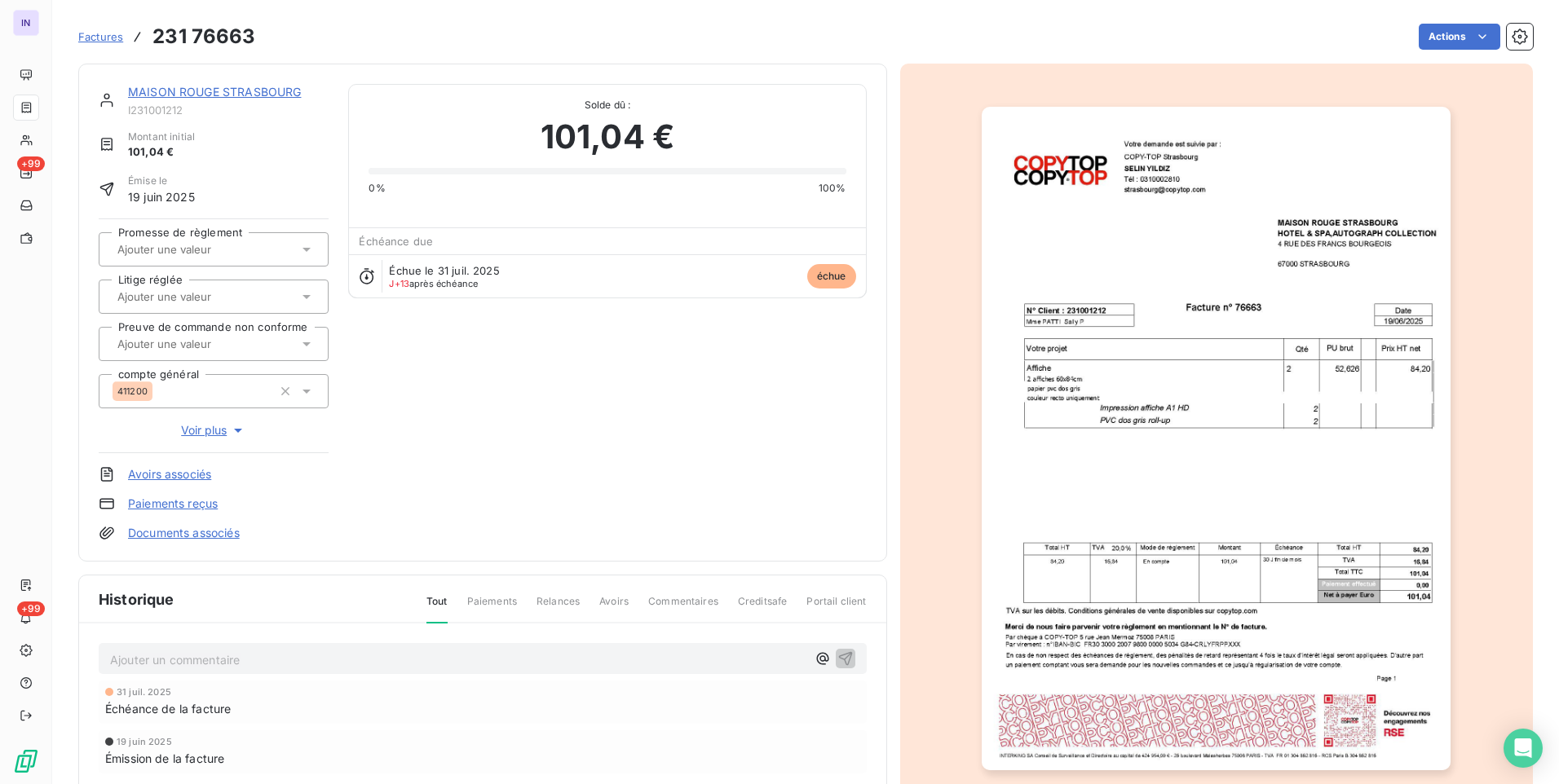
click at [221, 531] on link "Documents associés" at bounding box center [184, 533] width 112 height 16
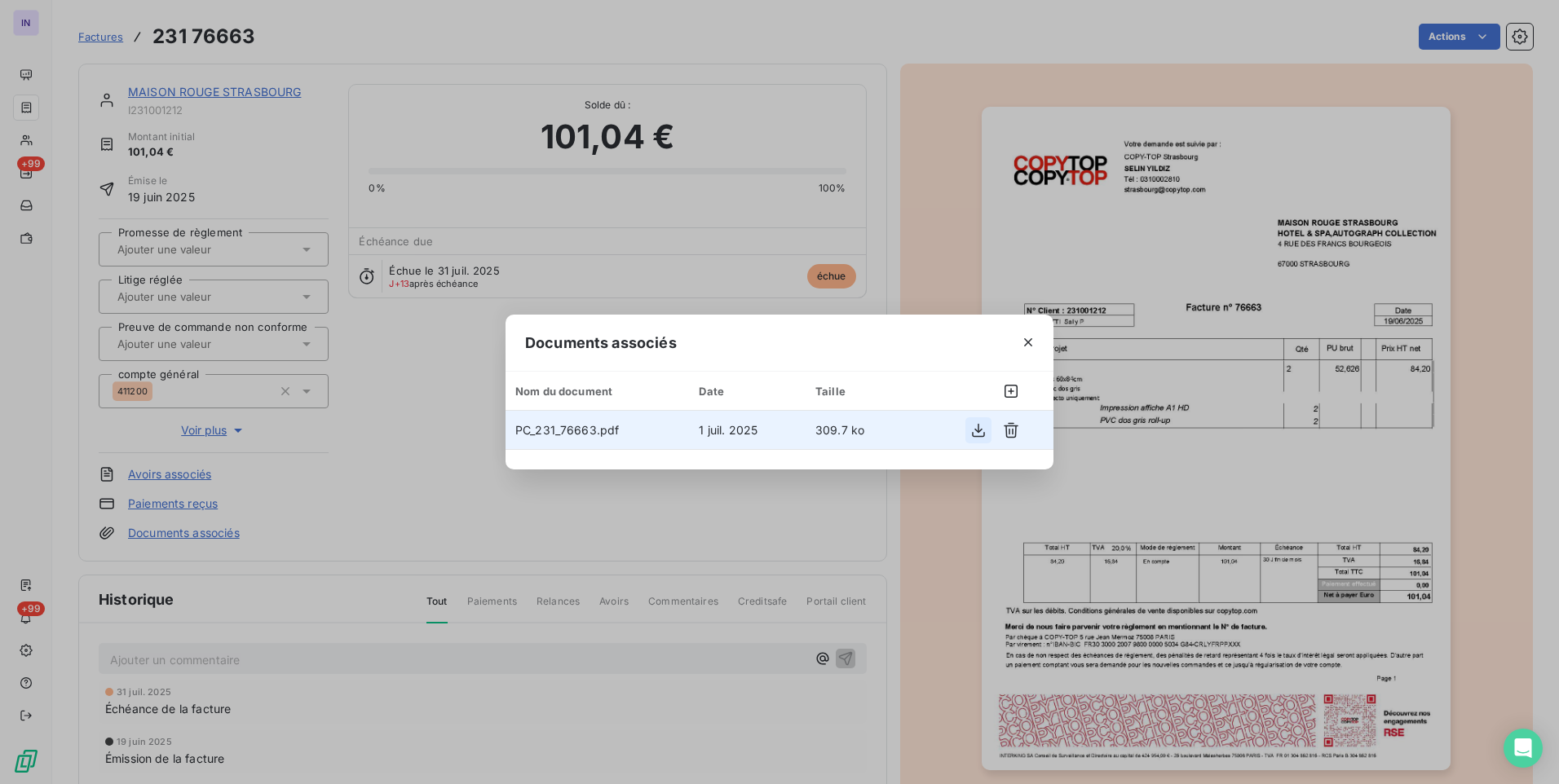
click at [975, 436] on icon "button" at bounding box center [979, 430] width 13 height 14
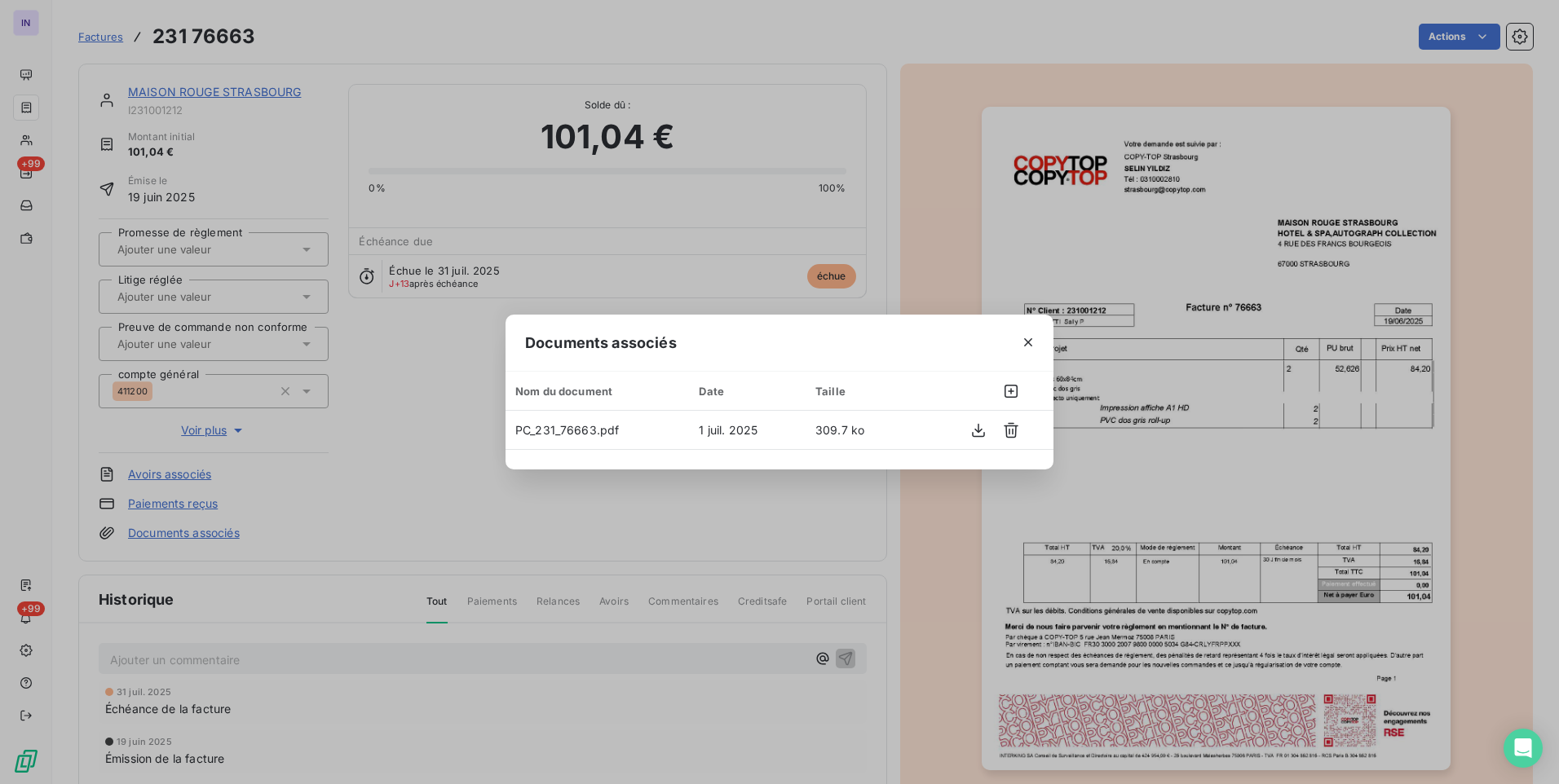
drag, startPoint x: 1031, startPoint y: 346, endPoint x: 811, endPoint y: 297, distance: 225.4
click at [1031, 346] on icon "button" at bounding box center [1028, 342] width 8 height 8
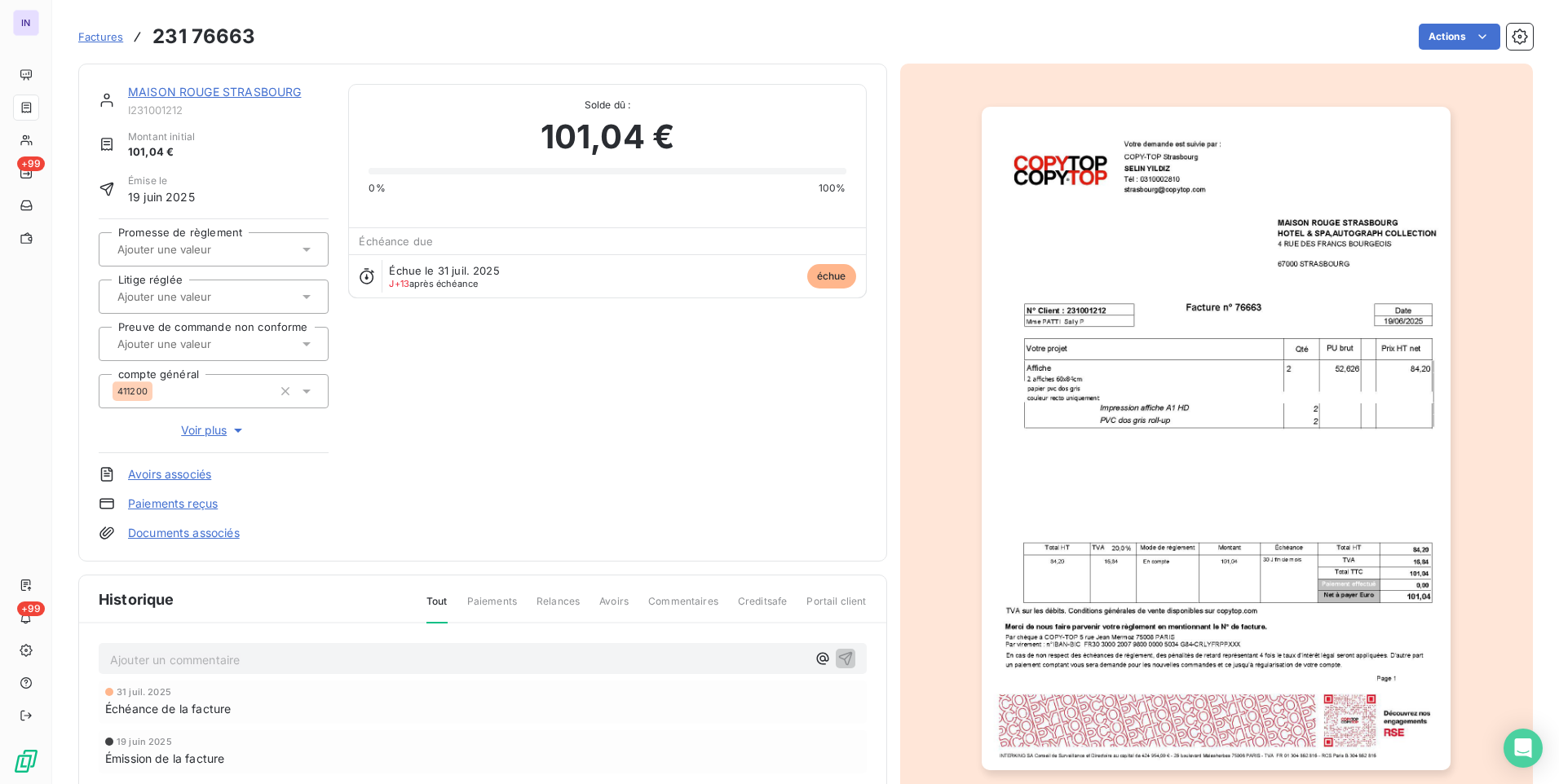
click at [209, 87] on link "MAISON ROUGE STRASBOURG" at bounding box center [214, 92] width 173 height 14
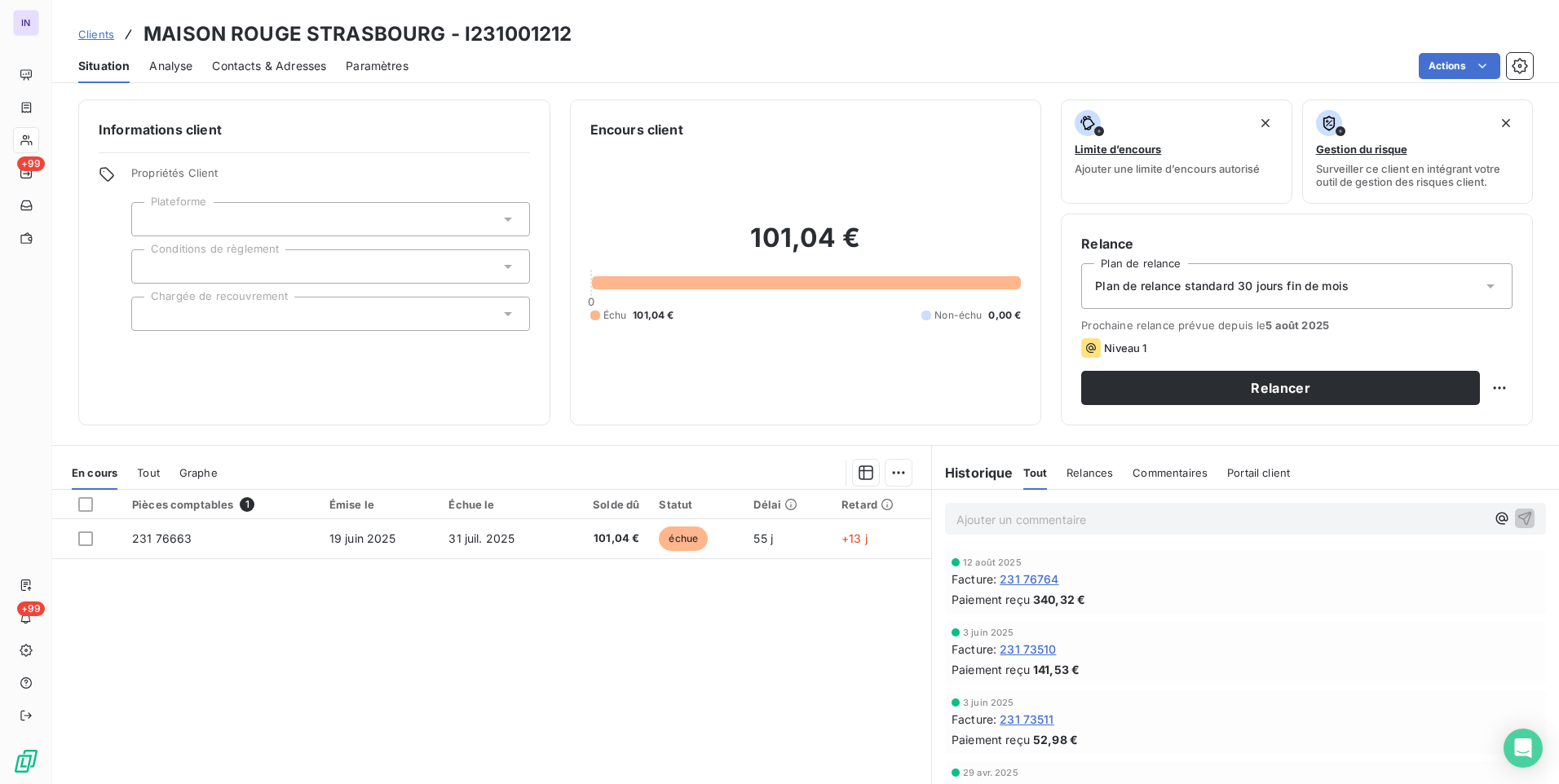
click at [298, 66] on span "Contacts & Adresses" at bounding box center [269, 65] width 114 height 16
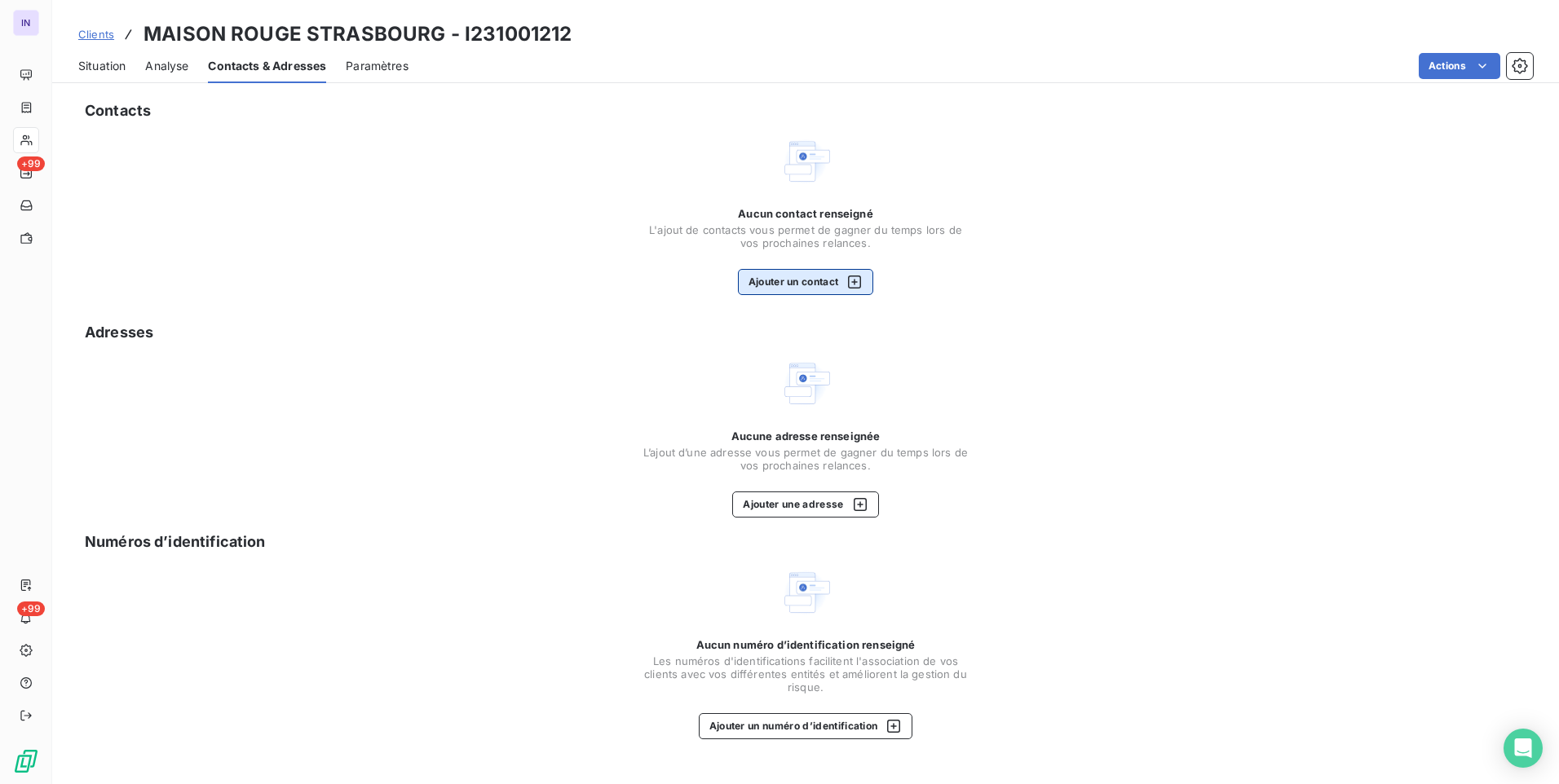
click at [794, 284] on button "Ajouter un contact" at bounding box center [806, 282] width 136 height 26
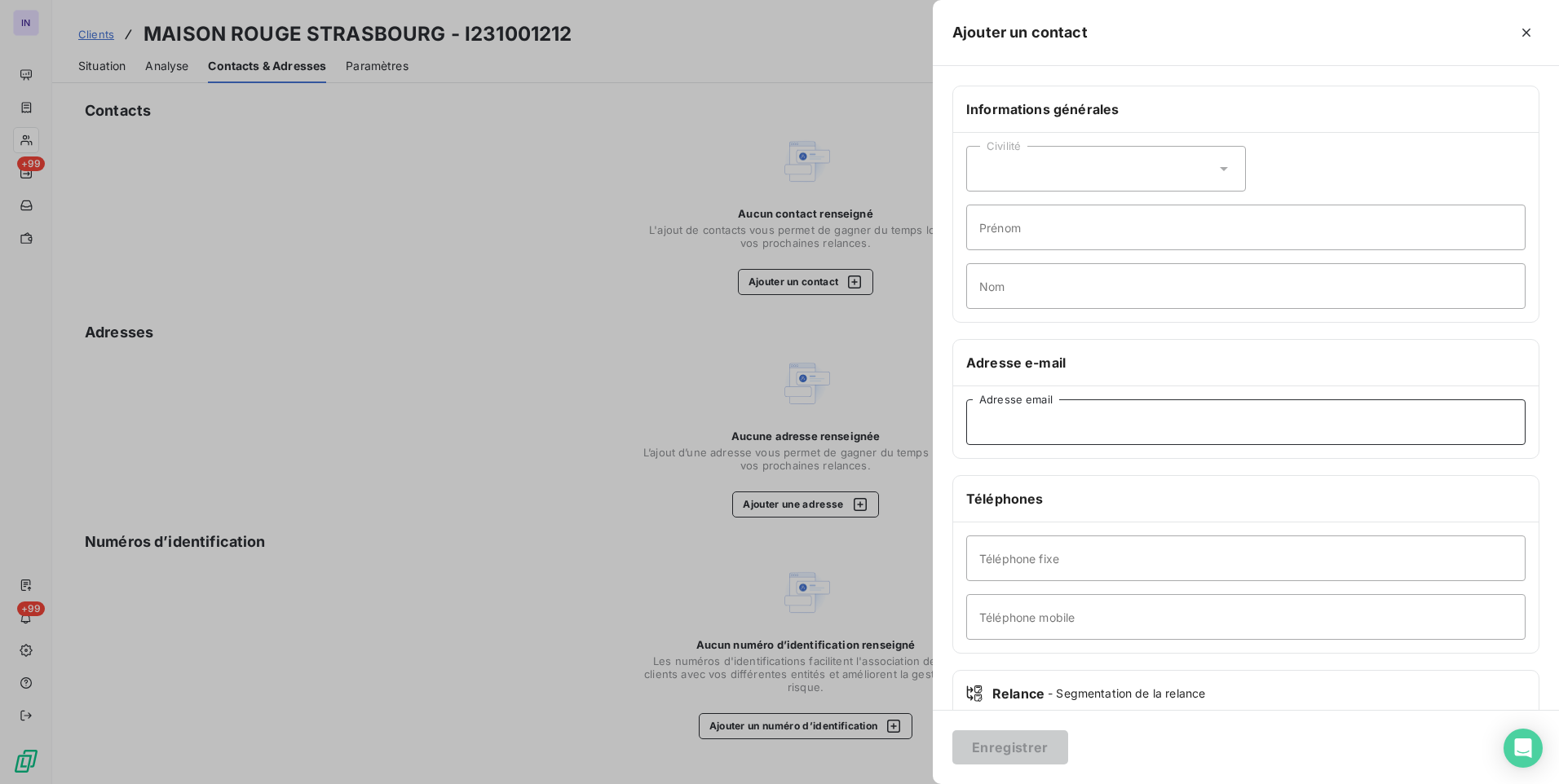
click at [1096, 433] on input "Adresse email" at bounding box center [1246, 421] width 559 height 46
type input "[EMAIL_ADDRESS][DOMAIN_NAME]"
click at [1000, 752] on button "Enregistrer" at bounding box center [1010, 748] width 116 height 35
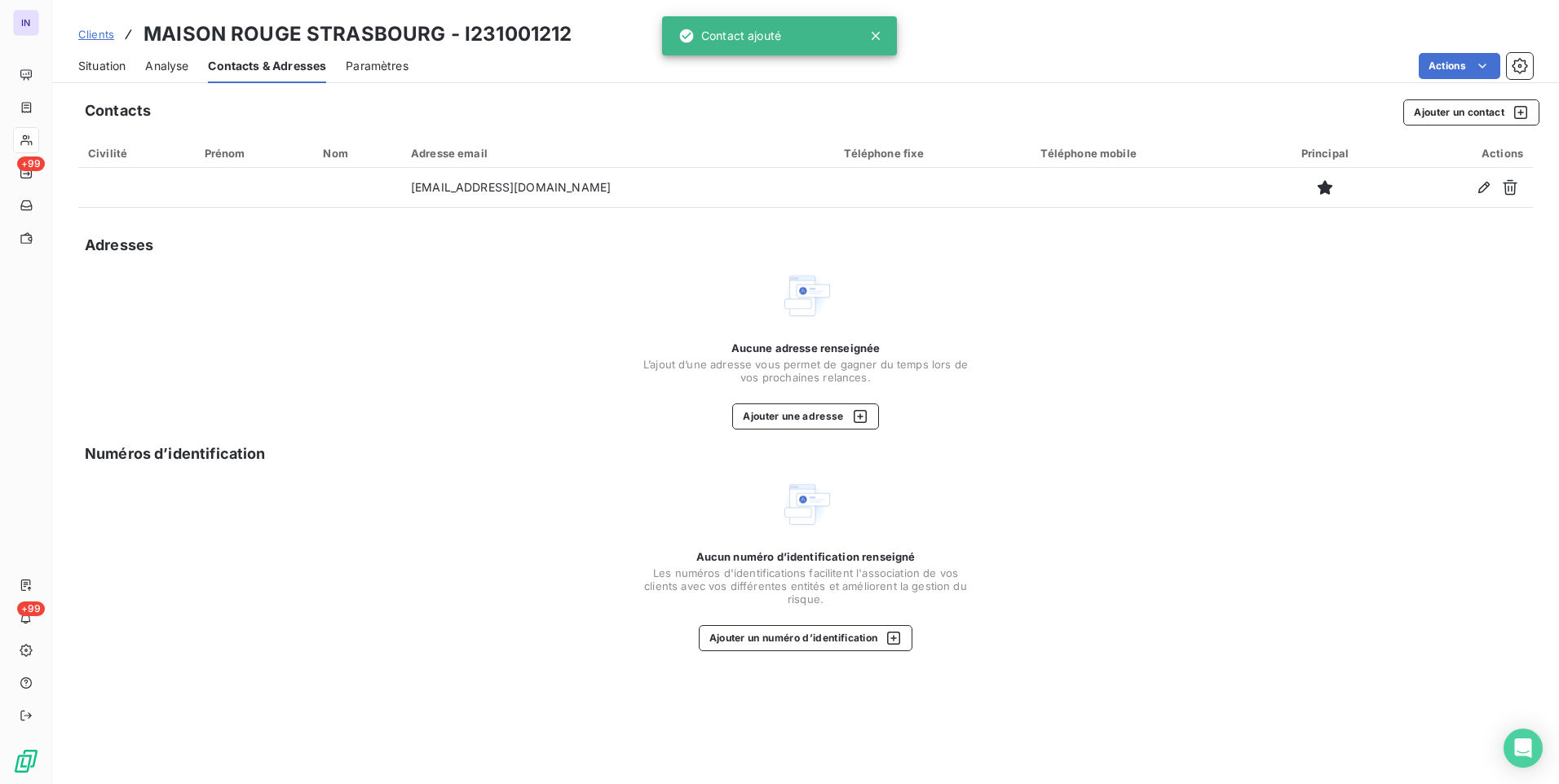
click at [97, 36] on span "Clients" at bounding box center [96, 35] width 36 height 13
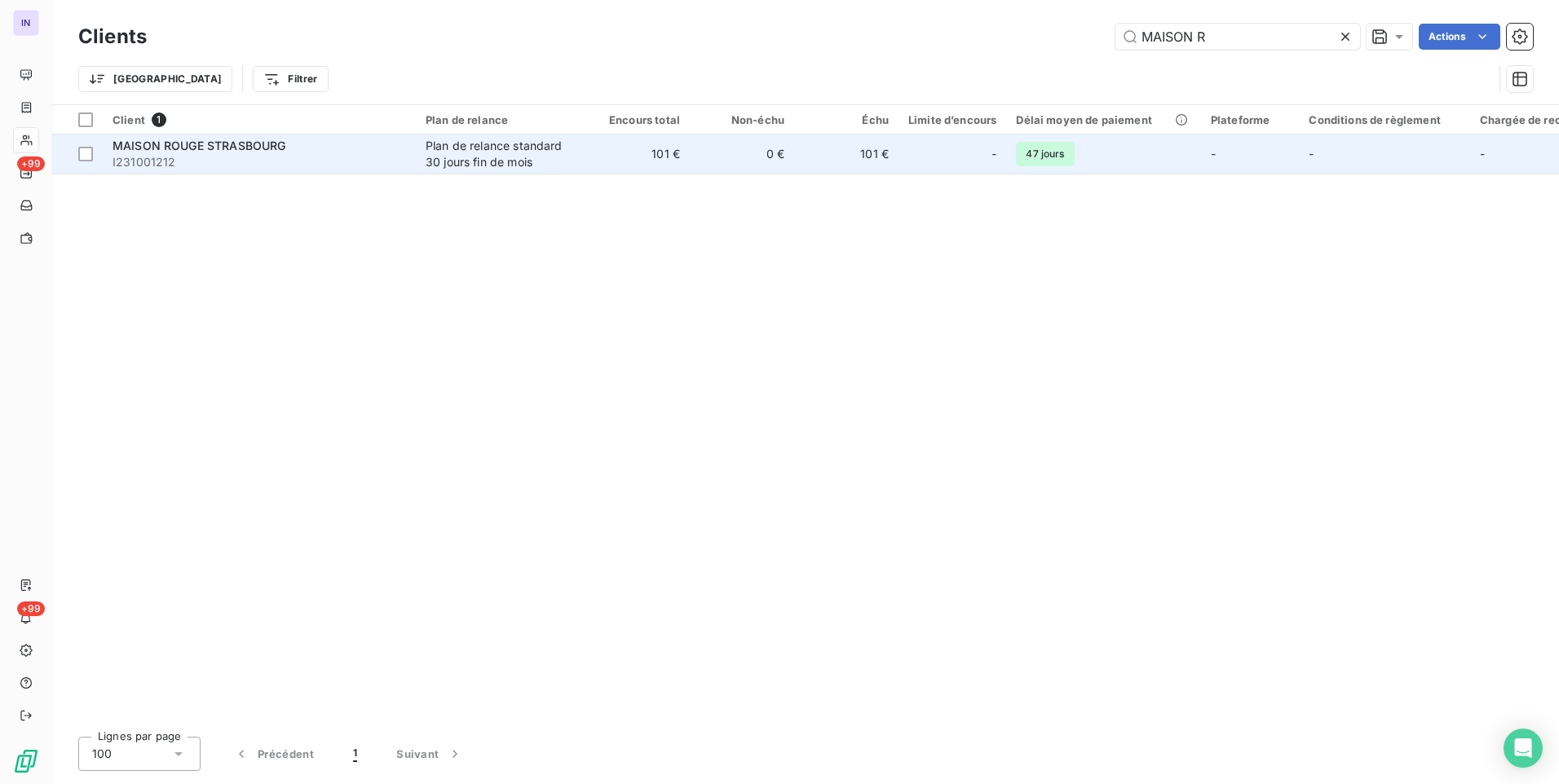
click at [204, 142] on span "MAISON ROUGE STRASBOURG" at bounding box center [198, 145] width 173 height 14
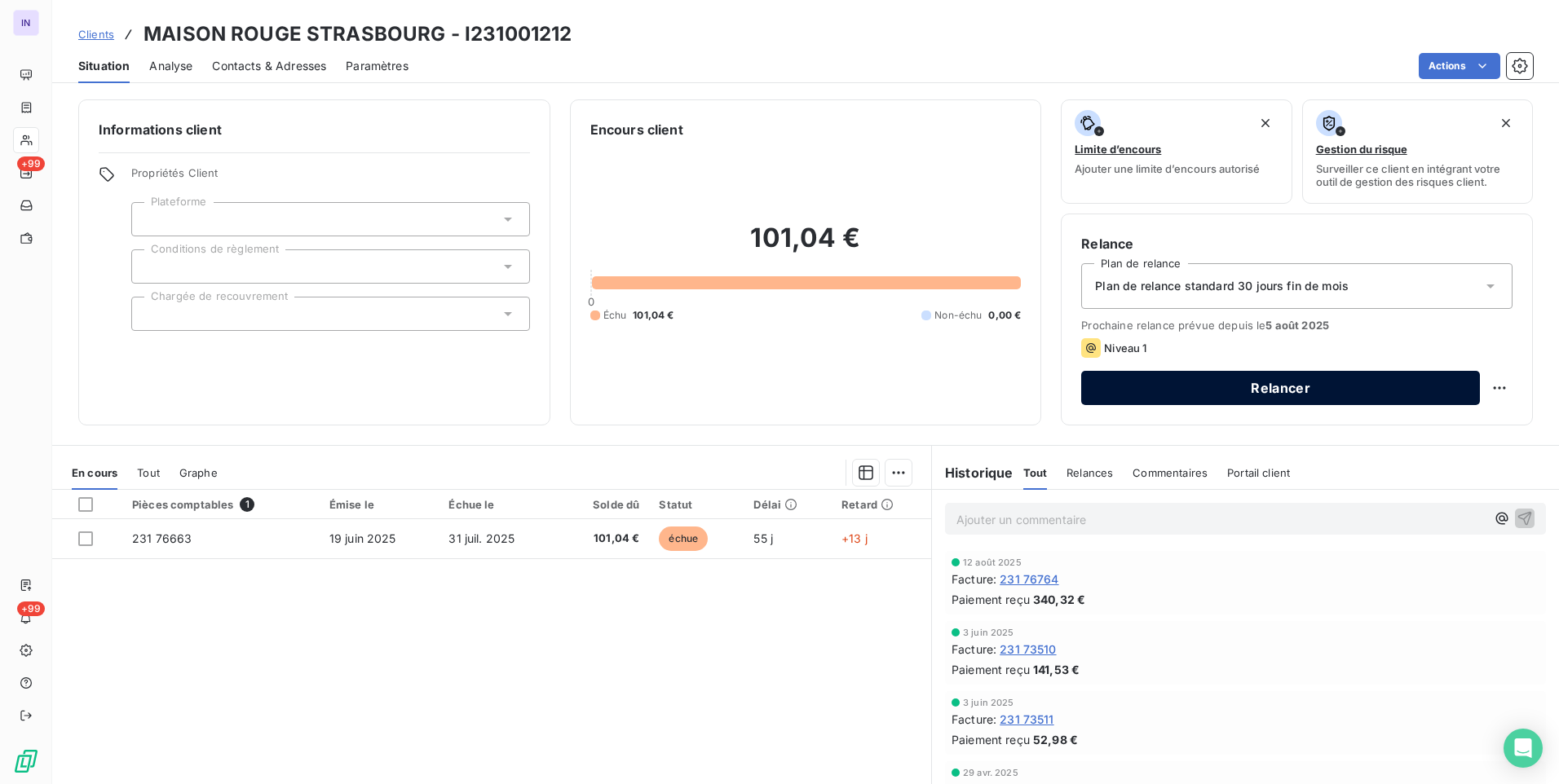
click at [1342, 381] on button "Relancer" at bounding box center [1280, 388] width 399 height 35
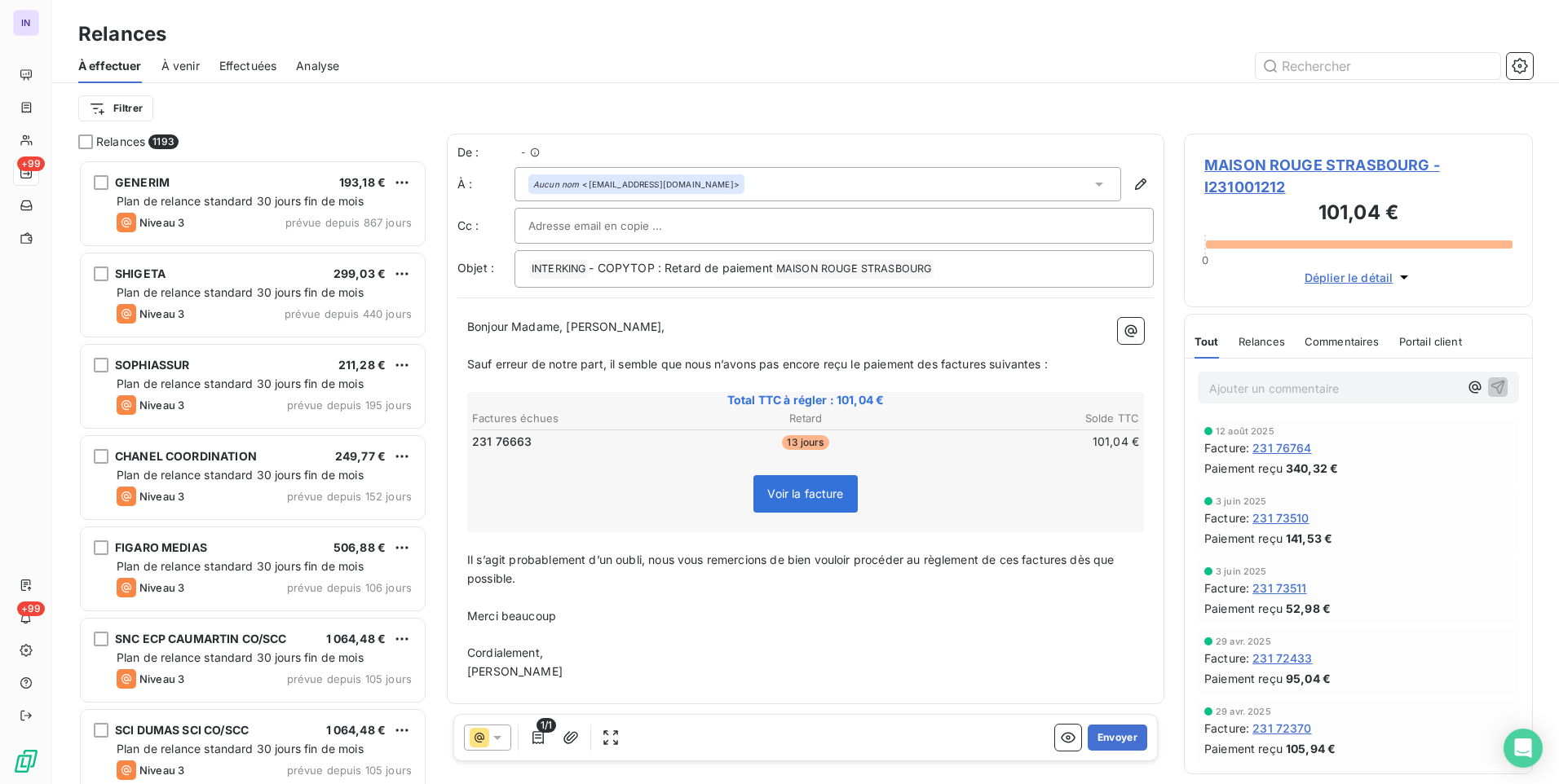
scroll to position [612, 336]
click at [1115, 736] on button "Envoyer" at bounding box center [1118, 737] width 60 height 26
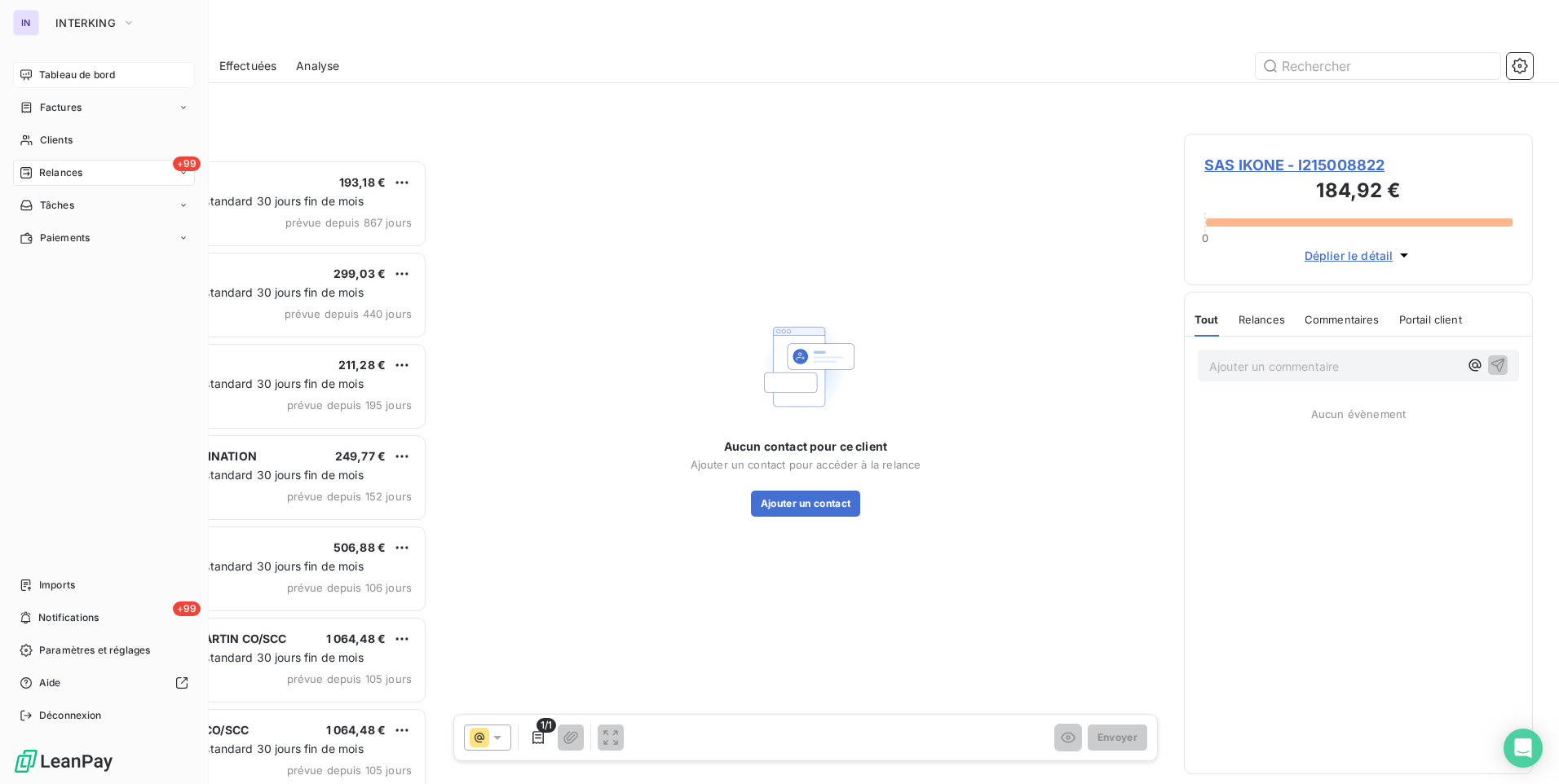
click at [51, 74] on span "Tableau de bord" at bounding box center [77, 75] width 76 height 15
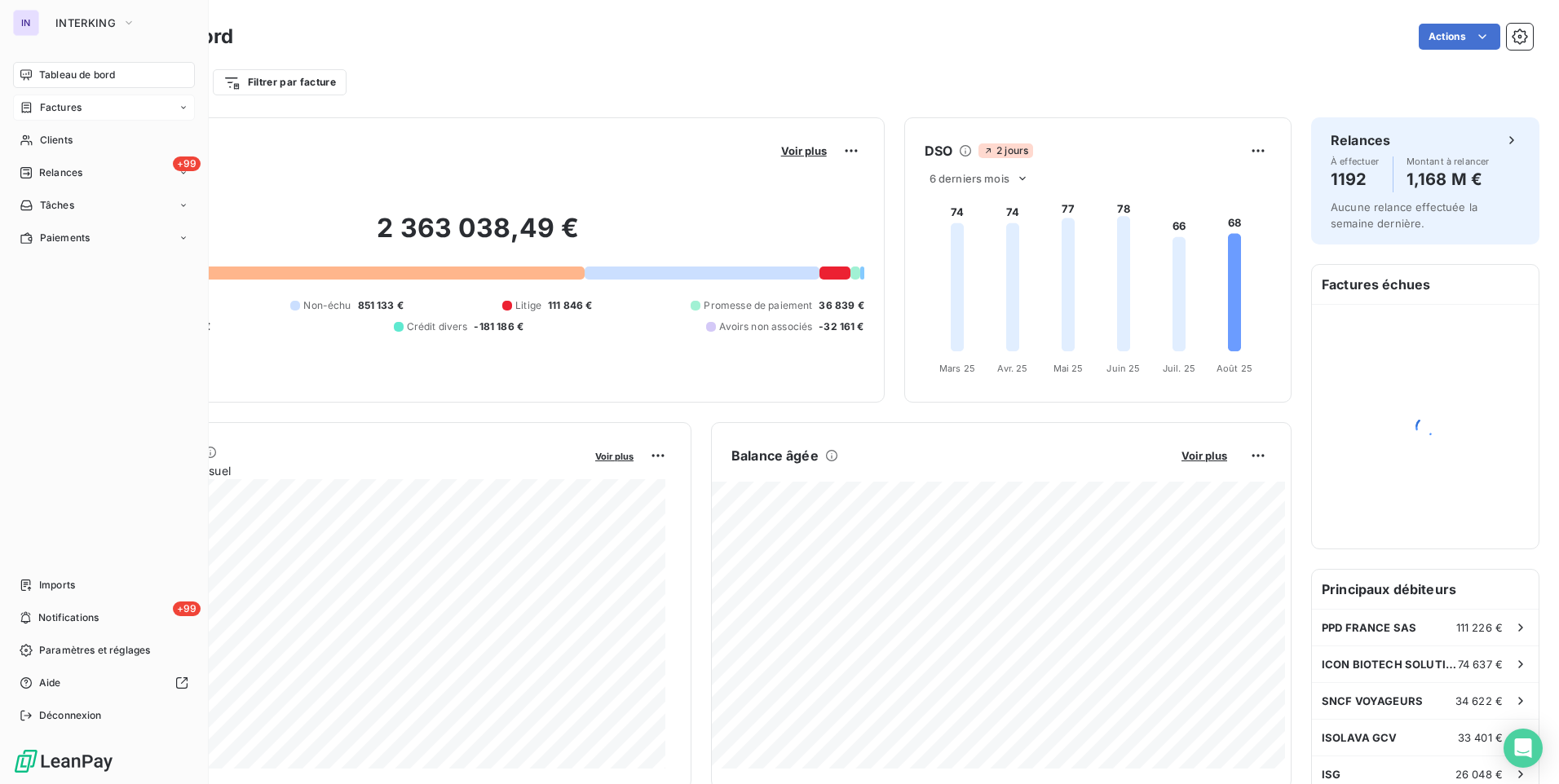
drag, startPoint x: 46, startPoint y: 106, endPoint x: 139, endPoint y: 94, distance: 93.8
click at [46, 106] on span "Factures" at bounding box center [61, 107] width 41 height 15
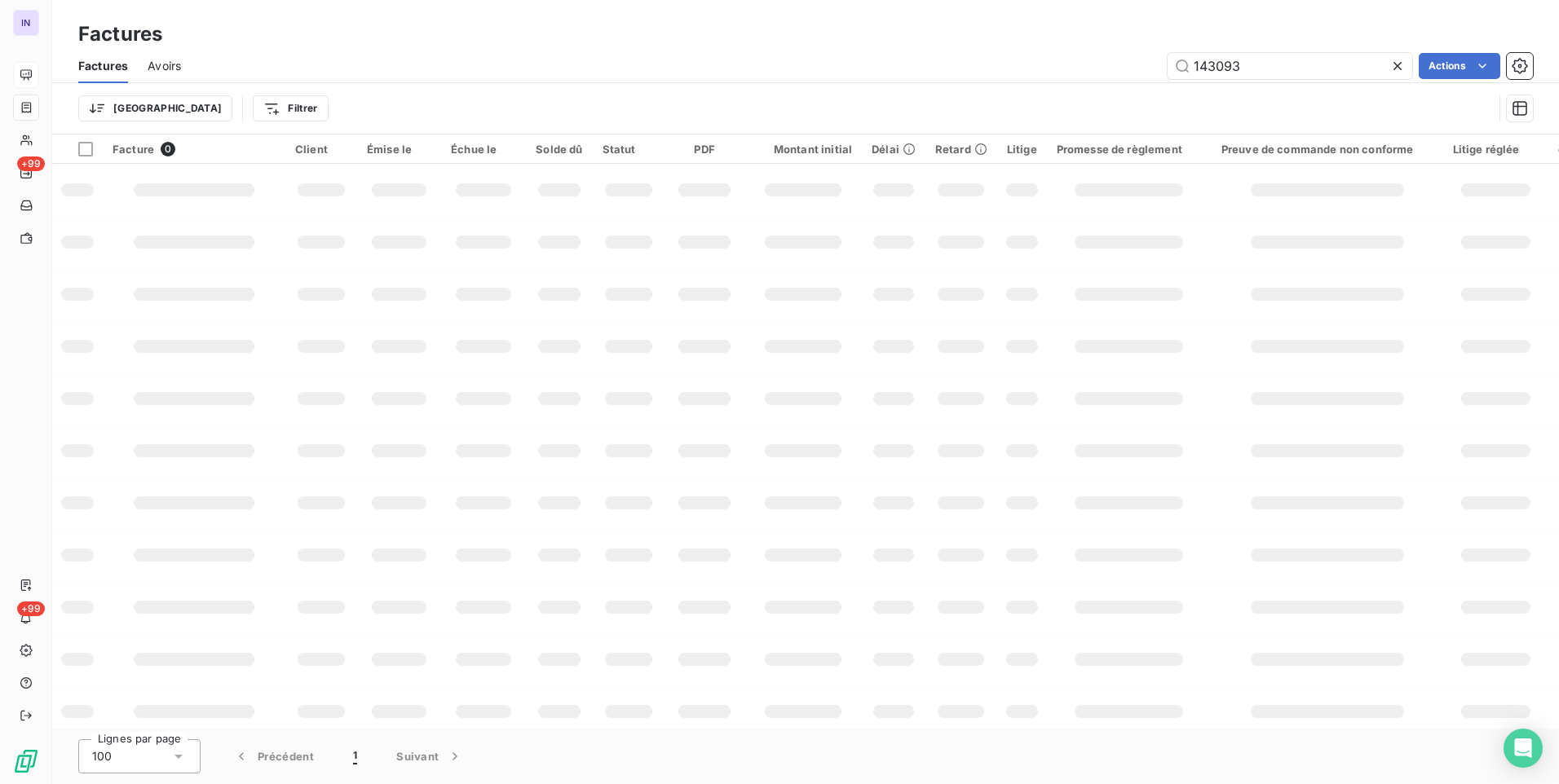
drag, startPoint x: 1209, startPoint y: 69, endPoint x: 1114, endPoint y: 82, distance: 95.9
click at [1145, 70] on div "143093 Actions" at bounding box center [866, 66] width 1332 height 26
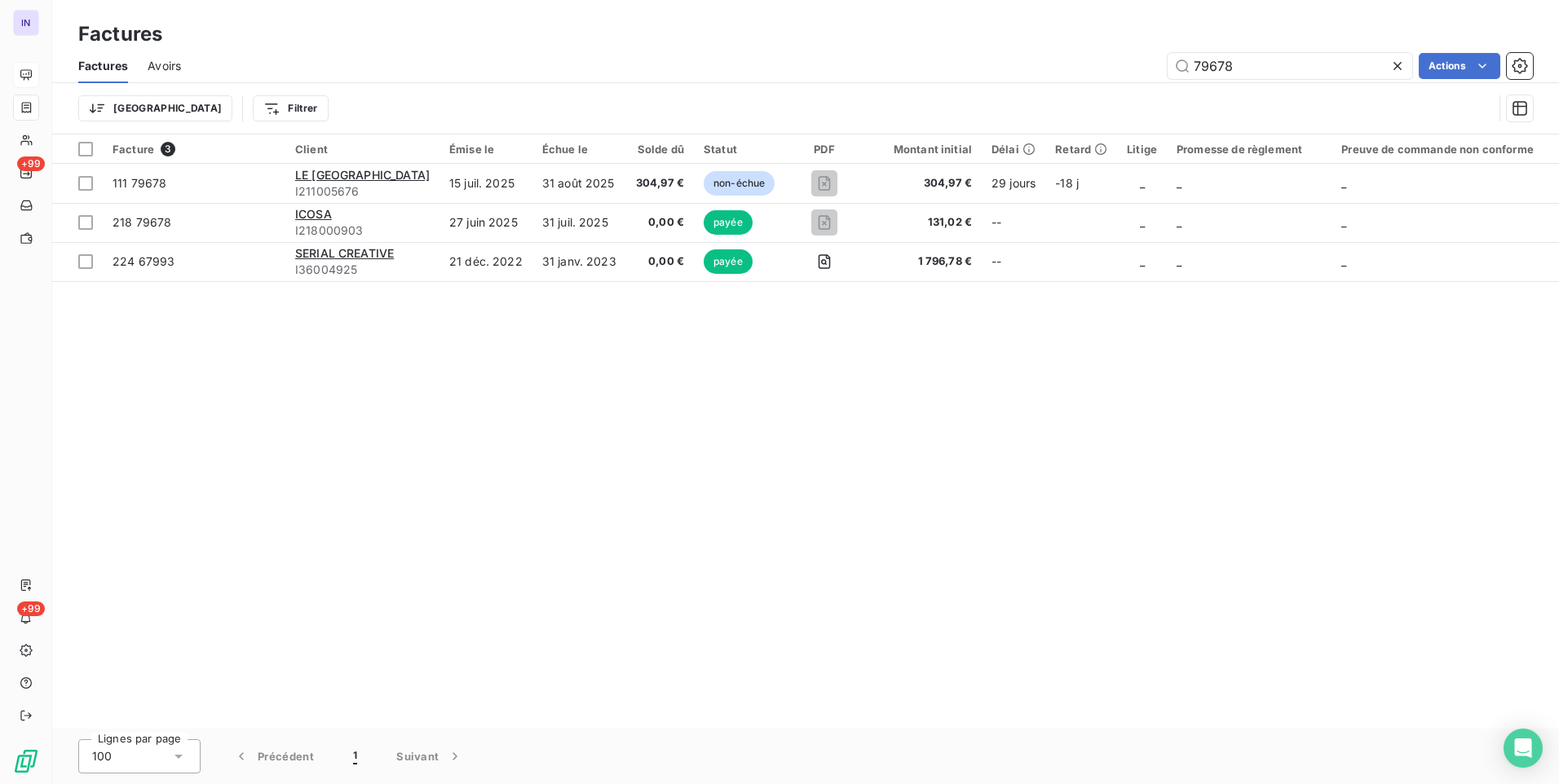
type input "79678"
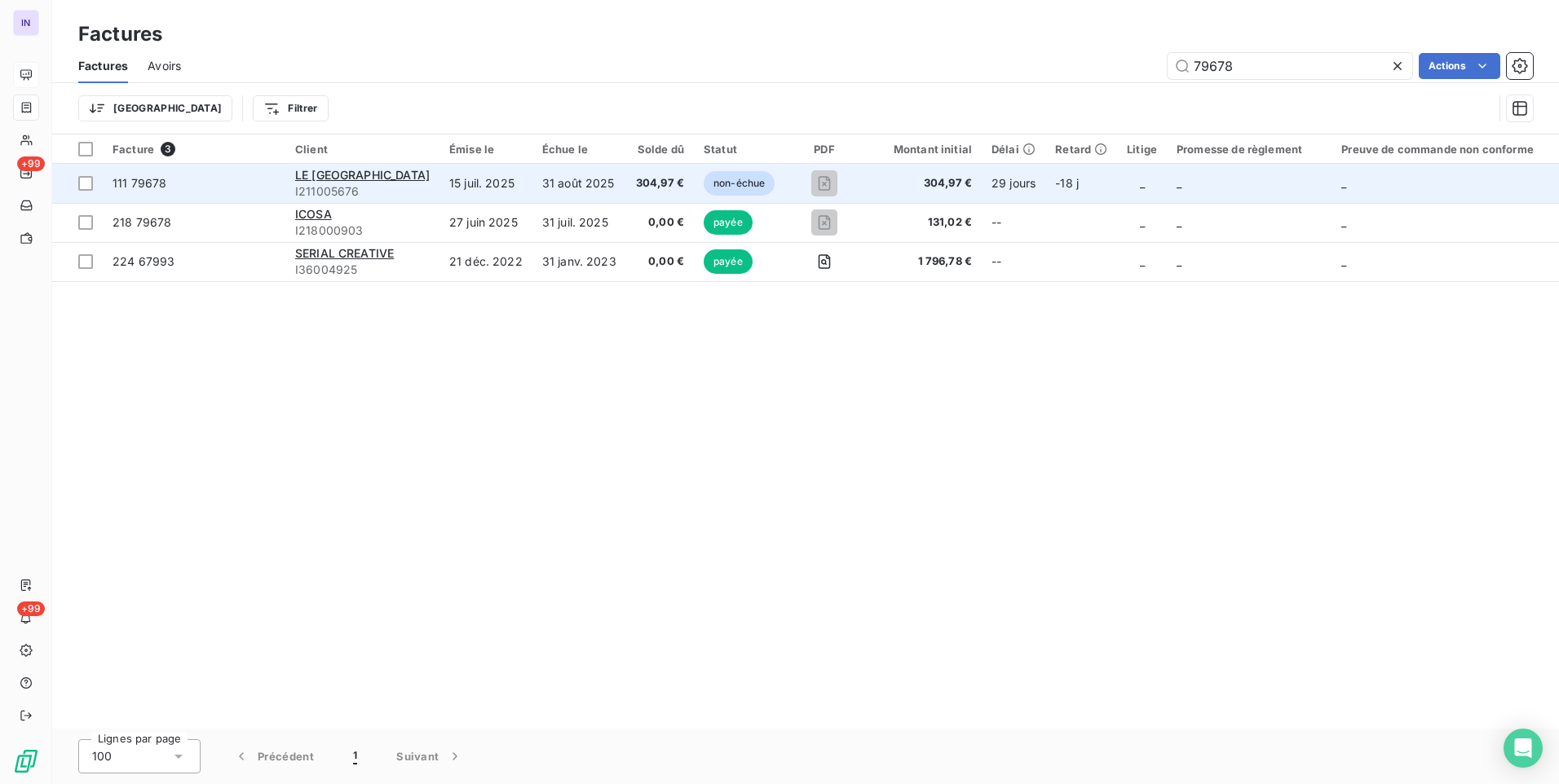
click at [522, 182] on td "15 juil. 2025" at bounding box center [485, 183] width 93 height 39
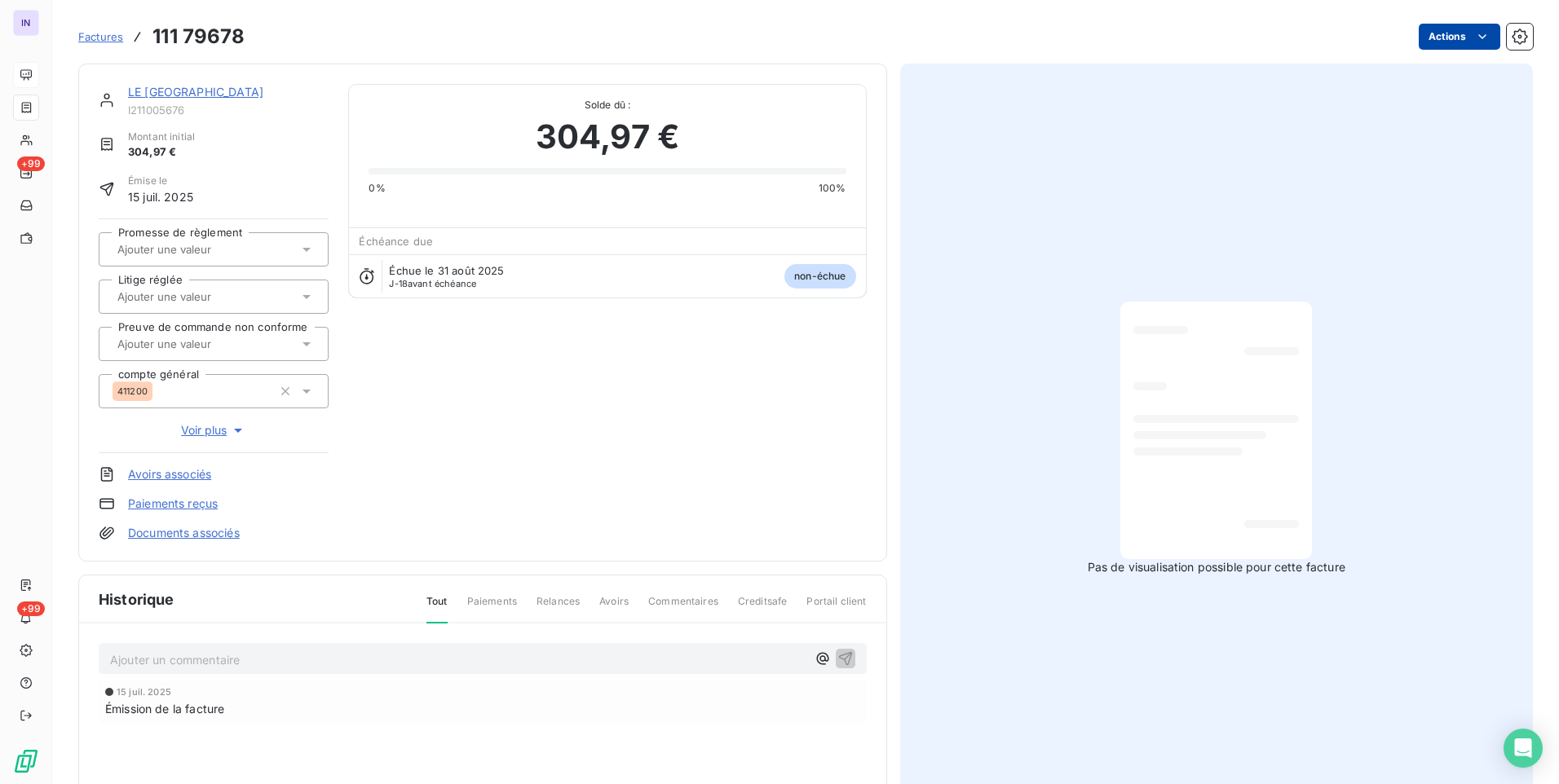
click at [1456, 36] on html "IN +99 +99 Factures 111 79678 Actions LE [GEOGRAPHIC_DATA] I211005676 Montant i…" at bounding box center [780, 392] width 1559 height 784
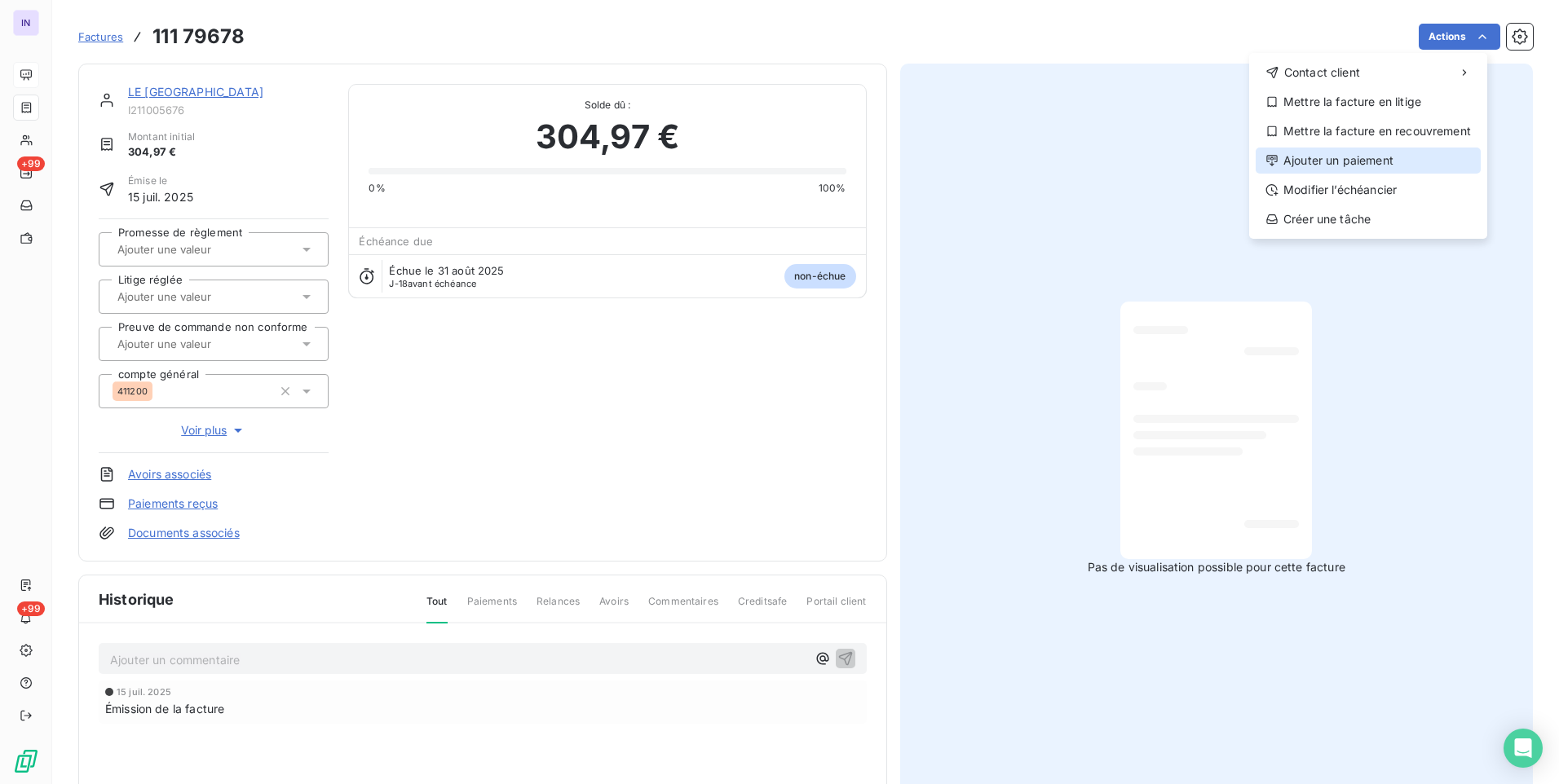
click at [1347, 161] on div "Ajouter un paiement" at bounding box center [1367, 161] width 225 height 26
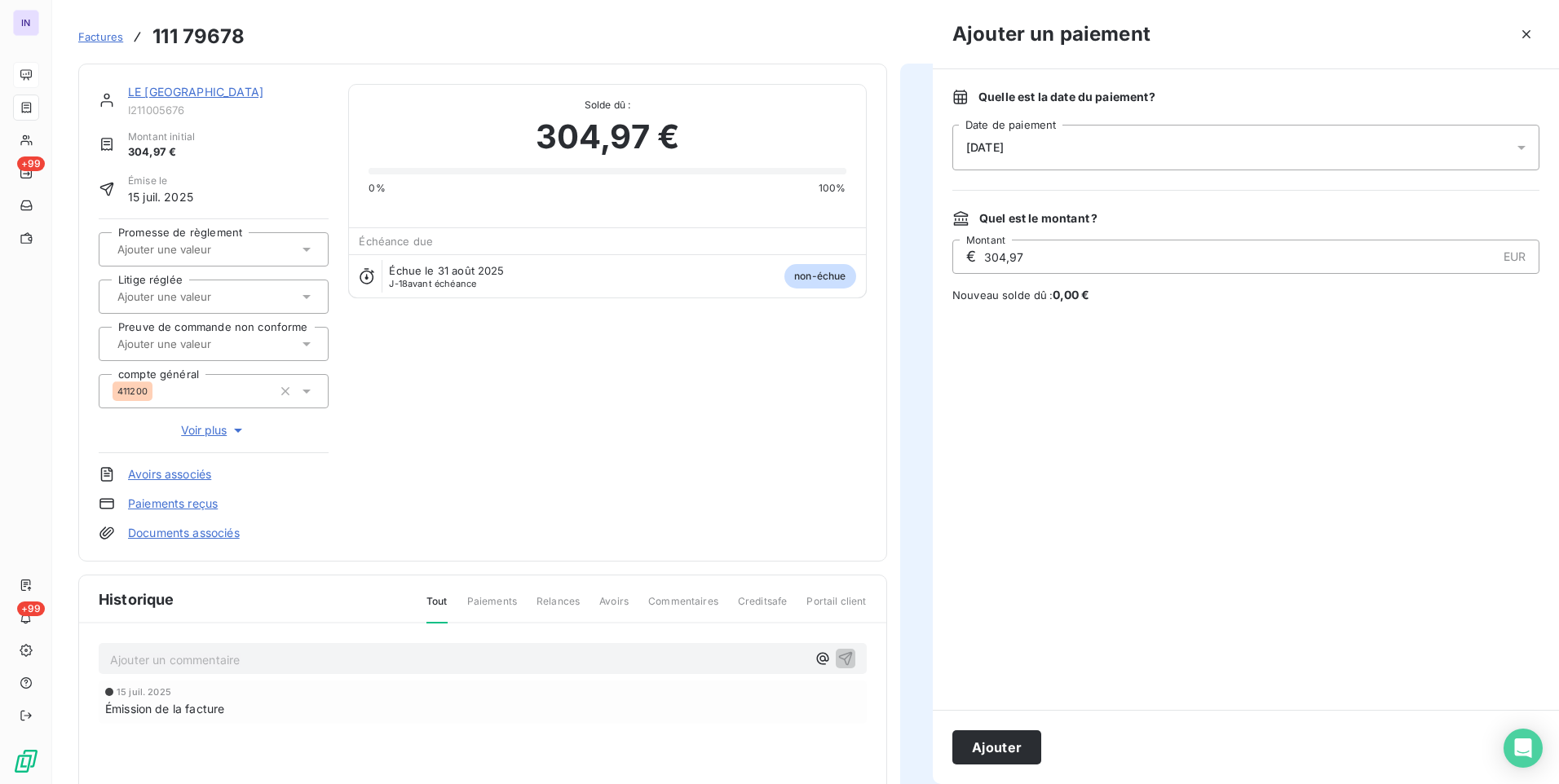
click at [1126, 169] on div "[DATE]" at bounding box center [1246, 147] width 587 height 46
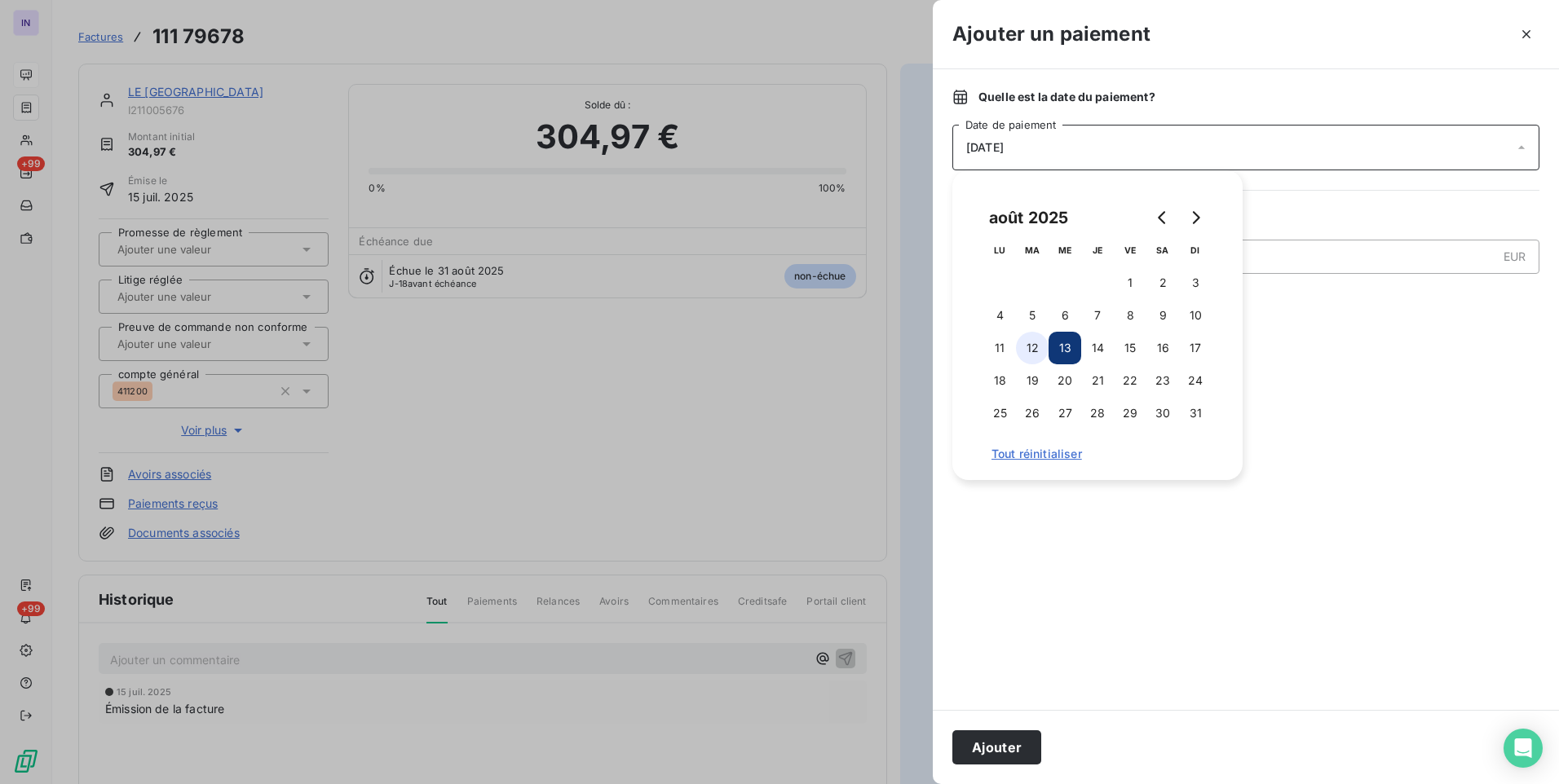
click at [1043, 345] on button "12" at bounding box center [1032, 348] width 33 height 33
click at [995, 744] on button "Ajouter" at bounding box center [996, 748] width 89 height 35
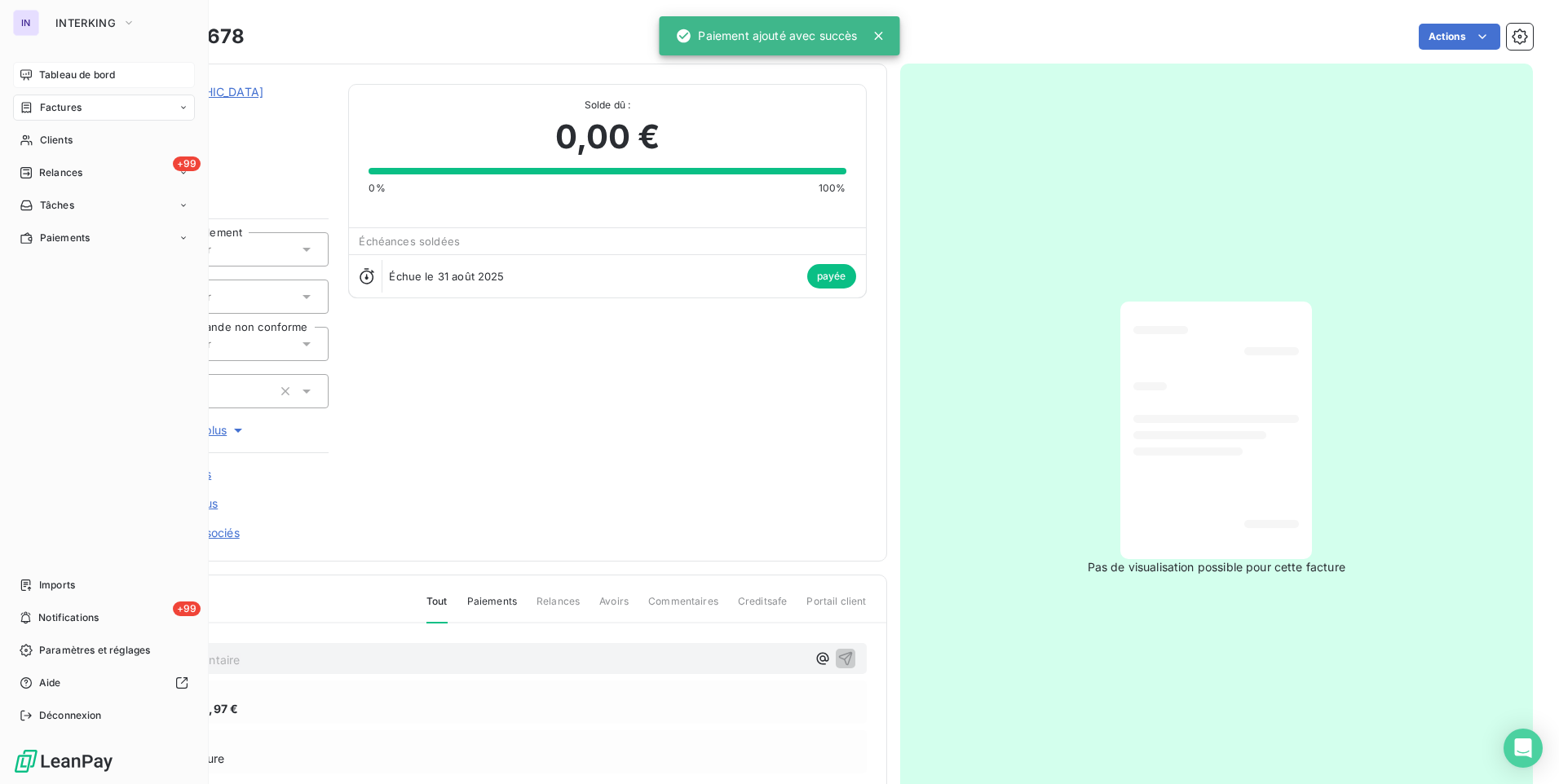
drag, startPoint x: 57, startPoint y: 107, endPoint x: 188, endPoint y: 106, distance: 131.0
click at [57, 107] on span "Factures" at bounding box center [61, 107] width 41 height 15
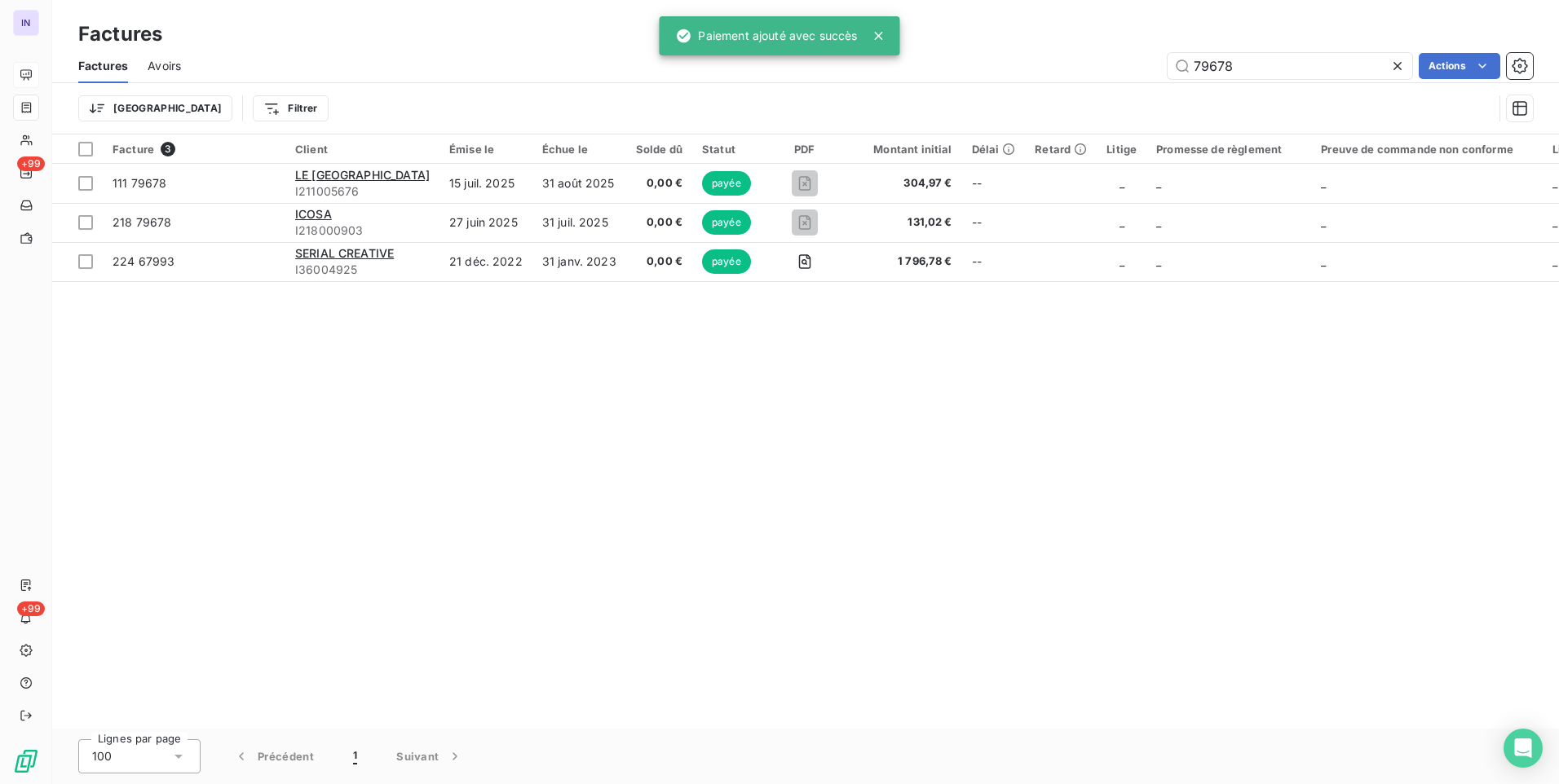
drag, startPoint x: 1019, startPoint y: 61, endPoint x: 1005, endPoint y: 64, distance: 14.3
click at [1006, 63] on div "79678 Actions" at bounding box center [866, 66] width 1332 height 26
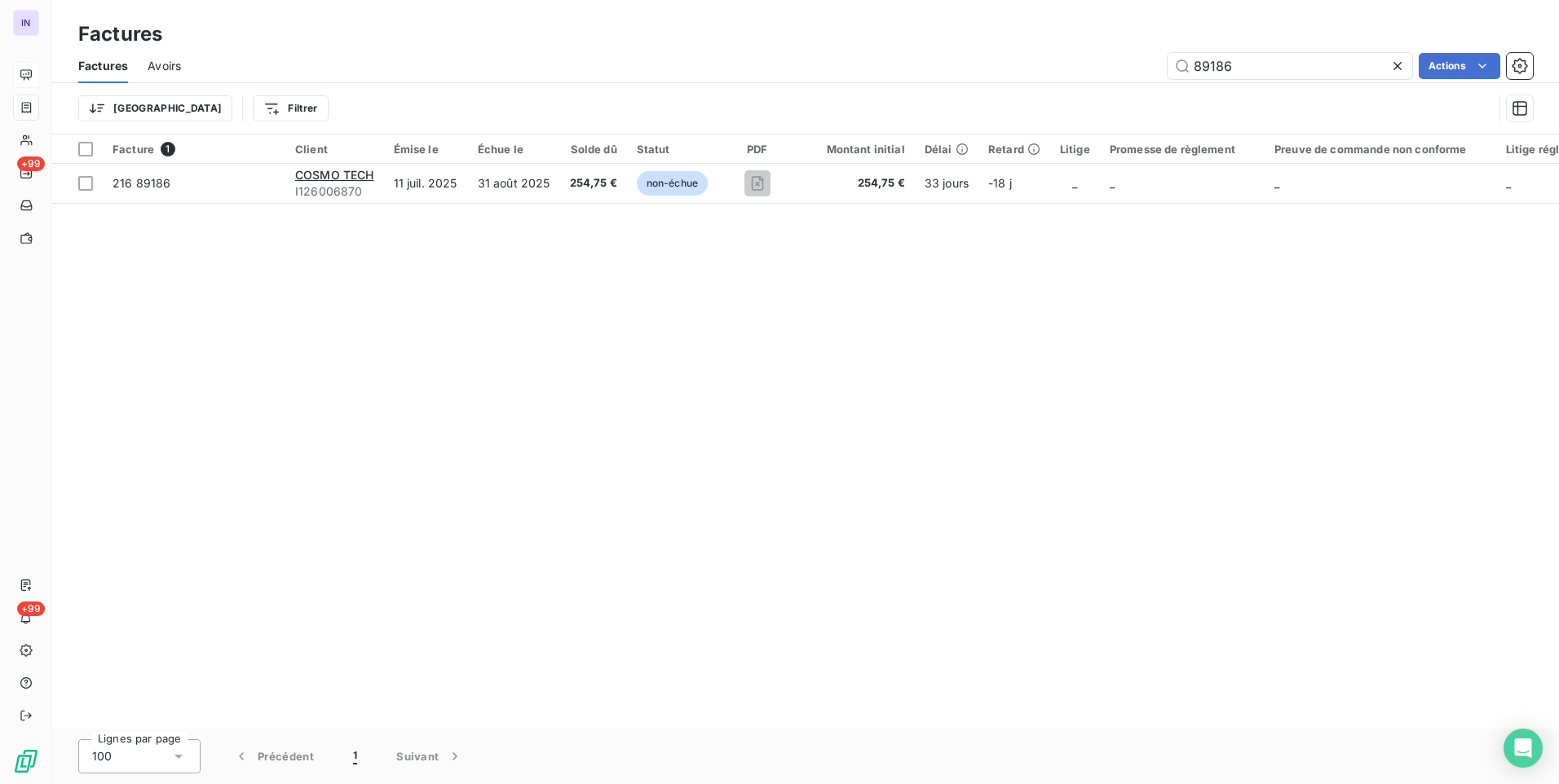
type input "89186"
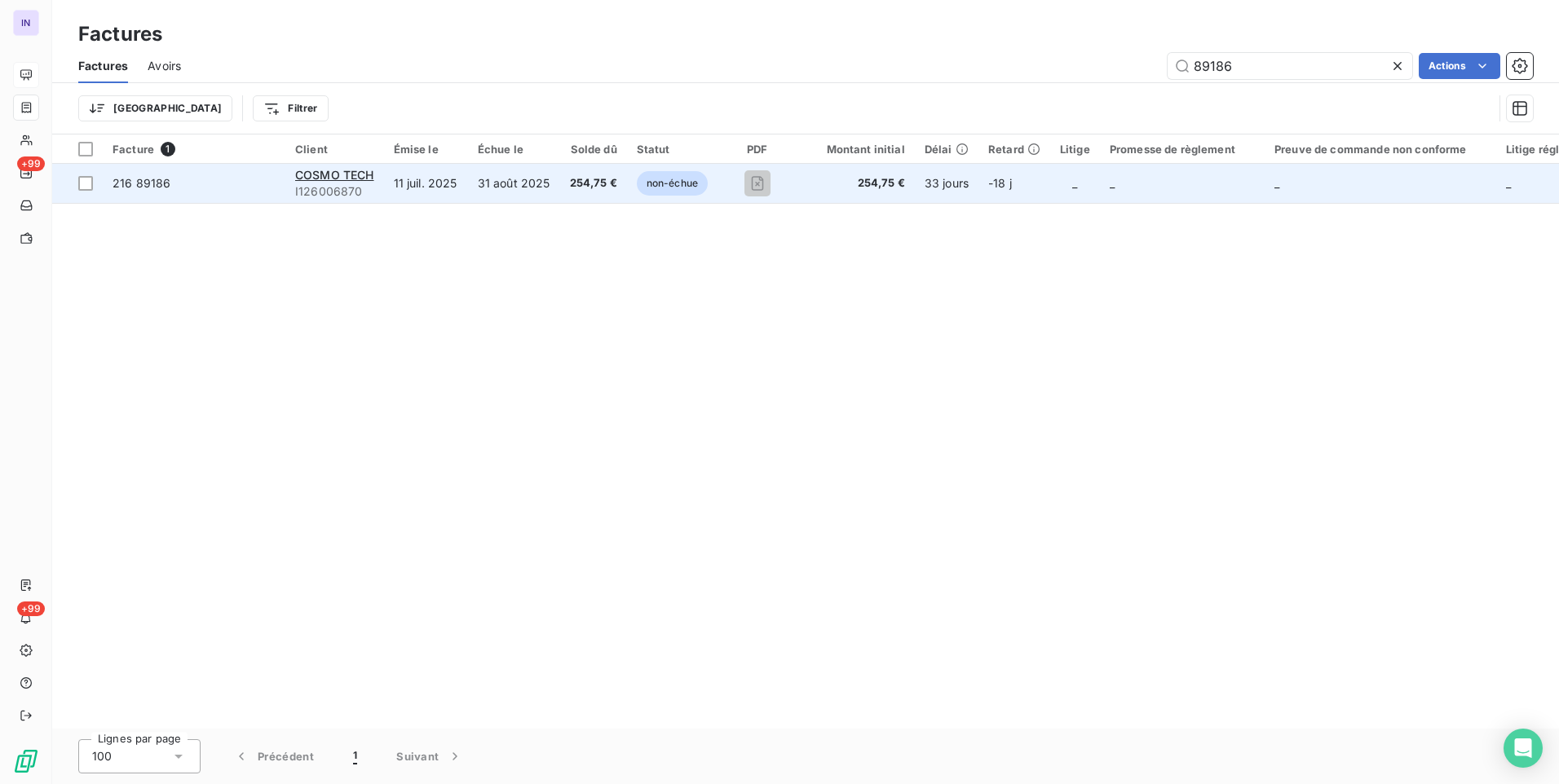
click at [578, 179] on span "254,75 €" at bounding box center [594, 183] width 48 height 16
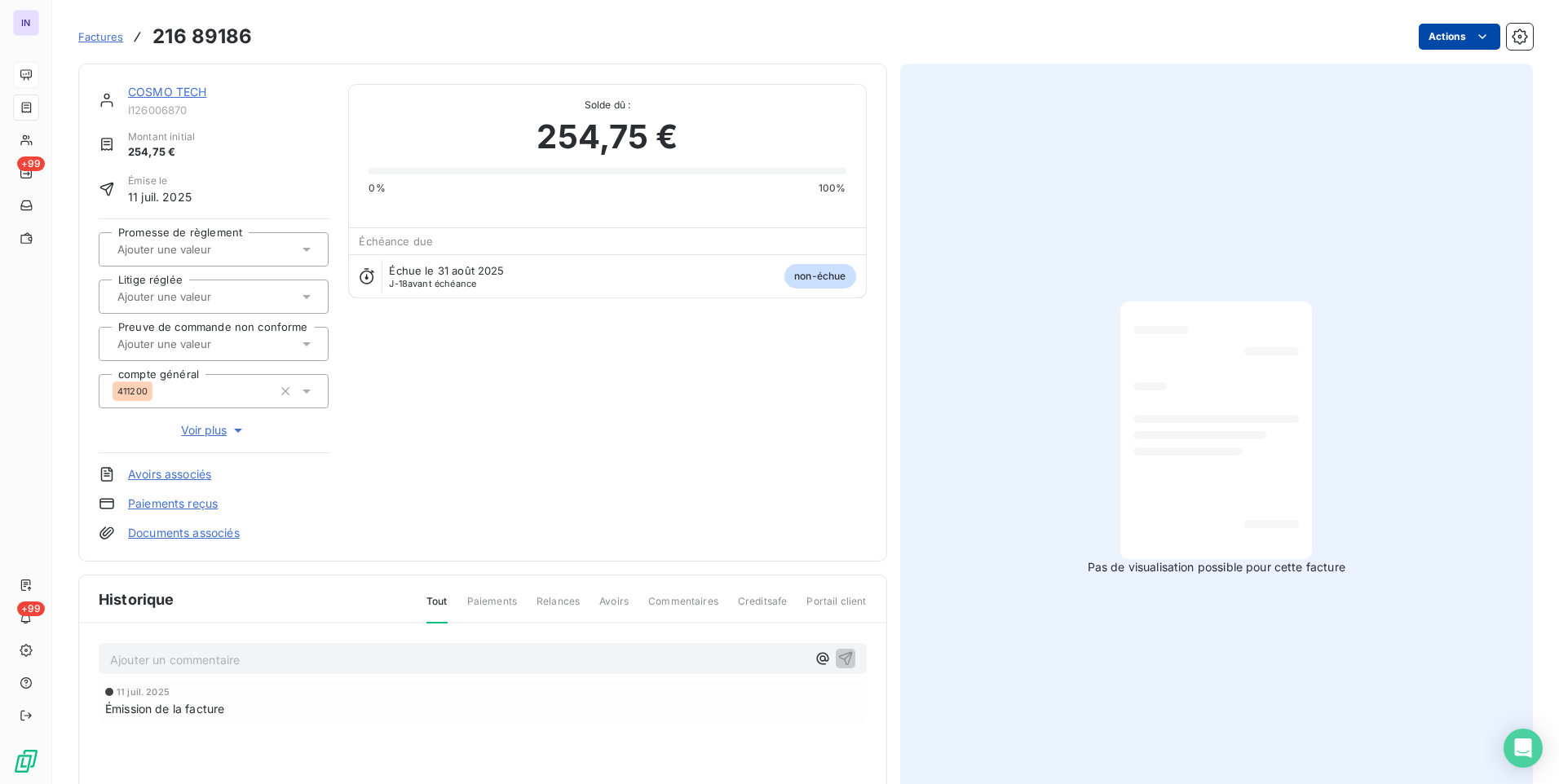
click at [1434, 40] on html "IN +99 +99 Factures 216 89186 Actions COSMO TECH I126006870 Montant initial 254…" at bounding box center [780, 392] width 1559 height 784
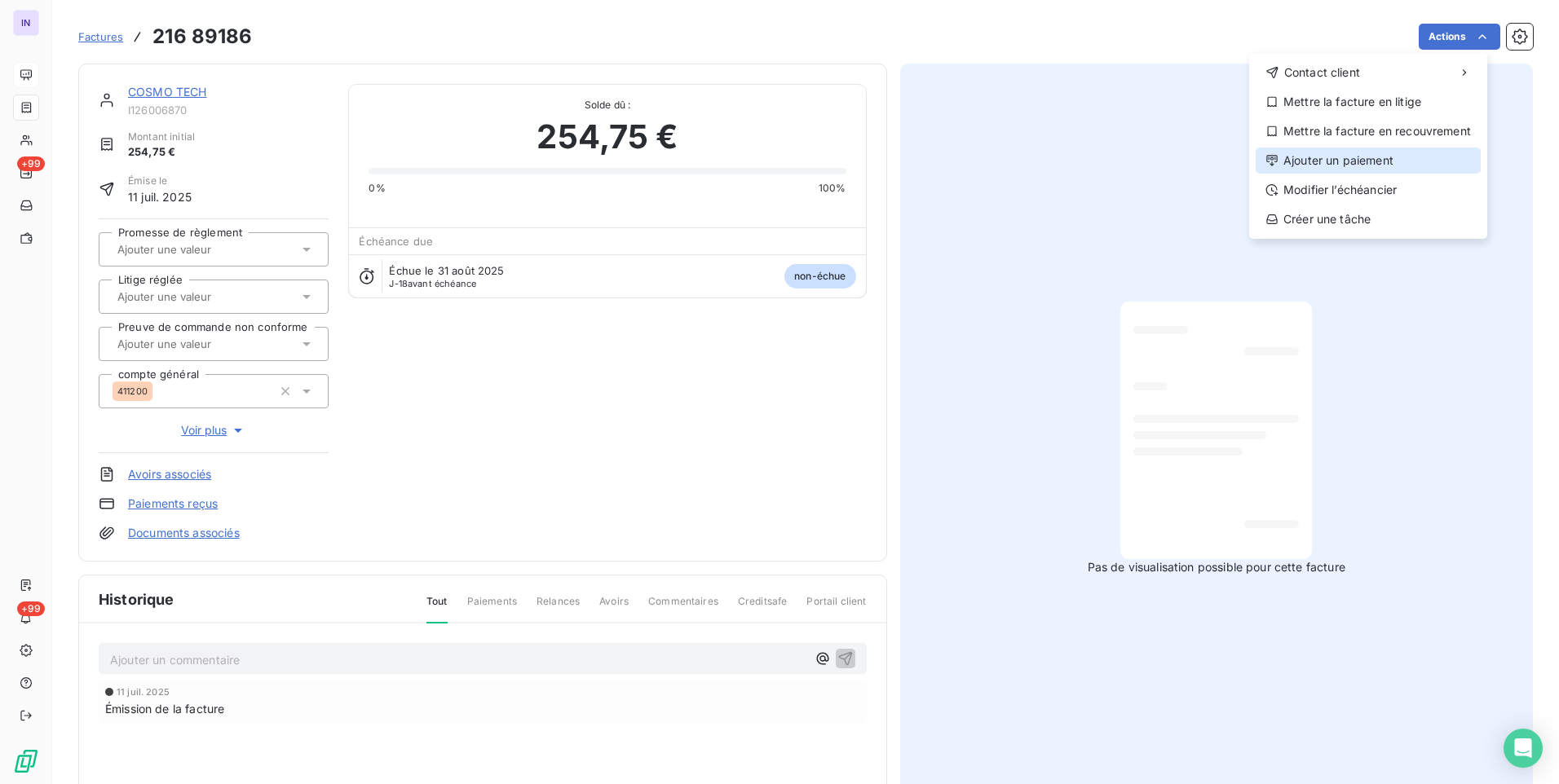
click at [1341, 160] on div "Ajouter un paiement" at bounding box center [1367, 161] width 225 height 26
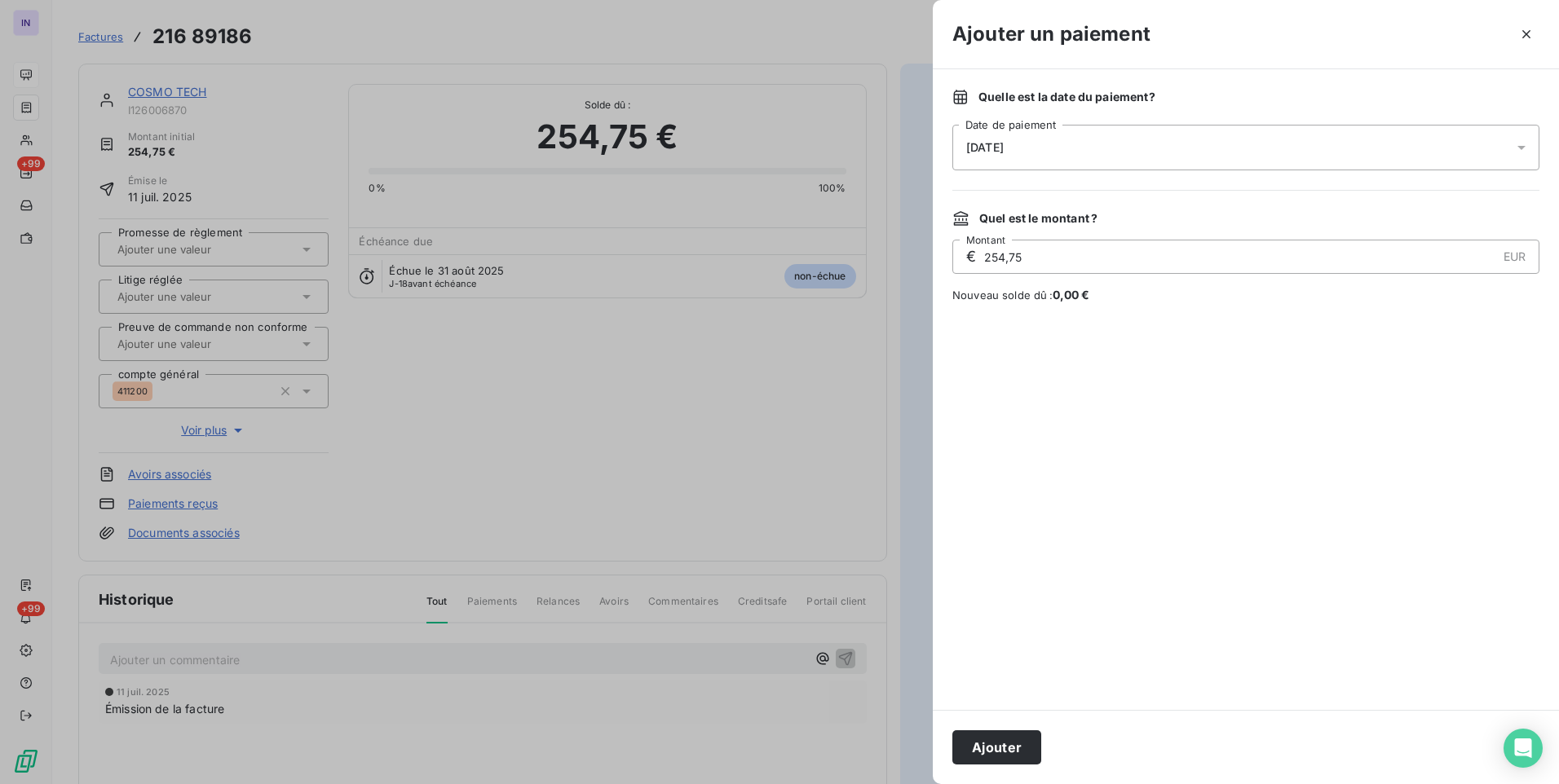
click at [1075, 150] on div "[DATE]" at bounding box center [1246, 147] width 587 height 46
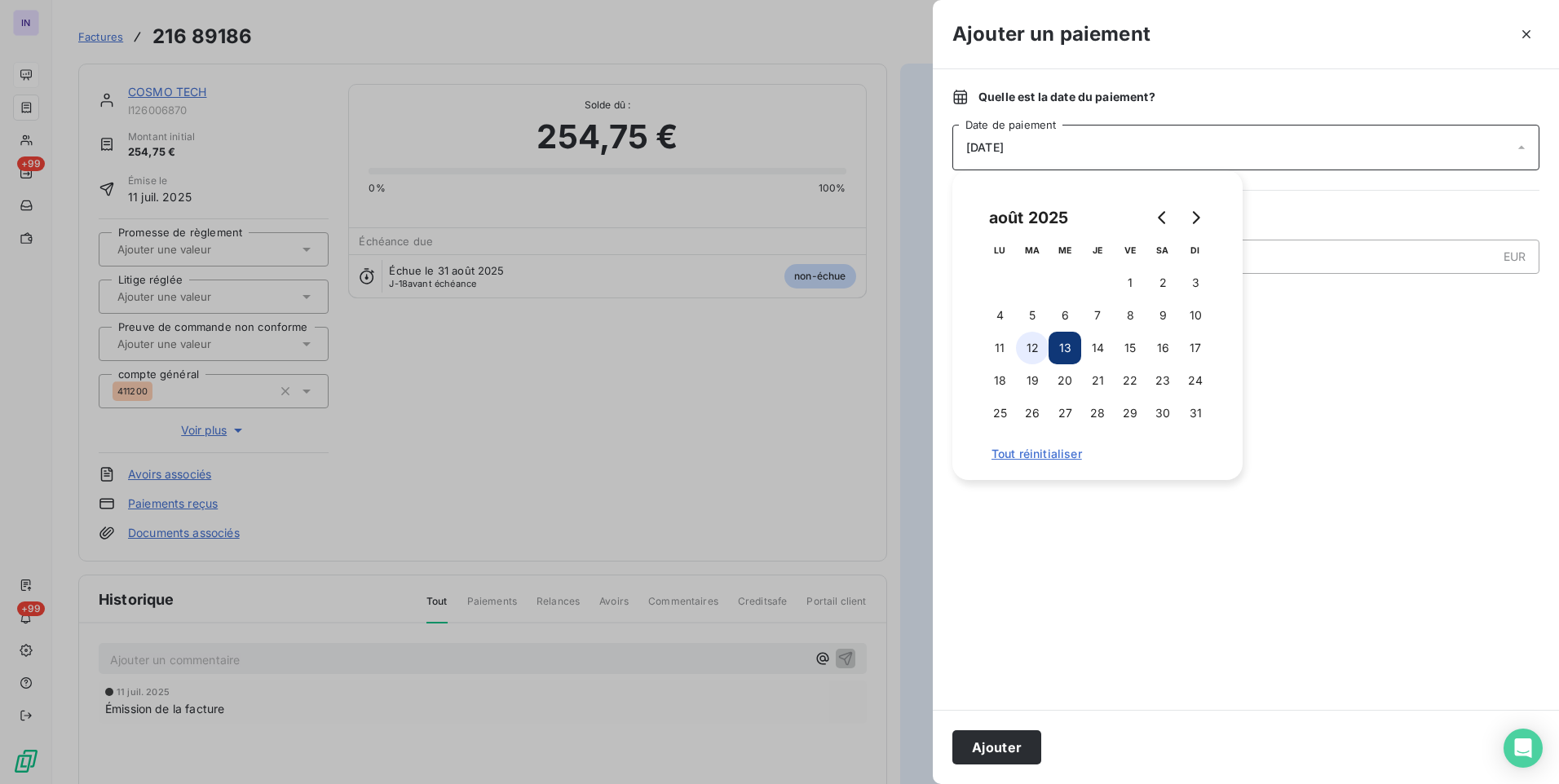
click at [1025, 344] on button "12" at bounding box center [1032, 348] width 33 height 33
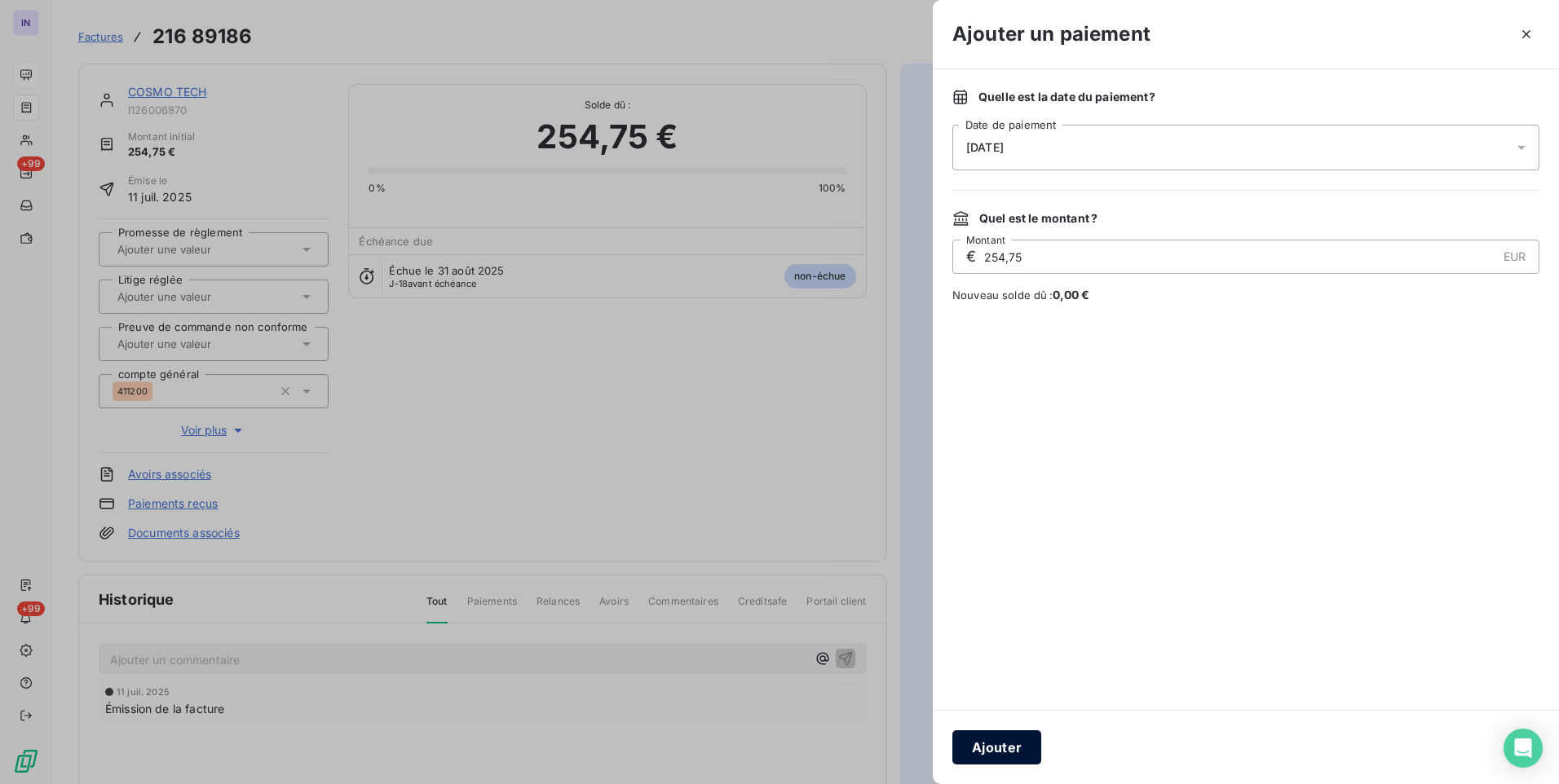
click at [1002, 751] on button "Ajouter" at bounding box center [996, 748] width 89 height 35
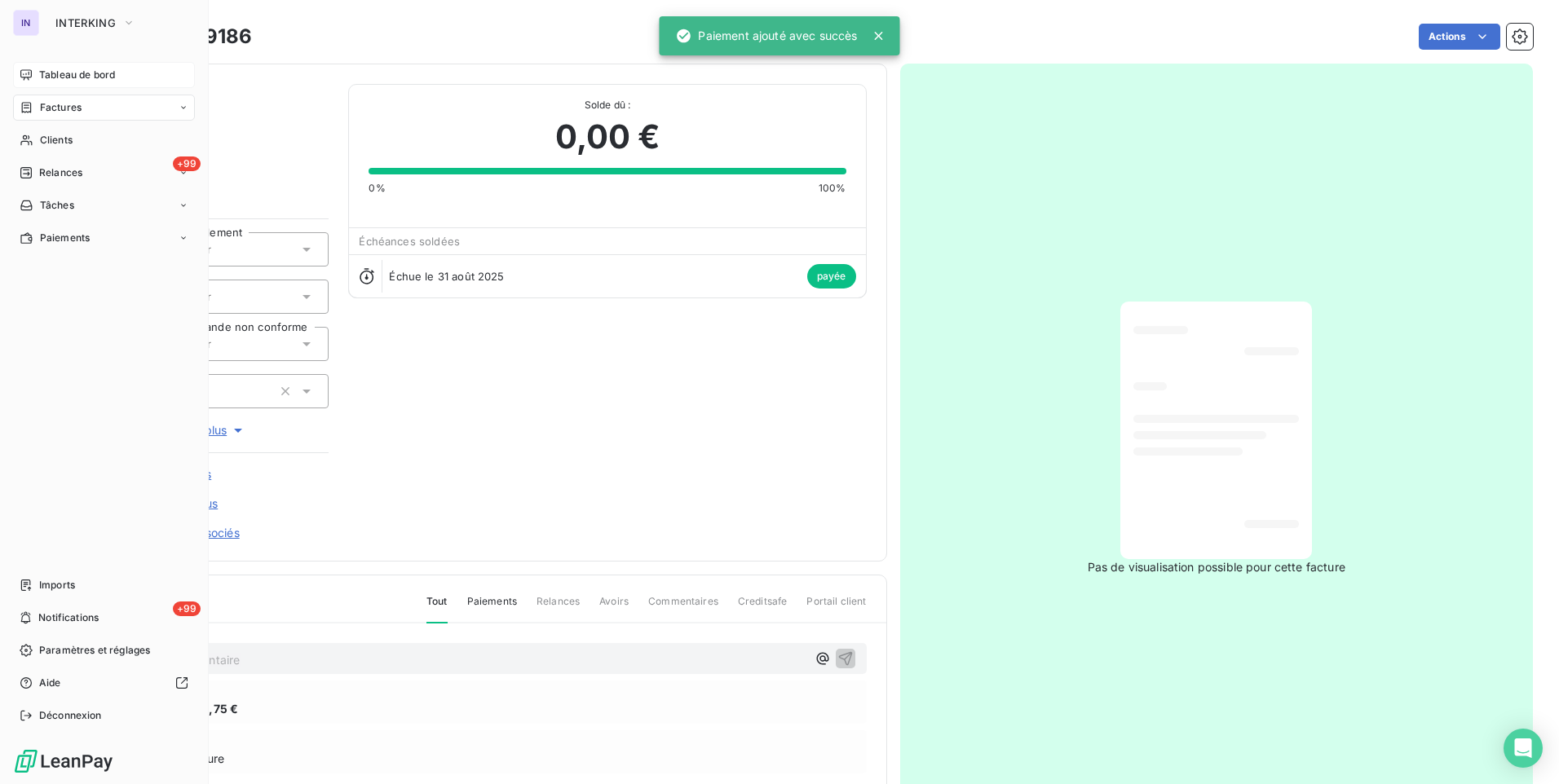
drag, startPoint x: 50, startPoint y: 109, endPoint x: 127, endPoint y: 110, distance: 77.0
click at [50, 109] on span "Factures" at bounding box center [61, 107] width 41 height 15
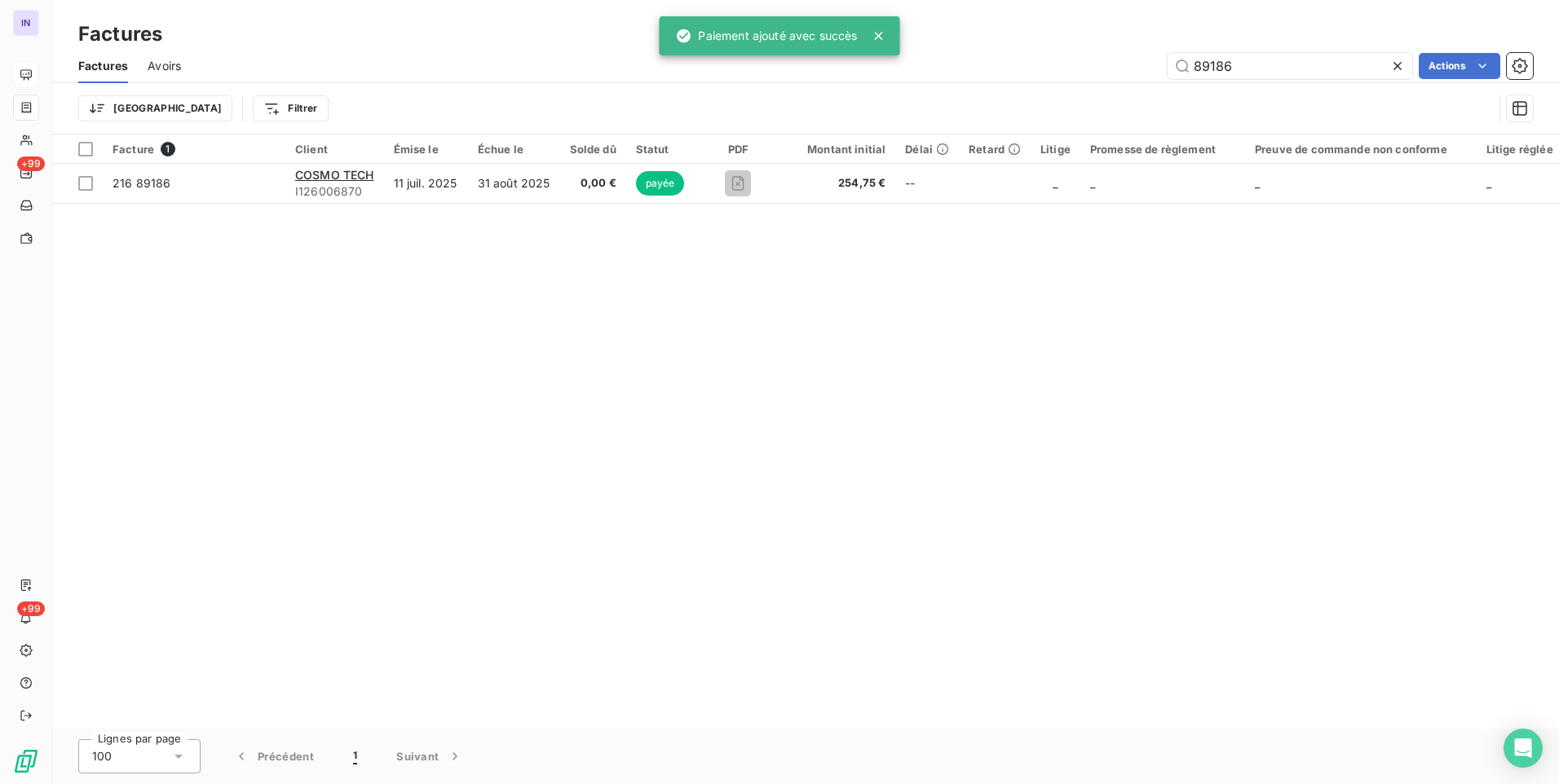
drag, startPoint x: 1232, startPoint y: 61, endPoint x: 991, endPoint y: 67, distance: 241.1
click at [1006, 64] on div "89186 Actions" at bounding box center [866, 66] width 1332 height 26
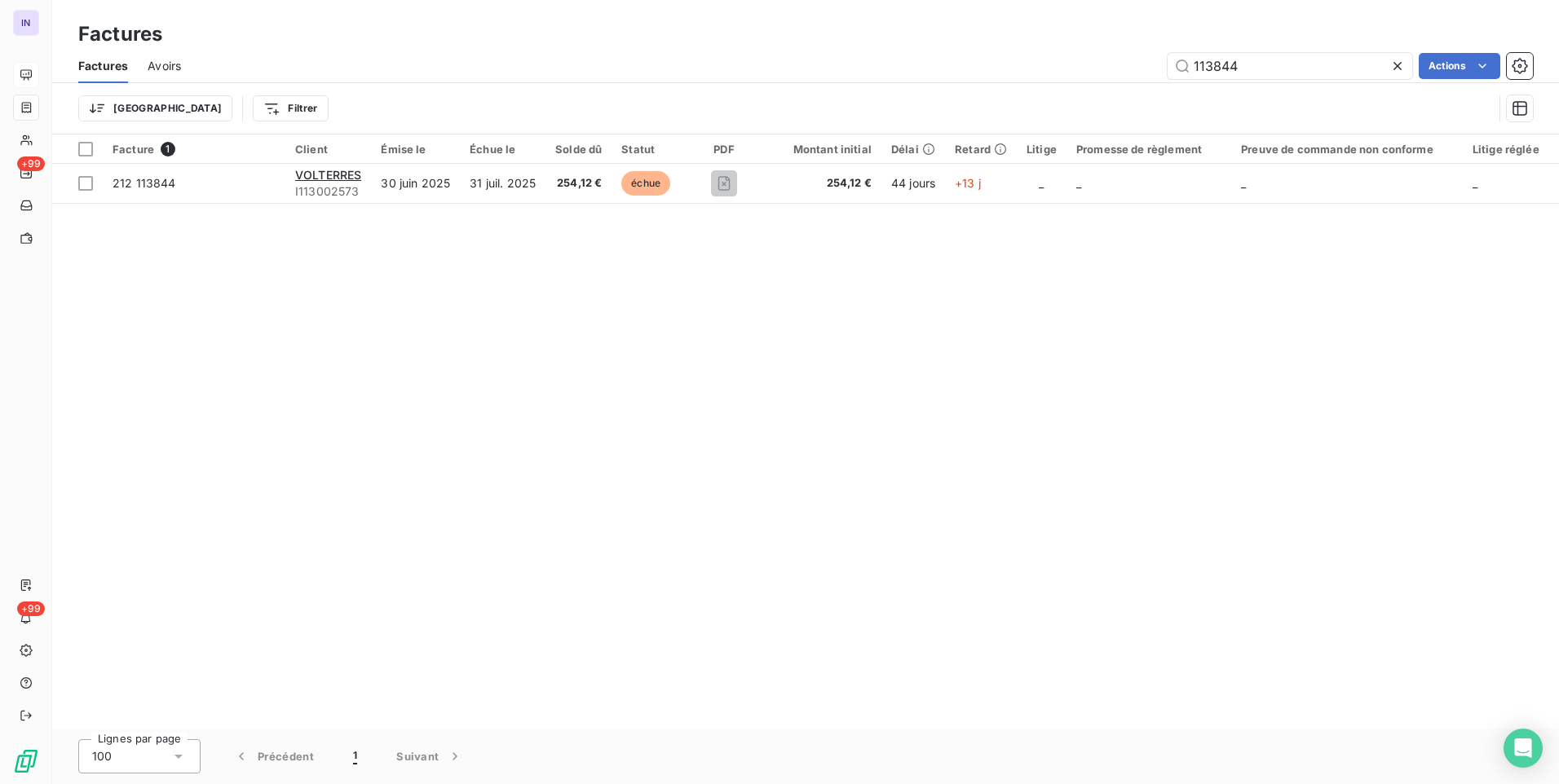
type input "113844"
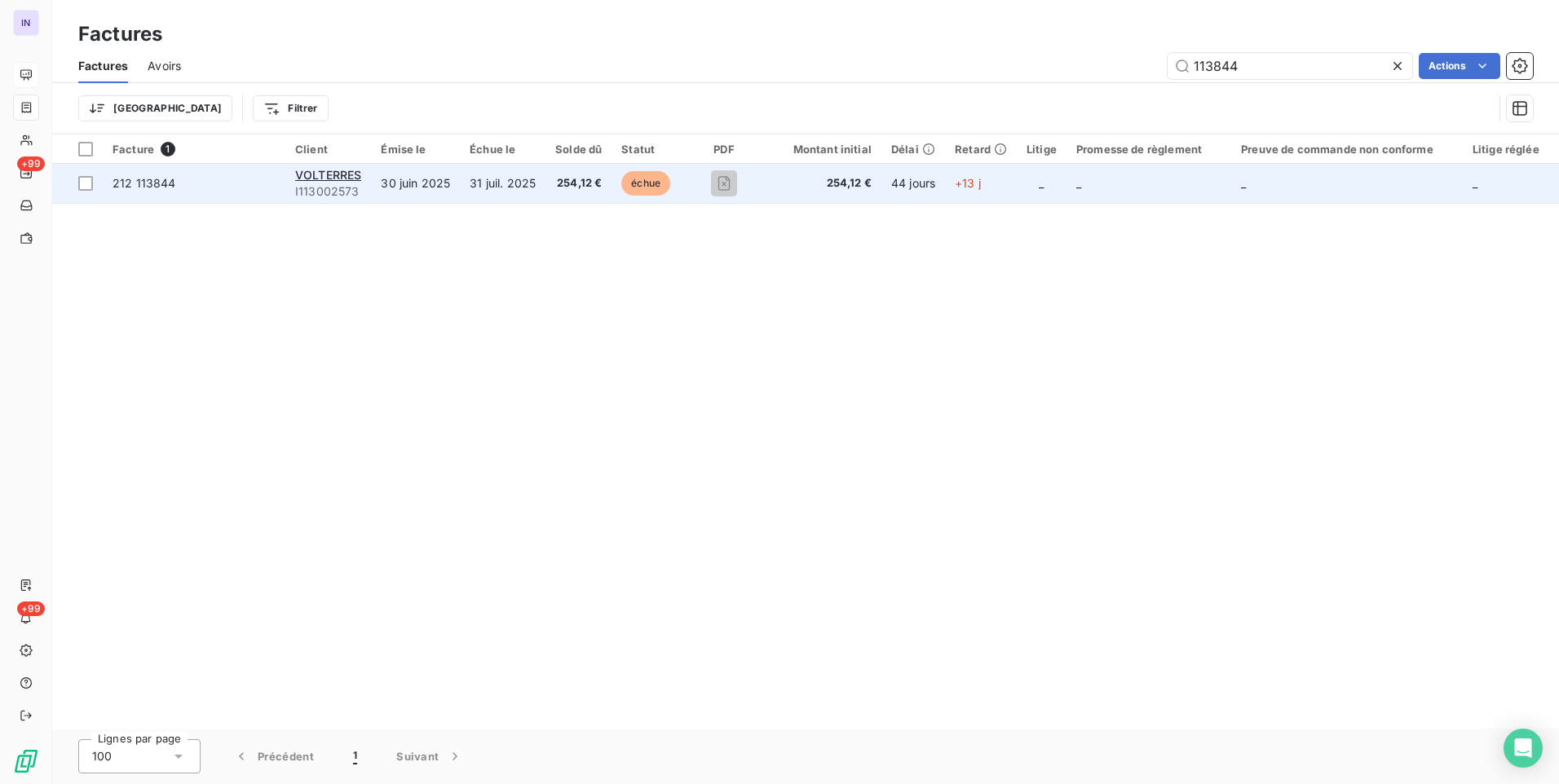
click at [568, 189] on span "254,12 €" at bounding box center [579, 183] width 47 height 16
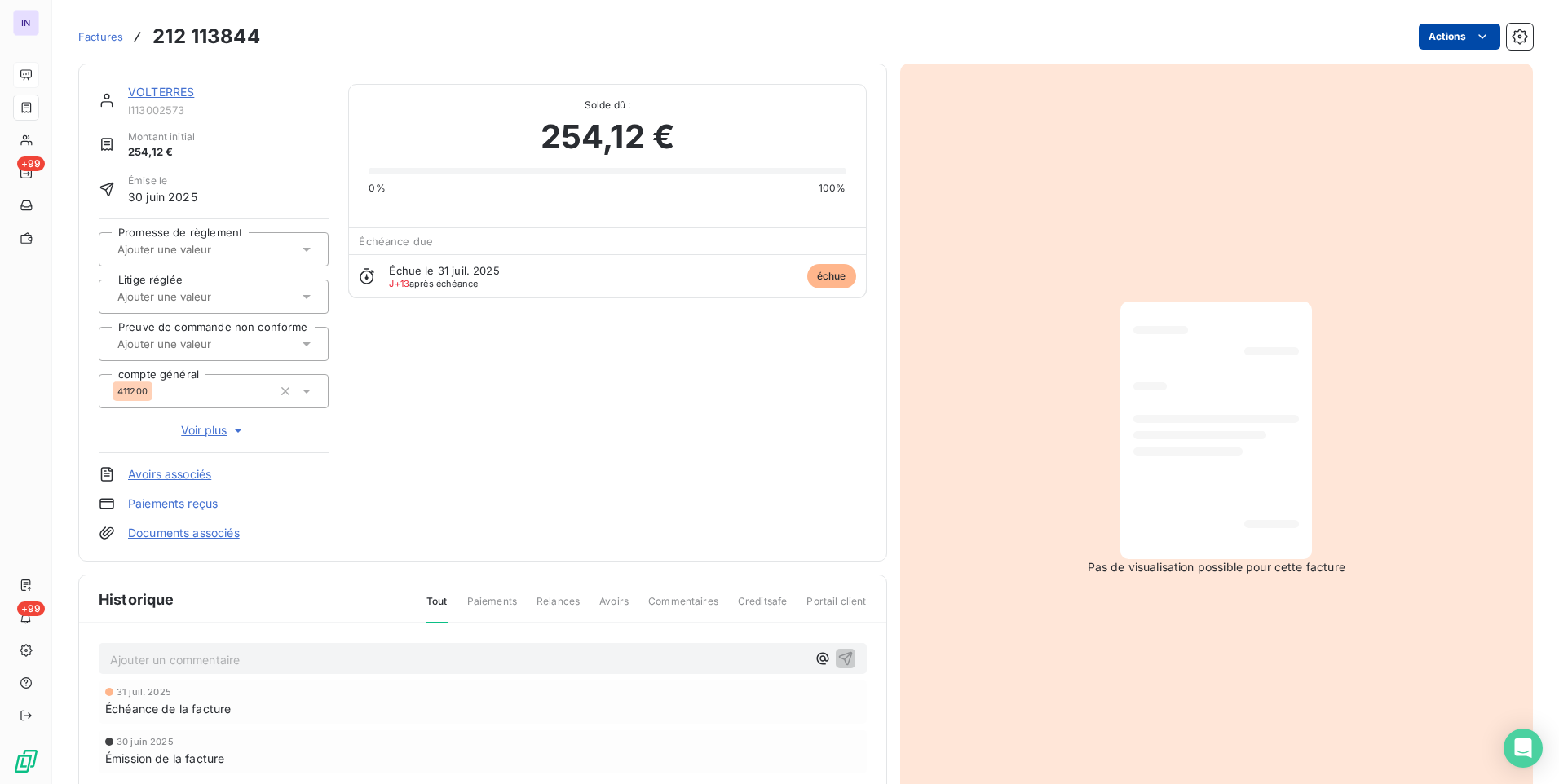
click at [1431, 32] on html "IN +99 +99 Factures 212 113844 Actions VOLTERRES I113002573 Montant initial 254…" at bounding box center [780, 392] width 1559 height 784
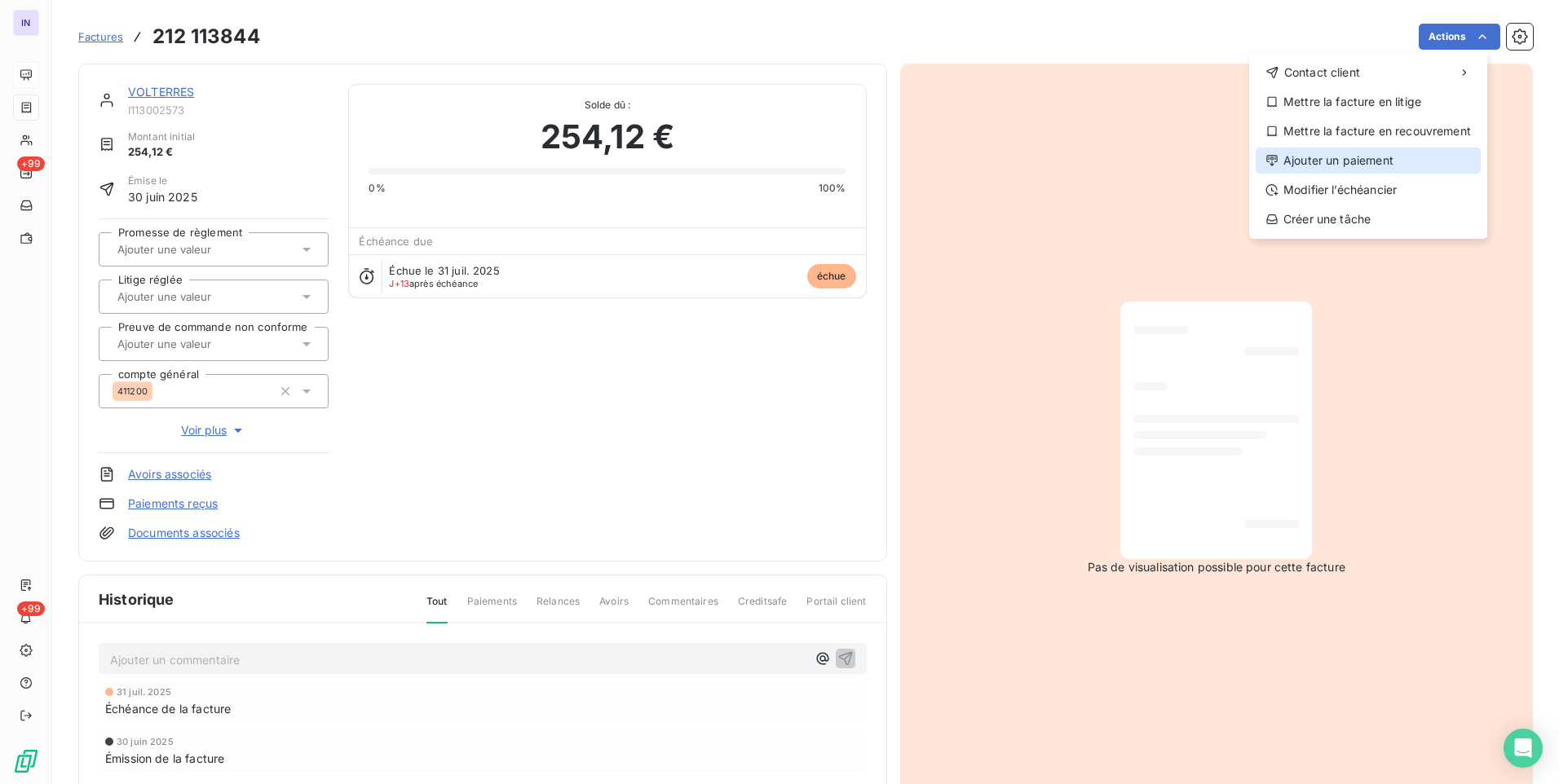
click at [1339, 160] on div "Ajouter un paiement" at bounding box center [1367, 161] width 225 height 26
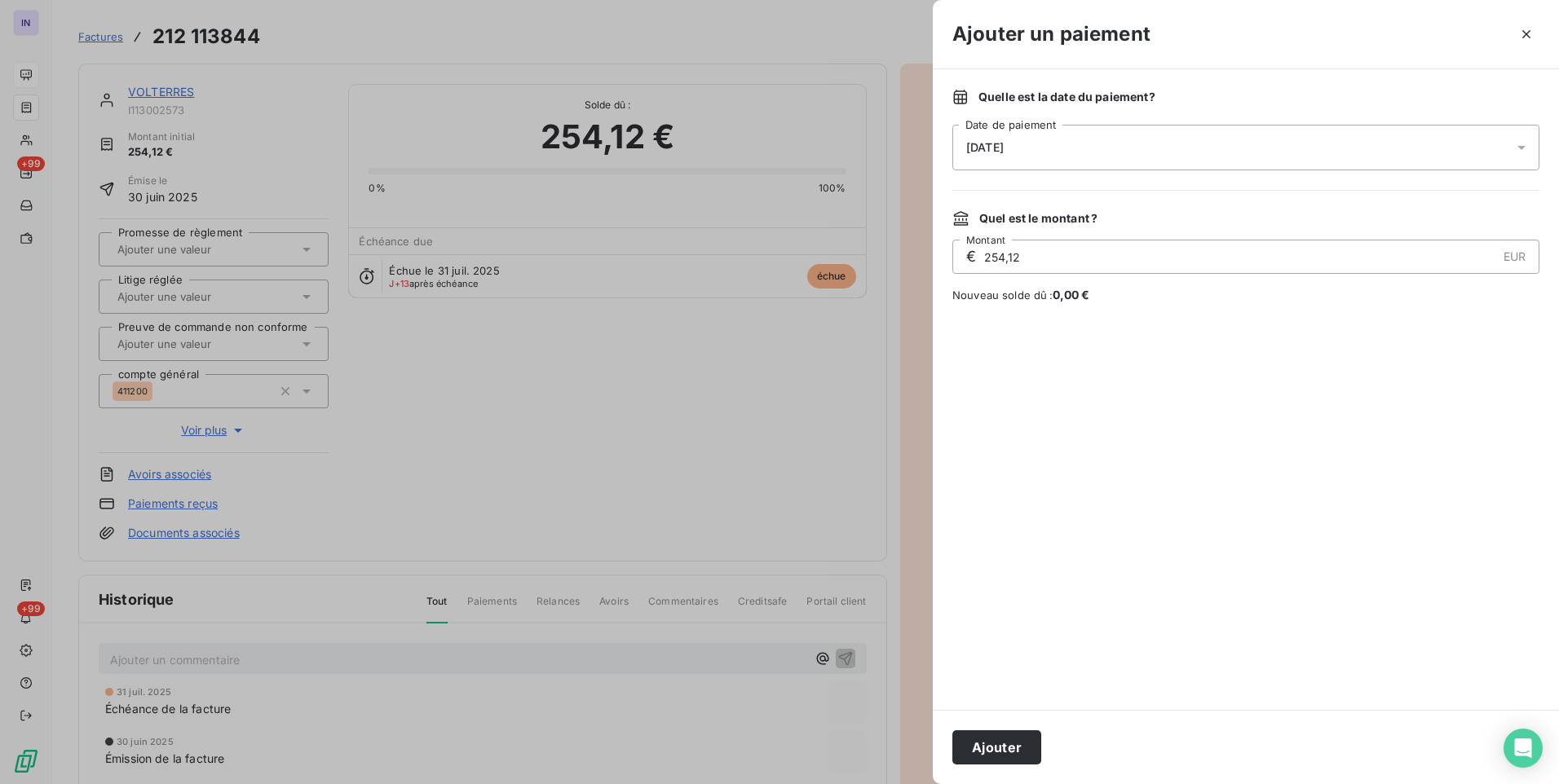
click at [1169, 156] on div "[DATE]" at bounding box center [1246, 147] width 587 height 46
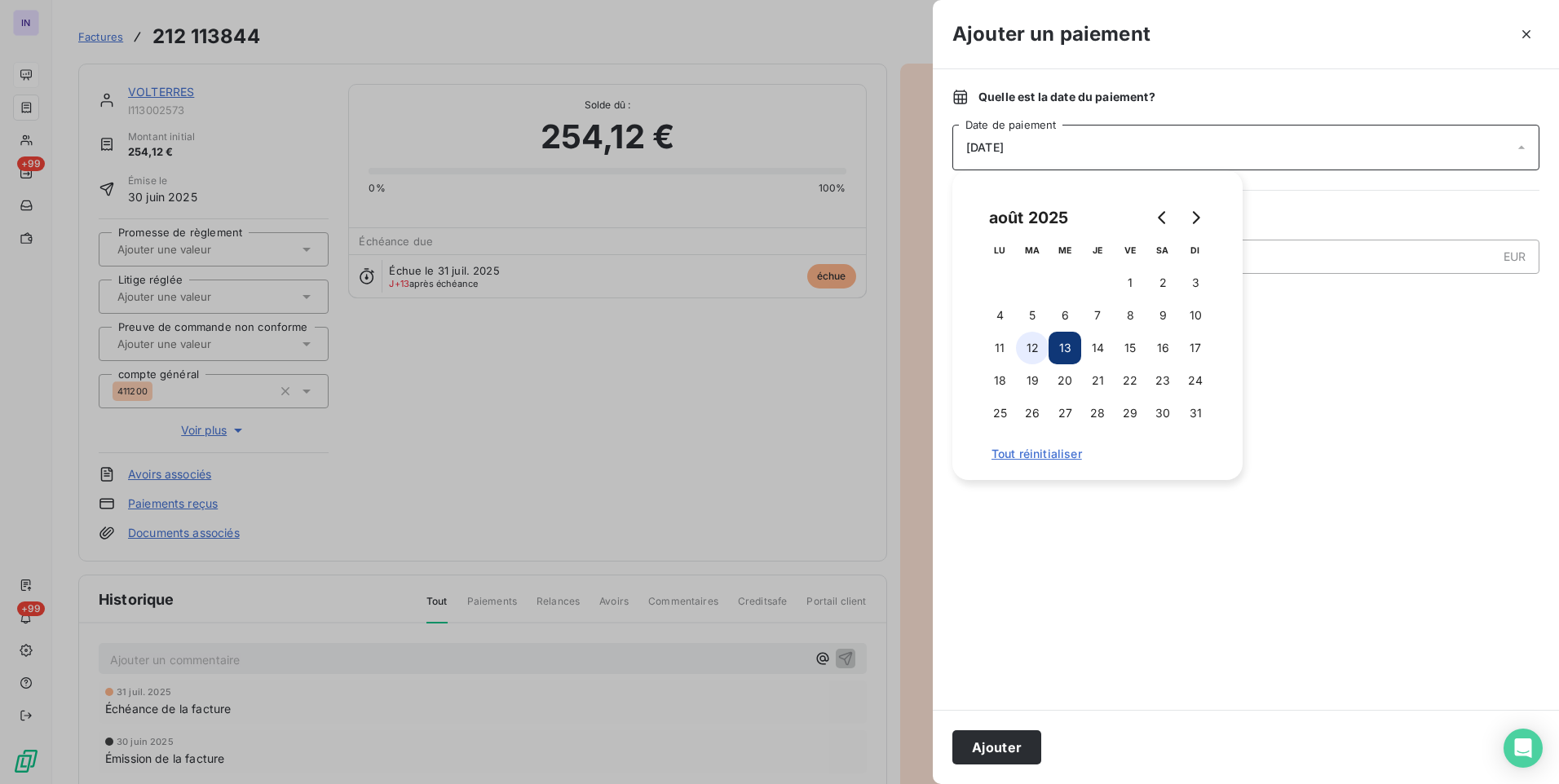
click at [1039, 348] on button "12" at bounding box center [1032, 348] width 33 height 33
click at [1010, 740] on button "Ajouter" at bounding box center [996, 748] width 89 height 35
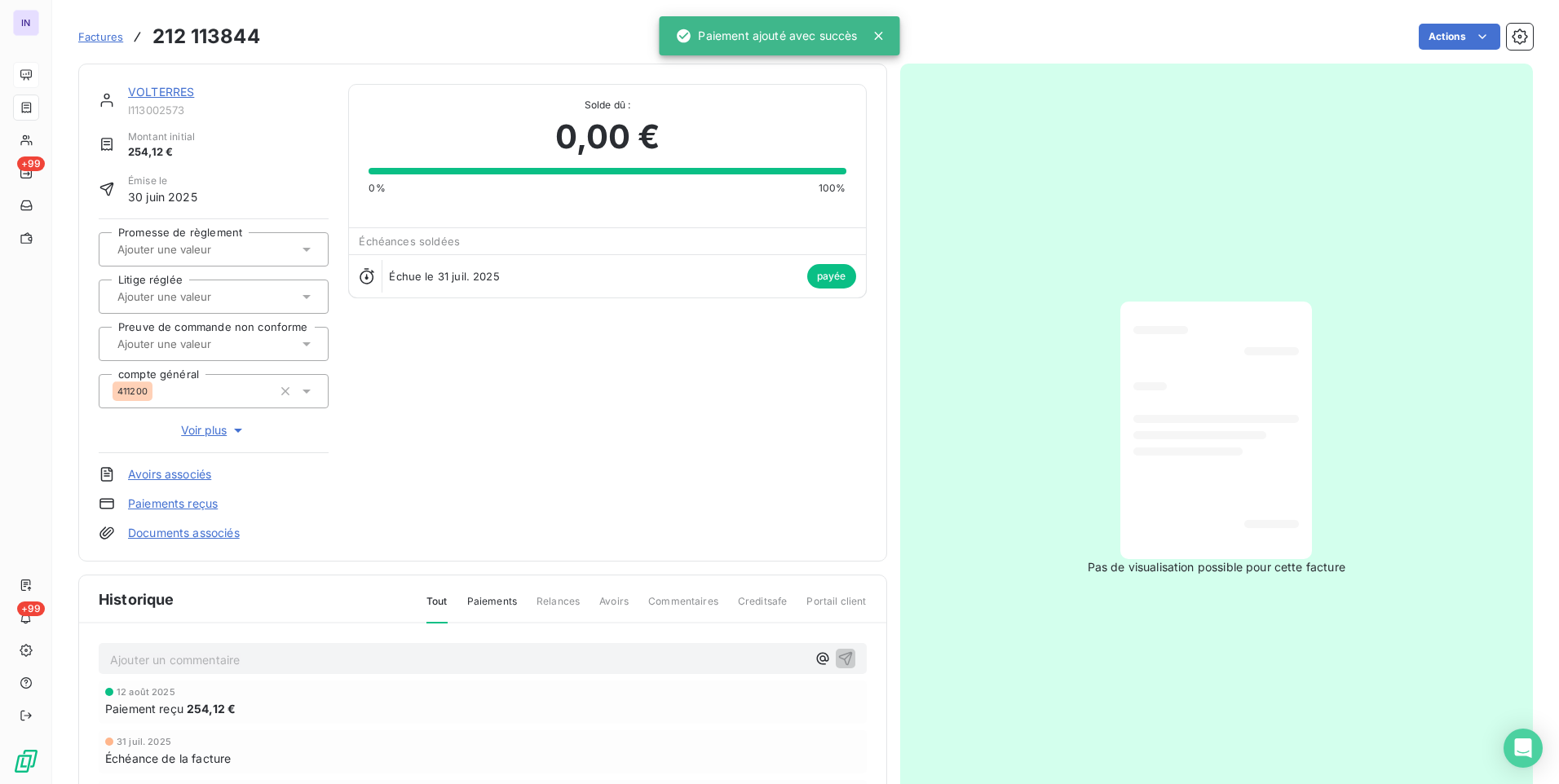
click at [160, 93] on link "VOLTERRES" at bounding box center [161, 92] width 66 height 14
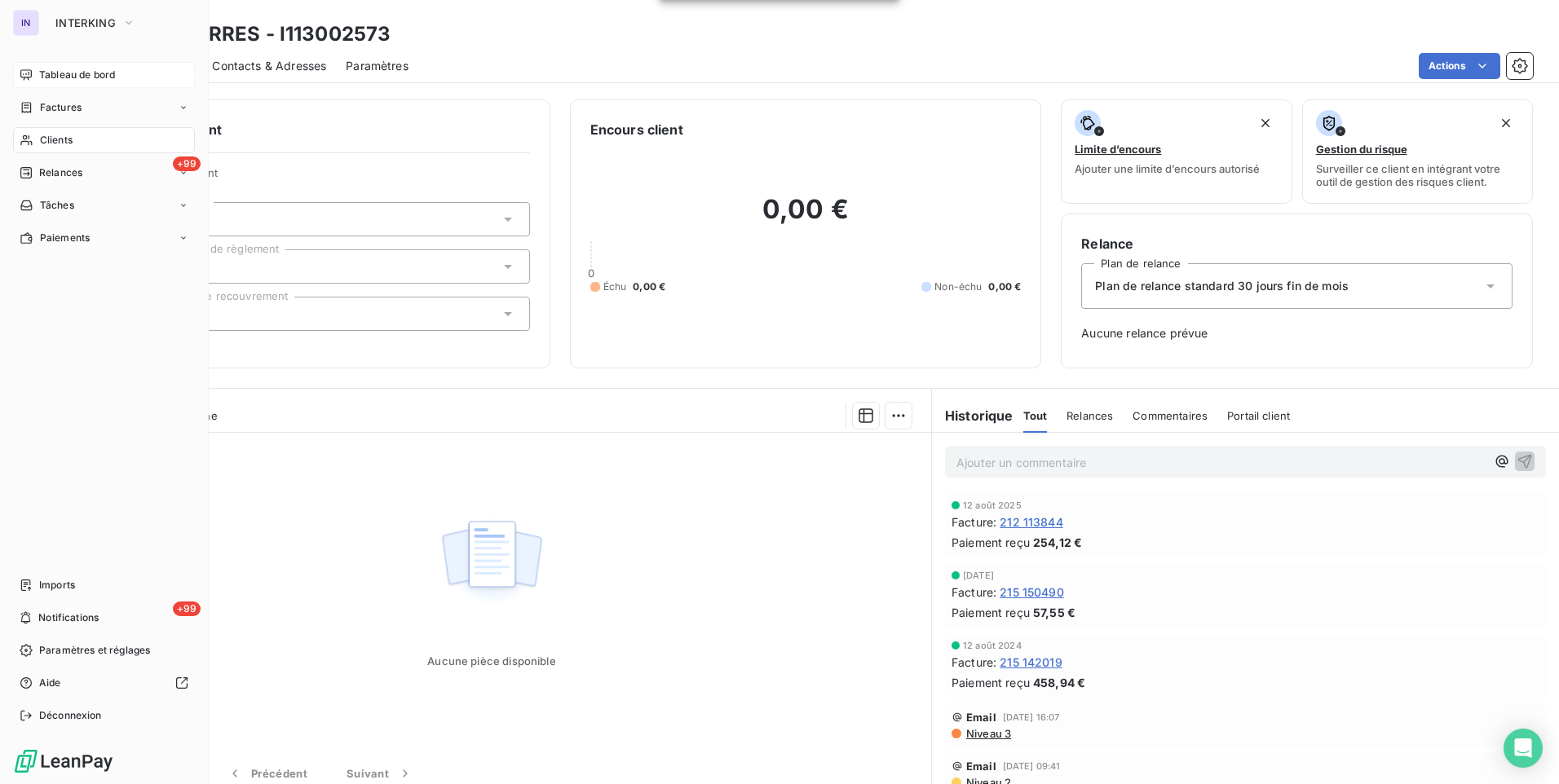
click at [45, 145] on span "Clients" at bounding box center [56, 140] width 33 height 15
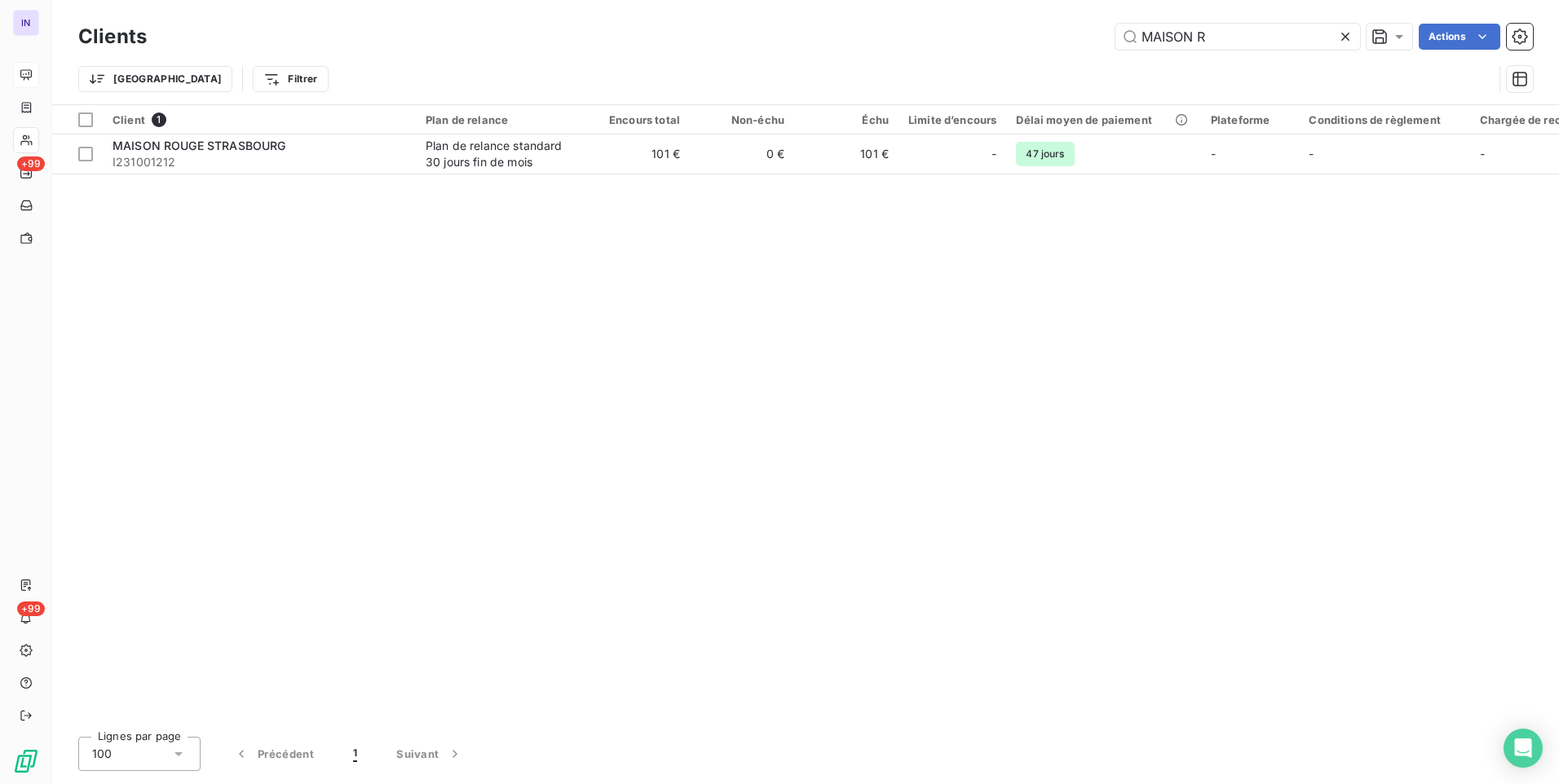
drag, startPoint x: 1241, startPoint y: 40, endPoint x: 1027, endPoint y: 41, distance: 214.0
click at [1027, 41] on div "MAISON R Actions" at bounding box center [850, 36] width 1366 height 26
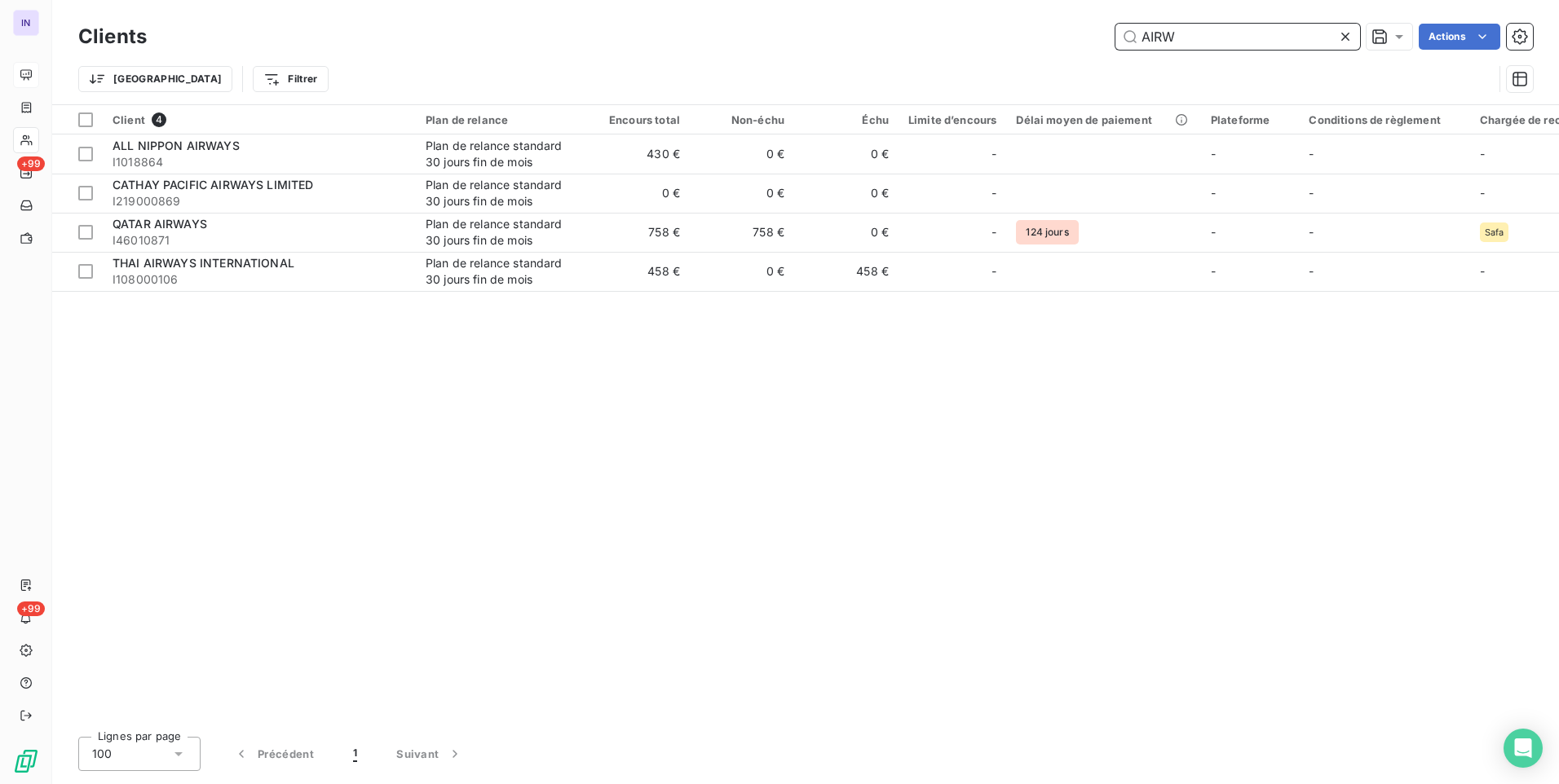
drag, startPoint x: 1203, startPoint y: 38, endPoint x: 1069, endPoint y: 34, distance: 134.1
click at [1069, 34] on div "AIRW Actions" at bounding box center [850, 36] width 1366 height 26
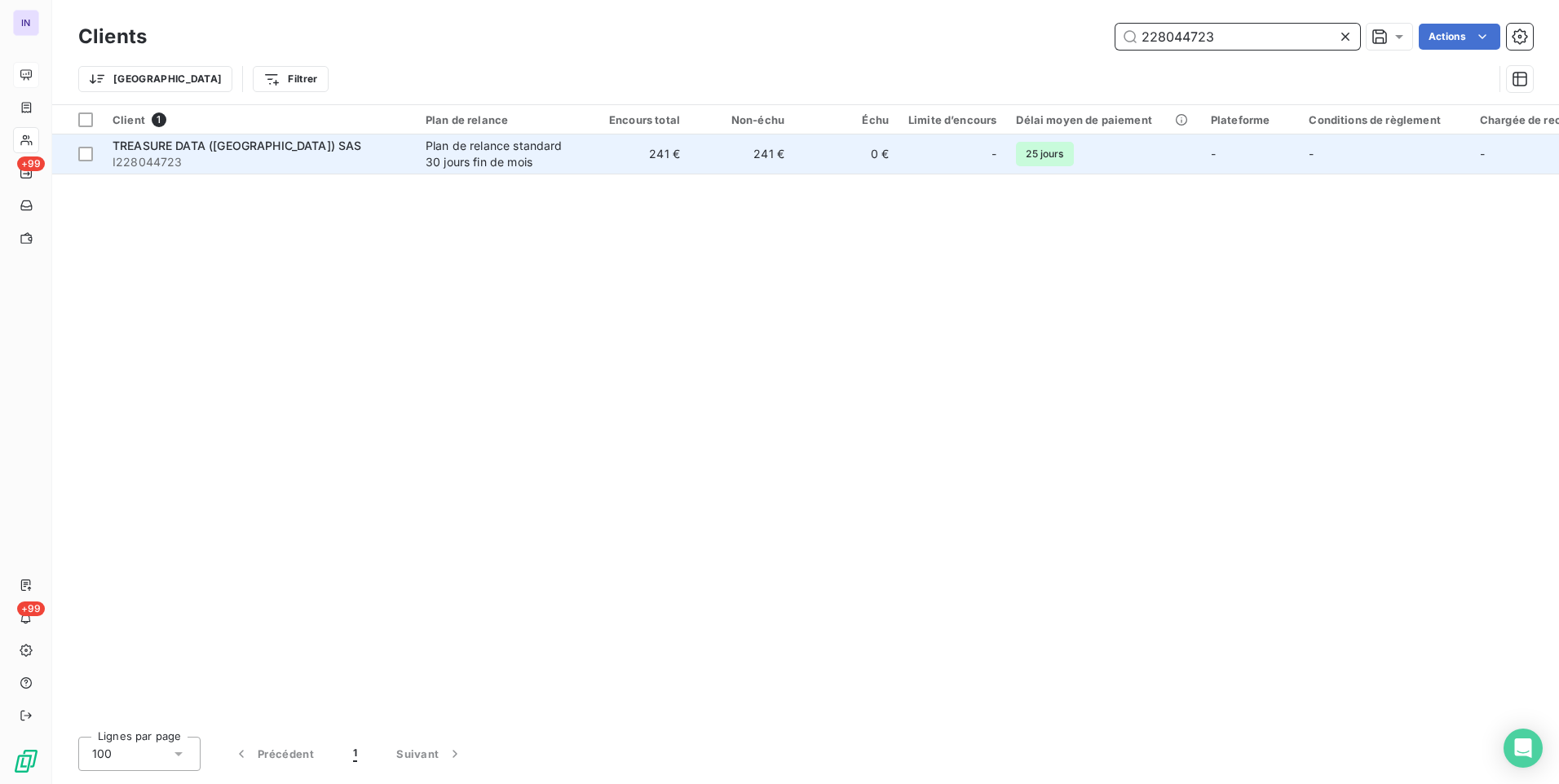
type input "228044723"
click at [257, 161] on span "I228044723" at bounding box center [259, 162] width 293 height 16
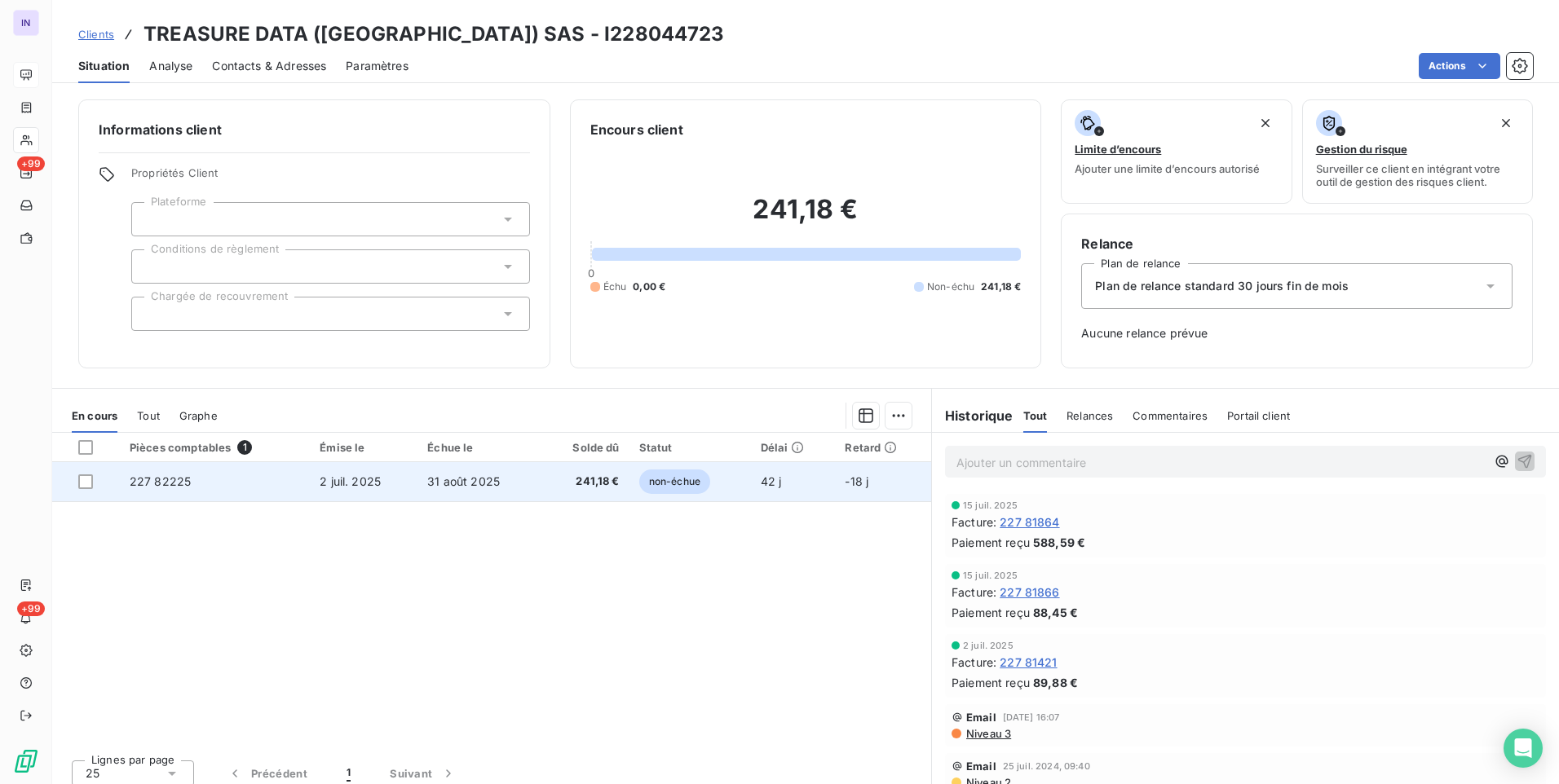
click at [505, 482] on td "31 août 2025" at bounding box center [479, 482] width 123 height 39
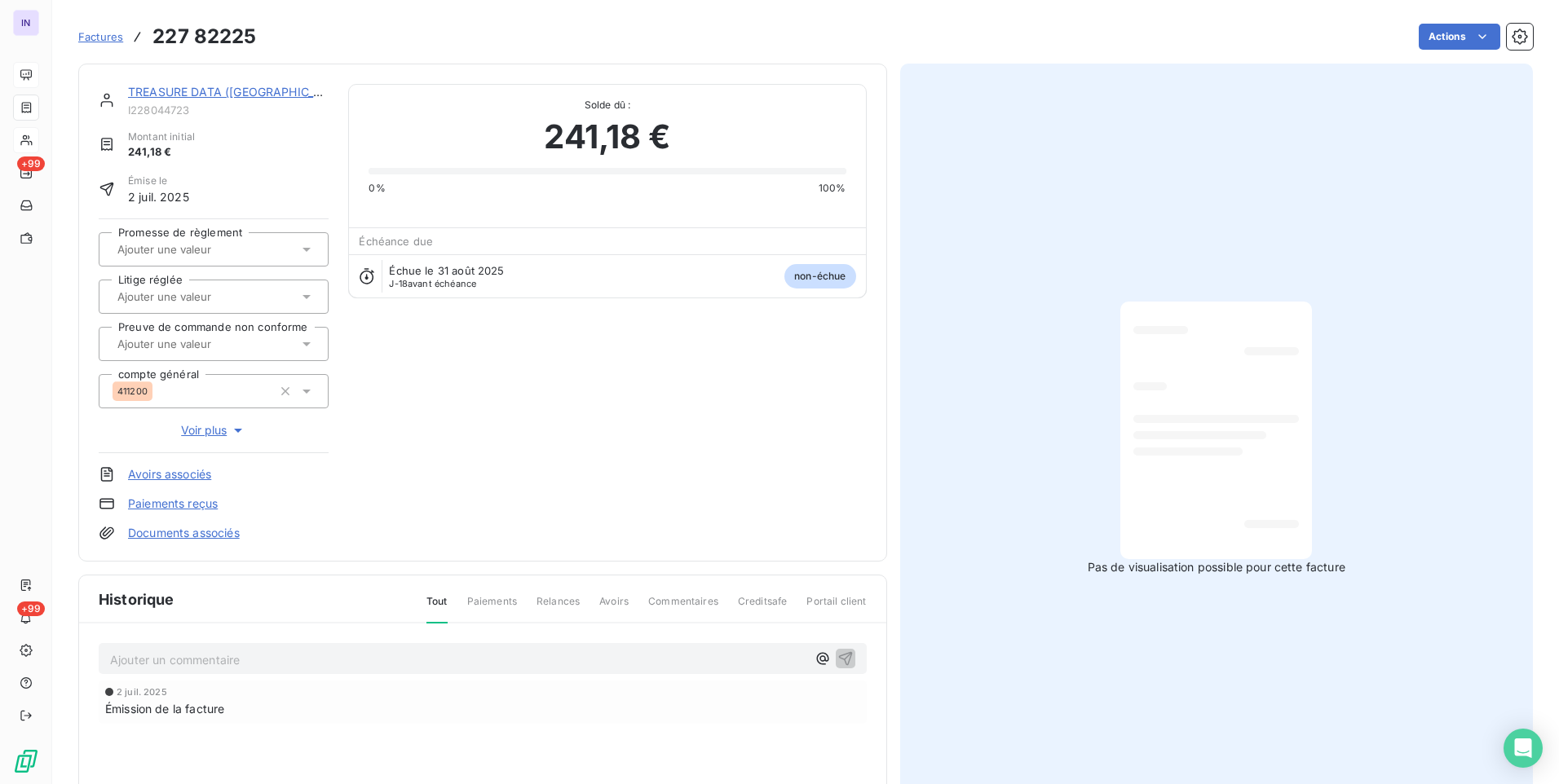
click at [1451, 35] on html "IN +99 +99 Factures 227 82225 Actions TREASURE DATA ([GEOGRAPHIC_DATA]) SAS I22…" at bounding box center [780, 392] width 1559 height 784
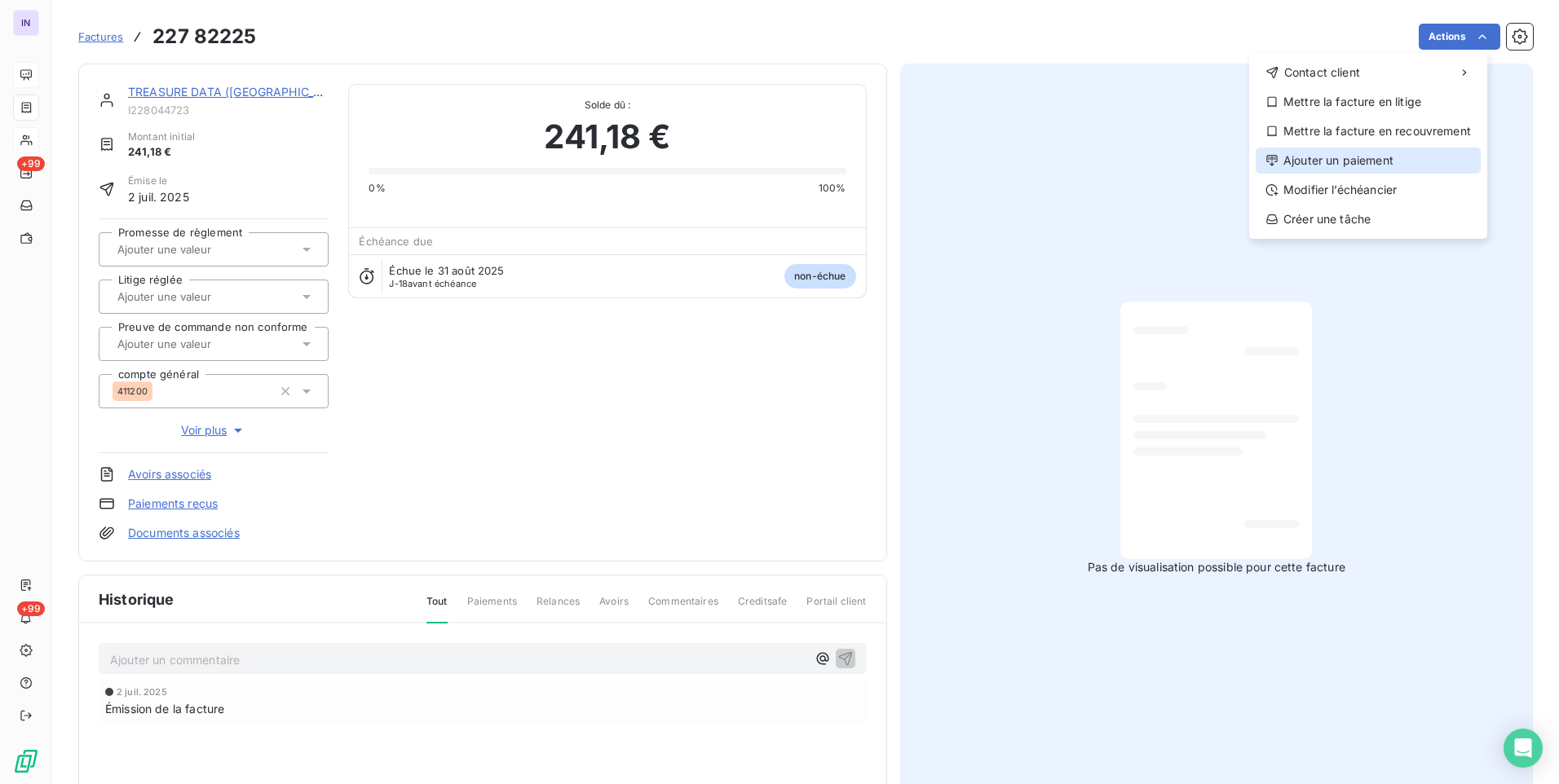
click at [1325, 164] on div "Ajouter un paiement" at bounding box center [1367, 161] width 225 height 26
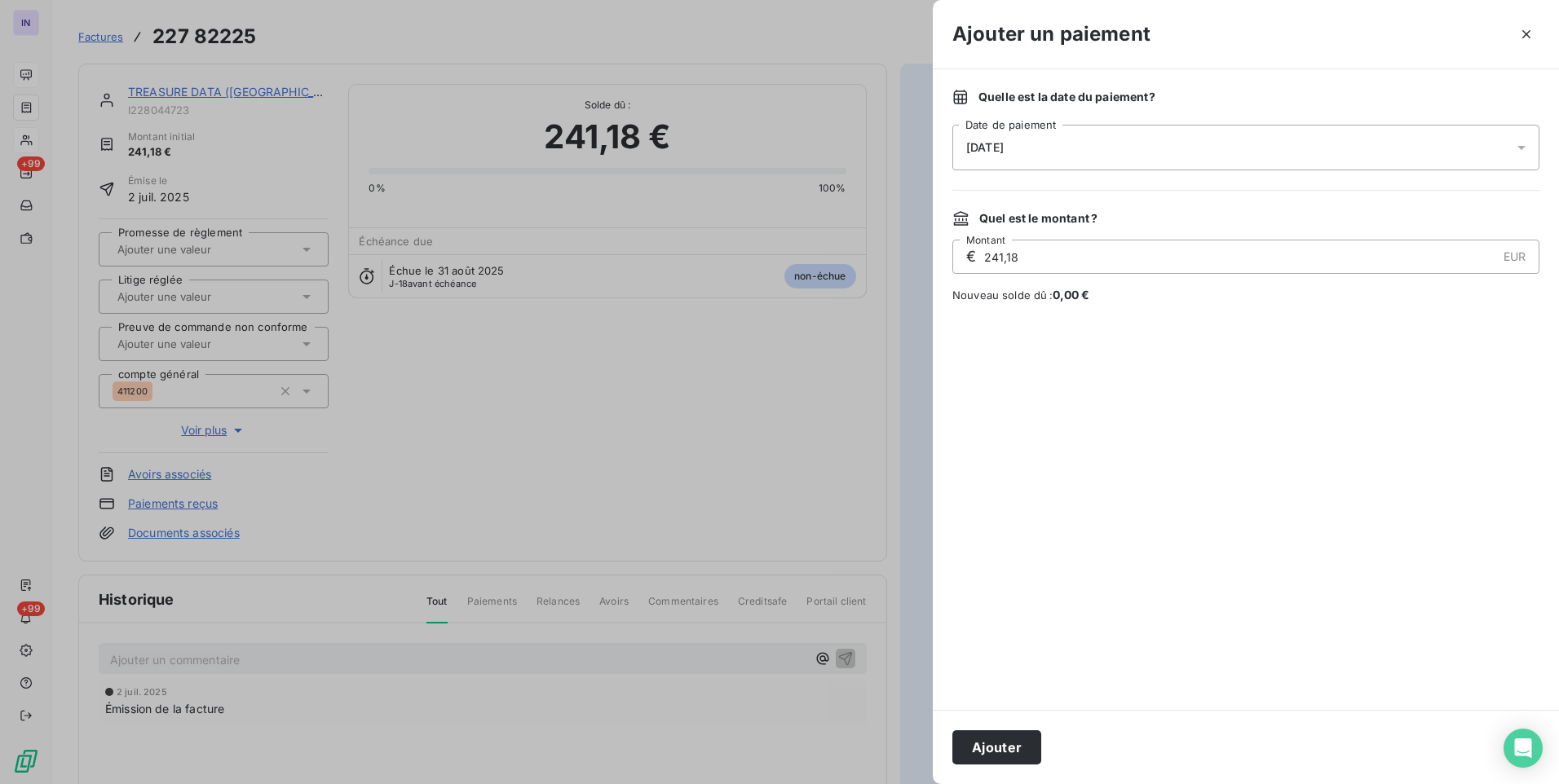
click at [1126, 151] on div "[DATE]" at bounding box center [1246, 147] width 587 height 46
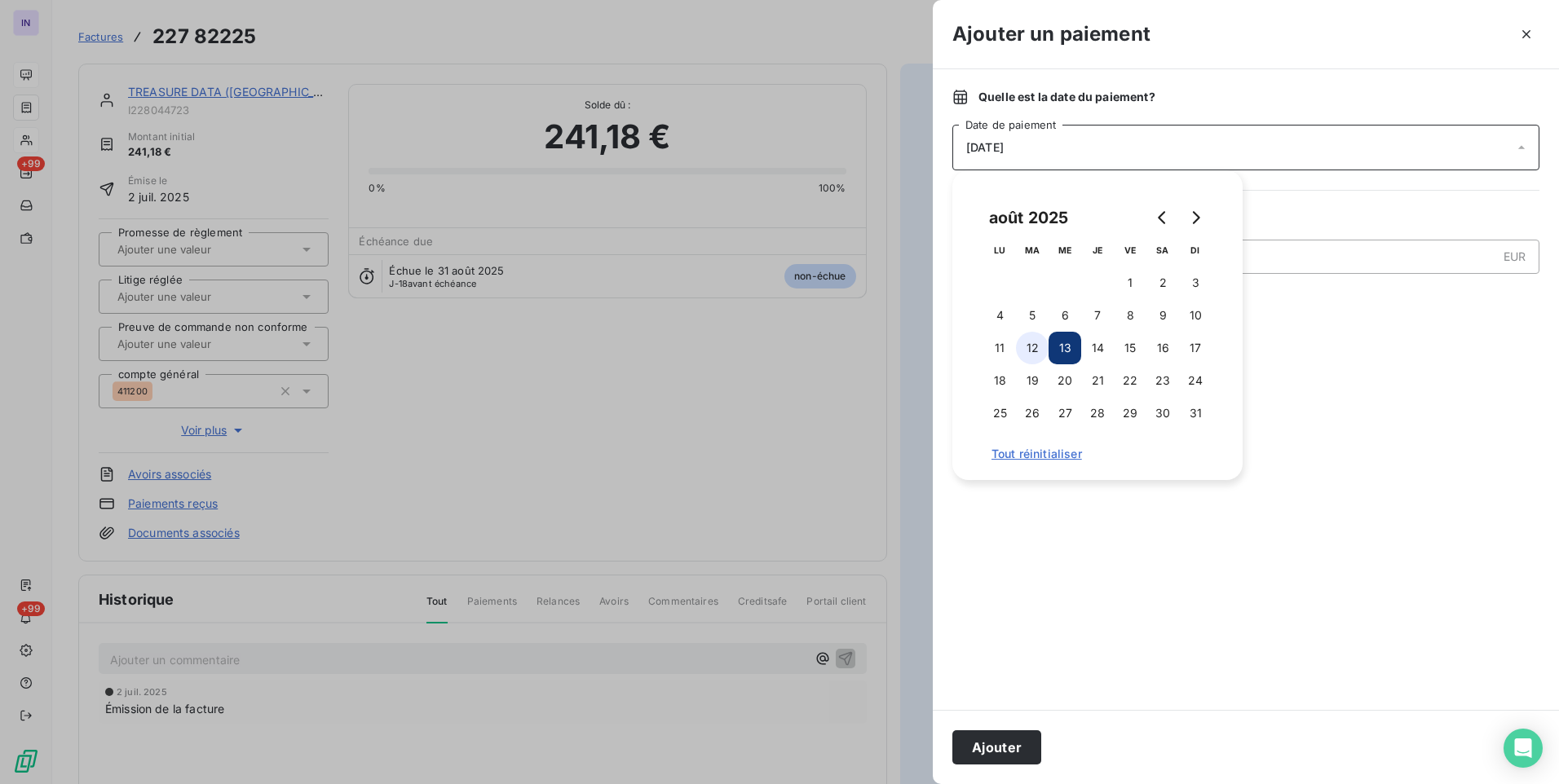
click at [1028, 348] on button "12" at bounding box center [1032, 348] width 33 height 33
click at [1009, 748] on button "Ajouter" at bounding box center [996, 748] width 89 height 35
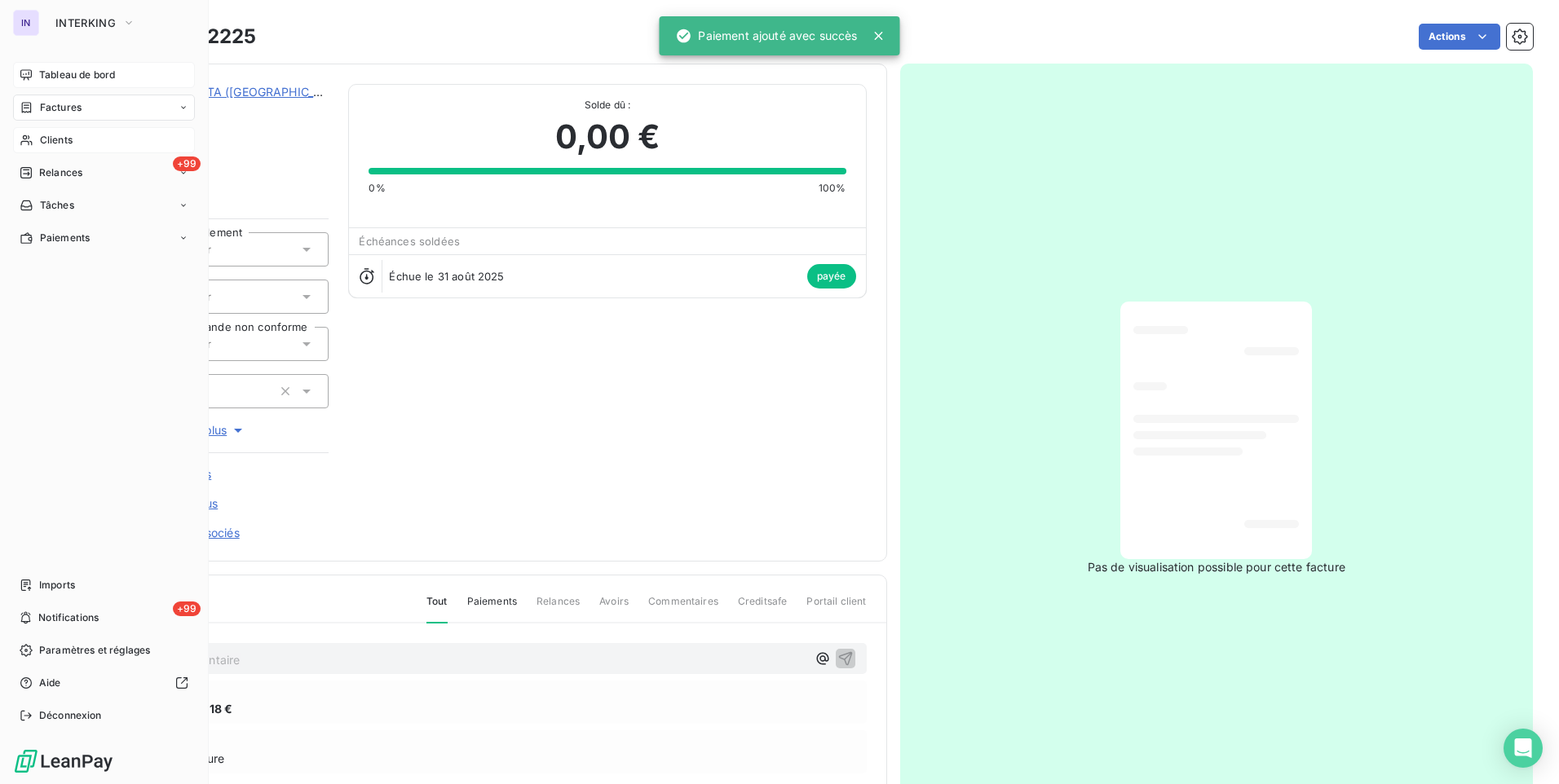
click at [70, 105] on span "Factures" at bounding box center [61, 107] width 41 height 15
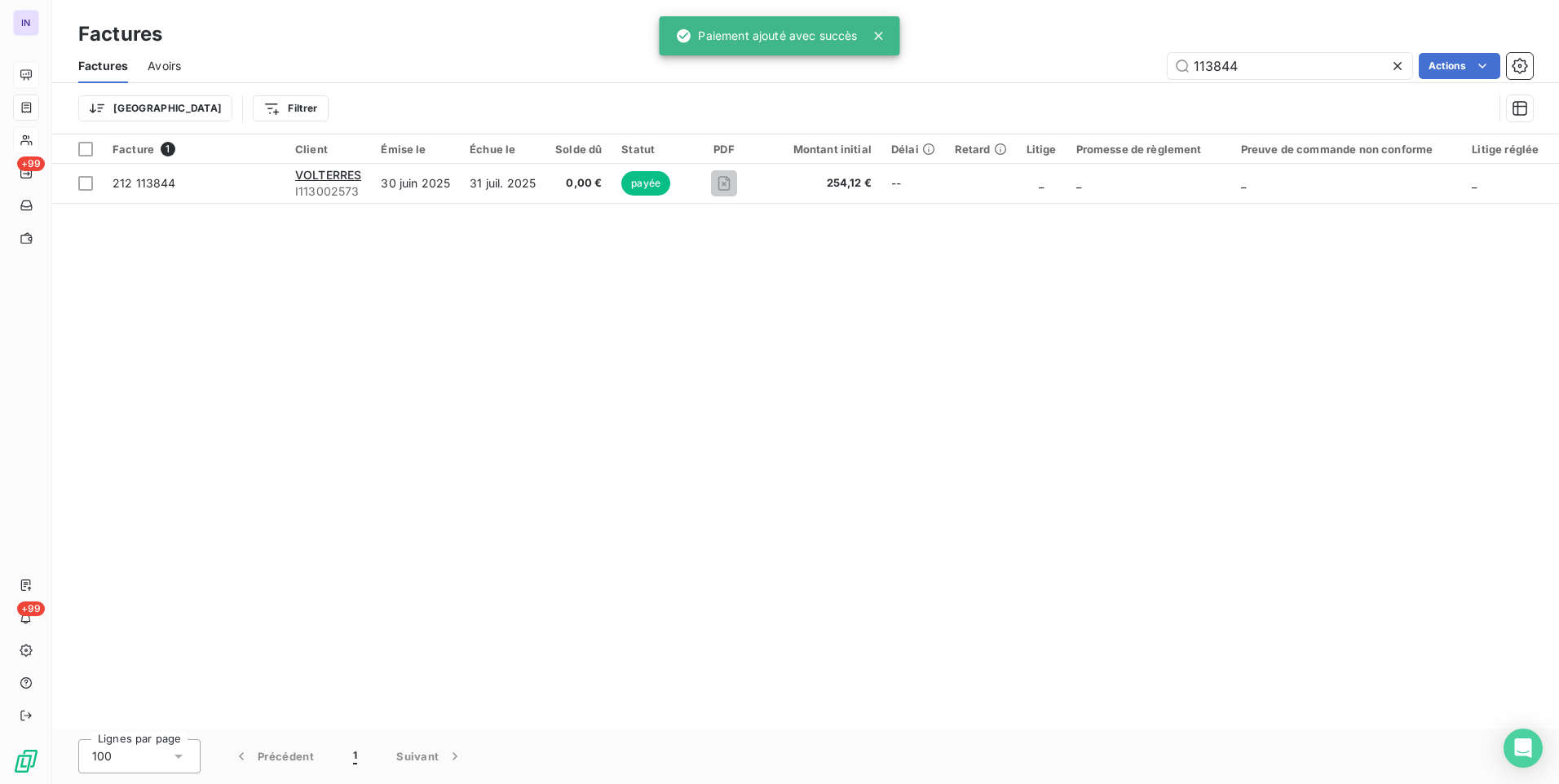
drag, startPoint x: 1142, startPoint y: 72, endPoint x: 1009, endPoint y: 83, distance: 133.5
click at [1012, 82] on div "Factures Avoirs 113844 Actions" at bounding box center [806, 65] width 1507 height 35
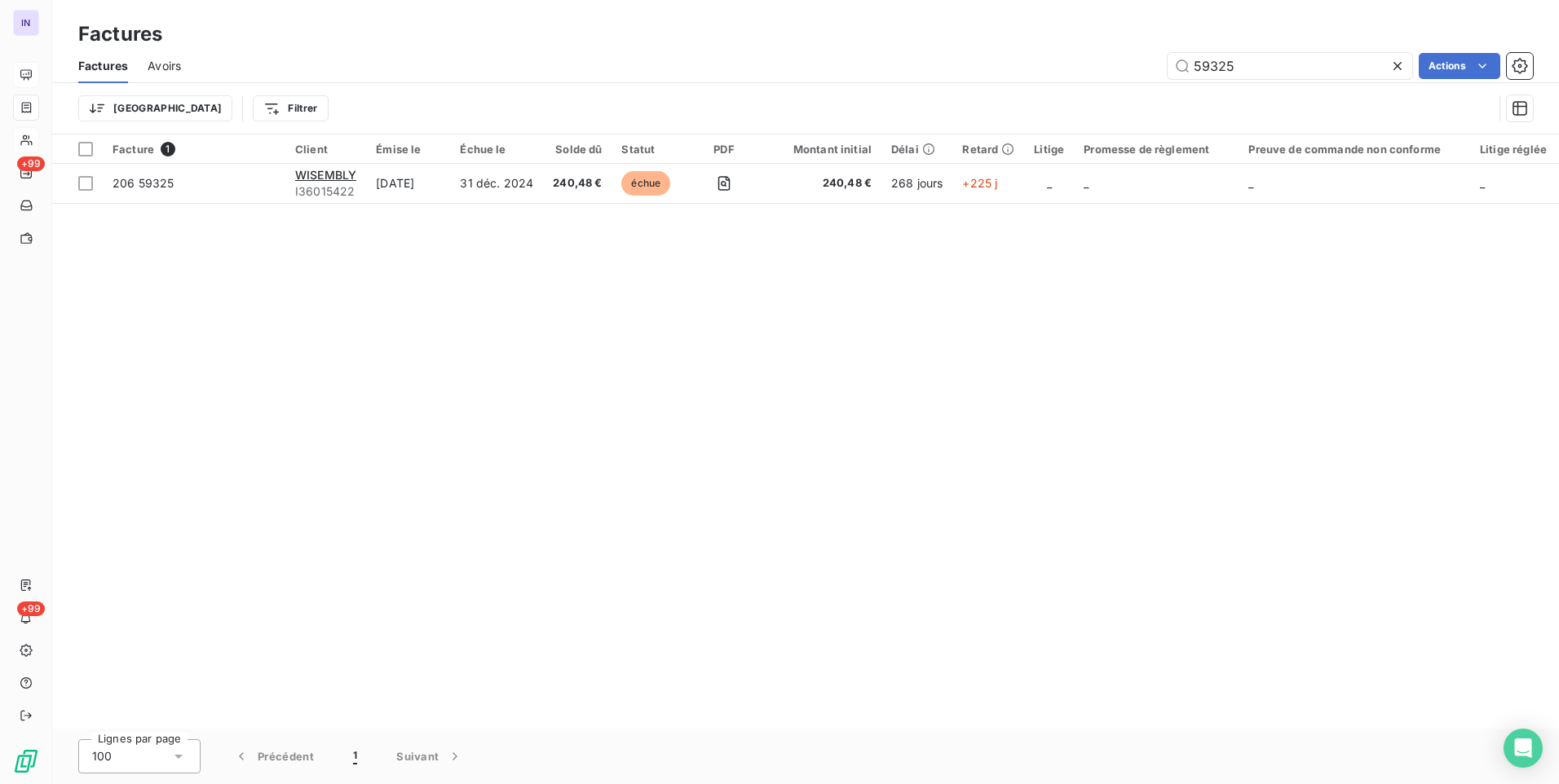
type input "59325"
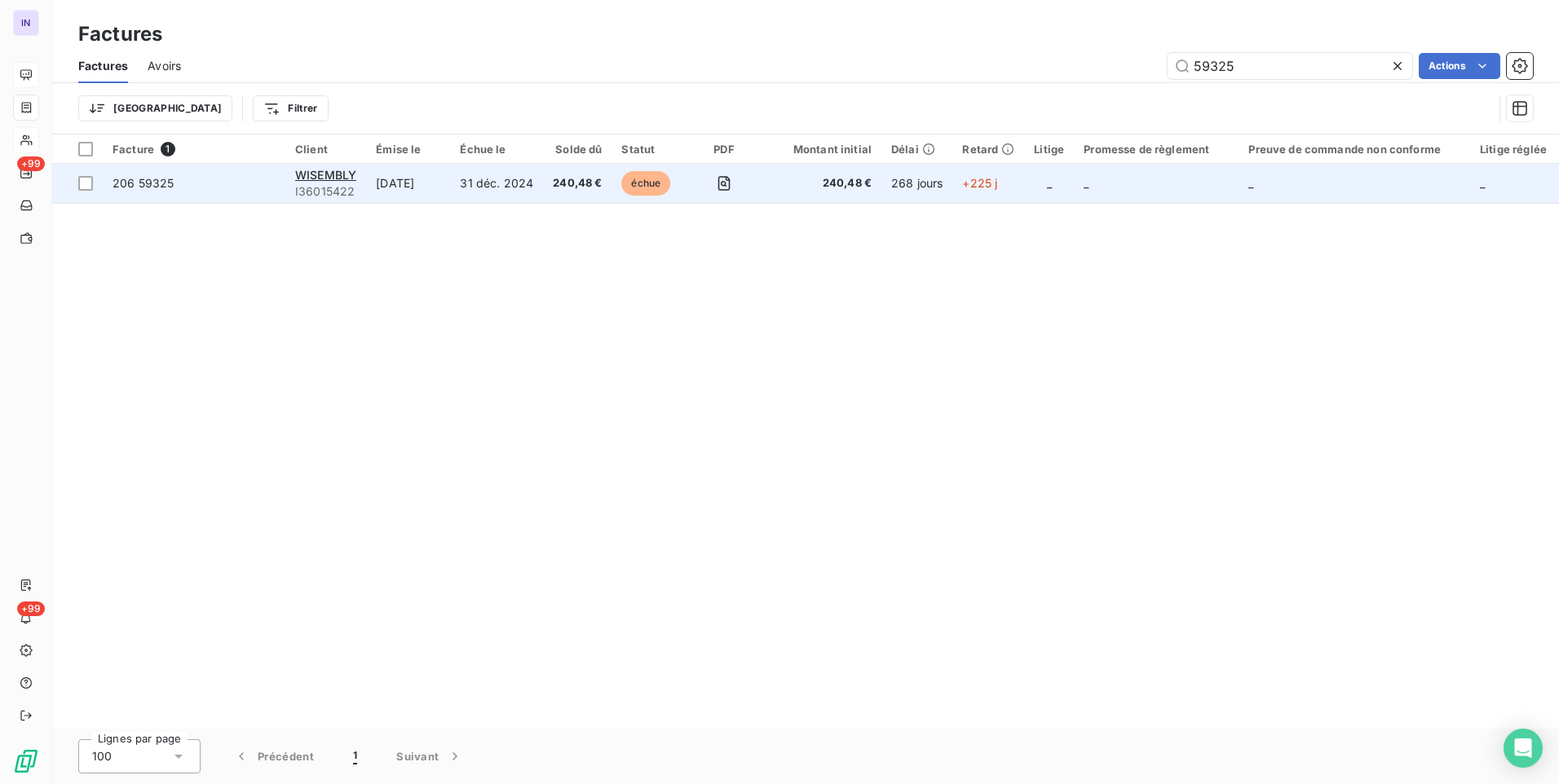
click at [577, 185] on span "240,48 €" at bounding box center [577, 183] width 49 height 16
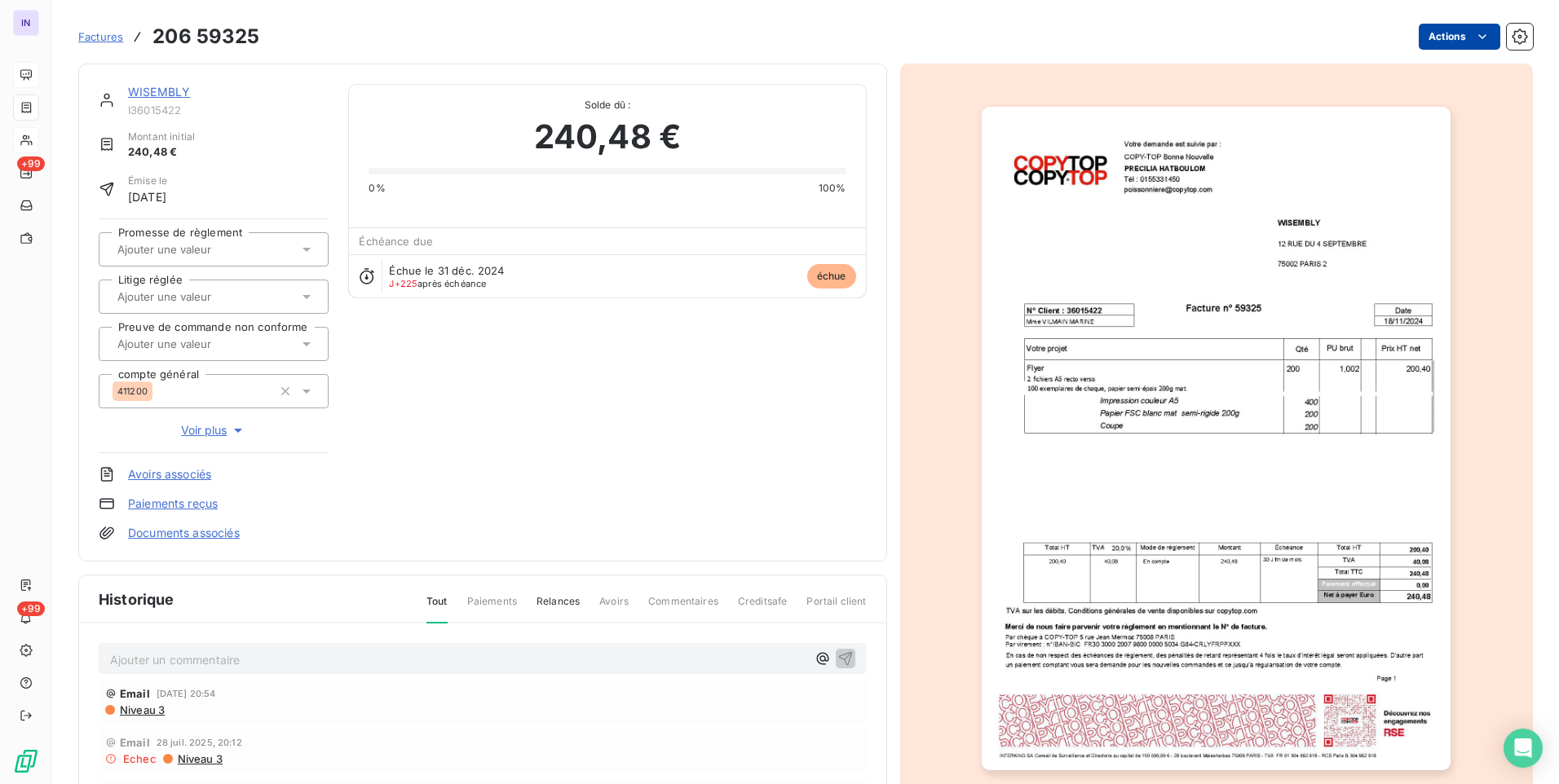
click at [1414, 41] on html "IN +99 +99 Factures 206 59325 Actions WISEMBLY I36015422 Montant initial 240,48…" at bounding box center [780, 392] width 1559 height 784
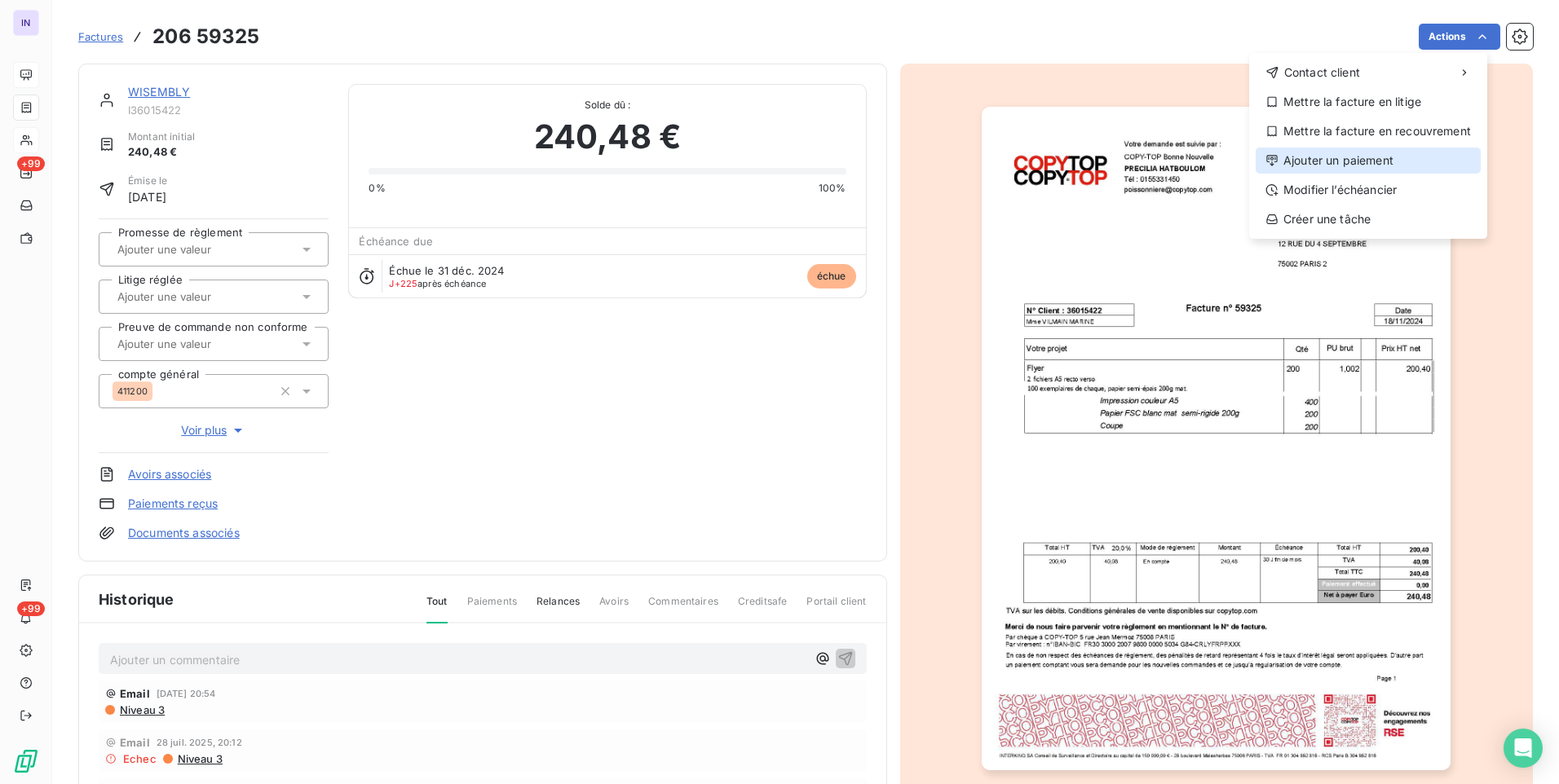
click at [1362, 158] on div "Ajouter un paiement" at bounding box center [1367, 161] width 225 height 26
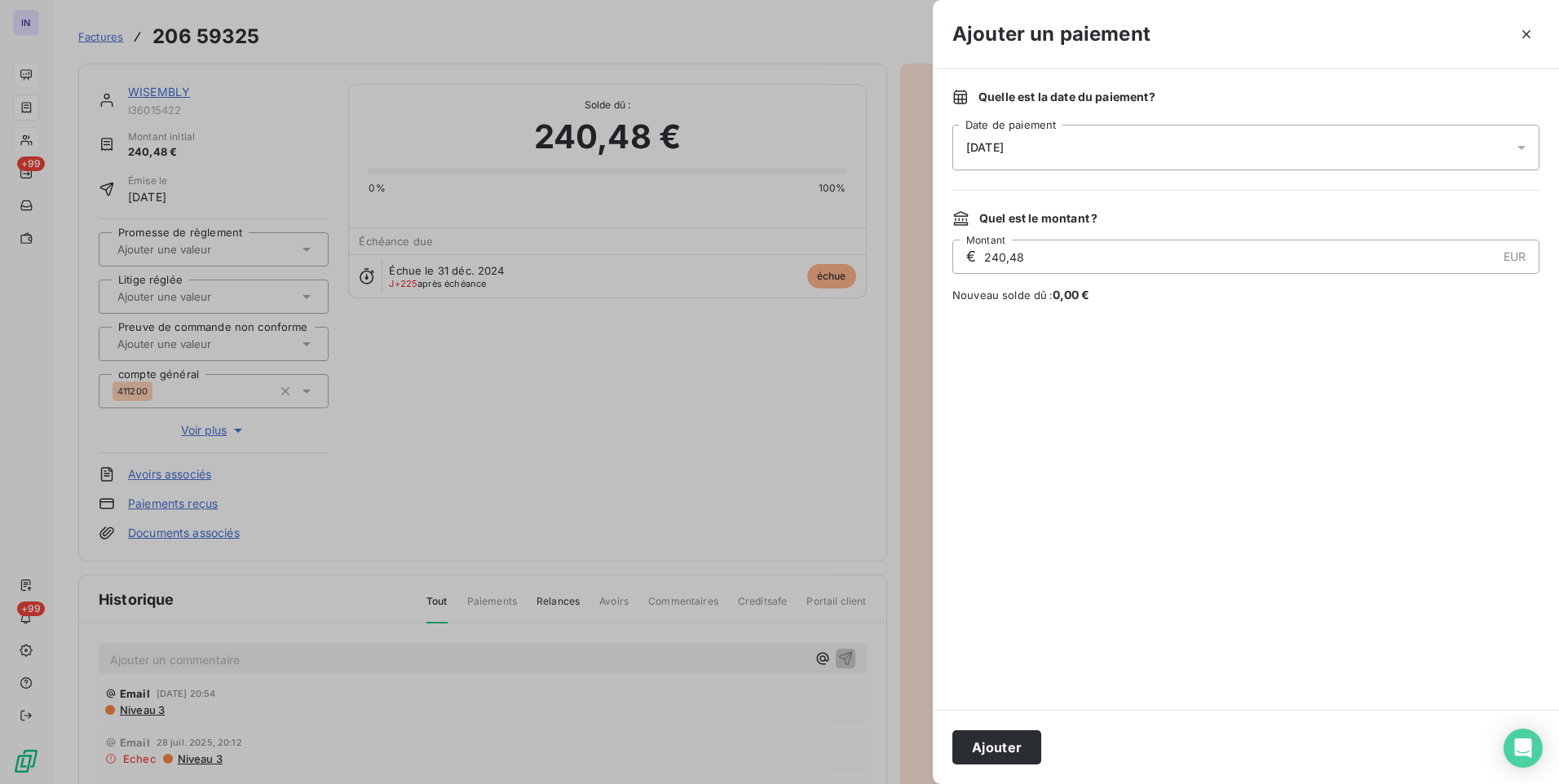
click at [1054, 140] on div "[DATE]" at bounding box center [1246, 147] width 587 height 46
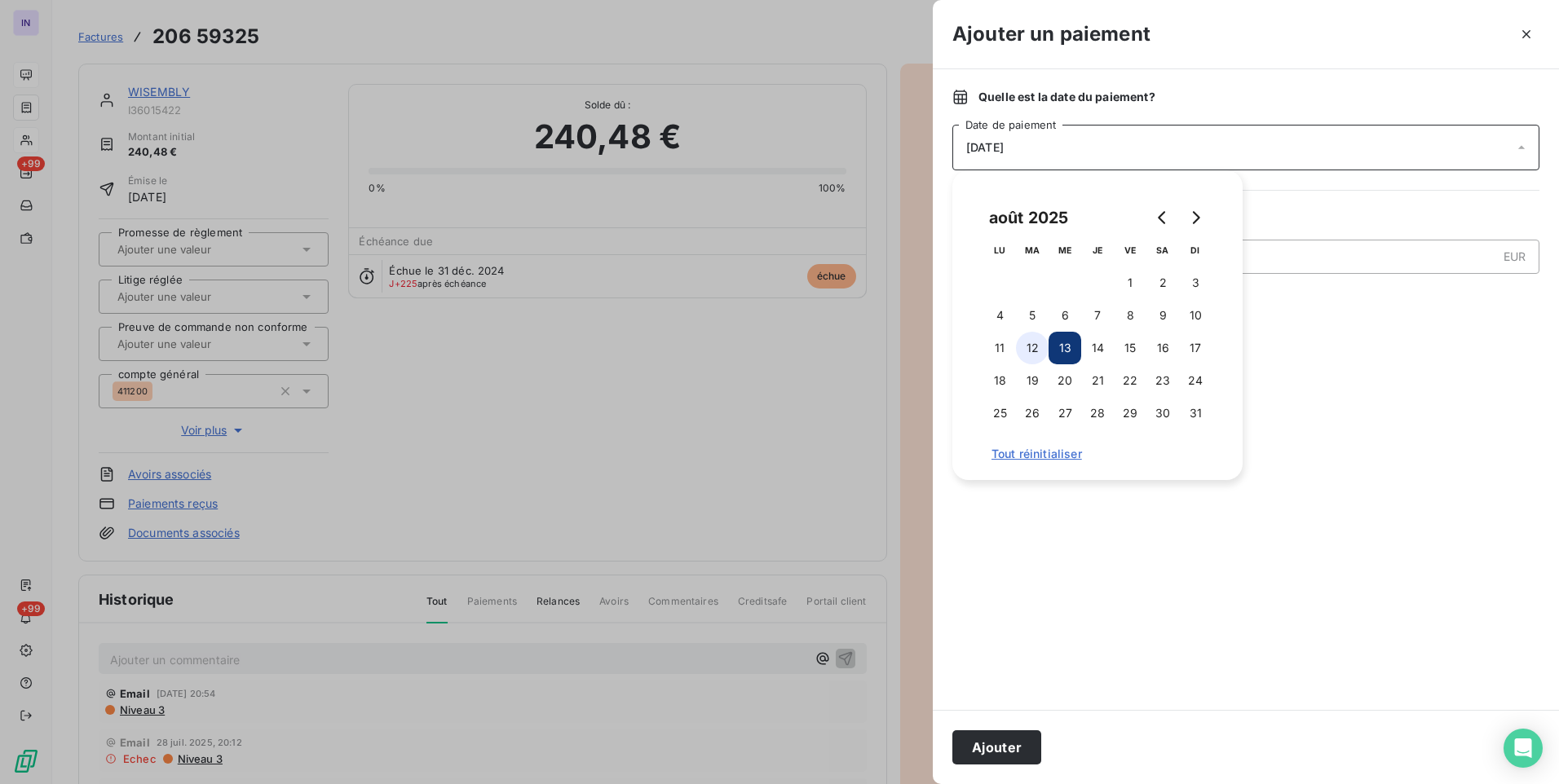
click at [1037, 343] on button "12" at bounding box center [1032, 348] width 33 height 33
click at [990, 750] on button "Ajouter" at bounding box center [996, 748] width 89 height 35
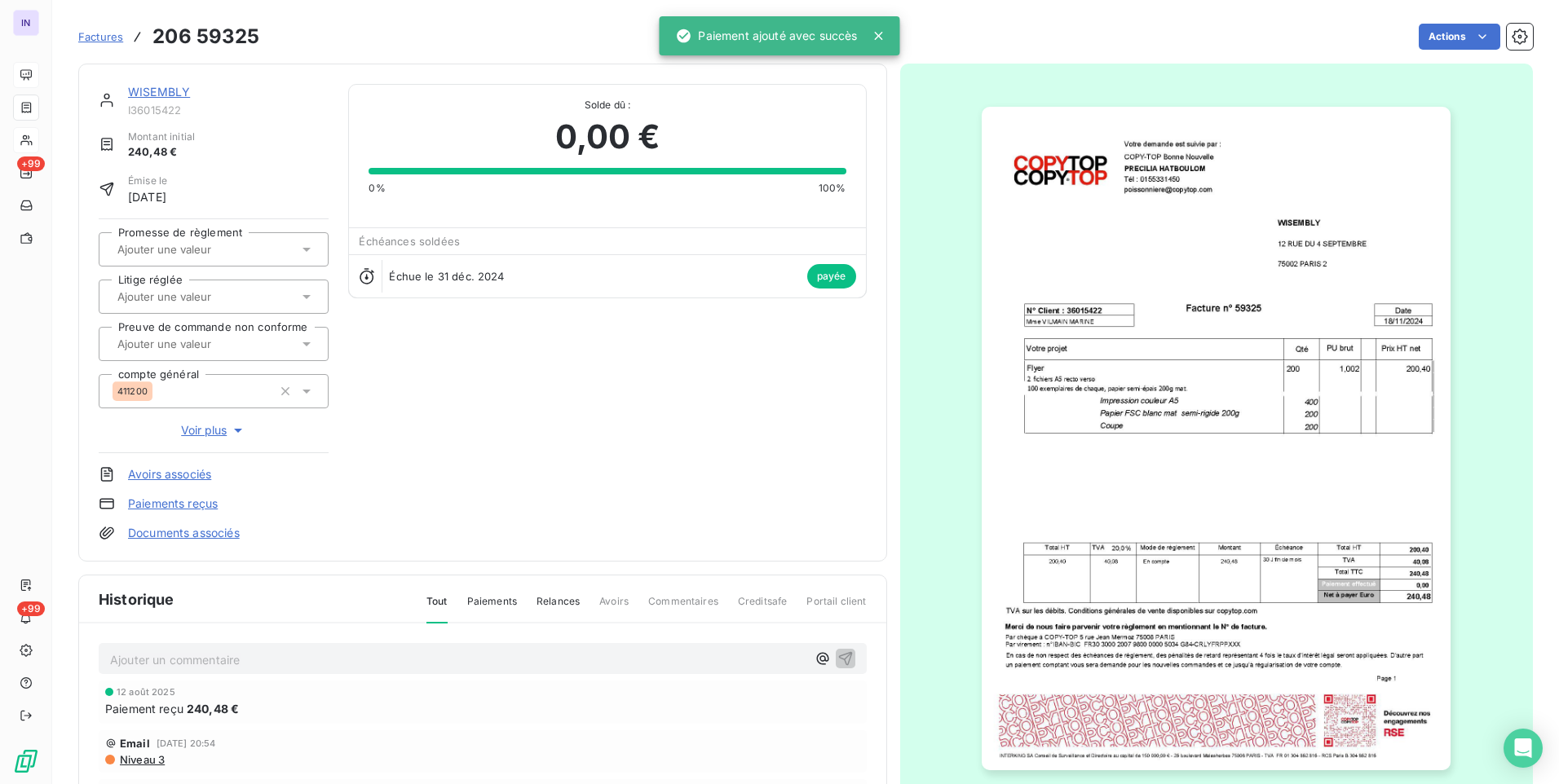
click at [146, 93] on link "WISEMBLY" at bounding box center [159, 92] width 62 height 14
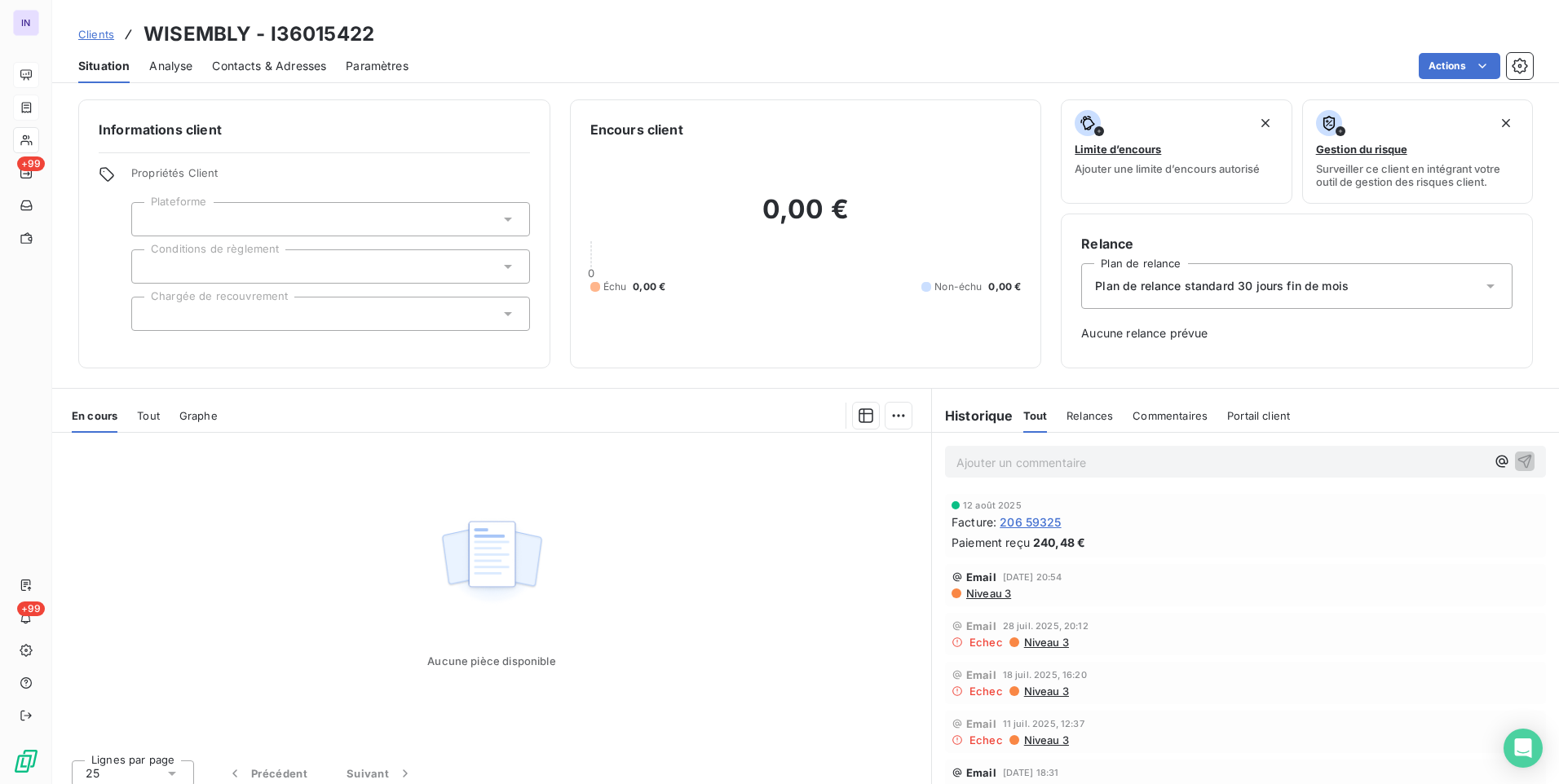
click at [997, 592] on span "Niveau 3" at bounding box center [988, 593] width 47 height 13
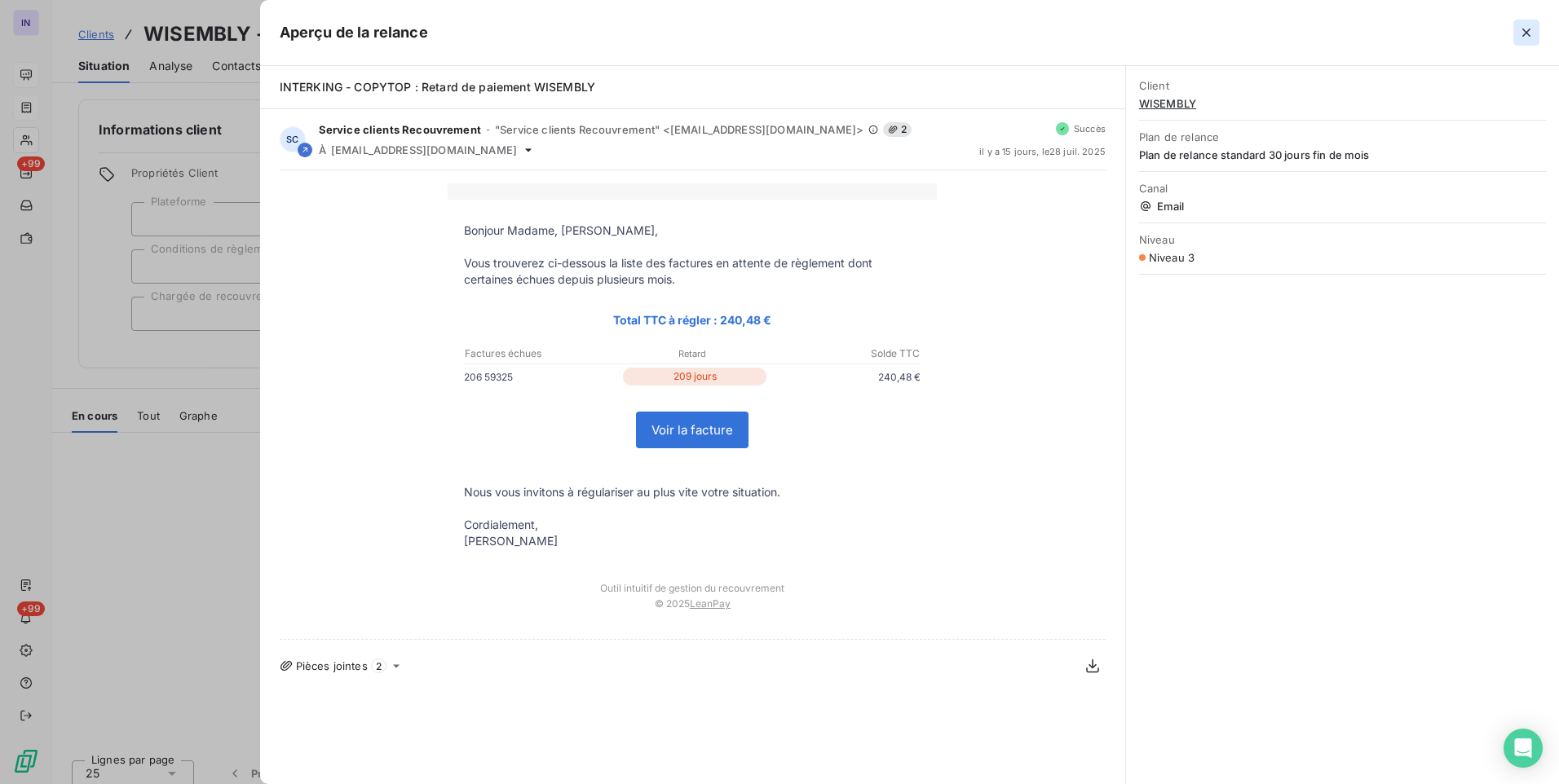
click at [1523, 33] on icon "button" at bounding box center [1525, 32] width 16 height 16
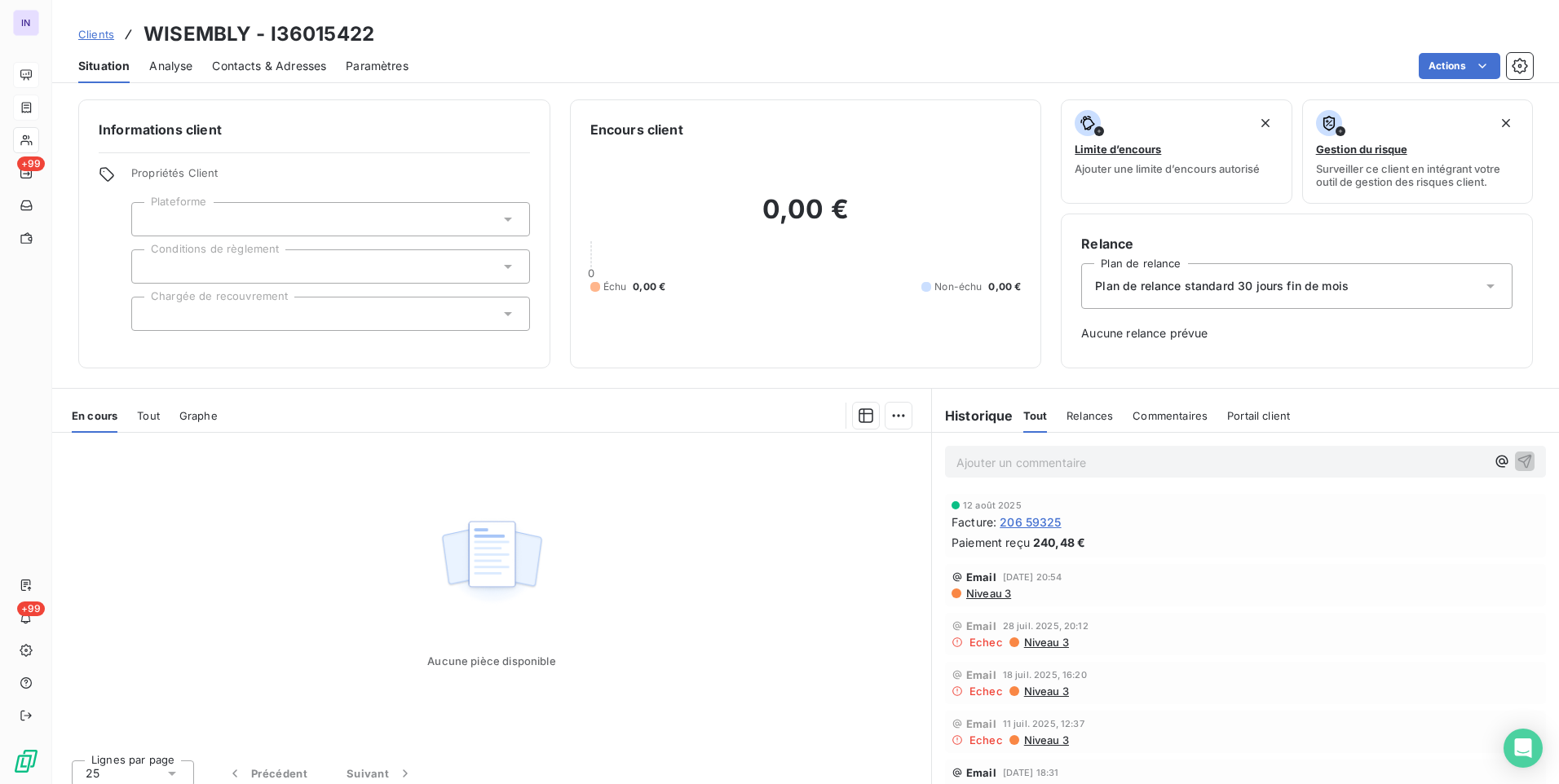
click at [1032, 648] on span "Niveau 3" at bounding box center [1046, 642] width 47 height 13
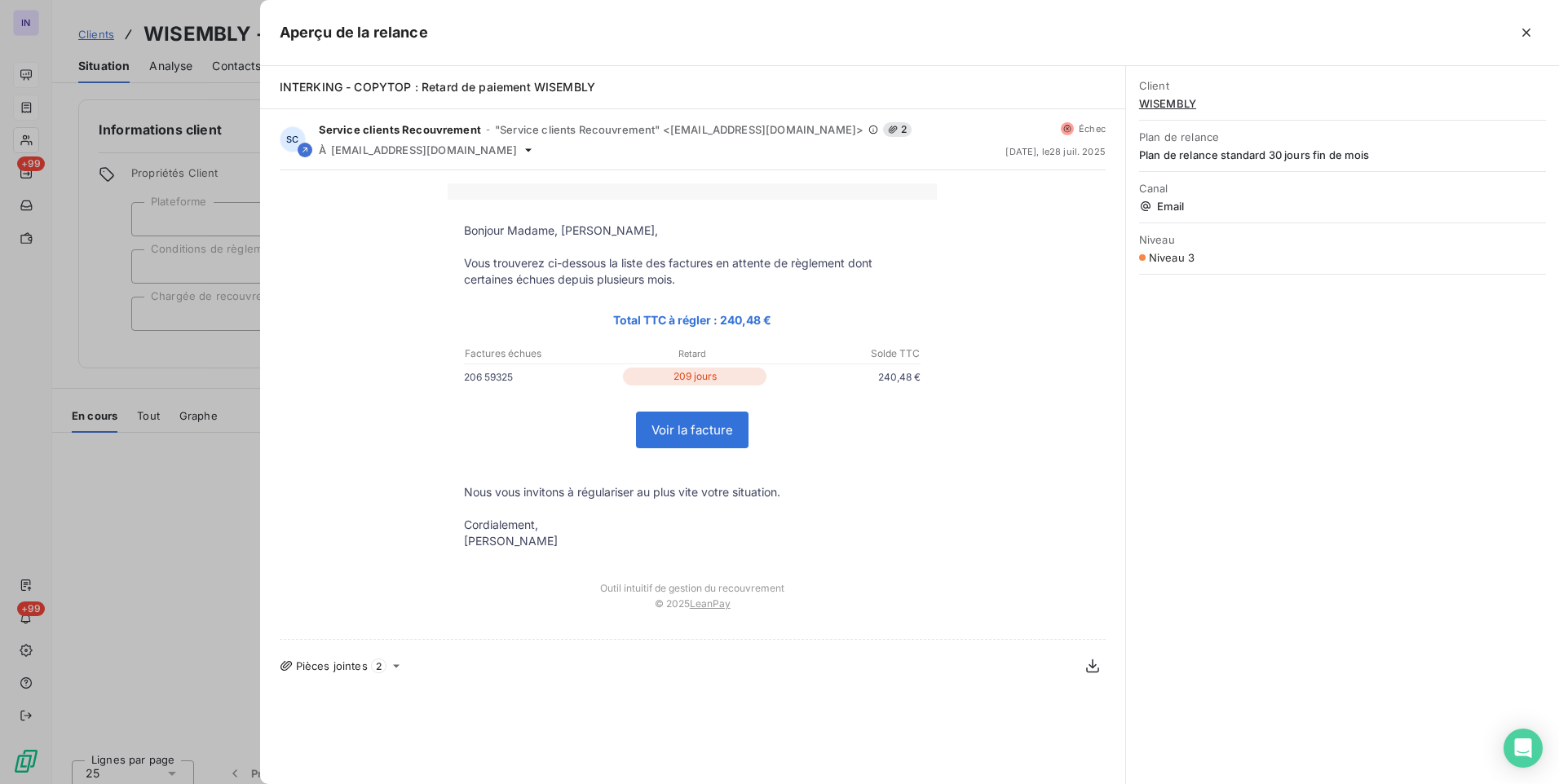
click at [1523, 33] on icon "button" at bounding box center [1525, 32] width 16 height 16
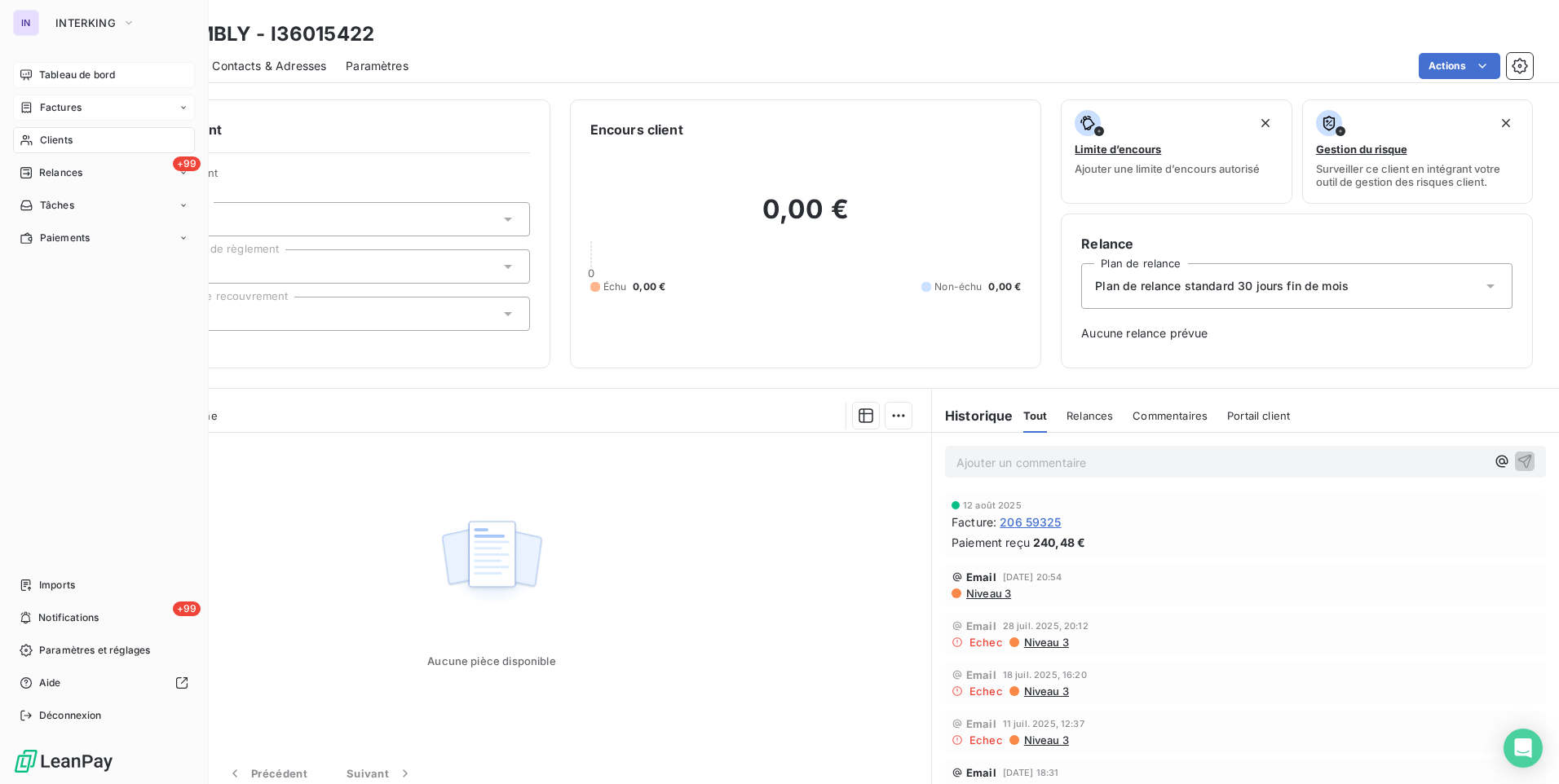
click at [48, 142] on span "Clients" at bounding box center [56, 140] width 33 height 15
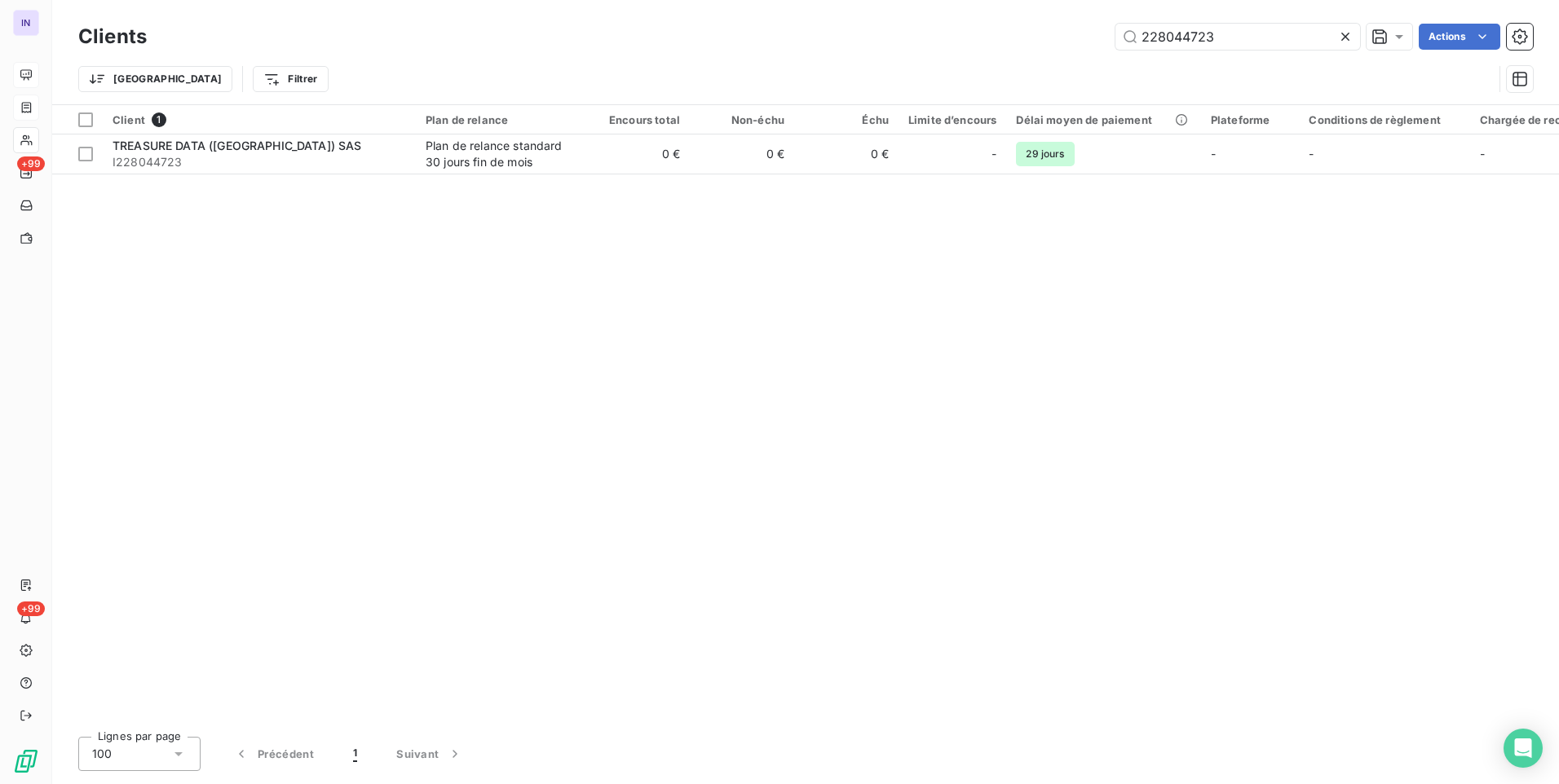
drag, startPoint x: 1217, startPoint y: 30, endPoint x: 959, endPoint y: 41, distance: 258.2
click at [959, 41] on div "228044723 Actions" at bounding box center [850, 36] width 1366 height 26
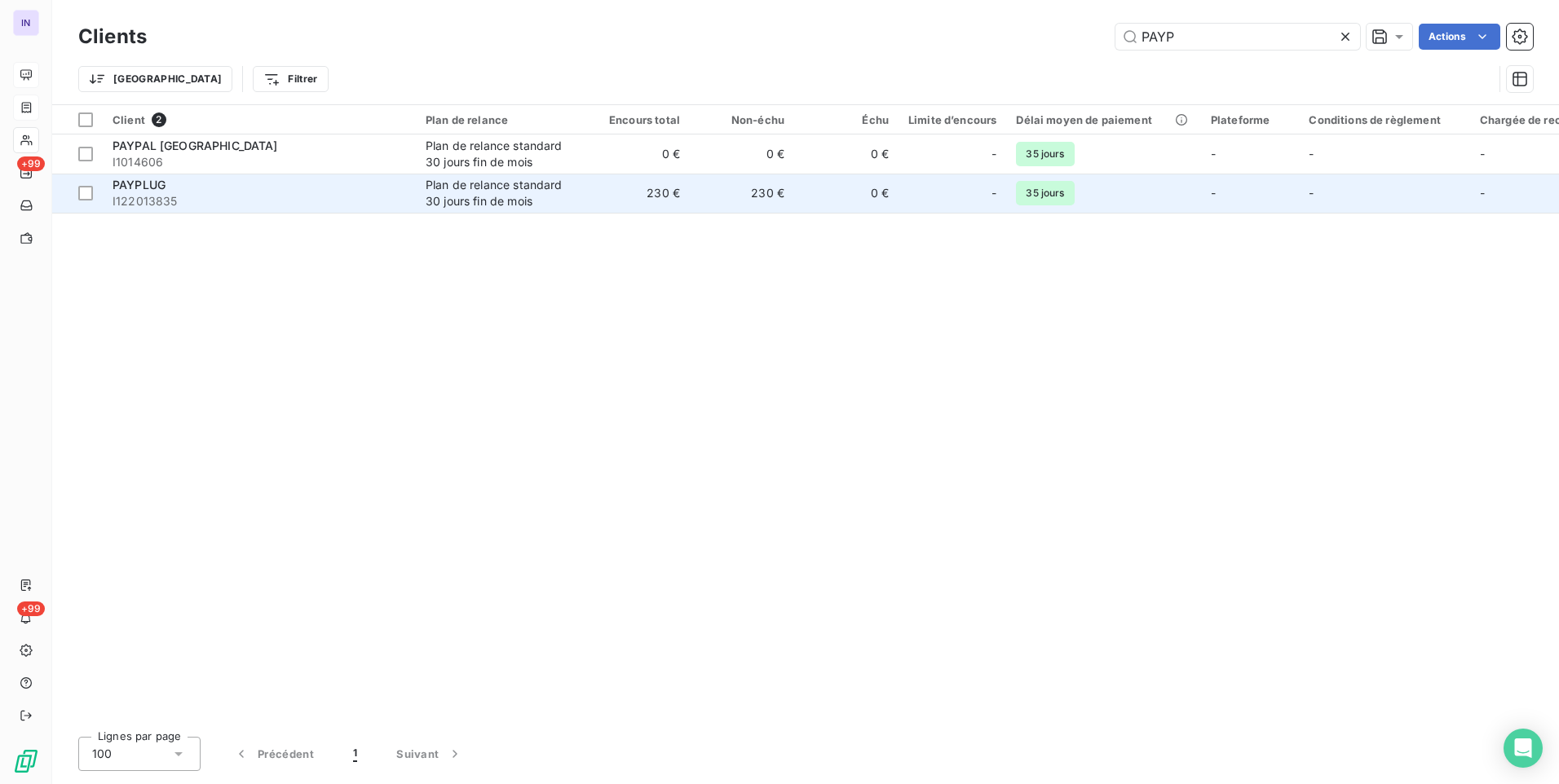
type input "PAYP"
click at [460, 199] on div "Plan de relance standard 30 jours fin de mois" at bounding box center [500, 192] width 150 height 33
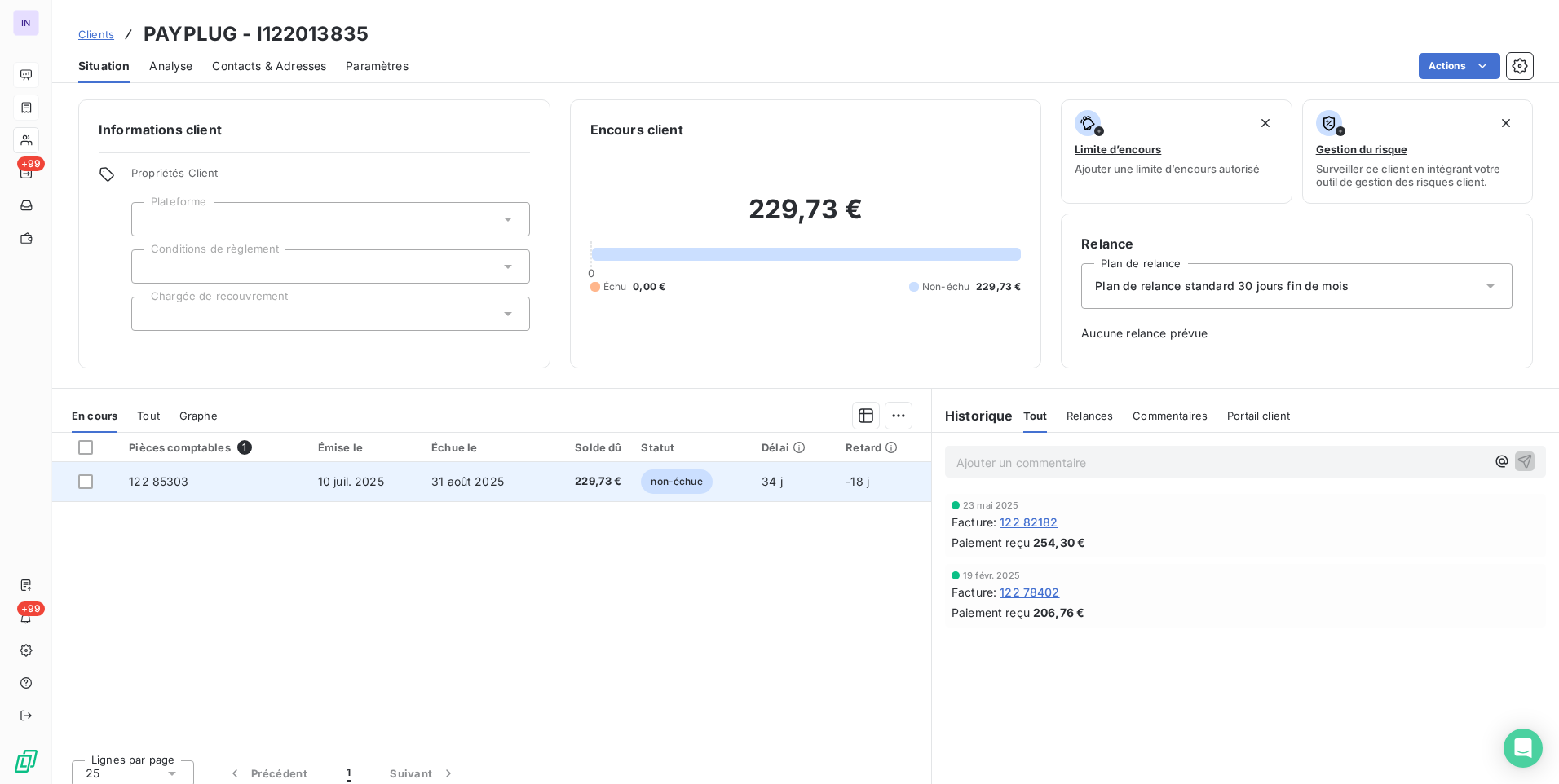
click at [615, 488] on span "229,73 €" at bounding box center [587, 481] width 68 height 16
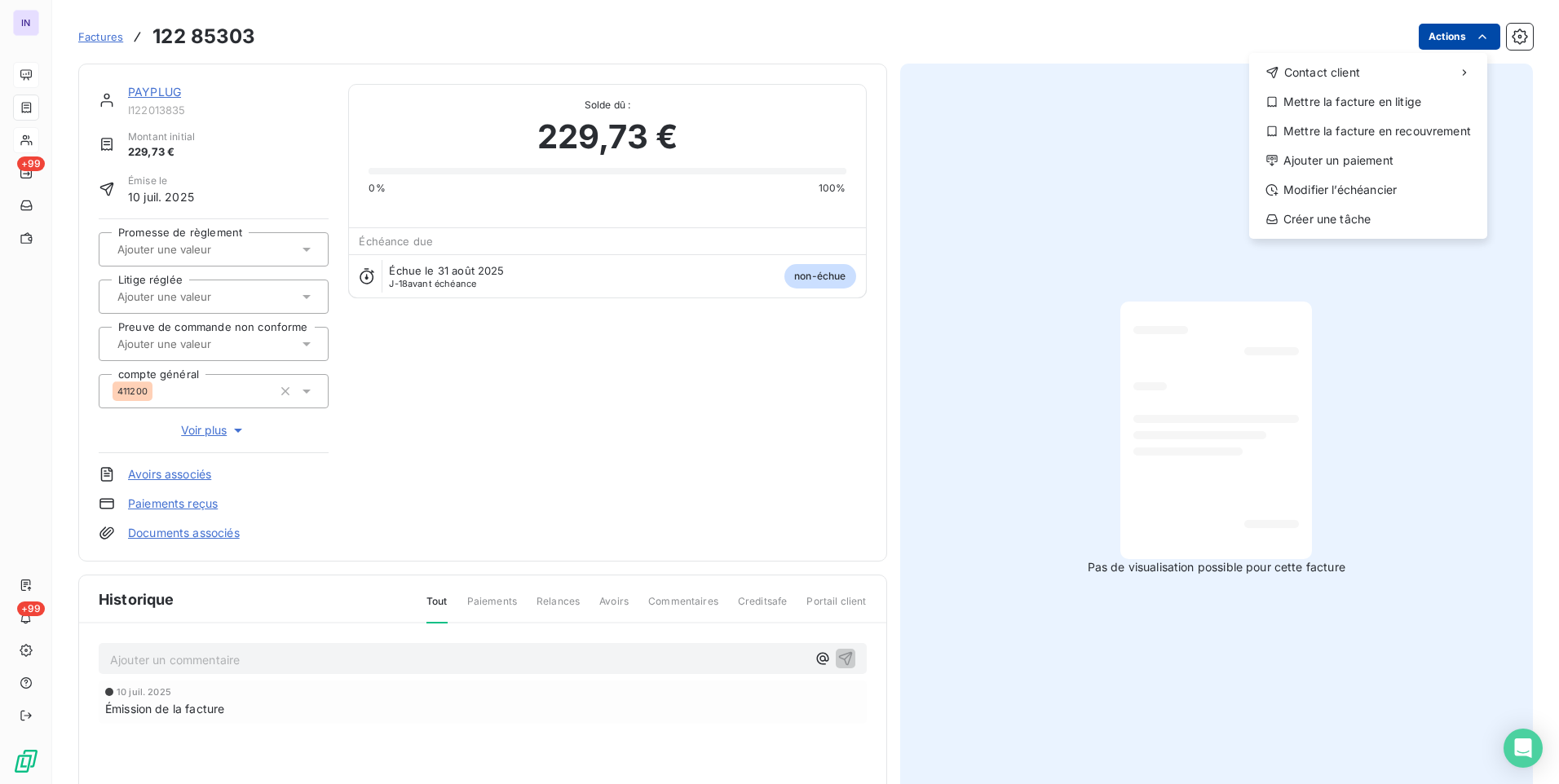
click at [1442, 33] on html "IN +99 +99 Factures [PHONE_NUMBER] Actions Contact client Mettre la facture en …" at bounding box center [780, 392] width 1559 height 784
click at [1342, 169] on div "Ajouter un paiement" at bounding box center [1367, 161] width 225 height 26
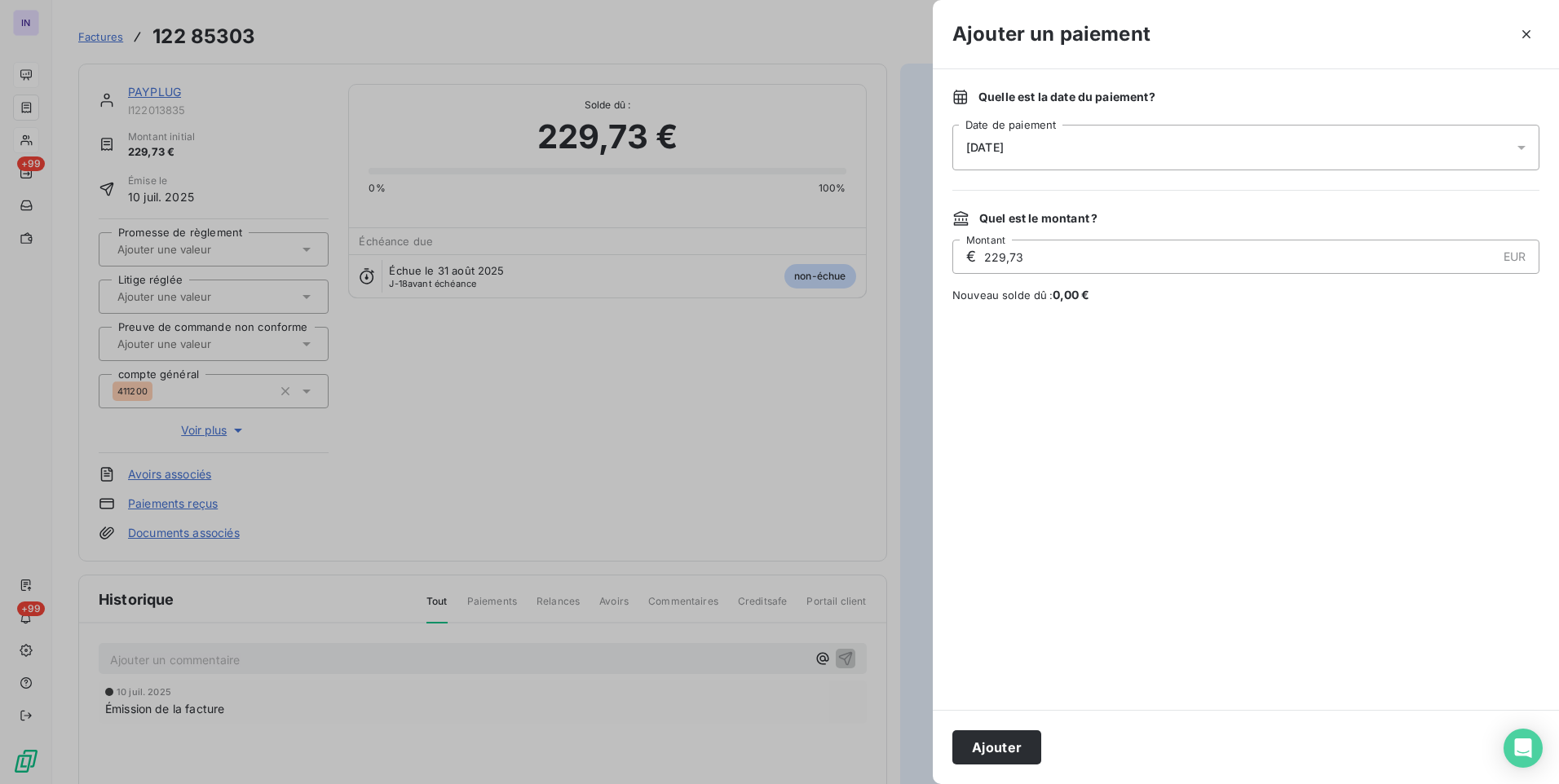
click at [1128, 135] on div "[DATE]" at bounding box center [1246, 147] width 587 height 46
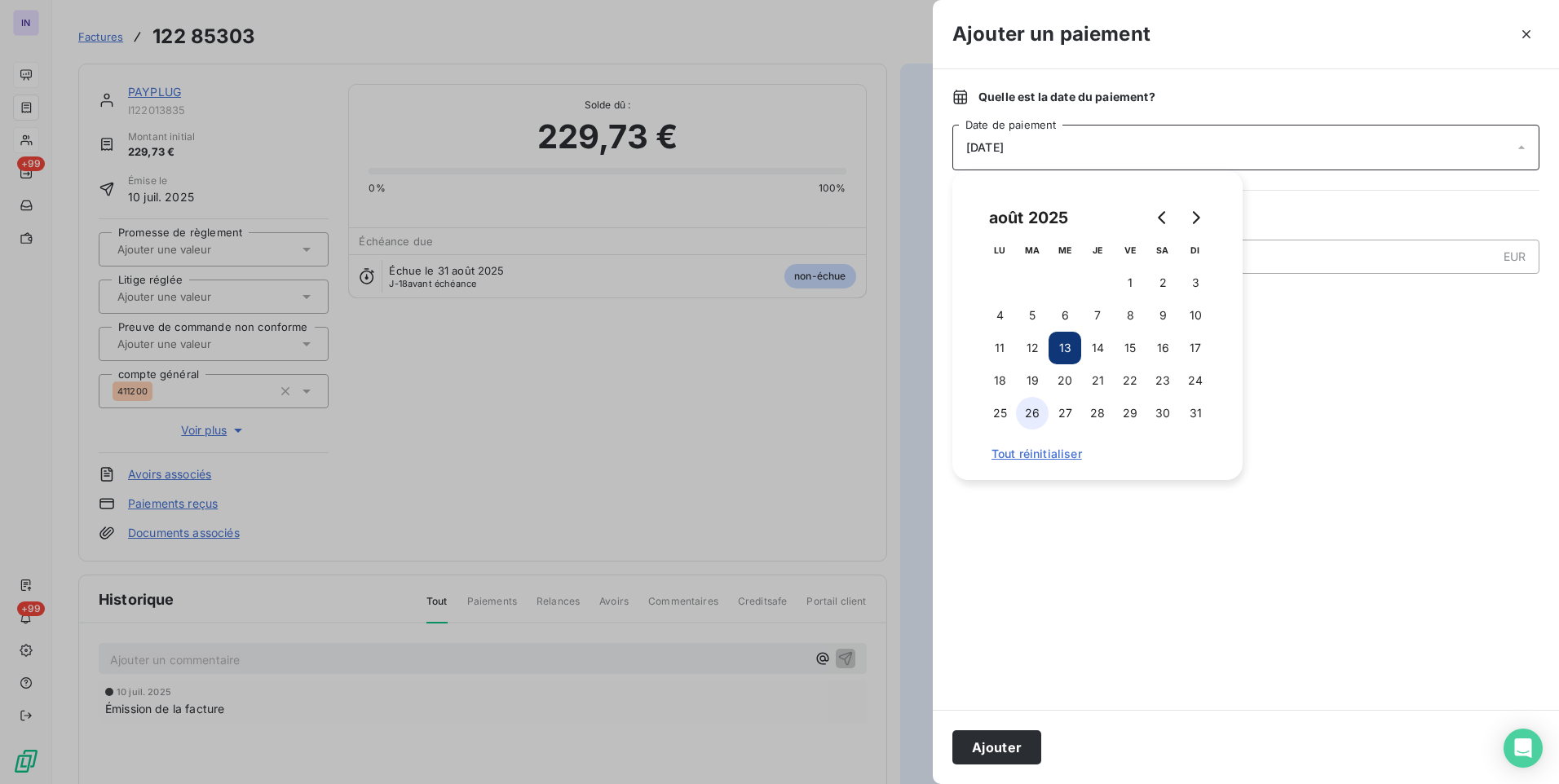
drag, startPoint x: 1024, startPoint y: 349, endPoint x: 1031, endPoint y: 422, distance: 73.3
click at [1025, 349] on button "12" at bounding box center [1032, 348] width 33 height 33
click at [1023, 744] on button "Ajouter" at bounding box center [996, 748] width 89 height 35
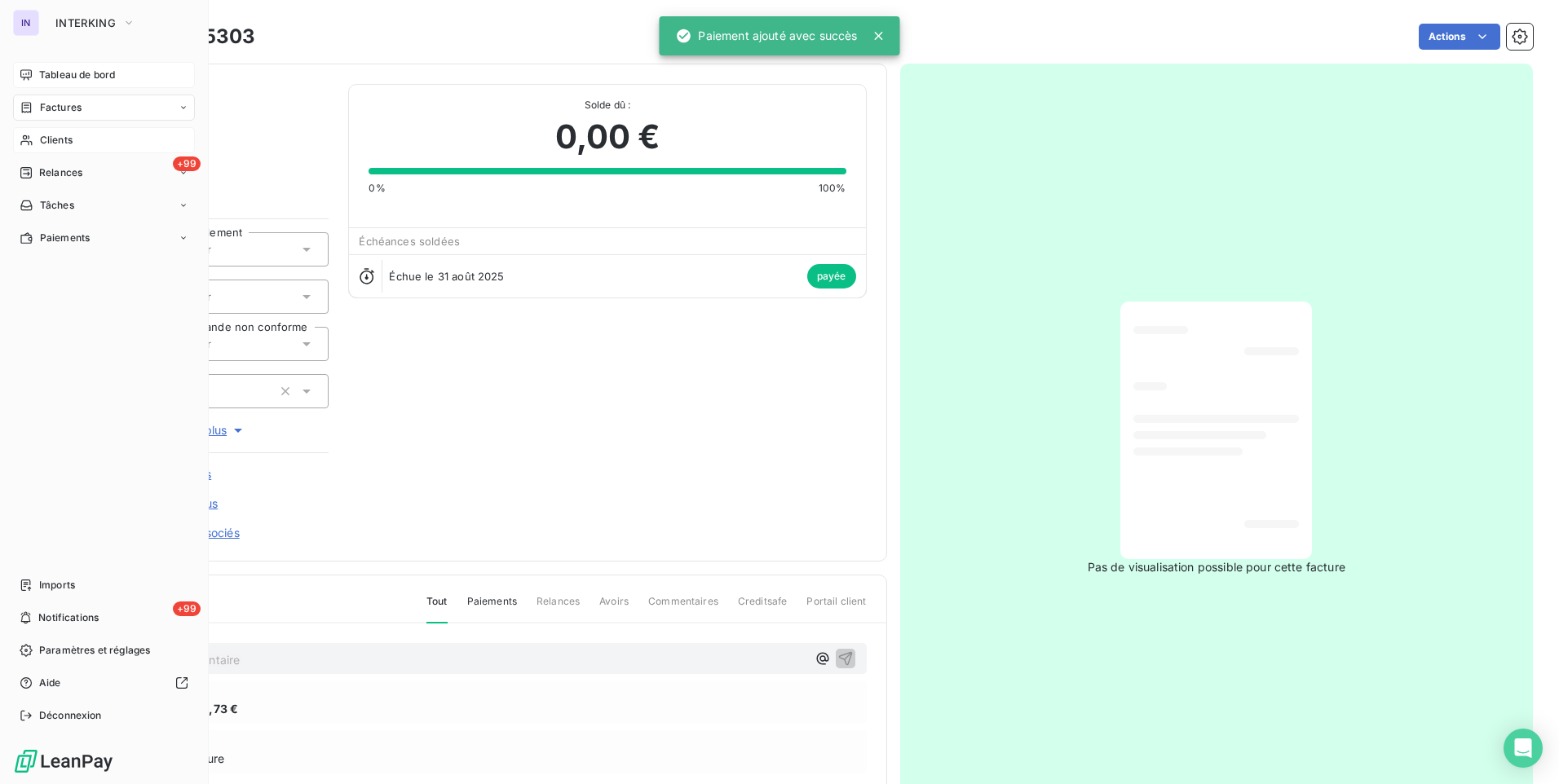
drag, startPoint x: 75, startPoint y: 104, endPoint x: 178, endPoint y: 126, distance: 105.3
click at [75, 104] on span "Factures" at bounding box center [61, 107] width 41 height 15
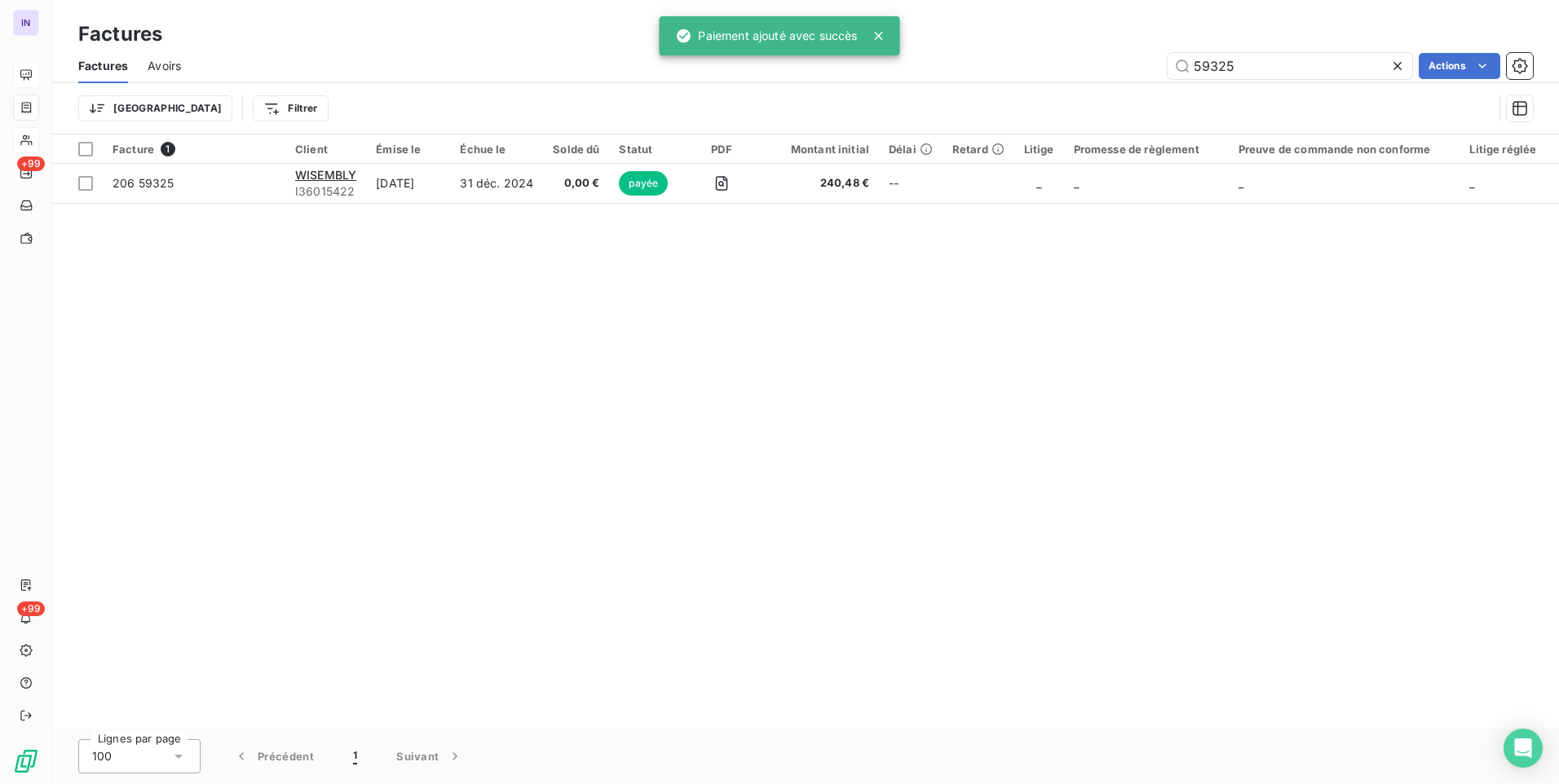
drag, startPoint x: 1106, startPoint y: 74, endPoint x: 988, endPoint y: 60, distance: 118.8
click at [1008, 68] on div "59325 Actions" at bounding box center [866, 66] width 1332 height 26
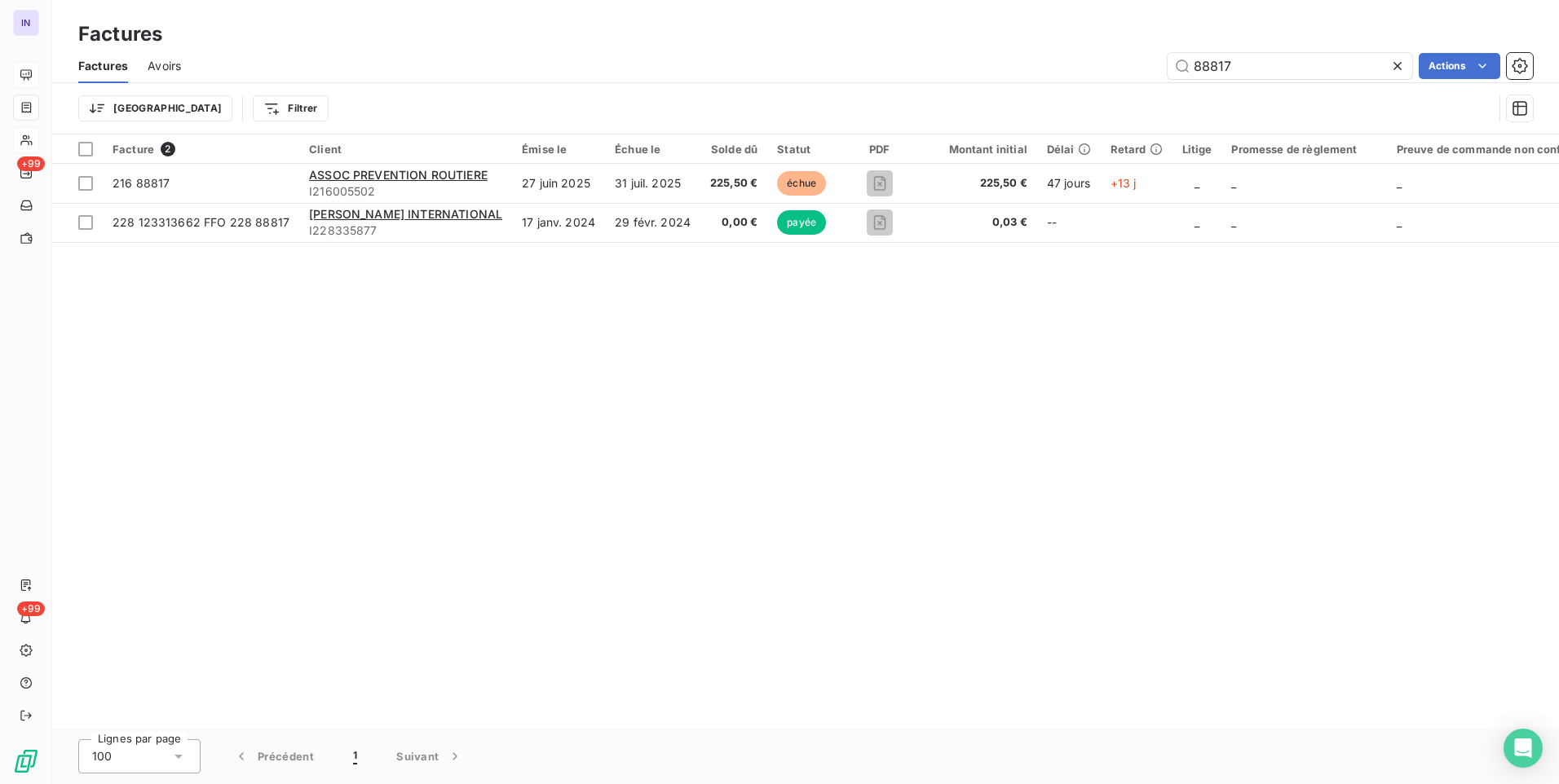
type input "88817"
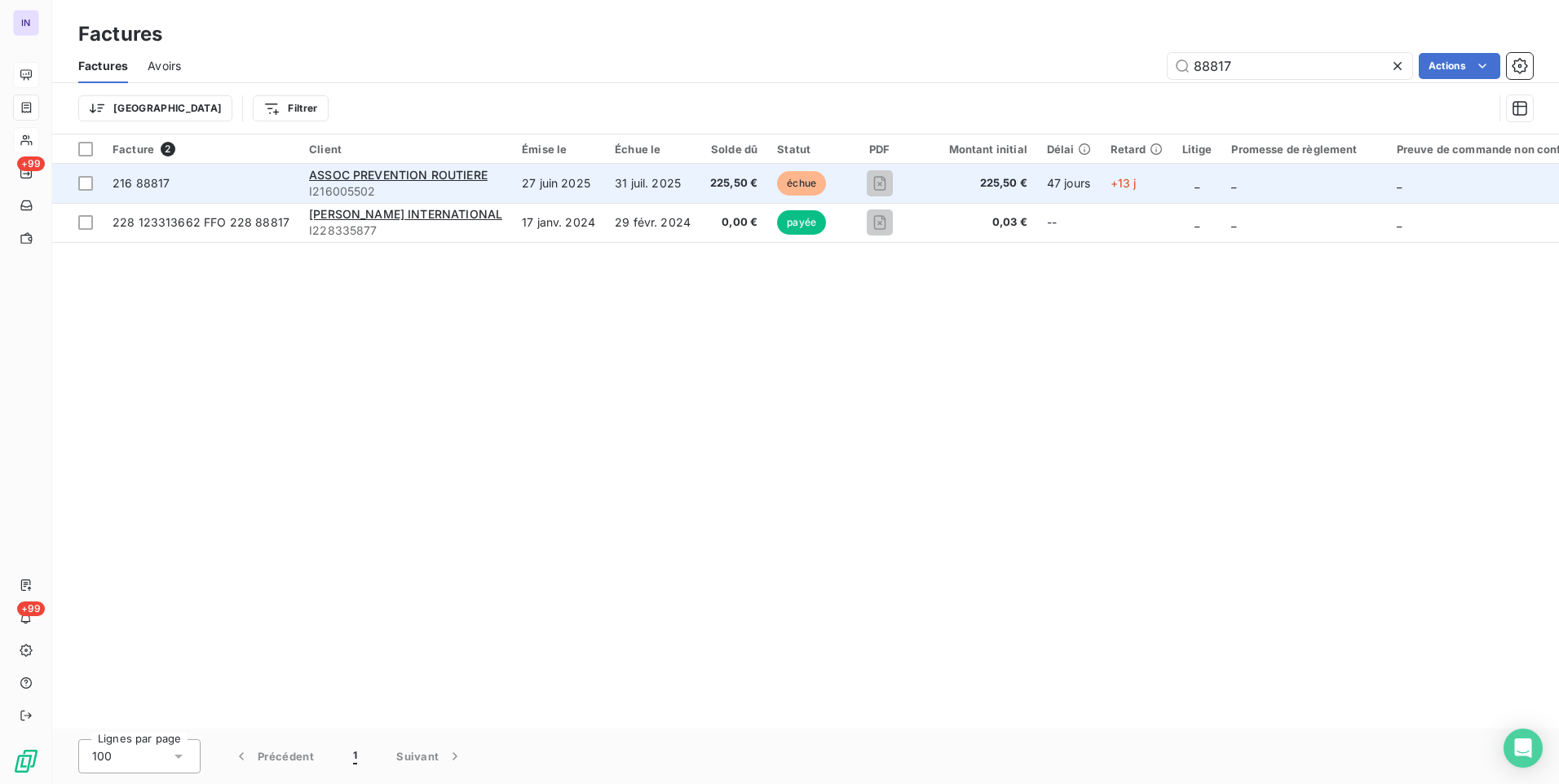
click at [732, 176] on span "225,50 €" at bounding box center [734, 183] width 48 height 16
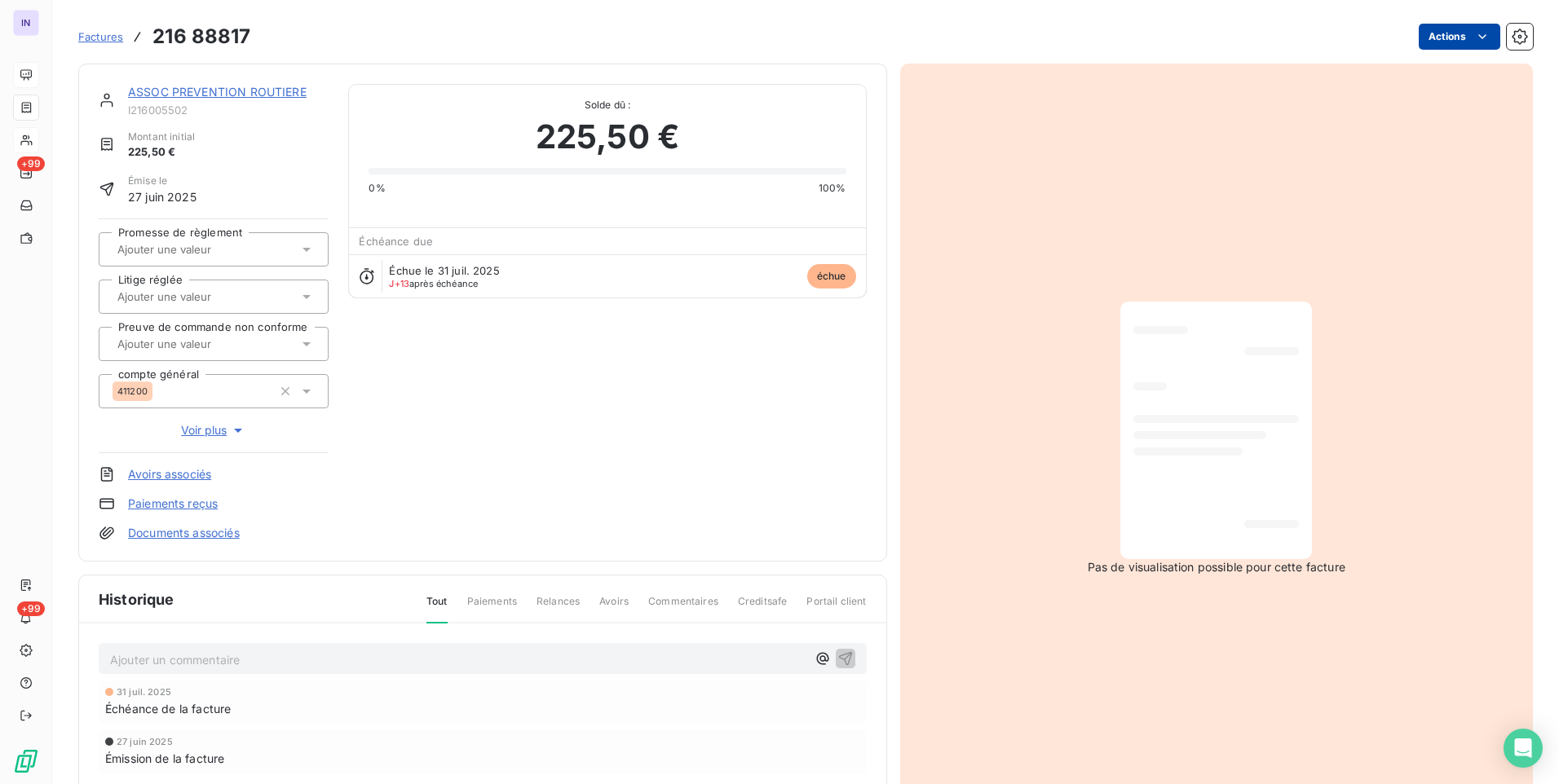
click at [1450, 39] on html "IN +99 +99 Factures 216 88817 Actions ASSOC PREVENTION ROUTIERE I216005502 Mont…" at bounding box center [780, 392] width 1559 height 784
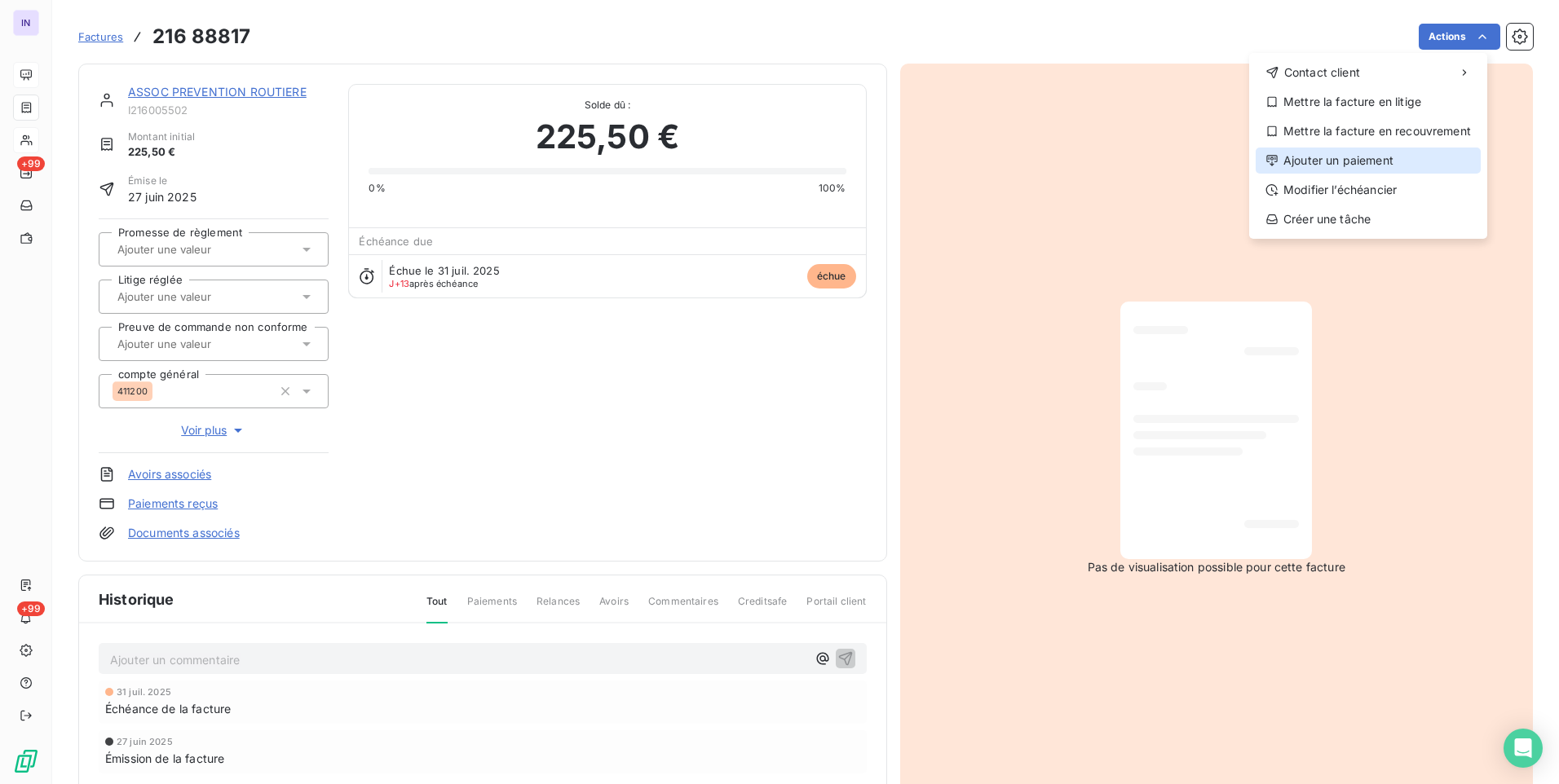
click at [1336, 161] on div "Ajouter un paiement" at bounding box center [1367, 161] width 225 height 26
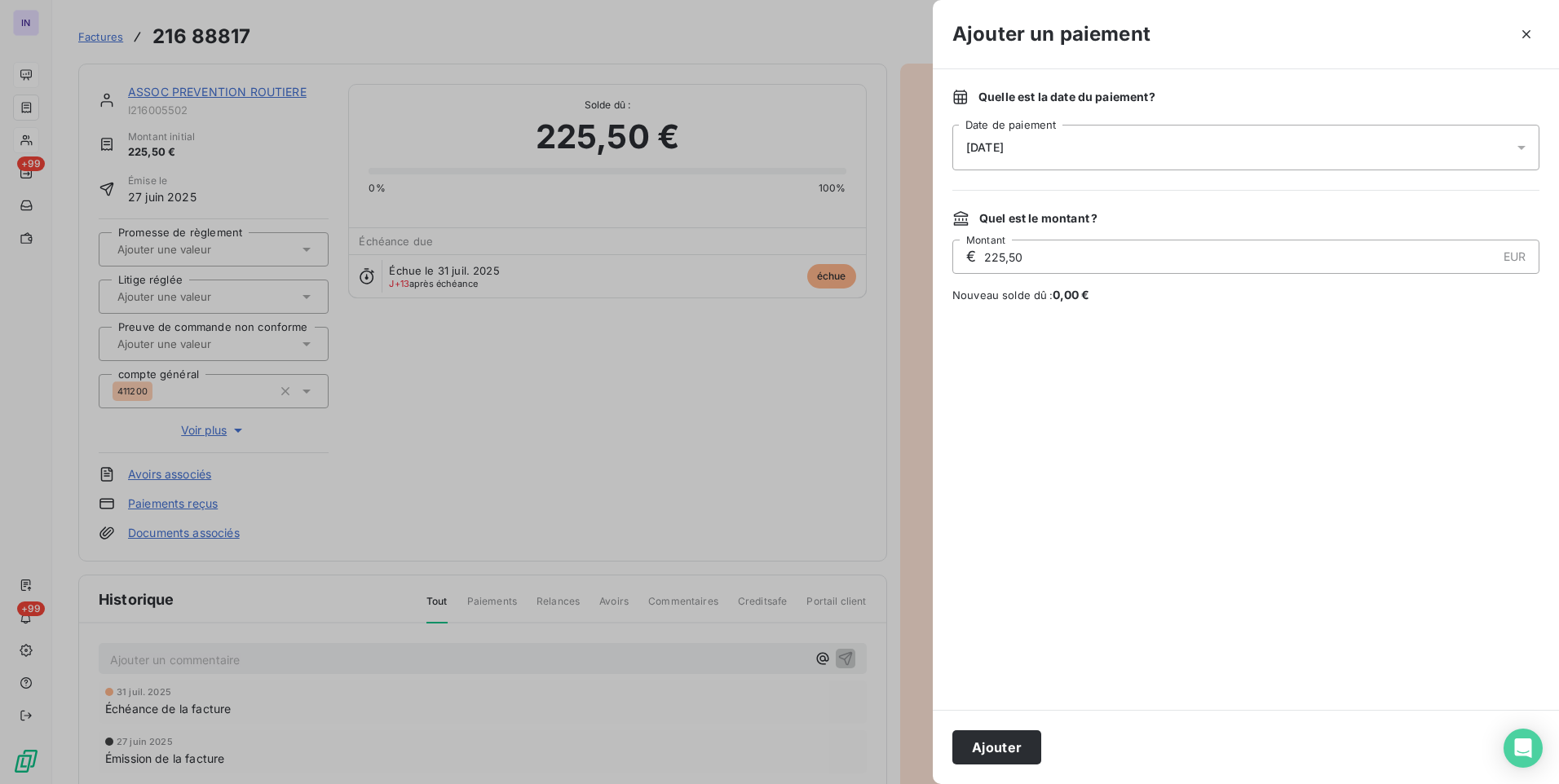
click at [1100, 148] on div "[DATE]" at bounding box center [1246, 147] width 587 height 46
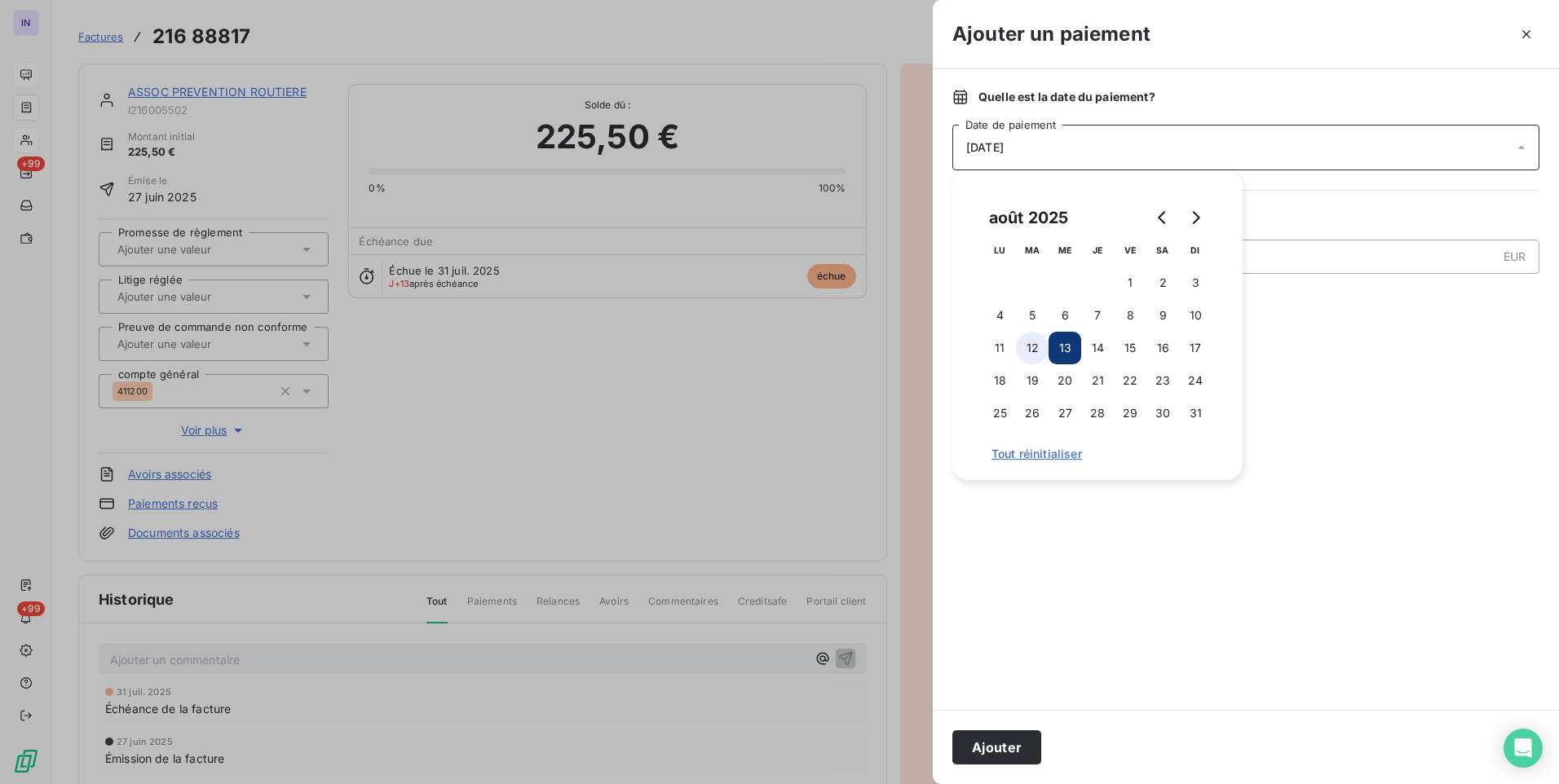
click at [1033, 353] on button "12" at bounding box center [1032, 348] width 33 height 33
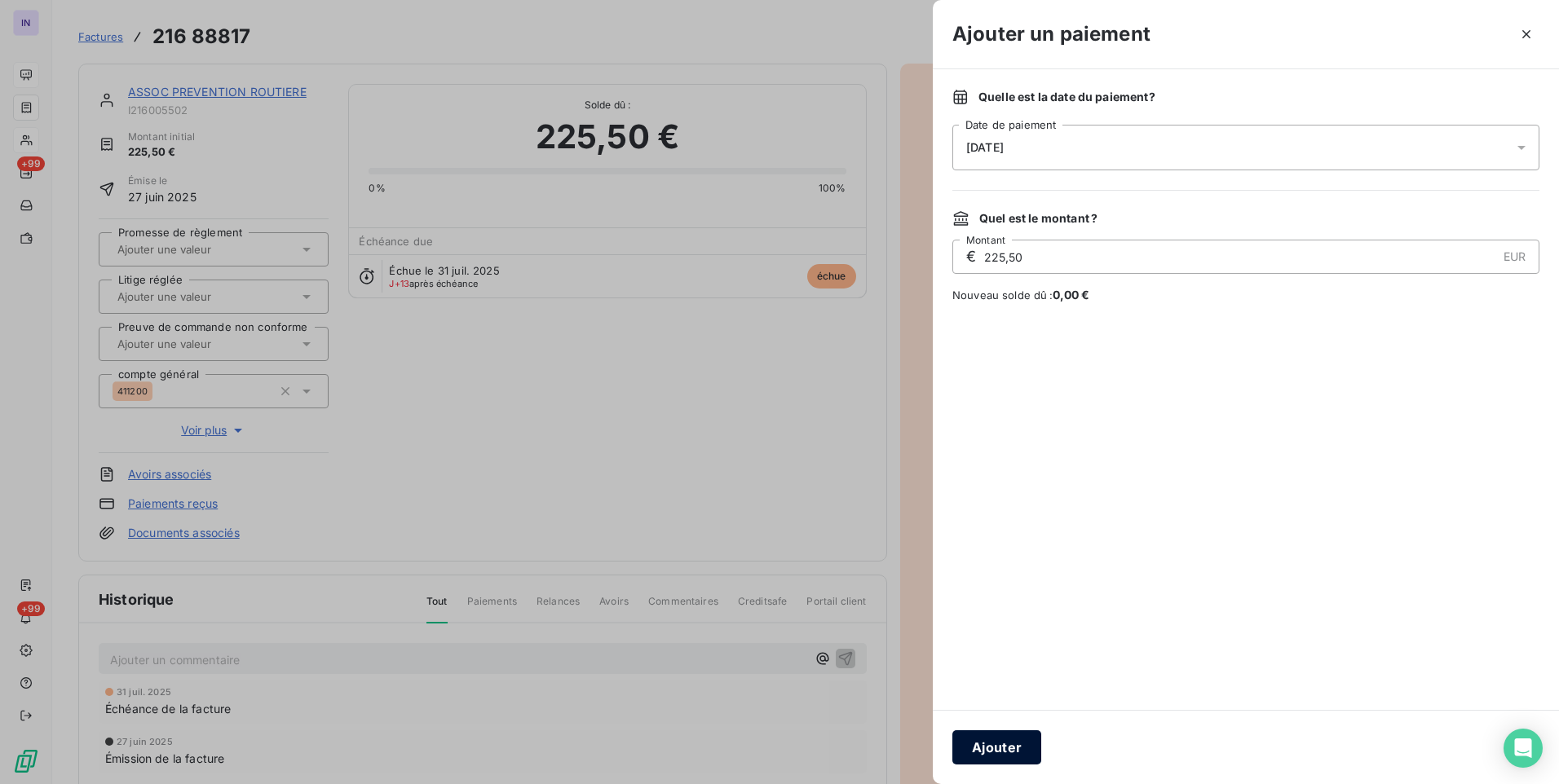
click at [1002, 757] on button "Ajouter" at bounding box center [996, 748] width 89 height 35
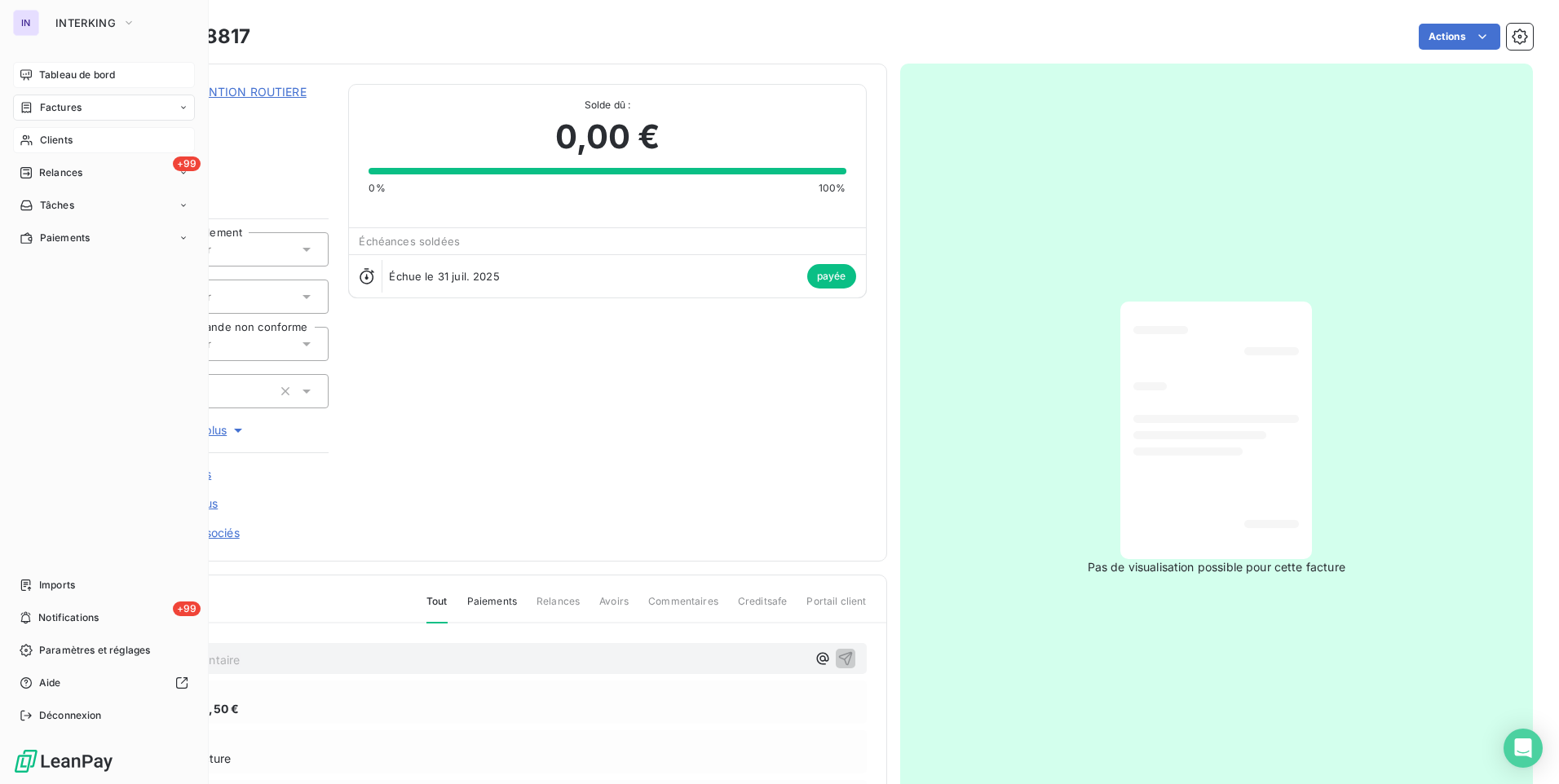
drag, startPoint x: 57, startPoint y: 108, endPoint x: 207, endPoint y: 124, distance: 150.9
click at [57, 108] on span "Factures" at bounding box center [61, 107] width 41 height 15
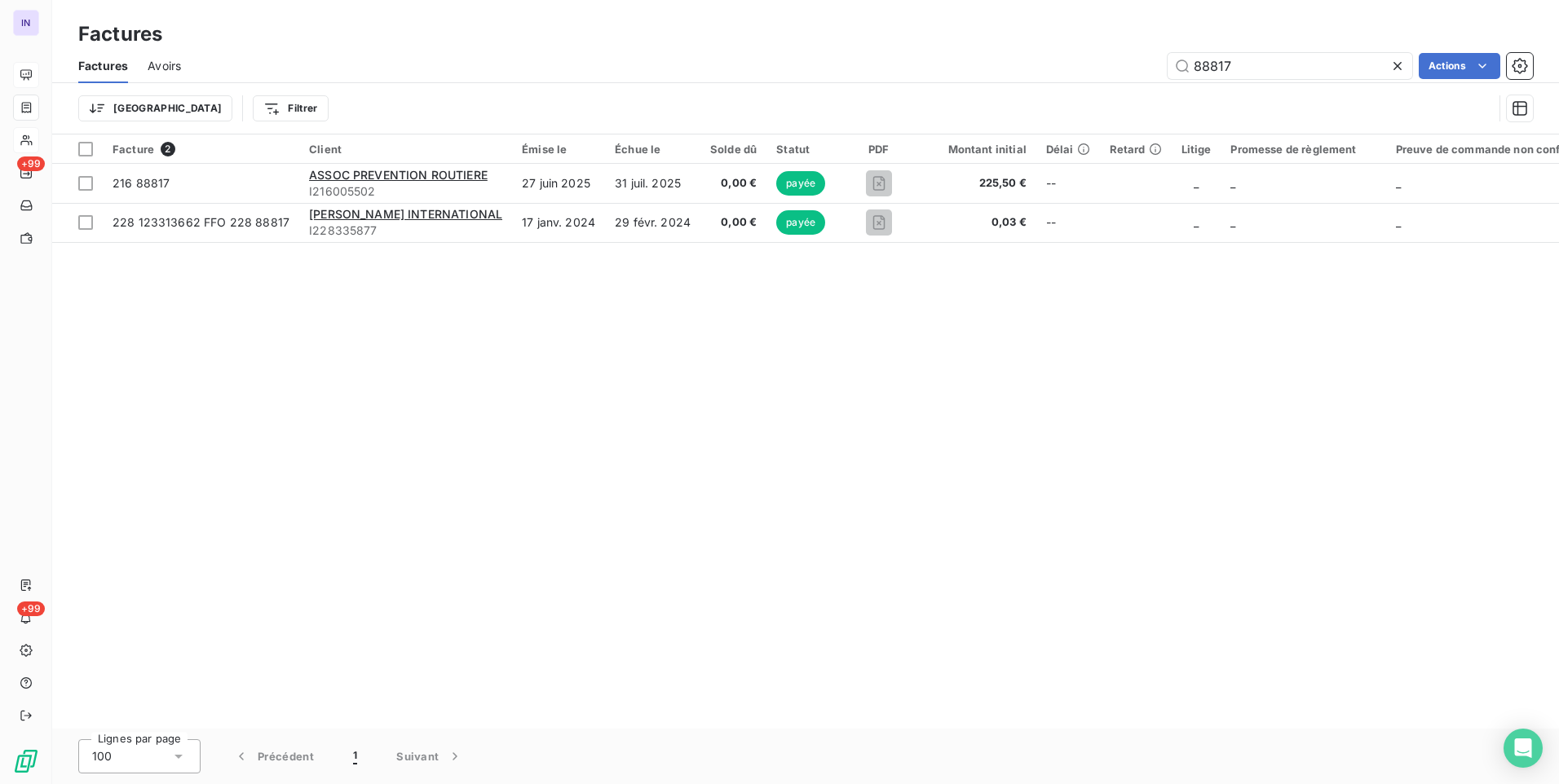
drag, startPoint x: 1286, startPoint y: 67, endPoint x: 1123, endPoint y: 74, distance: 163.2
click at [1127, 71] on div "88817 Actions" at bounding box center [866, 66] width 1332 height 26
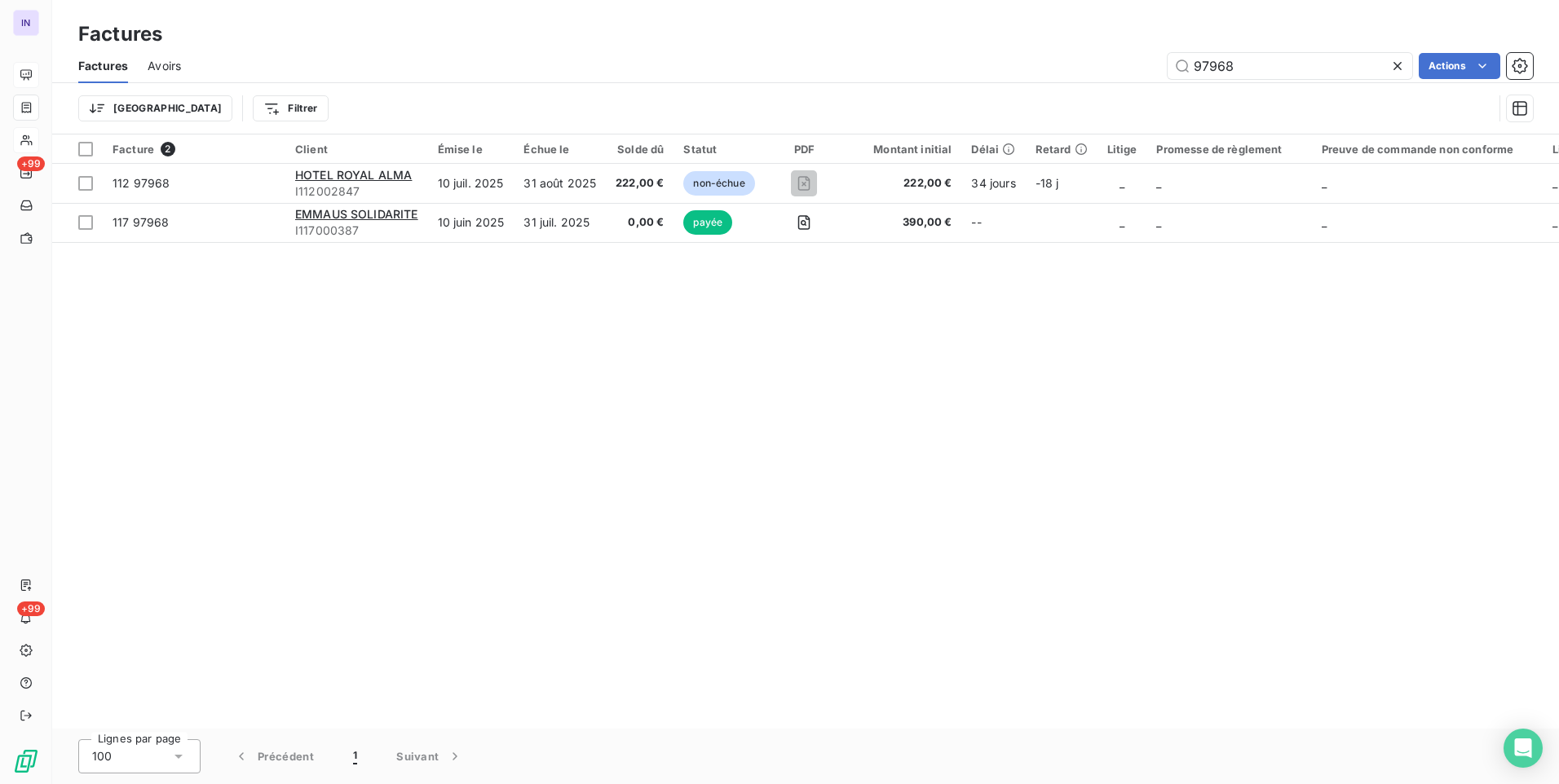
type input "97968"
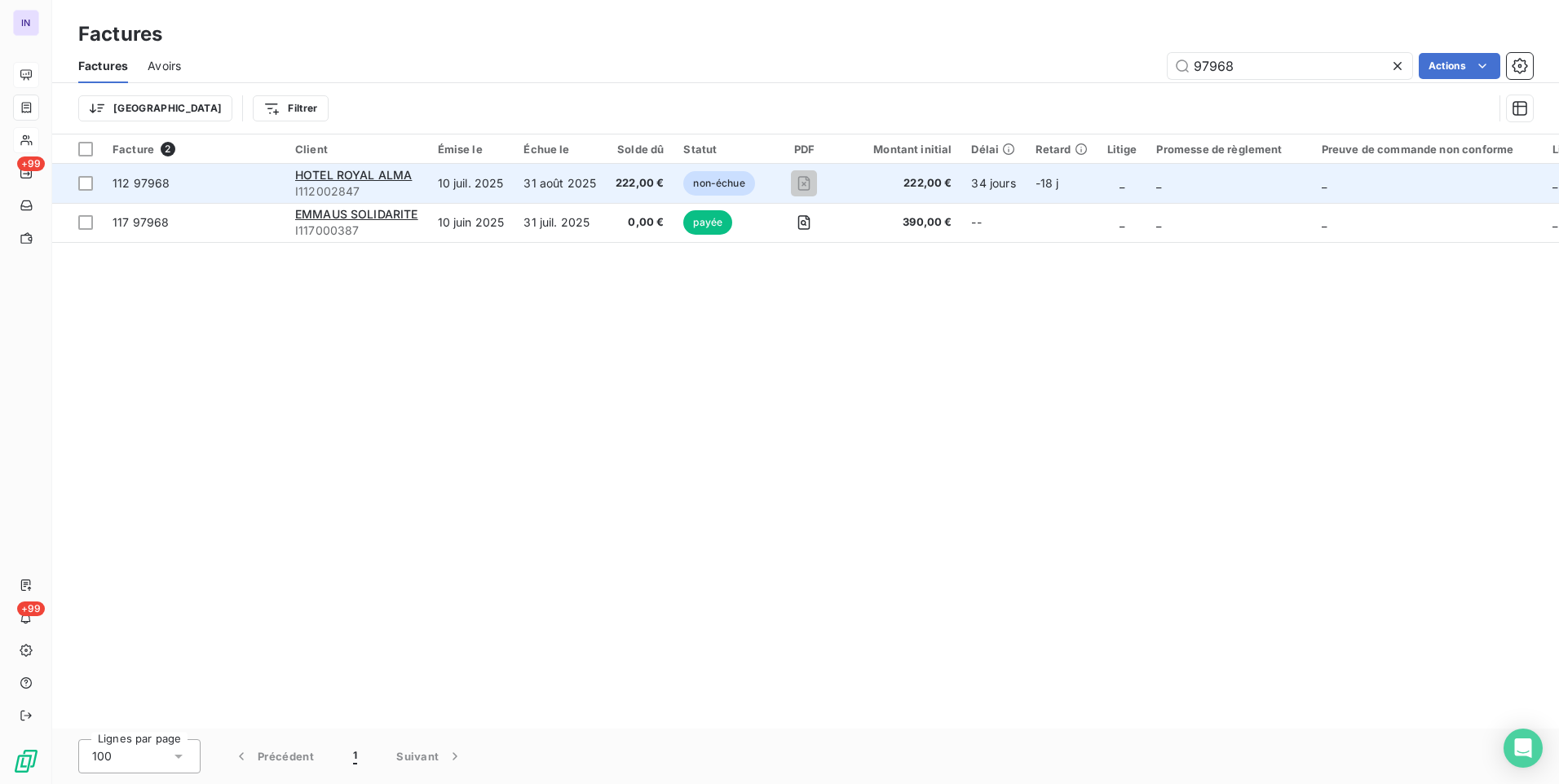
click at [609, 179] on td "222,00 €" at bounding box center [639, 183] width 67 height 39
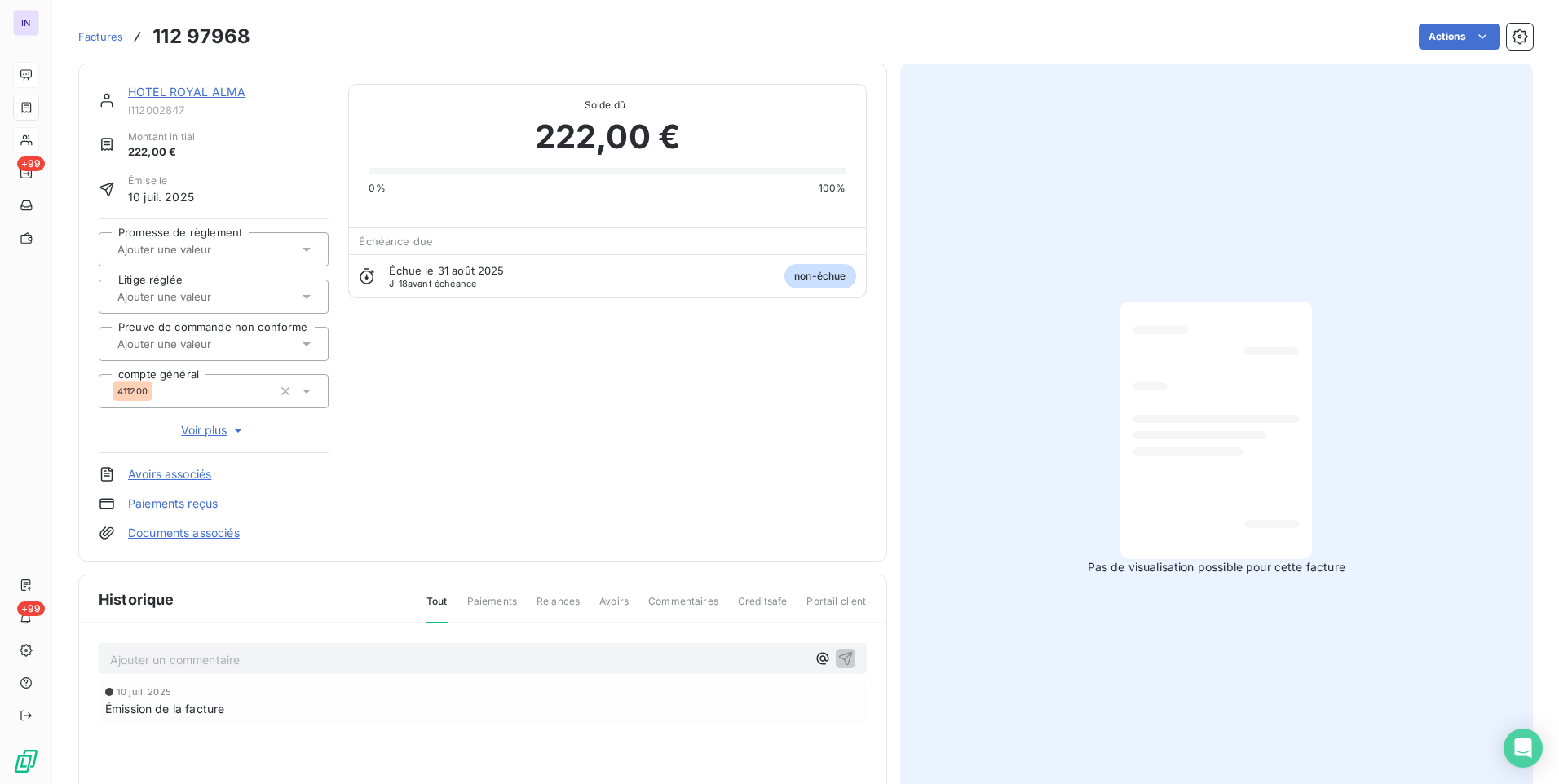
click at [1427, 51] on div "Factures 112 97968 Actions" at bounding box center [806, 36] width 1454 height 35
click at [1426, 44] on html "IN +99 +99 Factures 112 97968 Actions HOTEL ROYAL ALMA I112002847 Montant initi…" at bounding box center [780, 392] width 1559 height 784
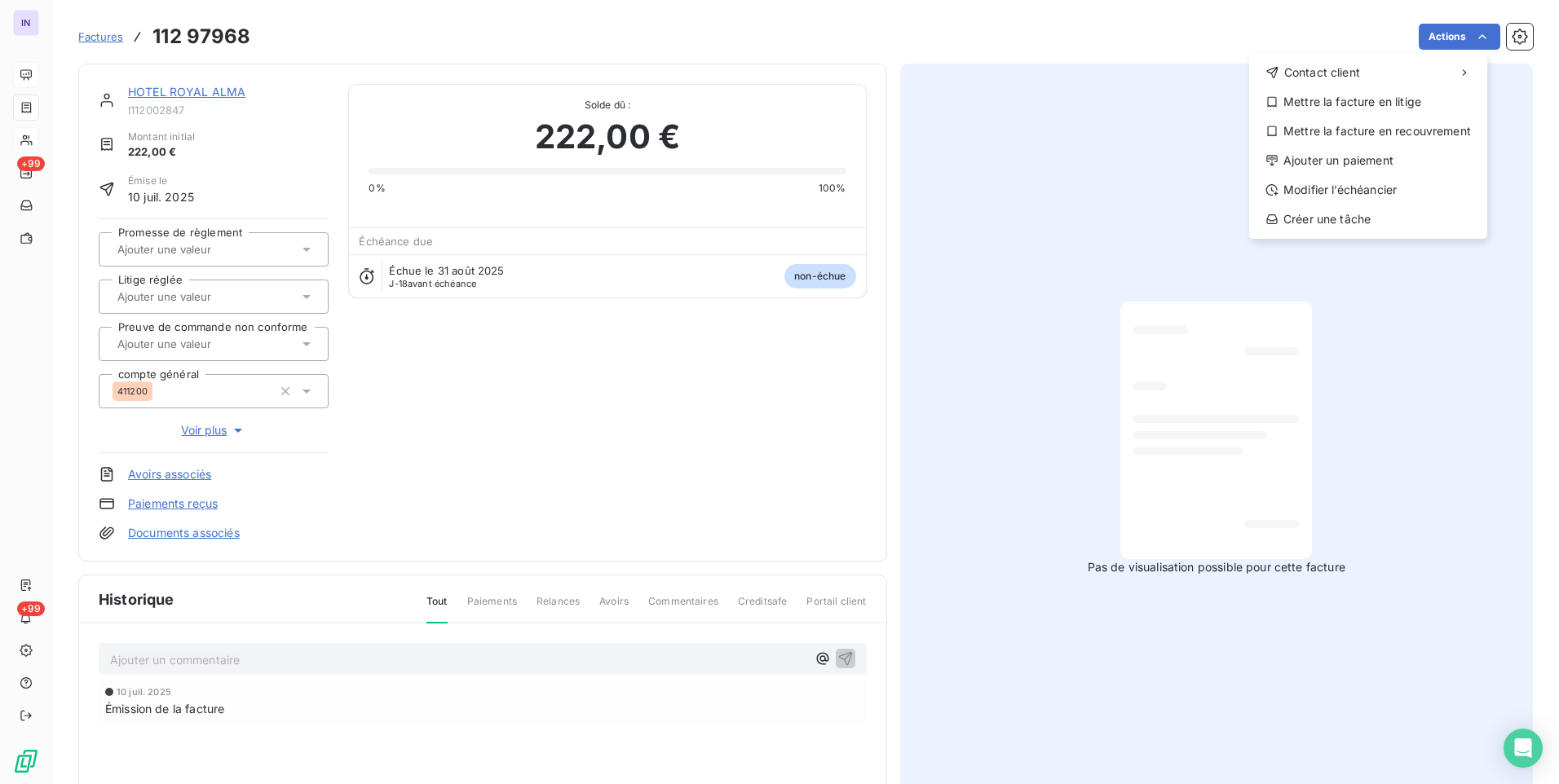
click at [1310, 176] on div "Contact client Mettre la facture en litige Mettre la facture en recouvrement Aj…" at bounding box center [1367, 146] width 238 height 186
click at [1293, 157] on div "Ajouter un paiement" at bounding box center [1367, 161] width 225 height 26
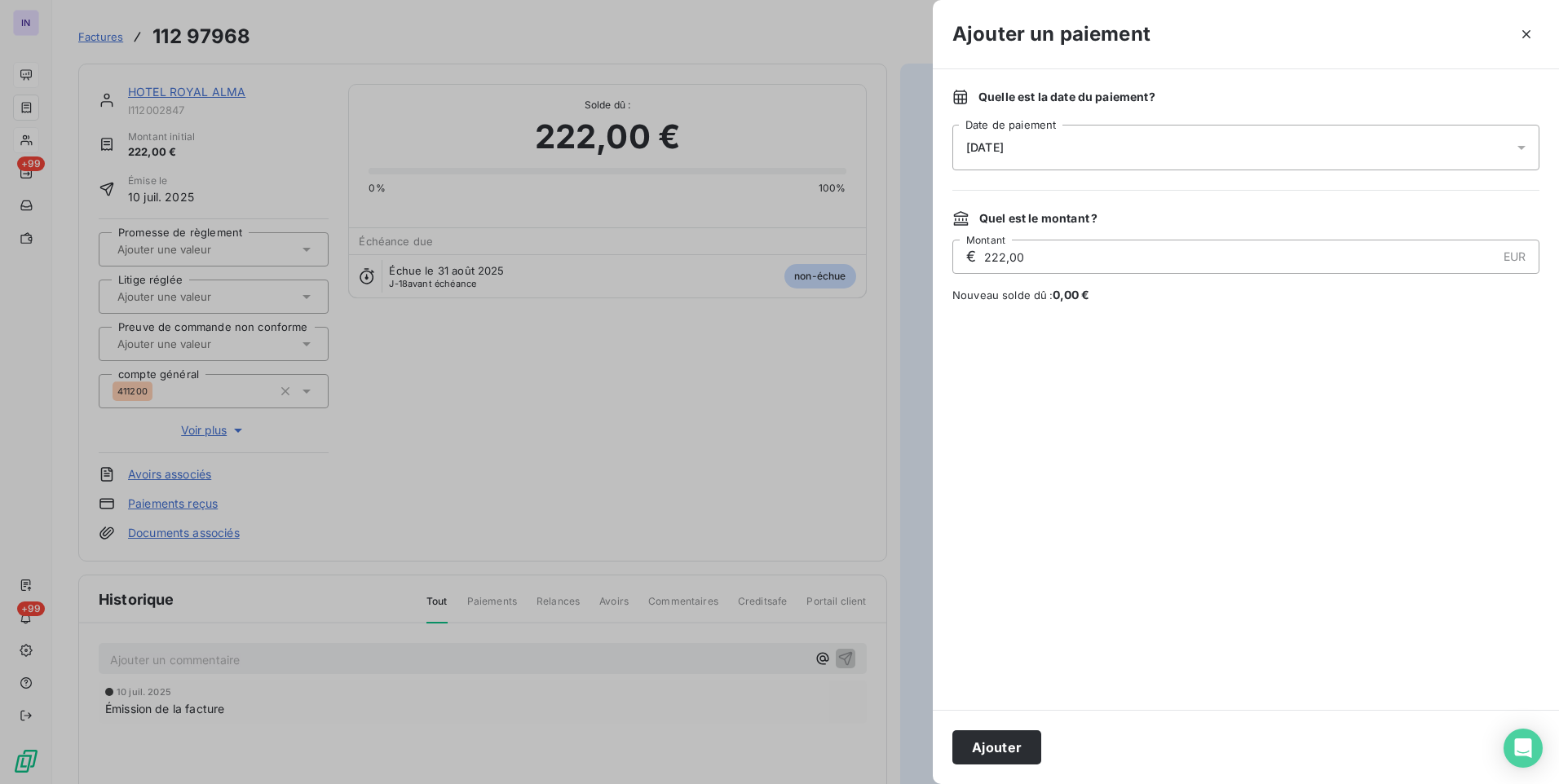
click at [1081, 137] on div "[DATE]" at bounding box center [1246, 147] width 587 height 46
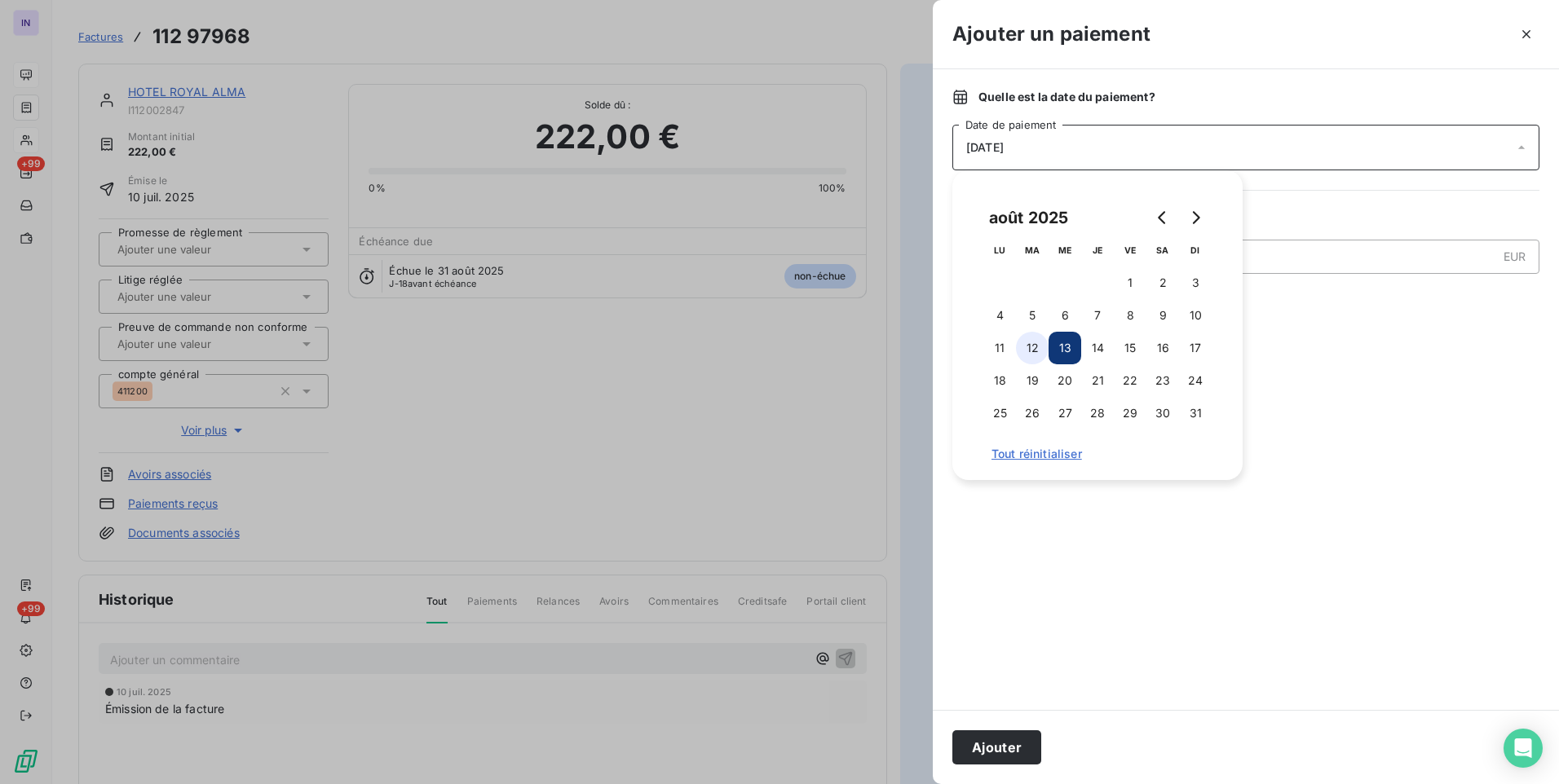
click at [1028, 340] on button "12" at bounding box center [1032, 348] width 33 height 33
drag, startPoint x: 993, startPoint y: 749, endPoint x: 888, endPoint y: 773, distance: 107.7
click at [993, 748] on button "Ajouter" at bounding box center [996, 748] width 89 height 35
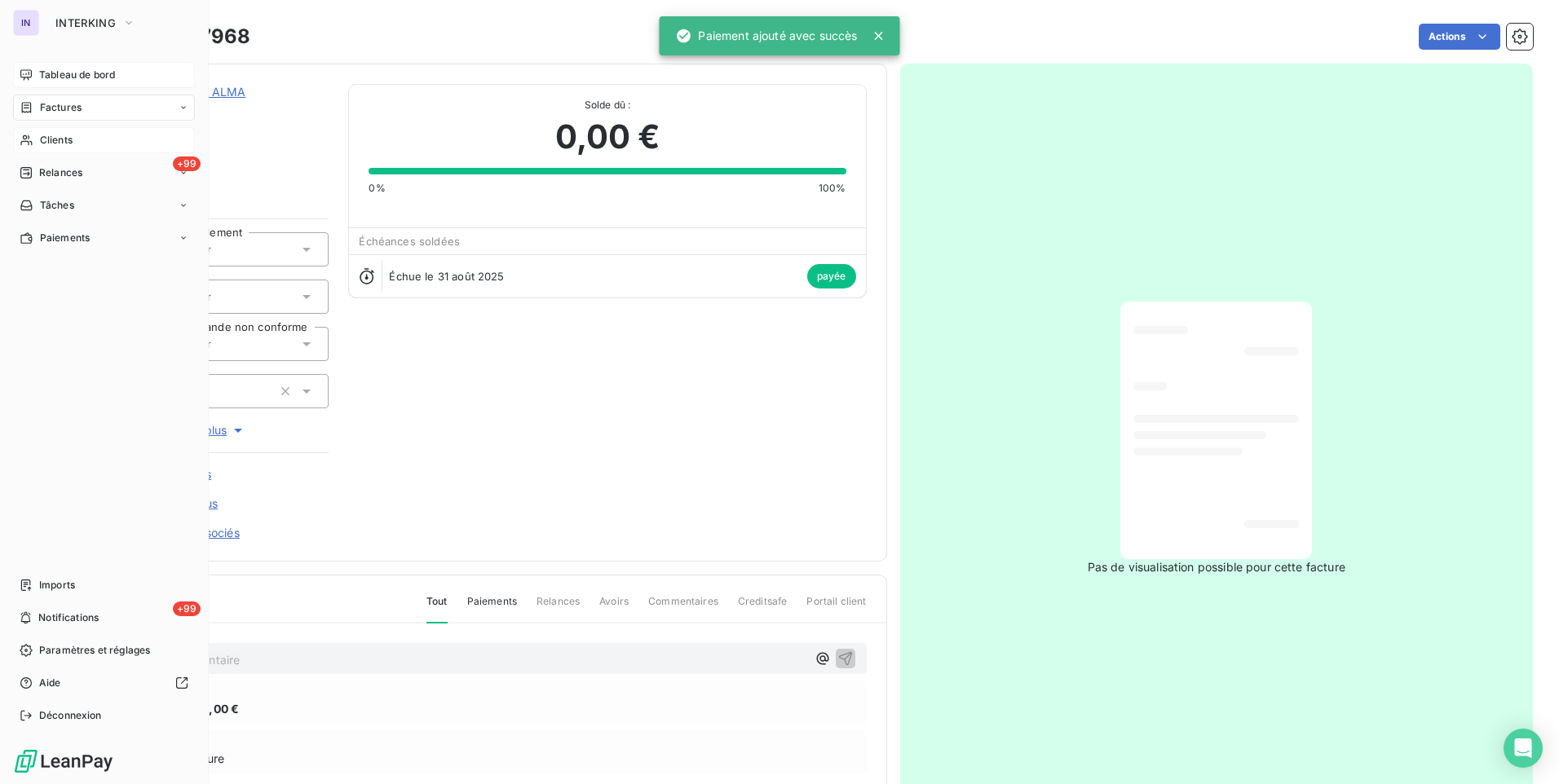
drag, startPoint x: 73, startPoint y: 112, endPoint x: 191, endPoint y: 112, distance: 118.0
click at [74, 112] on span "Factures" at bounding box center [61, 107] width 41 height 15
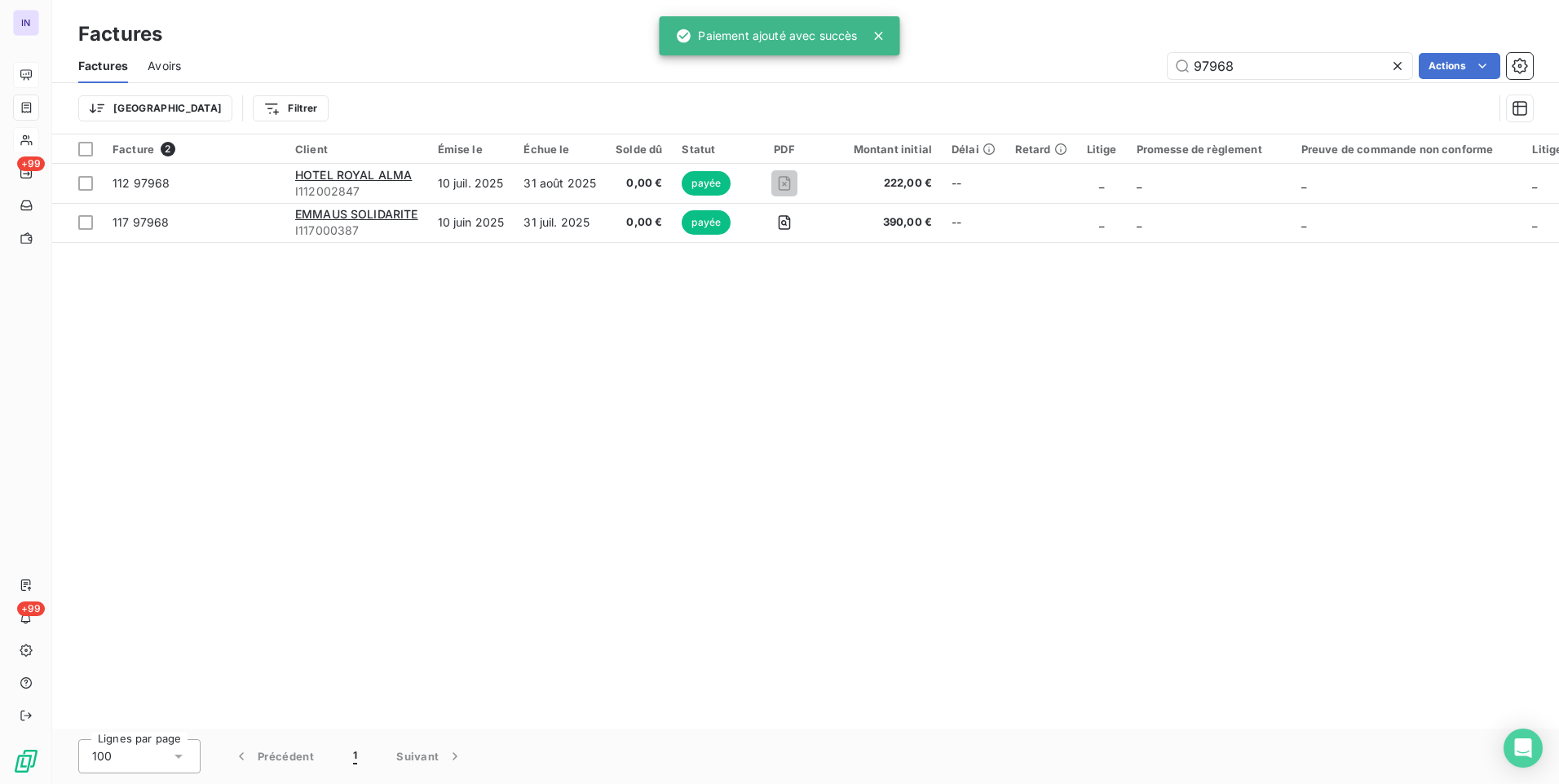
drag, startPoint x: 1192, startPoint y: 66, endPoint x: 1000, endPoint y: 86, distance: 193.0
click at [1032, 75] on div "97968 Actions" at bounding box center [866, 66] width 1332 height 26
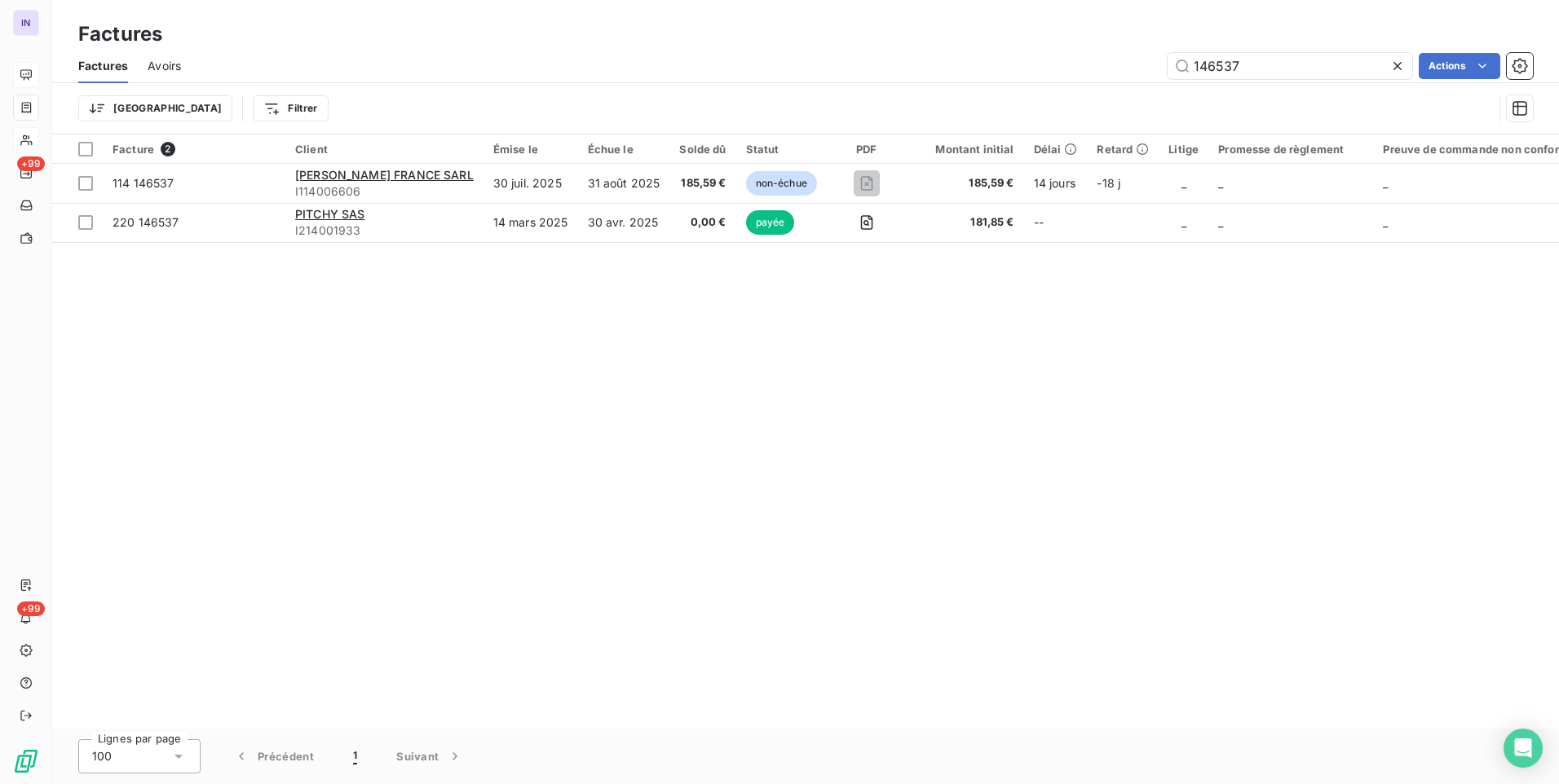
type input "146537"
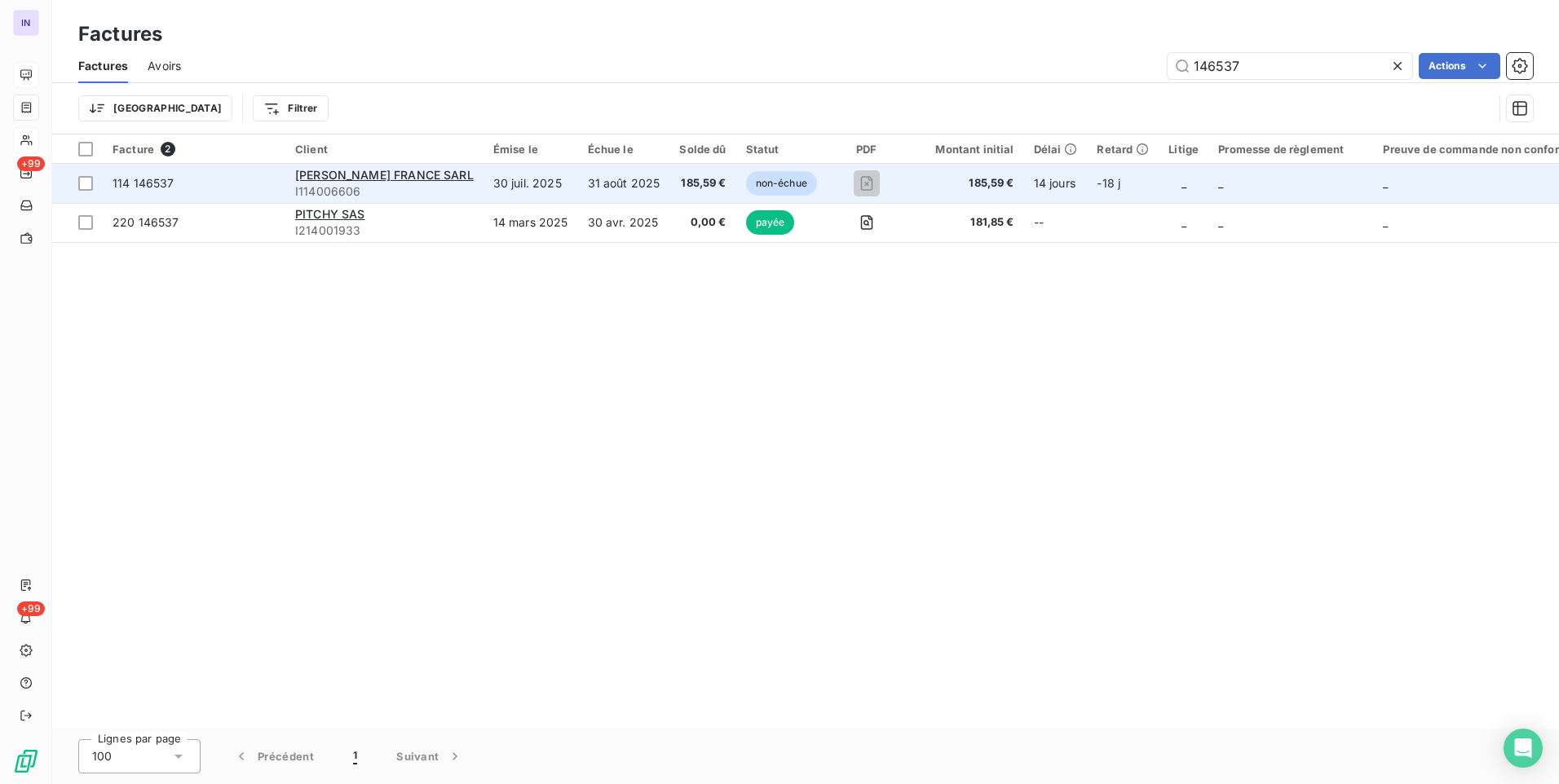
click at [669, 174] on td "185,59 €" at bounding box center [702, 183] width 66 height 39
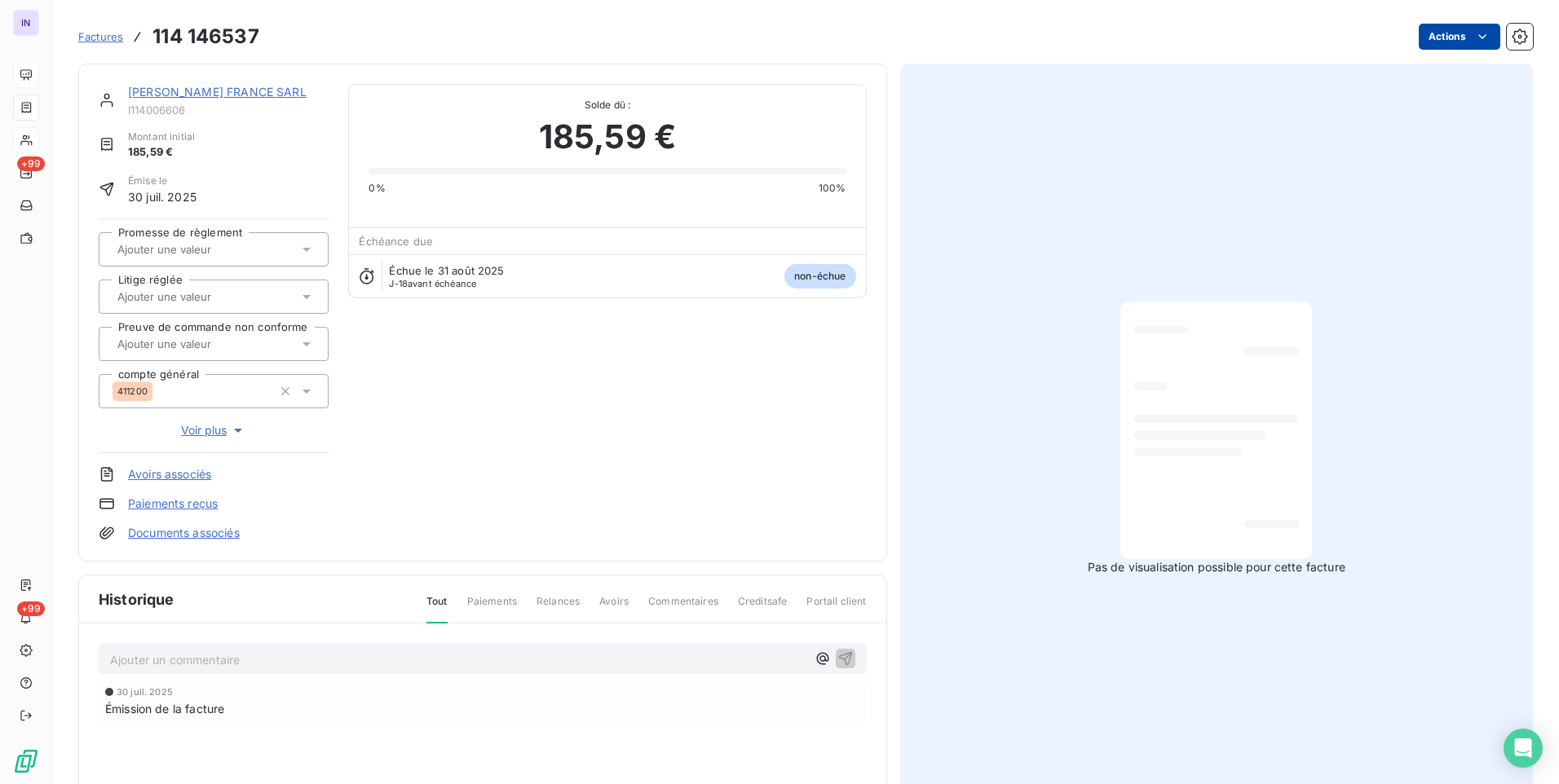
click at [1447, 40] on html "IN +99 +99 Factures 114 146537 Actions [PERSON_NAME] FRANCE SARL I114006606 Mon…" at bounding box center [780, 392] width 1559 height 784
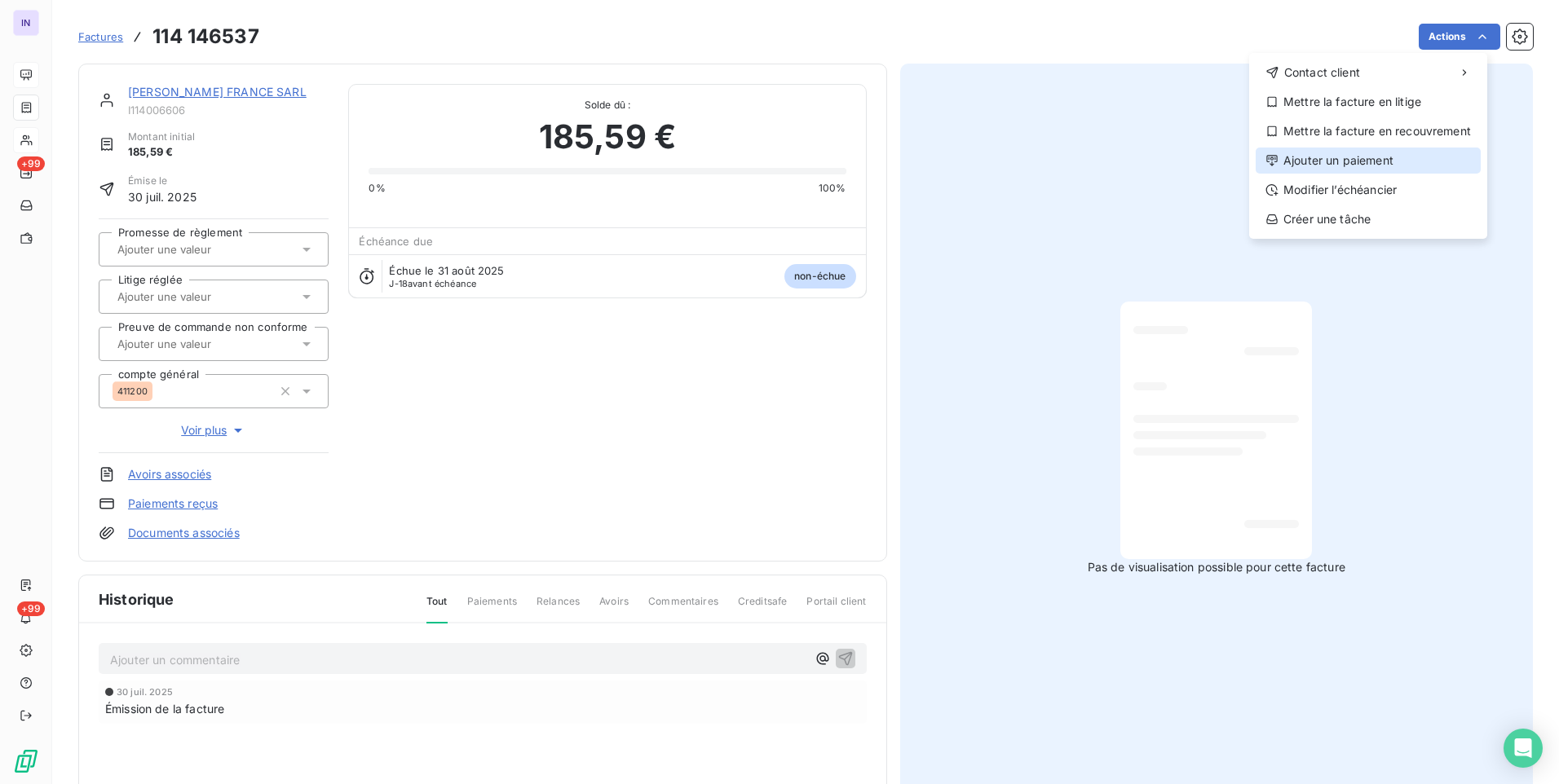
click at [1350, 160] on div "Ajouter un paiement" at bounding box center [1367, 161] width 225 height 26
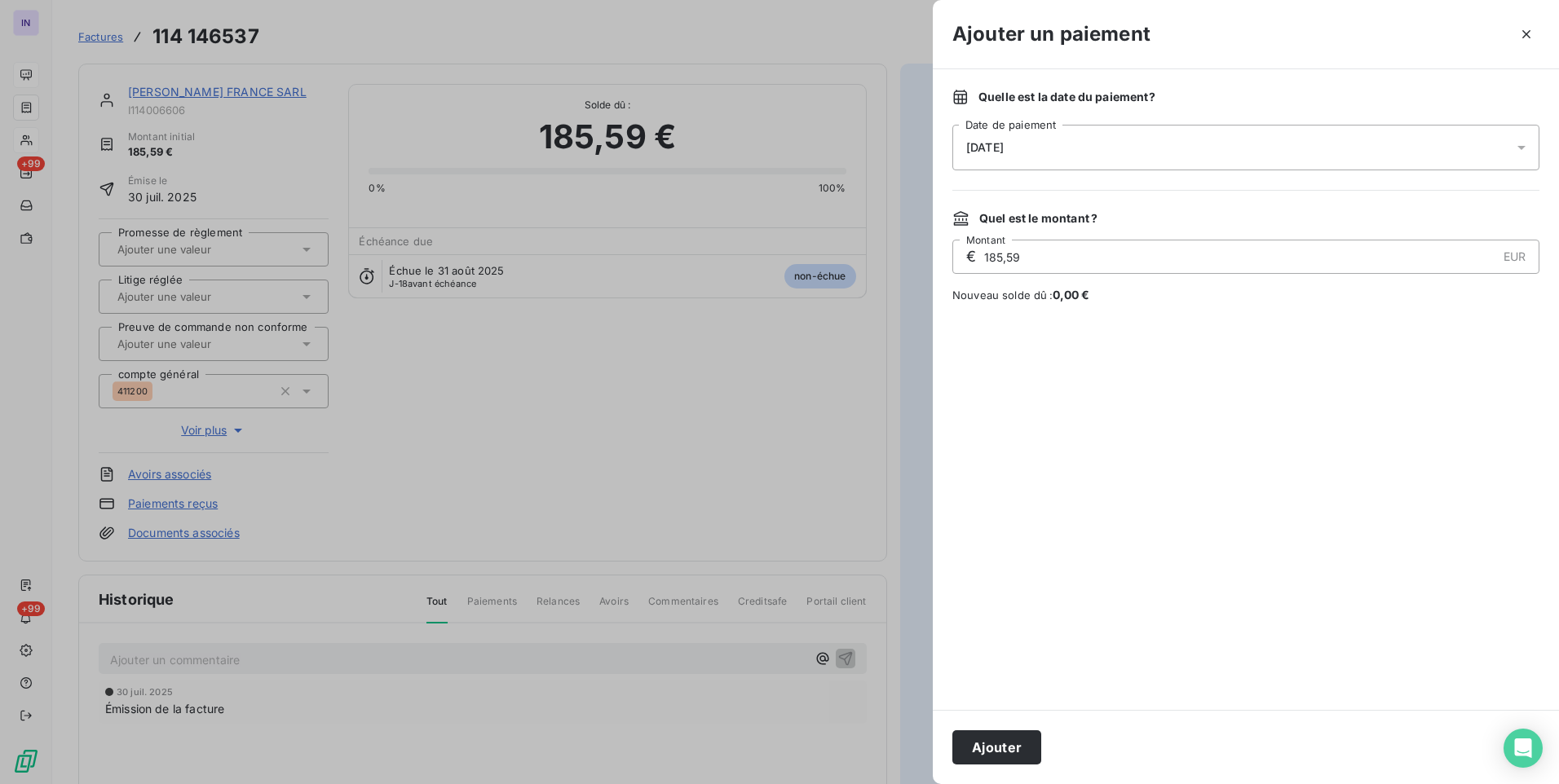
click at [1004, 145] on span "[DATE]" at bounding box center [985, 148] width 37 height 13
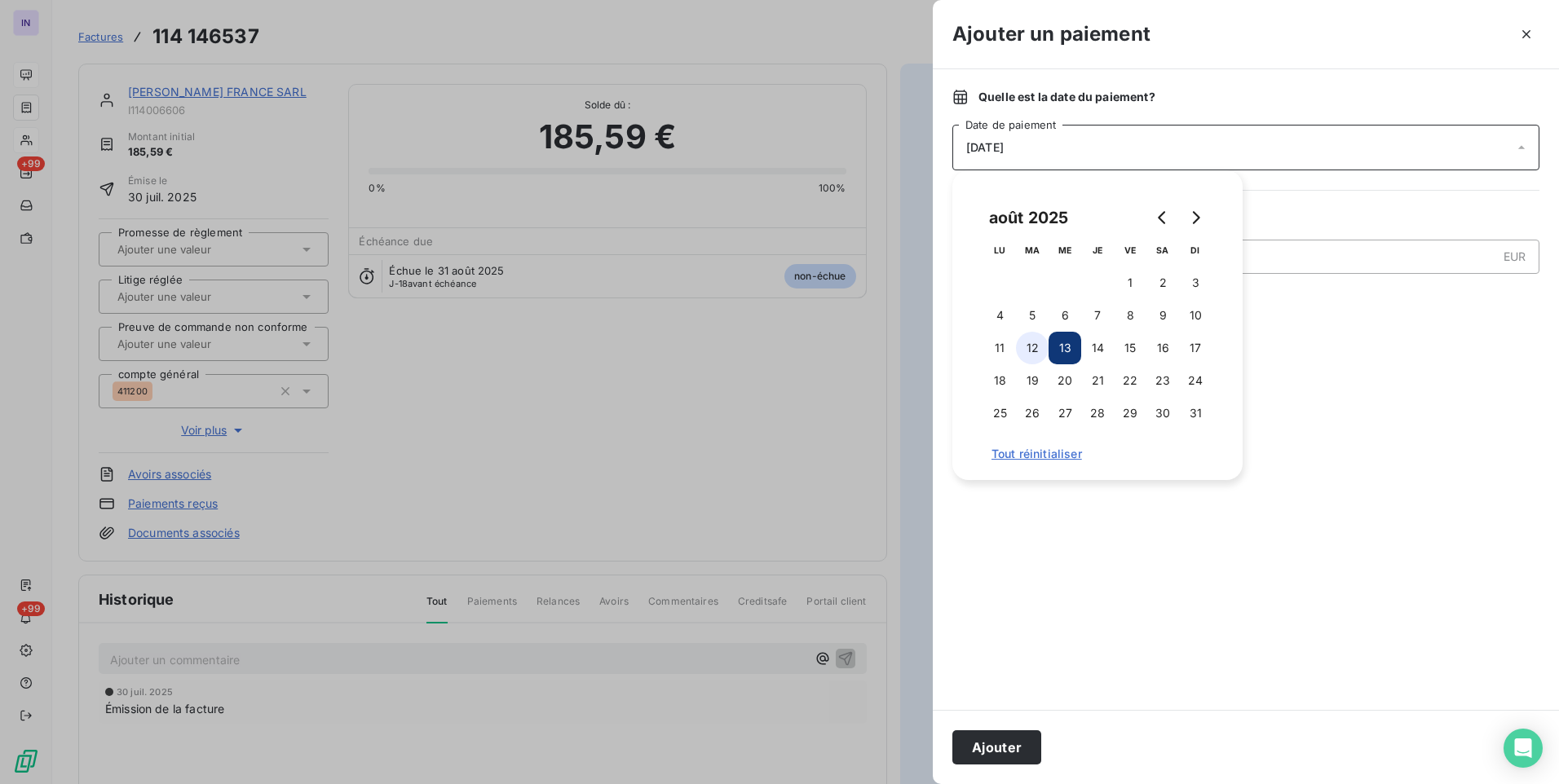
click at [1031, 340] on button "12" at bounding box center [1032, 348] width 33 height 33
drag, startPoint x: 995, startPoint y: 741, endPoint x: 1023, endPoint y: 719, distance: 35.6
click at [996, 739] on button "Ajouter" at bounding box center [996, 748] width 89 height 35
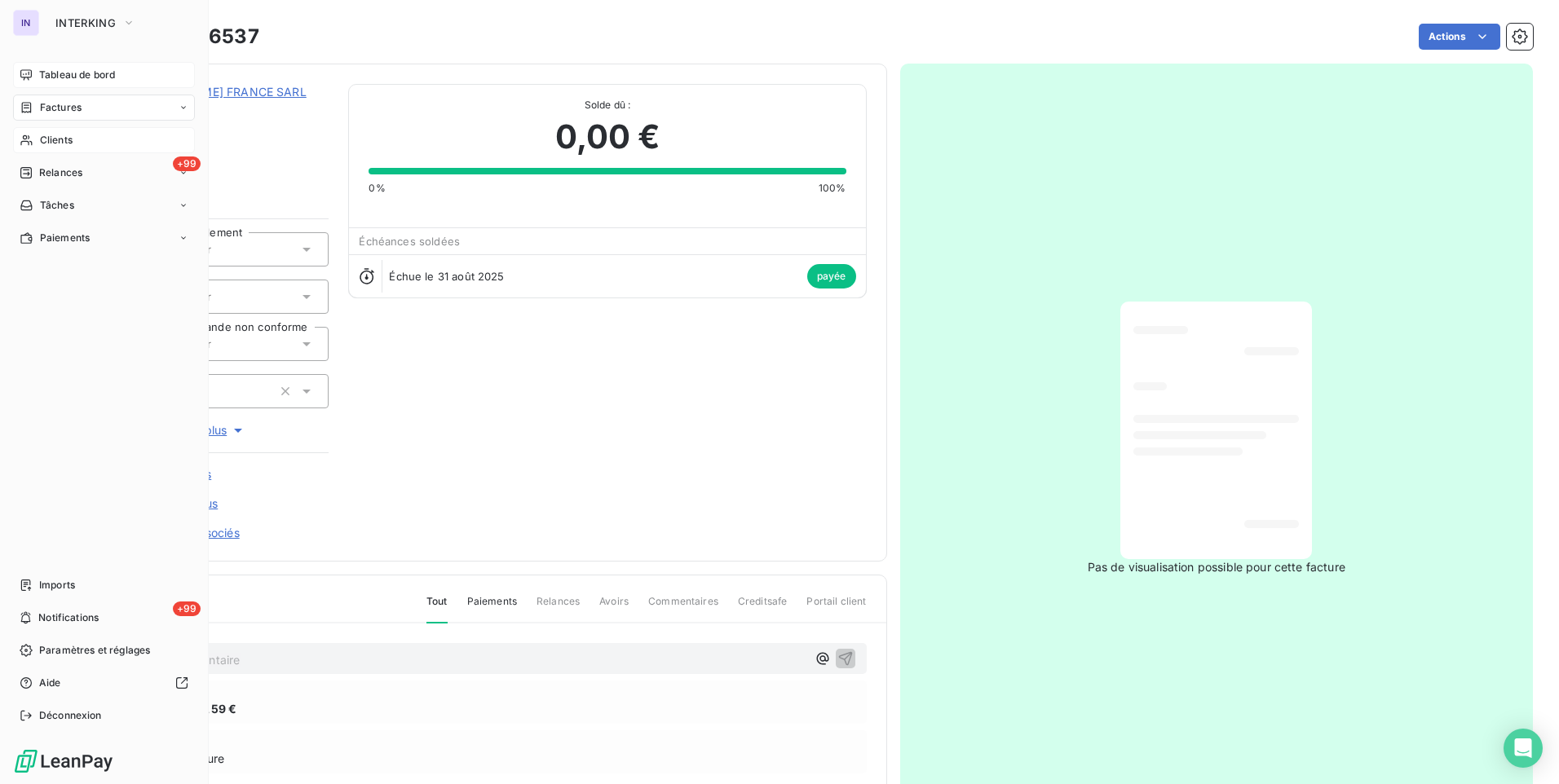
drag, startPoint x: 53, startPoint y: 107, endPoint x: 150, endPoint y: 108, distance: 97.0
click at [53, 107] on span "Factures" at bounding box center [61, 107] width 41 height 15
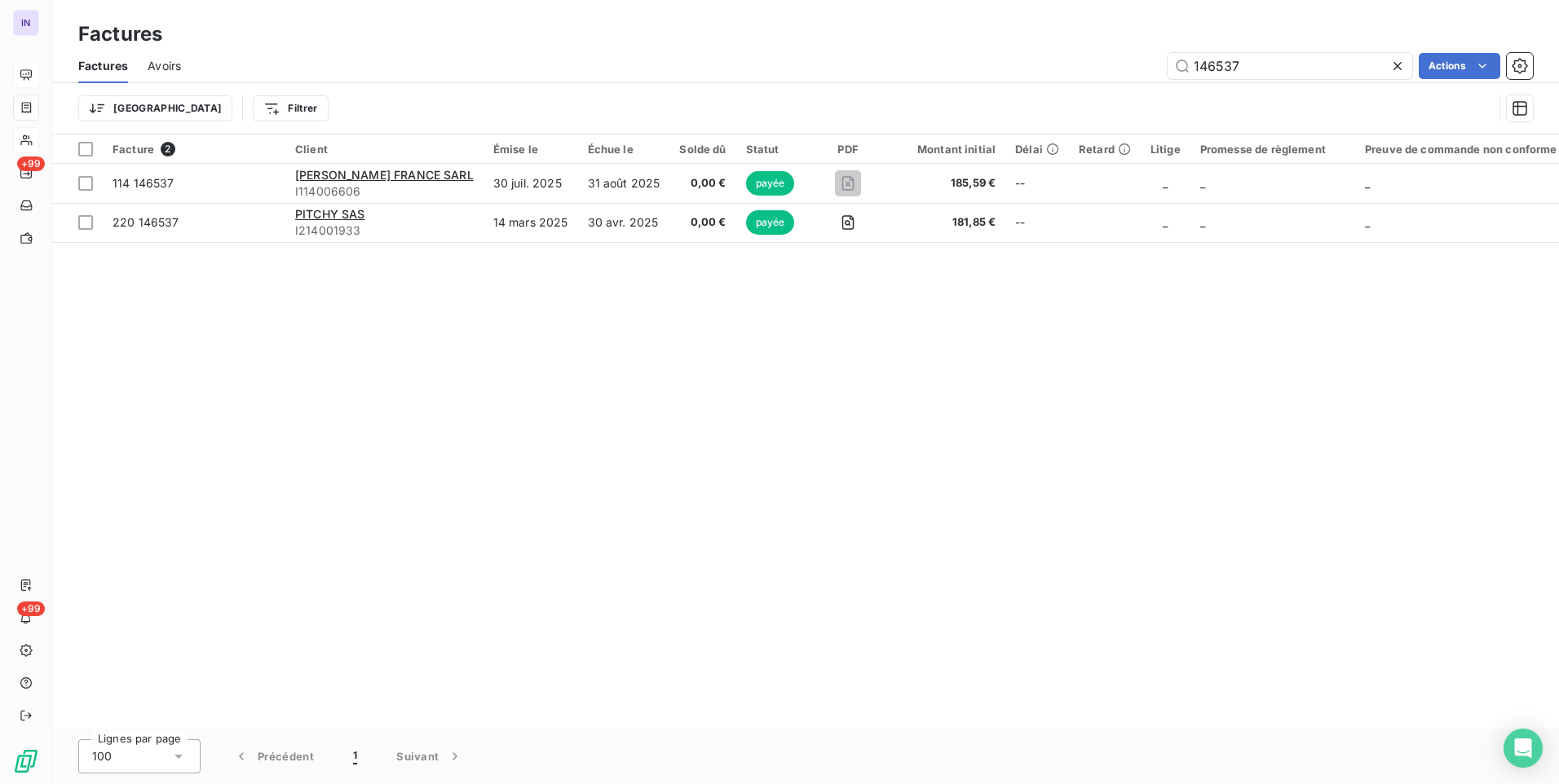
drag, startPoint x: 1250, startPoint y: 62, endPoint x: 1024, endPoint y: 74, distance: 226.3
click at [1031, 74] on div "146537 Actions" at bounding box center [866, 66] width 1332 height 26
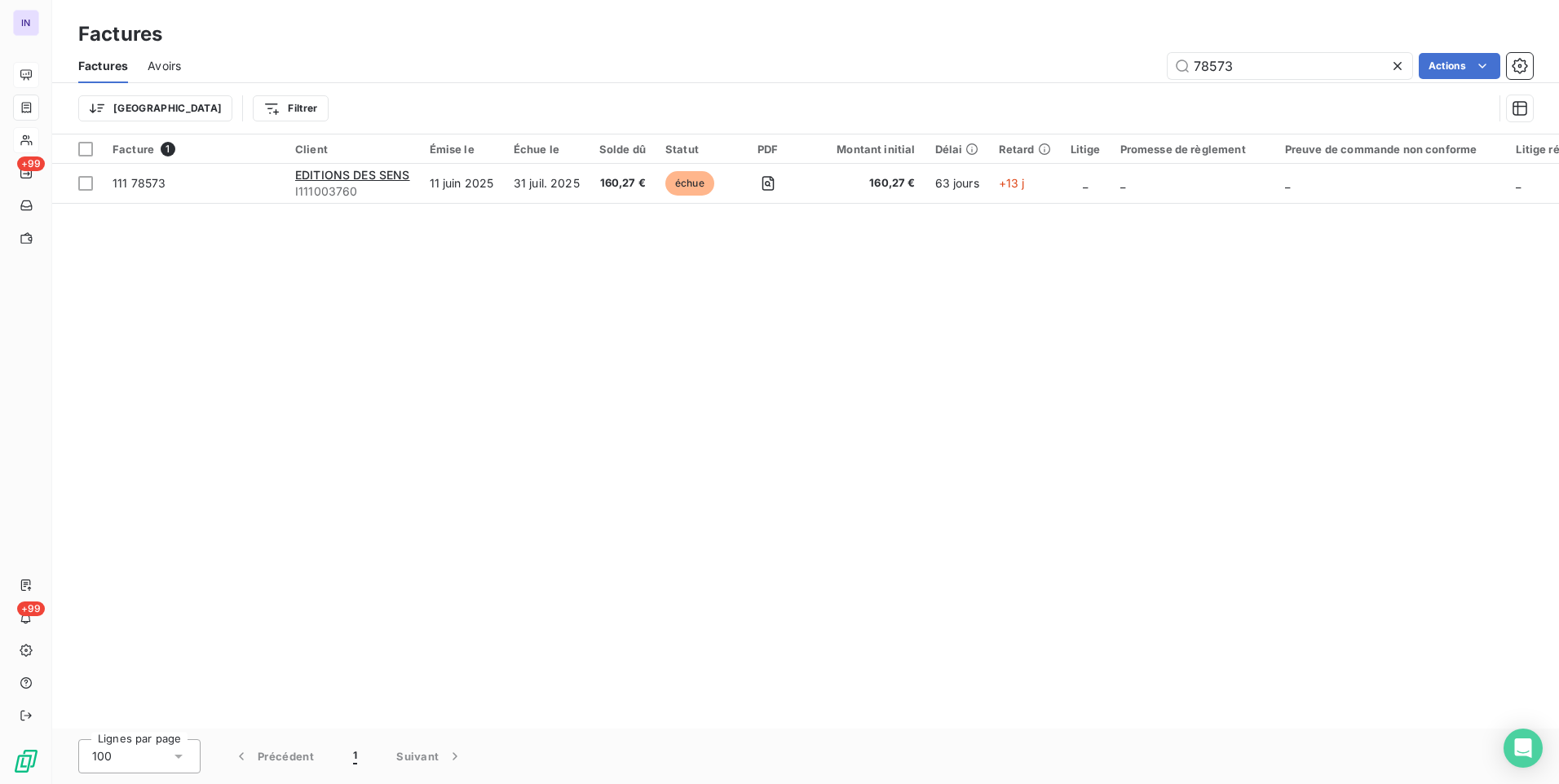
type input "78573"
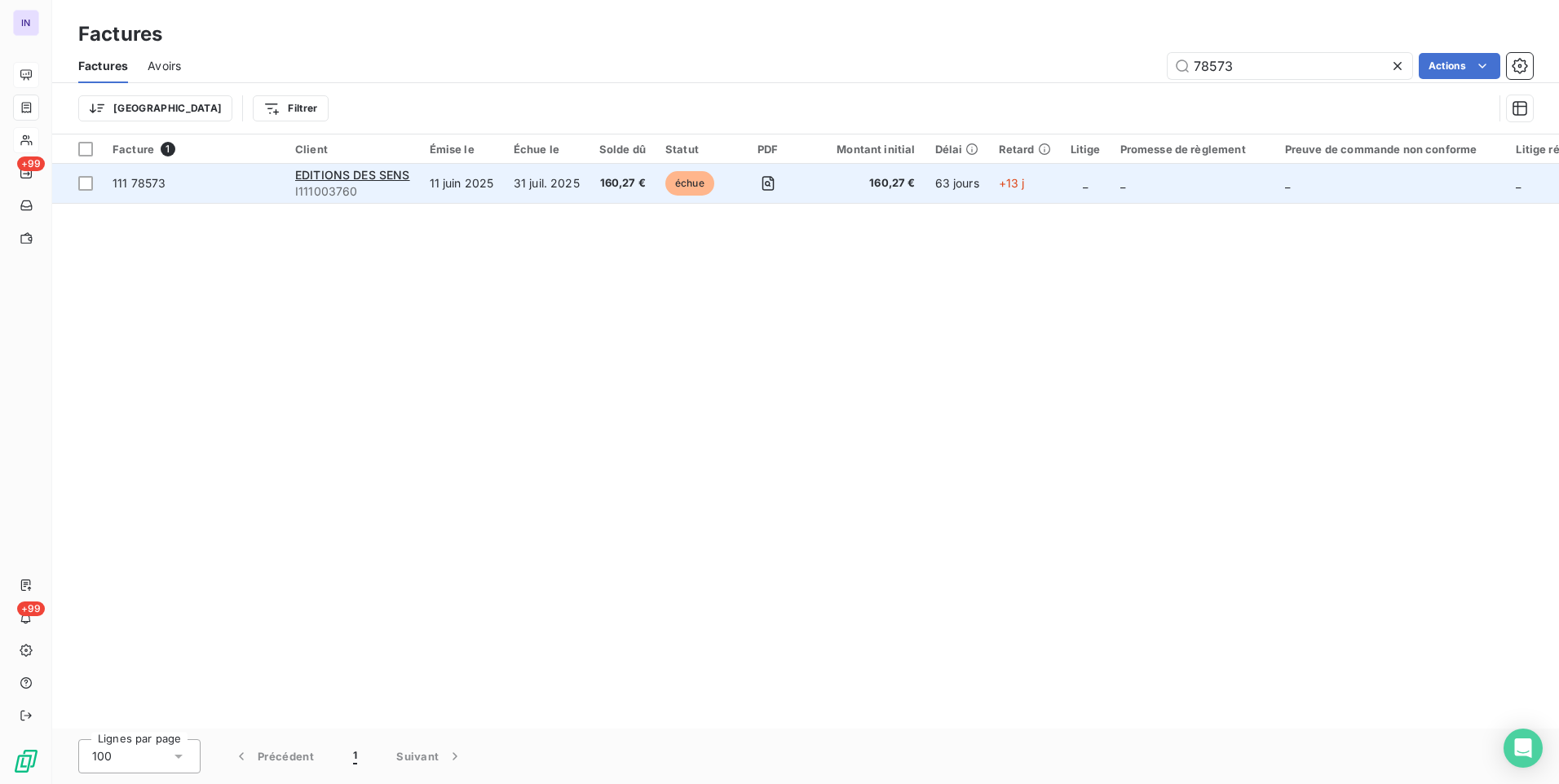
click at [596, 185] on td "160,27 €" at bounding box center [622, 183] width 66 height 39
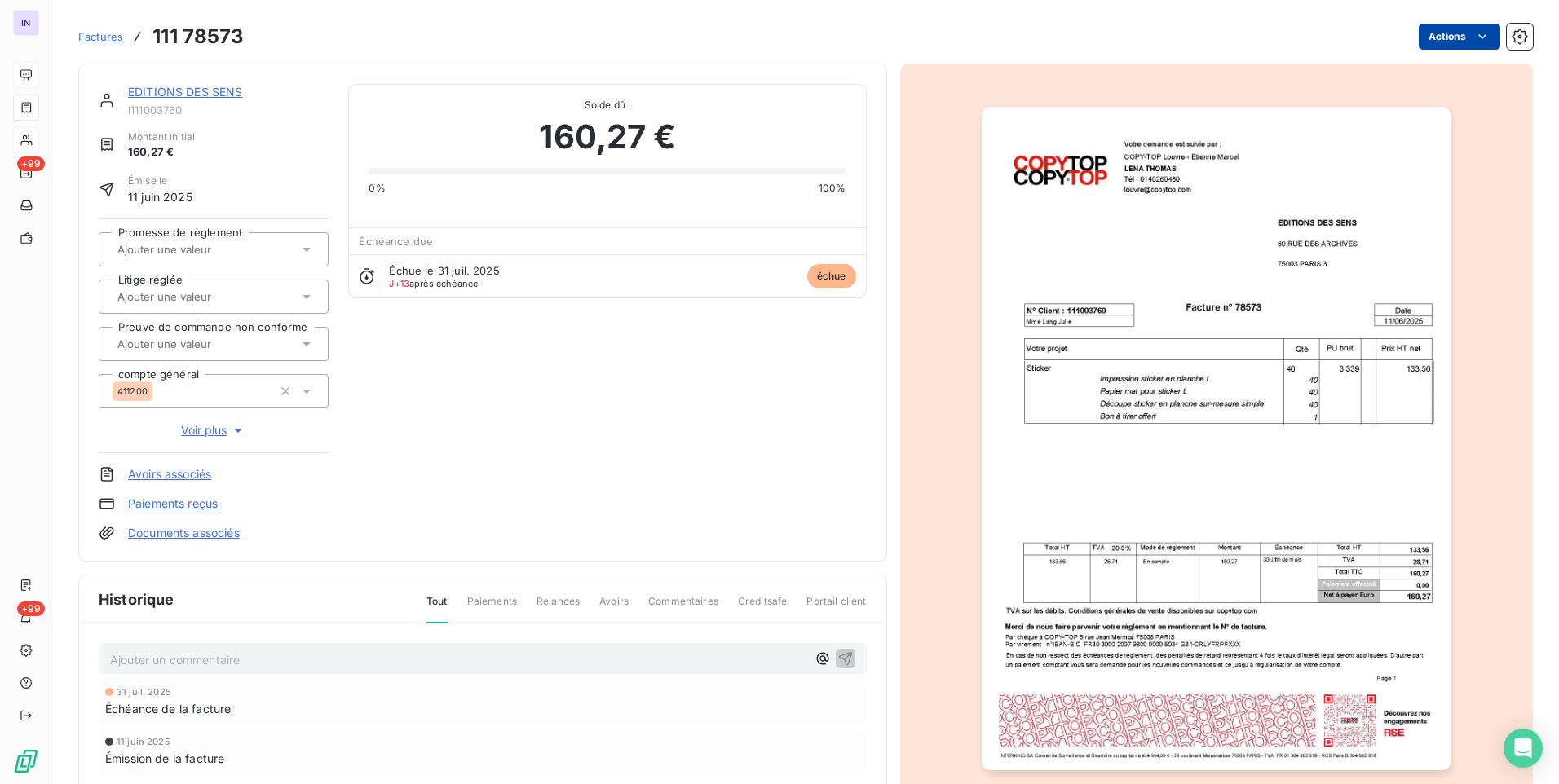
click at [1446, 30] on html "IN +99 +99 Factures 111 78573 Actions EDITIONS DES SENS I111003760 Montant init…" at bounding box center [780, 392] width 1559 height 784
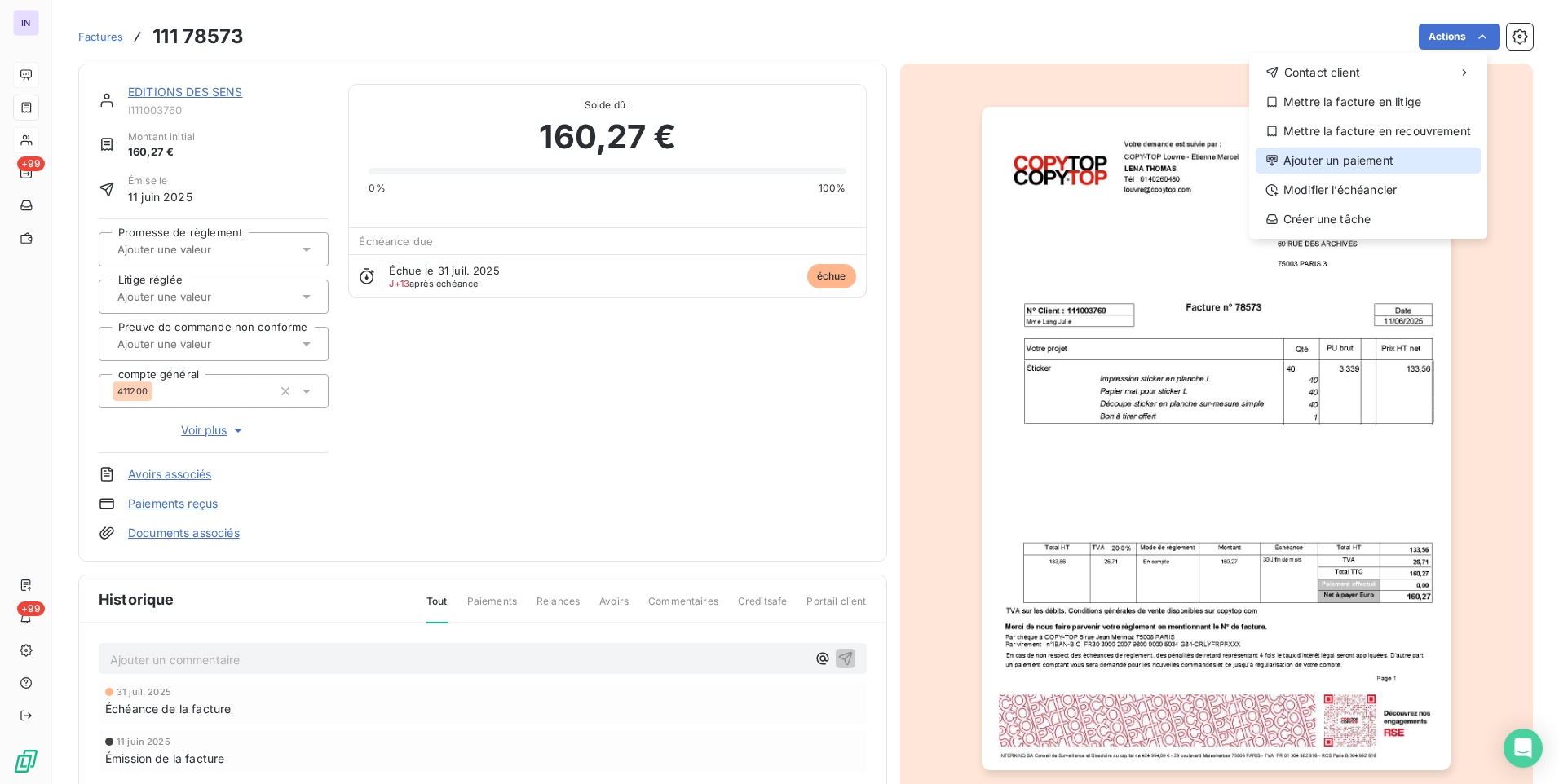
click at [1356, 157] on div "Ajouter un paiement" at bounding box center [1367, 161] width 225 height 26
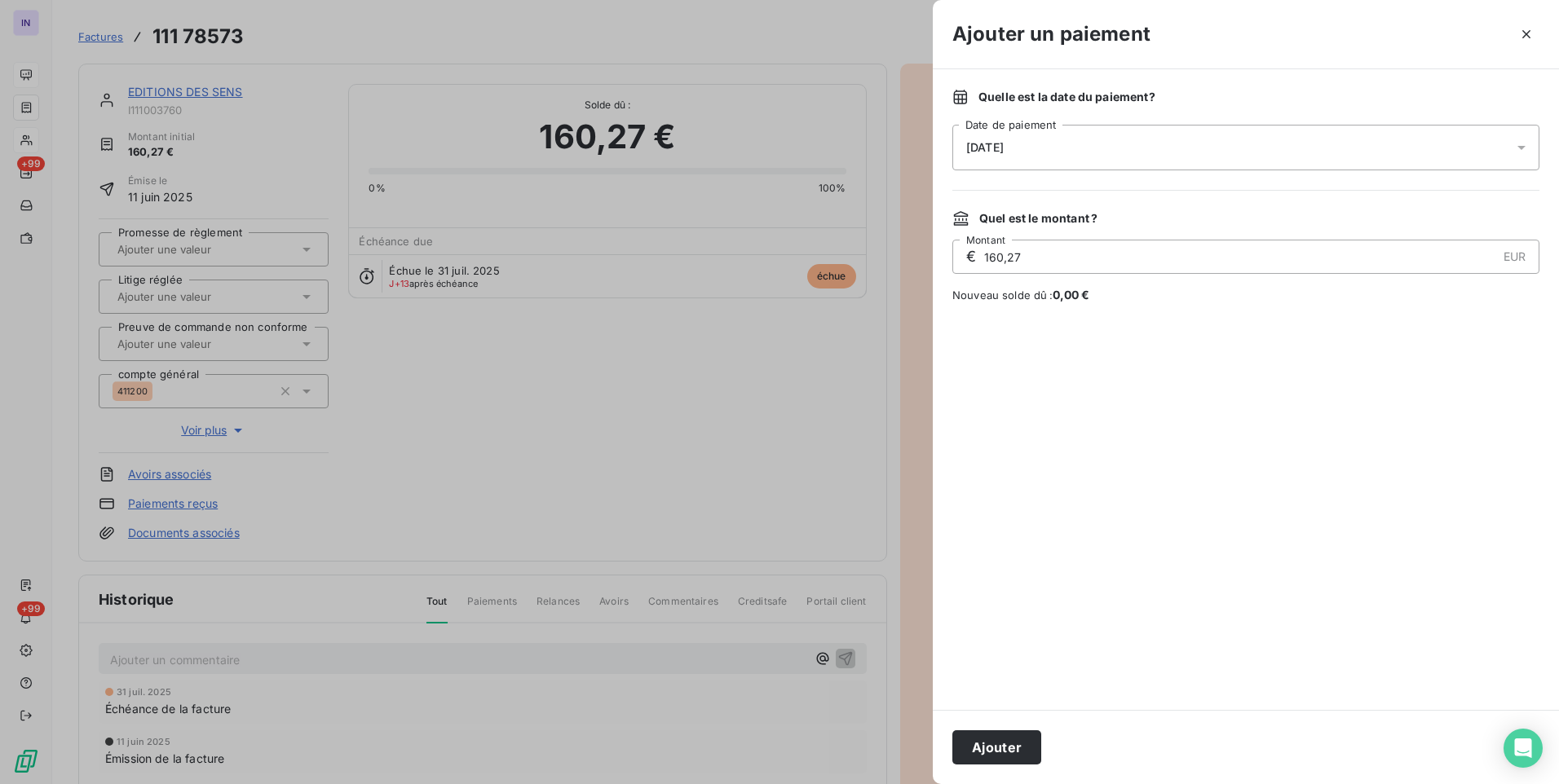
click at [1163, 153] on div "[DATE]" at bounding box center [1246, 147] width 587 height 46
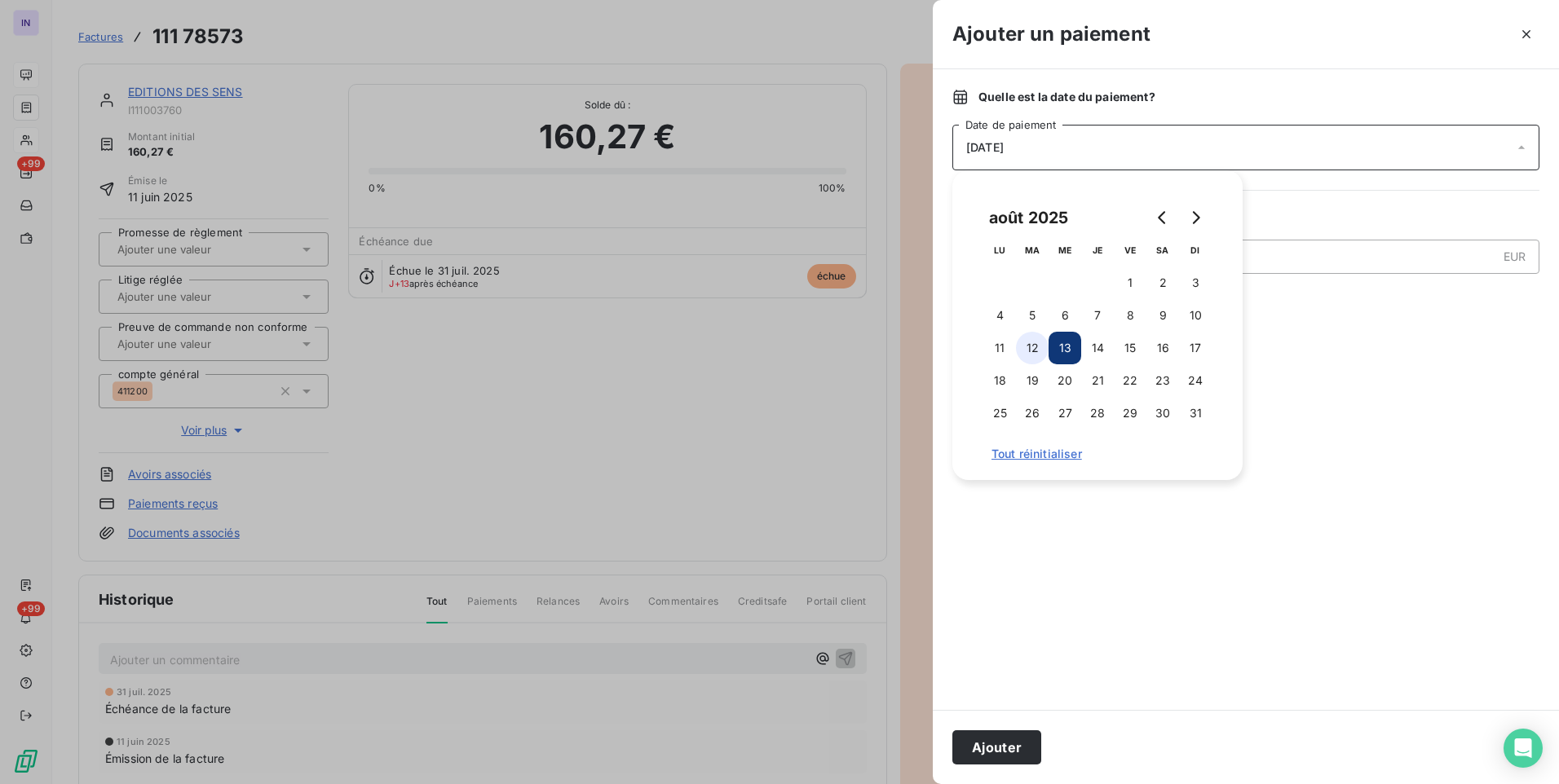
click at [1038, 355] on button "12" at bounding box center [1032, 348] width 33 height 33
drag, startPoint x: 1008, startPoint y: 743, endPoint x: 921, endPoint y: 742, distance: 87.0
click at [1007, 743] on button "Ajouter" at bounding box center [996, 748] width 89 height 35
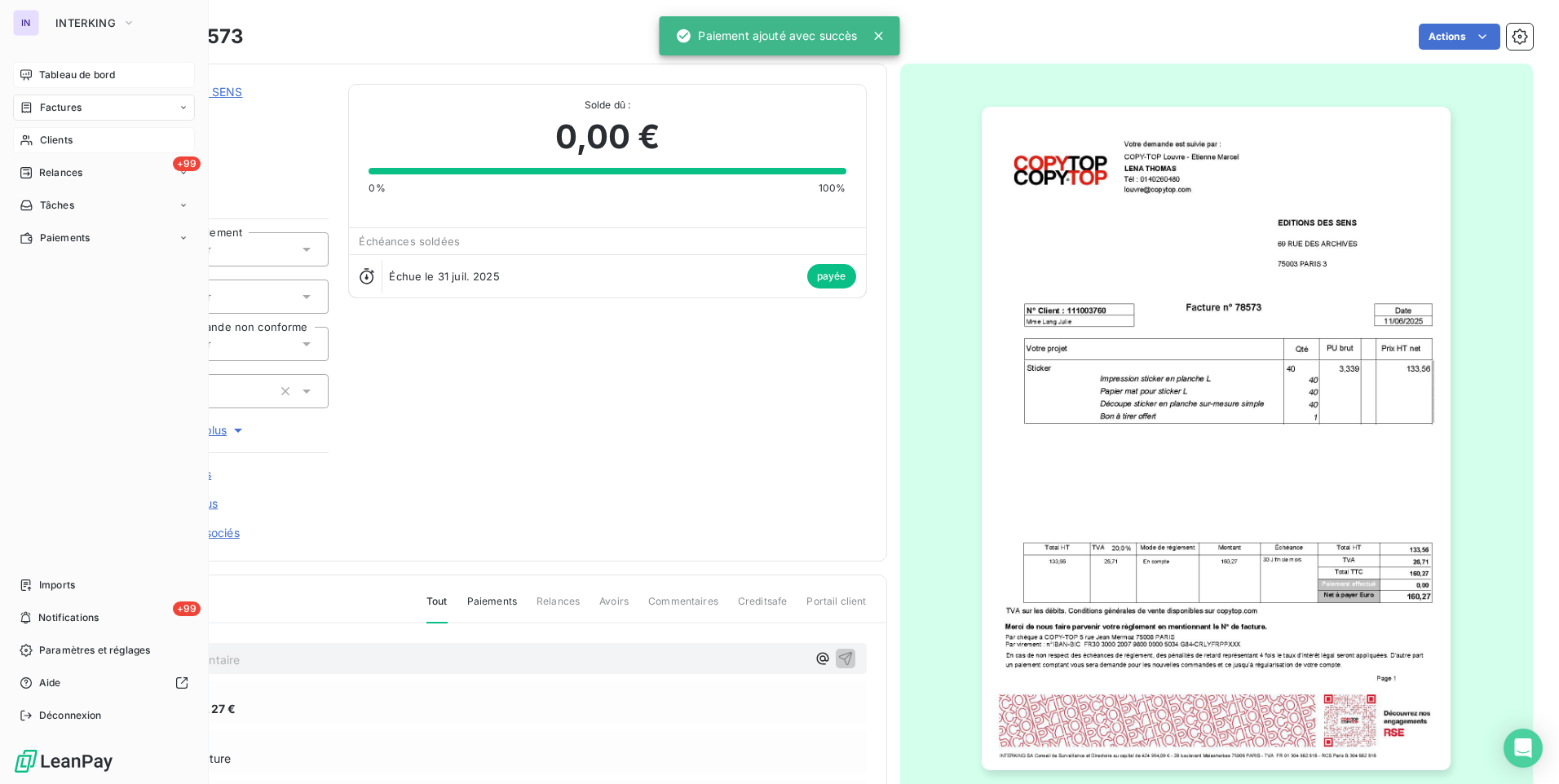
click at [68, 112] on span "Factures" at bounding box center [61, 107] width 41 height 15
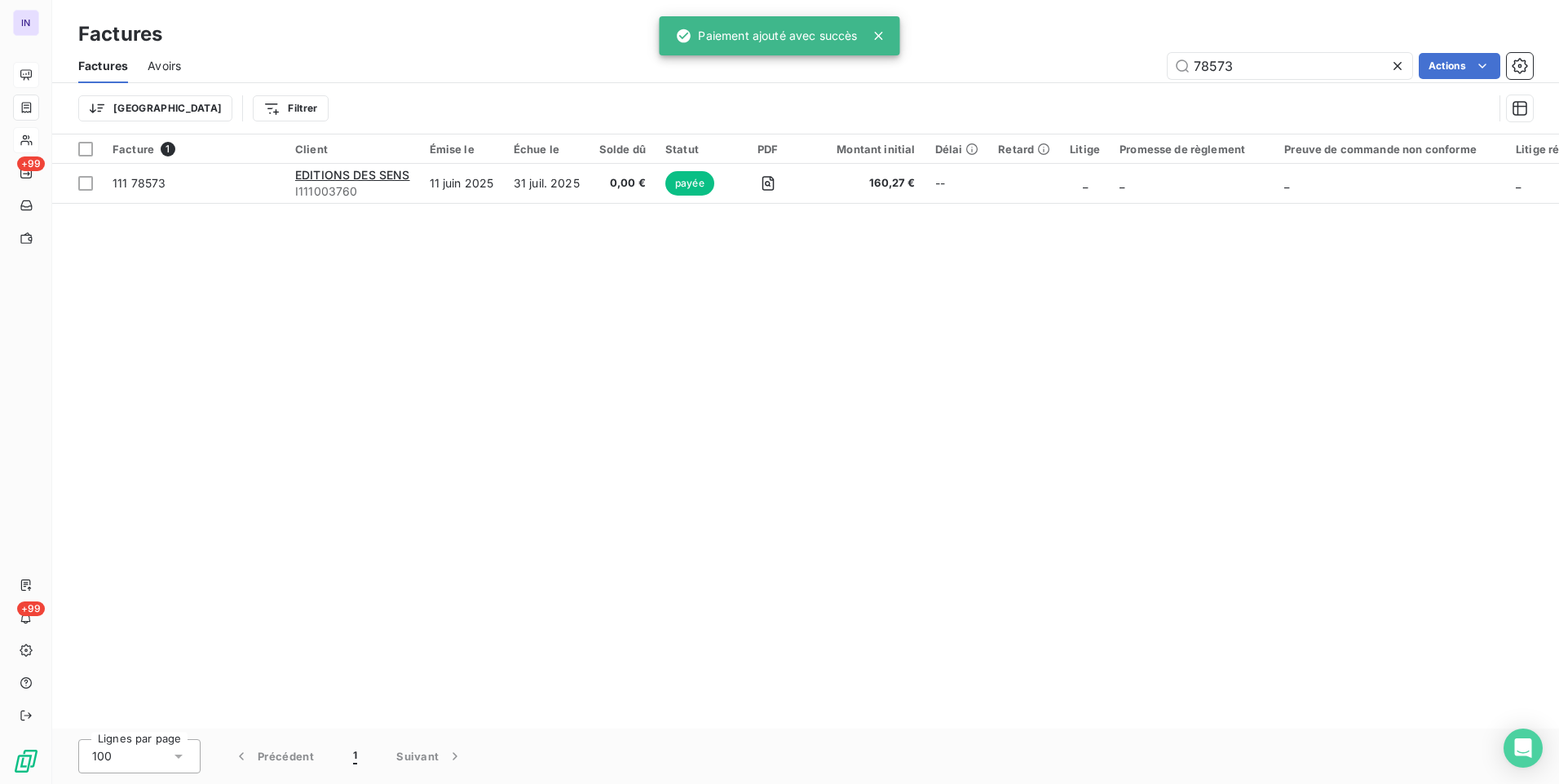
drag, startPoint x: 1053, startPoint y: 60, endPoint x: 1006, endPoint y: 64, distance: 47.2
click at [1012, 60] on div "78573 Actions" at bounding box center [866, 66] width 1332 height 26
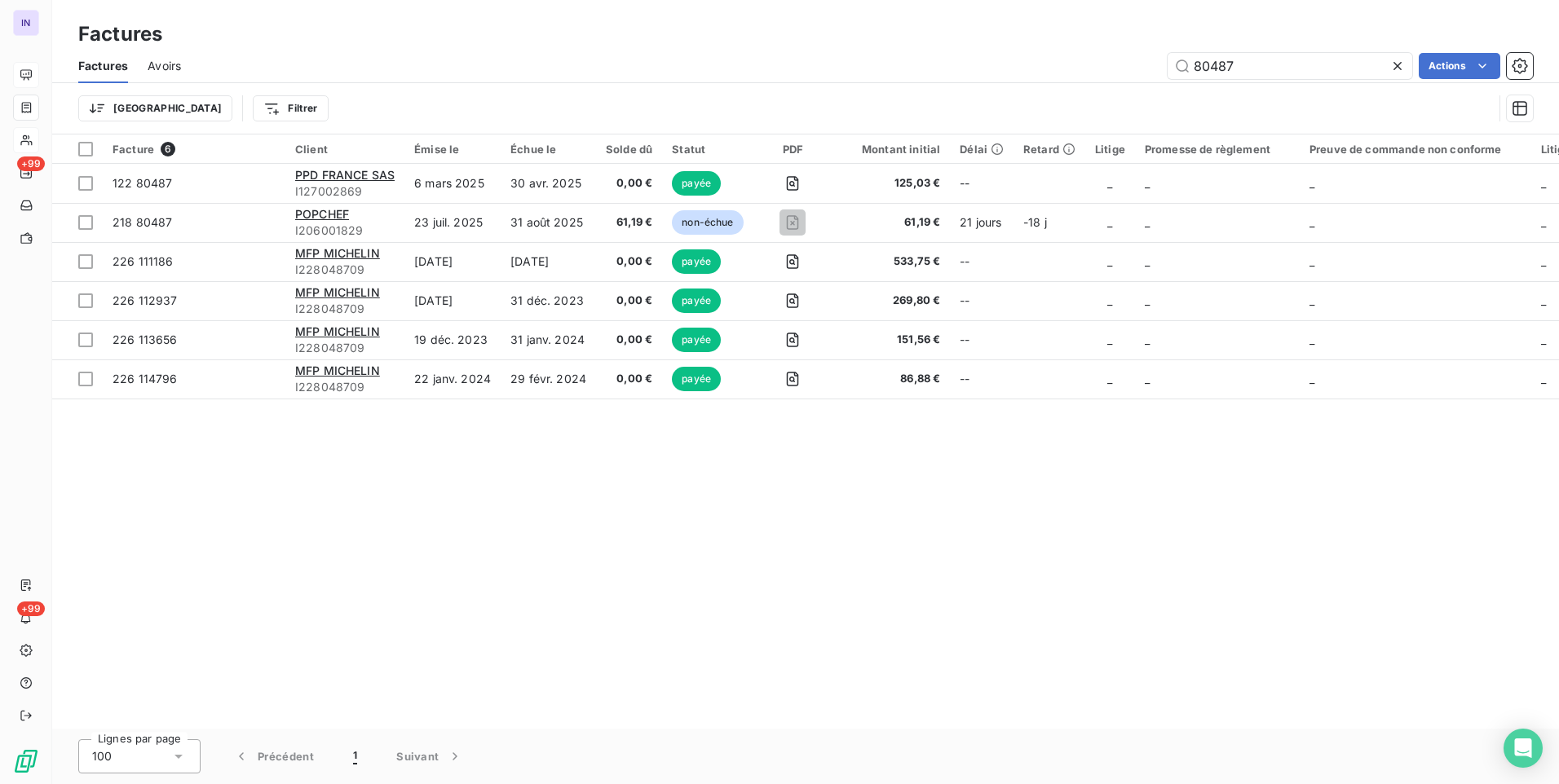
type input "80487"
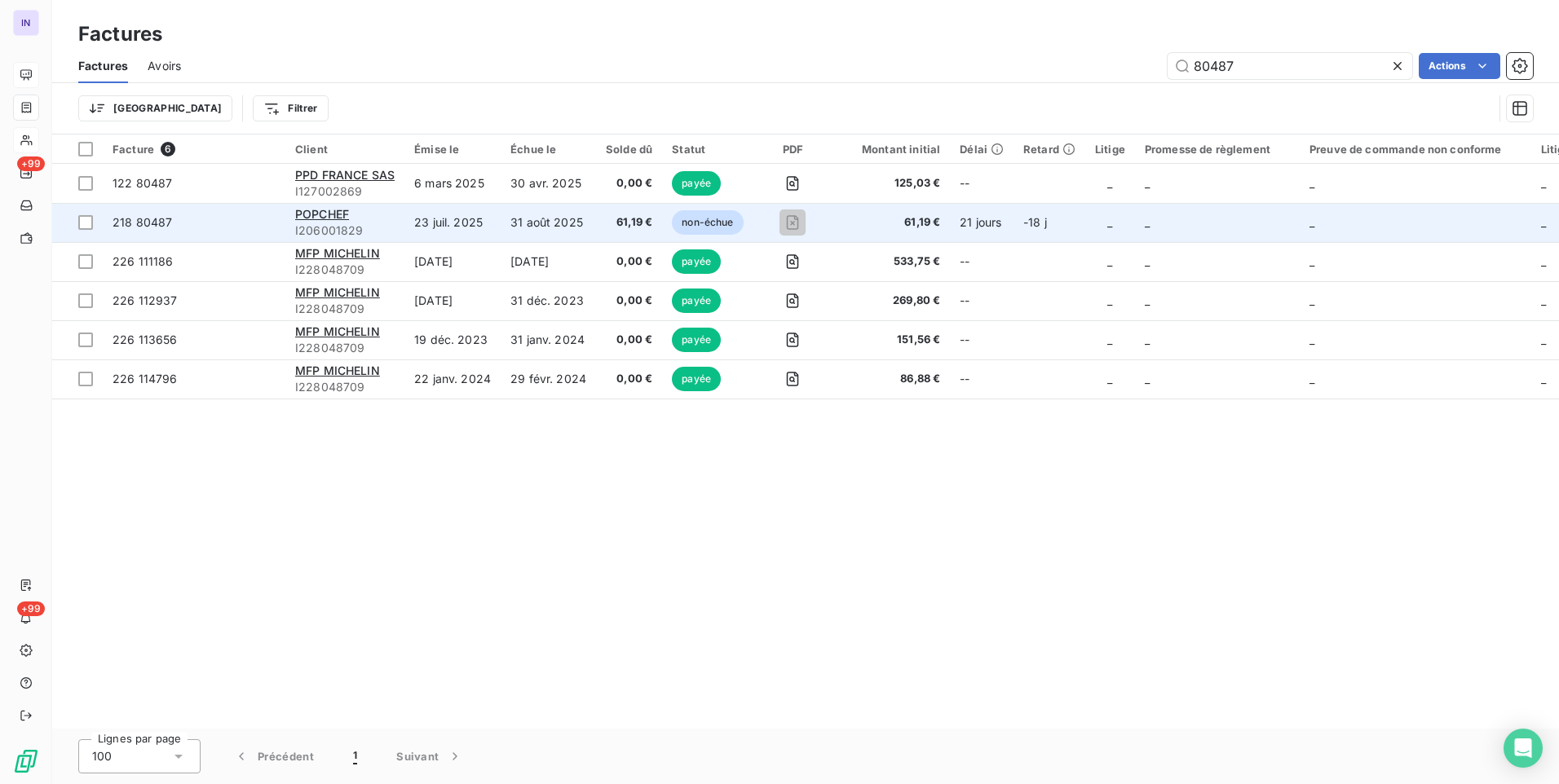
click at [495, 226] on td "23 juil. 2025" at bounding box center [452, 222] width 96 height 39
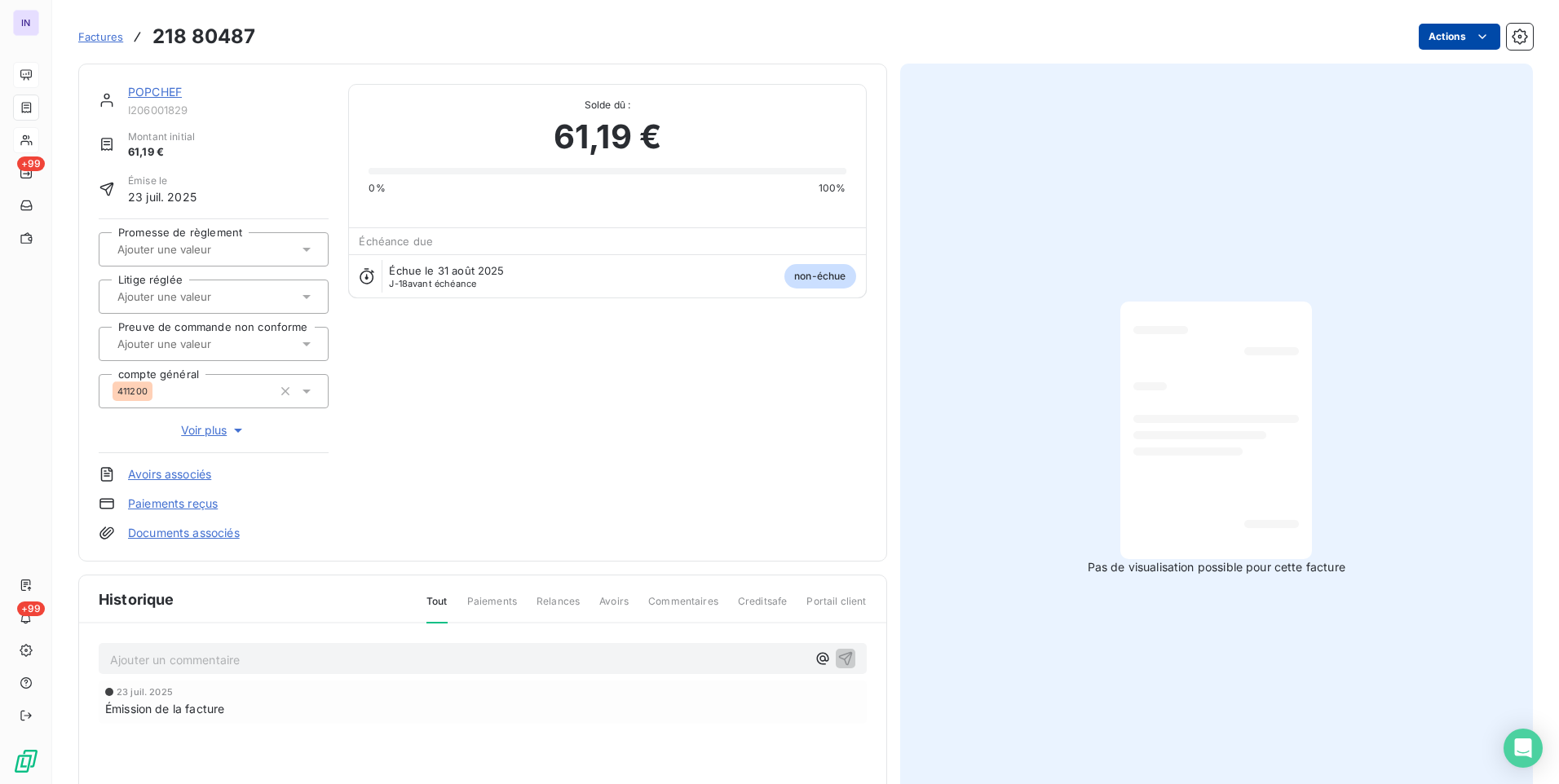
click at [1438, 43] on html "IN +99 +99 Factures 218 80487 Actions POPCHEF I206001829 Montant initial 61,19 …" at bounding box center [780, 392] width 1559 height 784
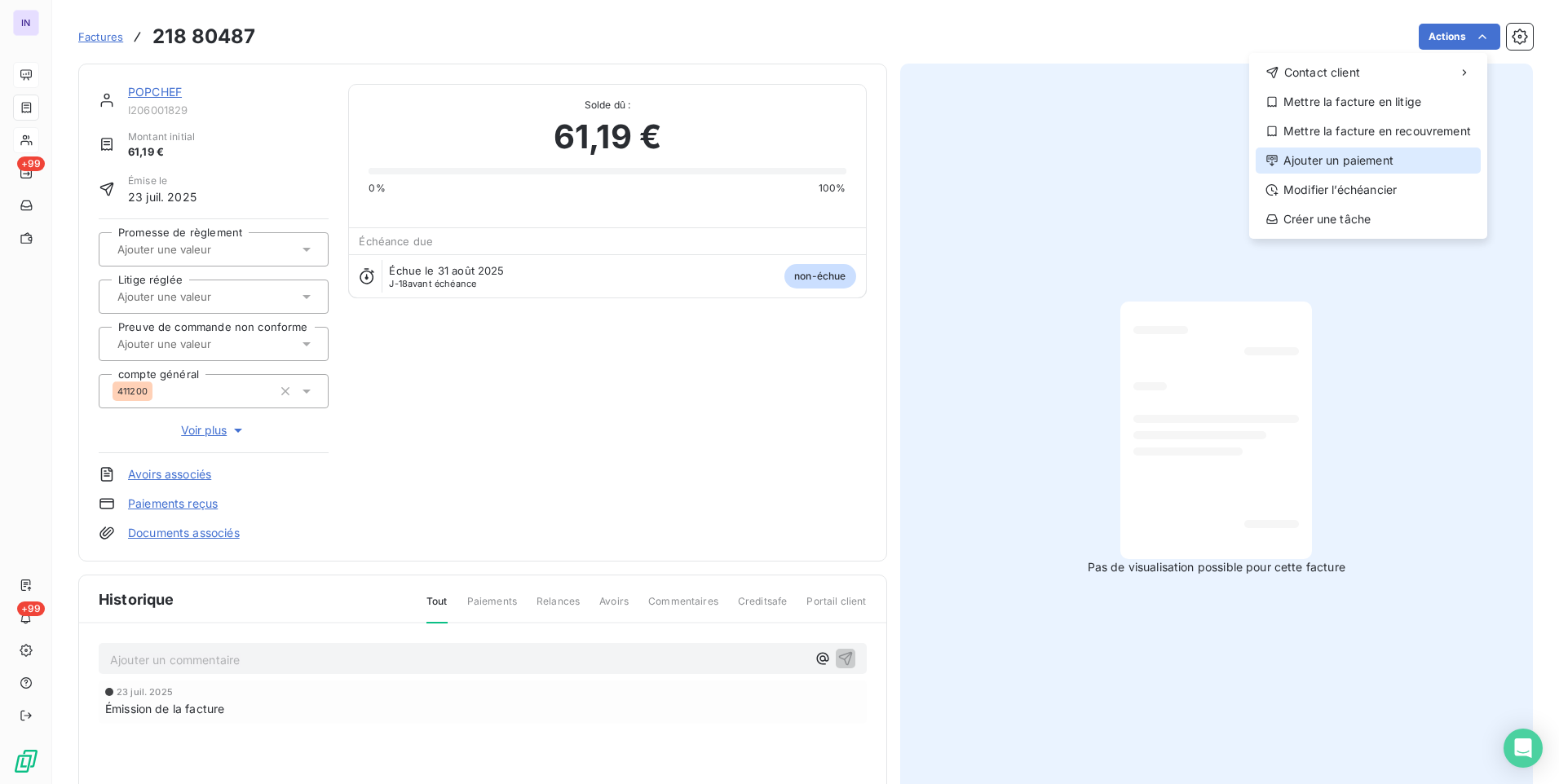
click at [1369, 153] on div "Ajouter un paiement" at bounding box center [1367, 161] width 225 height 26
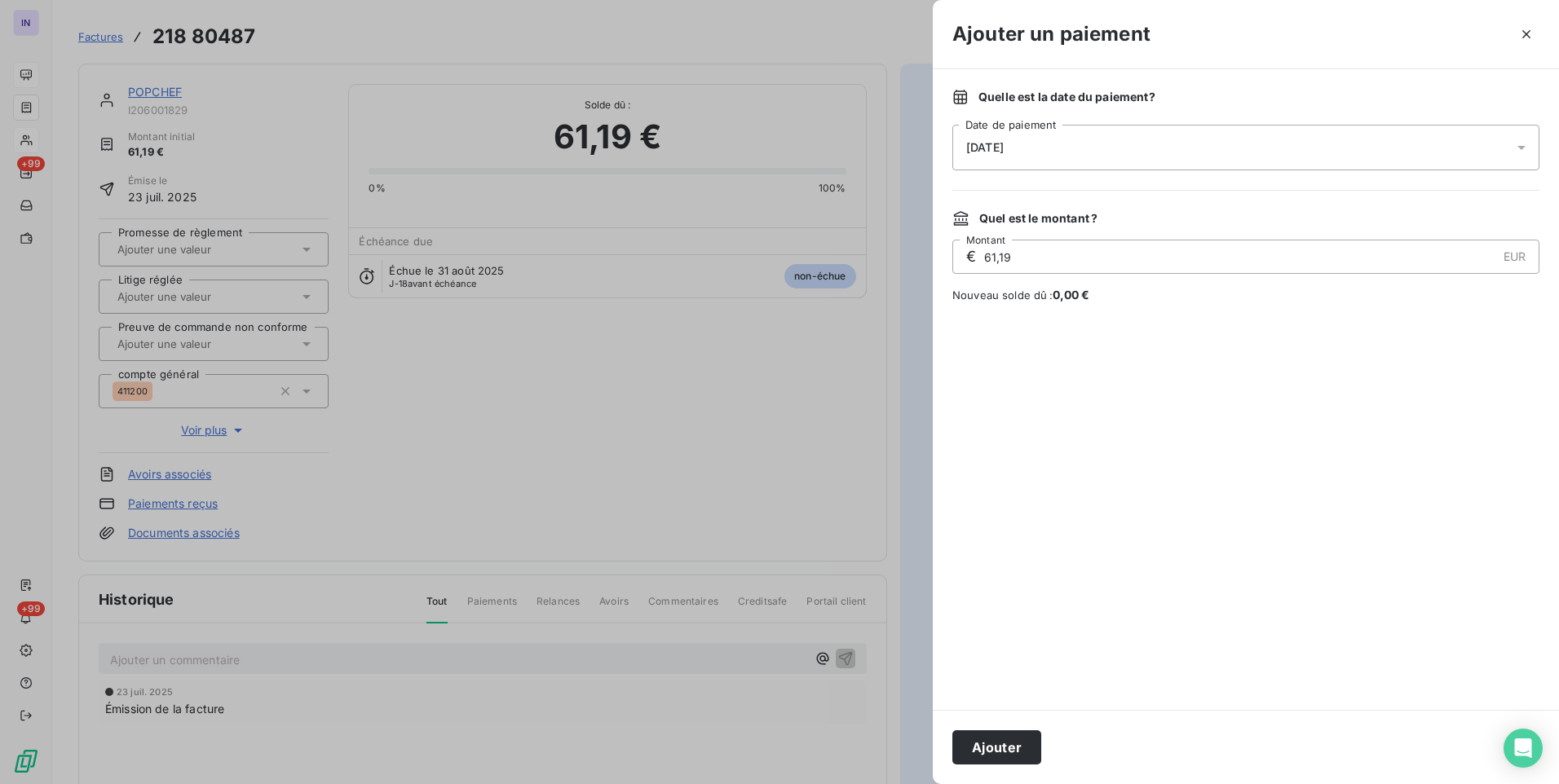
click at [1112, 132] on div "[DATE]" at bounding box center [1246, 147] width 587 height 46
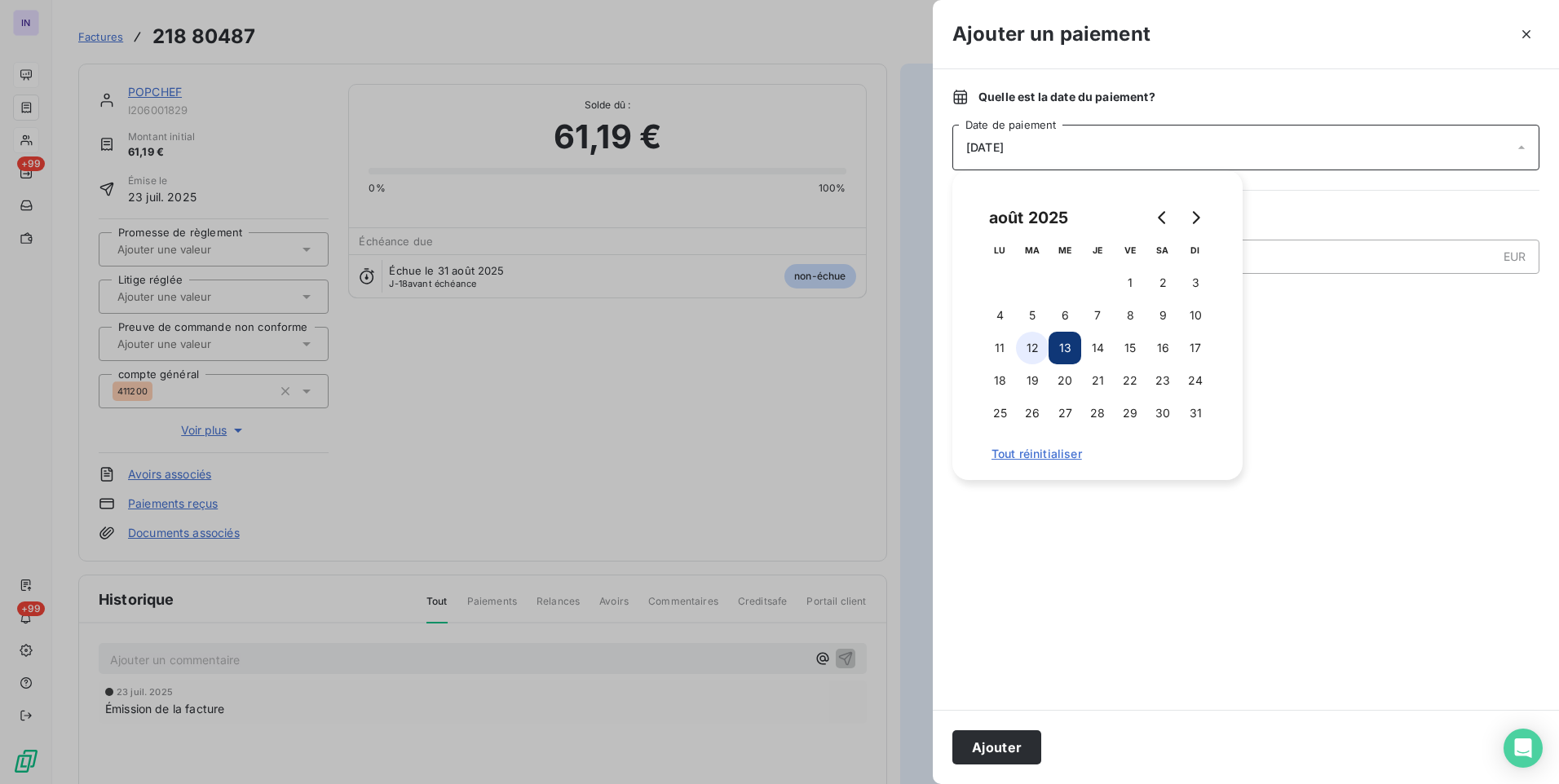
click at [1037, 343] on button "12" at bounding box center [1032, 348] width 33 height 33
click at [989, 749] on button "Ajouter" at bounding box center [996, 748] width 89 height 35
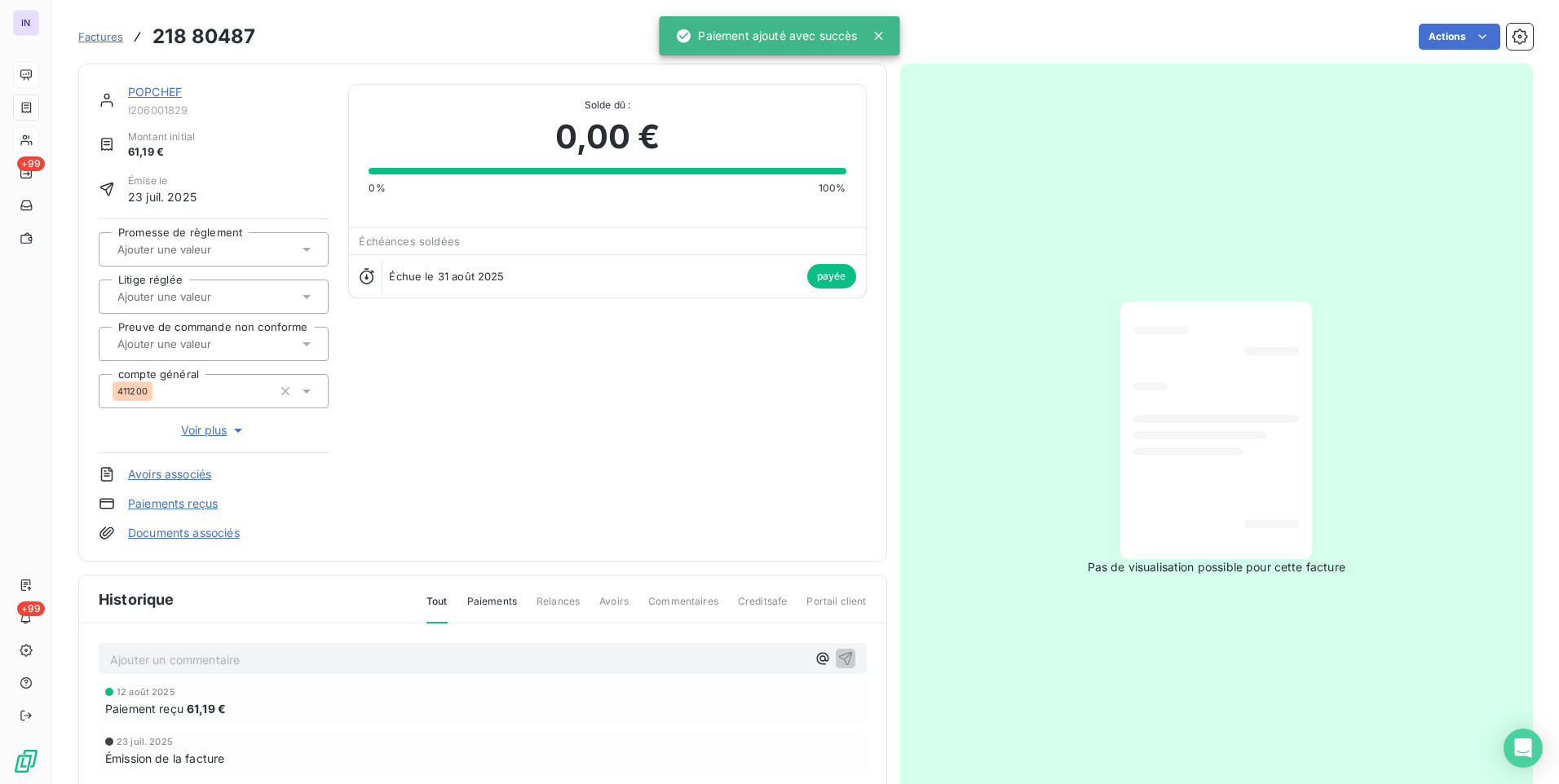
click at [146, 97] on link "POPCHEF" at bounding box center [155, 92] width 54 height 14
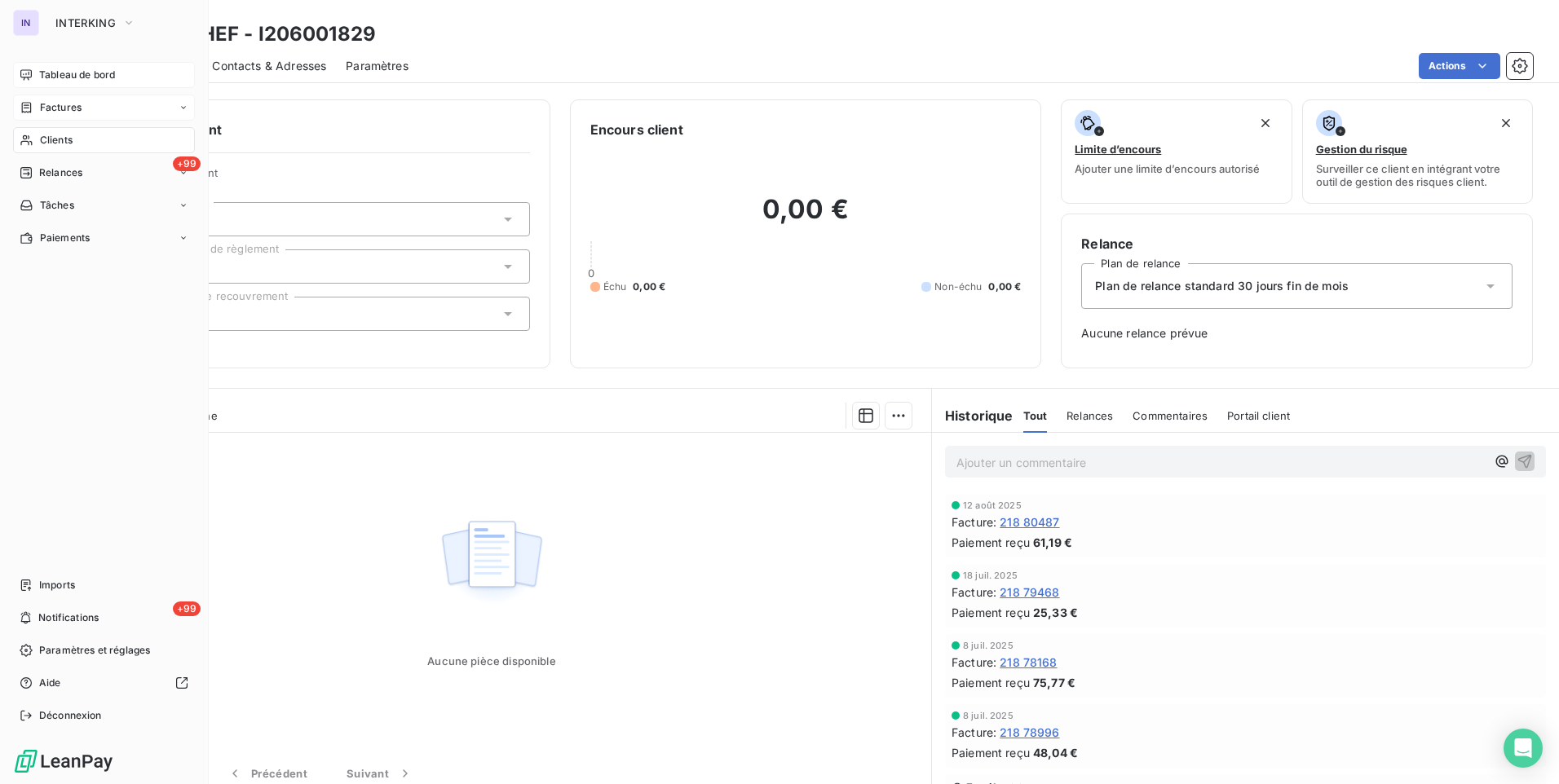
click at [62, 107] on span "Factures" at bounding box center [61, 107] width 41 height 15
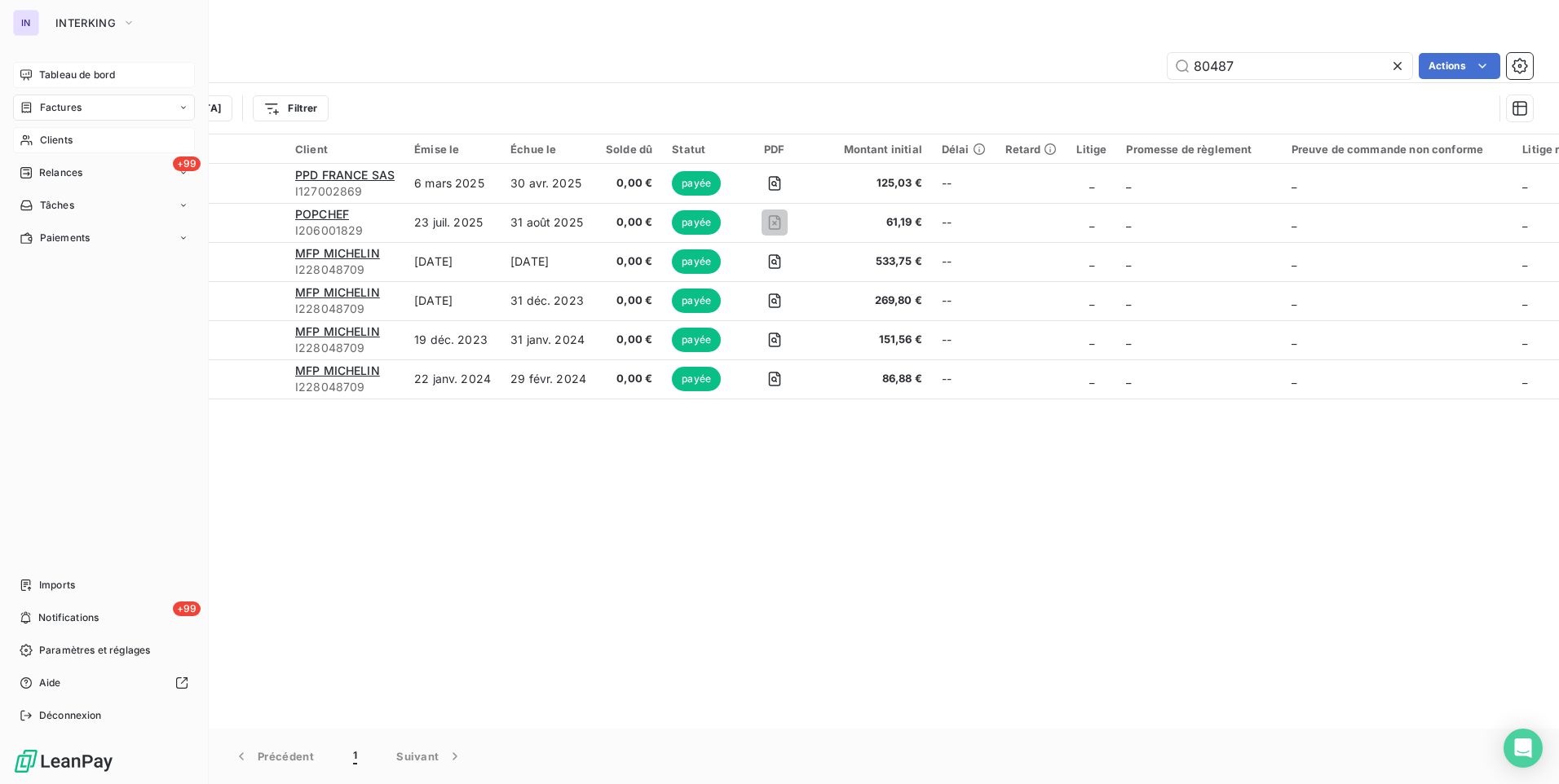
click at [57, 137] on span "Clients" at bounding box center [56, 140] width 33 height 15
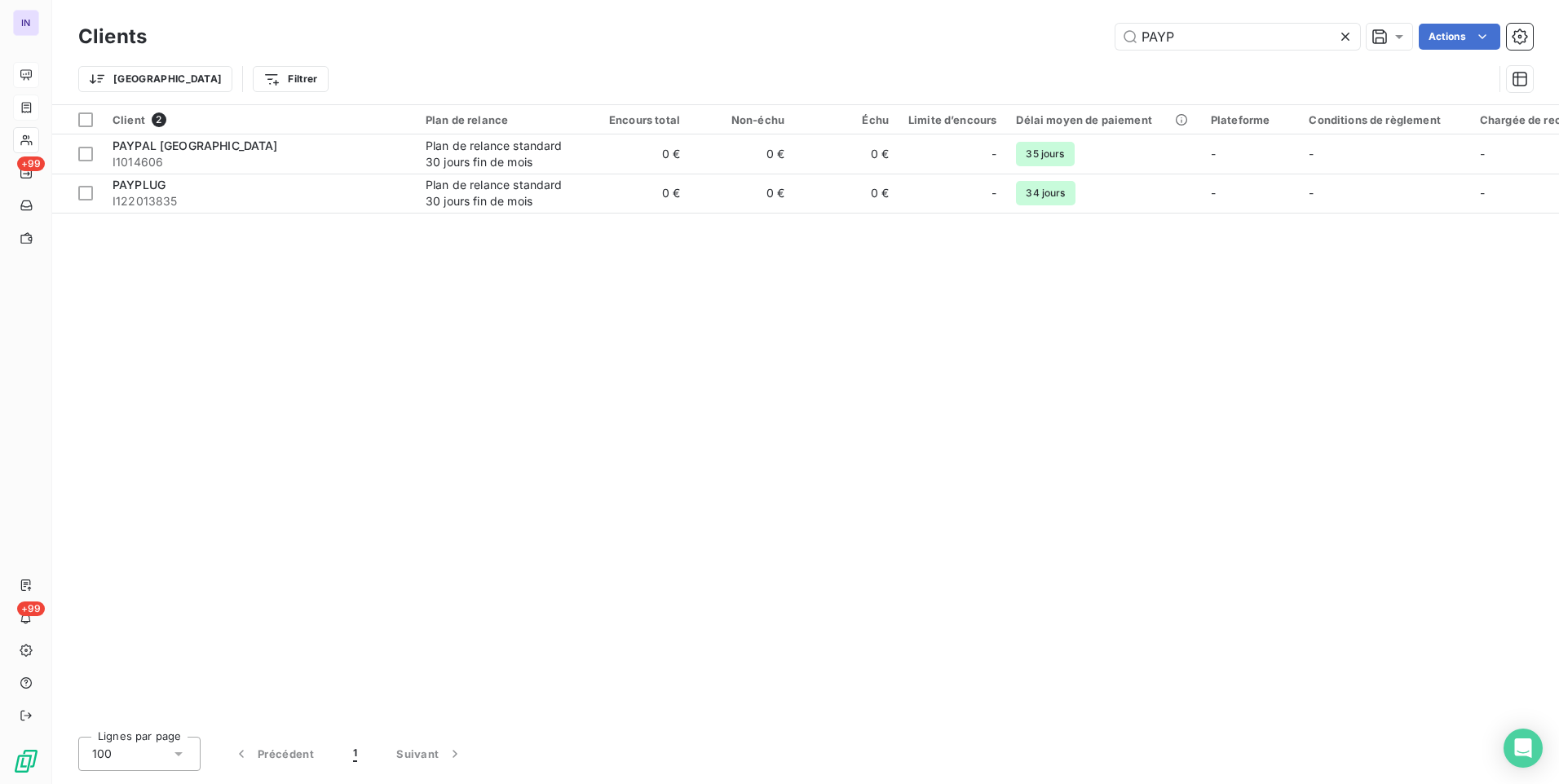
drag, startPoint x: 1187, startPoint y: 38, endPoint x: 978, endPoint y: 41, distance: 209.0
click at [993, 38] on div "PAYP Actions" at bounding box center [850, 36] width 1366 height 26
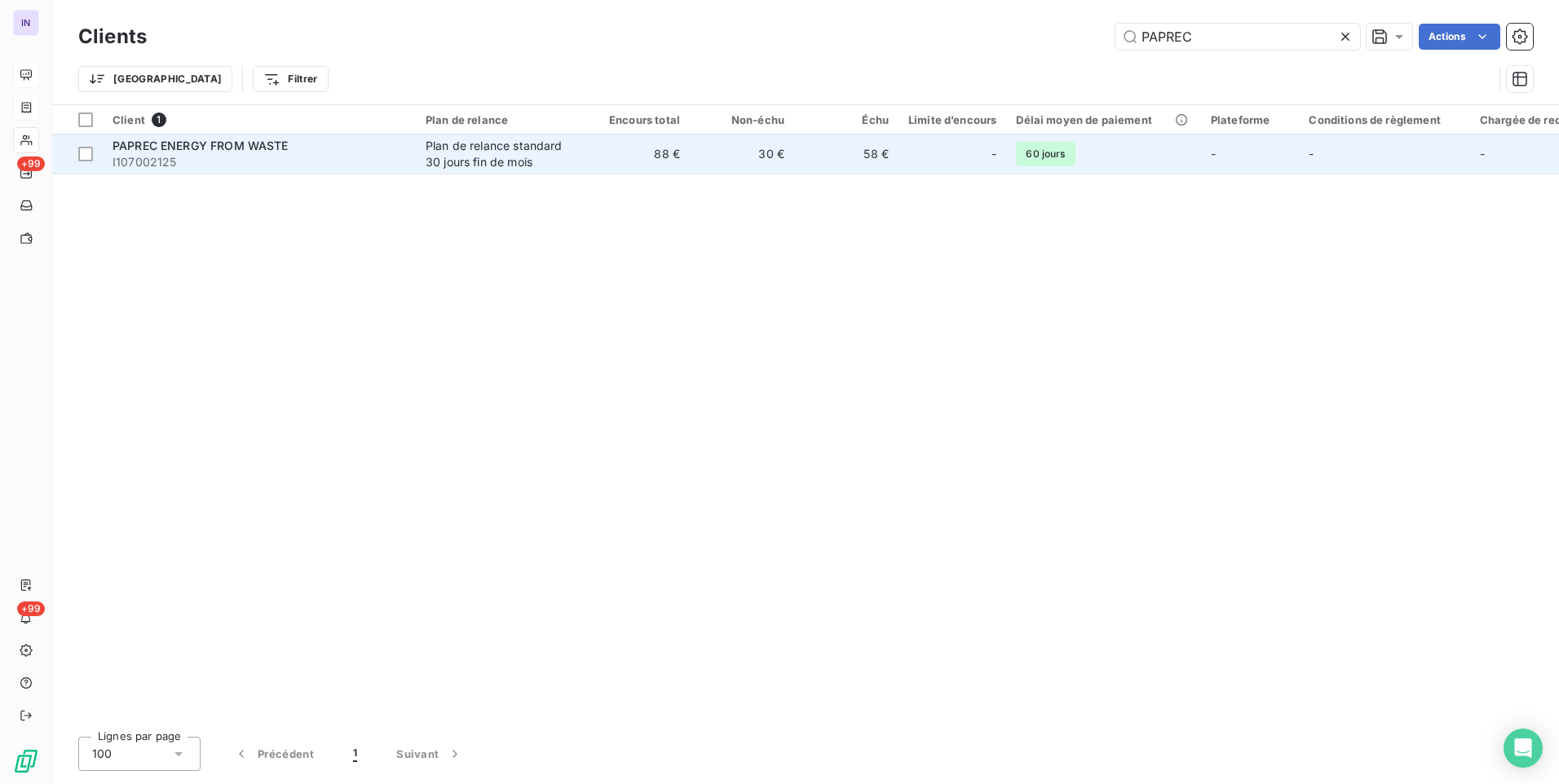
type input "PAPREC"
click at [423, 159] on td "Plan de relance standard 30 jours fin de mois" at bounding box center [500, 154] width 169 height 39
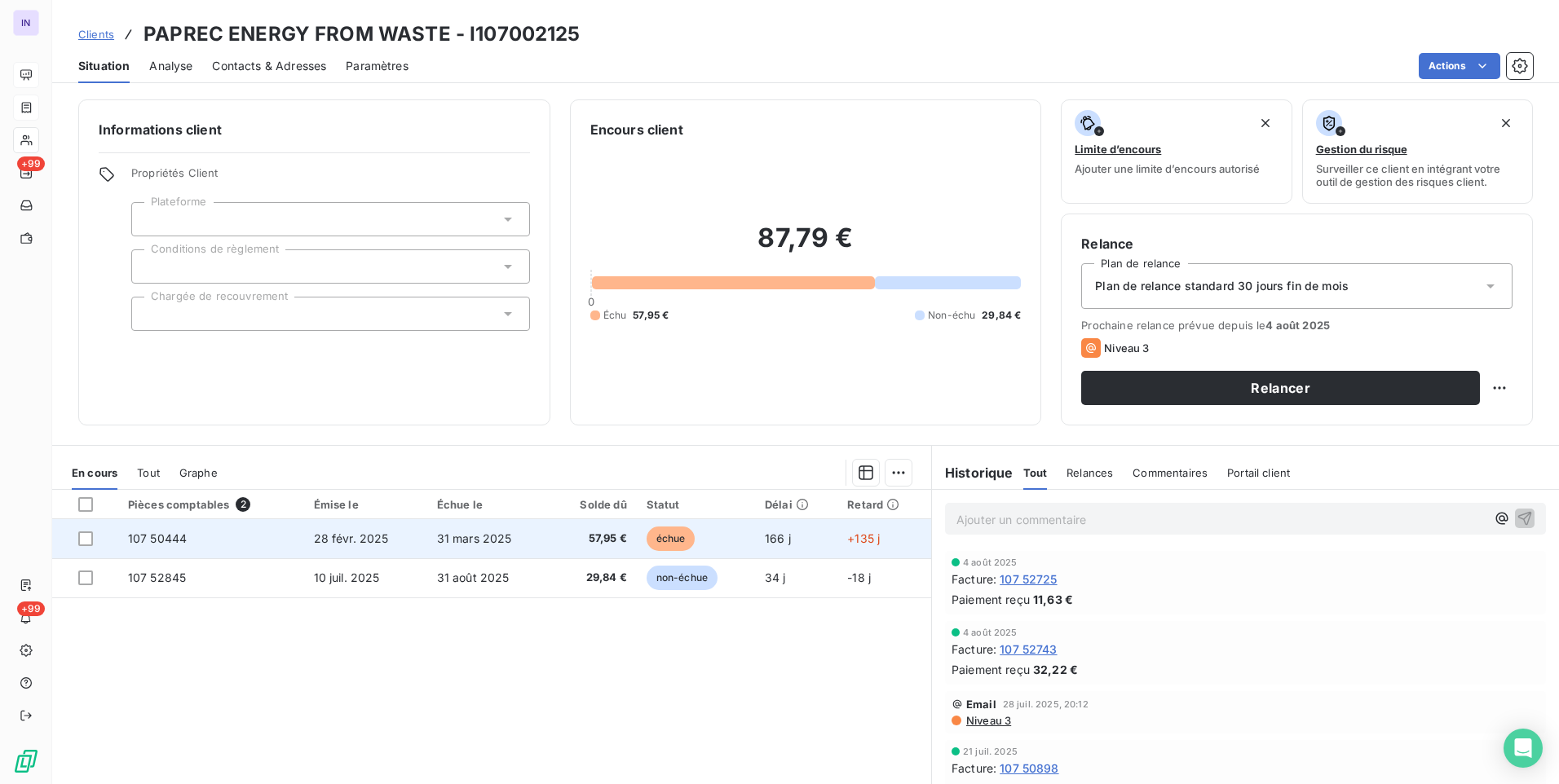
click at [551, 546] on td "57,95 €" at bounding box center [594, 539] width 86 height 39
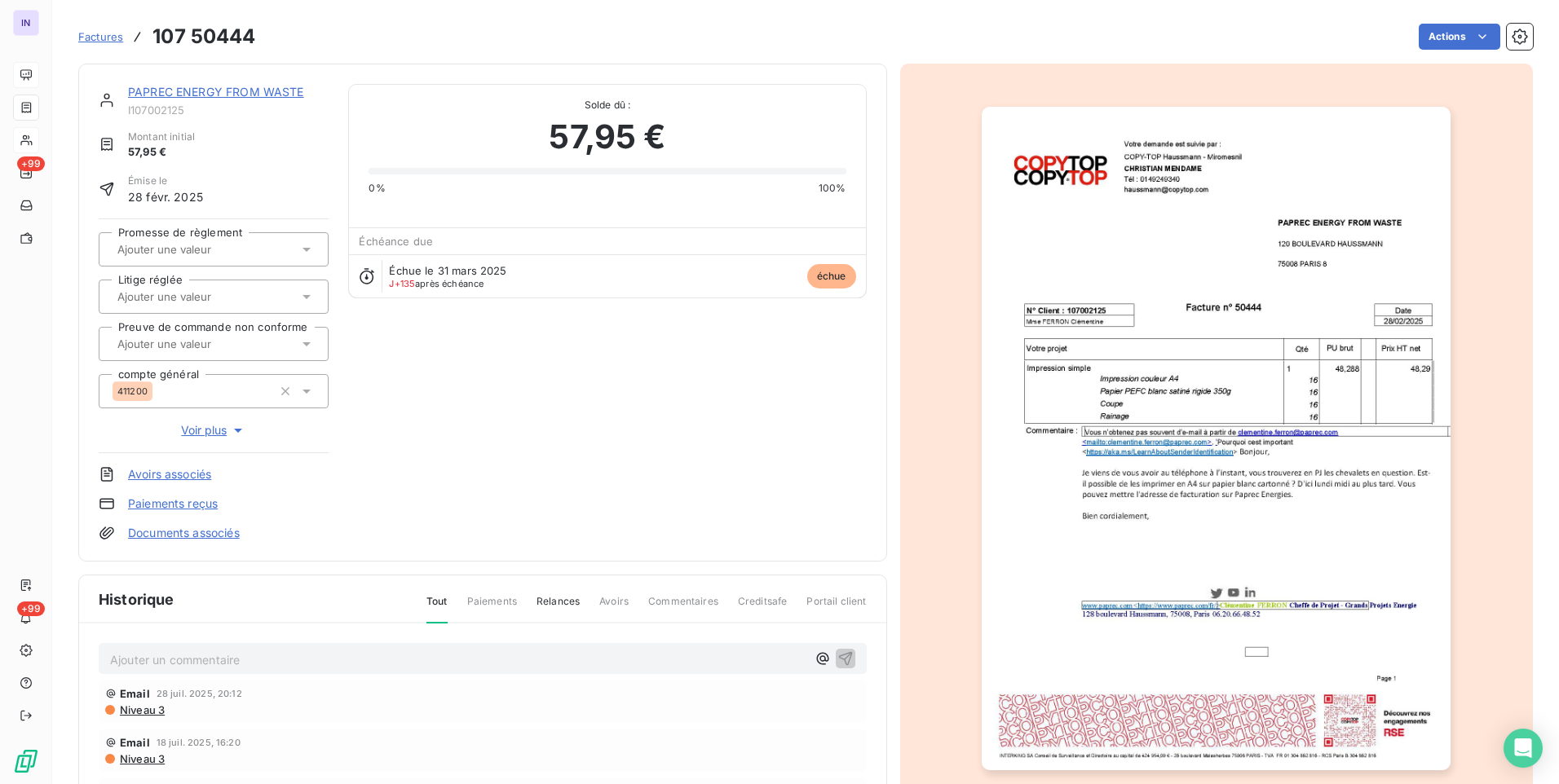
click at [1443, 45] on html "IN +99 +99 Factures 107 50444 Actions PAPREC ENERGY FROM WASTE I107002125 Monta…" at bounding box center [780, 392] width 1559 height 784
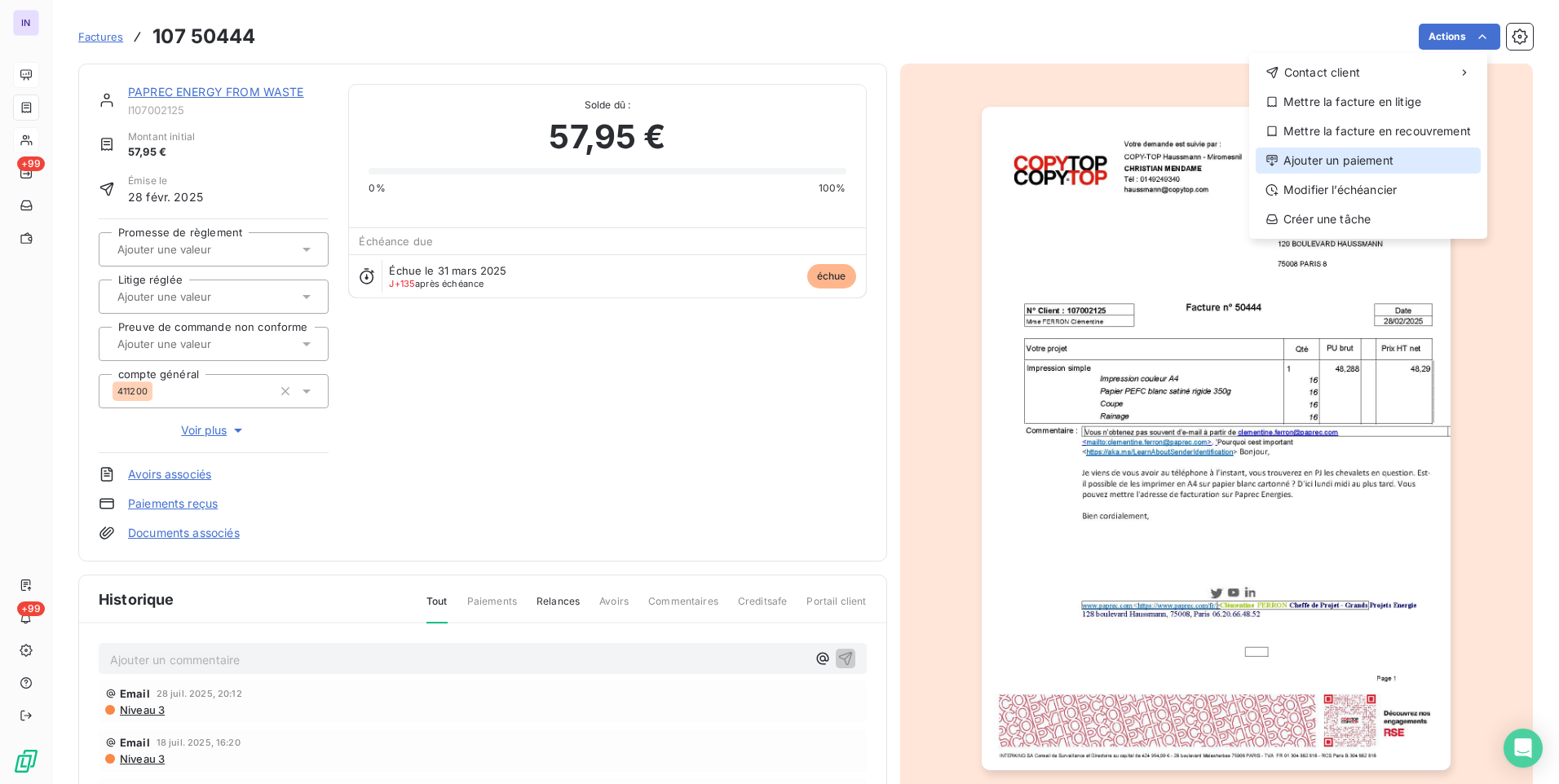
click at [1333, 161] on div "Ajouter un paiement" at bounding box center [1367, 161] width 225 height 26
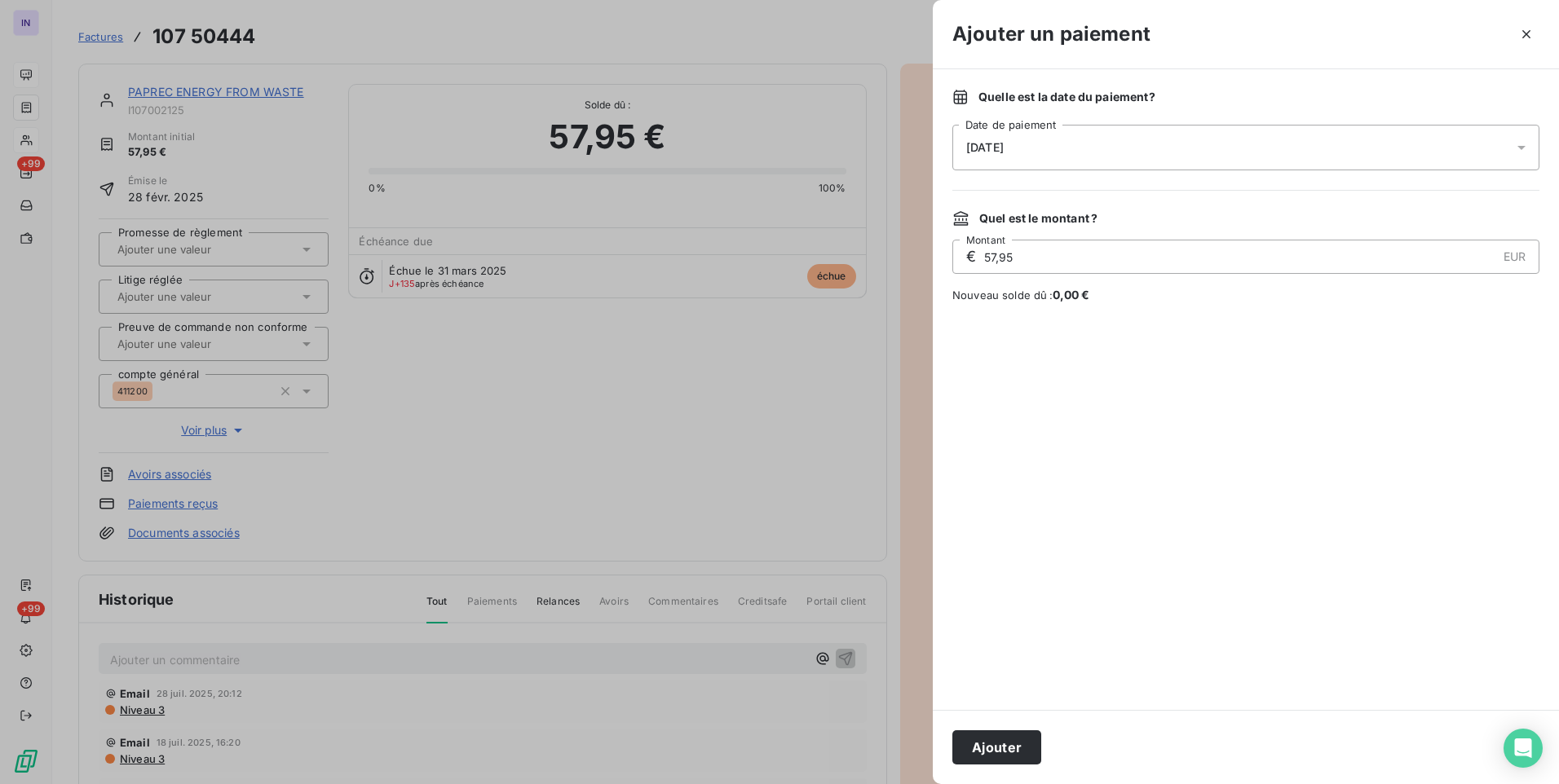
click at [1170, 137] on div "[DATE]" at bounding box center [1246, 147] width 587 height 46
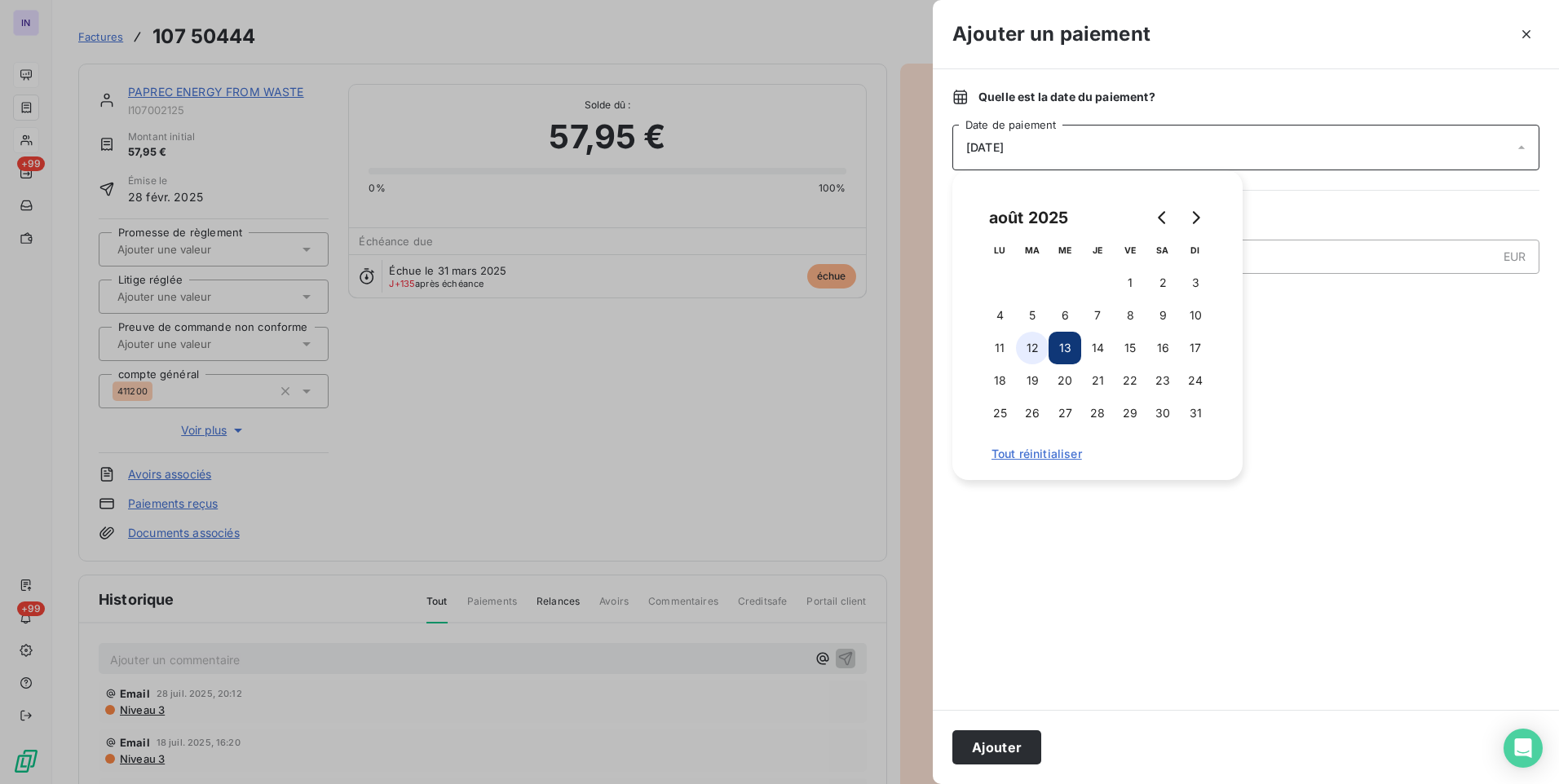
click at [1039, 348] on button "12" at bounding box center [1032, 348] width 33 height 33
drag, startPoint x: 994, startPoint y: 737, endPoint x: 1058, endPoint y: 751, distance: 65.5
click at [995, 736] on button "Ajouter" at bounding box center [996, 748] width 89 height 35
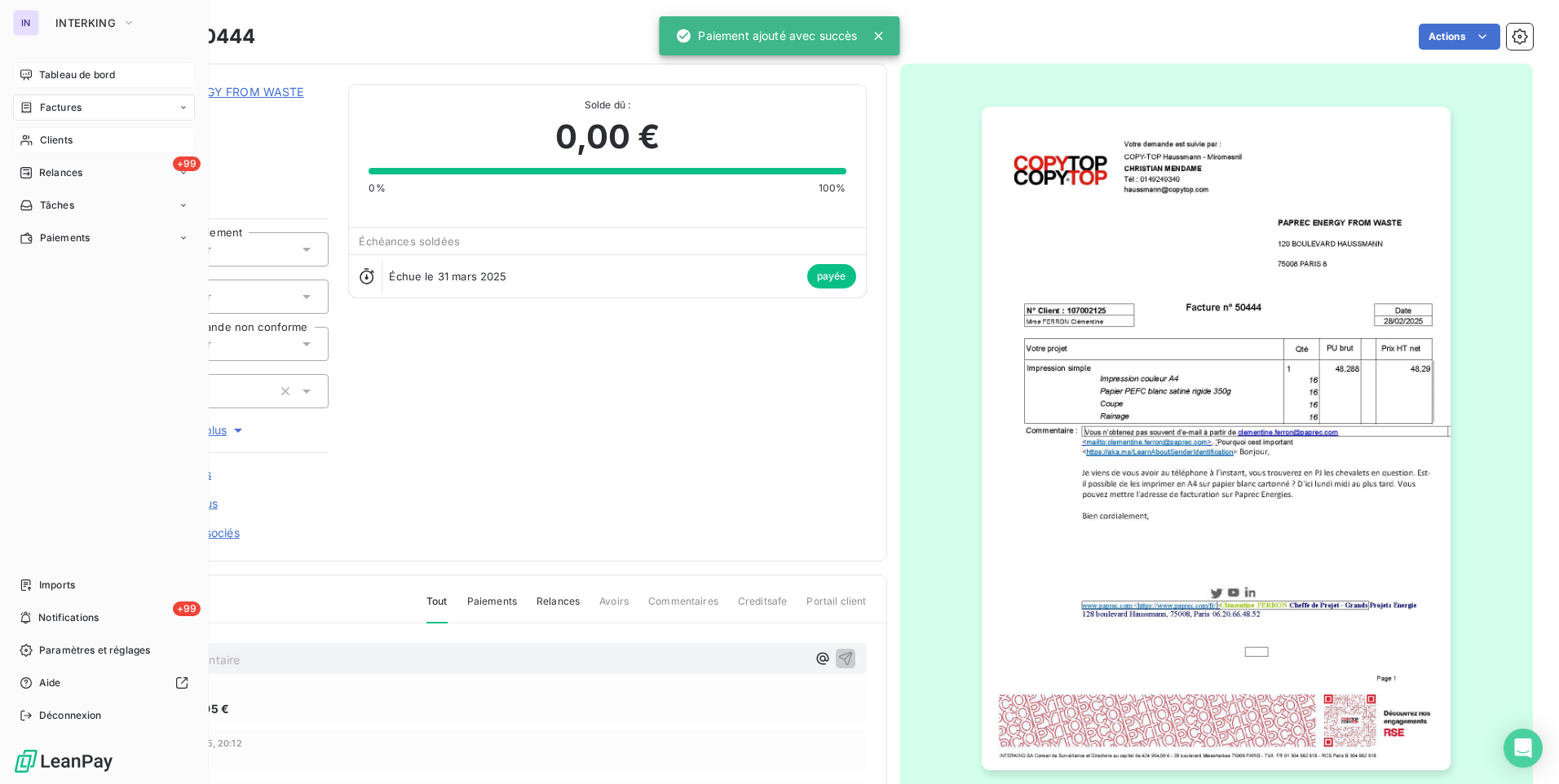
click at [64, 112] on span "Factures" at bounding box center [61, 107] width 41 height 15
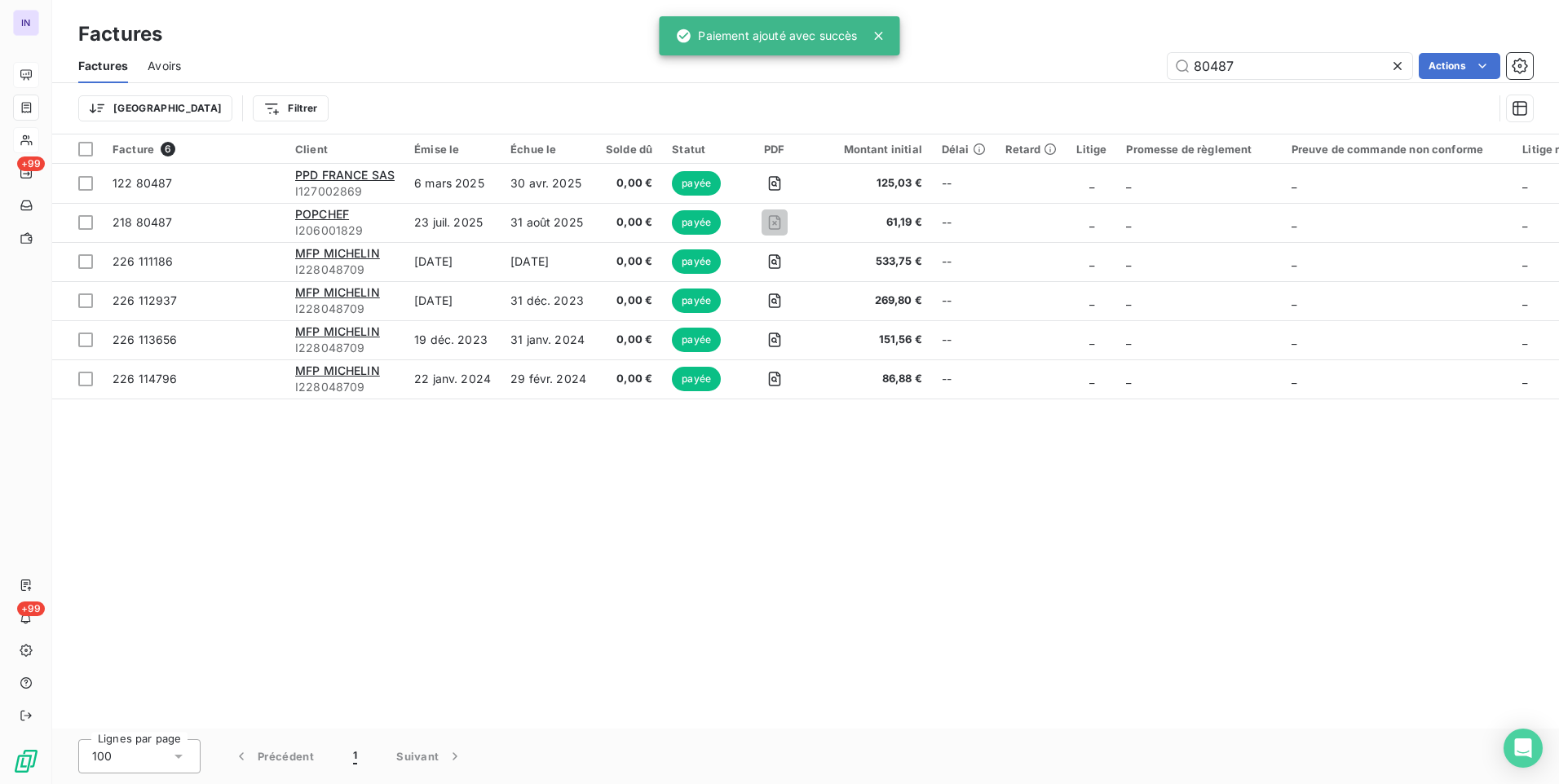
drag, startPoint x: 1245, startPoint y: 67, endPoint x: 976, endPoint y: 47, distance: 269.7
click at [996, 50] on div "Factures Avoirs 80487 Actions" at bounding box center [806, 65] width 1507 height 35
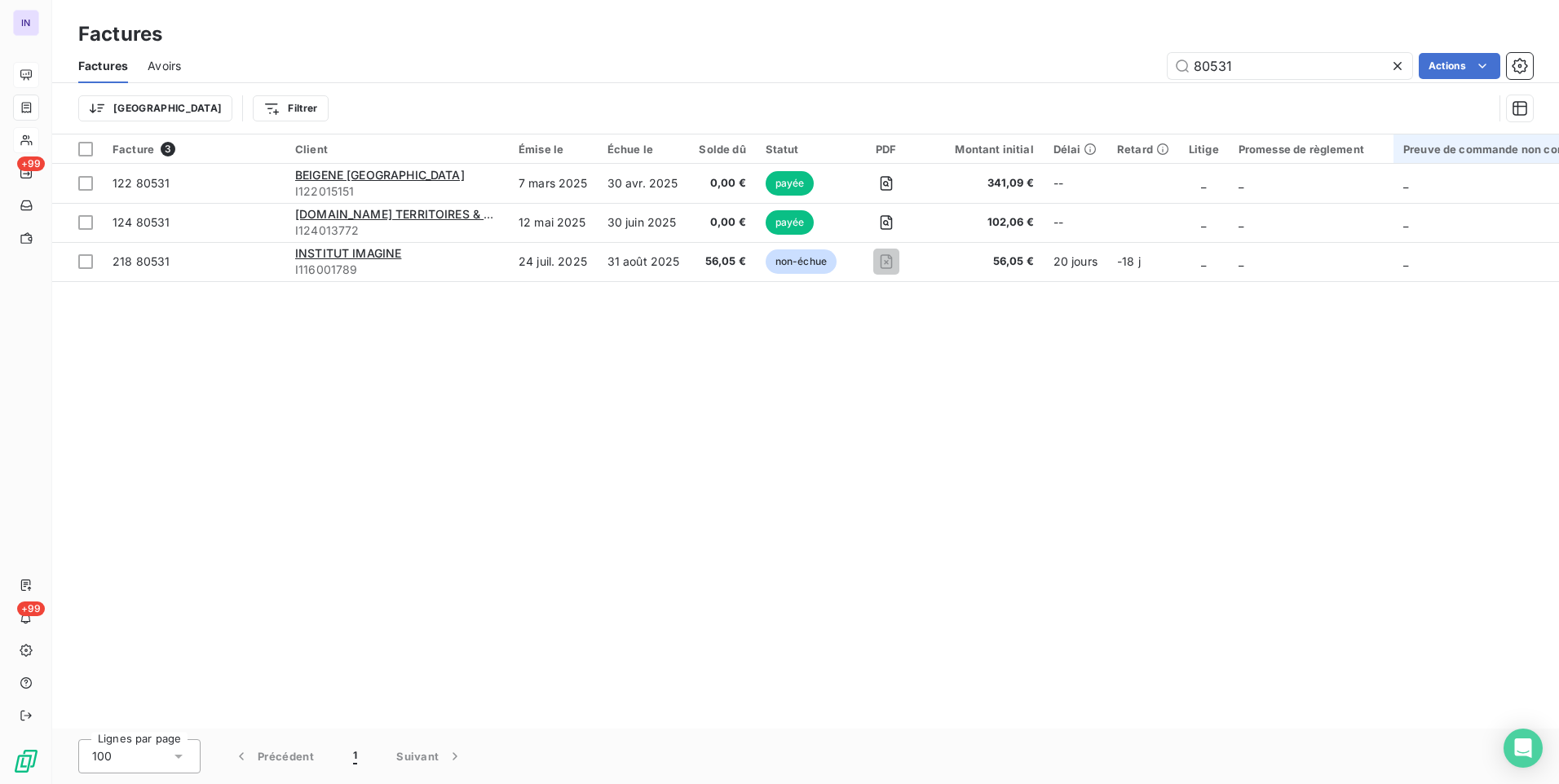
type input "80531"
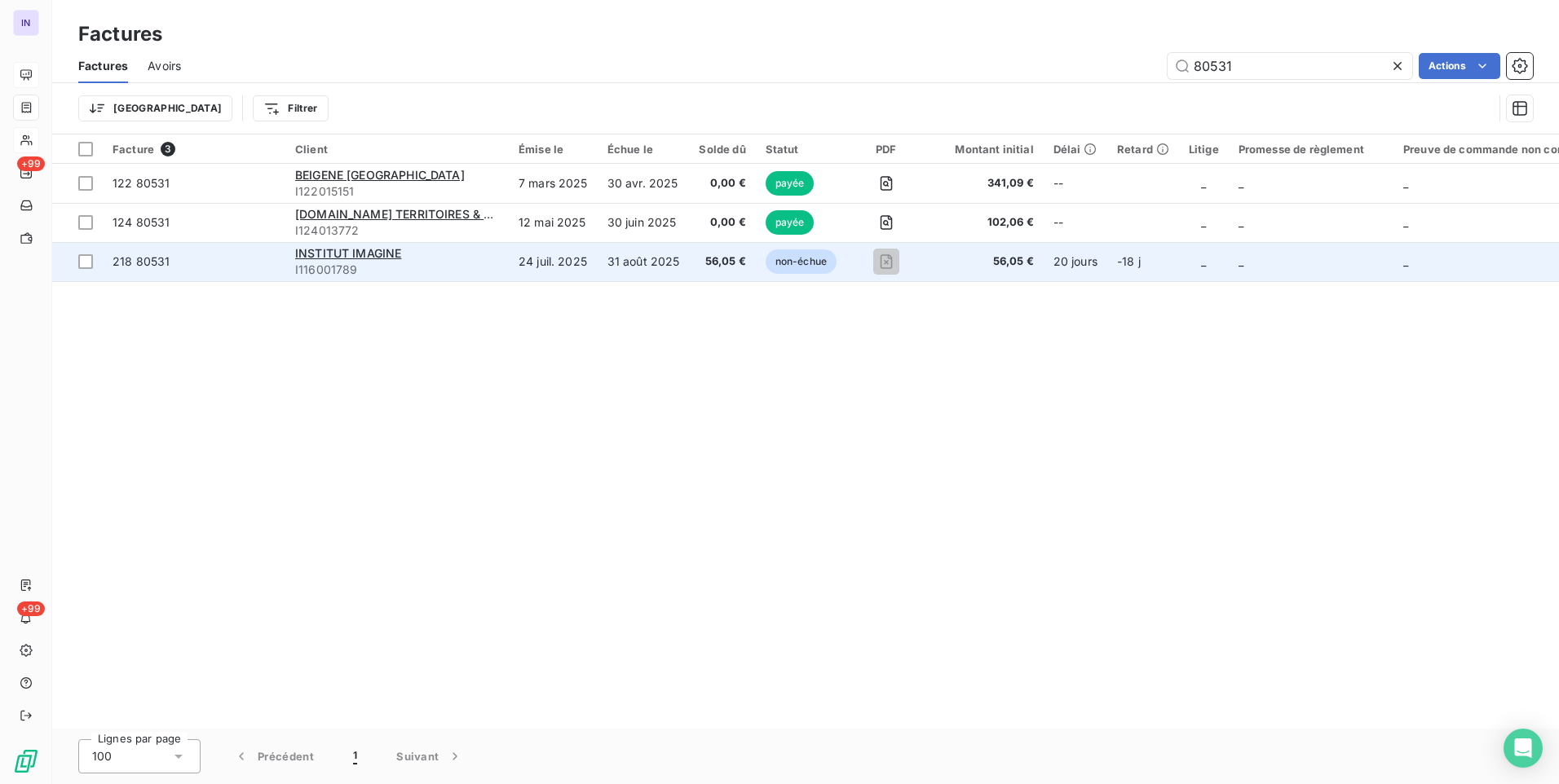
click at [703, 263] on span "56,05 €" at bounding box center [722, 261] width 47 height 16
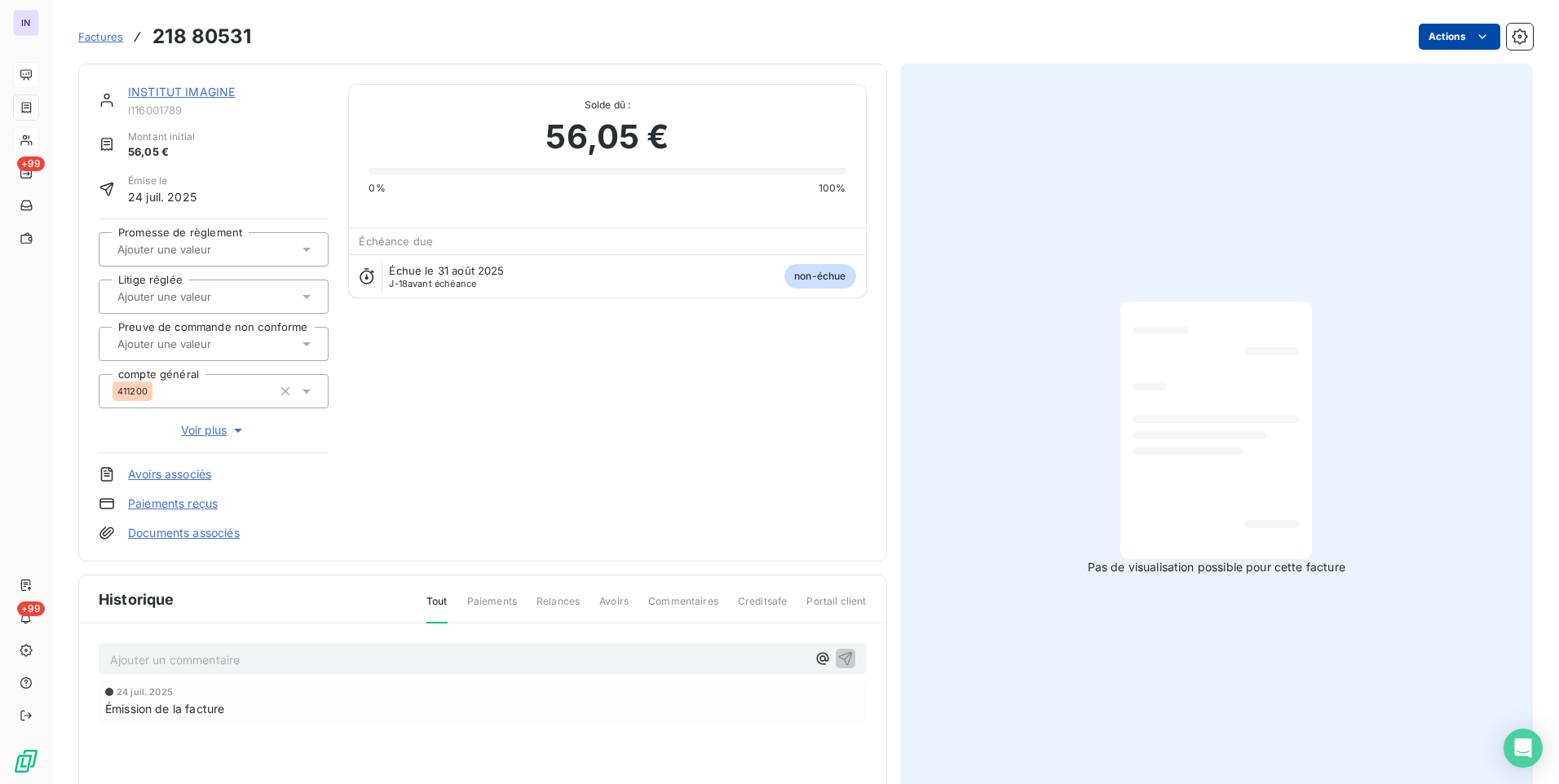
click at [1439, 38] on html "IN +99 +99 Factures 218 80531 Actions INSTITUT IMAGINE I116001789 Montant initi…" at bounding box center [780, 392] width 1559 height 784
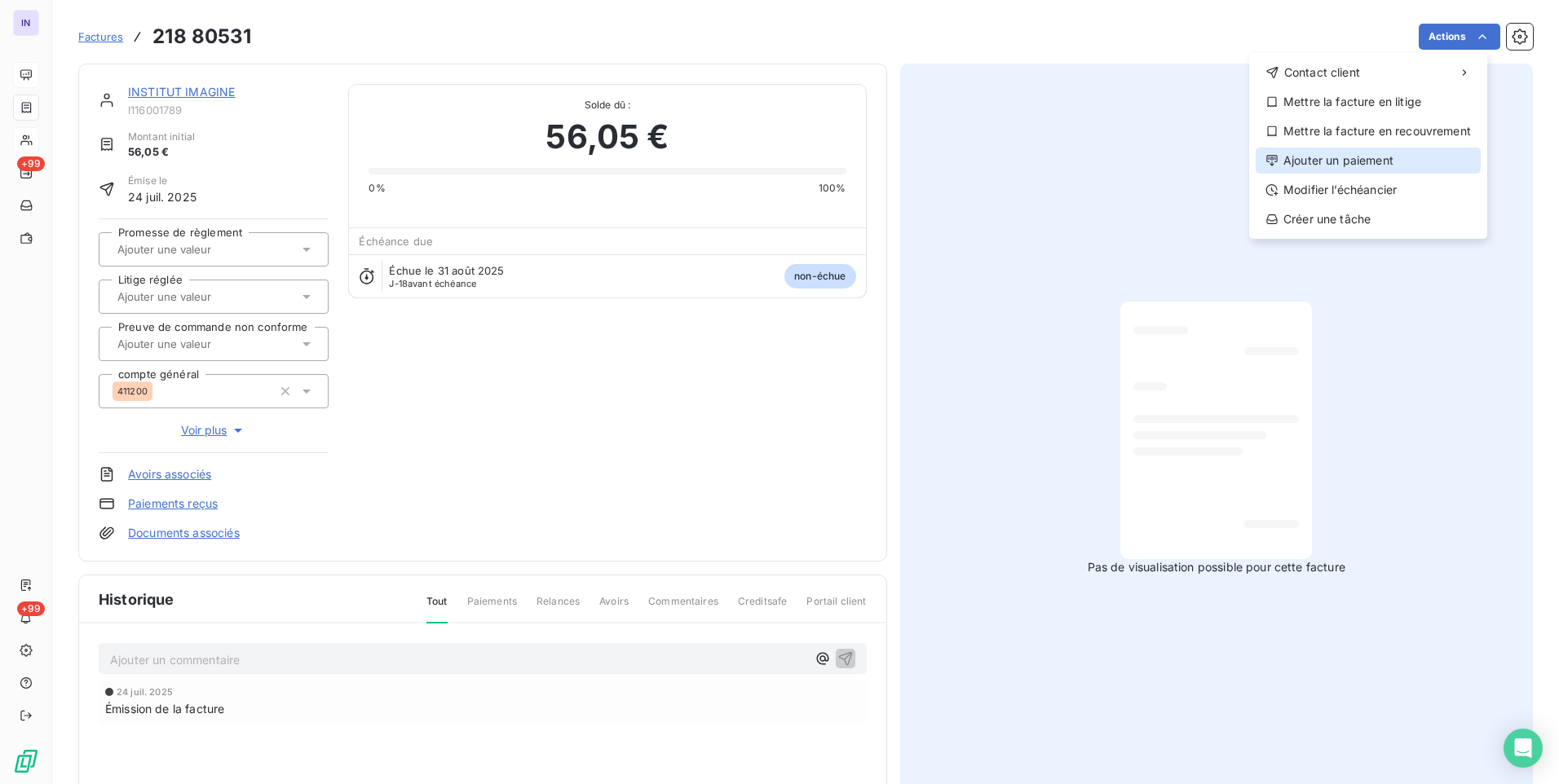
click at [1355, 166] on div "Ajouter un paiement" at bounding box center [1367, 161] width 225 height 26
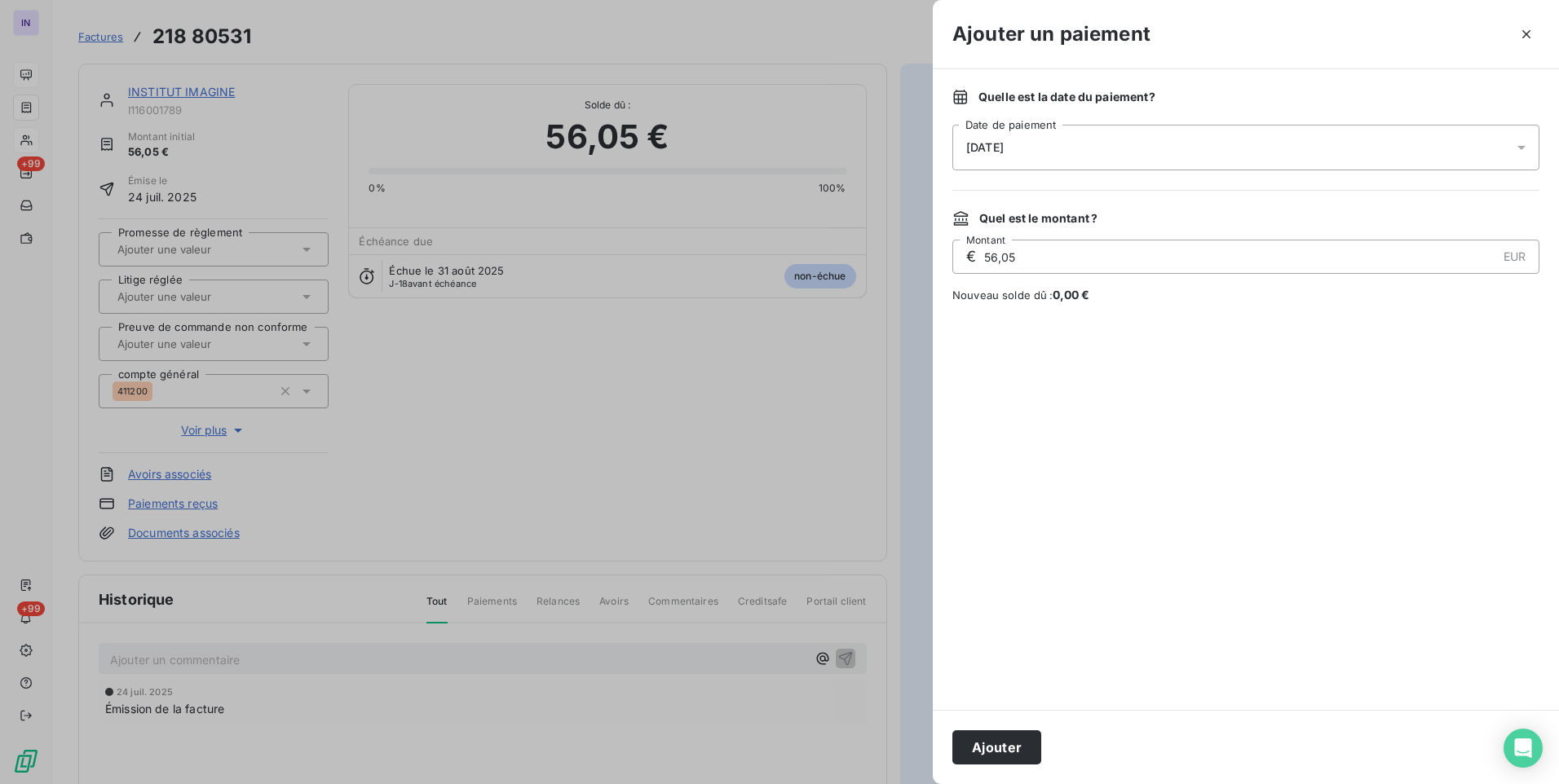
click at [1166, 136] on div "[DATE]" at bounding box center [1246, 147] width 587 height 46
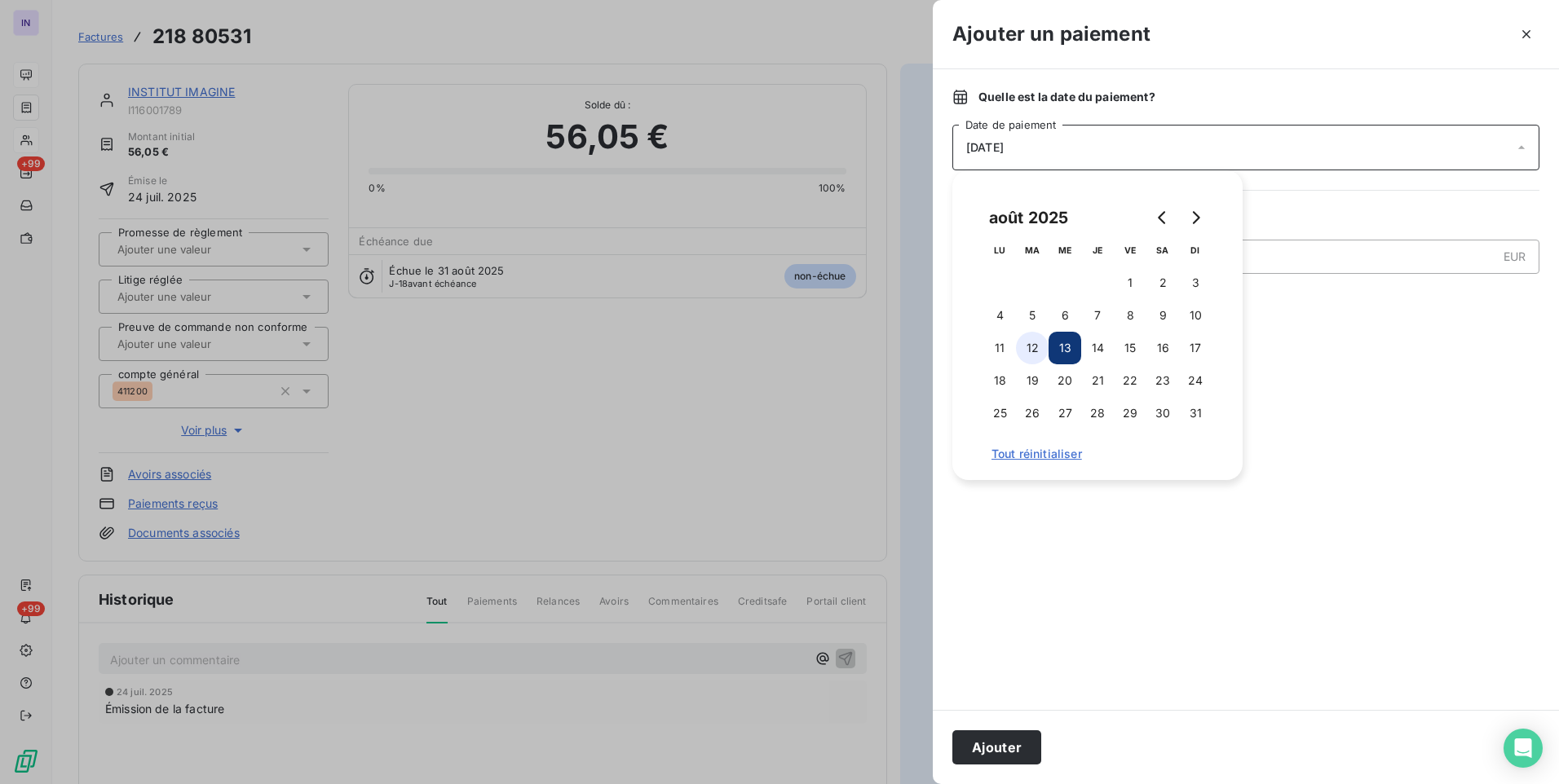
click at [1029, 349] on button "12" at bounding box center [1032, 348] width 33 height 33
click at [1022, 742] on button "Ajouter" at bounding box center [996, 748] width 89 height 35
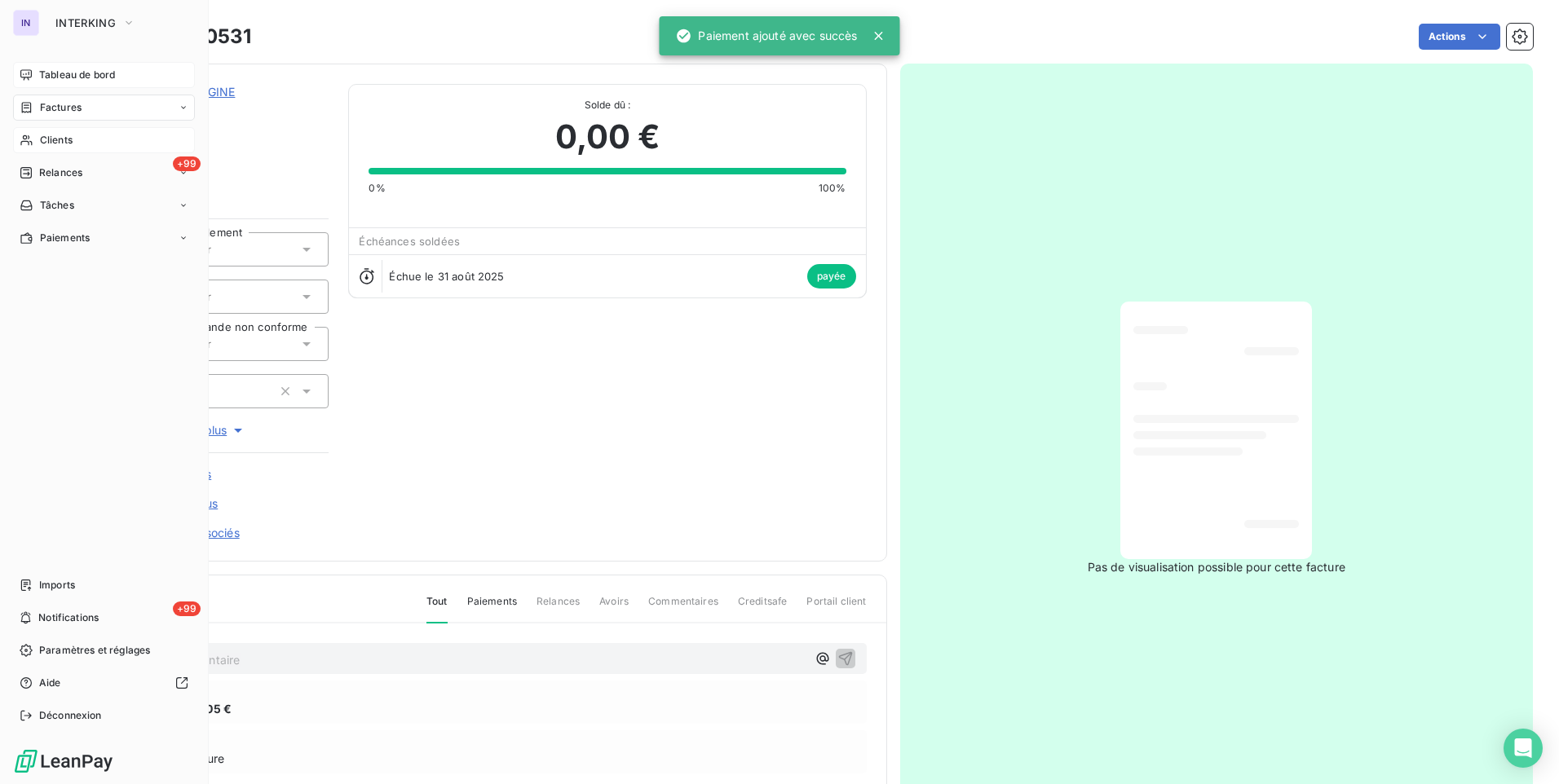
drag, startPoint x: 74, startPoint y: 113, endPoint x: 93, endPoint y: 112, distance: 19.0
click at [74, 113] on span "Factures" at bounding box center [61, 107] width 41 height 15
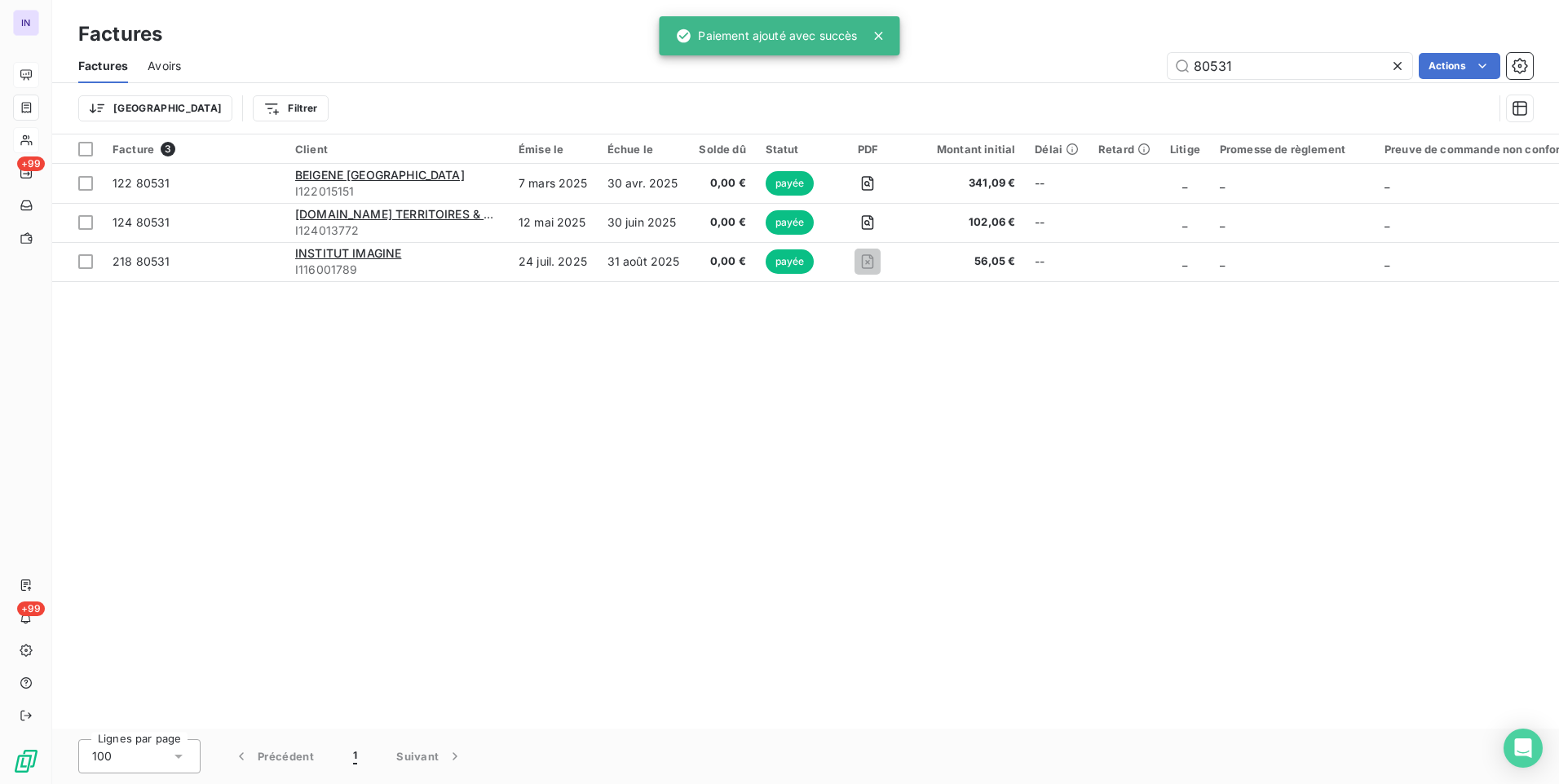
drag, startPoint x: 1200, startPoint y: 61, endPoint x: 994, endPoint y: 67, distance: 206.1
click at [1001, 65] on div "80531 Actions" at bounding box center [866, 66] width 1332 height 26
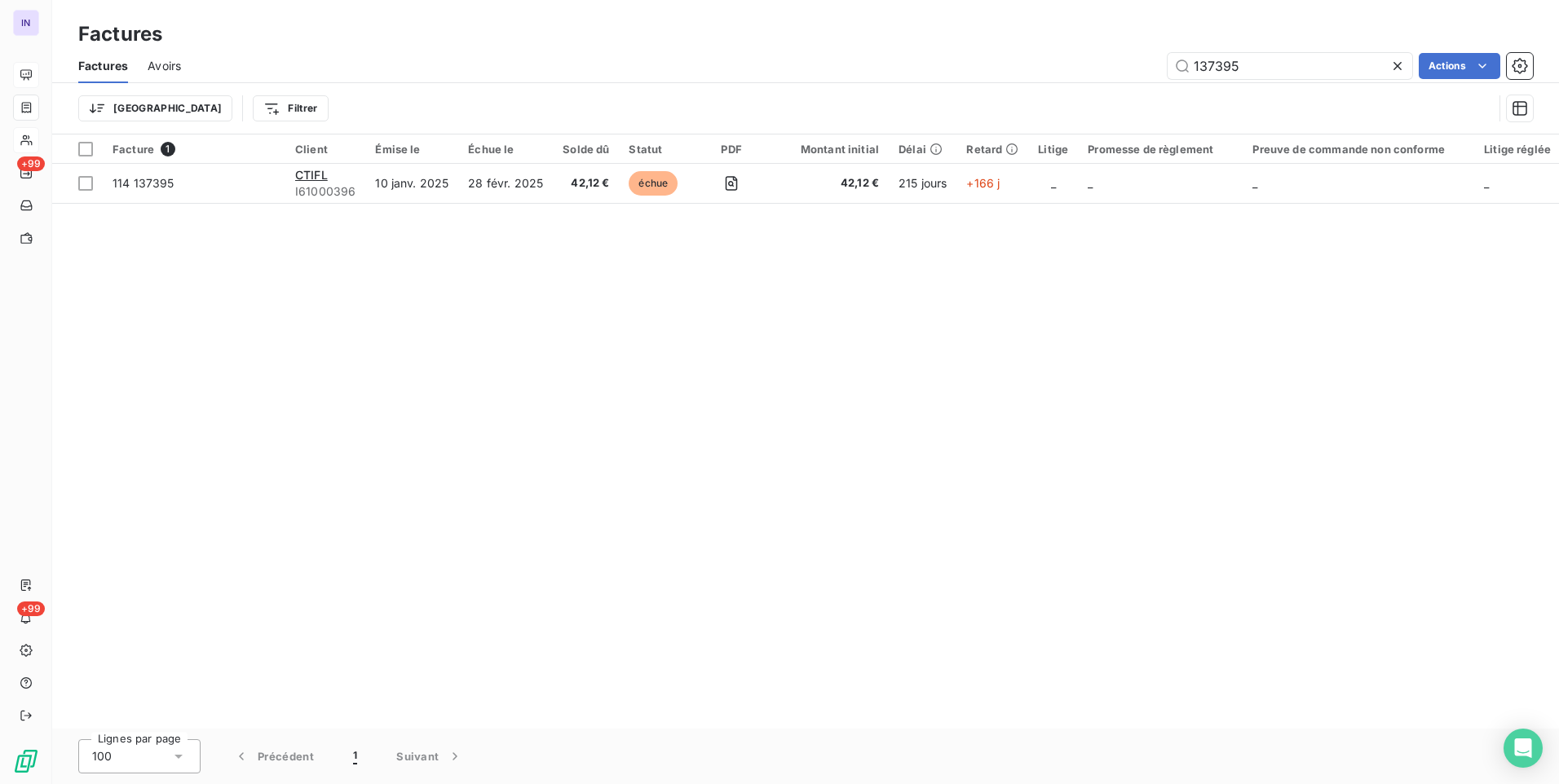
type input "137395"
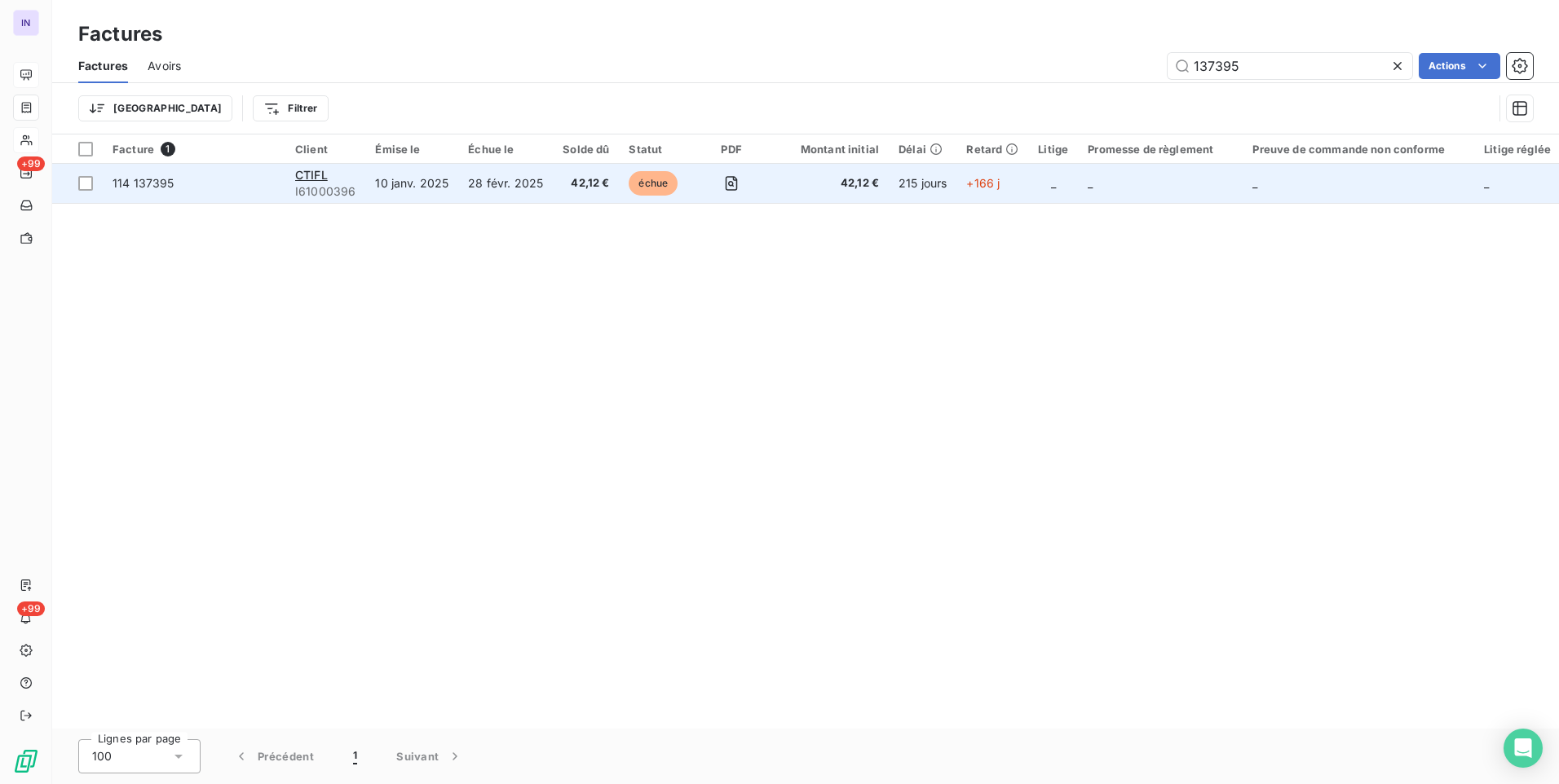
click at [521, 174] on td "28 févr. 2025" at bounding box center [505, 183] width 94 height 39
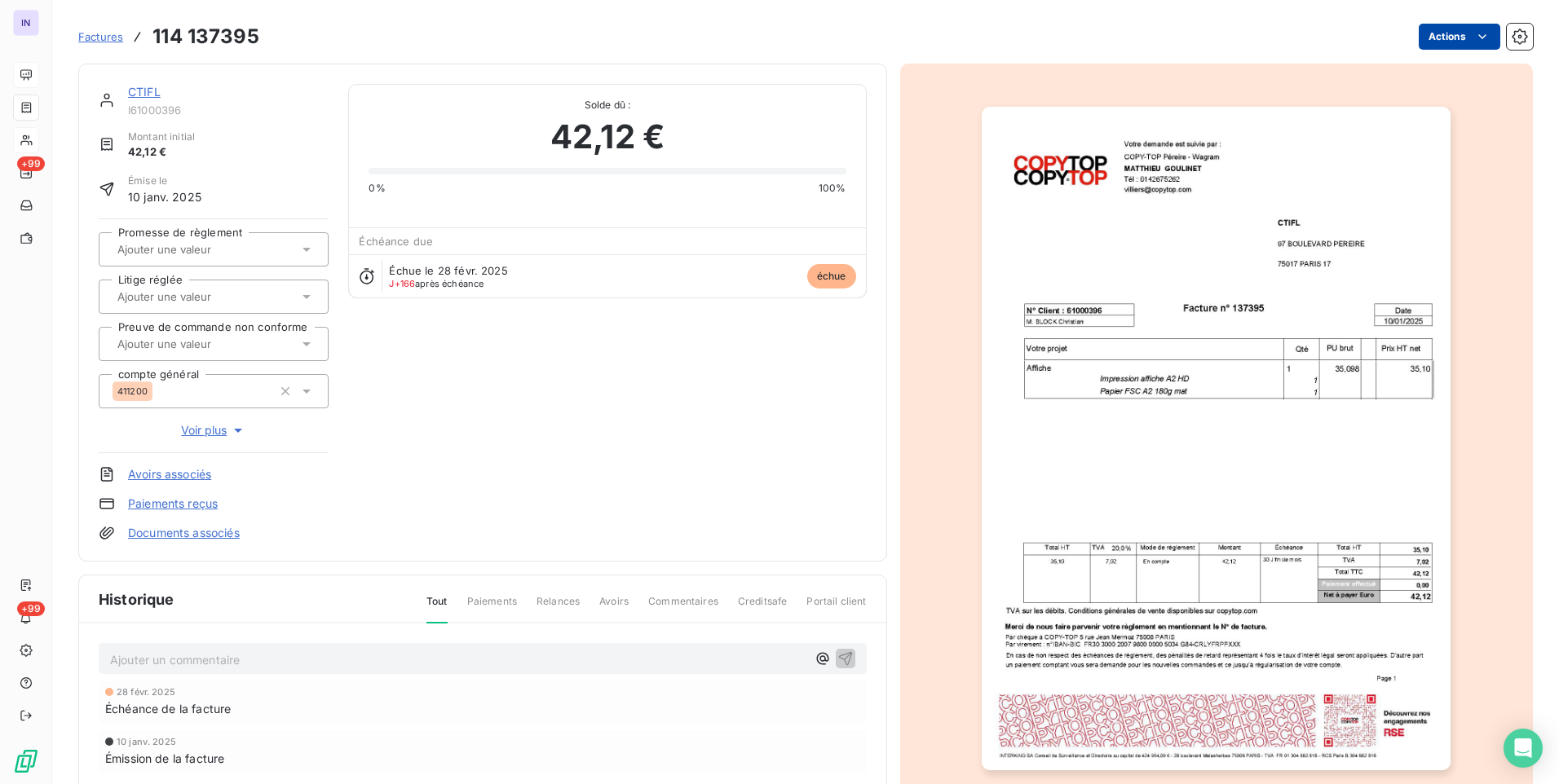
click at [1447, 40] on html "IN +99 +99 Factures 114 137395 Actions CTIFL I61000396 Montant initial 42,12 € …" at bounding box center [780, 392] width 1559 height 784
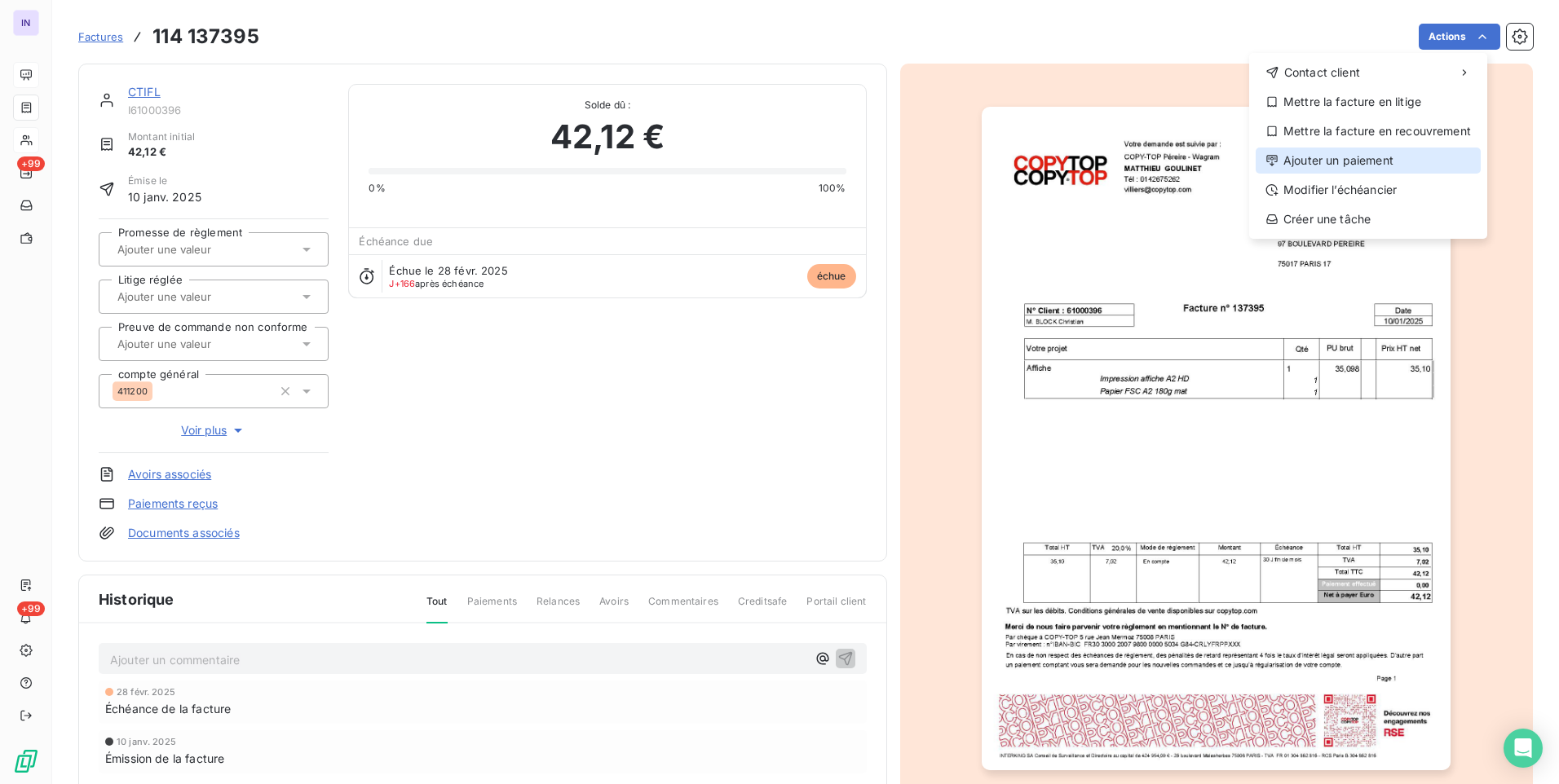
click at [1351, 155] on div "Ajouter un paiement" at bounding box center [1367, 161] width 225 height 26
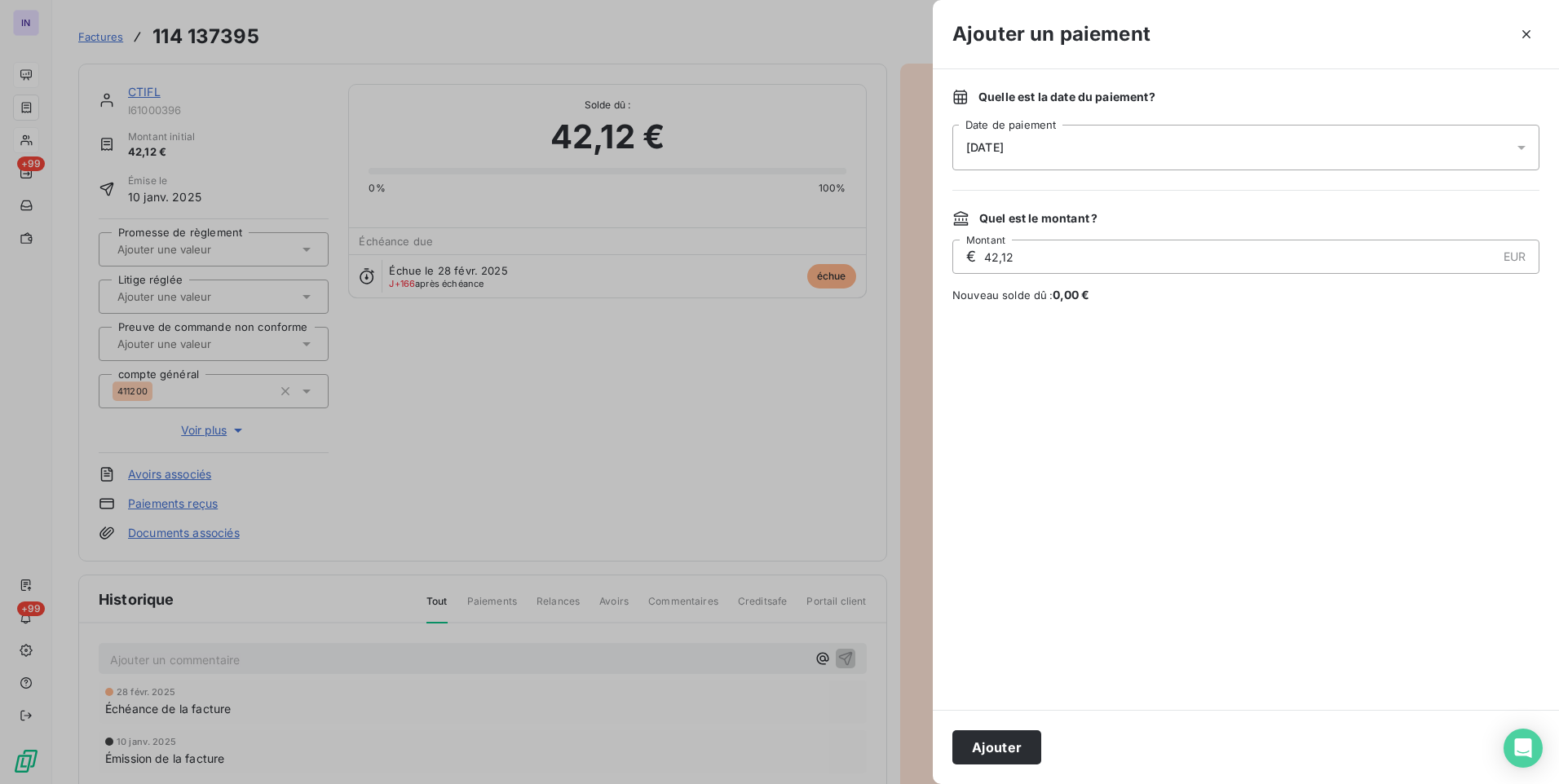
click at [1108, 155] on div "[DATE]" at bounding box center [1246, 147] width 587 height 46
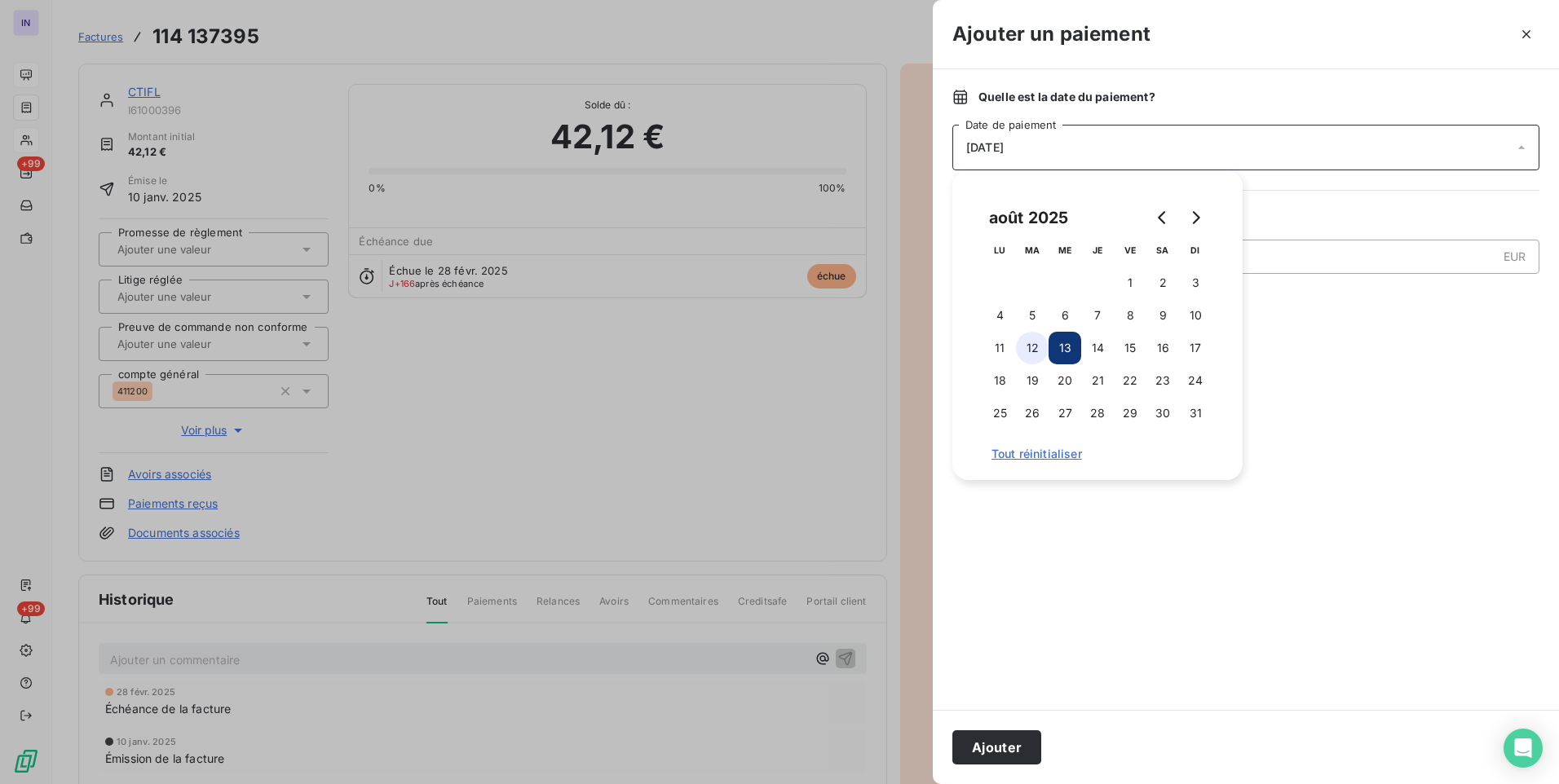
click at [1037, 351] on button "12" at bounding box center [1032, 348] width 33 height 33
click at [1021, 747] on button "Ajouter" at bounding box center [996, 748] width 89 height 35
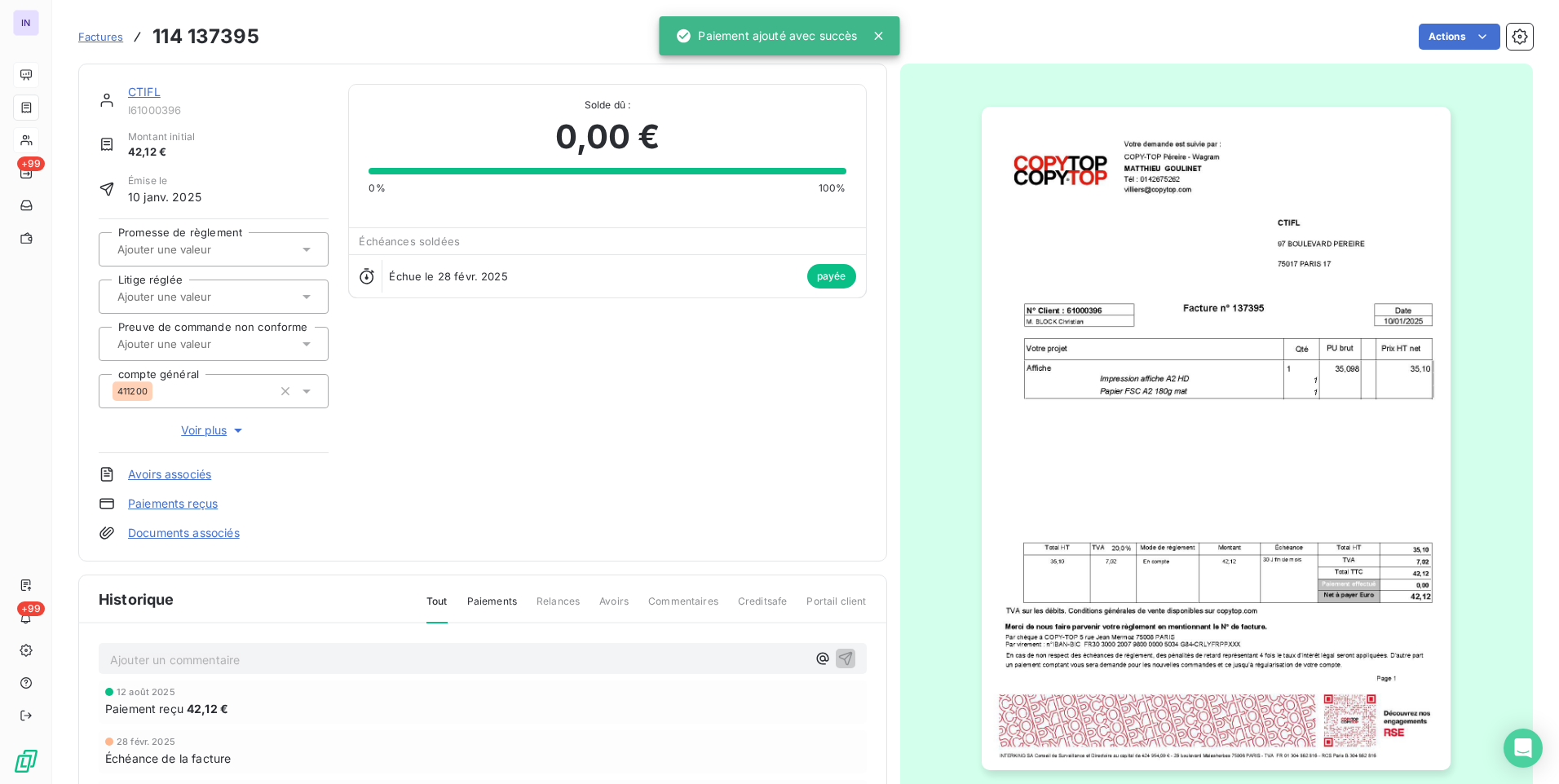
click at [144, 95] on link "CTIFL" at bounding box center [144, 92] width 33 height 14
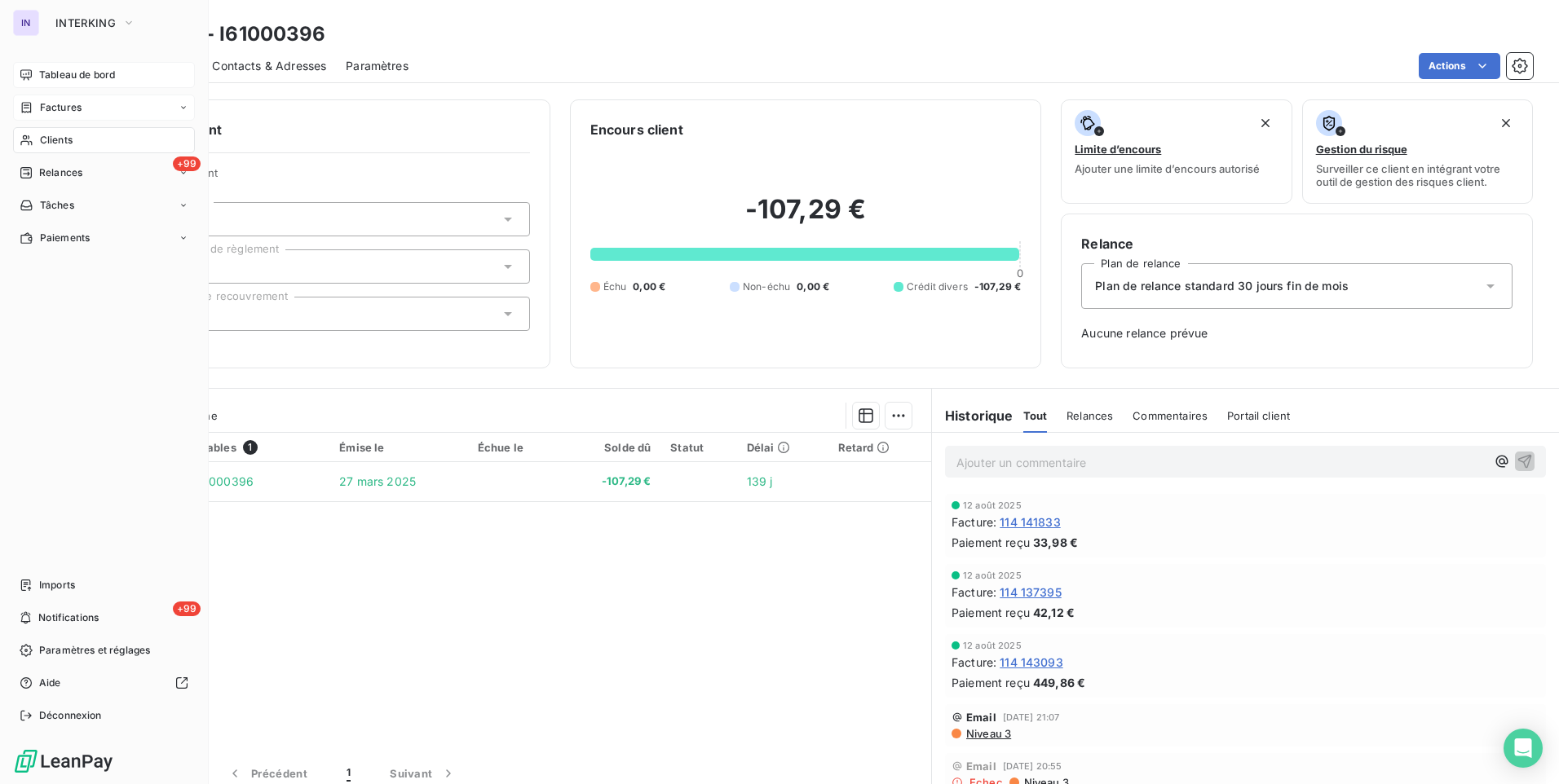
click at [74, 106] on span "Factures" at bounding box center [61, 107] width 41 height 15
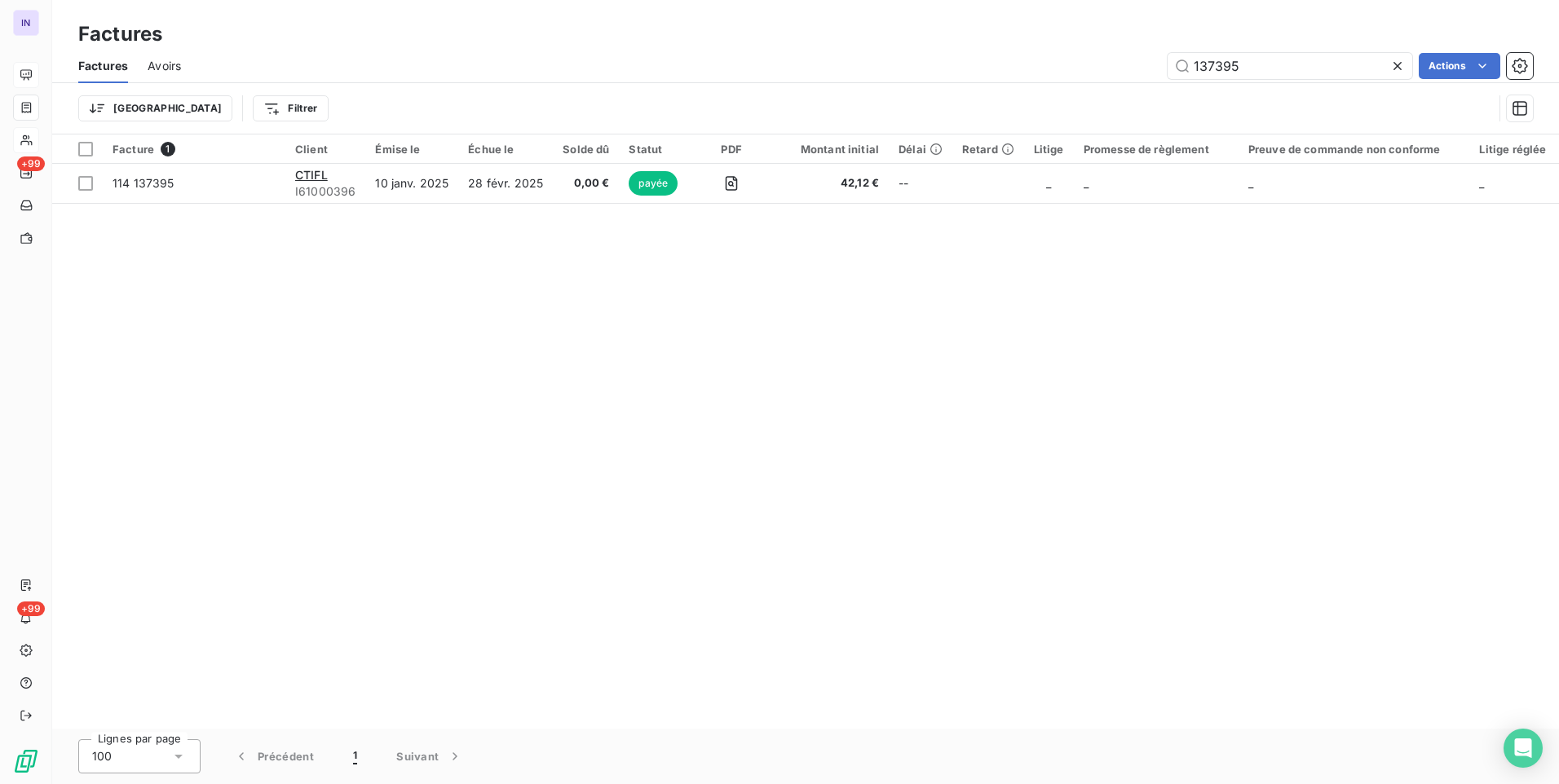
drag, startPoint x: 1114, startPoint y: 69, endPoint x: 982, endPoint y: 75, distance: 132.1
click at [1070, 68] on div "137395 Actions" at bounding box center [866, 66] width 1332 height 26
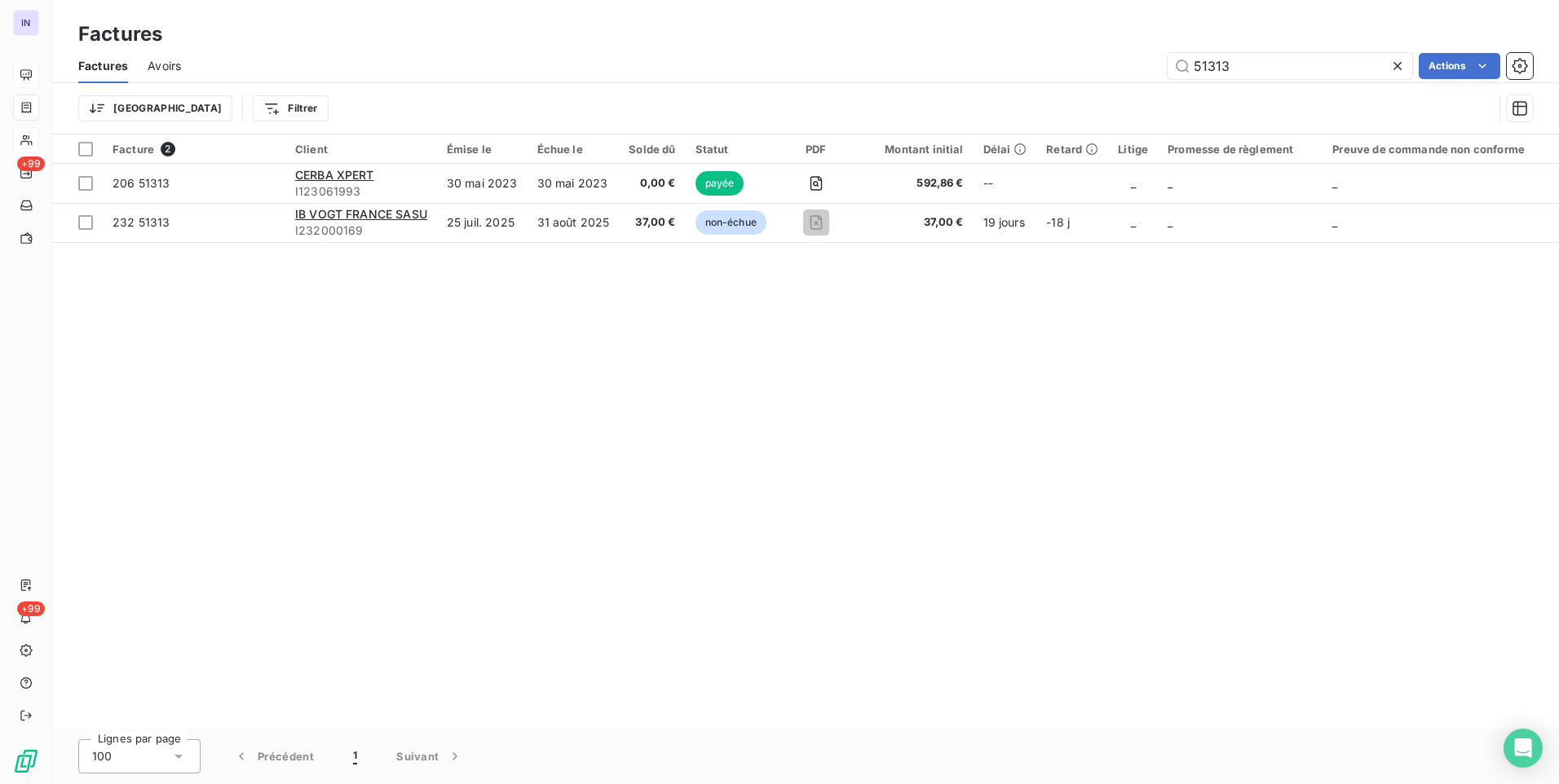
type input "51313"
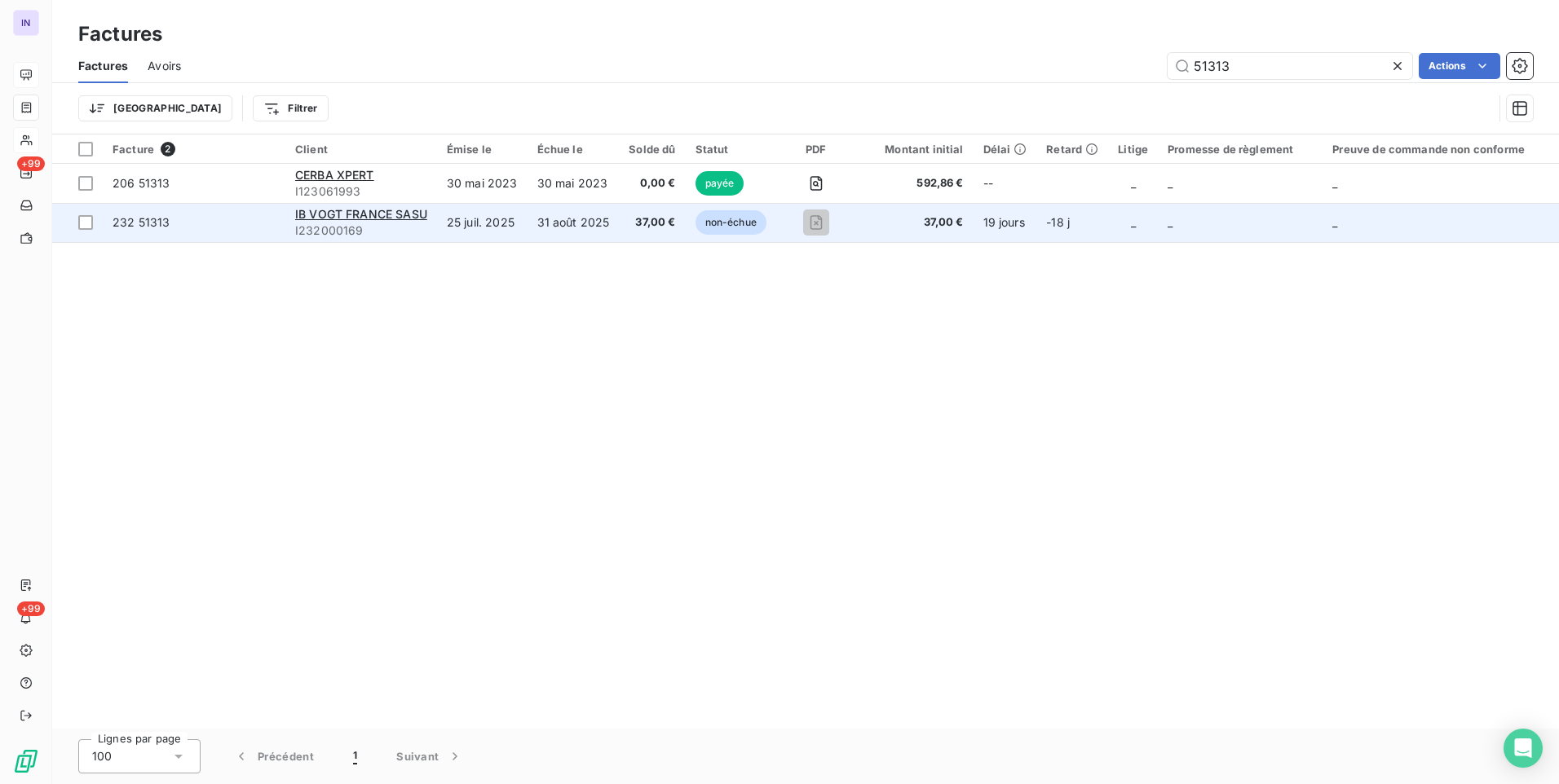
click at [579, 234] on td "31 août 2025" at bounding box center [573, 222] width 93 height 39
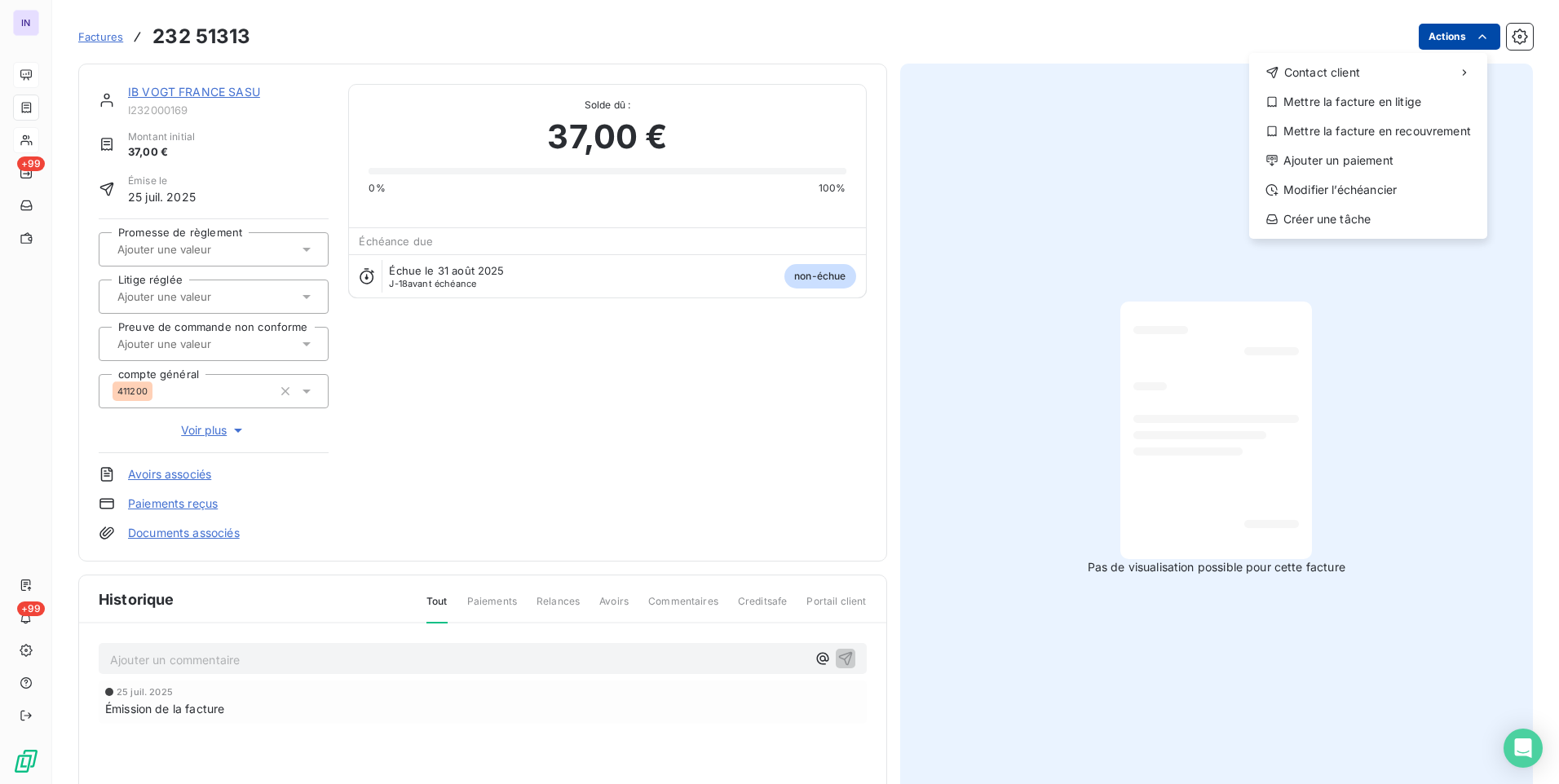
click at [1434, 36] on html "IN +99 +99 Factures [PHONE_NUMBER] Actions Contact client Mettre la facture en …" at bounding box center [780, 392] width 1559 height 784
click at [1354, 156] on div "Ajouter un paiement" at bounding box center [1367, 161] width 225 height 26
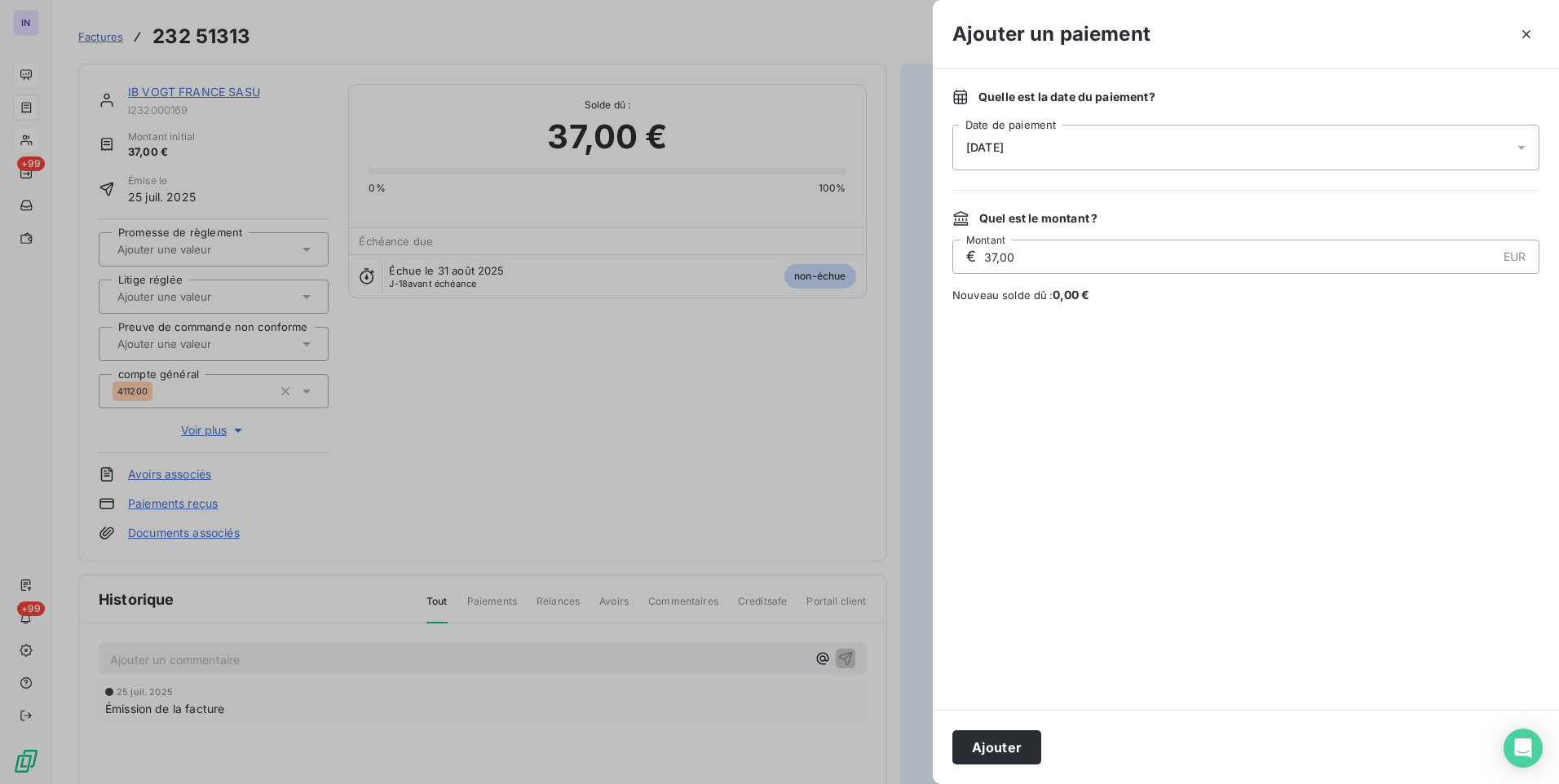
click at [1172, 133] on div "[DATE]" at bounding box center [1246, 147] width 587 height 46
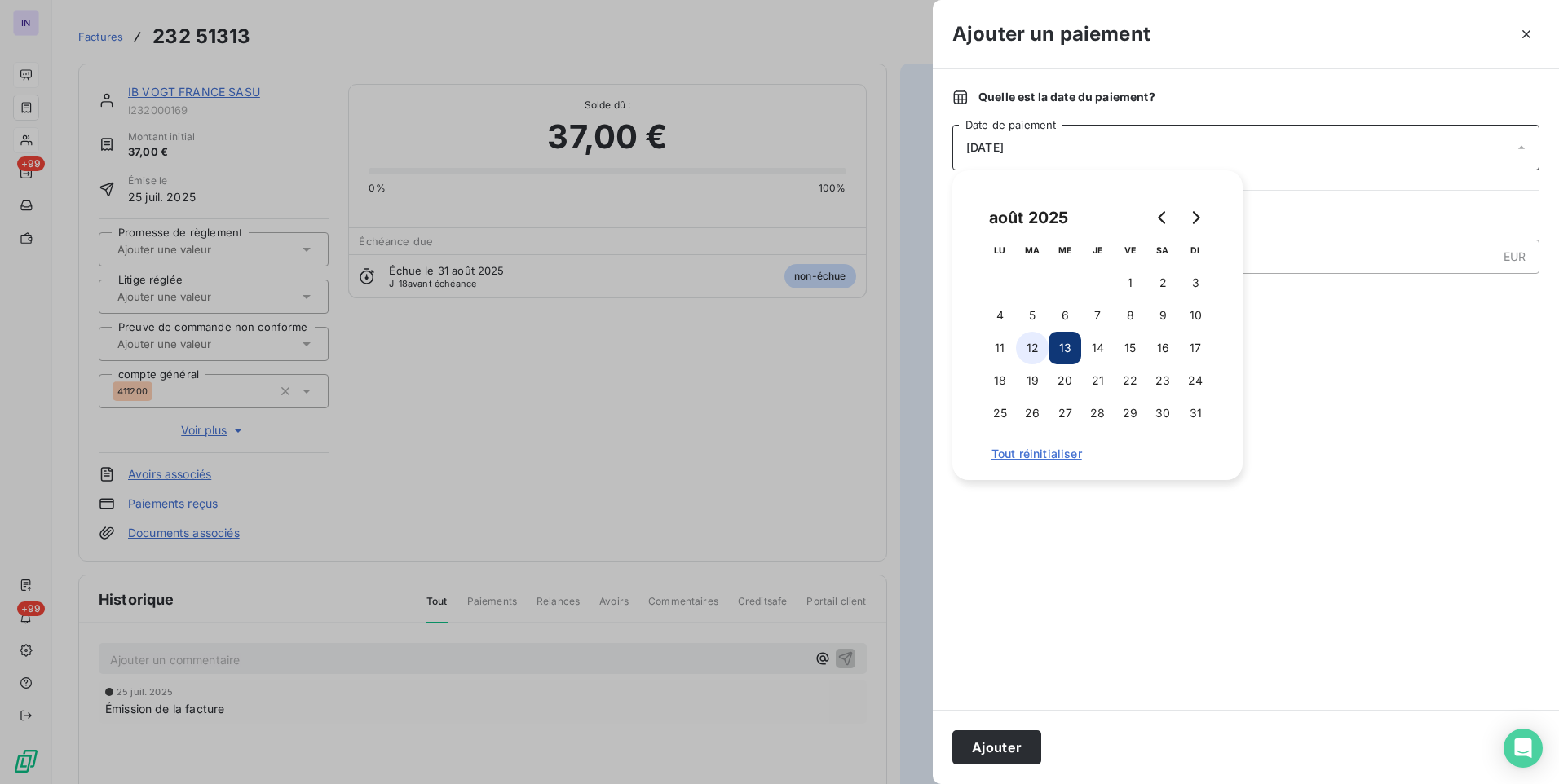
click at [1037, 344] on button "12" at bounding box center [1032, 348] width 33 height 33
click at [1010, 743] on button "Ajouter" at bounding box center [996, 748] width 89 height 35
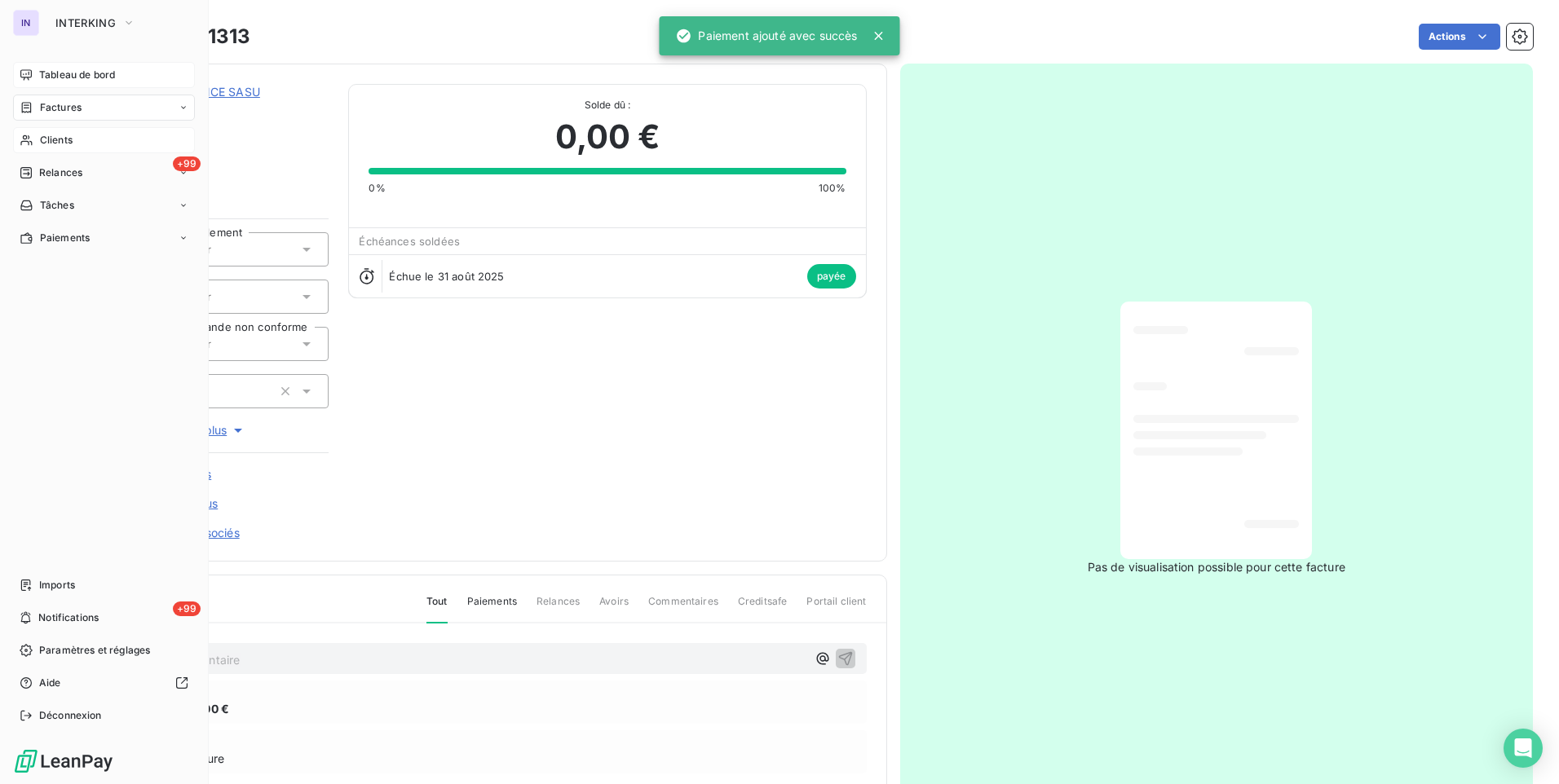
click at [71, 108] on span "Factures" at bounding box center [61, 107] width 41 height 15
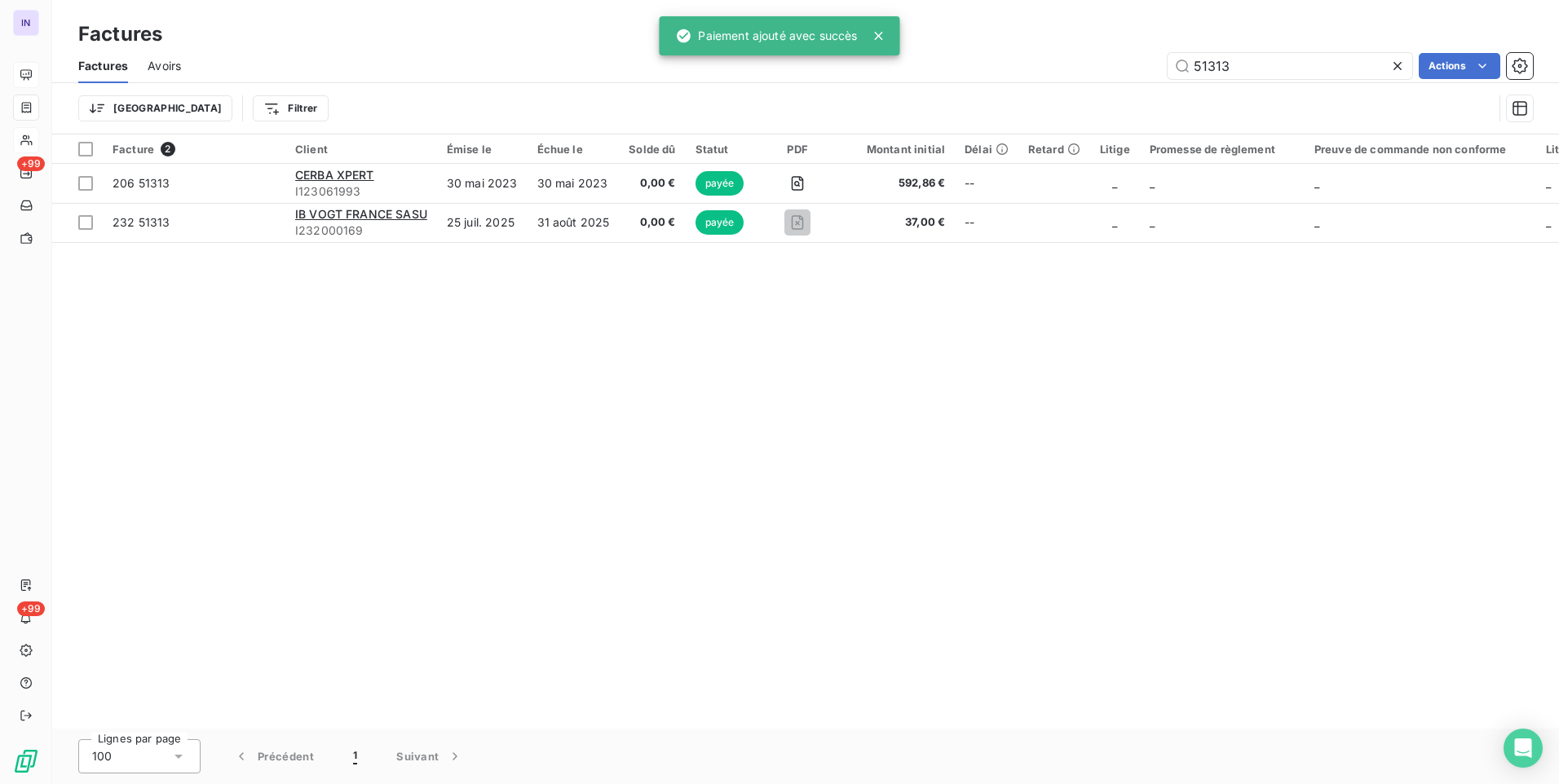
click at [937, 87] on div "Factures Avoirs 51313 Actions Trier Filtrer" at bounding box center [806, 91] width 1507 height 85
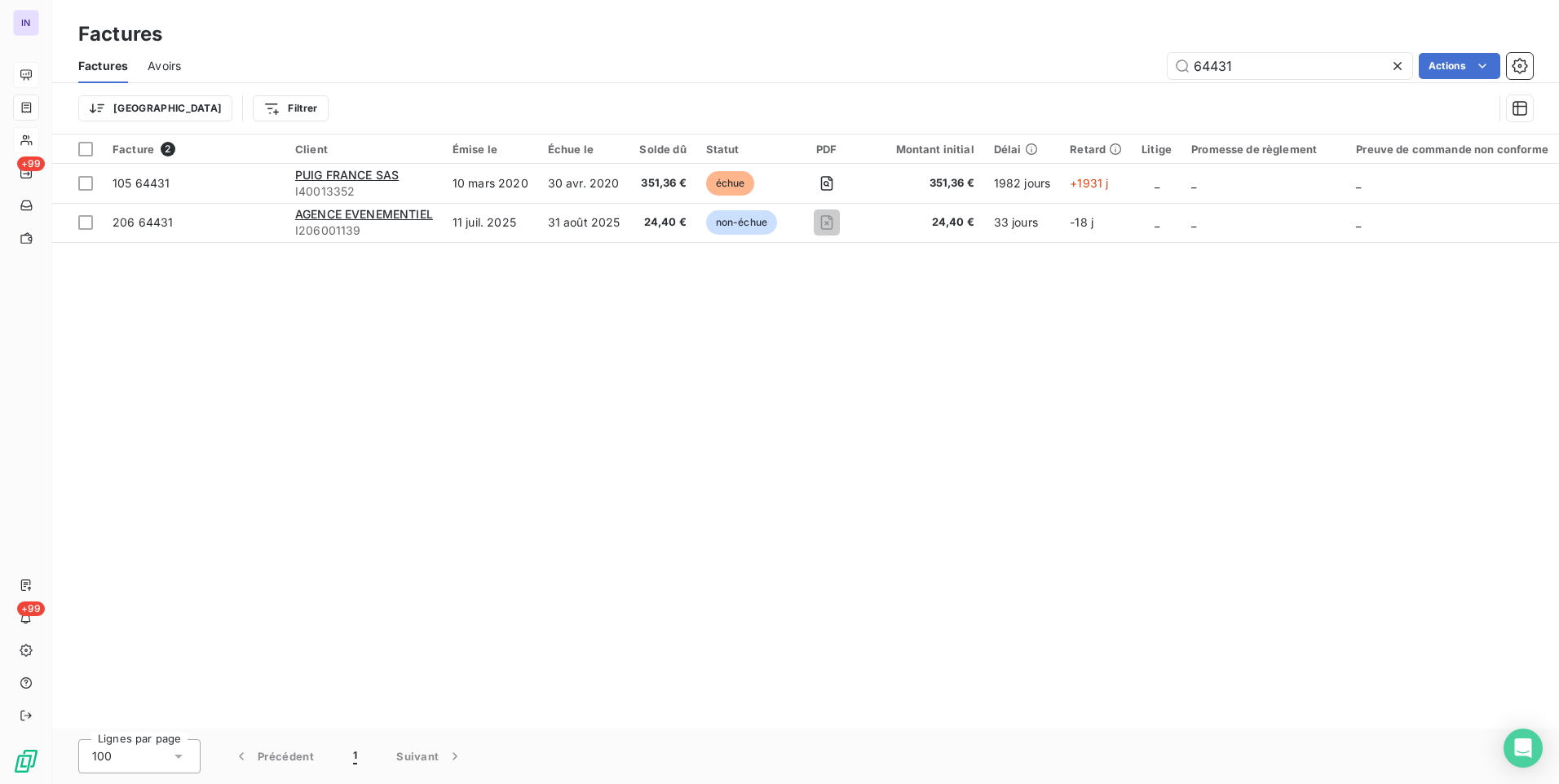
type input "64431"
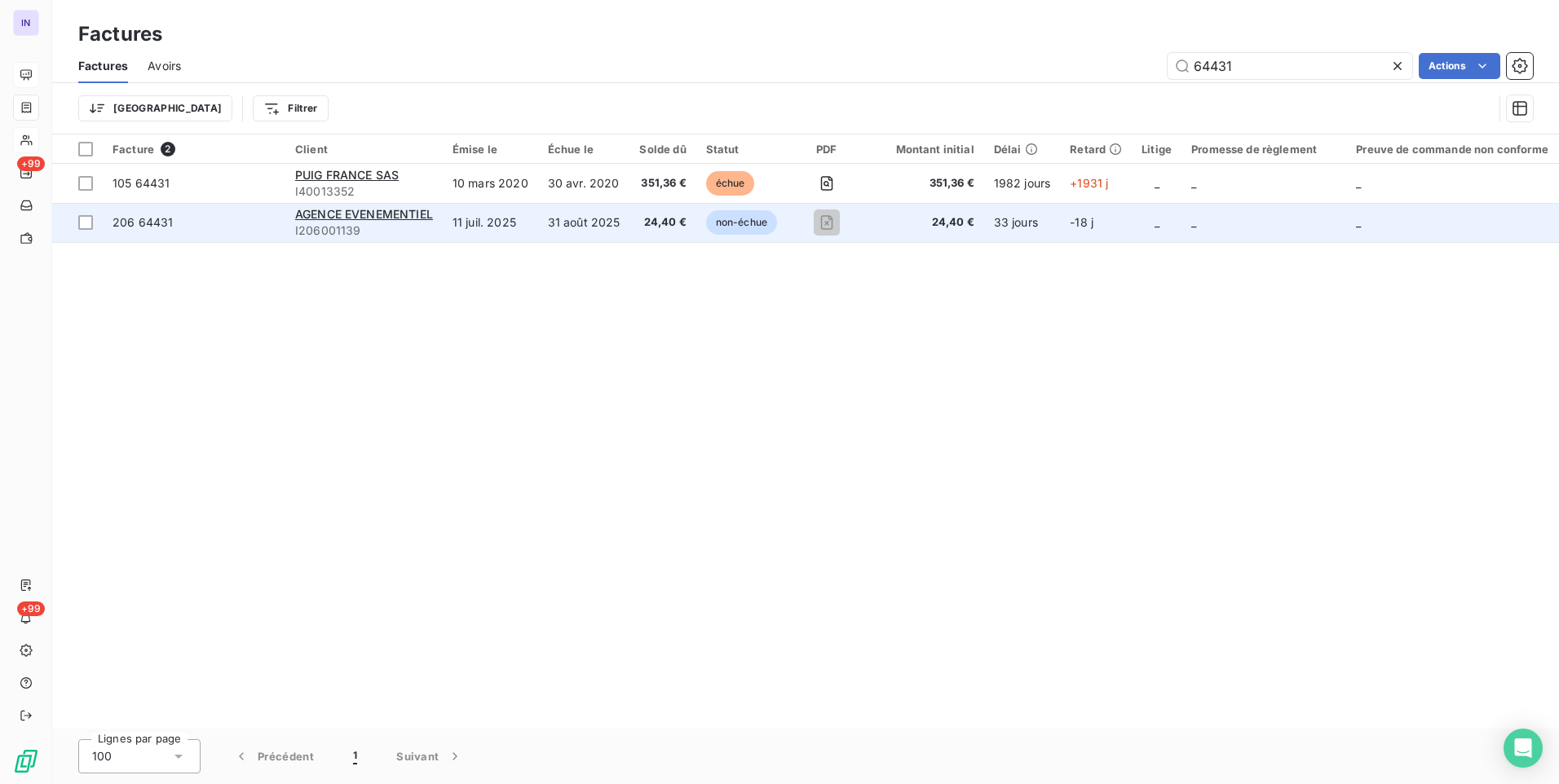
click at [528, 226] on td "11 juil. 2025" at bounding box center [491, 222] width 95 height 39
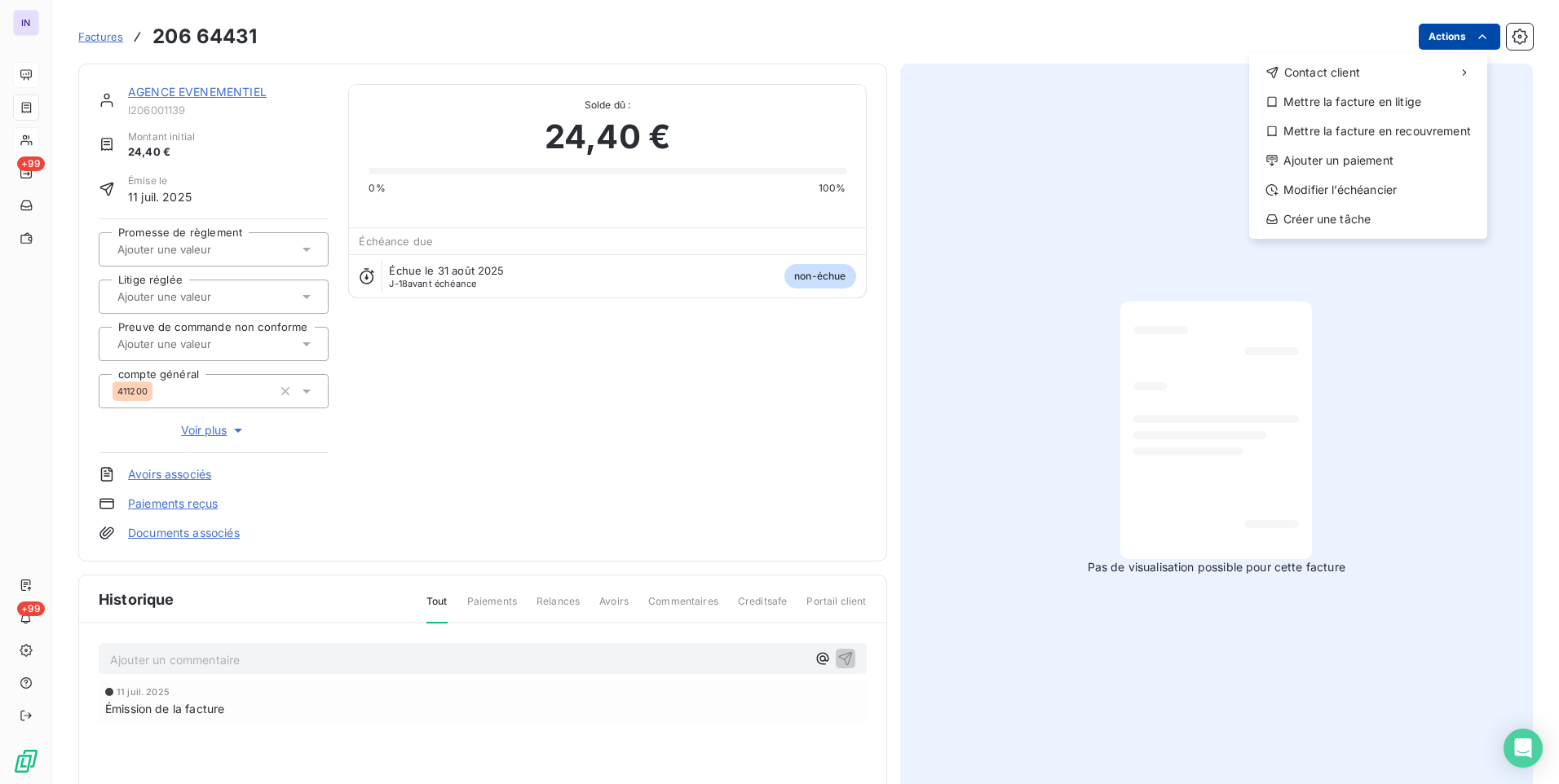
click at [1434, 31] on html "IN +99 +99 Factures [PHONE_NUMBER] Actions Contact client Mettre la facture en …" at bounding box center [780, 392] width 1559 height 784
click at [1328, 163] on div "Ajouter un paiement" at bounding box center [1367, 161] width 225 height 26
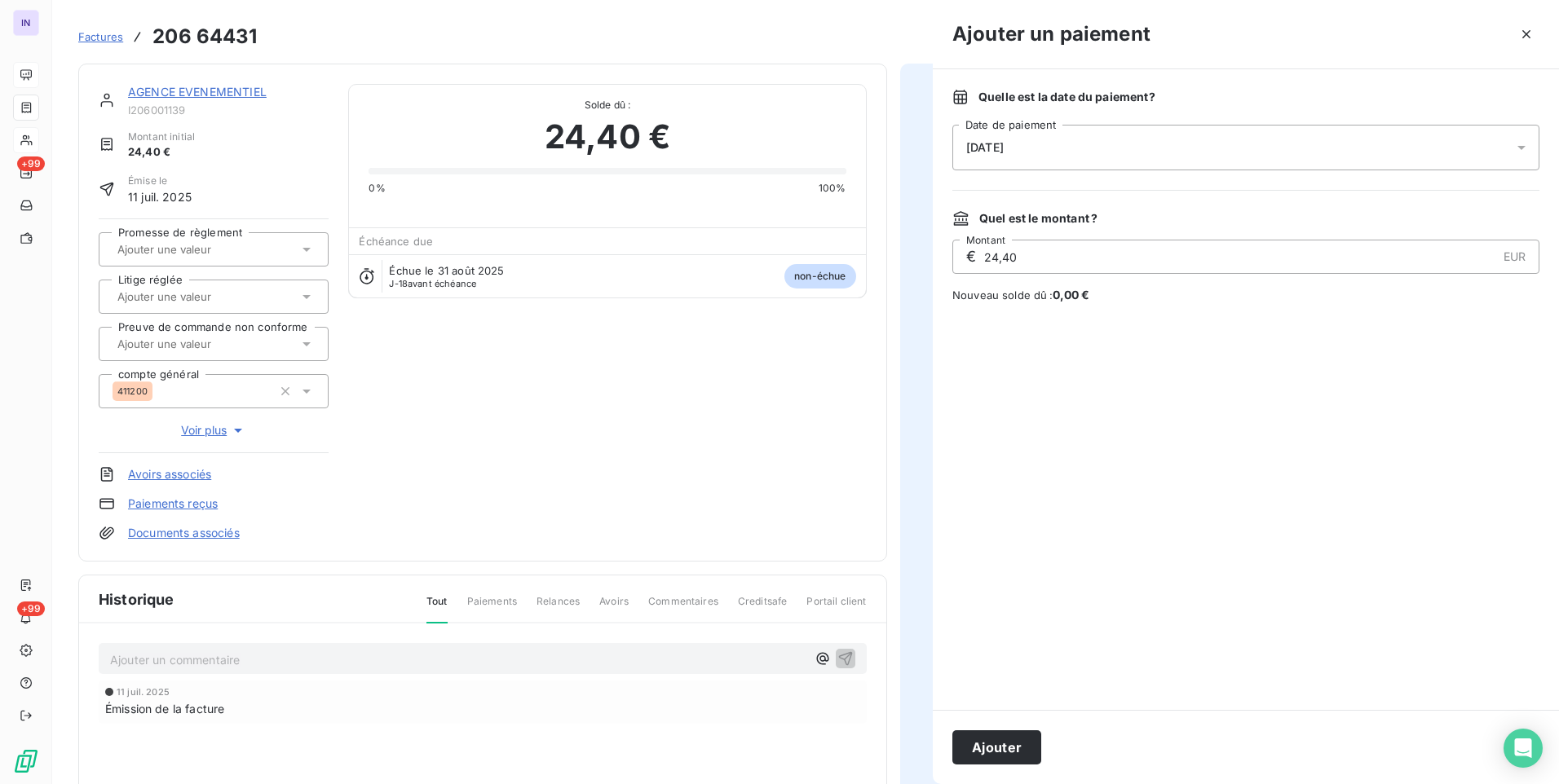
click at [1173, 151] on div "[DATE]" at bounding box center [1246, 147] width 587 height 46
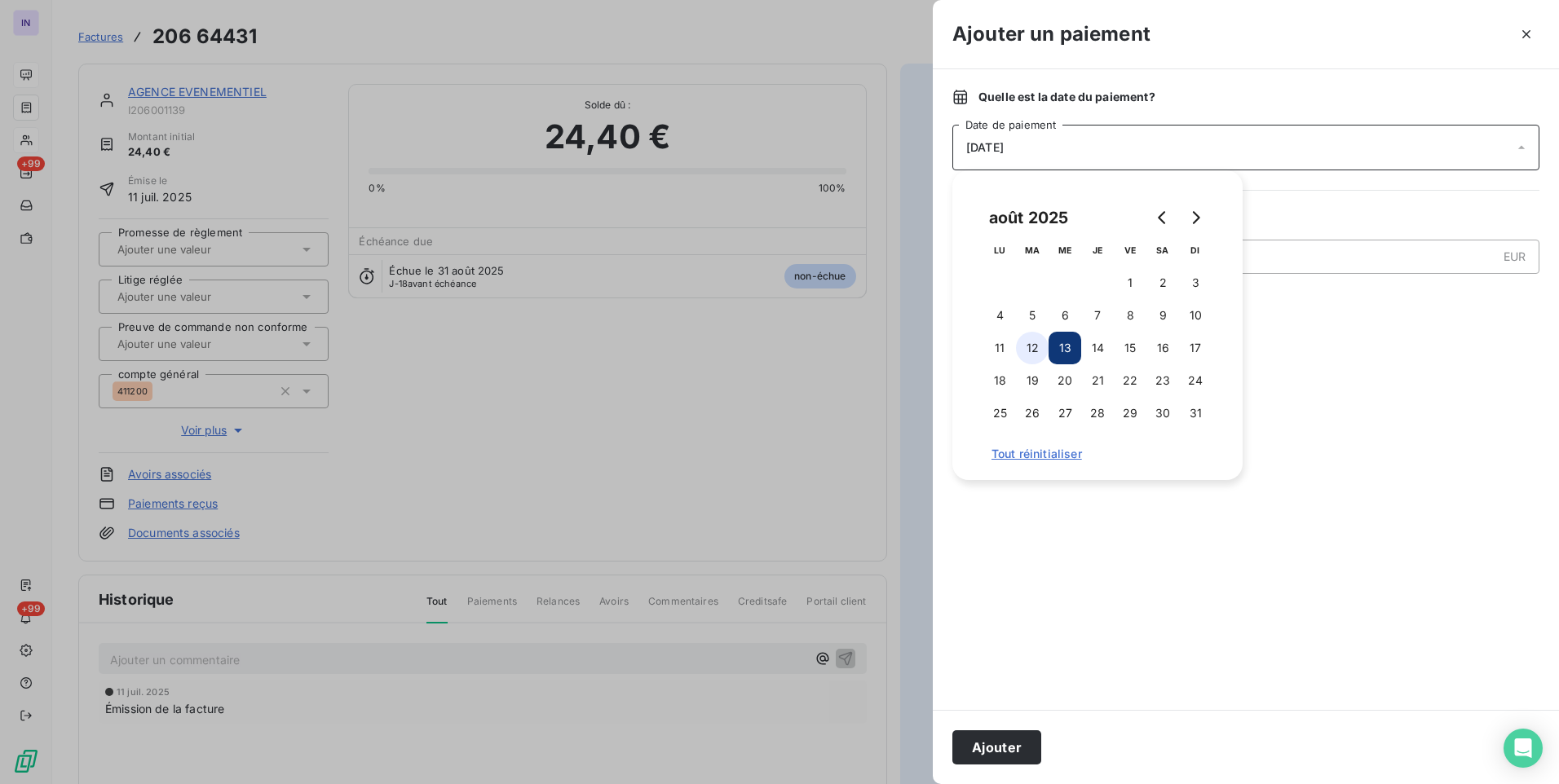
click at [1037, 343] on button "12" at bounding box center [1032, 348] width 33 height 33
click at [1013, 735] on button "Ajouter" at bounding box center [996, 748] width 89 height 35
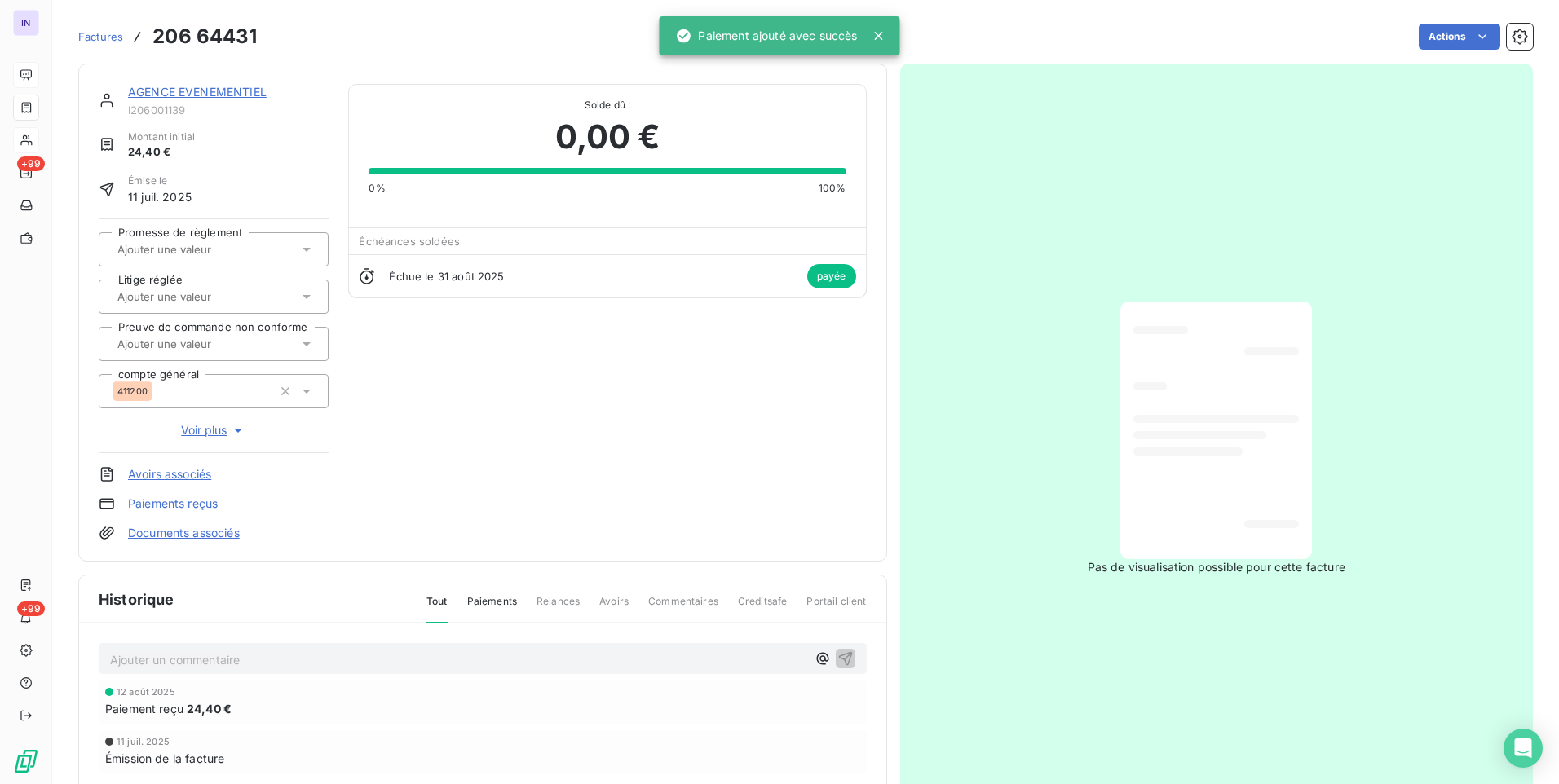
click at [249, 93] on link "AGENCE EVENEMENTIEL" at bounding box center [197, 92] width 138 height 14
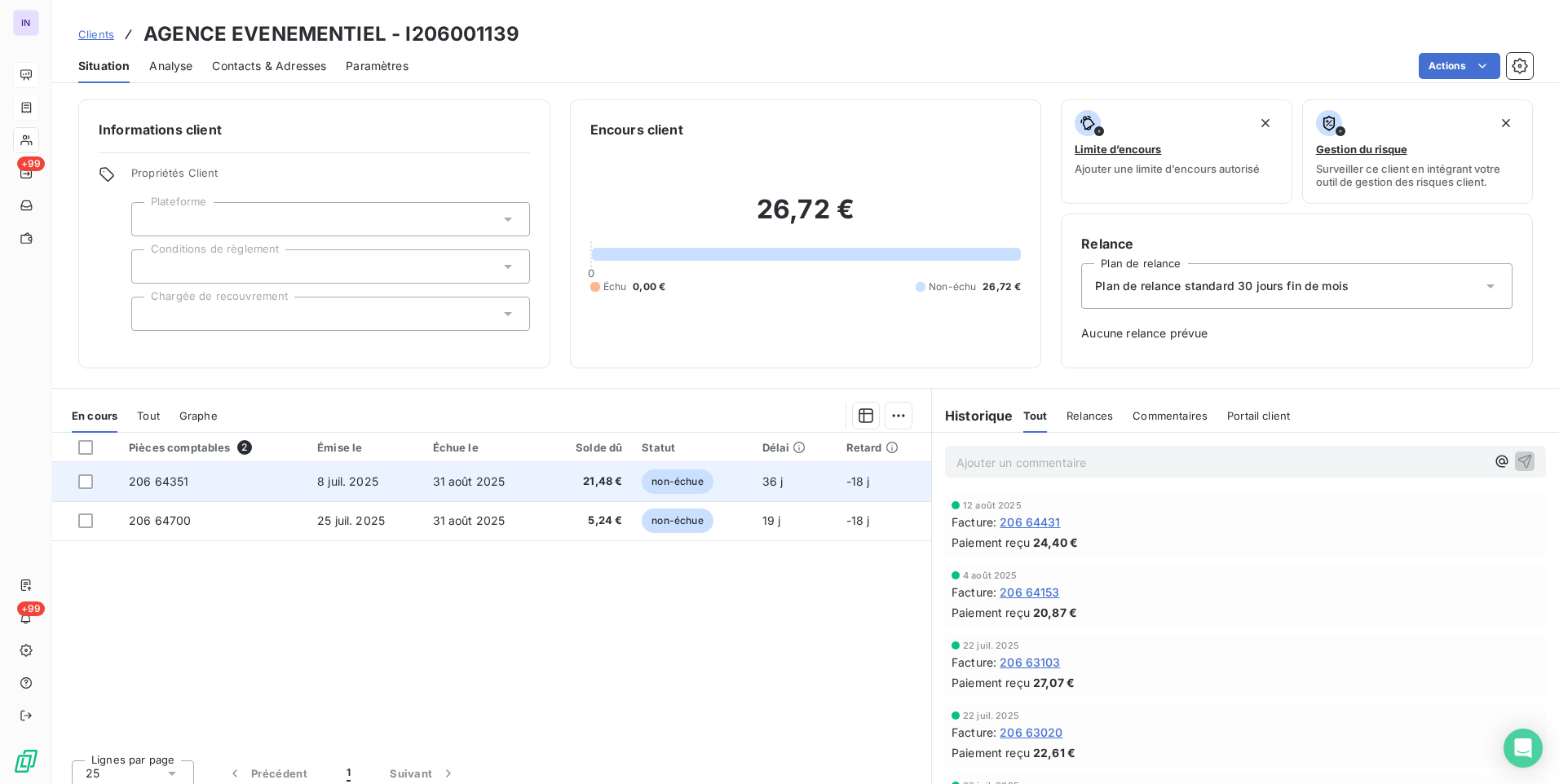
click at [591, 484] on span "21,48 €" at bounding box center [588, 481] width 67 height 16
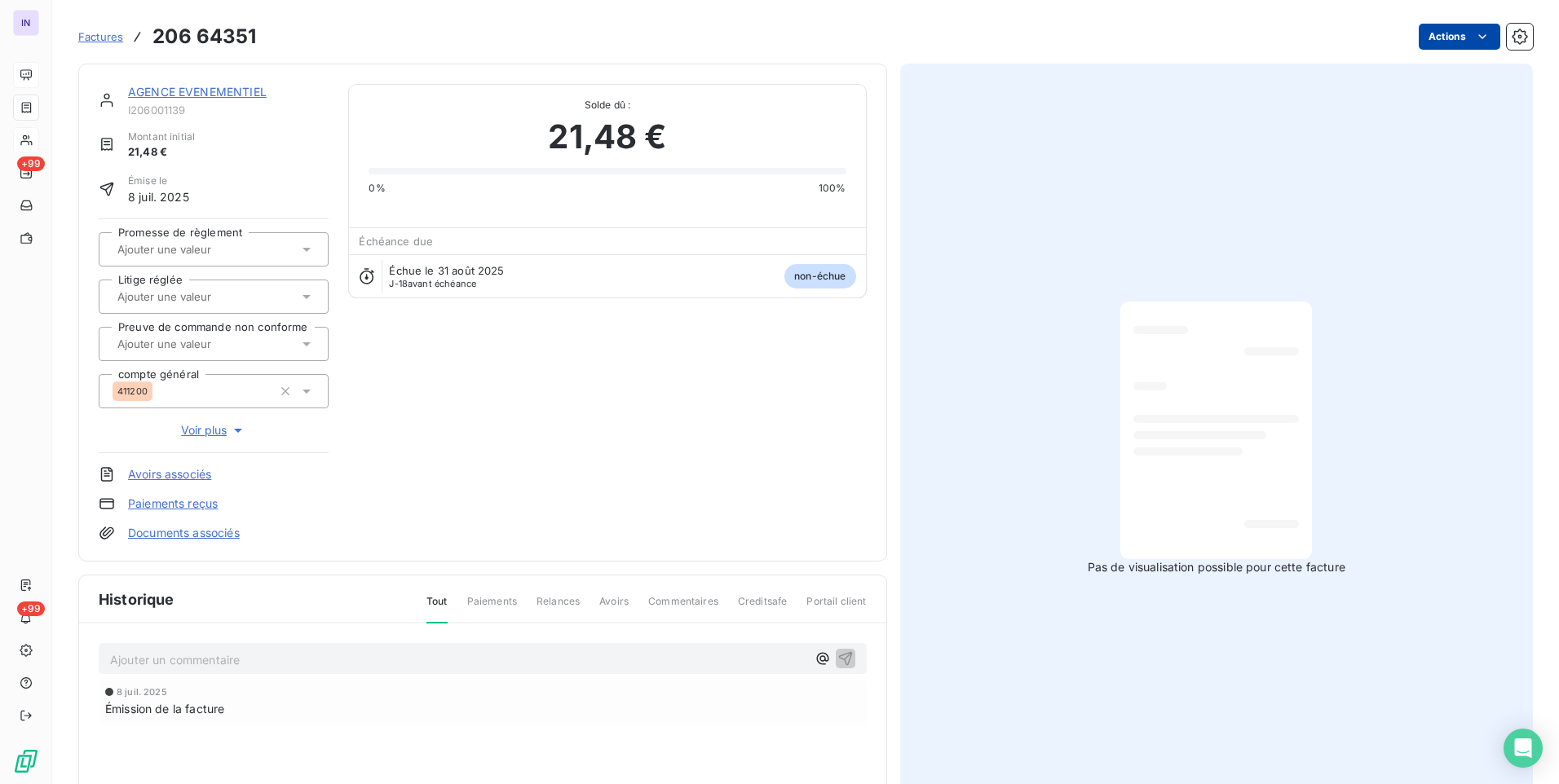
click at [1427, 30] on html "IN +99 +99 Factures 206 64351 Actions AGENCE EVENEMENTIEL I206001139 Montant in…" at bounding box center [780, 392] width 1559 height 784
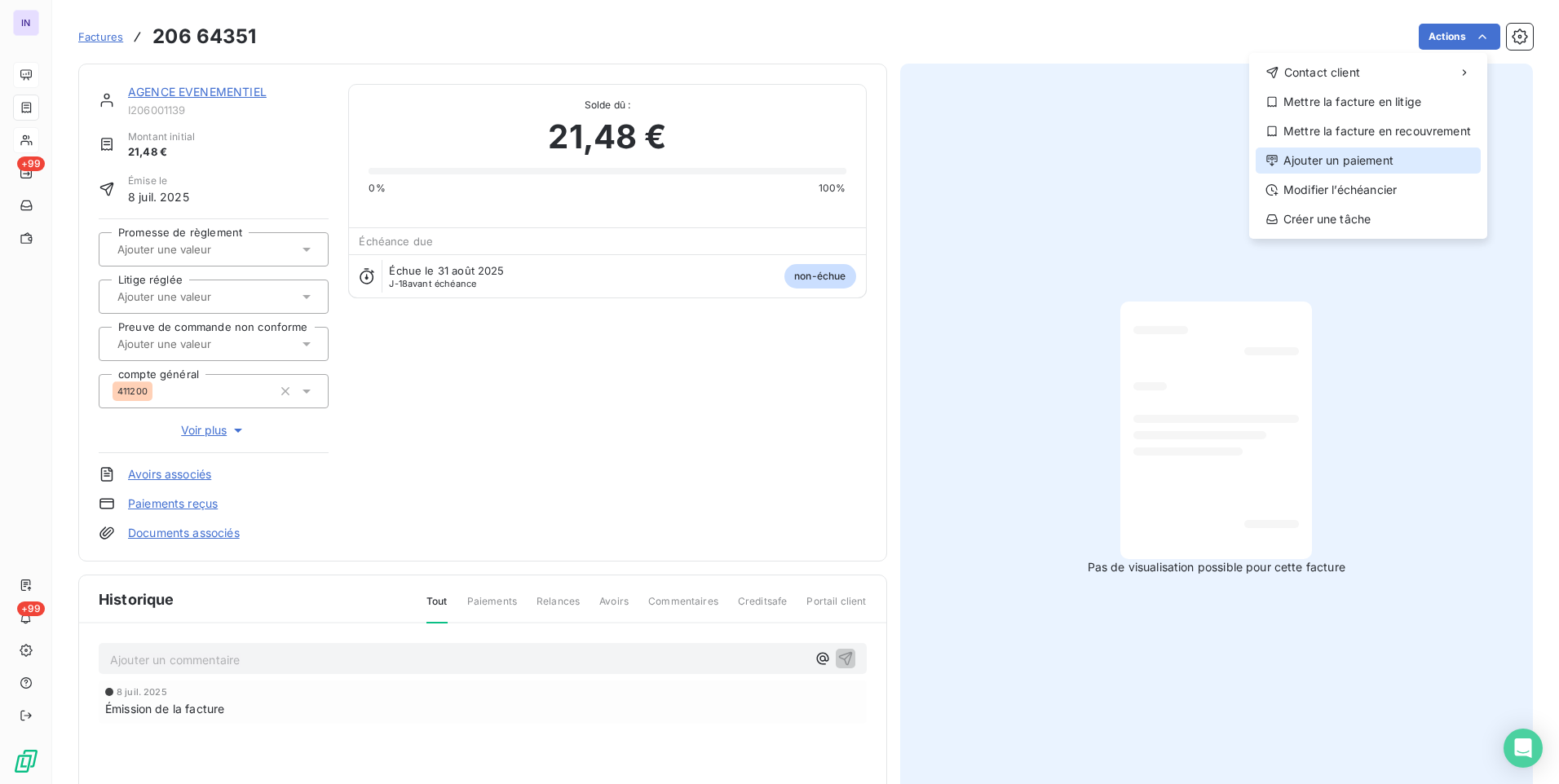
click at [1296, 155] on div "Ajouter un paiement" at bounding box center [1367, 161] width 225 height 26
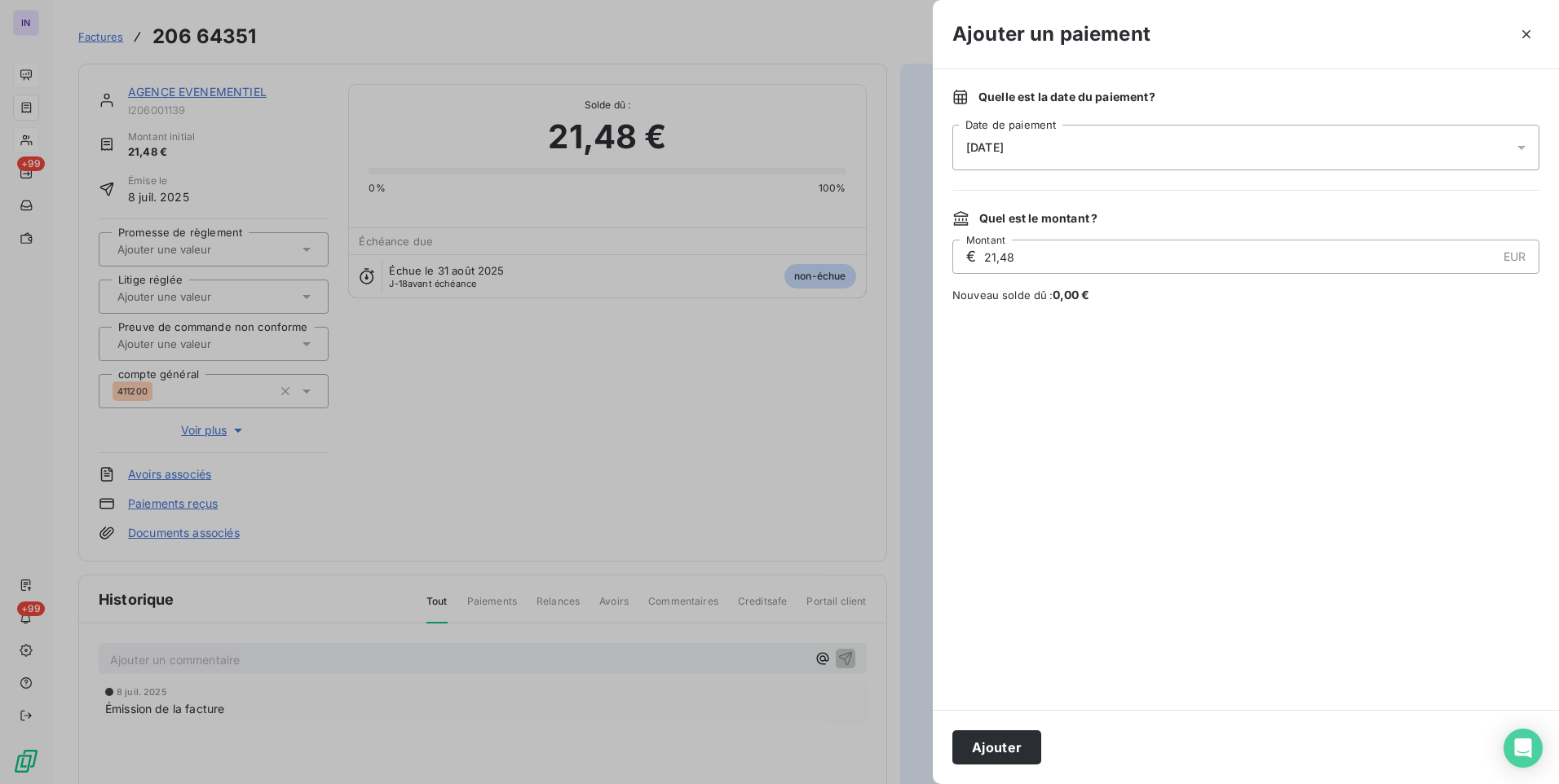
drag, startPoint x: 1069, startPoint y: 150, endPoint x: 1063, endPoint y: 166, distance: 17.1
click at [1069, 151] on div "[DATE]" at bounding box center [1246, 147] width 587 height 46
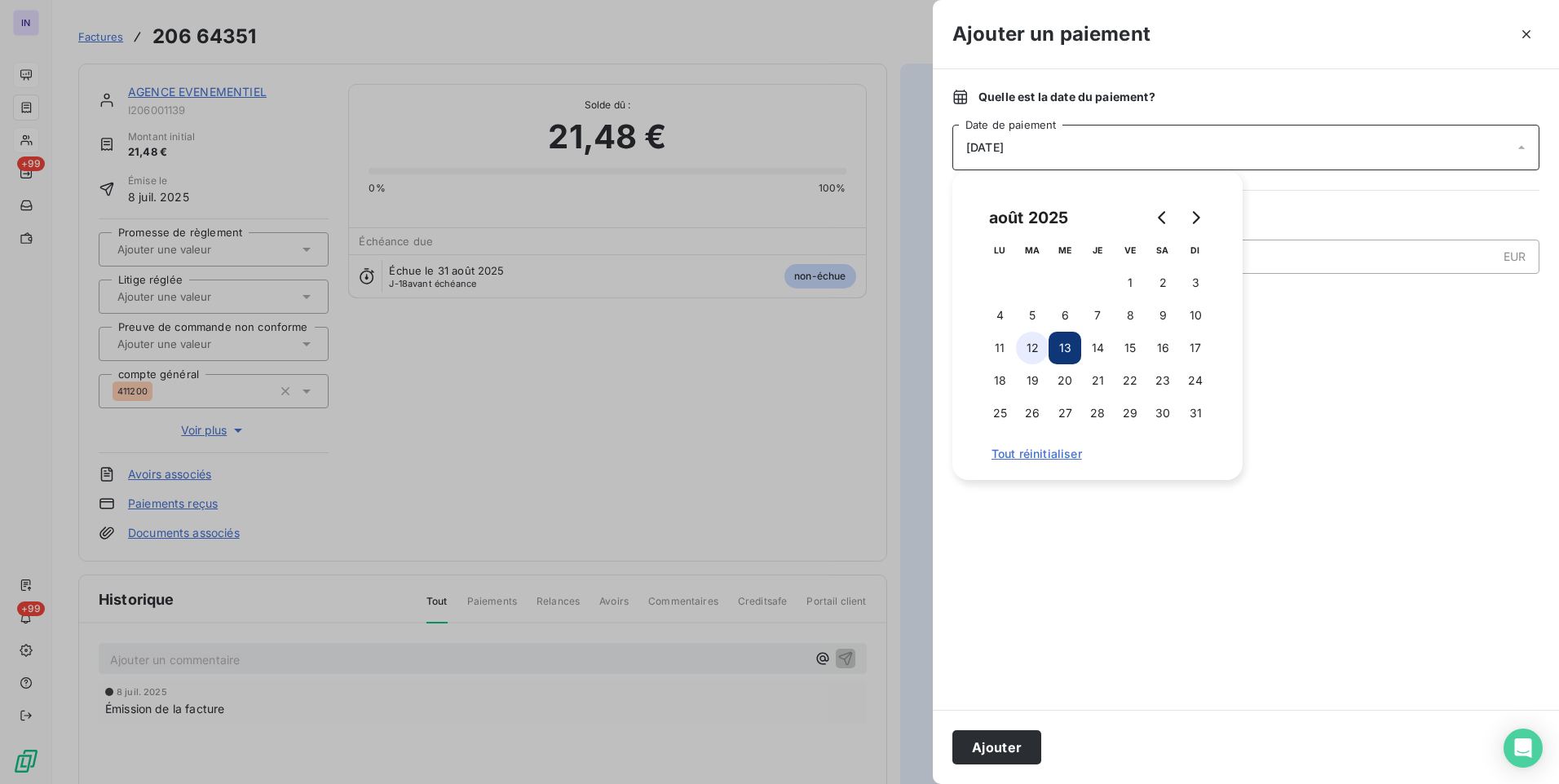
drag, startPoint x: 1037, startPoint y: 345, endPoint x: 1053, endPoint y: 520, distance: 175.7
click at [1037, 347] on button "12" at bounding box center [1032, 348] width 33 height 33
click at [991, 748] on button "Ajouter" at bounding box center [996, 748] width 89 height 35
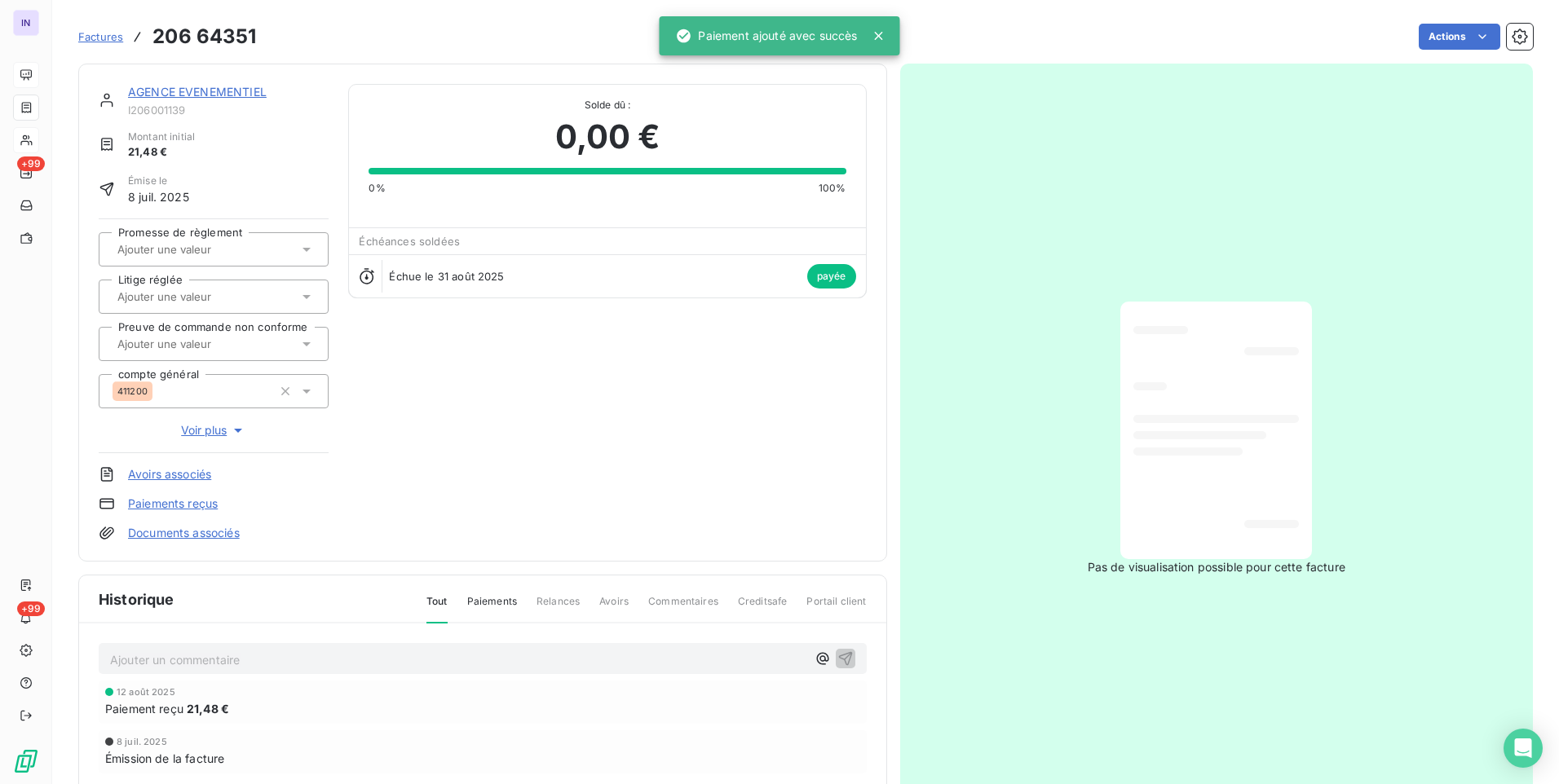
click at [219, 91] on link "AGENCE EVENEMENTIEL" at bounding box center [197, 92] width 138 height 14
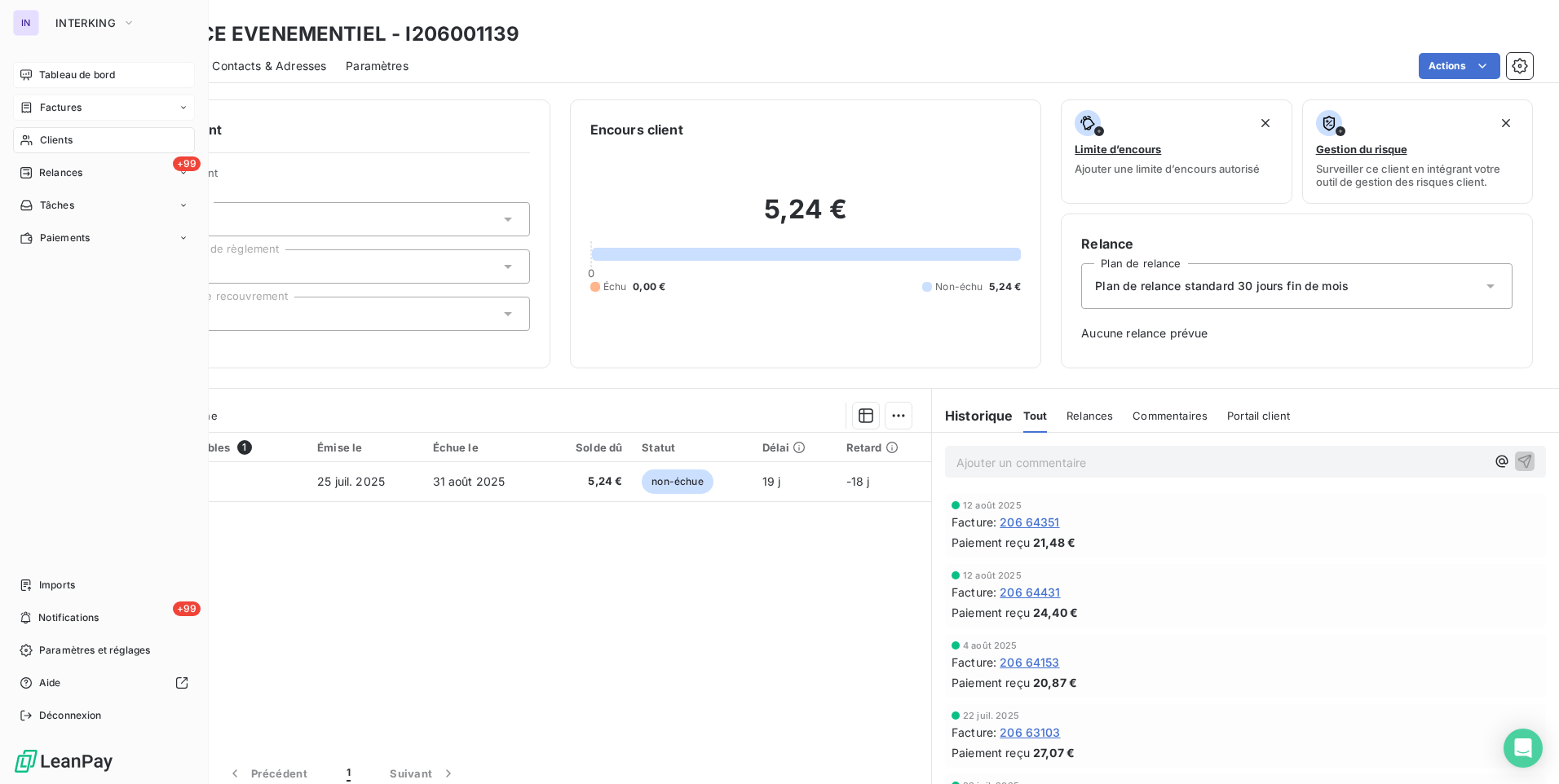
click at [80, 107] on span "Factures" at bounding box center [61, 107] width 41 height 15
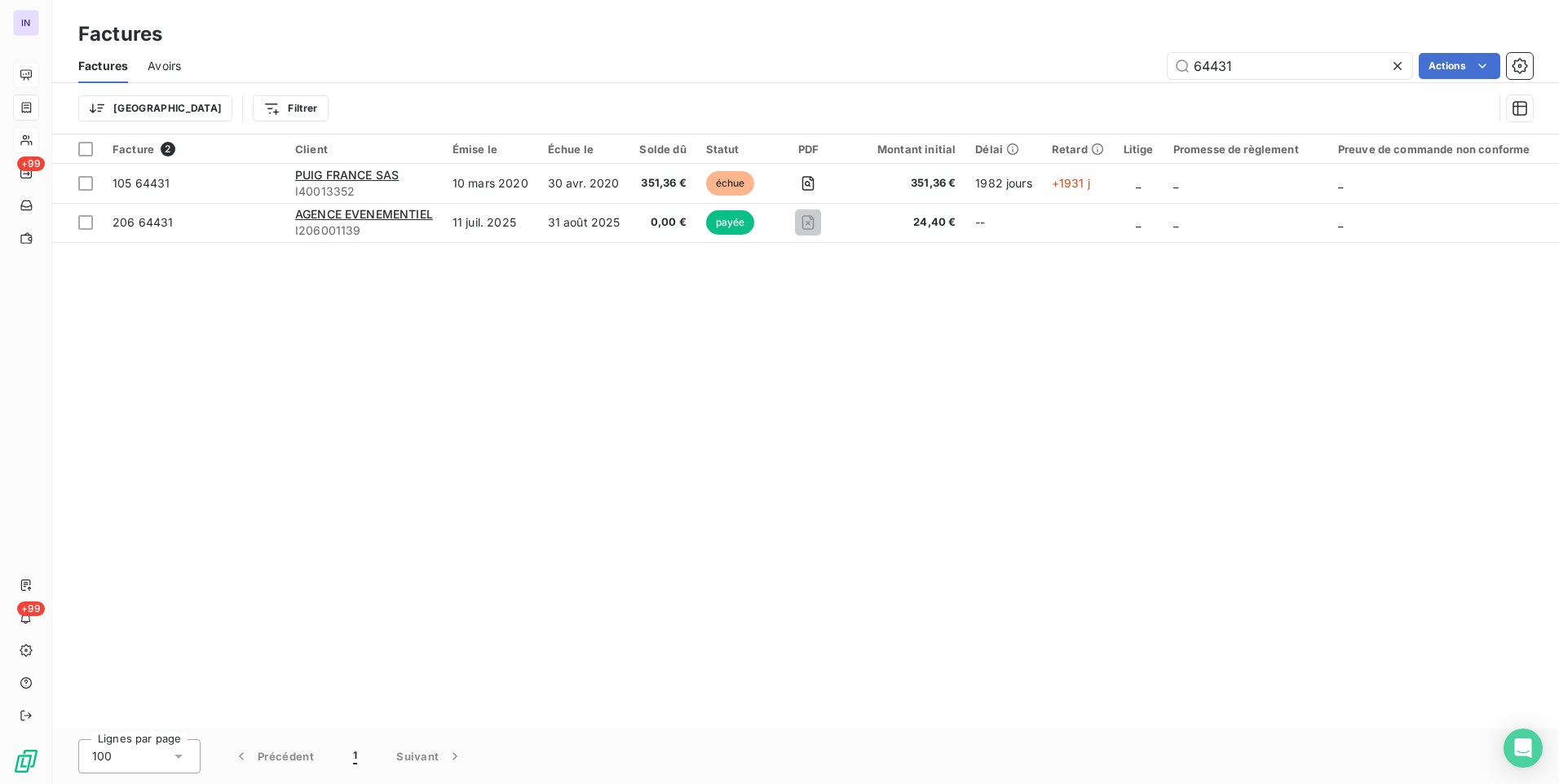
drag, startPoint x: 1256, startPoint y: 68, endPoint x: 1024, endPoint y: 72, distance: 232.0
click at [1037, 69] on div "64431 Actions" at bounding box center [866, 66] width 1332 height 26
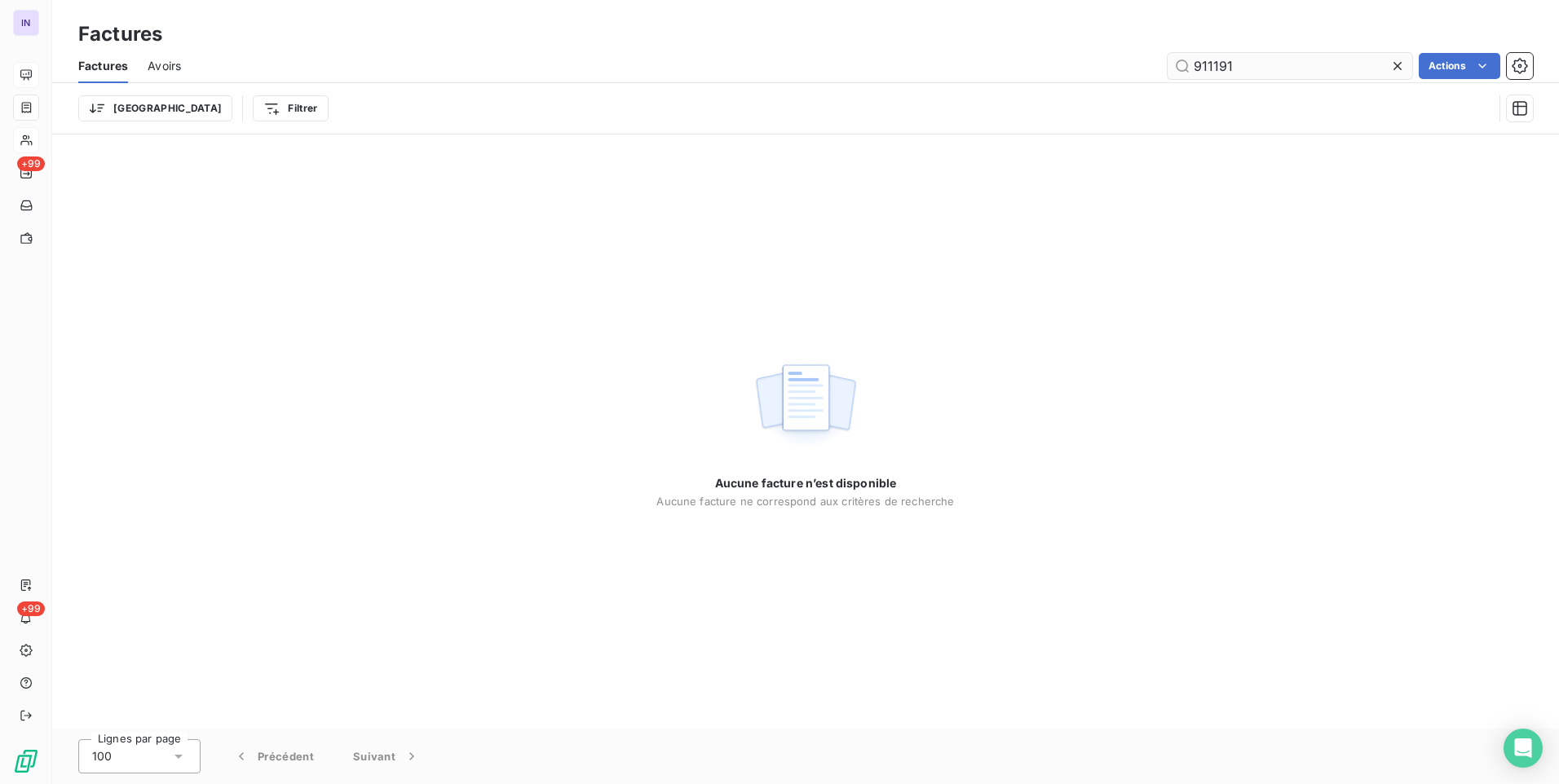
click at [1211, 69] on input "911191" at bounding box center [1290, 66] width 245 height 26
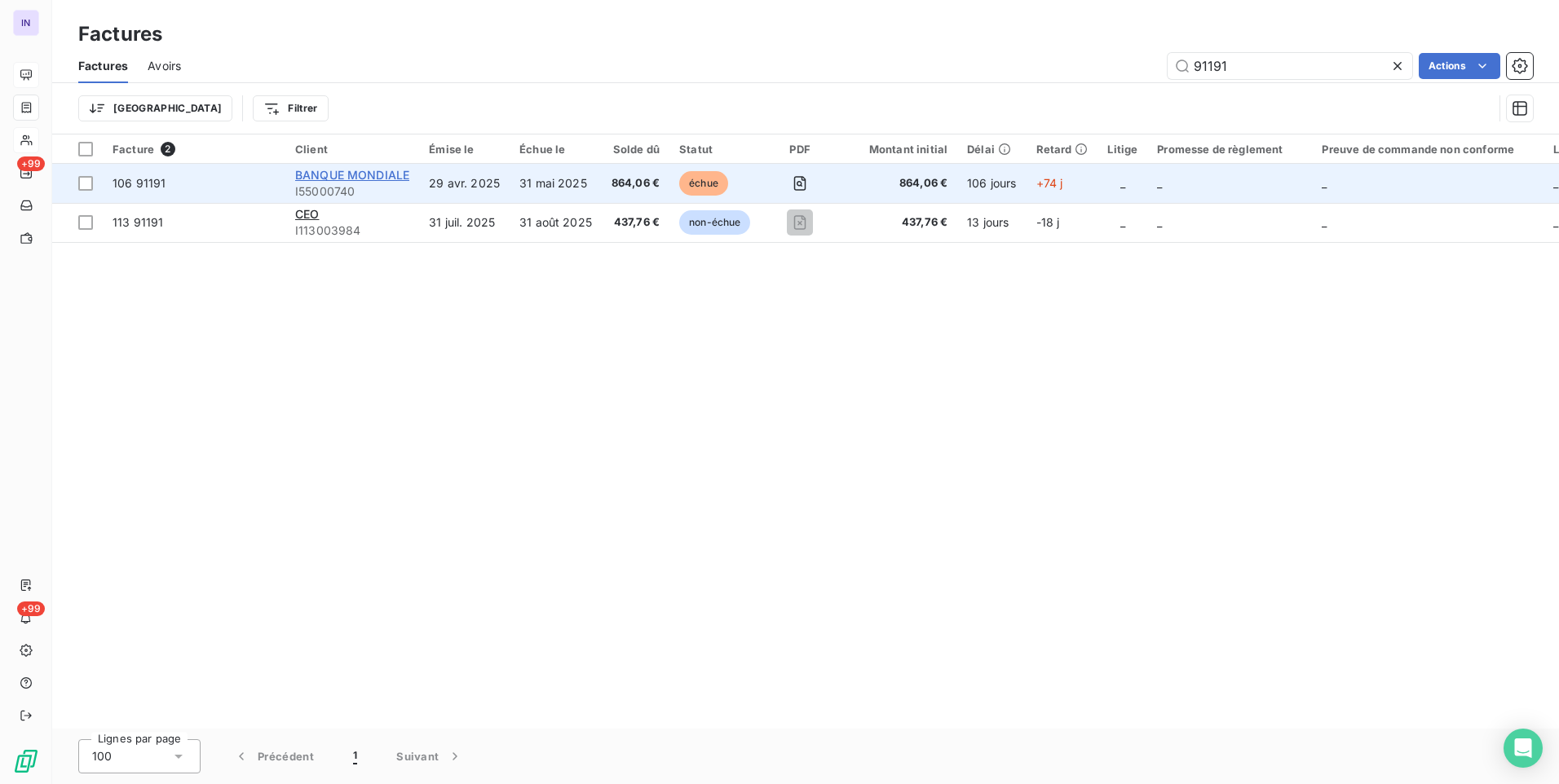
type input "91191"
click at [348, 171] on span "BANQUE MONDIALE" at bounding box center [352, 175] width 114 height 14
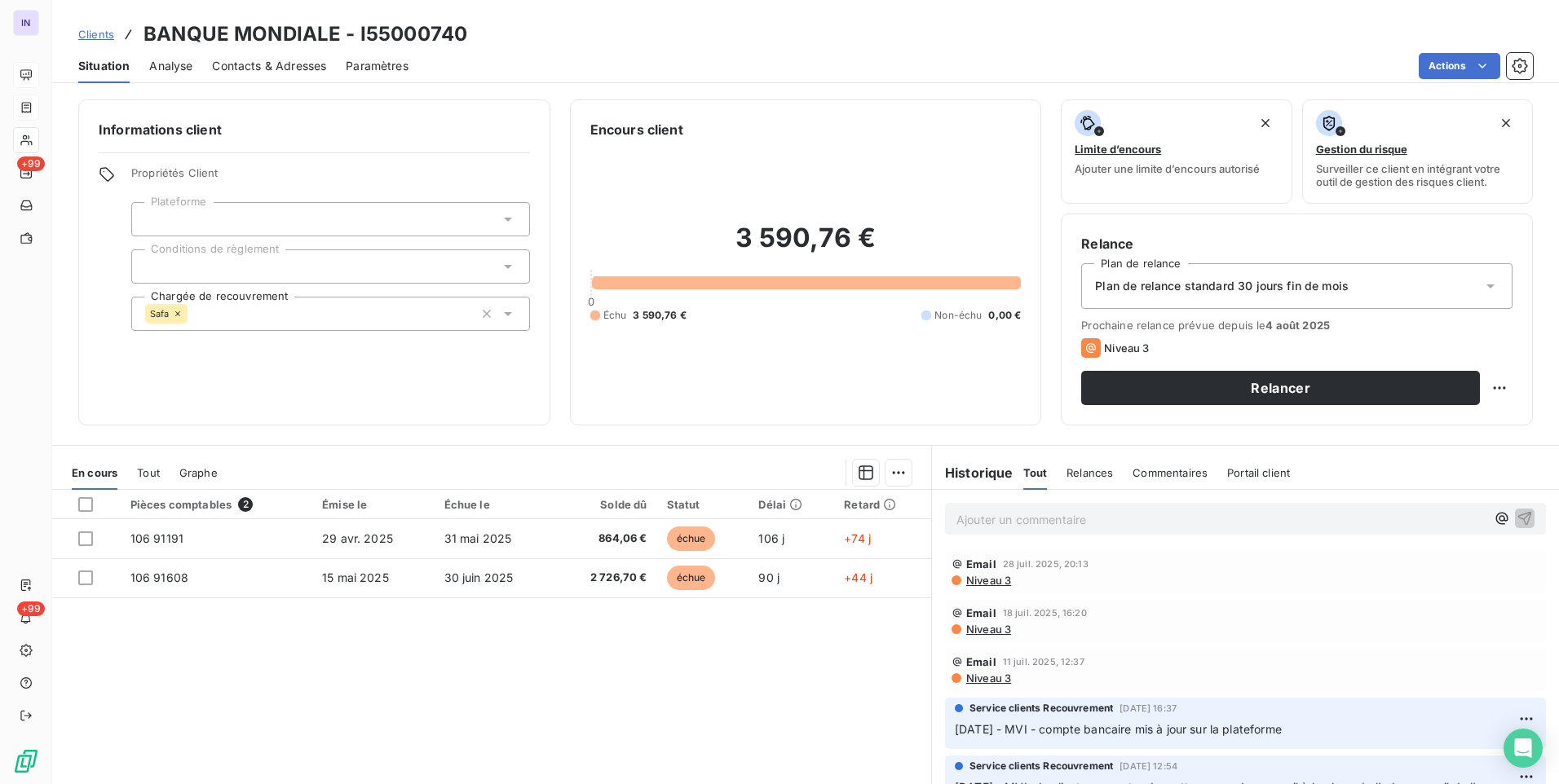
scroll to position [81, 0]
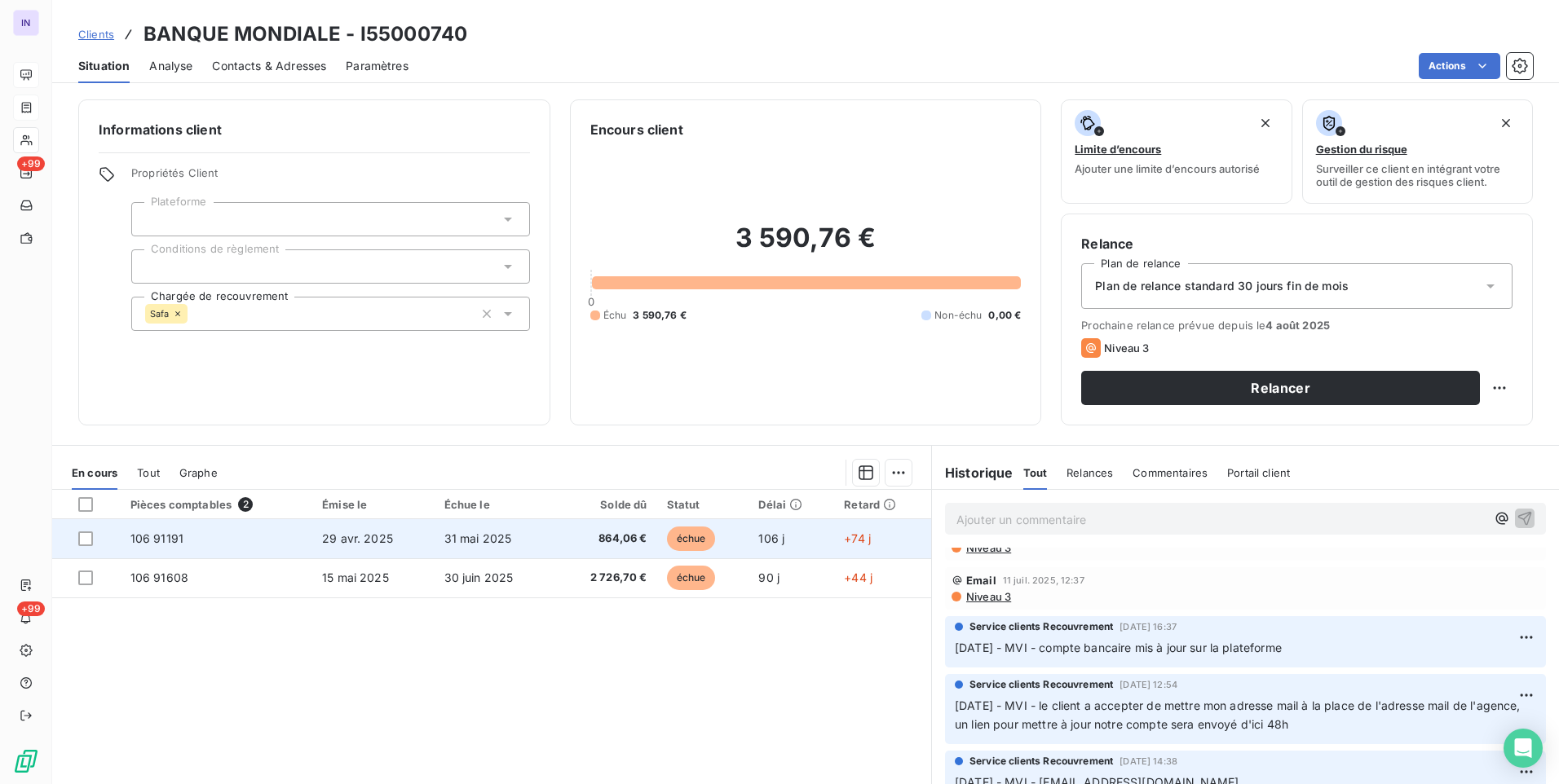
click at [420, 534] on td "29 avr. 2025" at bounding box center [373, 539] width 122 height 39
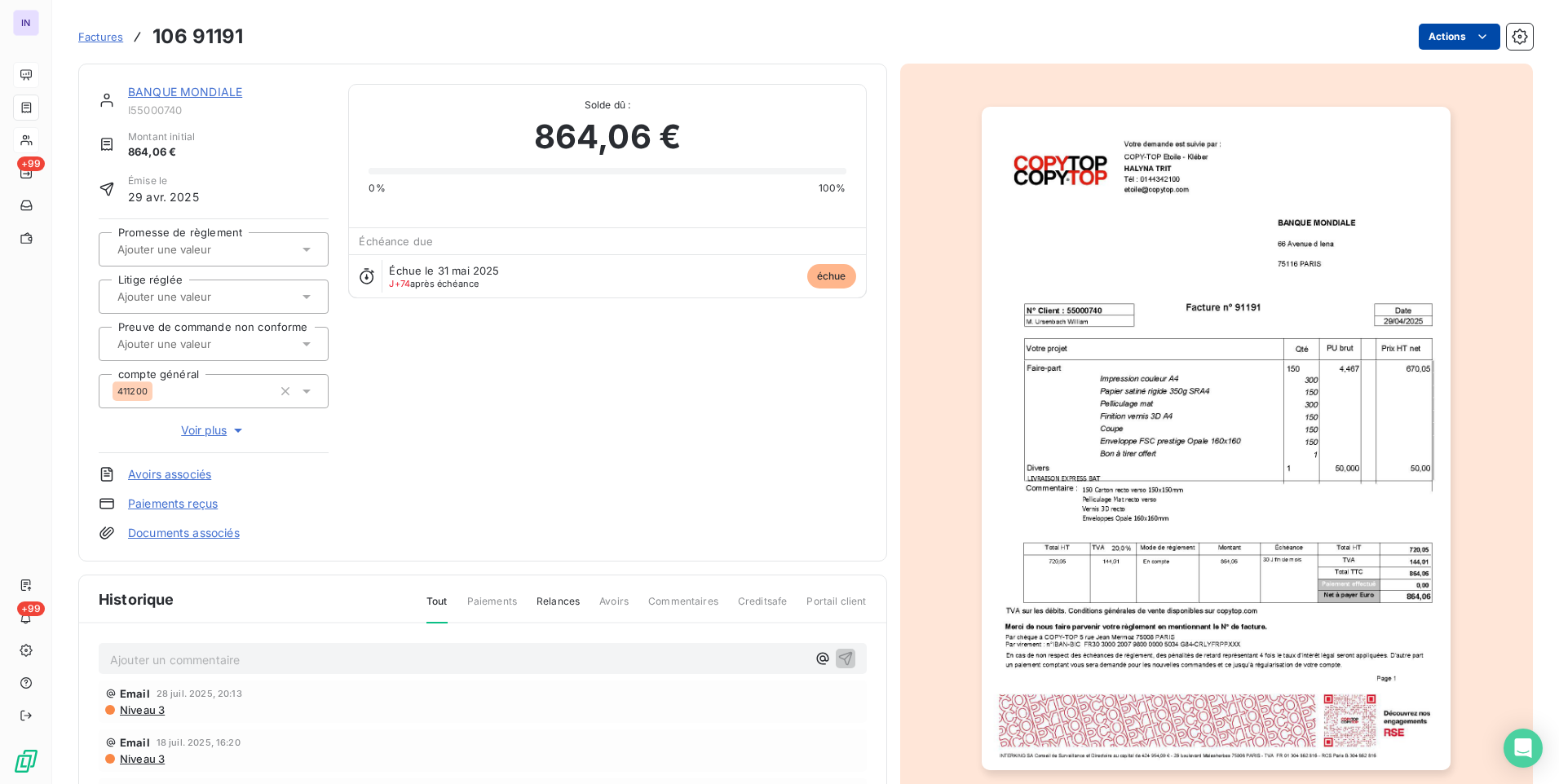
click at [1431, 42] on html "IN +99 +99 Factures 106 91191 Actions BANQUE MONDIALE I55000740 Montant initial…" at bounding box center [780, 392] width 1559 height 784
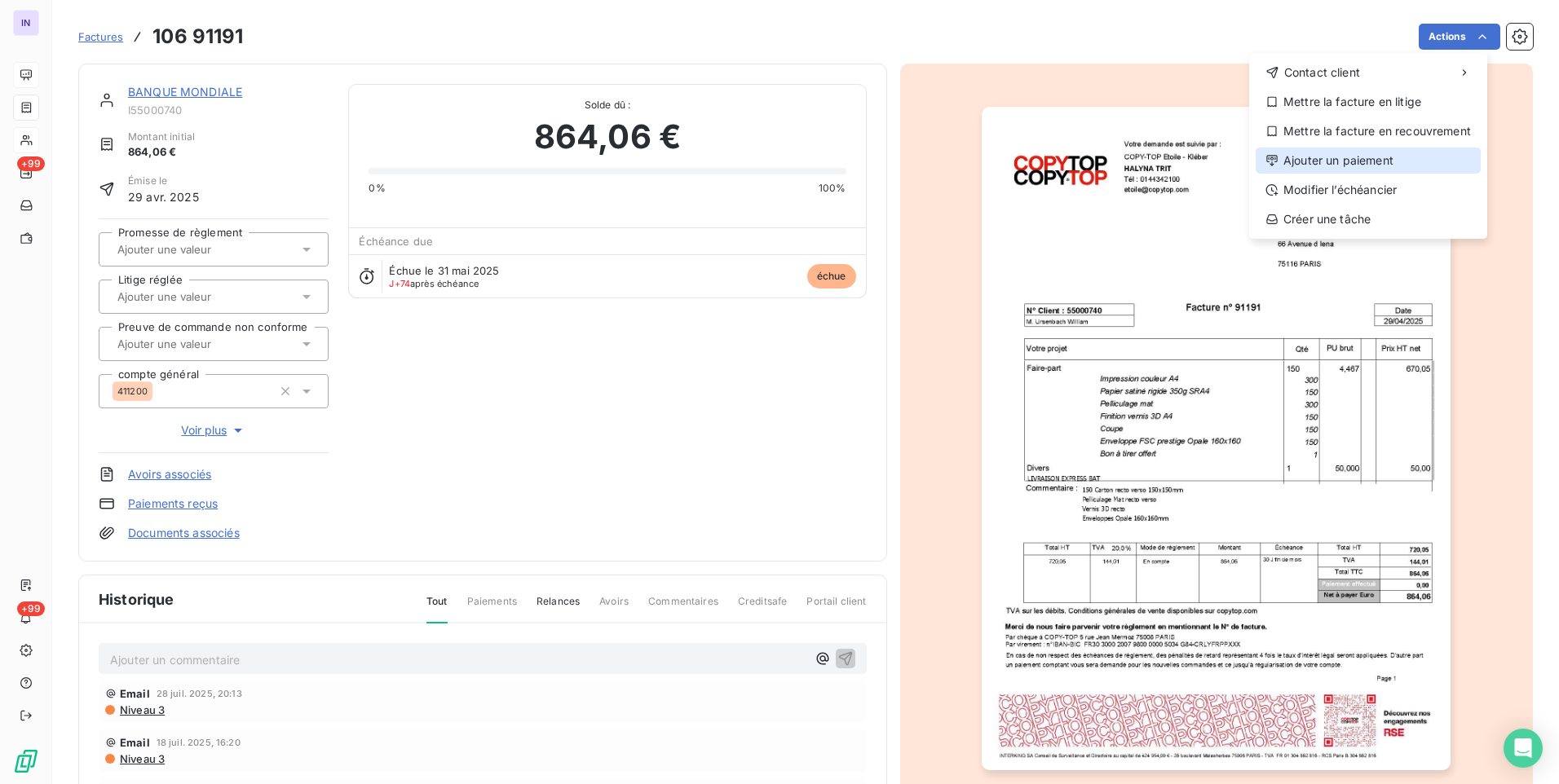
click at [1319, 154] on div "Ajouter un paiement" at bounding box center [1367, 161] width 225 height 26
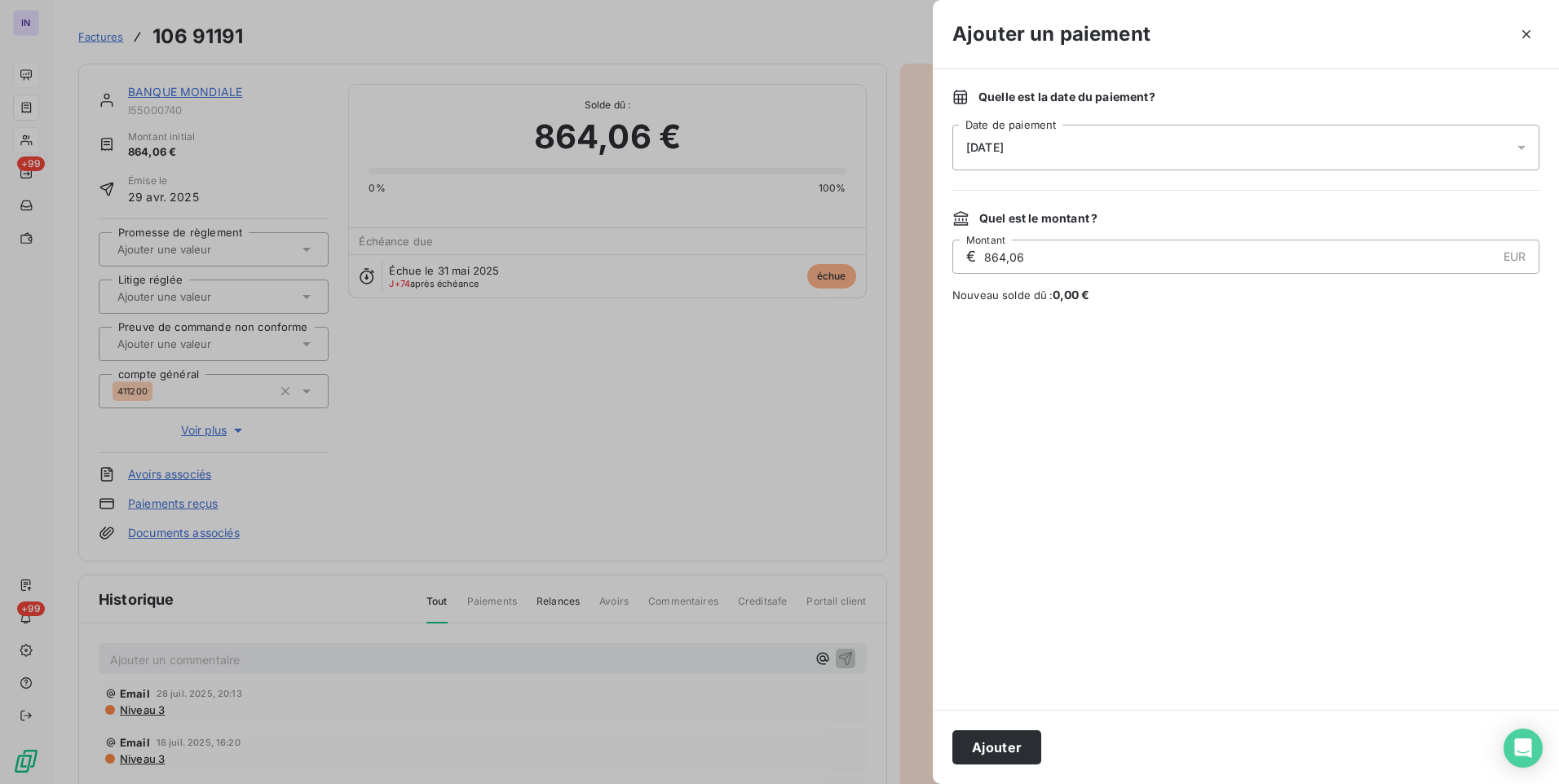
click at [1144, 150] on div "[DATE]" at bounding box center [1246, 147] width 587 height 46
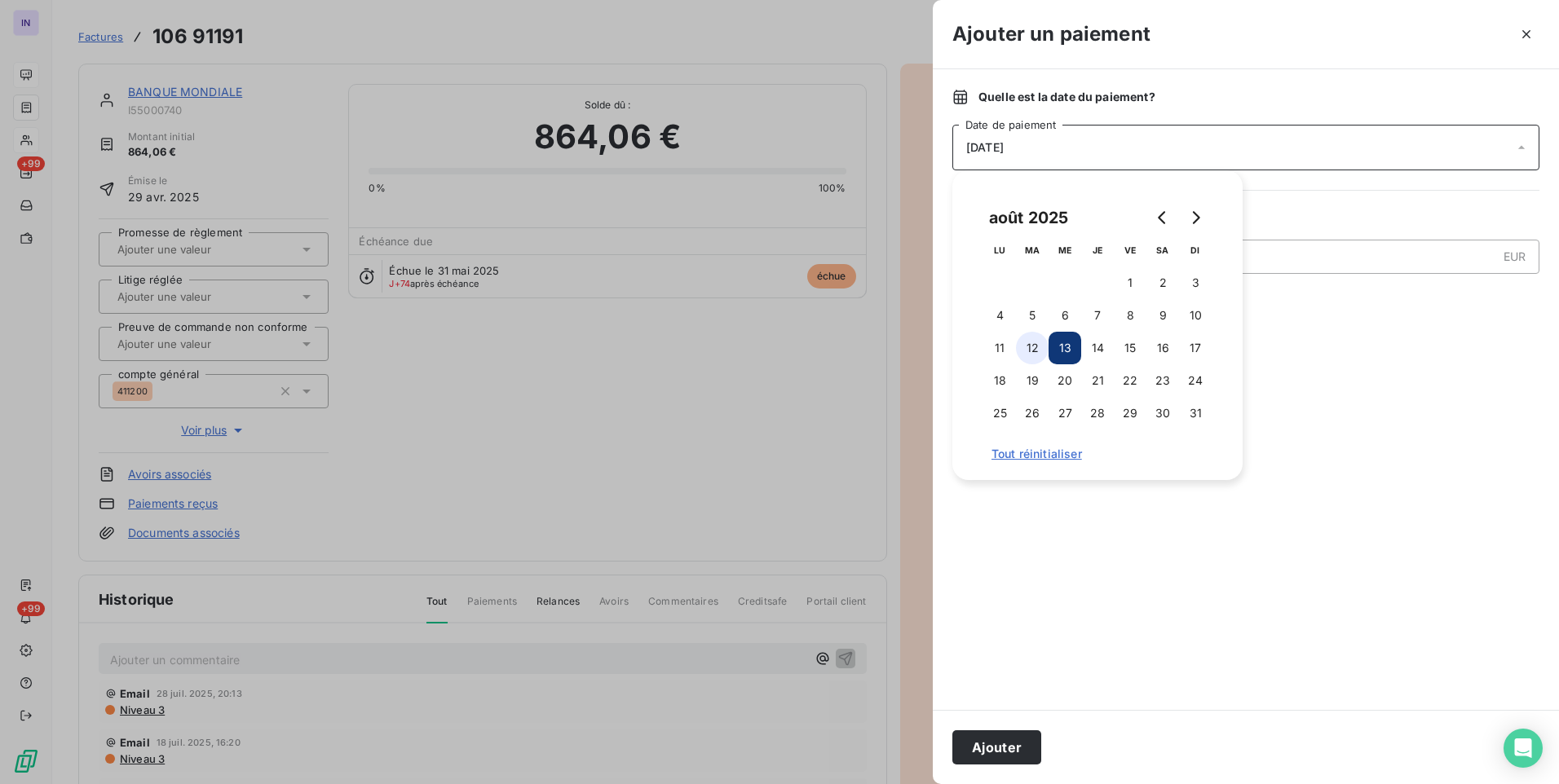
click at [1042, 346] on button "12" at bounding box center [1032, 348] width 33 height 33
click at [981, 742] on button "Ajouter" at bounding box center [996, 748] width 89 height 35
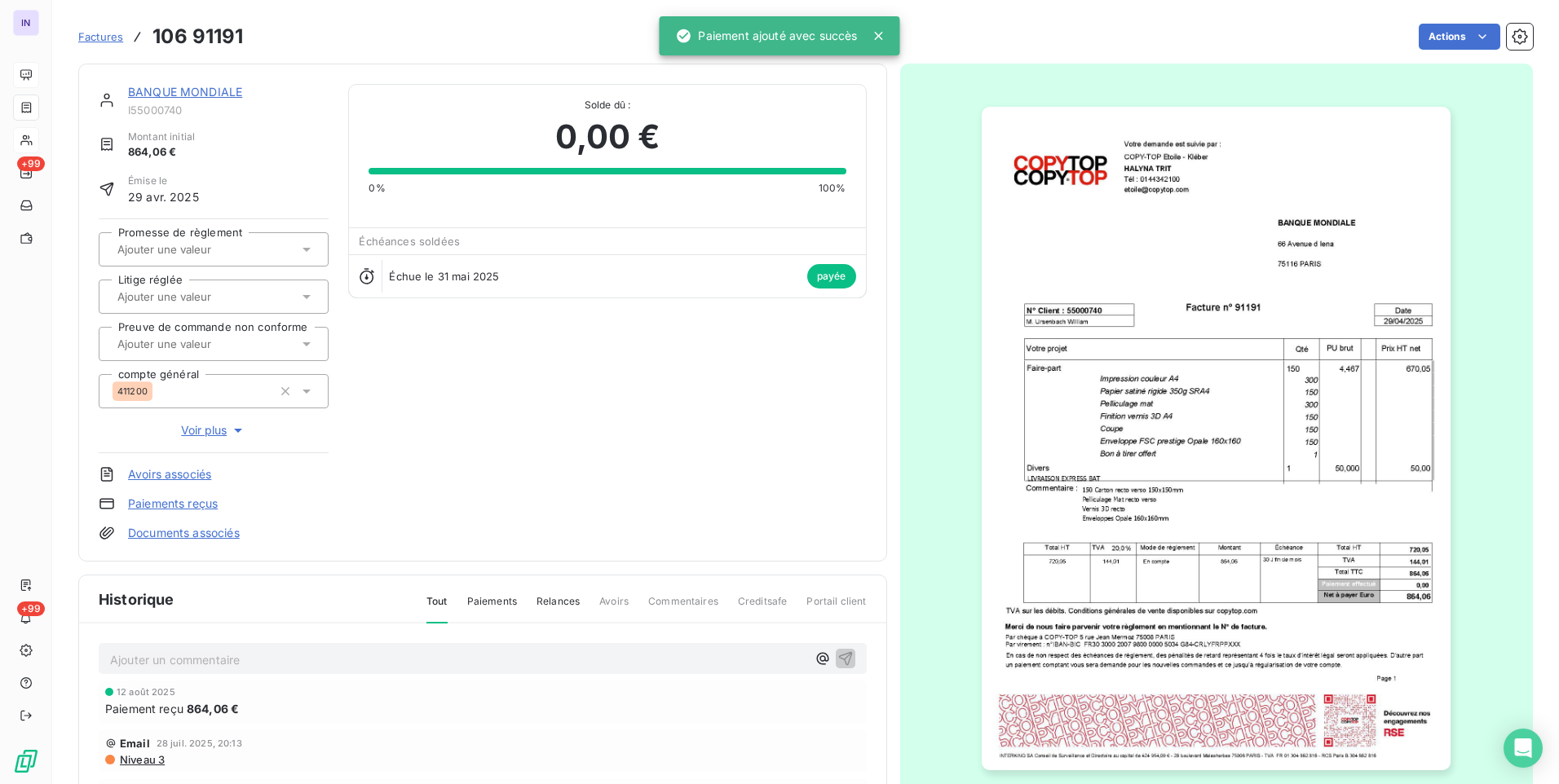
click at [210, 84] on div "BANQUE MONDIALE" at bounding box center [228, 92] width 201 height 16
click at [221, 92] on link "BANQUE MONDIALE" at bounding box center [185, 92] width 114 height 14
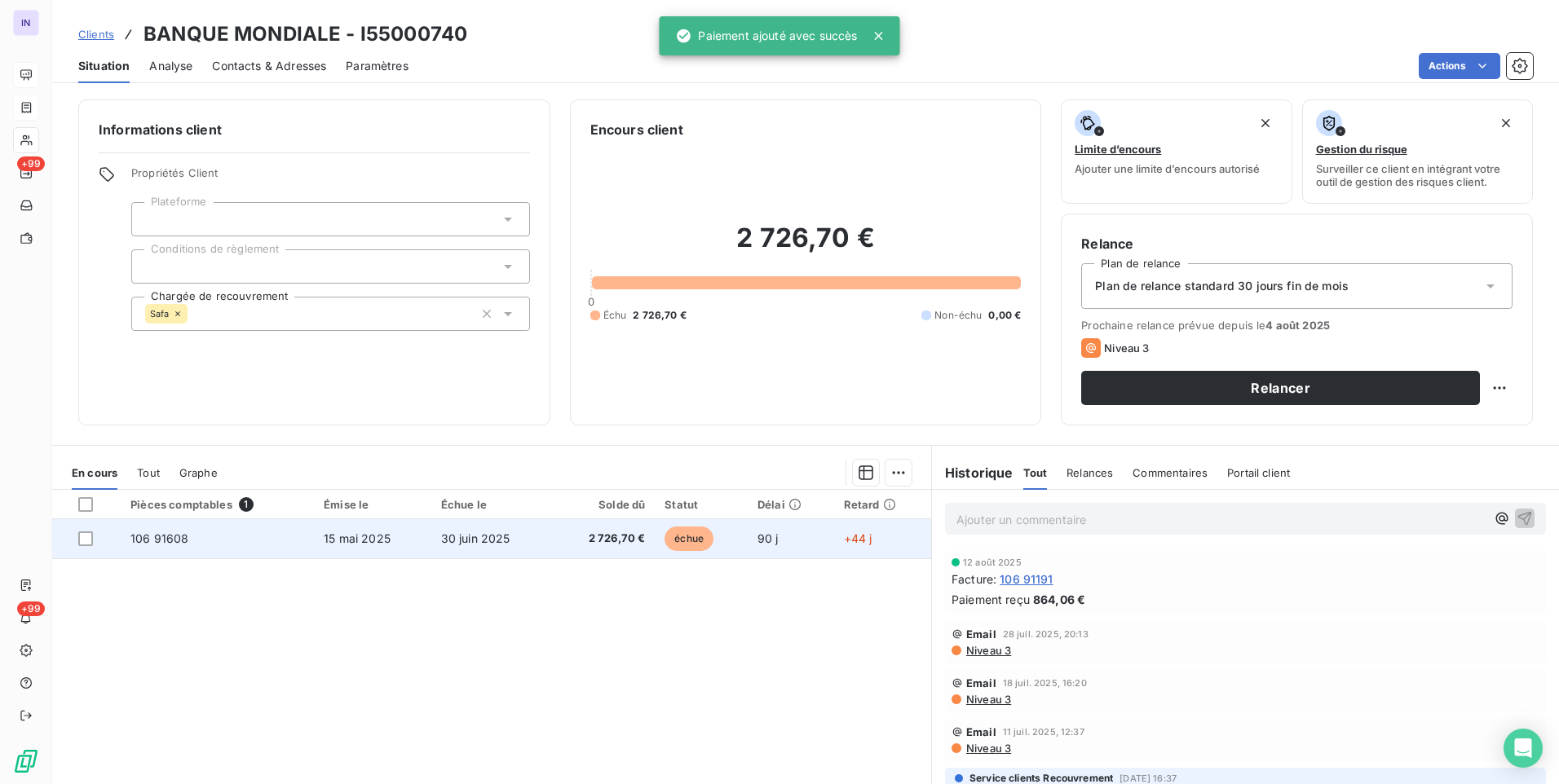
click at [488, 539] on span "30 juin 2025" at bounding box center [476, 538] width 69 height 14
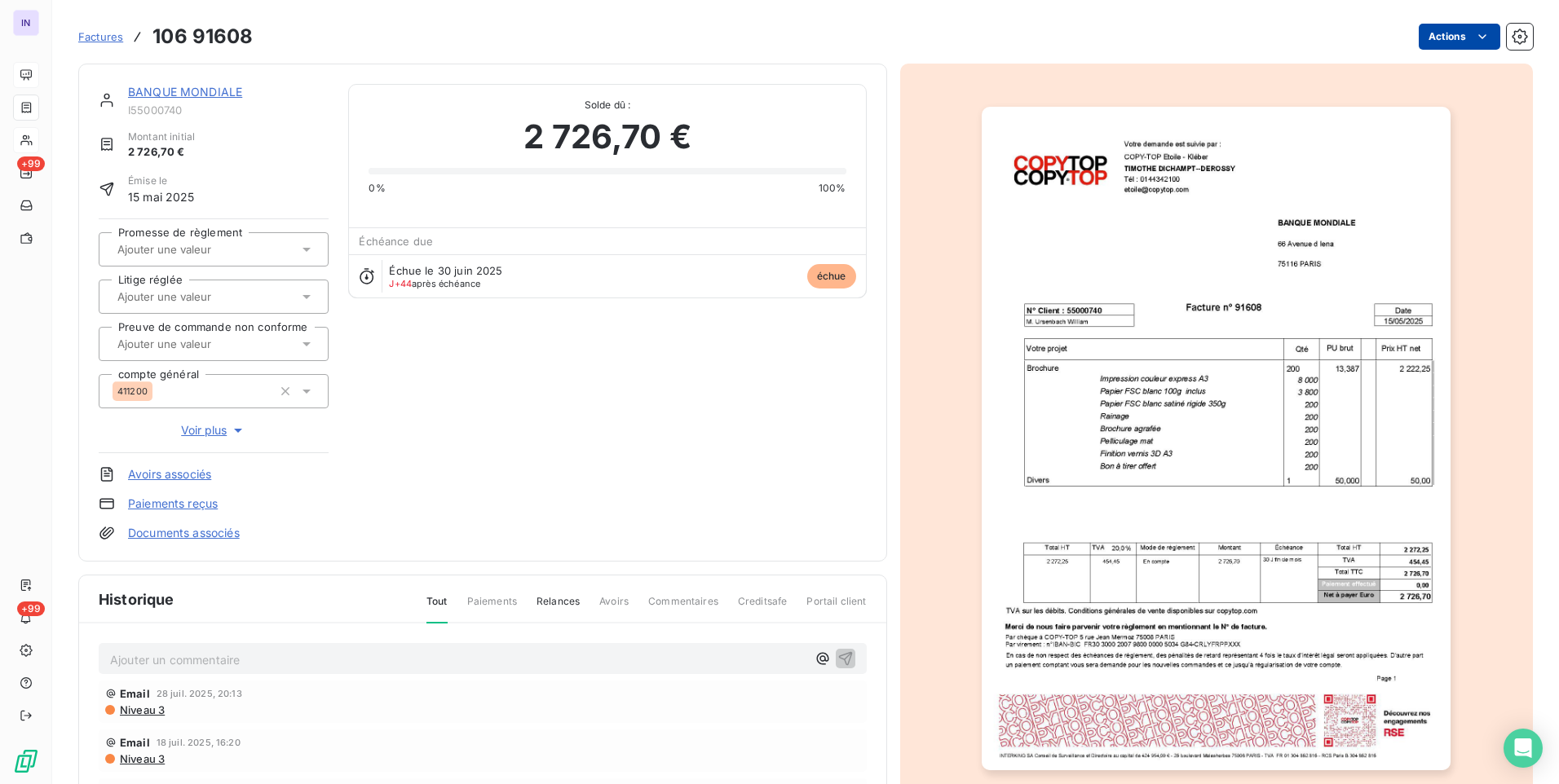
click at [1455, 36] on html "IN +99 +99 Factures 106 91608 Actions BANQUE MONDIALE I55000740 Montant initial…" at bounding box center [780, 392] width 1559 height 784
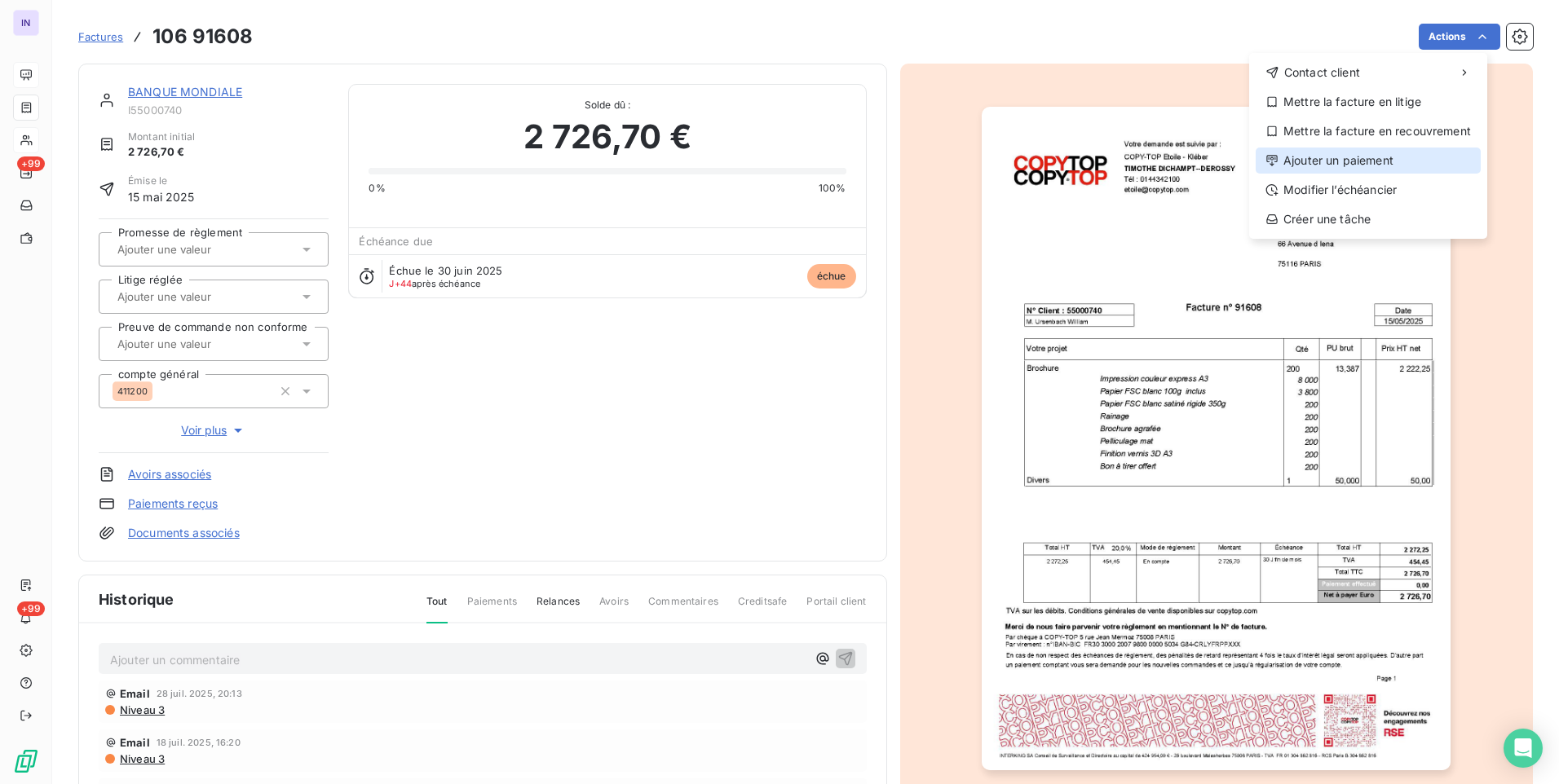
click at [1290, 165] on div "Ajouter un paiement" at bounding box center [1367, 161] width 225 height 26
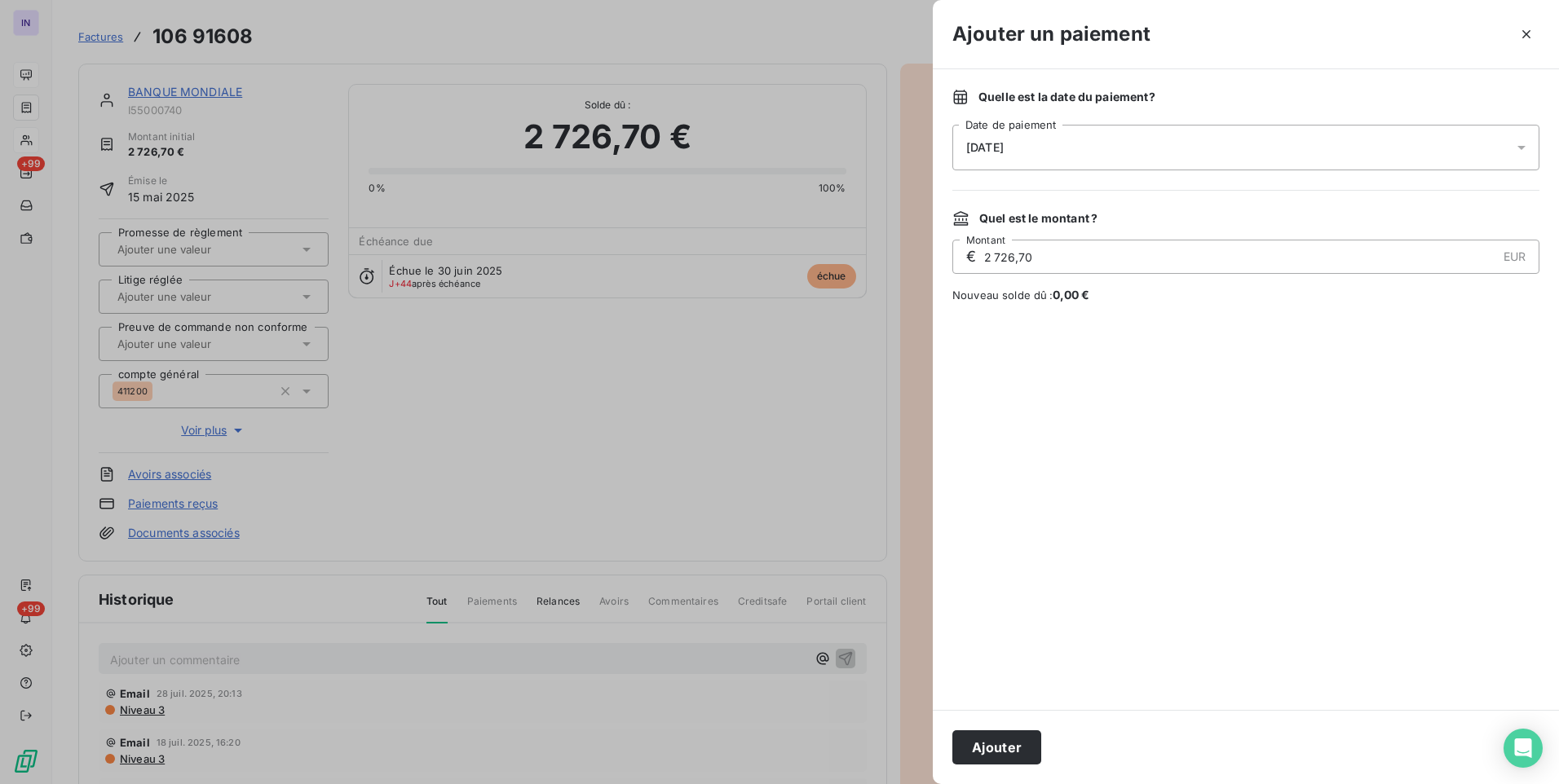
drag, startPoint x: 1177, startPoint y: 143, endPoint x: 1159, endPoint y: 155, distance: 21.6
click at [1177, 142] on div "[DATE]" at bounding box center [1246, 147] width 587 height 46
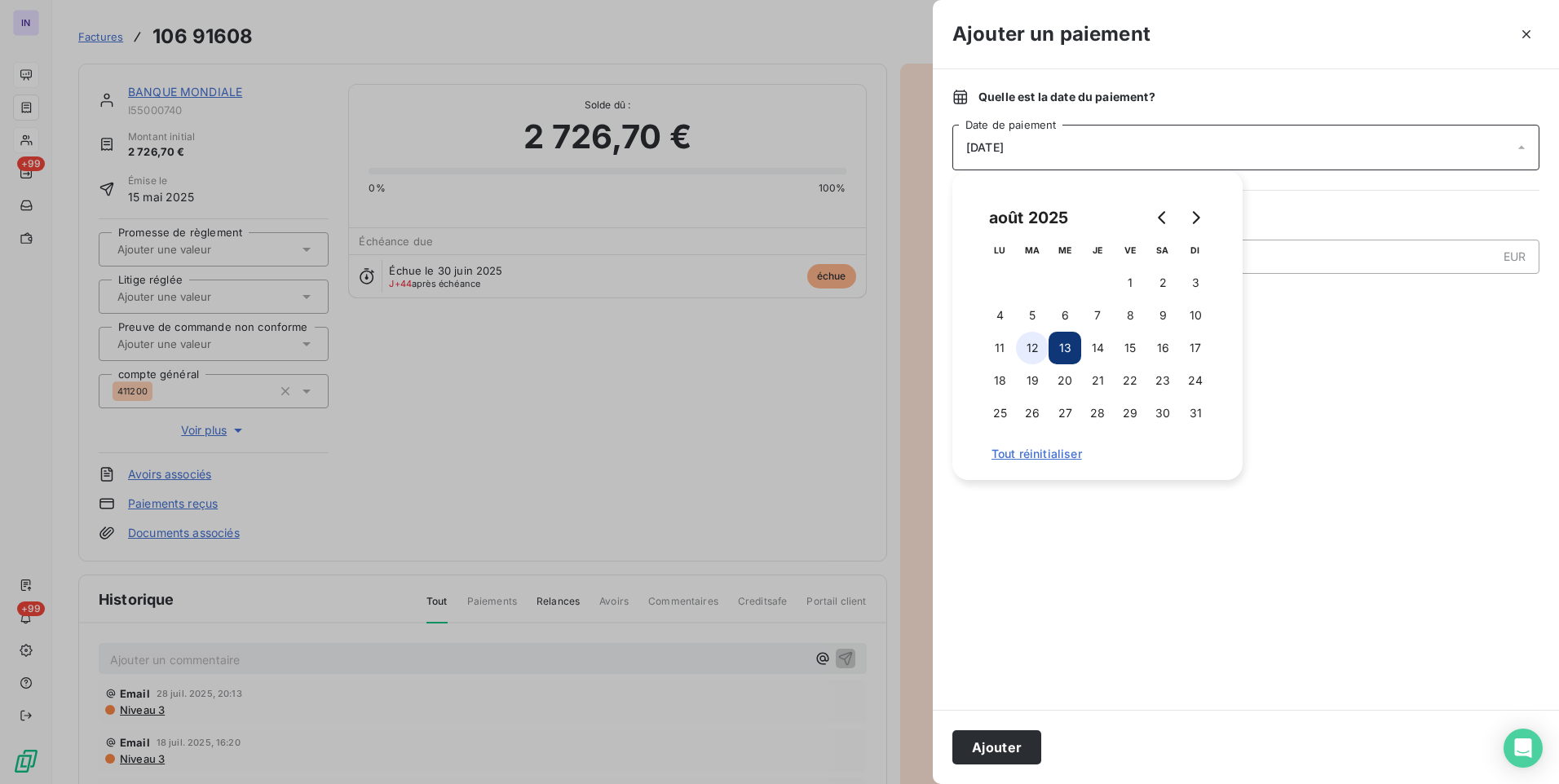
click at [1034, 349] on button "12" at bounding box center [1032, 348] width 33 height 33
click at [992, 745] on button "Ajouter" at bounding box center [996, 748] width 89 height 35
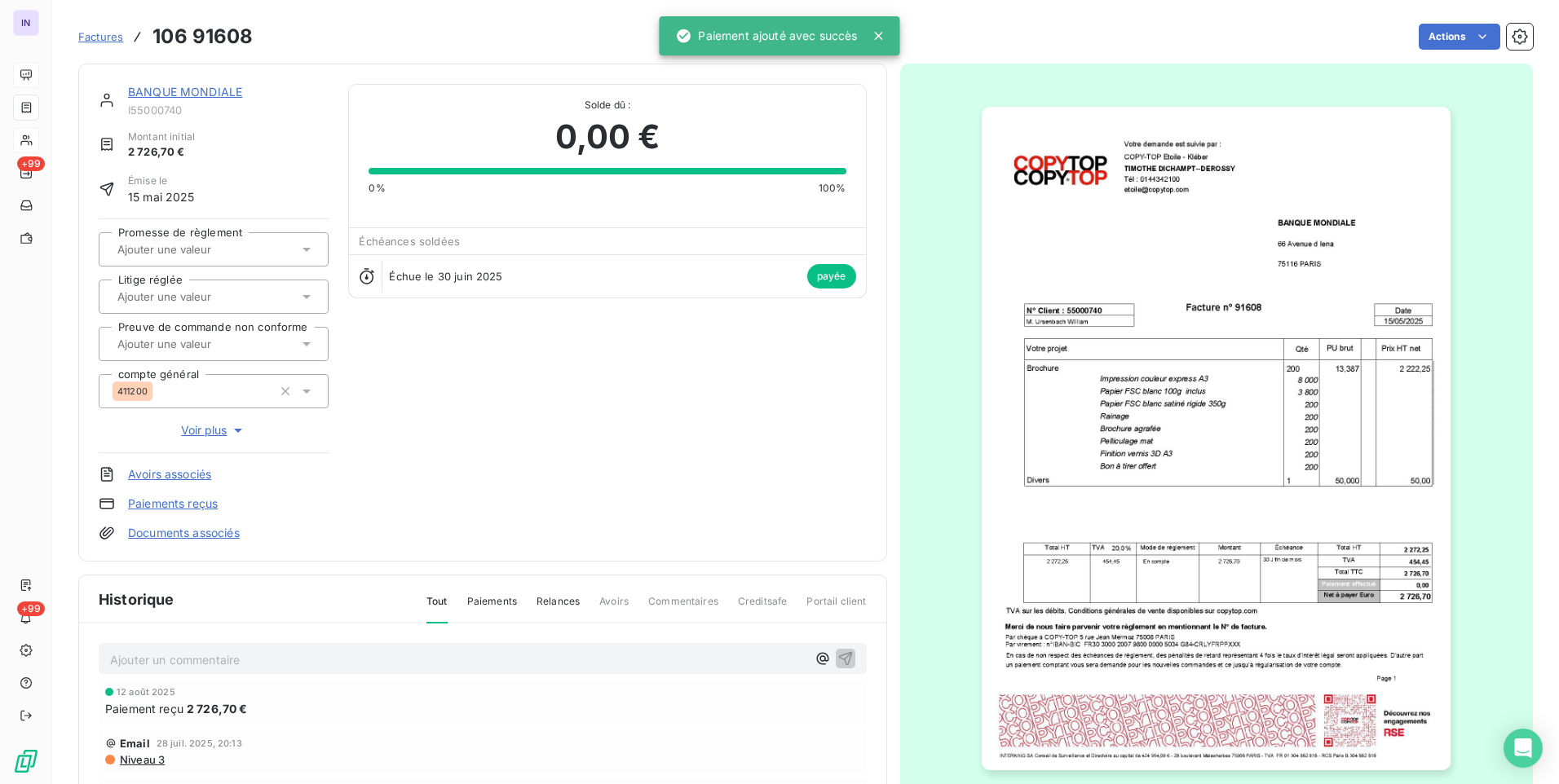
click at [186, 93] on link "BANQUE MONDIALE" at bounding box center [185, 92] width 114 height 14
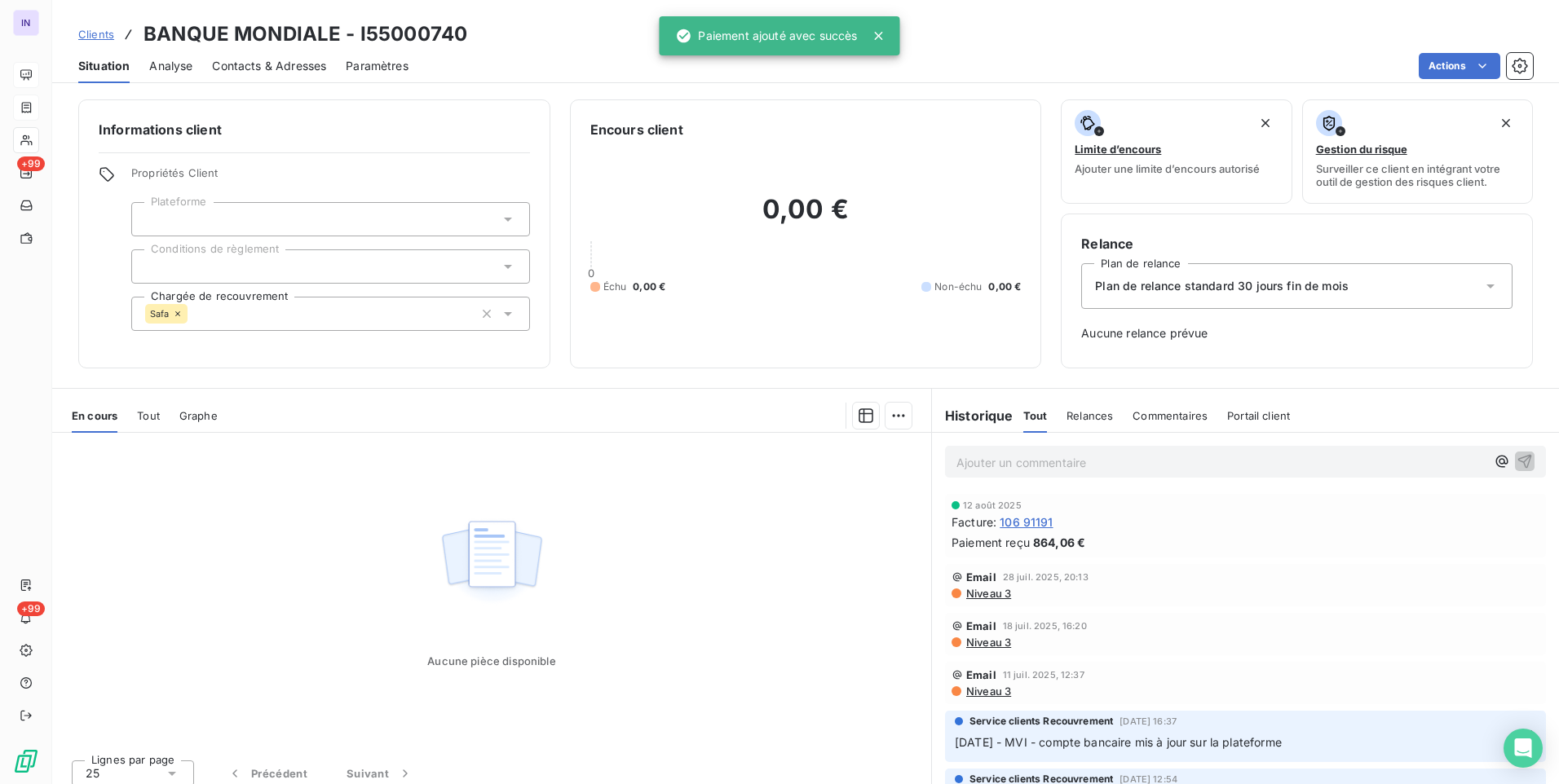
click at [178, 316] on icon at bounding box center [178, 314] width 9 height 9
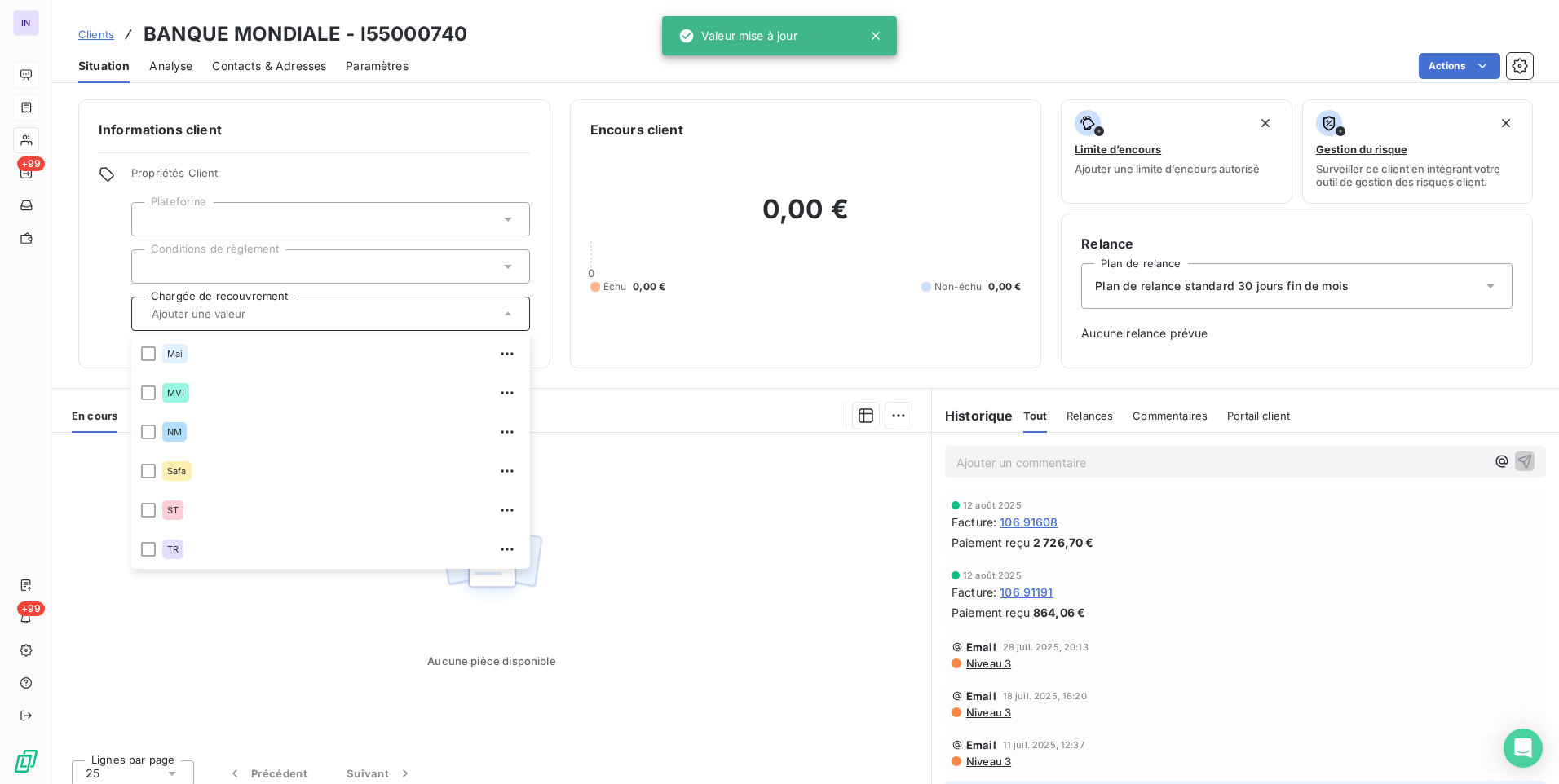
click at [738, 396] on section "En cours Tout Graphe Aucune pièce disponible Lignes par page 25 Précédent Suiva…" at bounding box center [492, 592] width 879 height 406
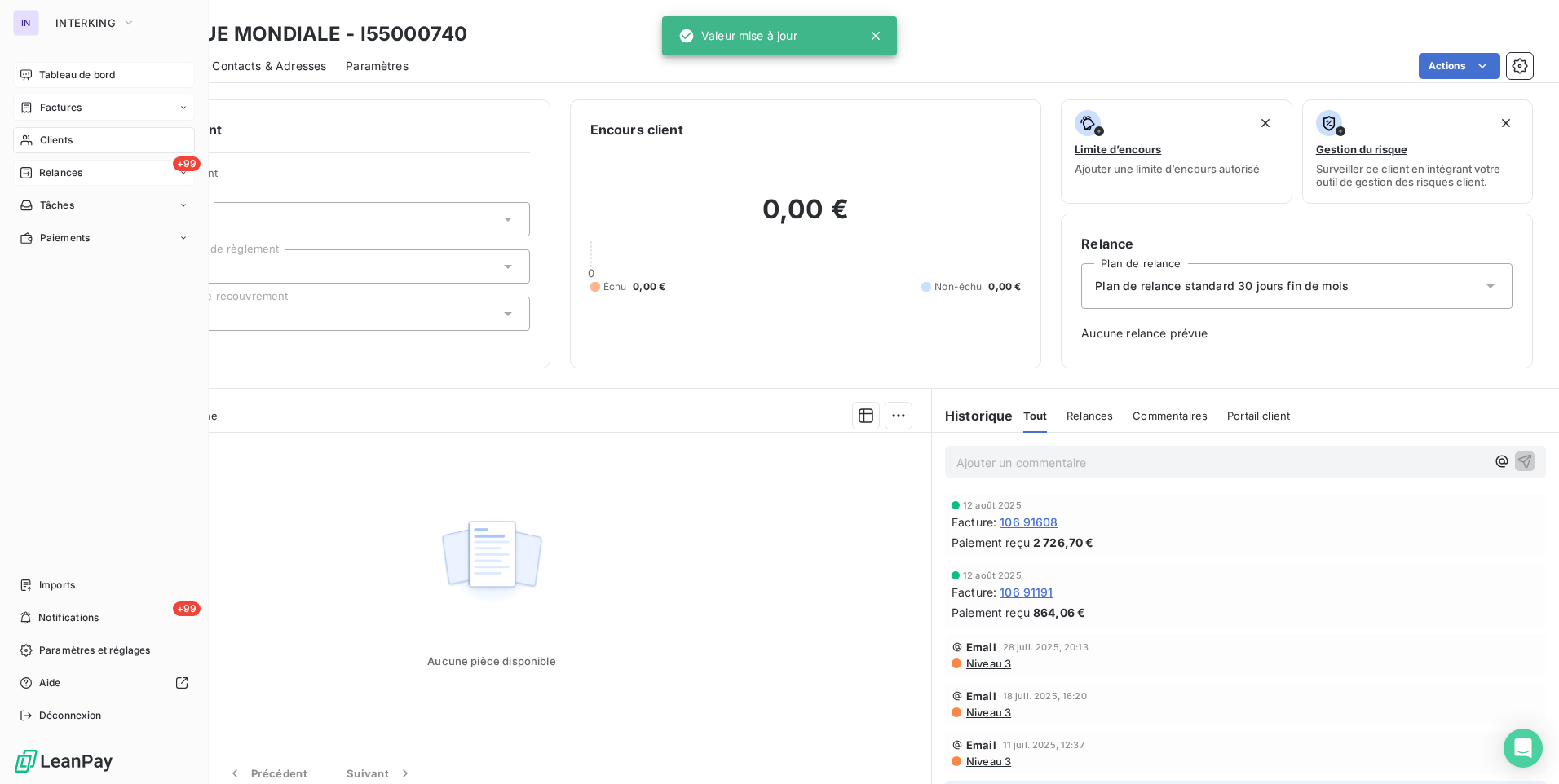
drag, startPoint x: 65, startPoint y: 139, endPoint x: 166, endPoint y: 167, distance: 104.8
click at [65, 139] on span "Clients" at bounding box center [56, 140] width 33 height 15
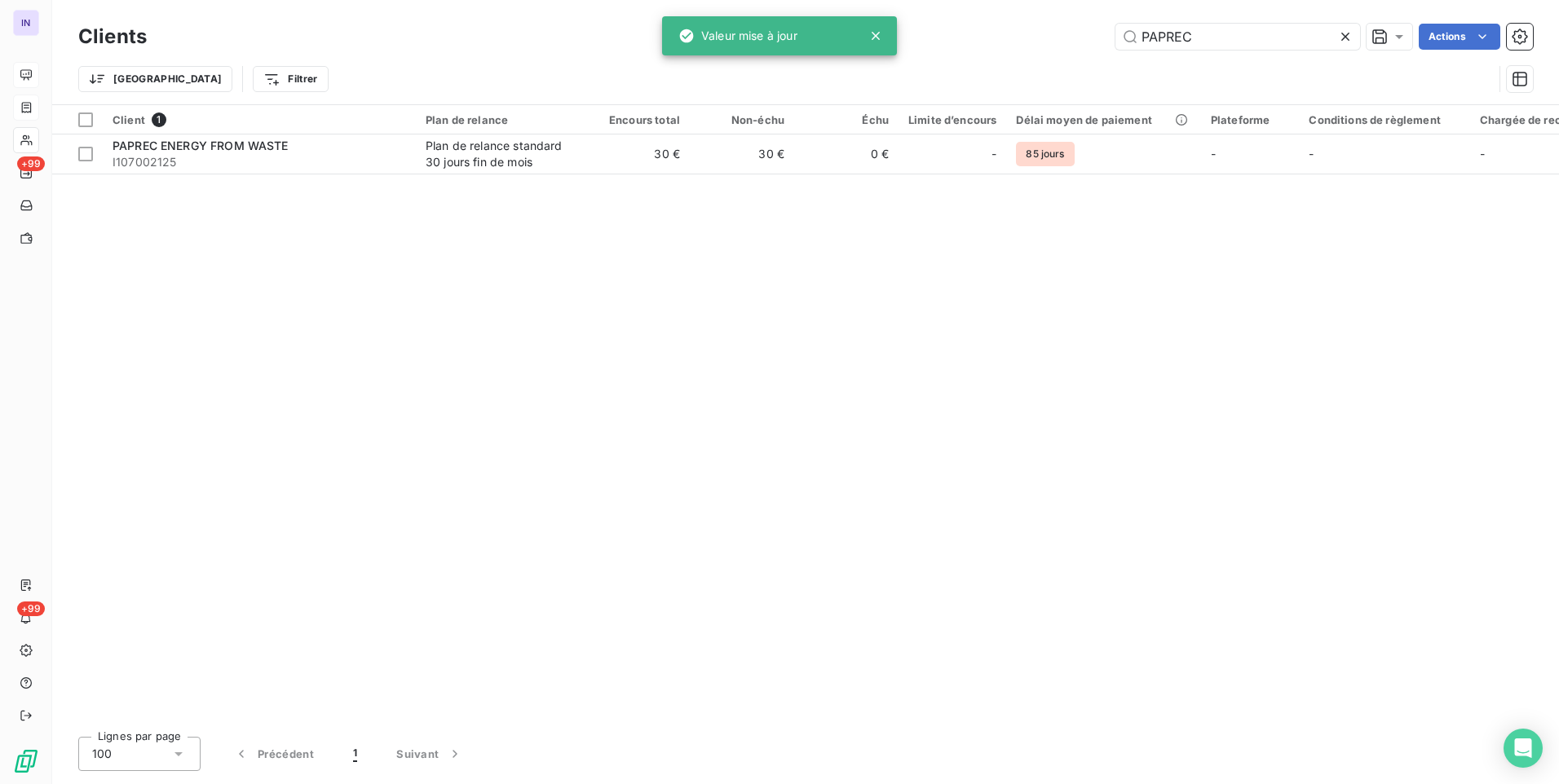
drag, startPoint x: 1210, startPoint y: 29, endPoint x: 1051, endPoint y: 36, distance: 159.2
click at [1051, 36] on div "PAPREC Actions" at bounding box center [850, 36] width 1366 height 26
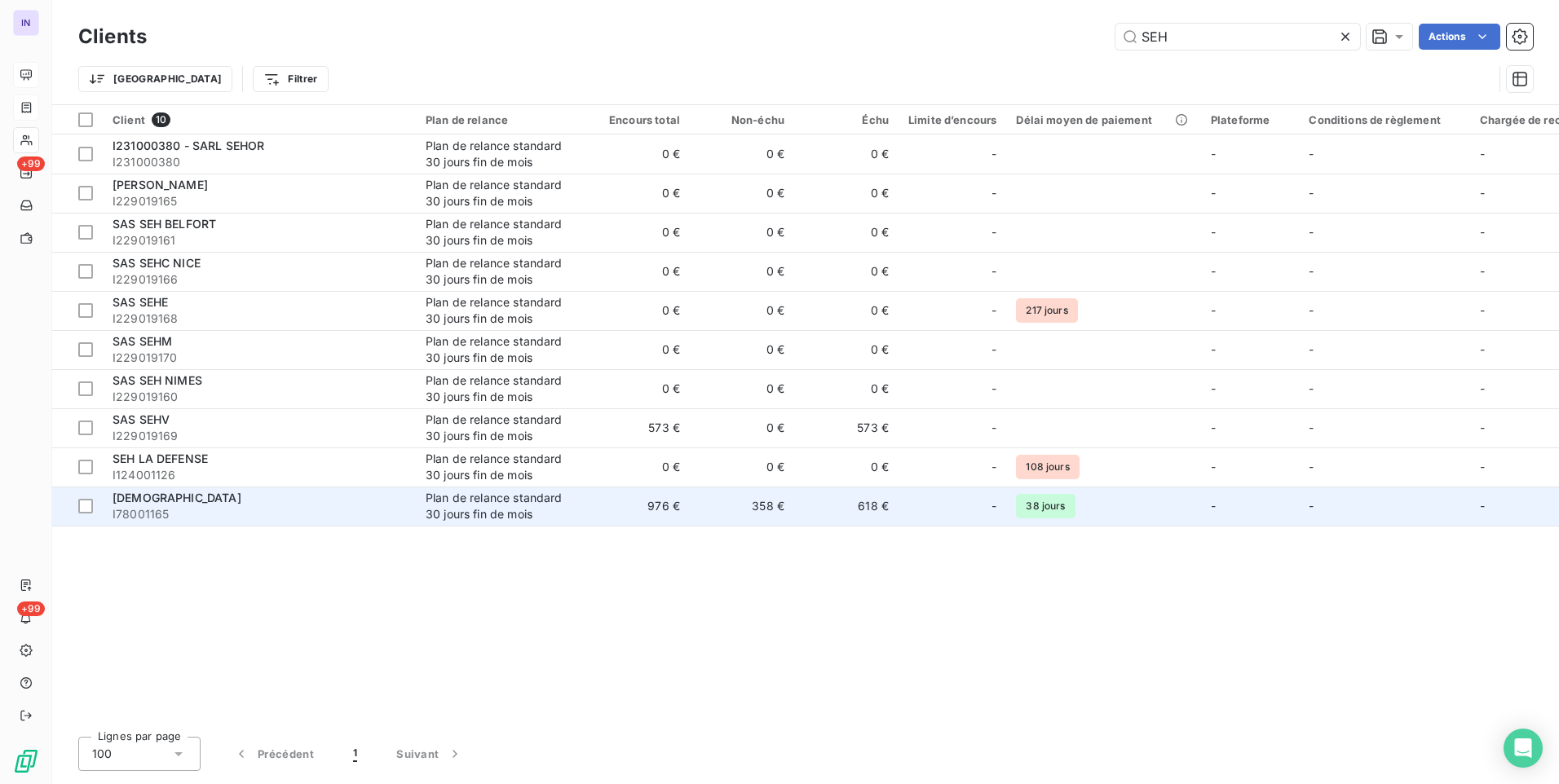
type input "SEH"
click at [638, 506] on td "976 €" at bounding box center [637, 506] width 105 height 39
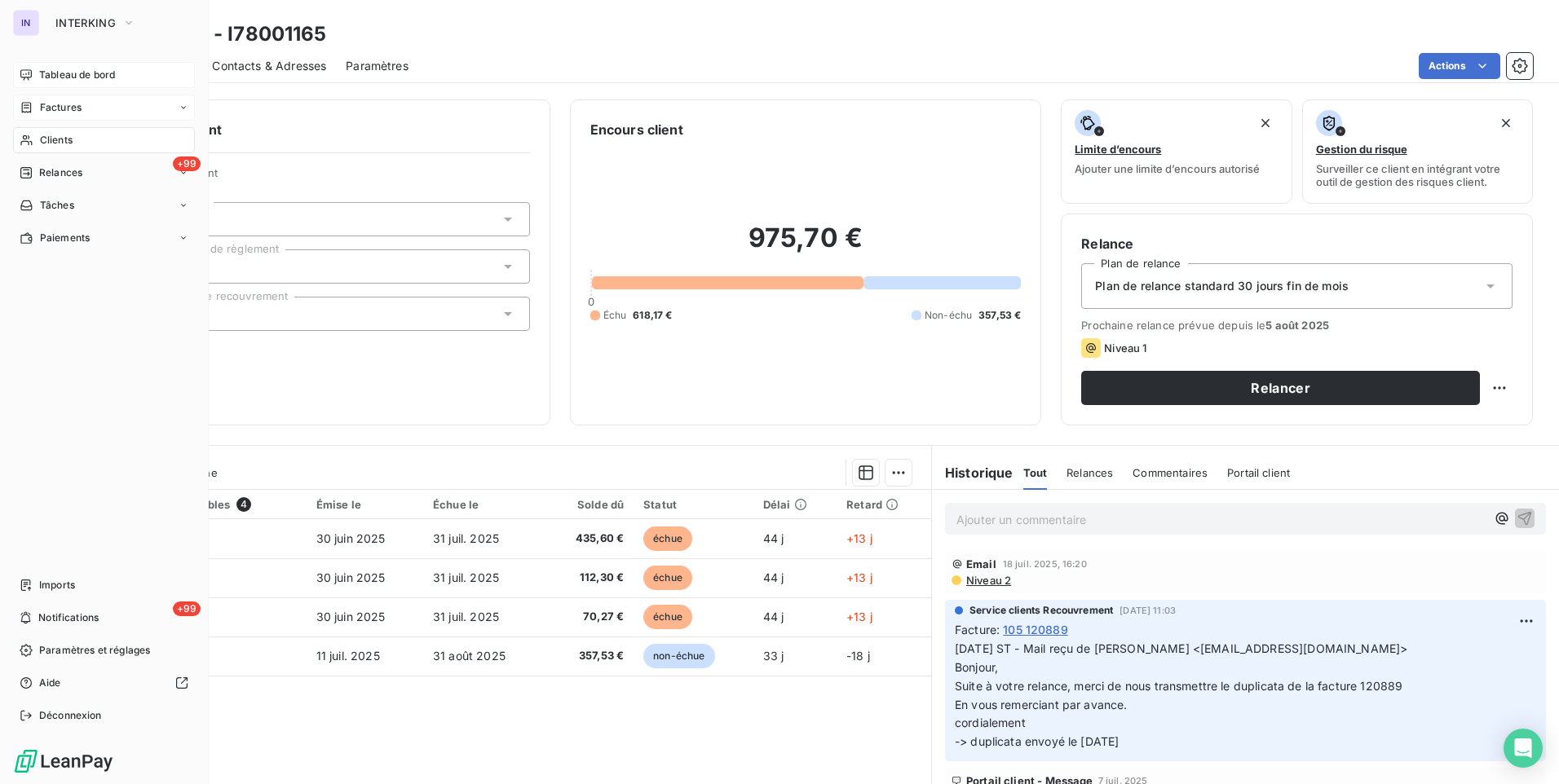
click at [82, 136] on div "Clients" at bounding box center [104, 140] width 182 height 26
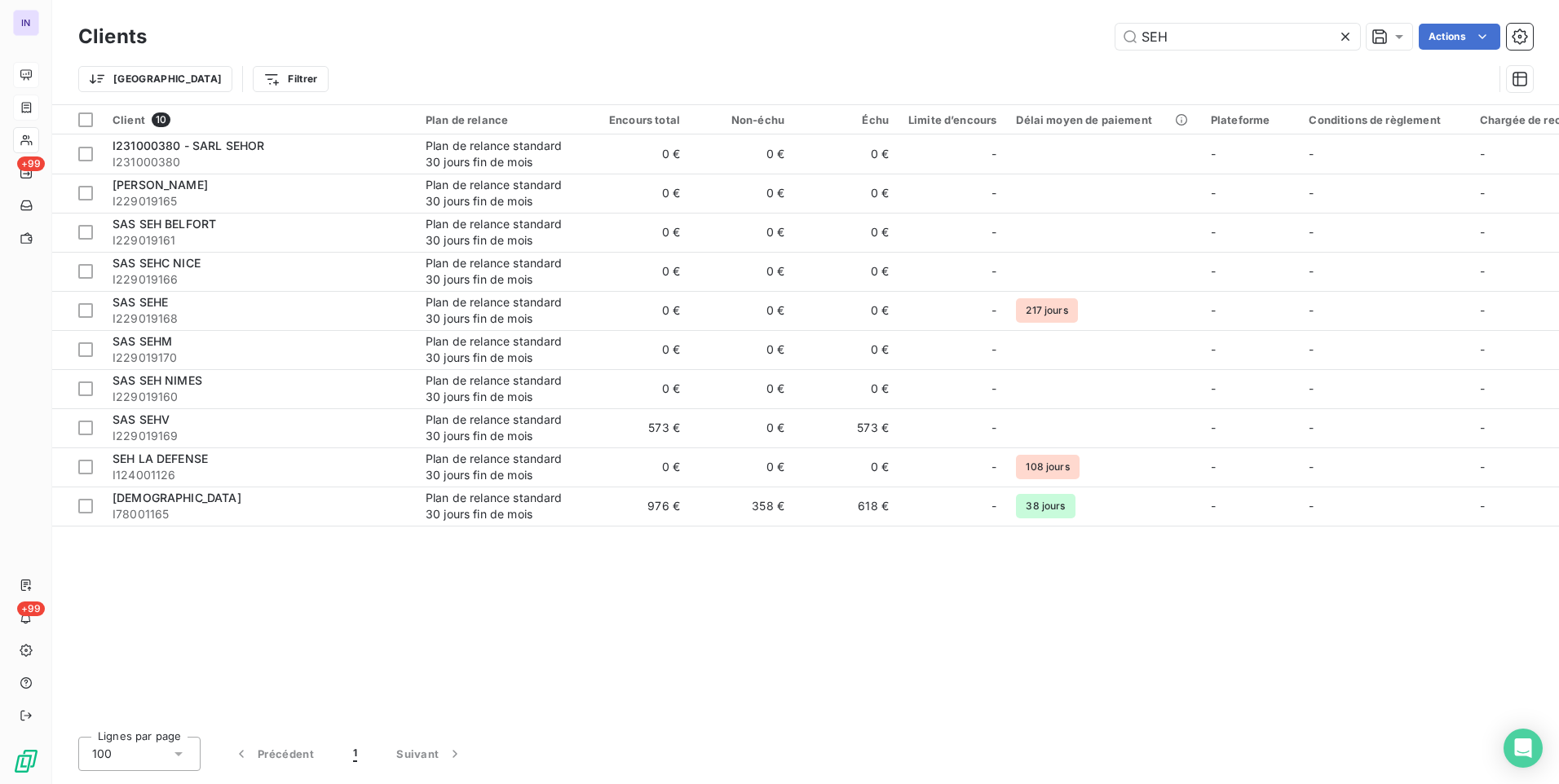
drag, startPoint x: 1070, startPoint y: 29, endPoint x: 1063, endPoint y: 30, distance: 7.1
click at [1063, 29] on div "SEH Actions" at bounding box center [850, 36] width 1366 height 26
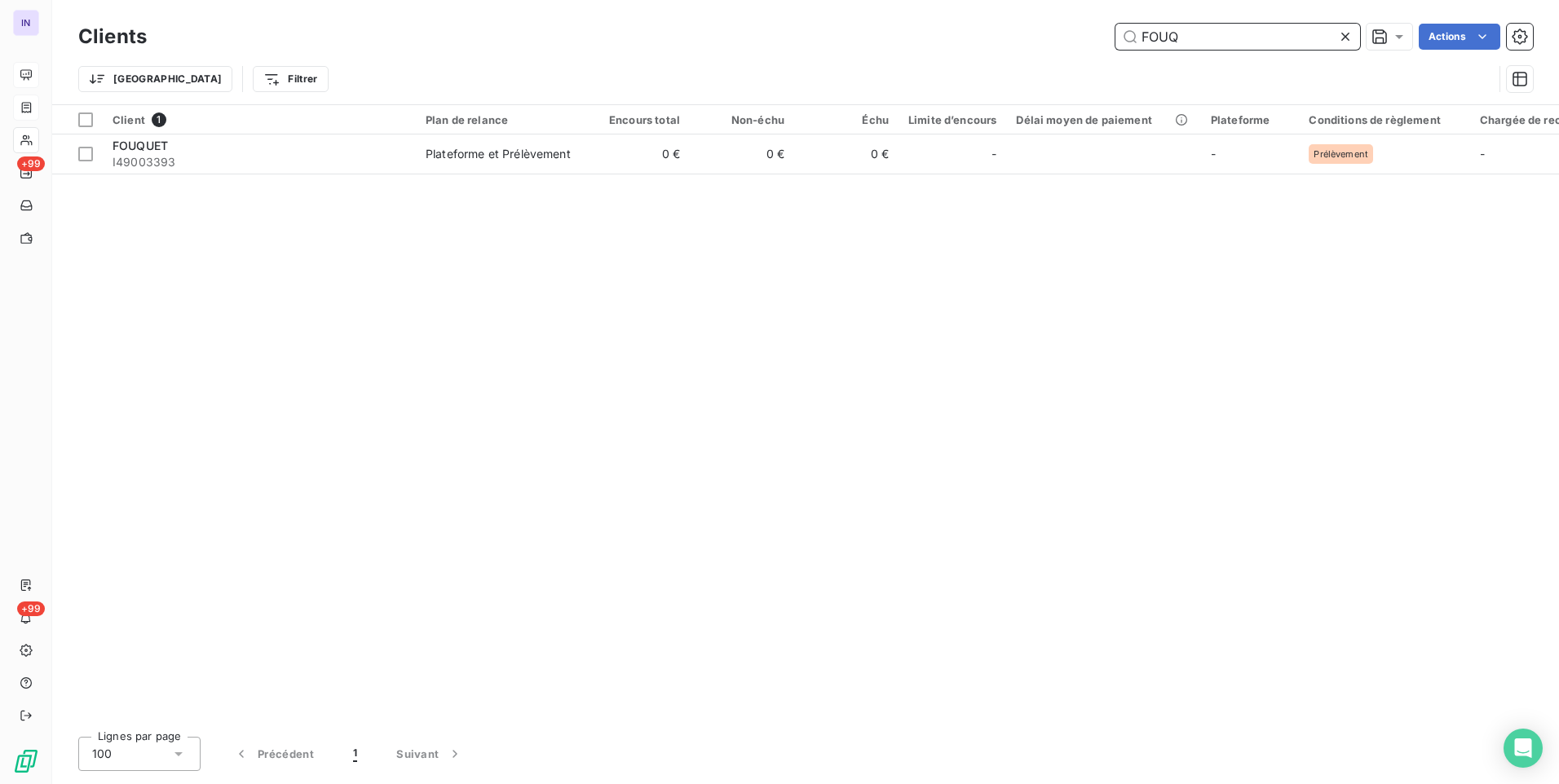
drag, startPoint x: 1184, startPoint y: 37, endPoint x: 1102, endPoint y: 36, distance: 82.0
click at [1102, 36] on div "FOUQ Actions" at bounding box center [850, 36] width 1366 height 26
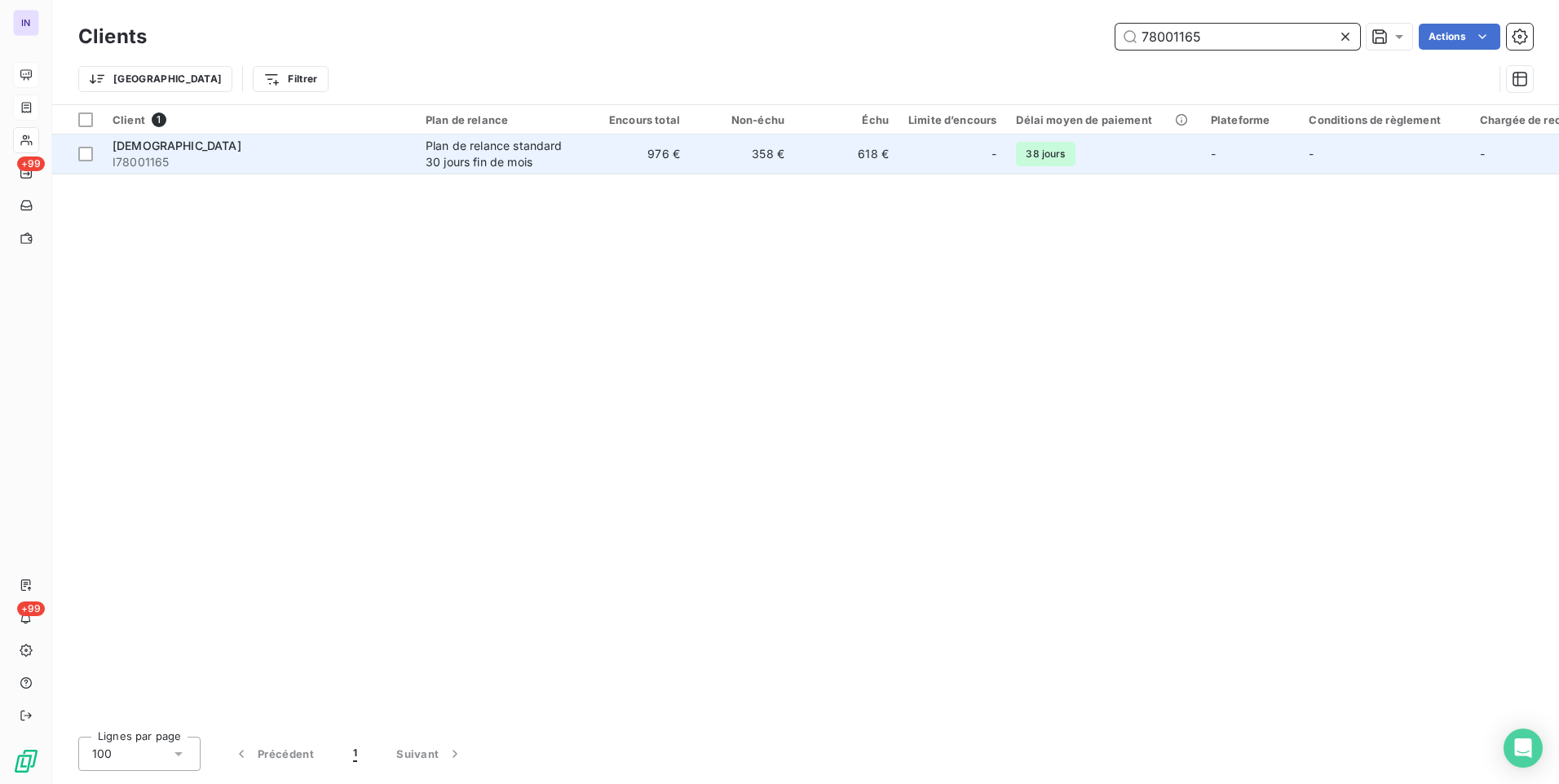
type input "78001165"
click at [532, 166] on div "Plan de relance standard 30 jours fin de mois" at bounding box center [500, 153] width 150 height 33
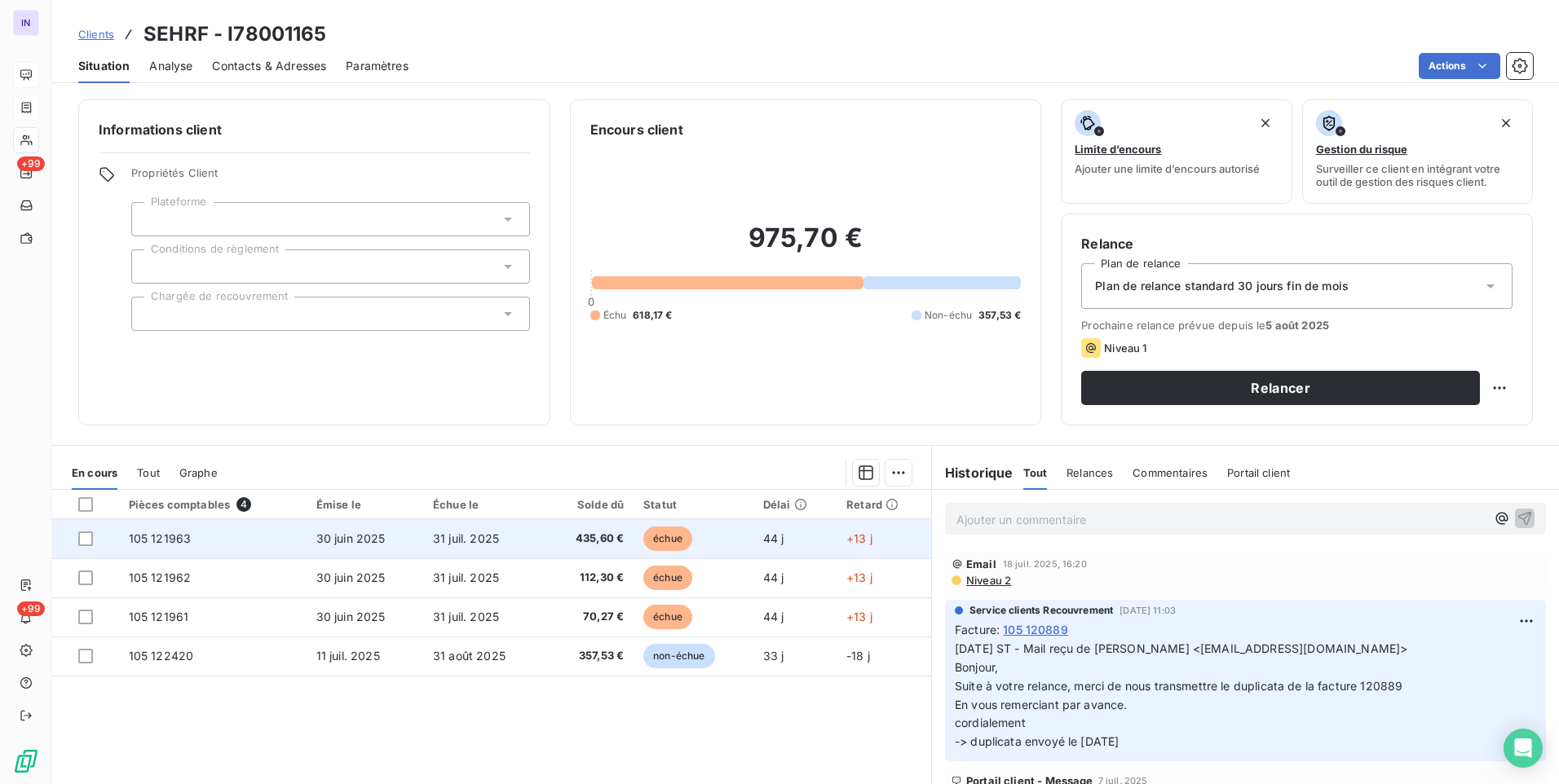
click at [491, 544] on span "31 juil. 2025" at bounding box center [465, 538] width 66 height 14
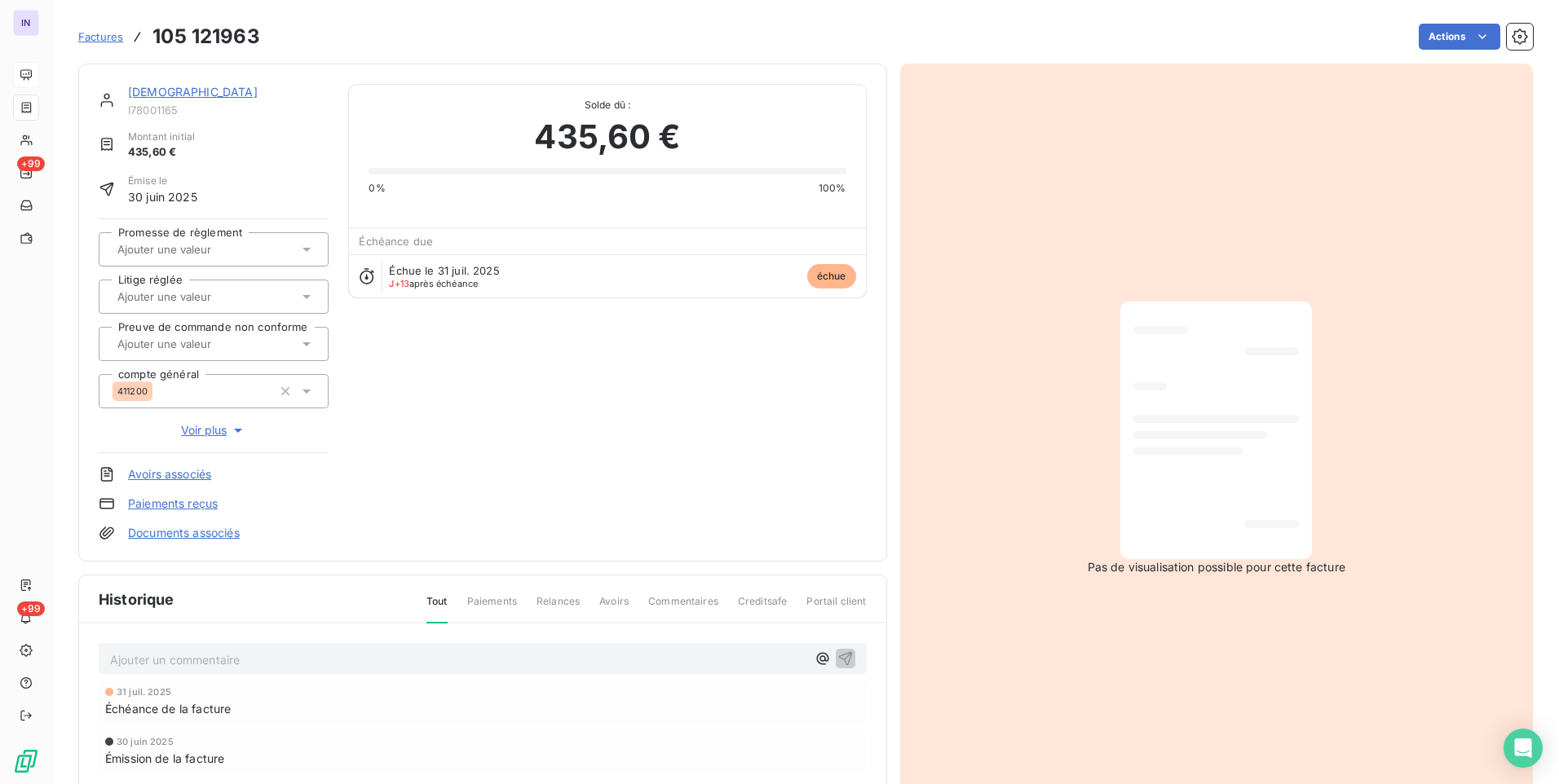
click at [1459, 39] on html "IN +99 +99 Factures 105 121963 Actions SEHRF I78001165 Montant initial 435,60 €…" at bounding box center [780, 392] width 1559 height 784
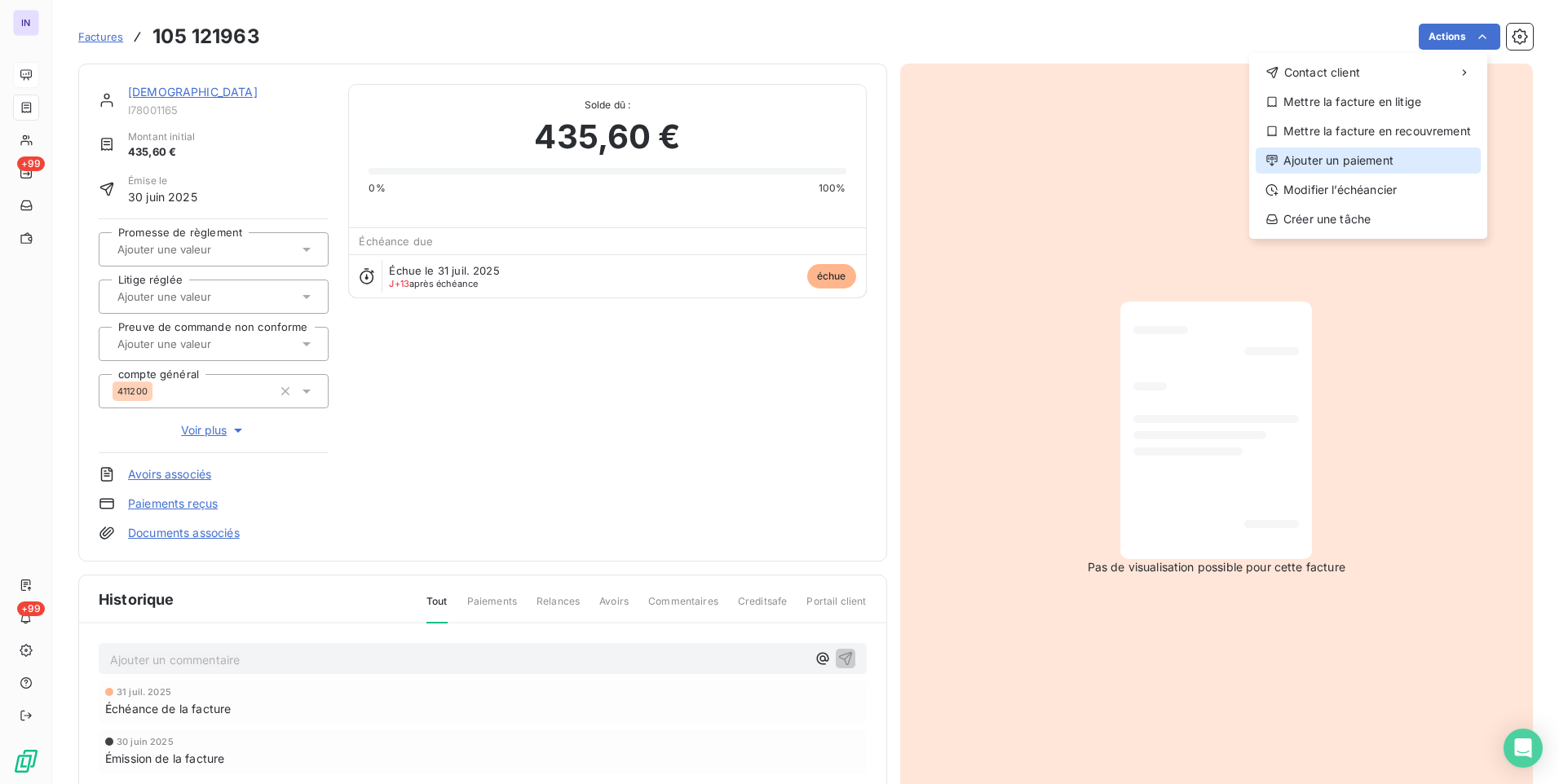
click at [1337, 163] on div "Ajouter un paiement" at bounding box center [1367, 161] width 225 height 26
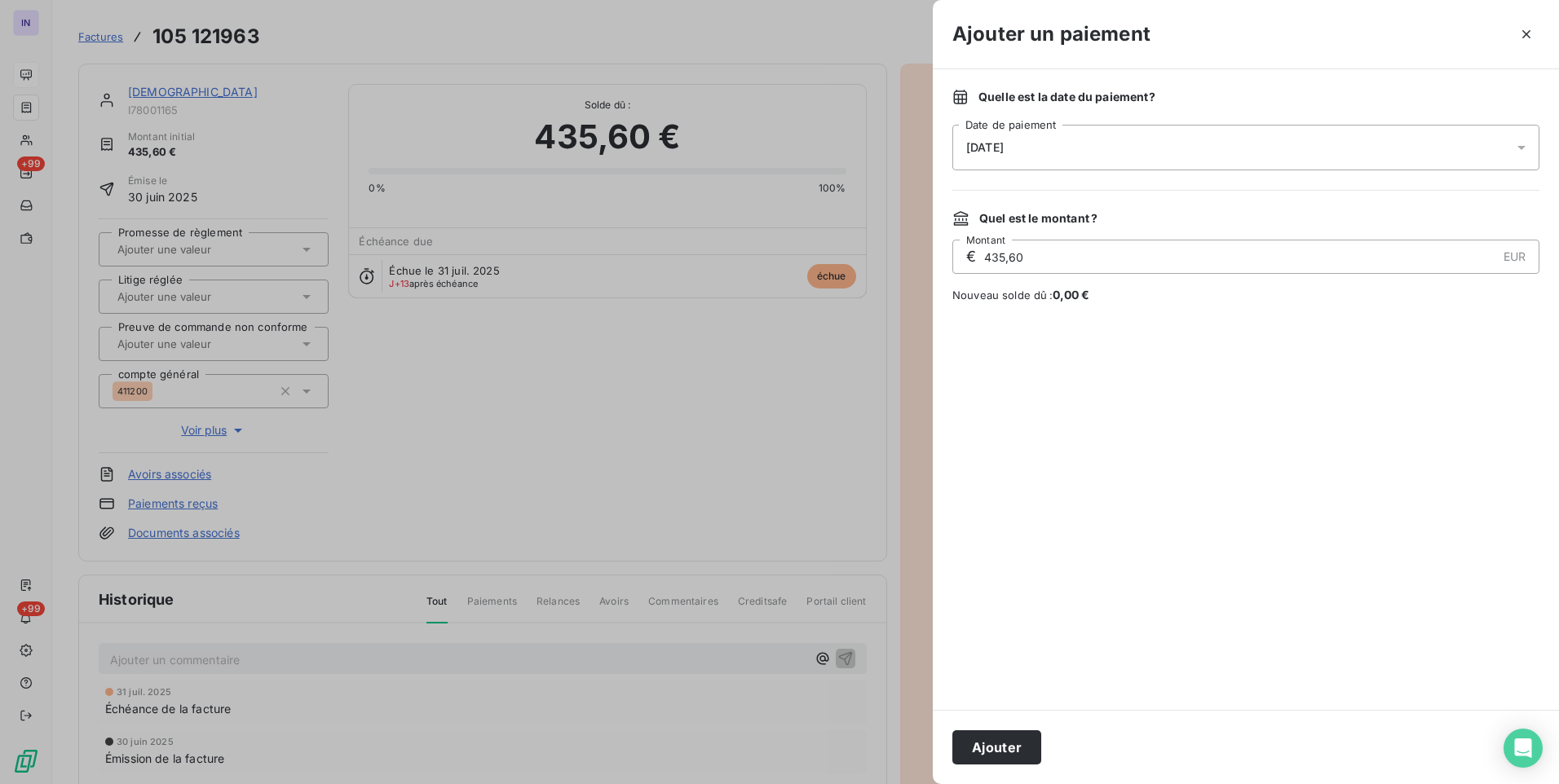
click at [1069, 154] on div "[DATE]" at bounding box center [1246, 147] width 587 height 46
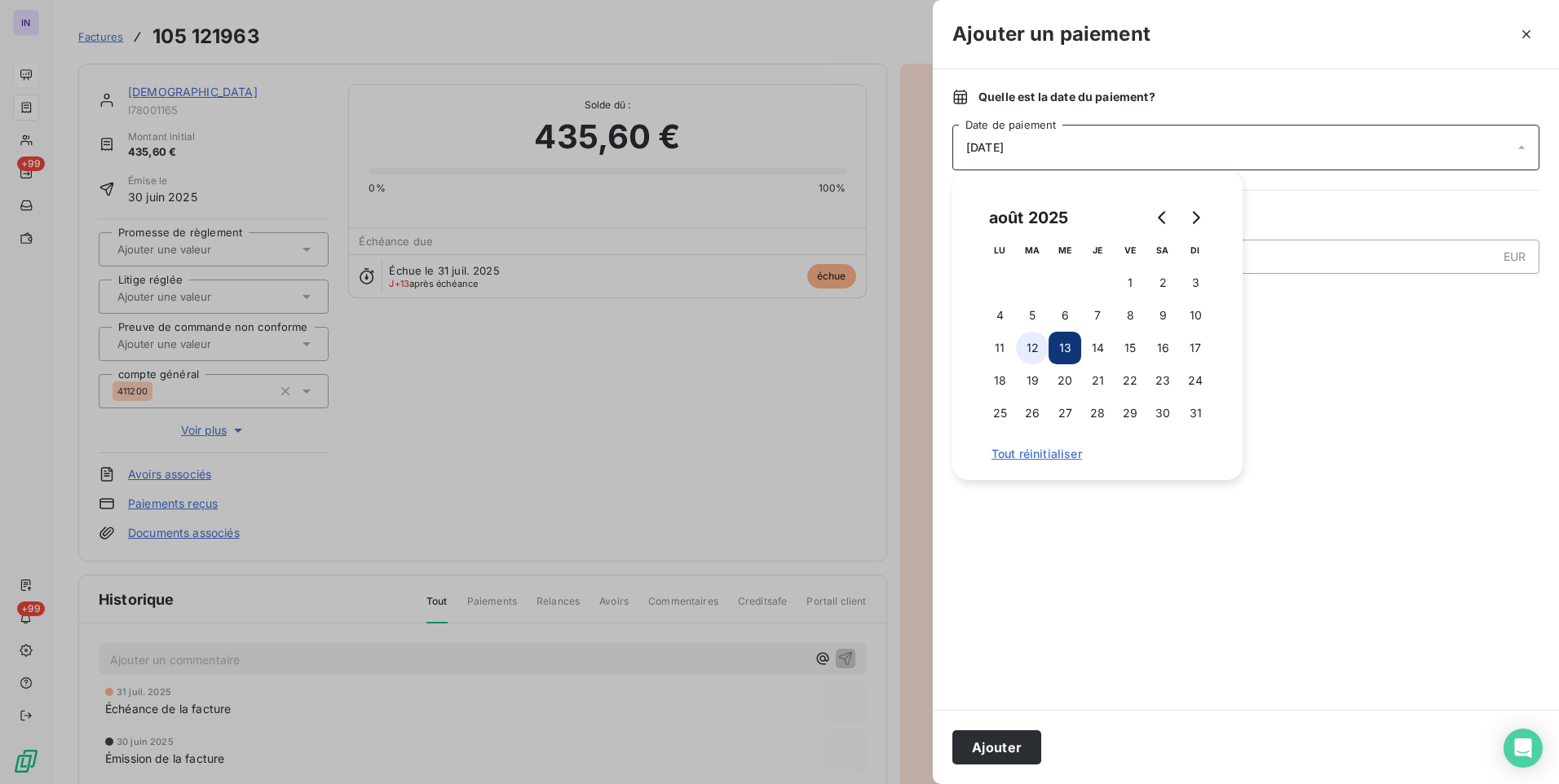
click at [1030, 351] on button "12" at bounding box center [1032, 348] width 33 height 33
click at [1003, 743] on button "Ajouter" at bounding box center [996, 748] width 89 height 35
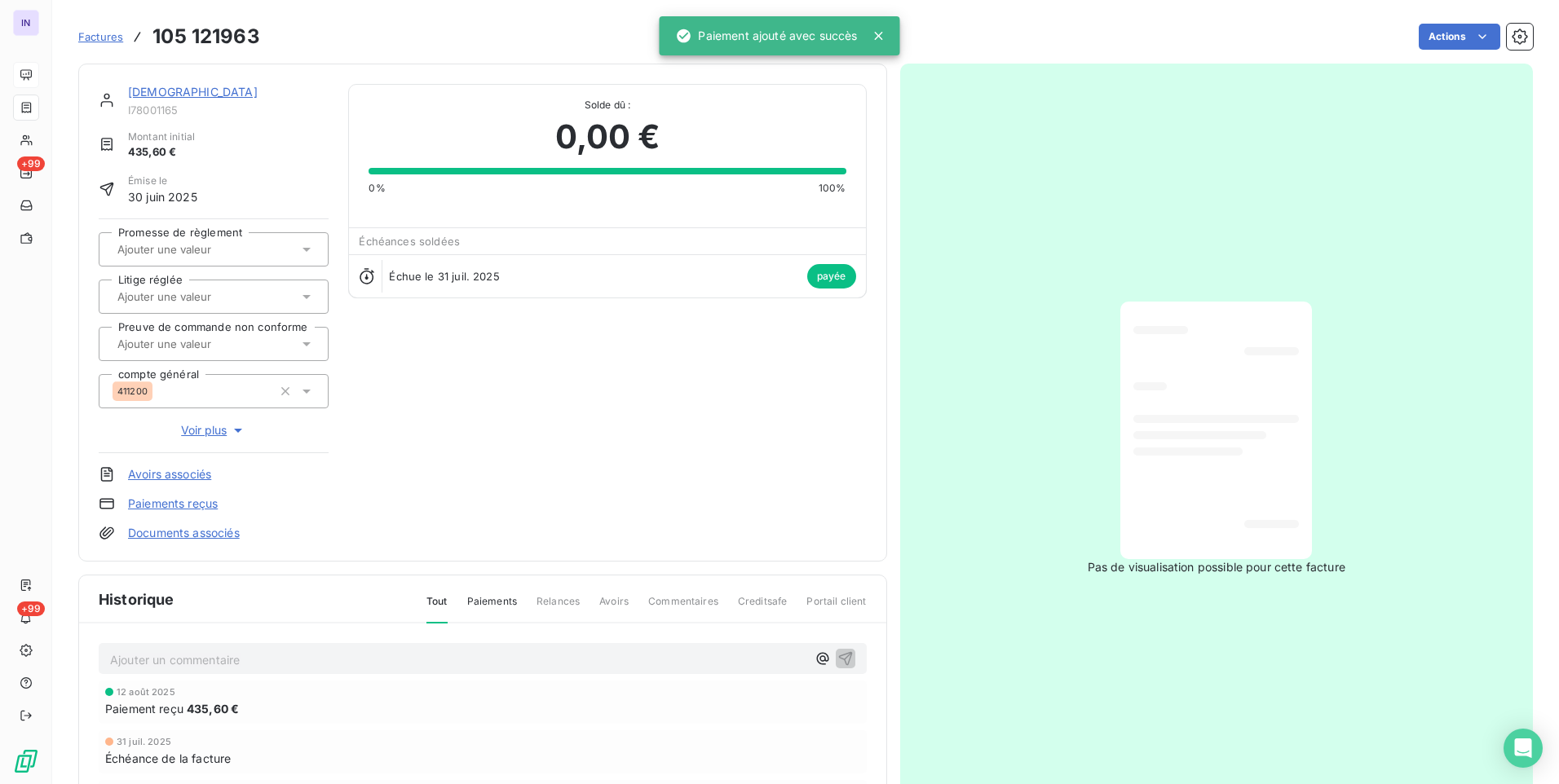
click at [146, 92] on link "[DEMOGRAPHIC_DATA]" at bounding box center [193, 92] width 130 height 14
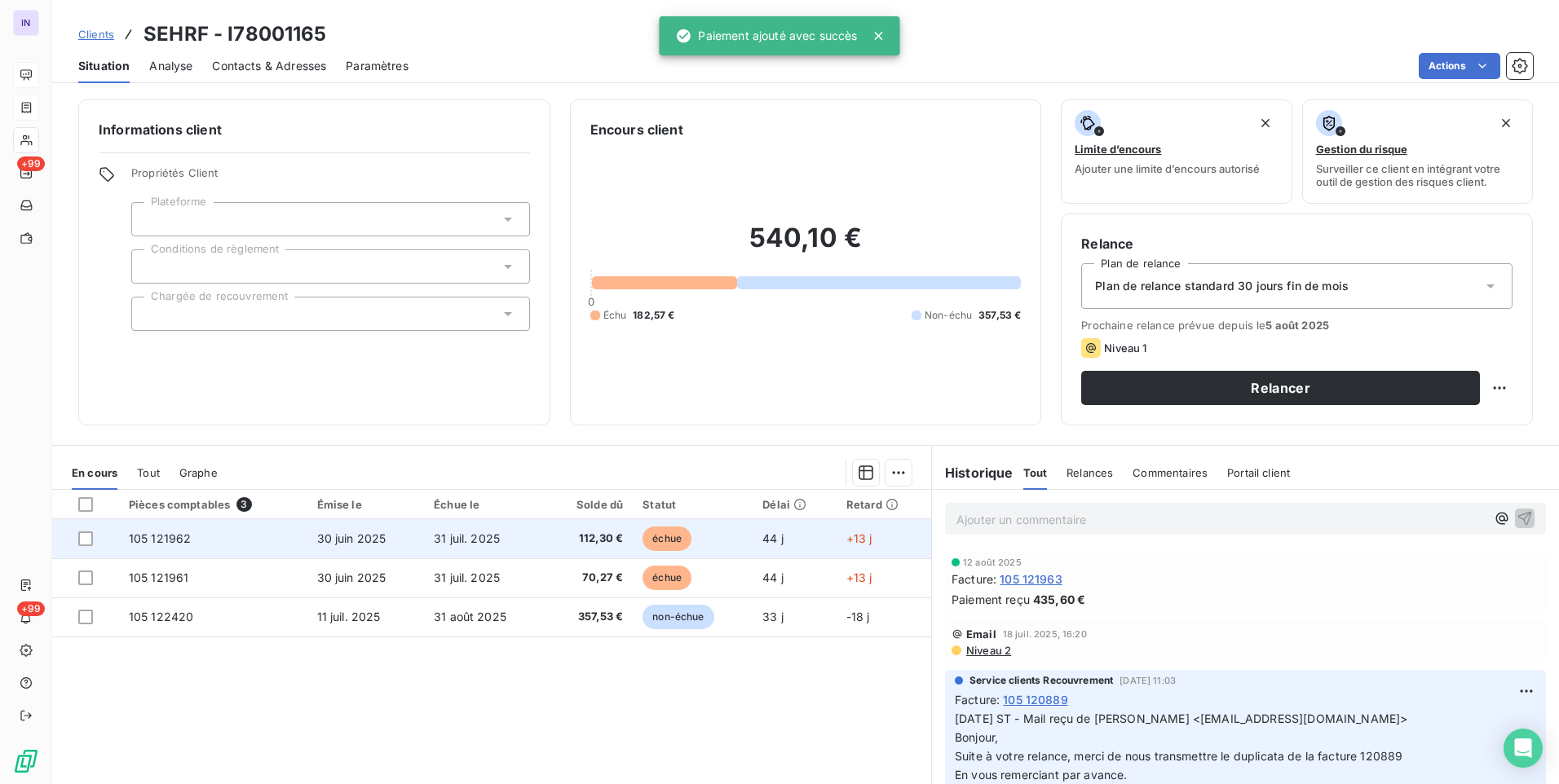
click at [525, 540] on td "31 juil. 2025" at bounding box center [485, 539] width 122 height 39
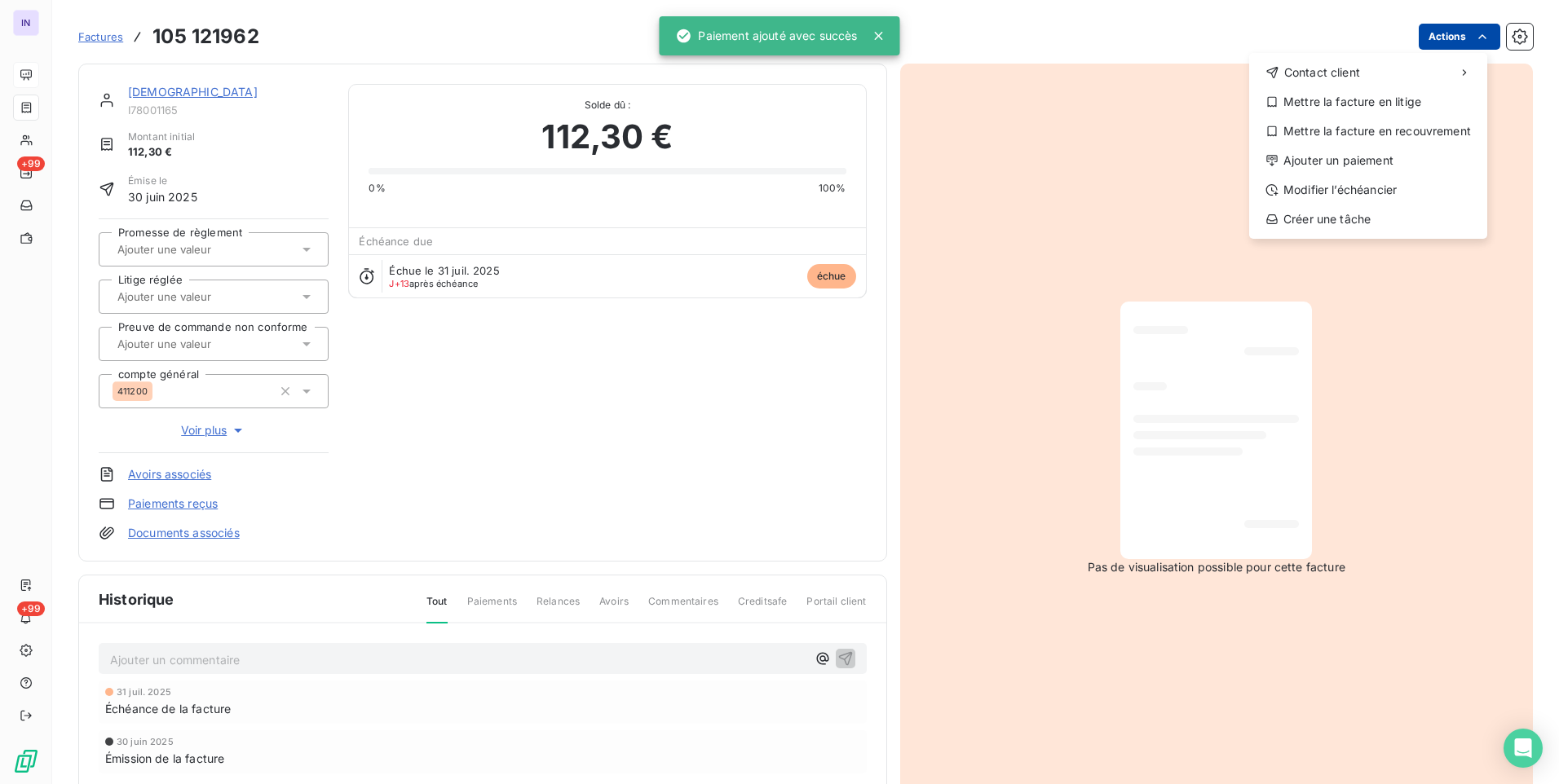
click at [1441, 41] on html "IN +99 +99 Factures [PHONE_NUMBER] Actions Contact client Mettre la facture en …" at bounding box center [780, 392] width 1559 height 784
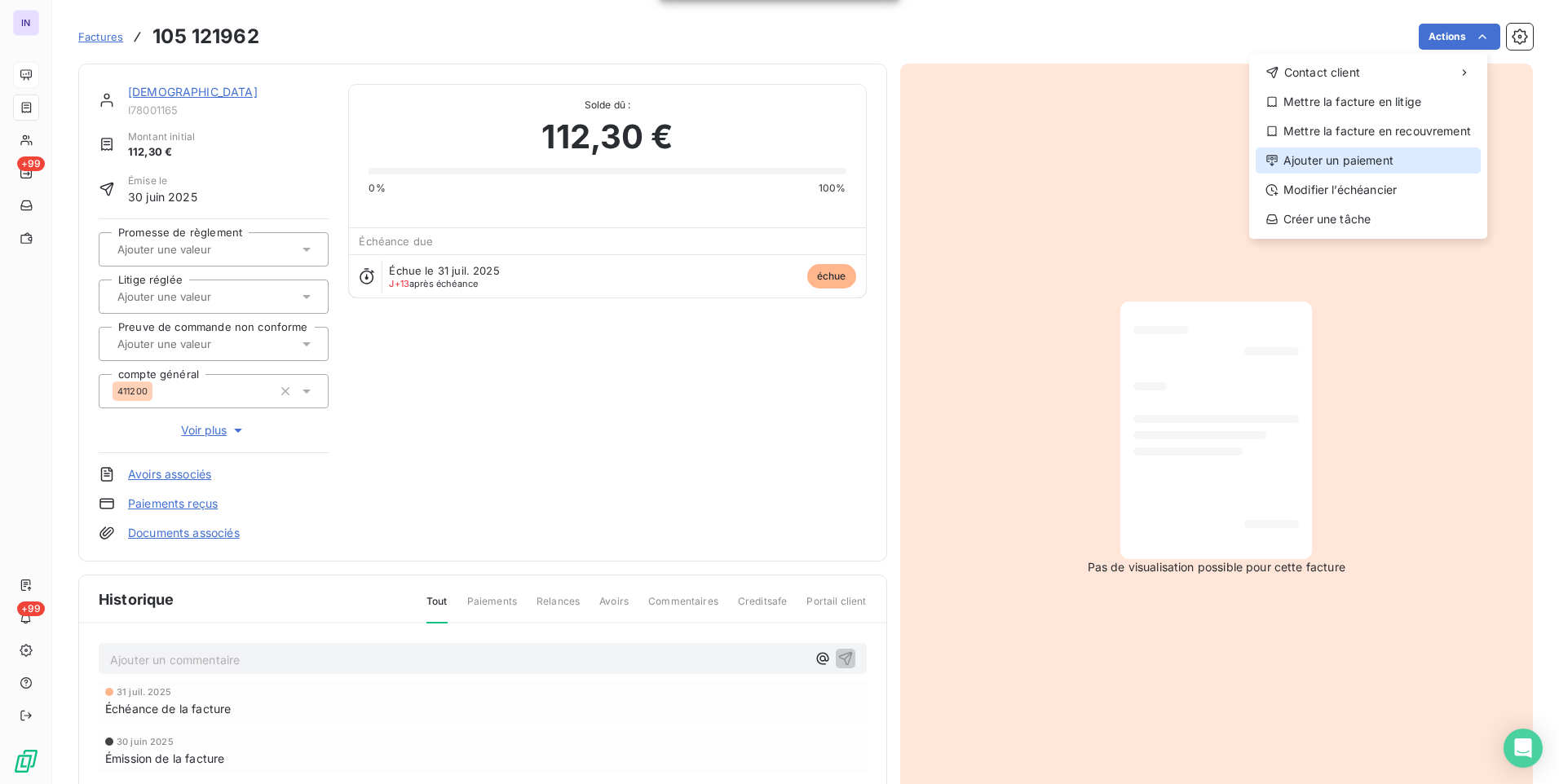
click at [1363, 157] on div "Ajouter un paiement" at bounding box center [1367, 161] width 225 height 26
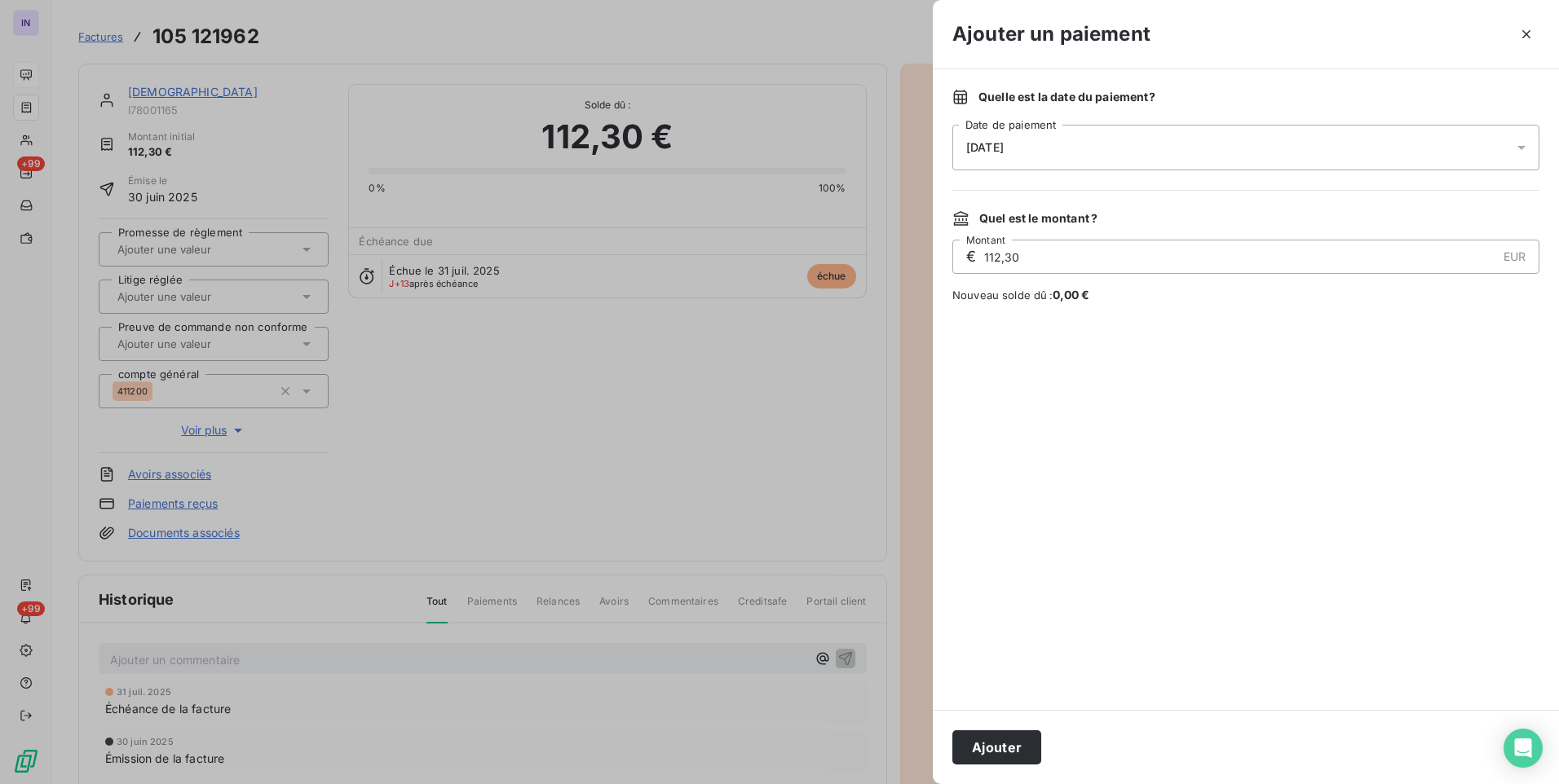
click at [1116, 129] on div "[DATE]" at bounding box center [1246, 147] width 587 height 46
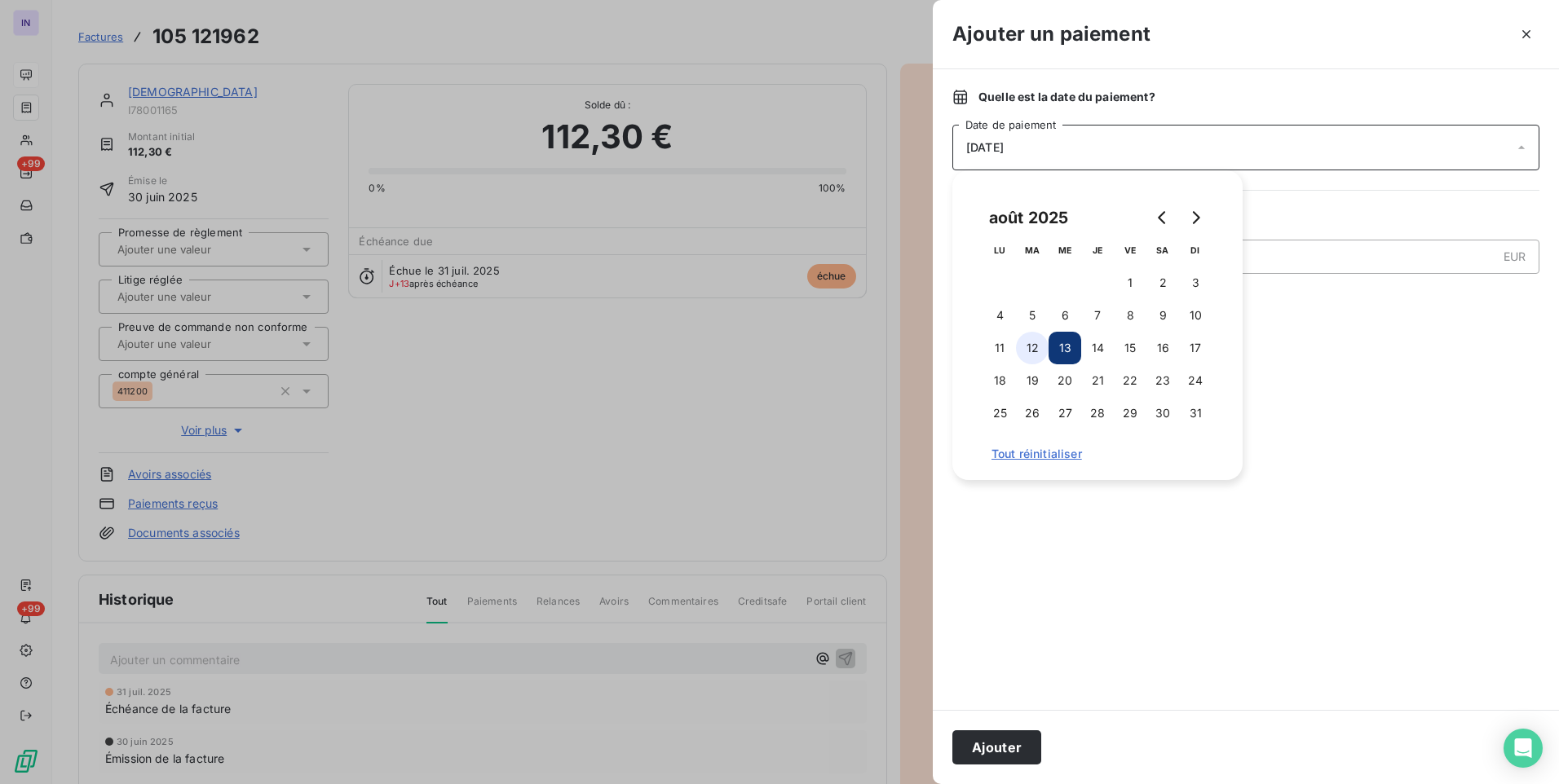
click at [1031, 349] on button "12" at bounding box center [1032, 348] width 33 height 33
click at [1015, 743] on button "Ajouter" at bounding box center [996, 748] width 89 height 35
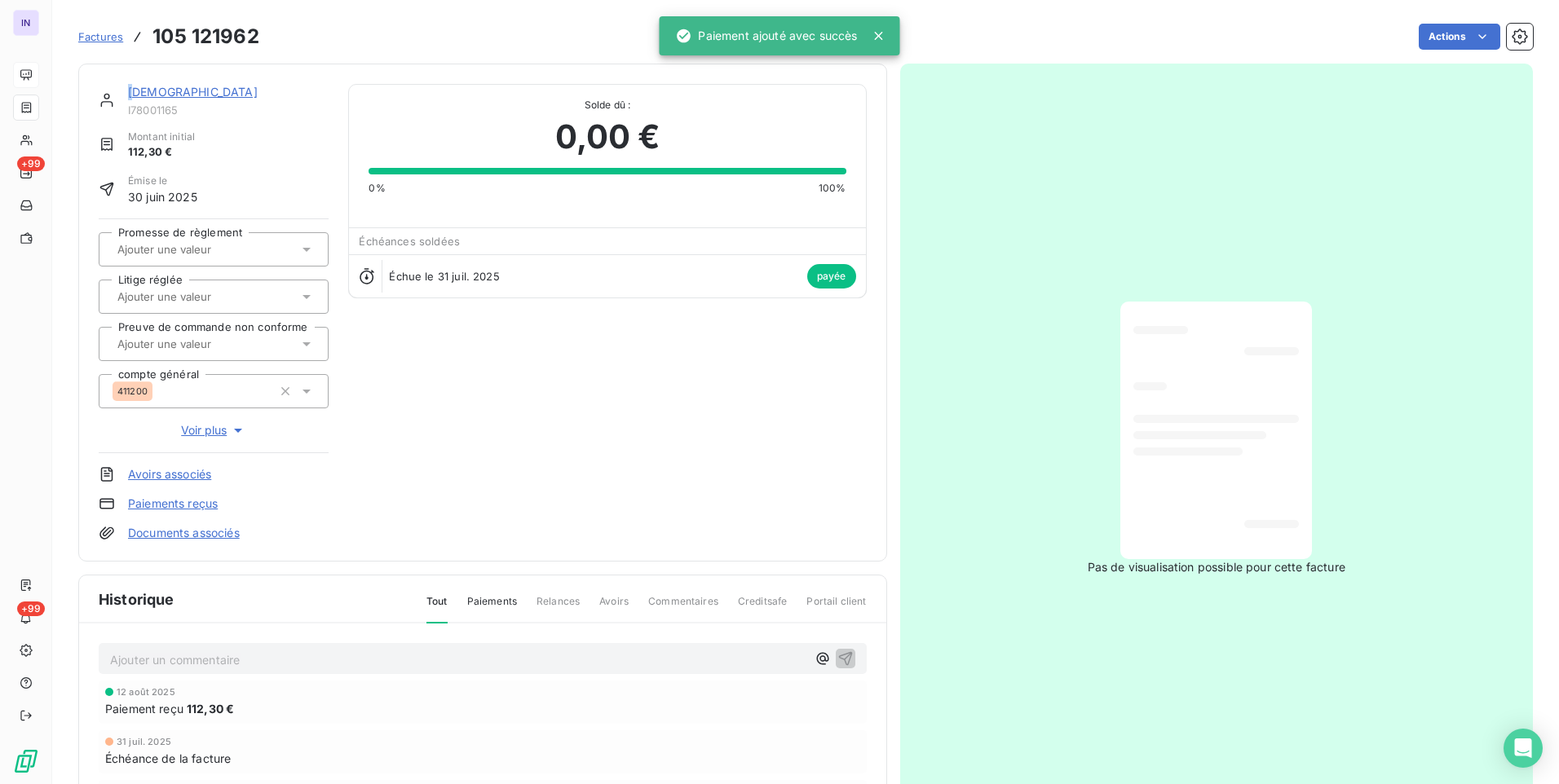
click at [132, 88] on link "[DEMOGRAPHIC_DATA]" at bounding box center [193, 92] width 130 height 14
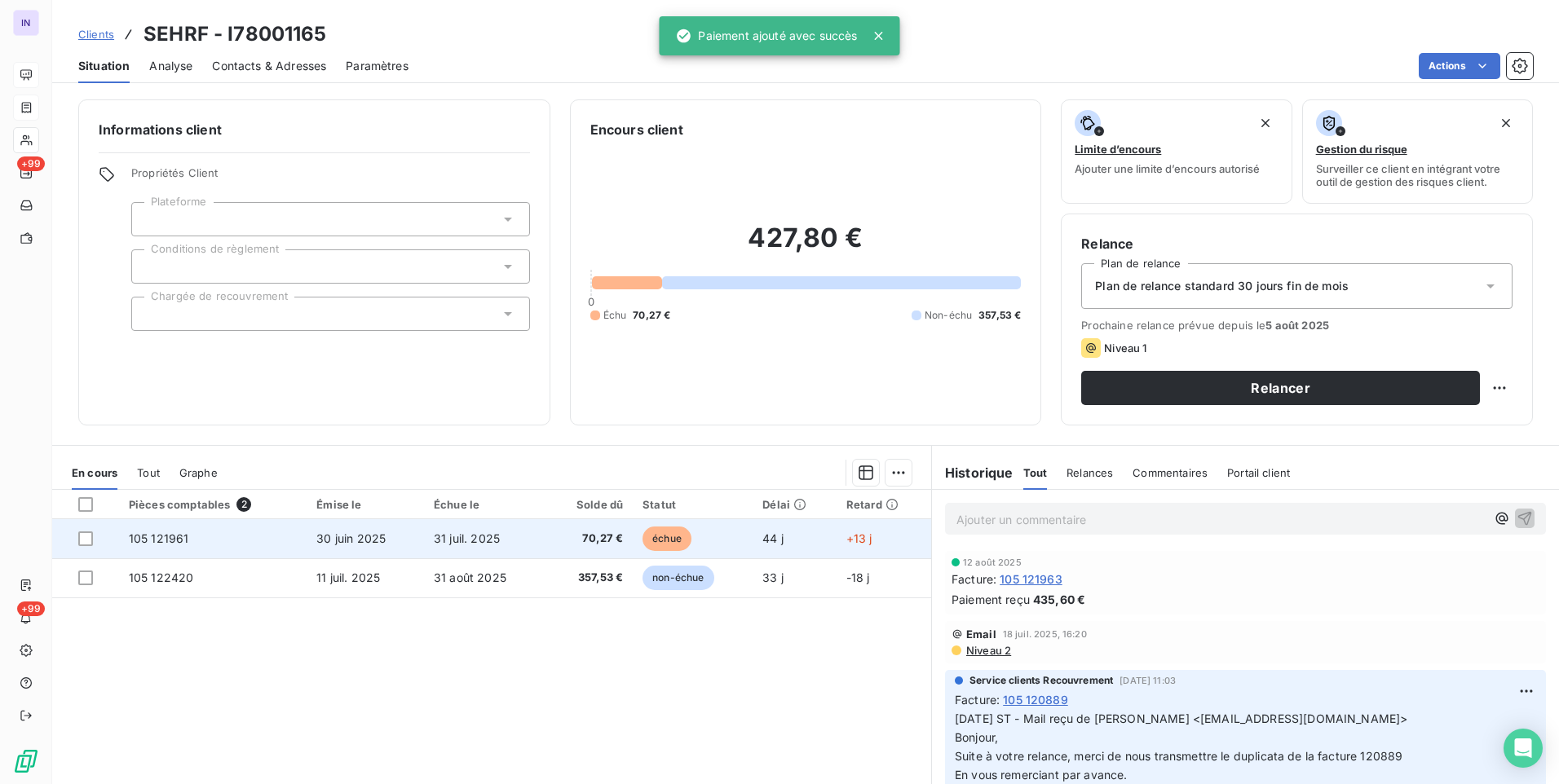
click at [451, 535] on span "31 juil. 2025" at bounding box center [466, 538] width 66 height 14
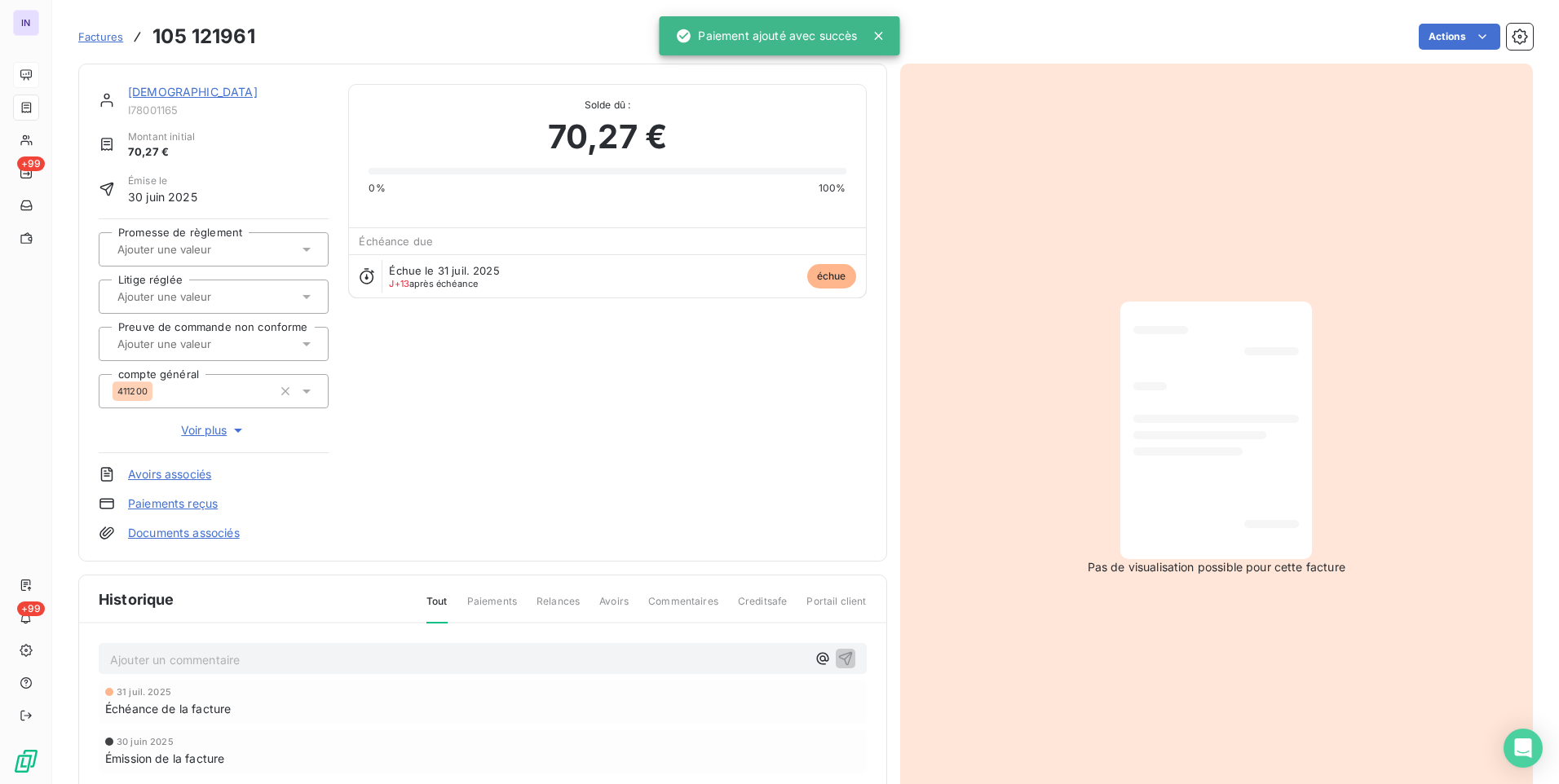
click at [1446, 38] on html "IN +99 +99 Factures 105 121961 Actions SEHRF I78001165 Montant initial 70,27 € …" at bounding box center [780, 392] width 1559 height 784
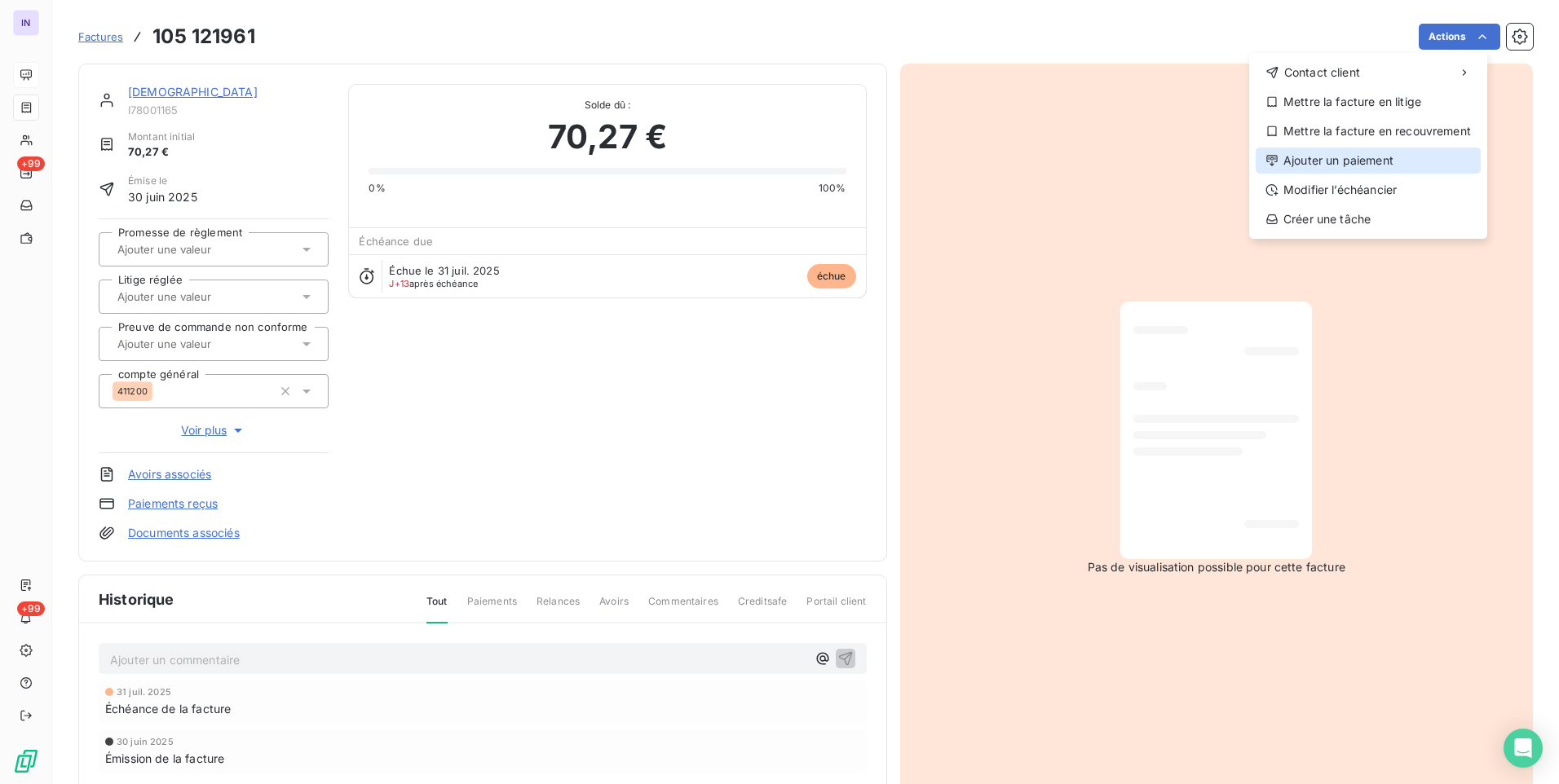
click at [1352, 162] on div "Ajouter un paiement" at bounding box center [1367, 161] width 225 height 26
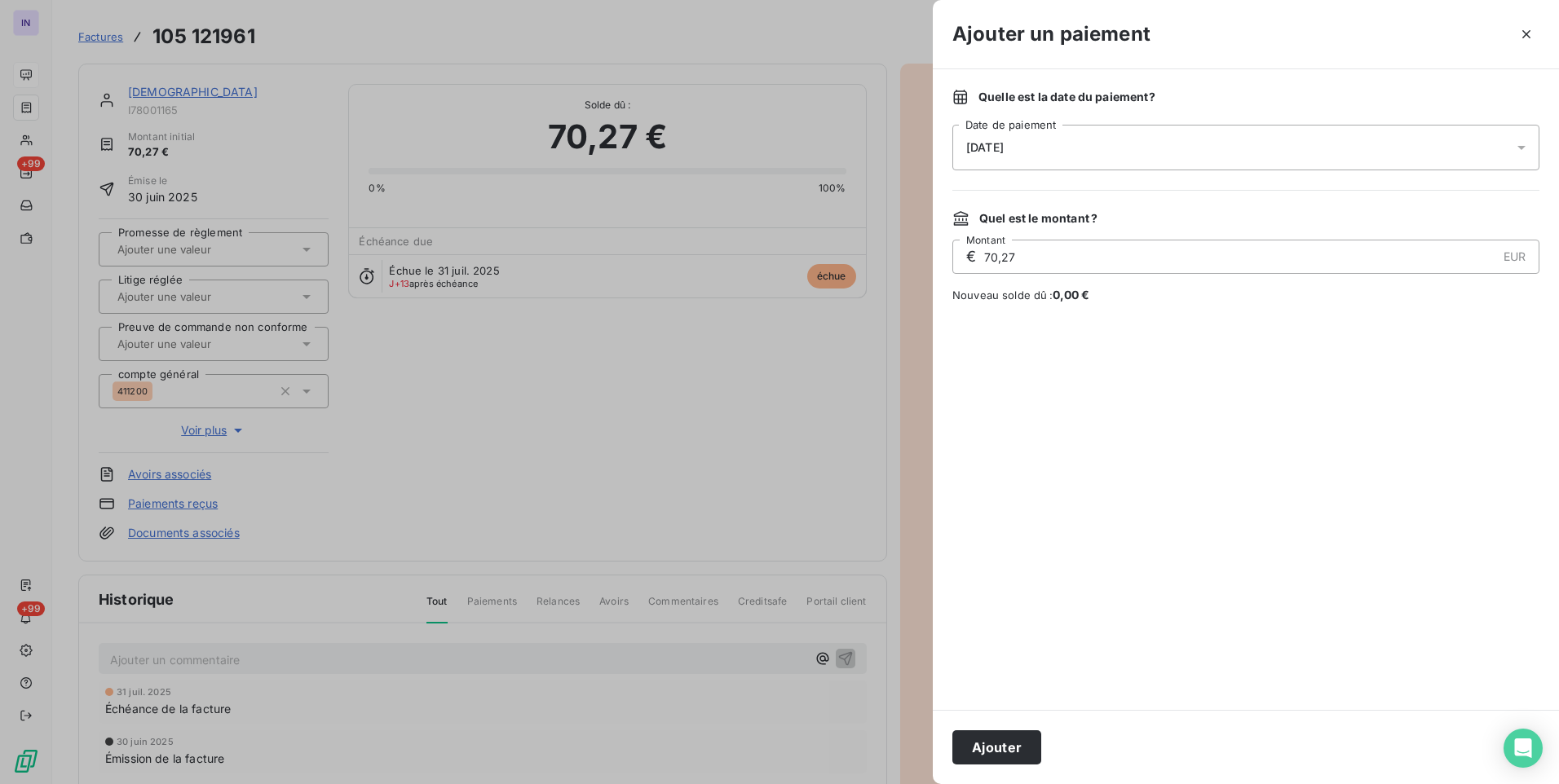
click at [1183, 140] on div "[DATE]" at bounding box center [1246, 147] width 587 height 46
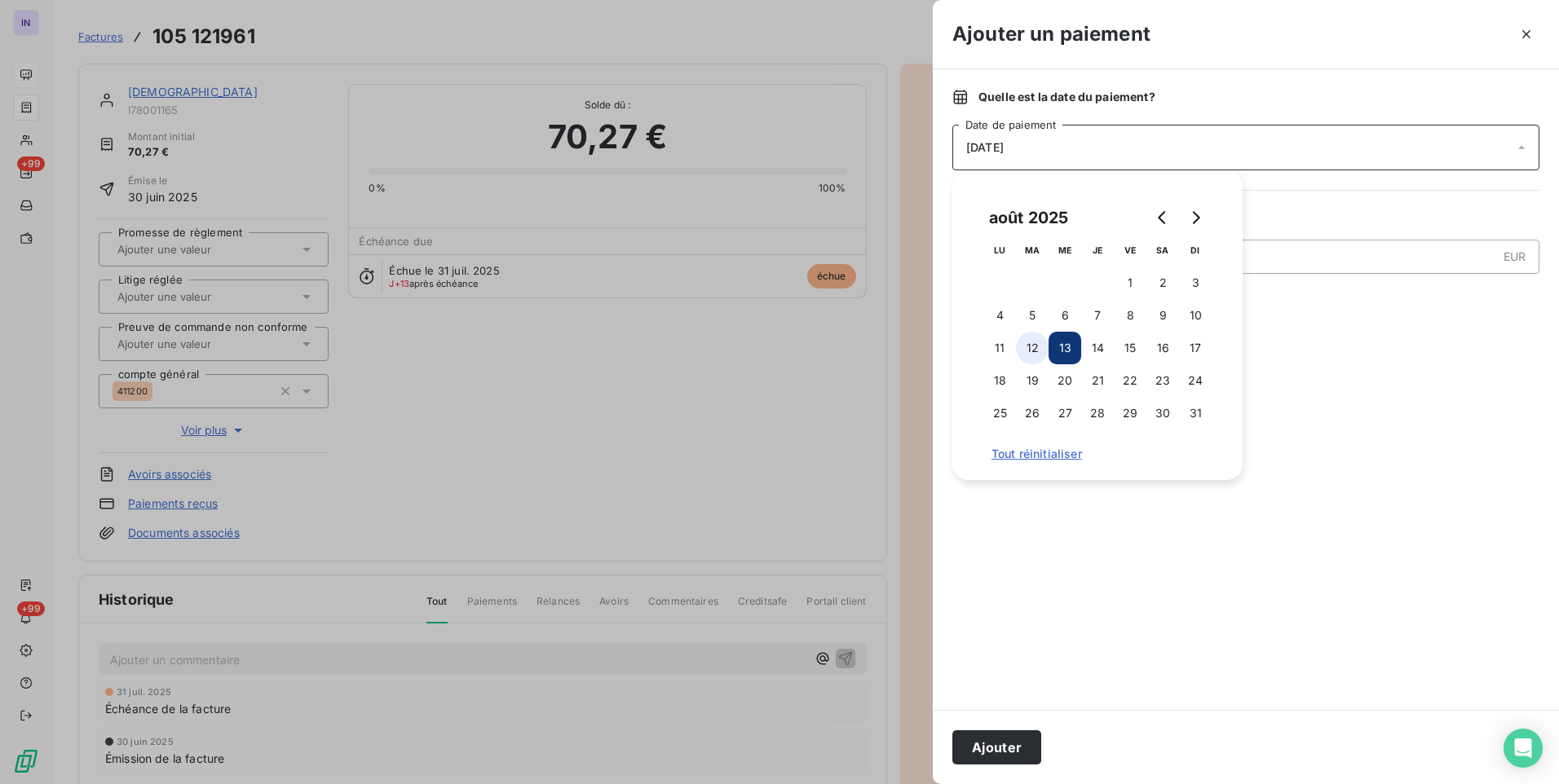
click at [1037, 349] on button "12" at bounding box center [1032, 348] width 33 height 33
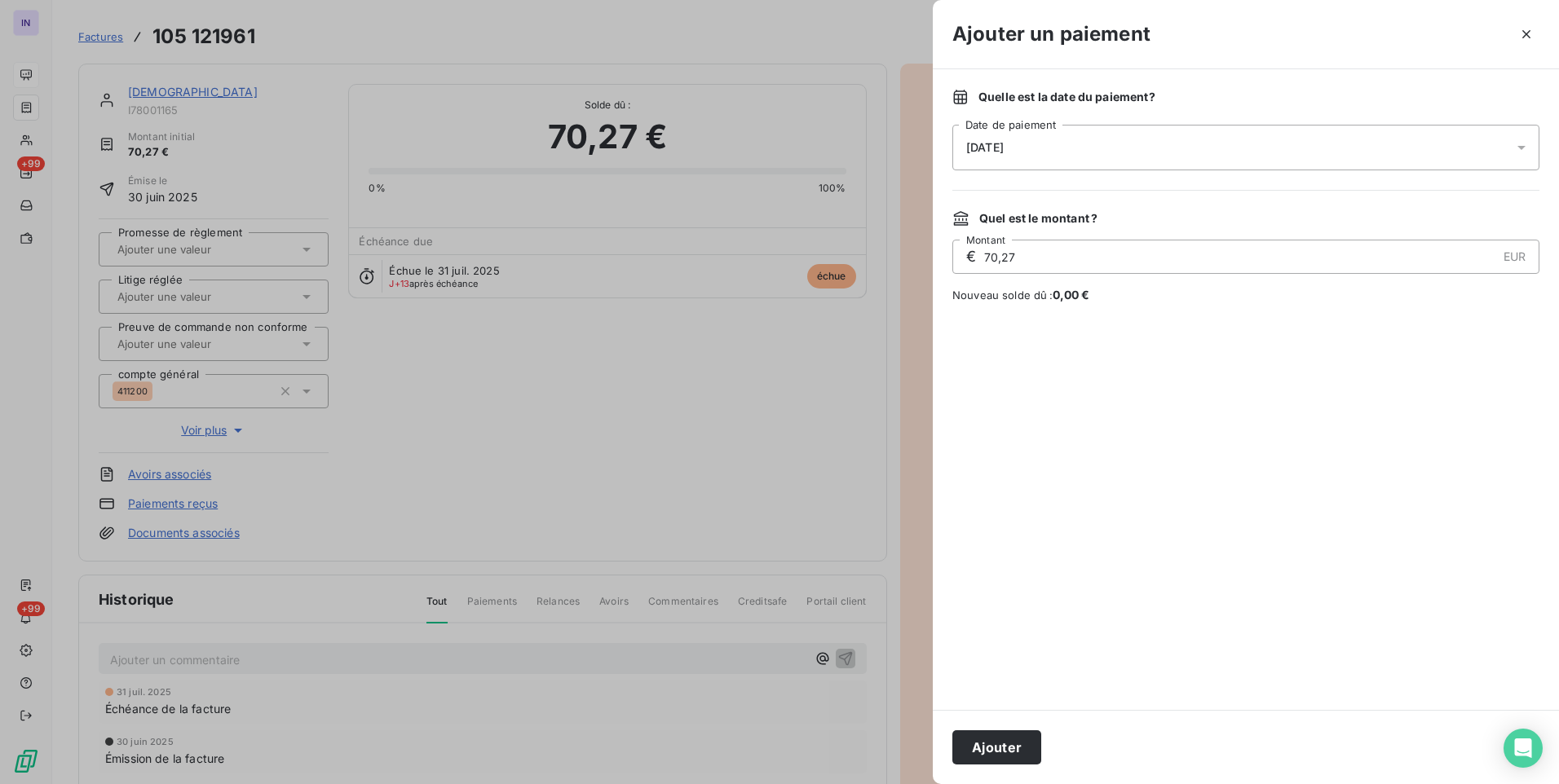
drag, startPoint x: 982, startPoint y: 745, endPoint x: 1030, endPoint y: 729, distance: 50.6
click at [983, 746] on button "Ajouter" at bounding box center [996, 748] width 89 height 35
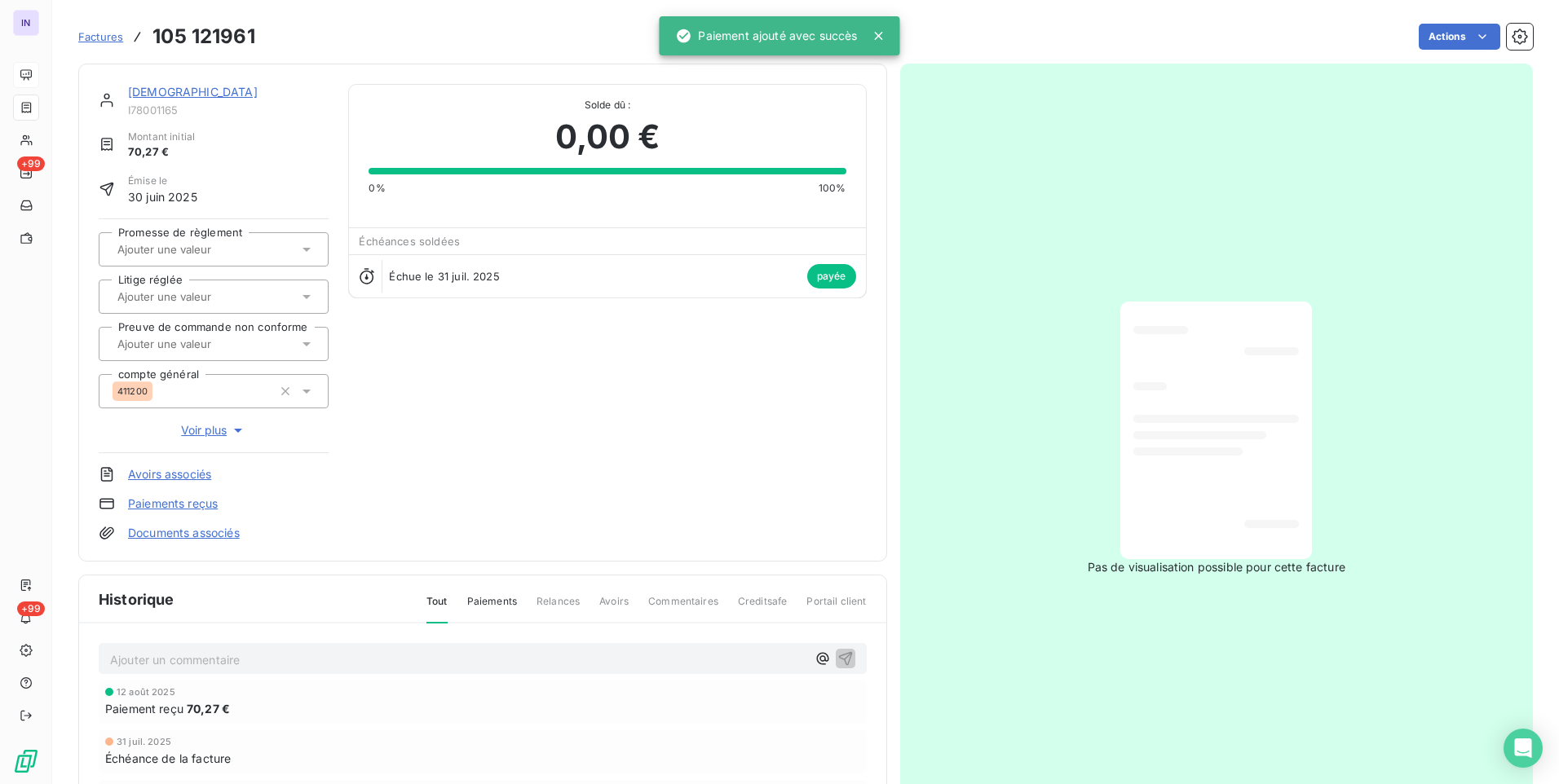
click at [149, 93] on link "[DEMOGRAPHIC_DATA]" at bounding box center [193, 92] width 130 height 14
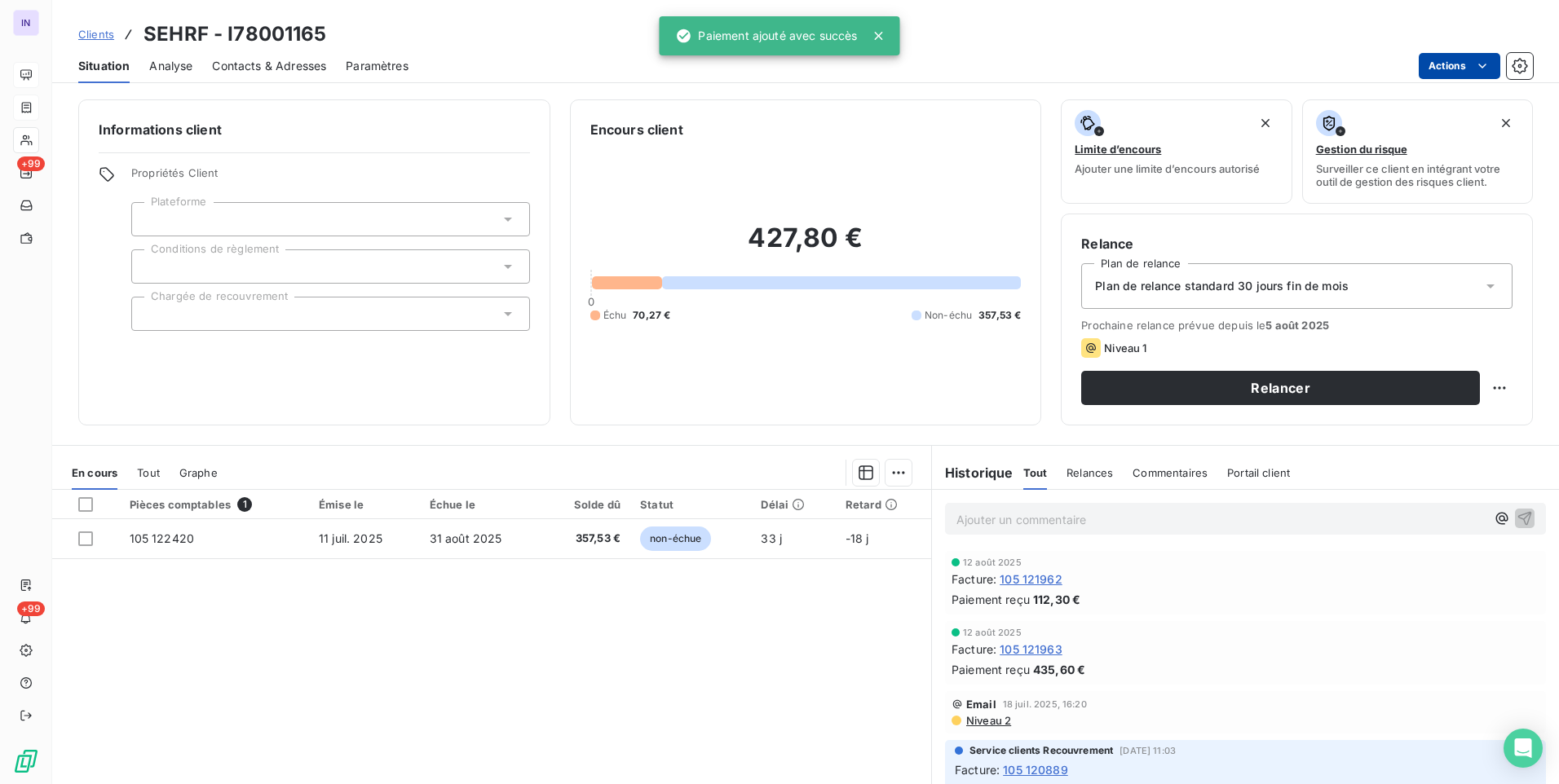
click at [1454, 58] on html "IN +99 +99 Clients SEHRF - I78001165 Situation Analyse Contacts & Adresses Para…" at bounding box center [780, 392] width 1559 height 784
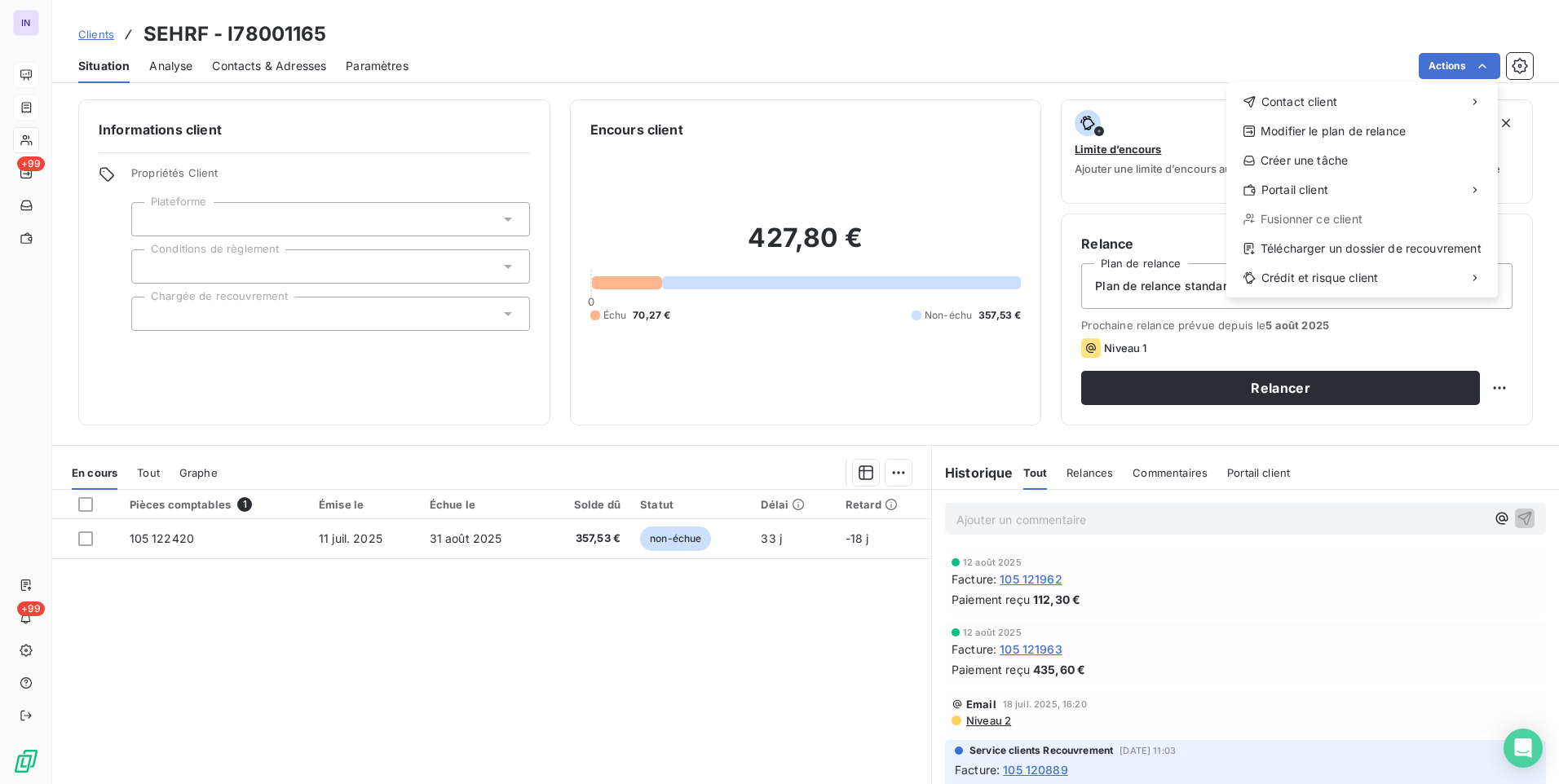
click at [469, 552] on html "IN +99 +99 Clients SEHRF - I78001165 Situation Analyse Contacts & Adresses Para…" at bounding box center [780, 392] width 1559 height 784
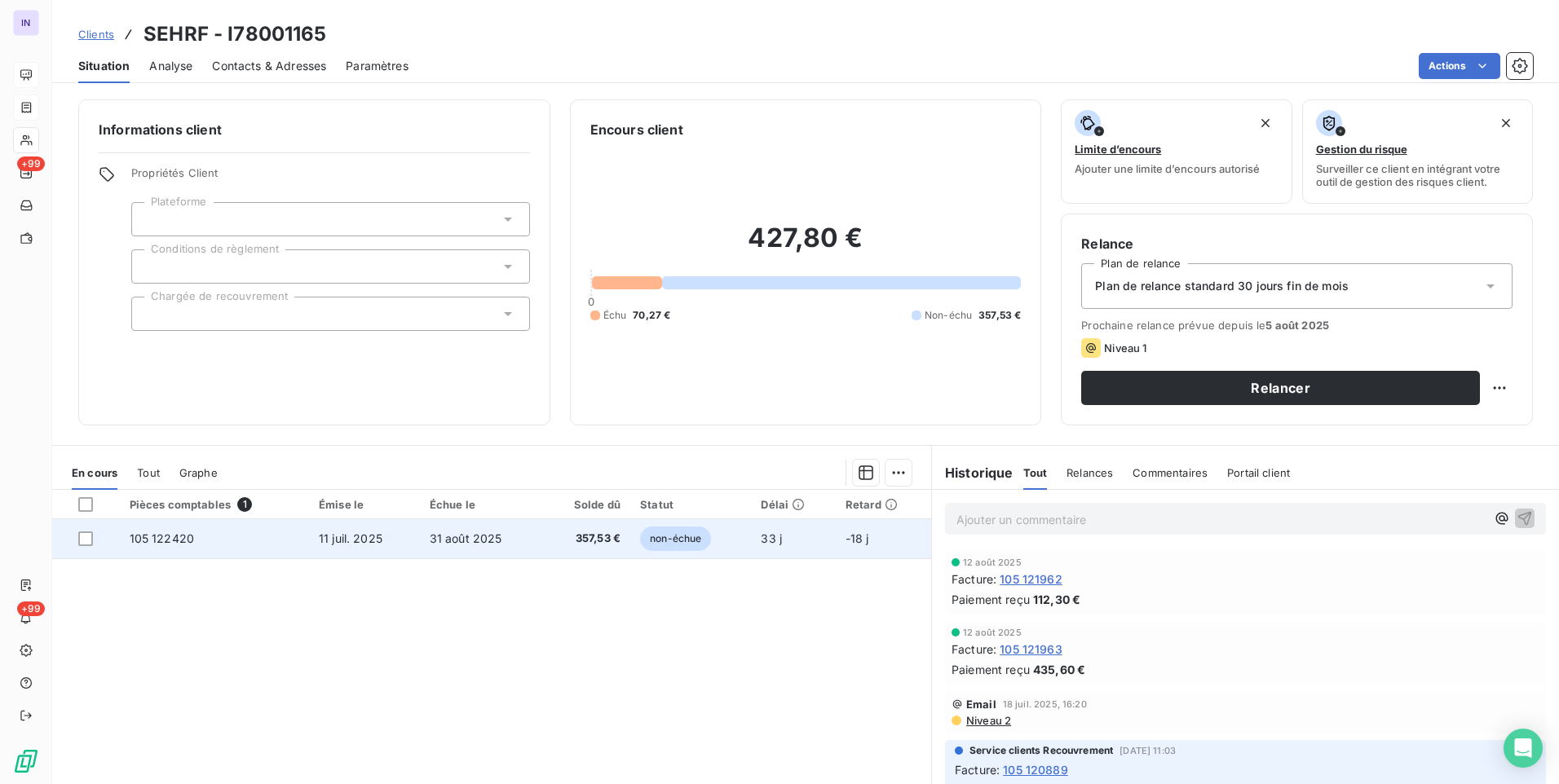
click at [458, 544] on span "31 août 2025" at bounding box center [466, 538] width 73 height 14
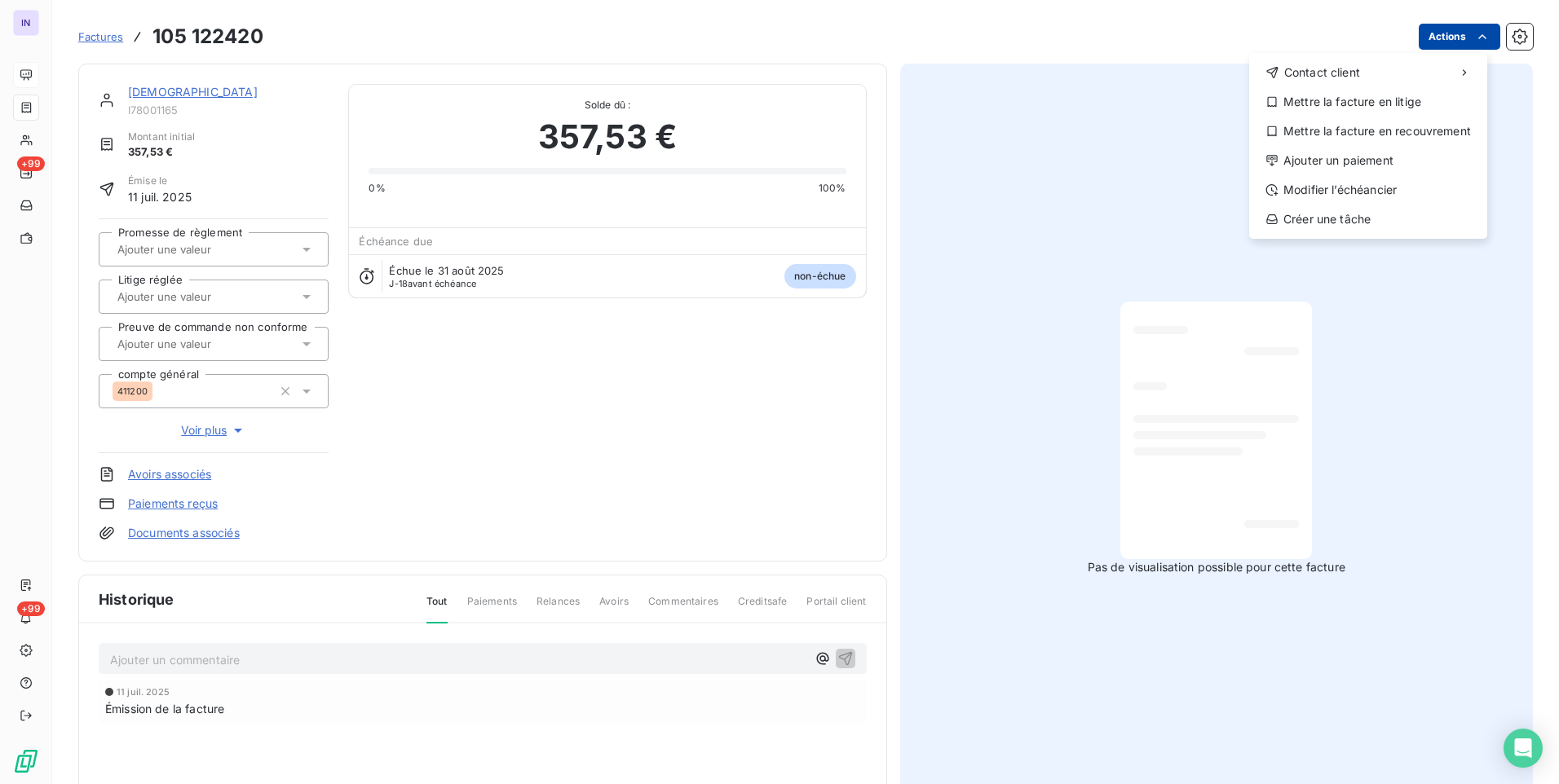
click at [1434, 39] on html "IN +99 +99 Factures [PHONE_NUMBER] Actions Contact client Mettre la facture en …" at bounding box center [780, 392] width 1559 height 784
click at [1360, 157] on div "Ajouter un paiement" at bounding box center [1367, 161] width 225 height 26
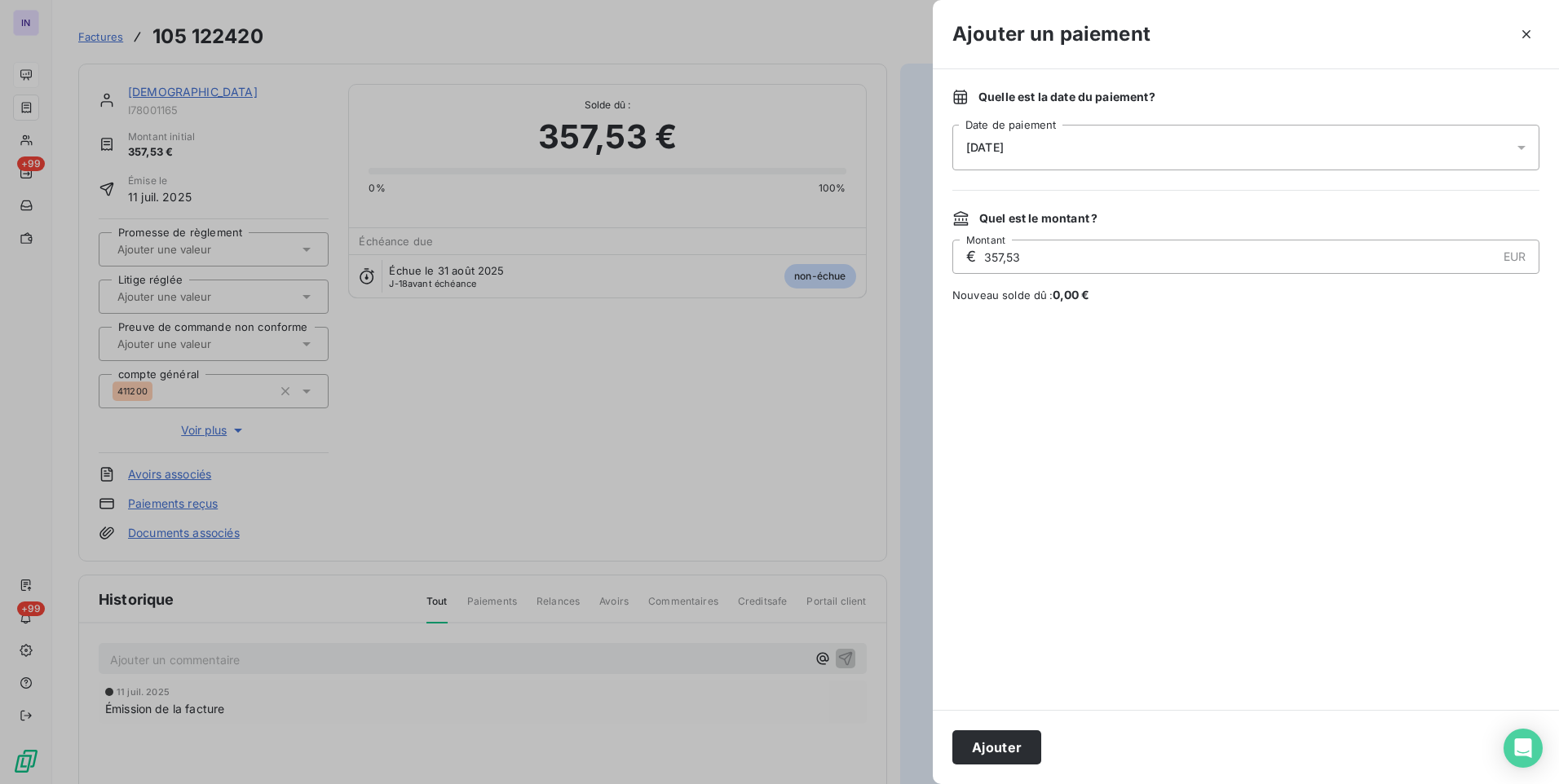
click at [1187, 147] on div "[DATE]" at bounding box center [1246, 147] width 587 height 46
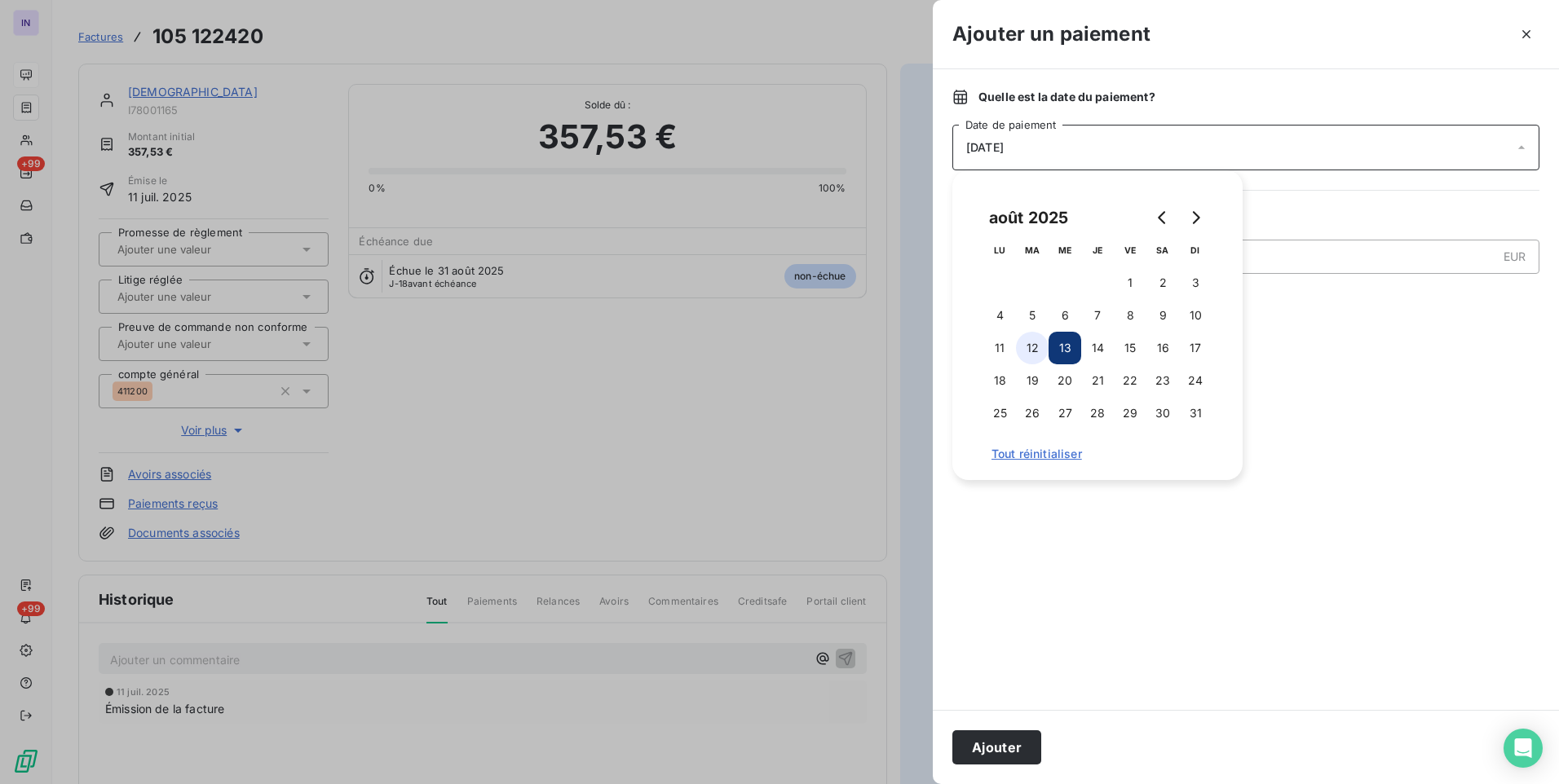
click at [1028, 360] on button "12" at bounding box center [1032, 348] width 33 height 33
click at [1024, 743] on button "Ajouter" at bounding box center [996, 748] width 89 height 35
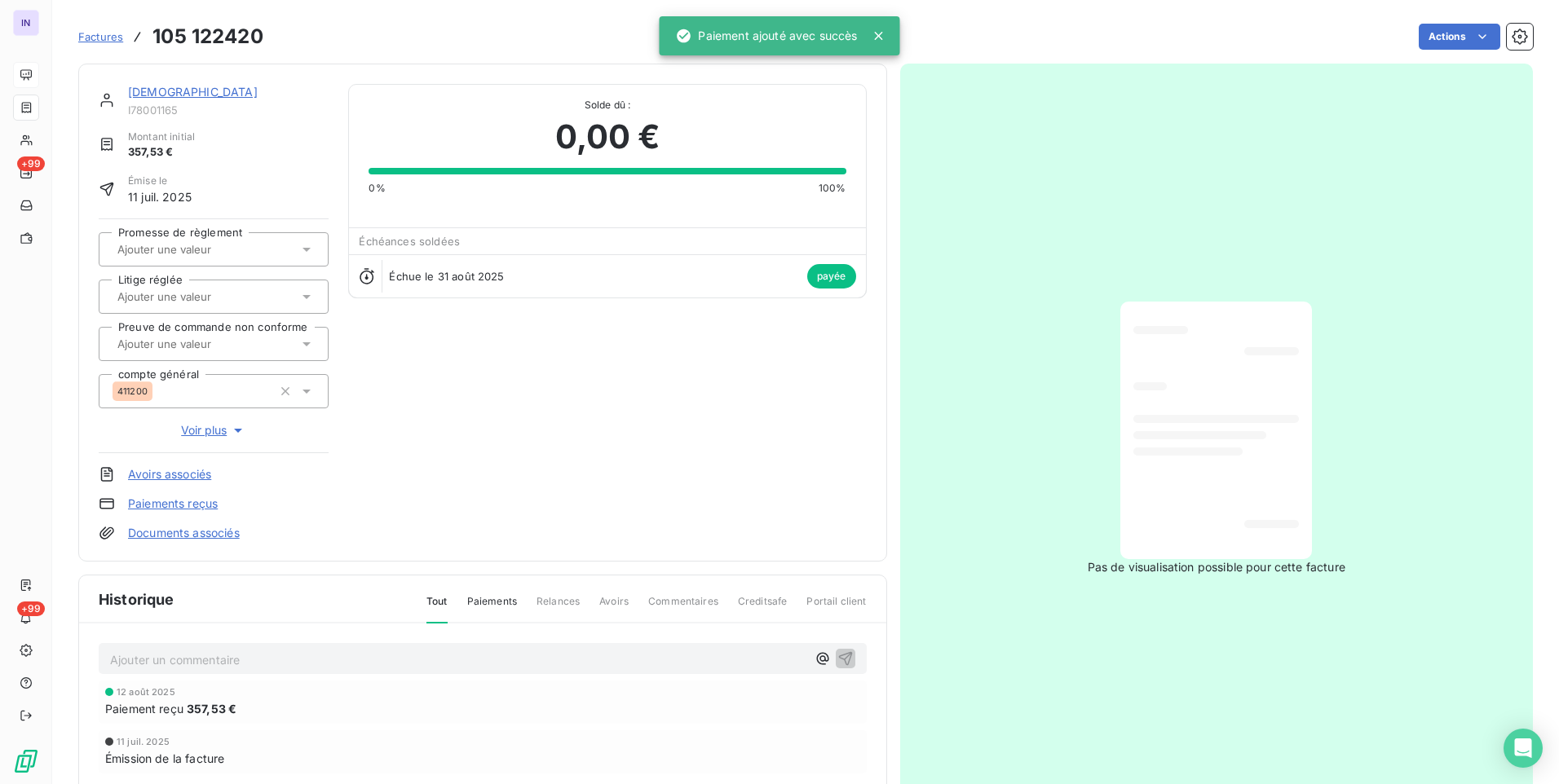
click at [147, 91] on link "[DEMOGRAPHIC_DATA]" at bounding box center [193, 92] width 130 height 14
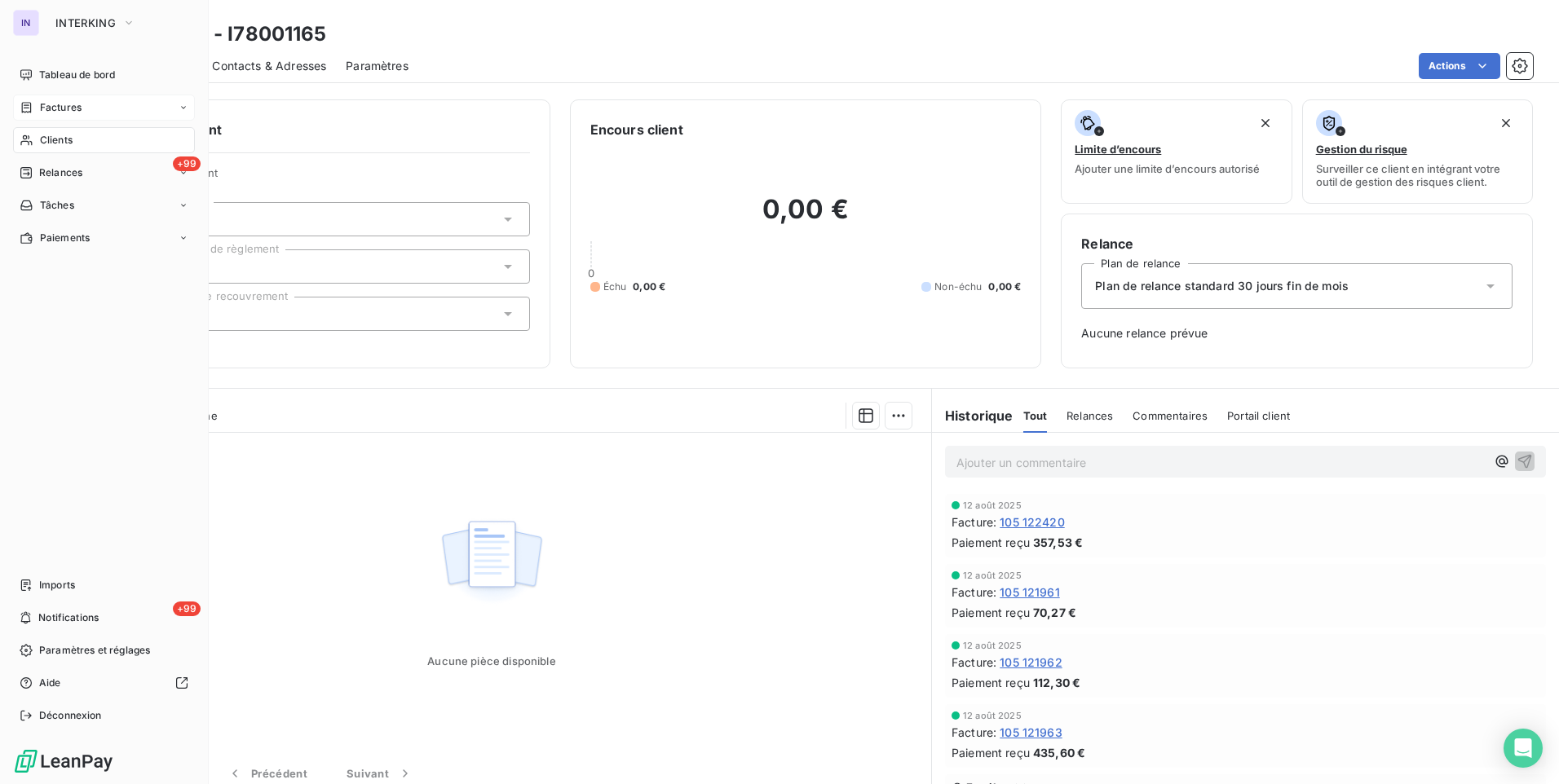
drag, startPoint x: 70, startPoint y: 74, endPoint x: 110, endPoint y: 97, distance: 46.1
click at [70, 74] on span "Tableau de bord" at bounding box center [77, 75] width 76 height 15
